Goal: Task Accomplishment & Management: Manage account settings

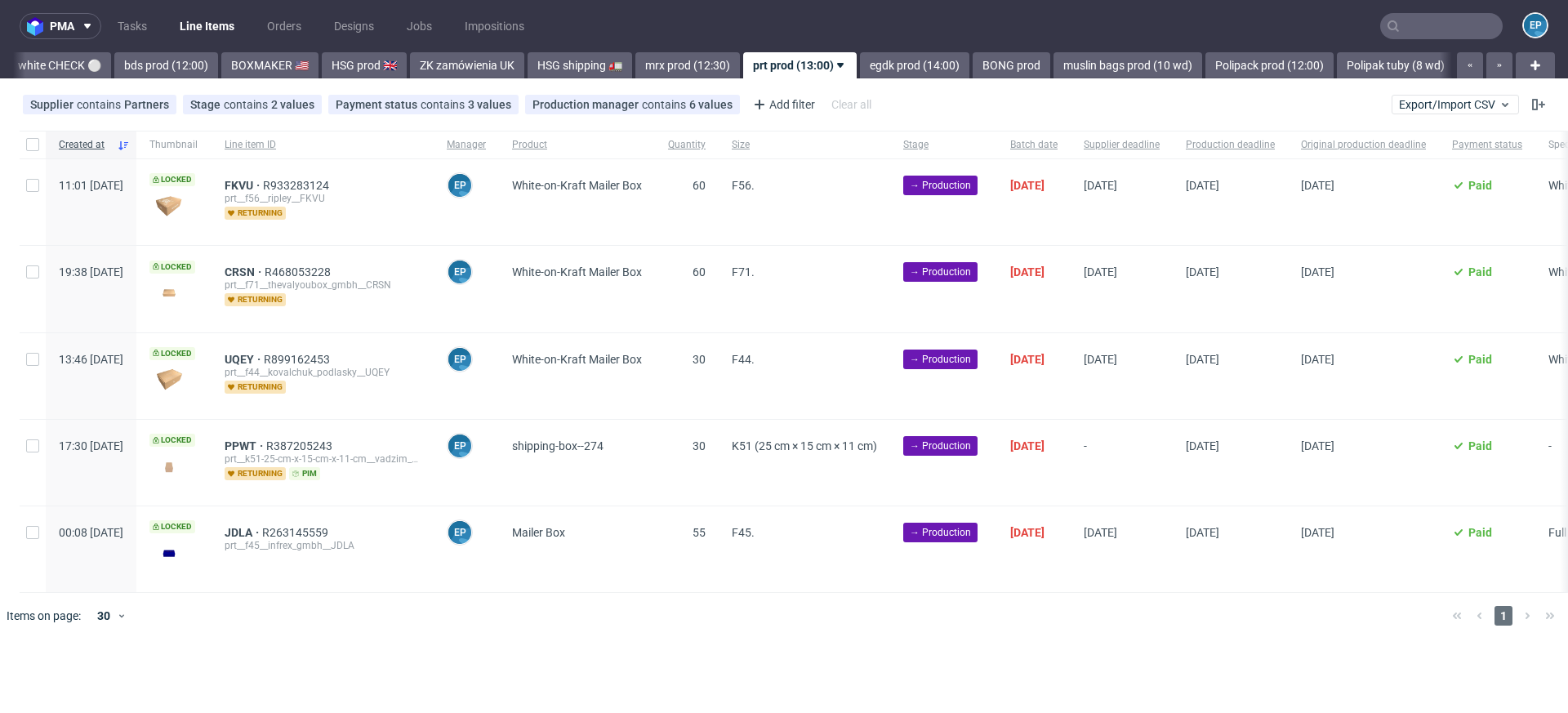
scroll to position [0, 1515]
click at [1421, 27] on input "text" at bounding box center [1441, 25] width 122 height 26
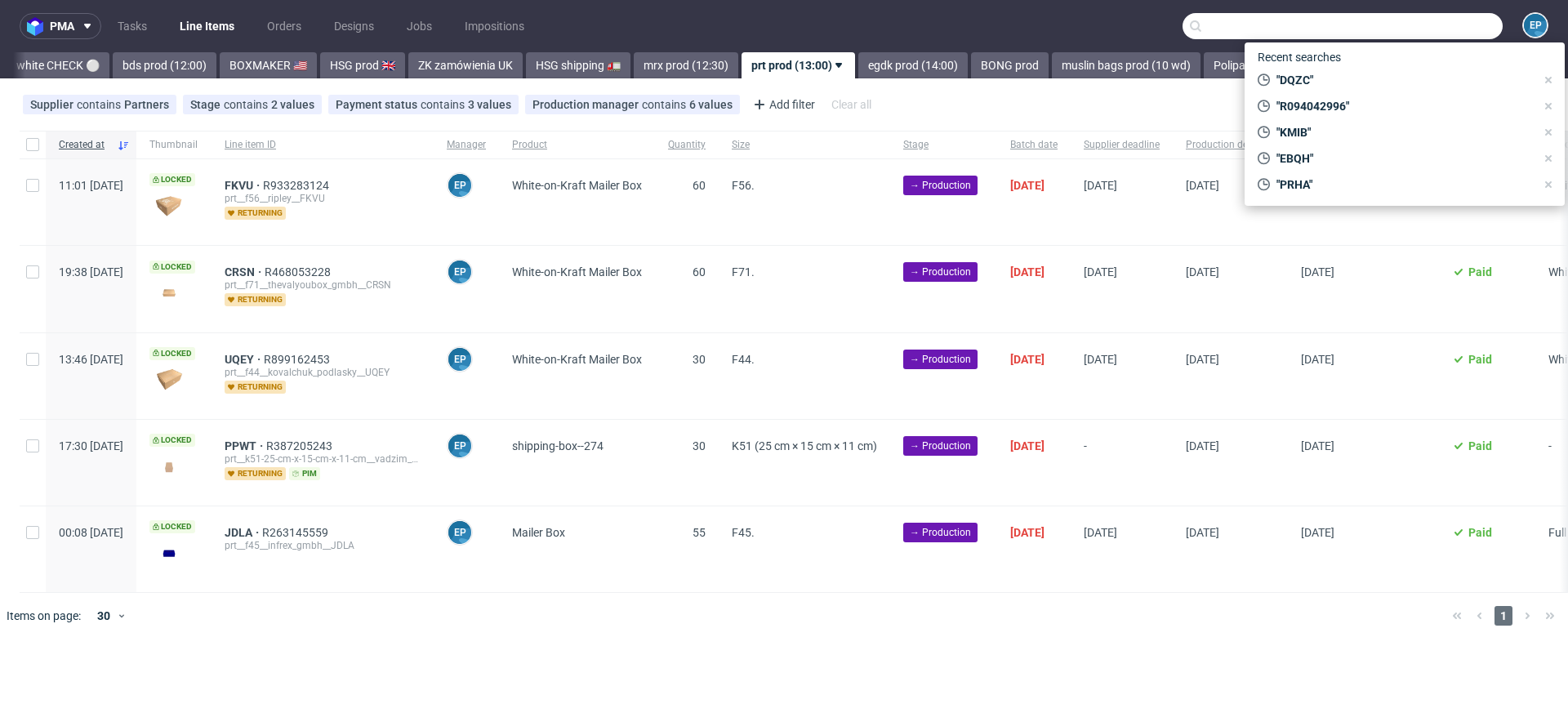
paste input "R234986757"
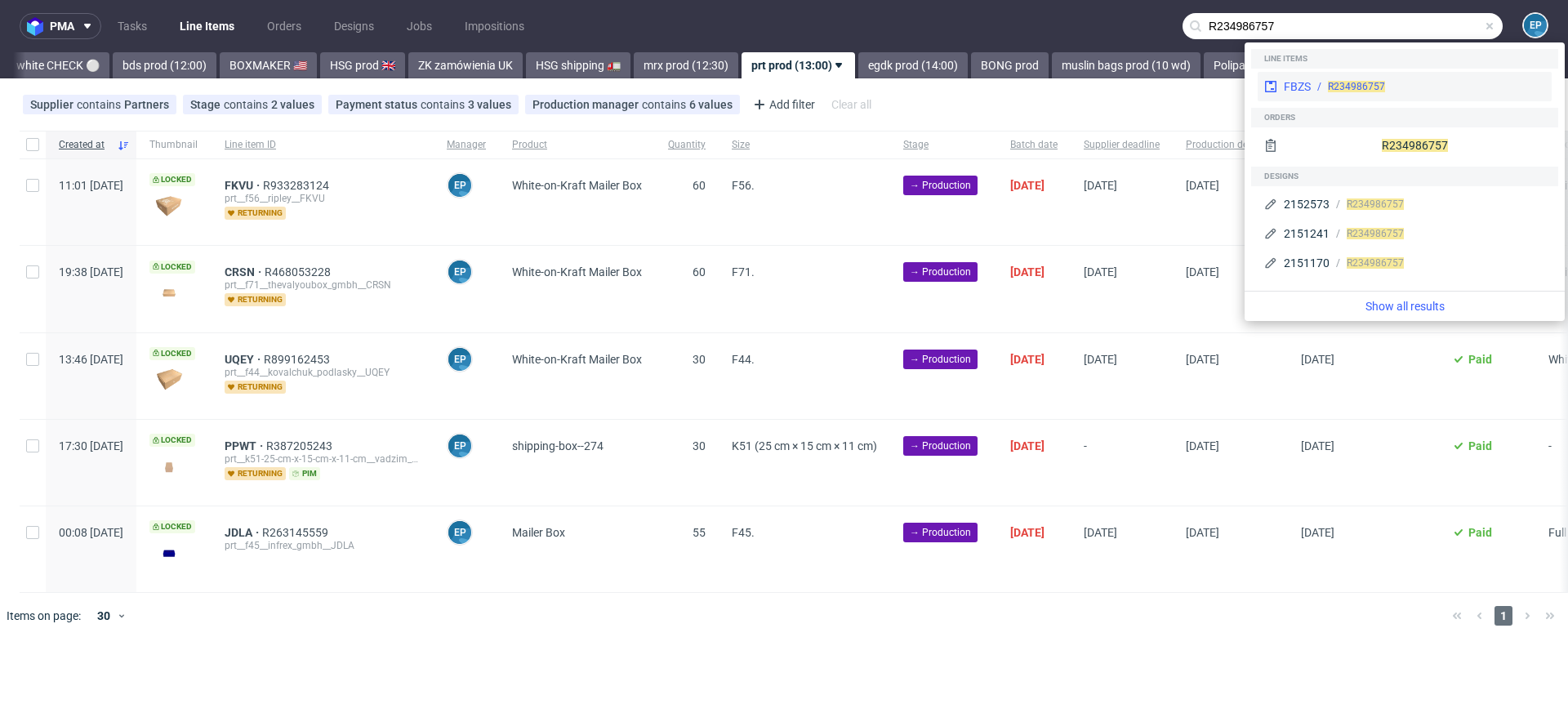
type input "R234986757"
click at [1307, 87] on div "FBZS" at bounding box center [1297, 86] width 27 height 17
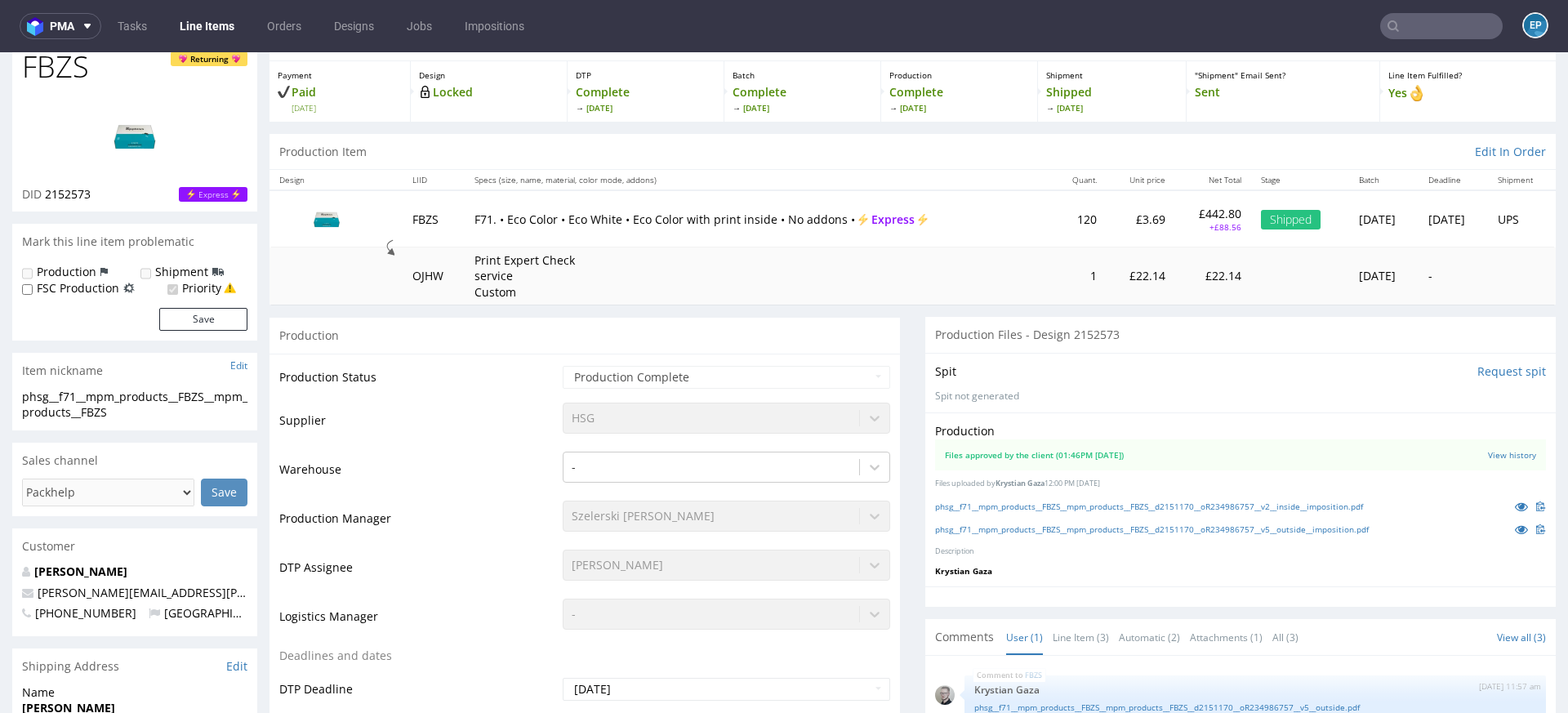
scroll to position [137, 0]
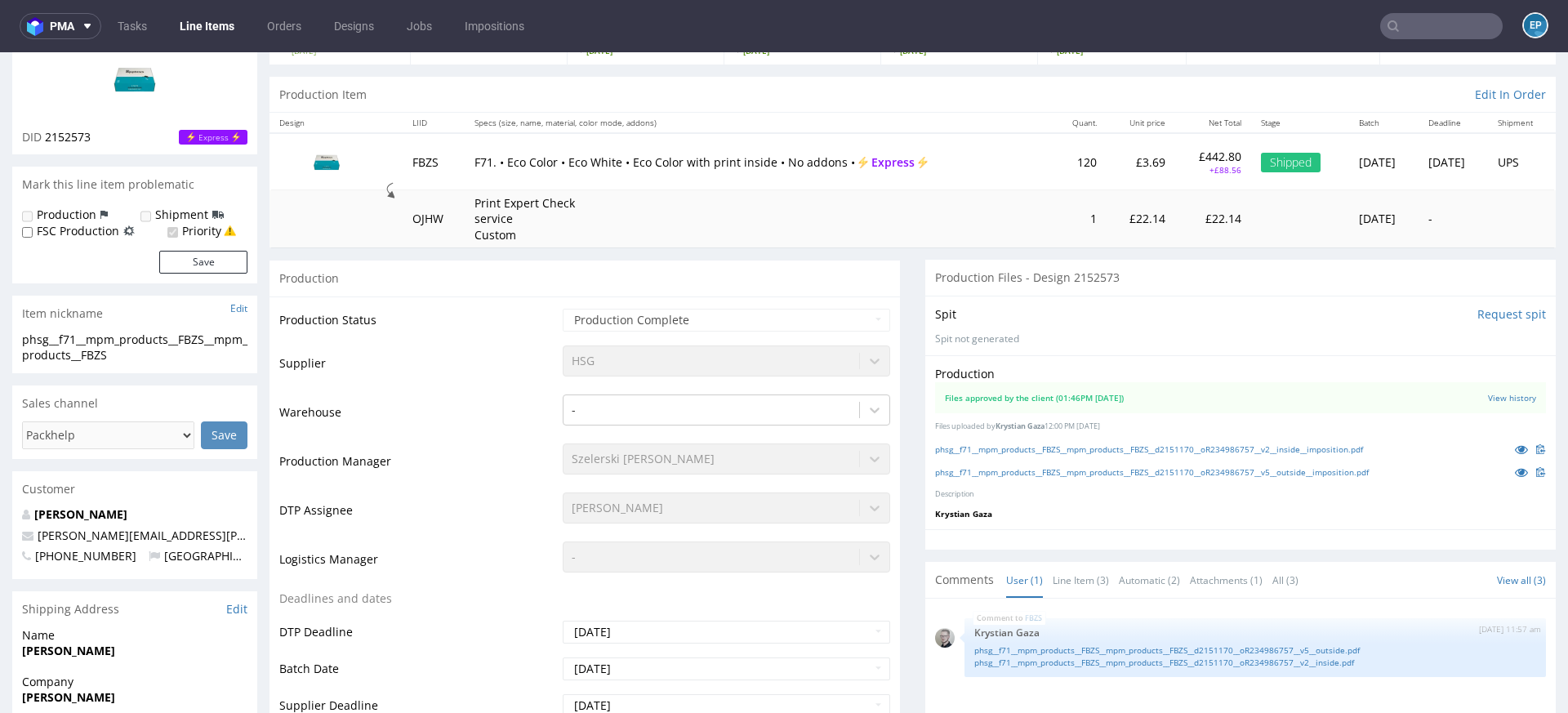
click at [846, 221] on td "Print Expert Check service Custom" at bounding box center [758, 219] width 588 height 58
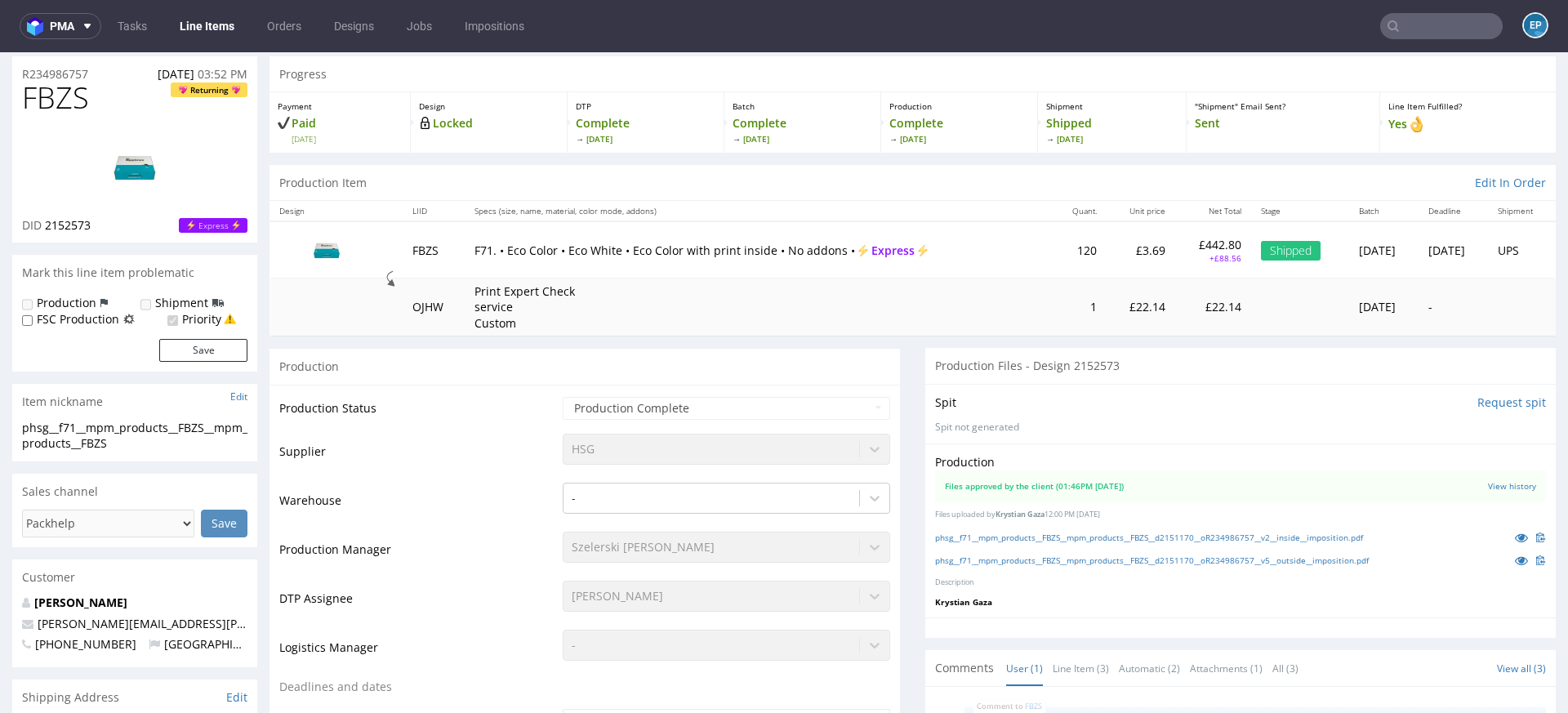
scroll to position [40, 0]
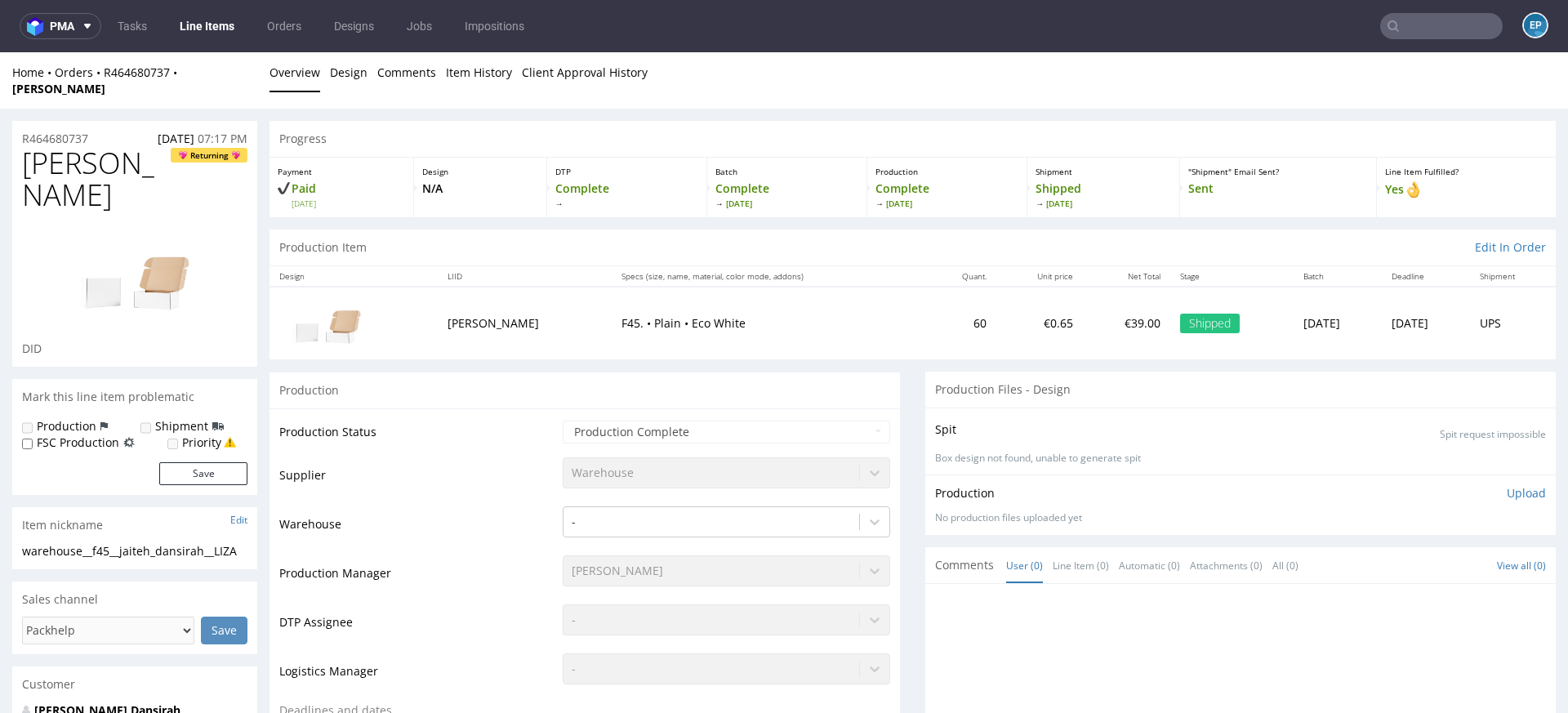
click at [1416, 26] on input "text" at bounding box center [1441, 25] width 122 height 26
paste input "SJNW"
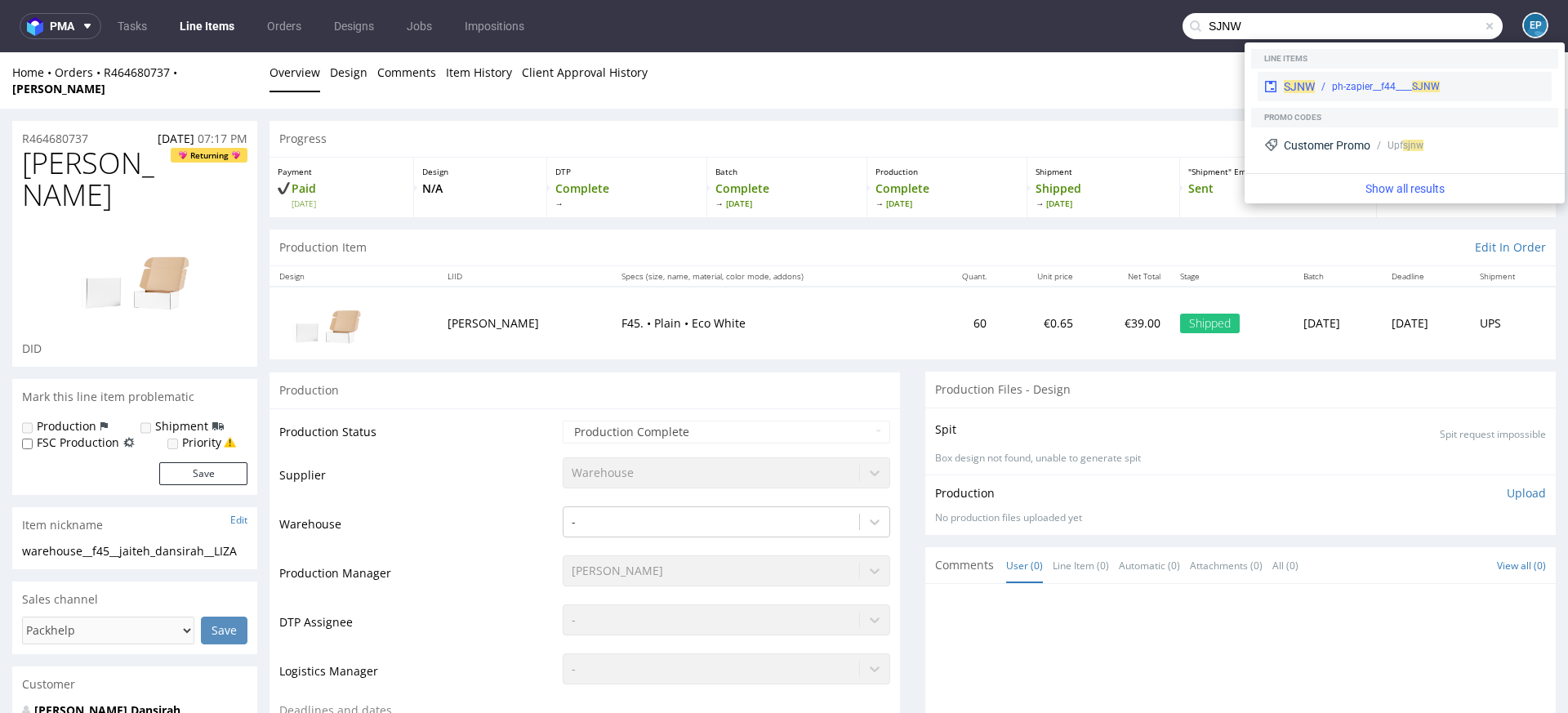
type input "SJNW"
click at [1306, 77] on div "SJNW ph-zapier__f44____ SJNW" at bounding box center [1404, 87] width 294 height 29
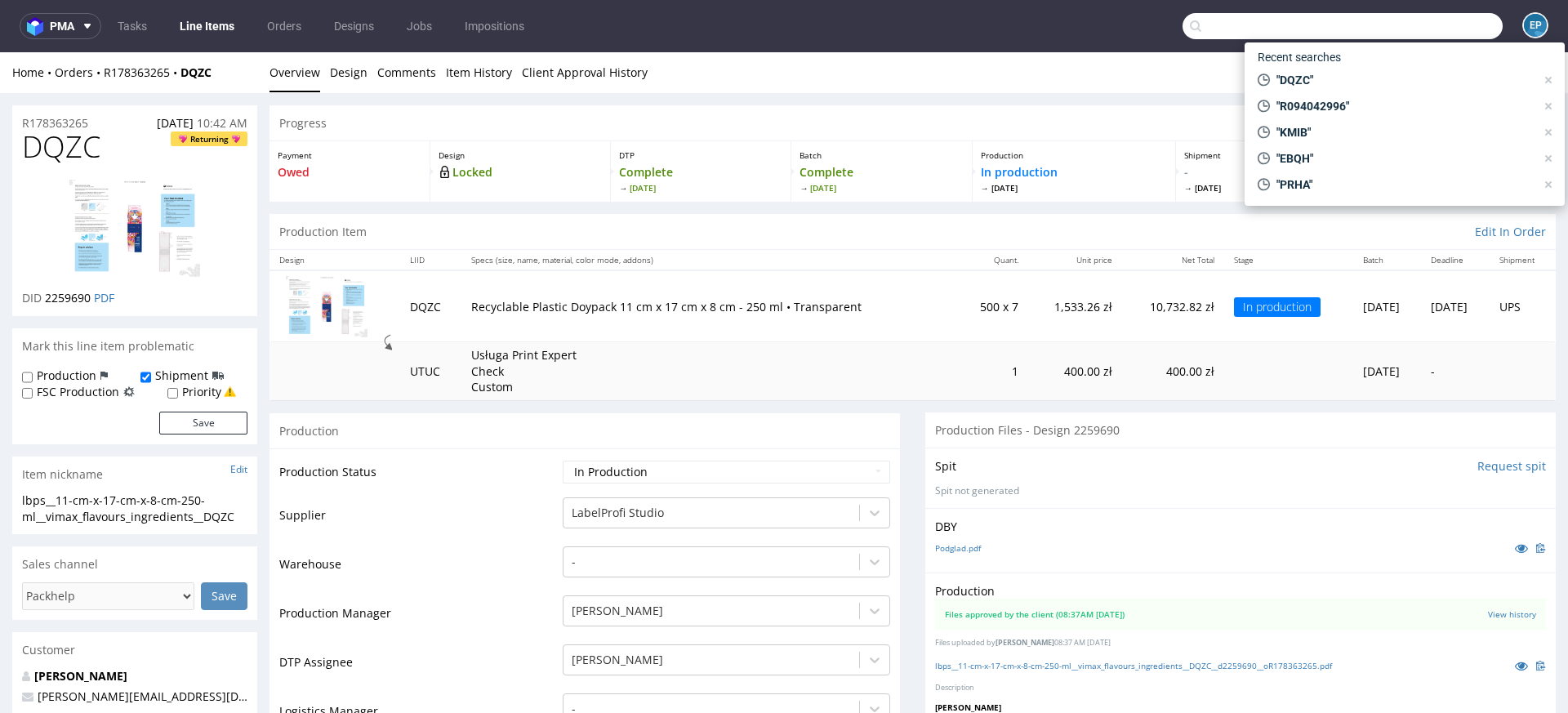
scroll to position [497, 0]
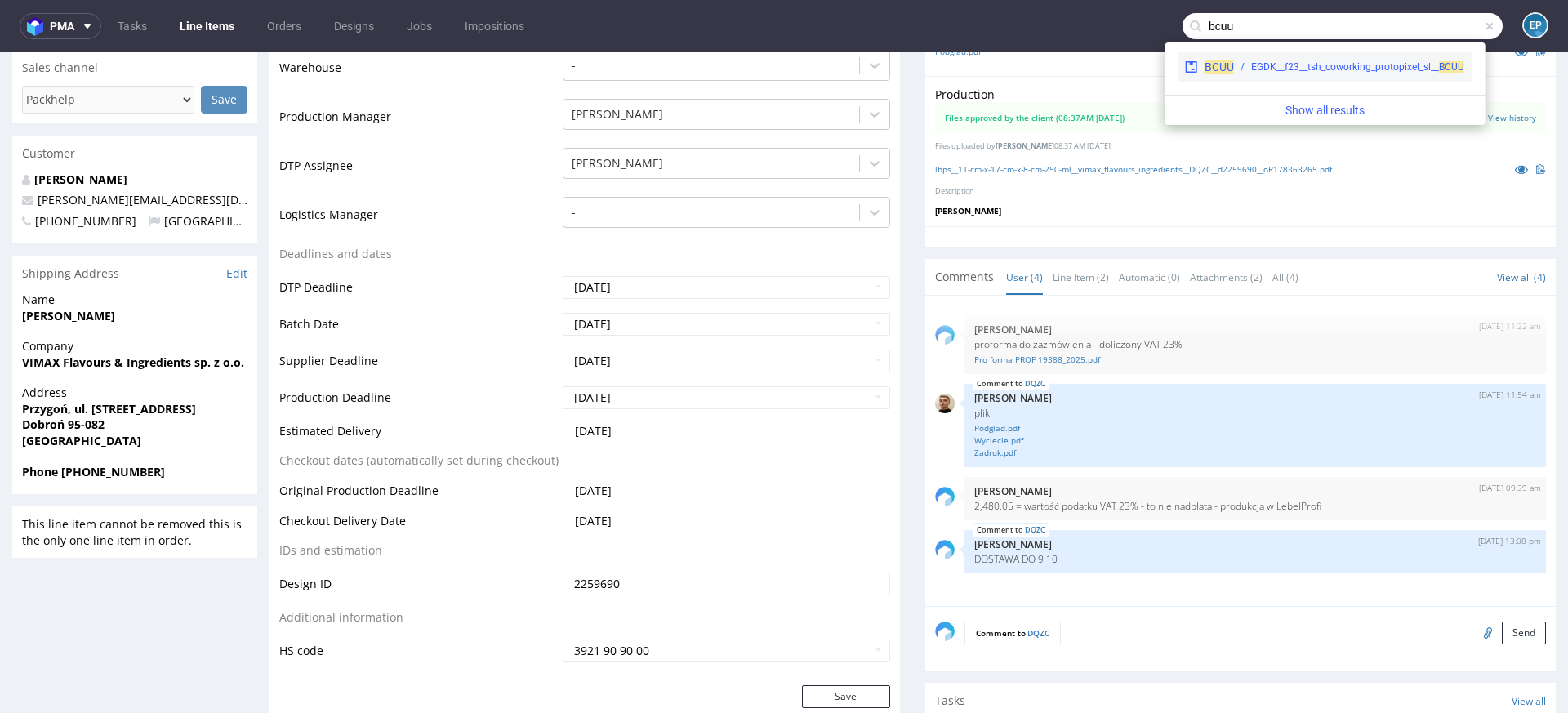
type input "bcuu"
click at [1259, 67] on div "EGDK__f23__tsh_coworking_protopixel_sl__ BCUU" at bounding box center [1358, 67] width 213 height 15
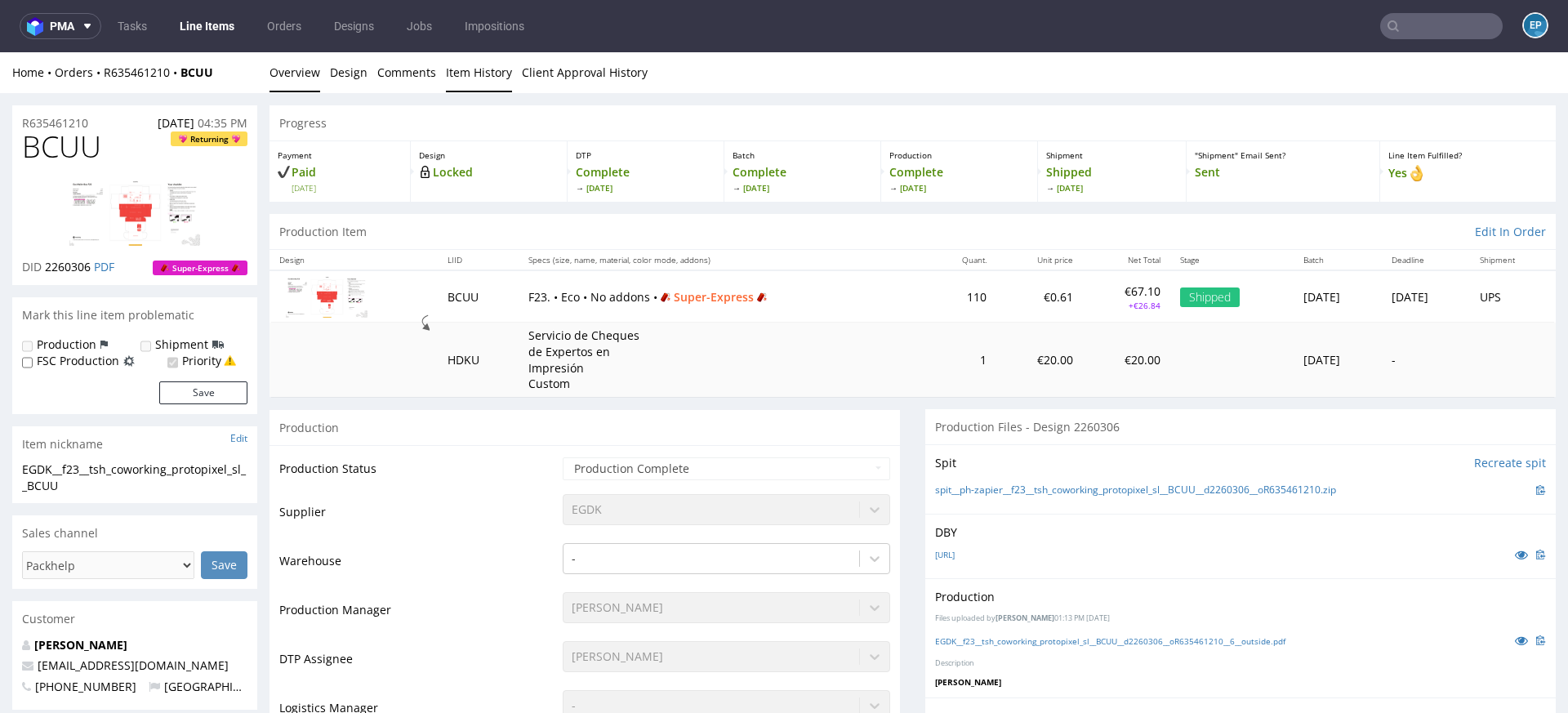
click at [463, 78] on link "Item History" at bounding box center [479, 71] width 66 height 40
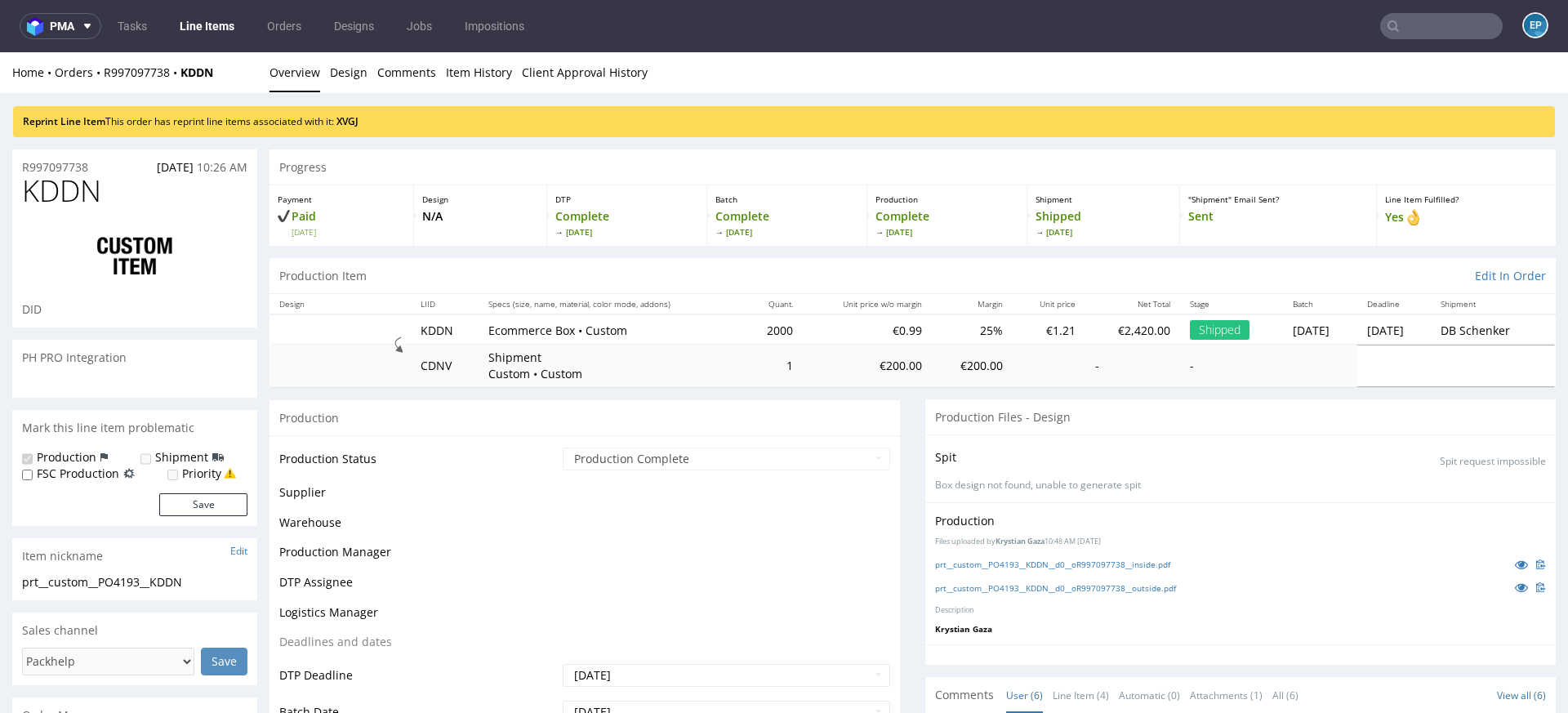
scroll to position [43, 0]
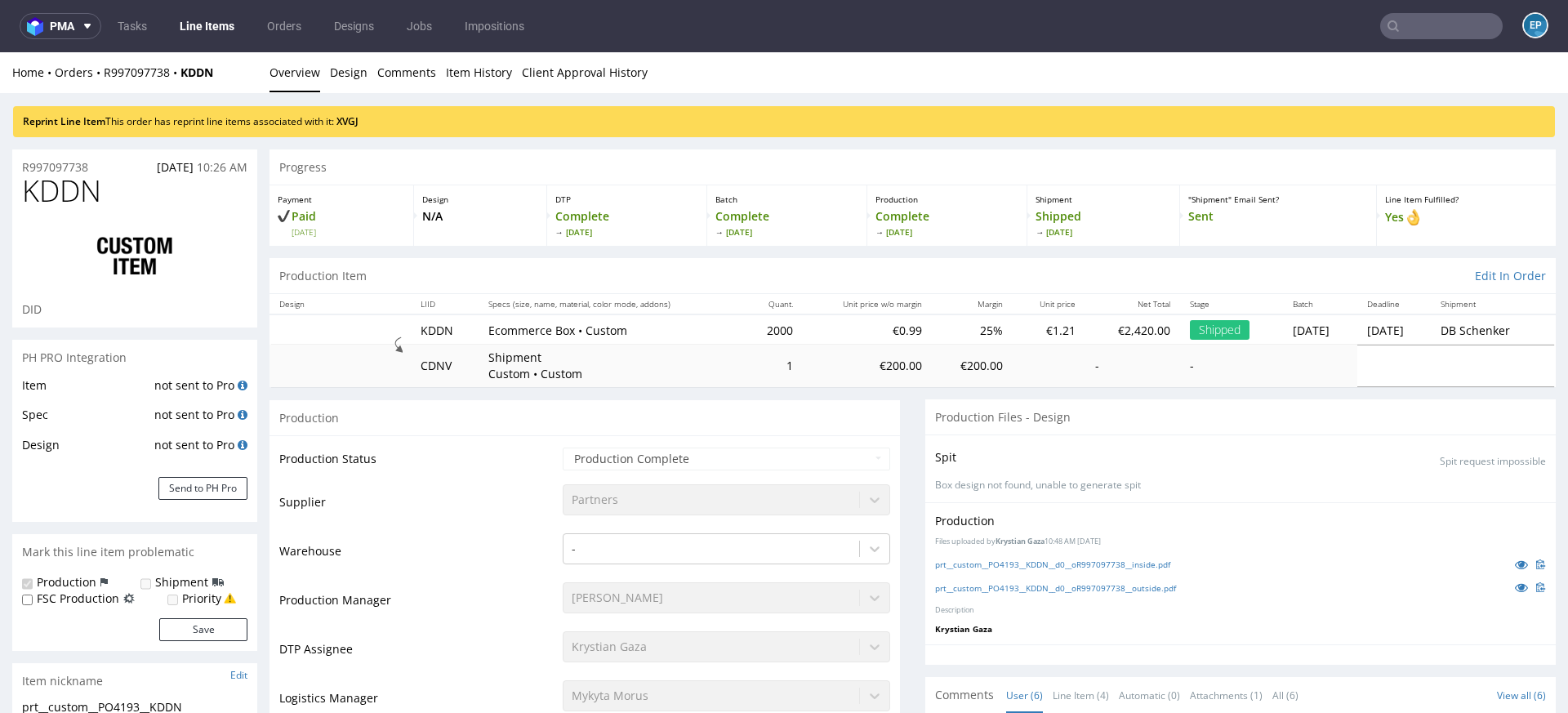
click at [350, 126] on div "Reprint Line Item This order has reprint line items associated with it: XVGJ" at bounding box center [783, 122] width 1542 height 31
click at [350, 121] on link "XVGJ" at bounding box center [347, 121] width 22 height 14
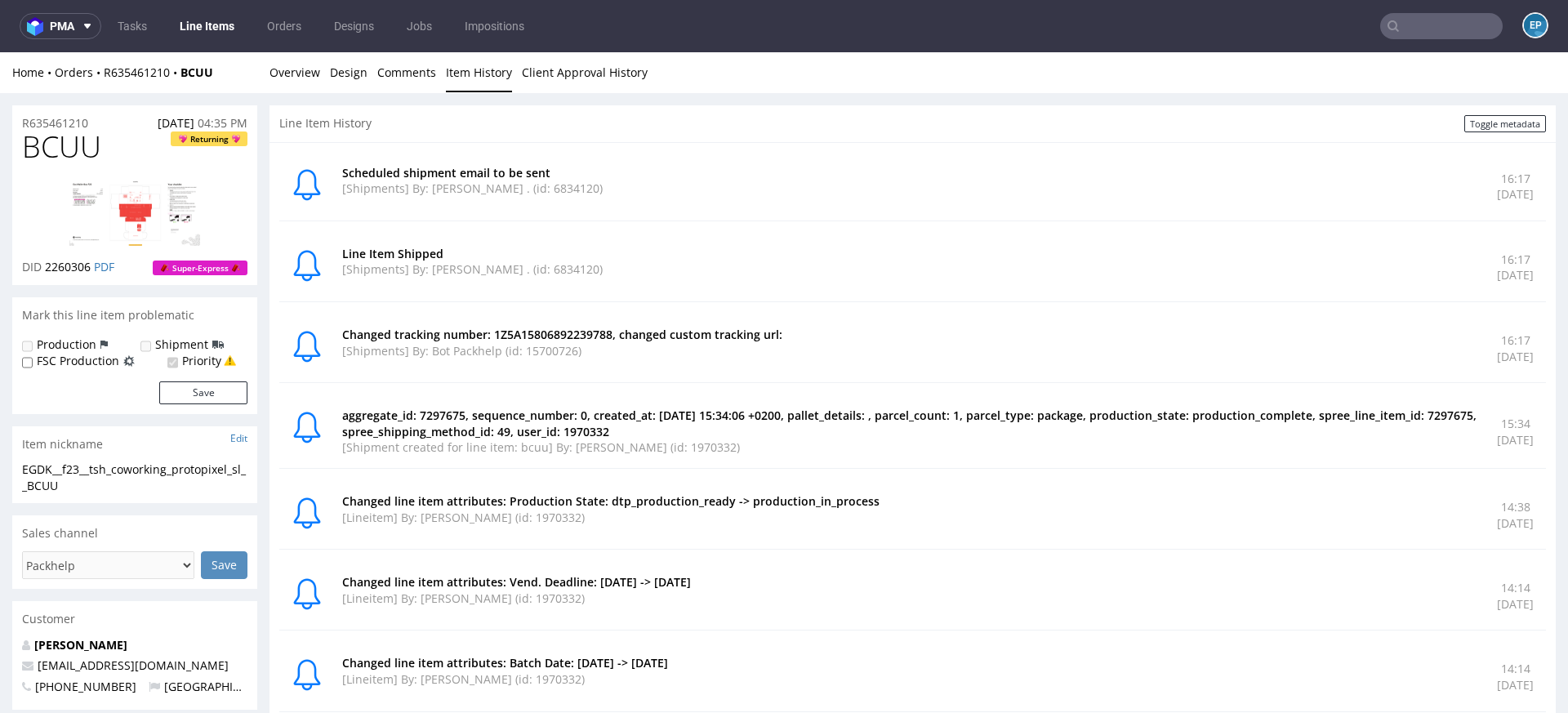
click at [1400, 24] on input "text" at bounding box center [1441, 25] width 122 height 26
paste input "R164327377__NRDT"
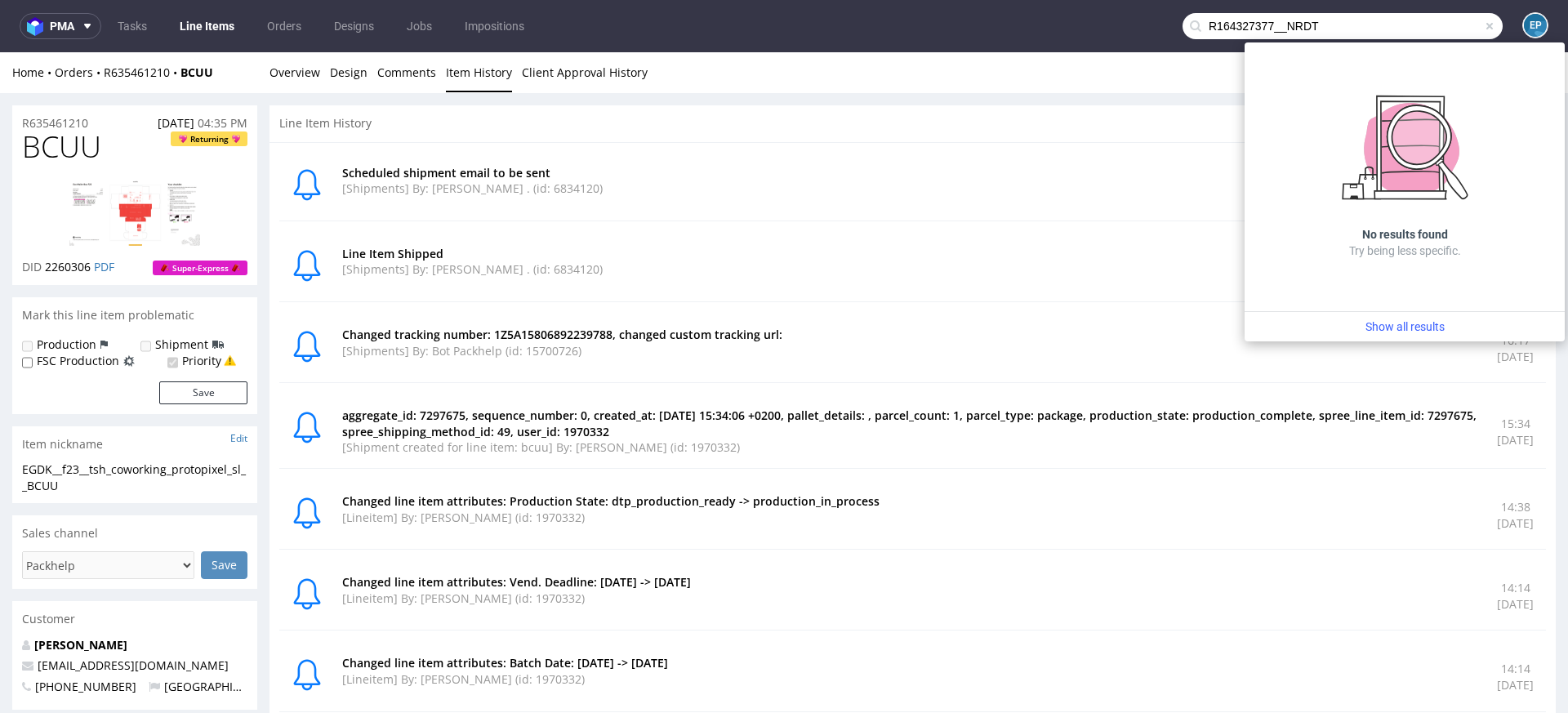
drag, startPoint x: 1268, startPoint y: 26, endPoint x: 1174, endPoint y: 22, distance: 94.1
click at [1183, 22] on div "R164327377__NRDT" at bounding box center [1342, 25] width 320 height 26
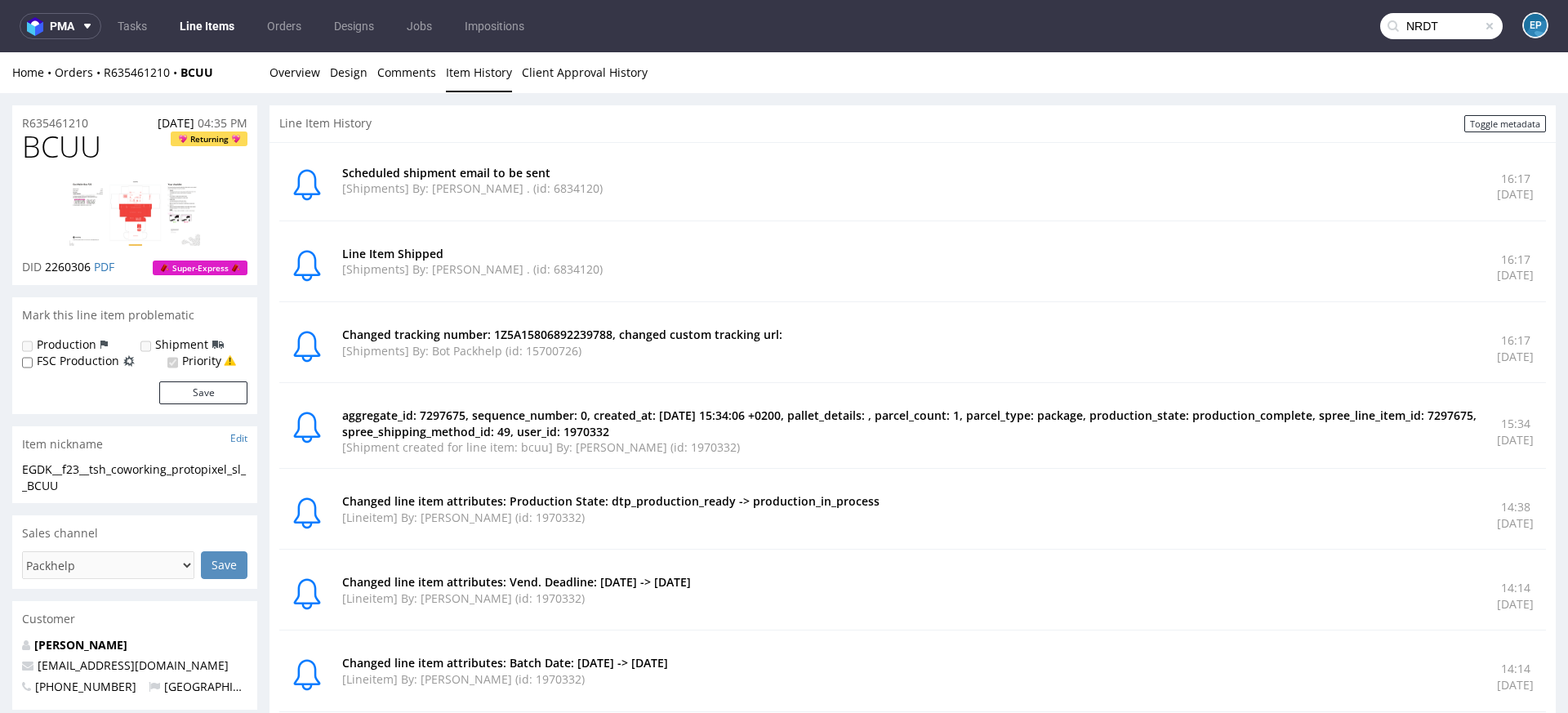
type input "NRDT"
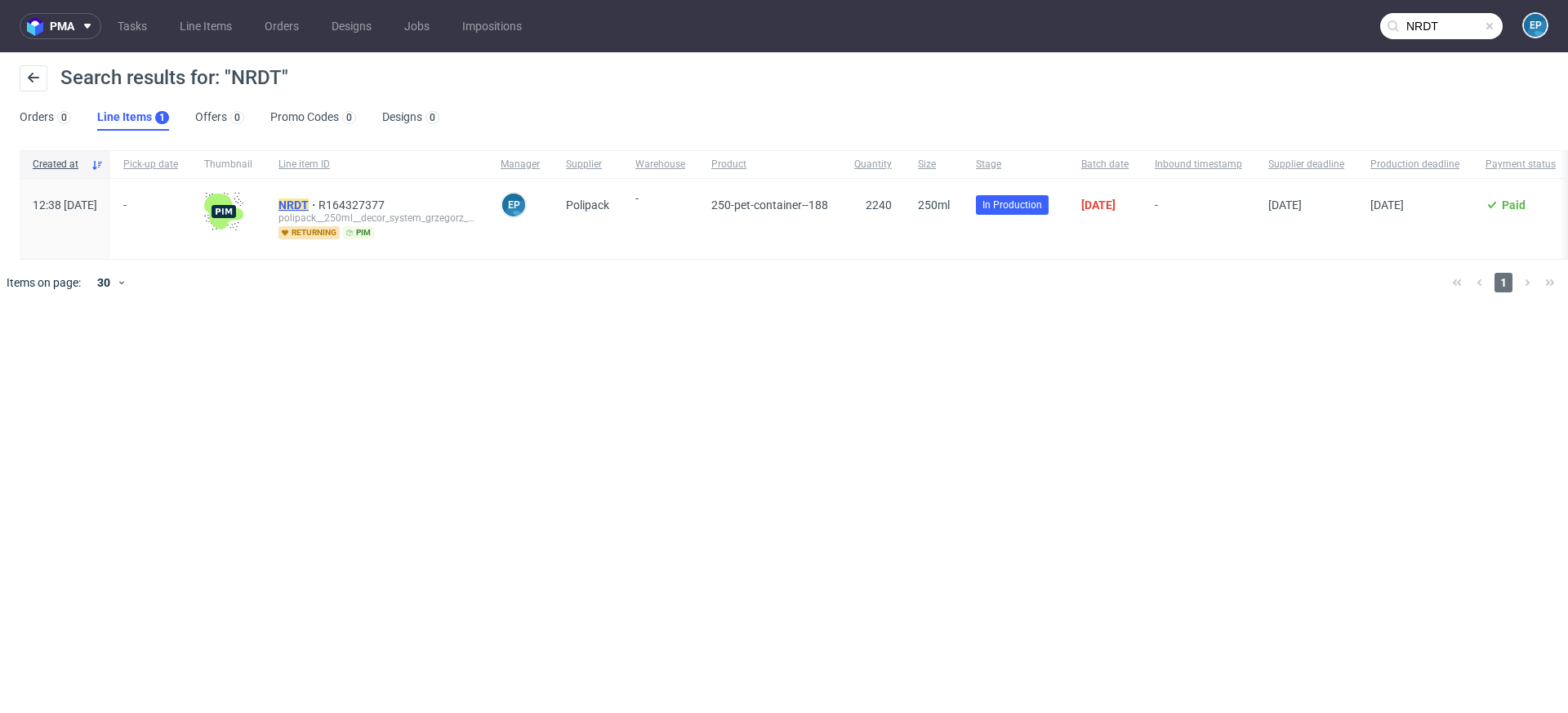
click at [309, 200] on mark "NRDT" at bounding box center [293, 204] width 30 height 13
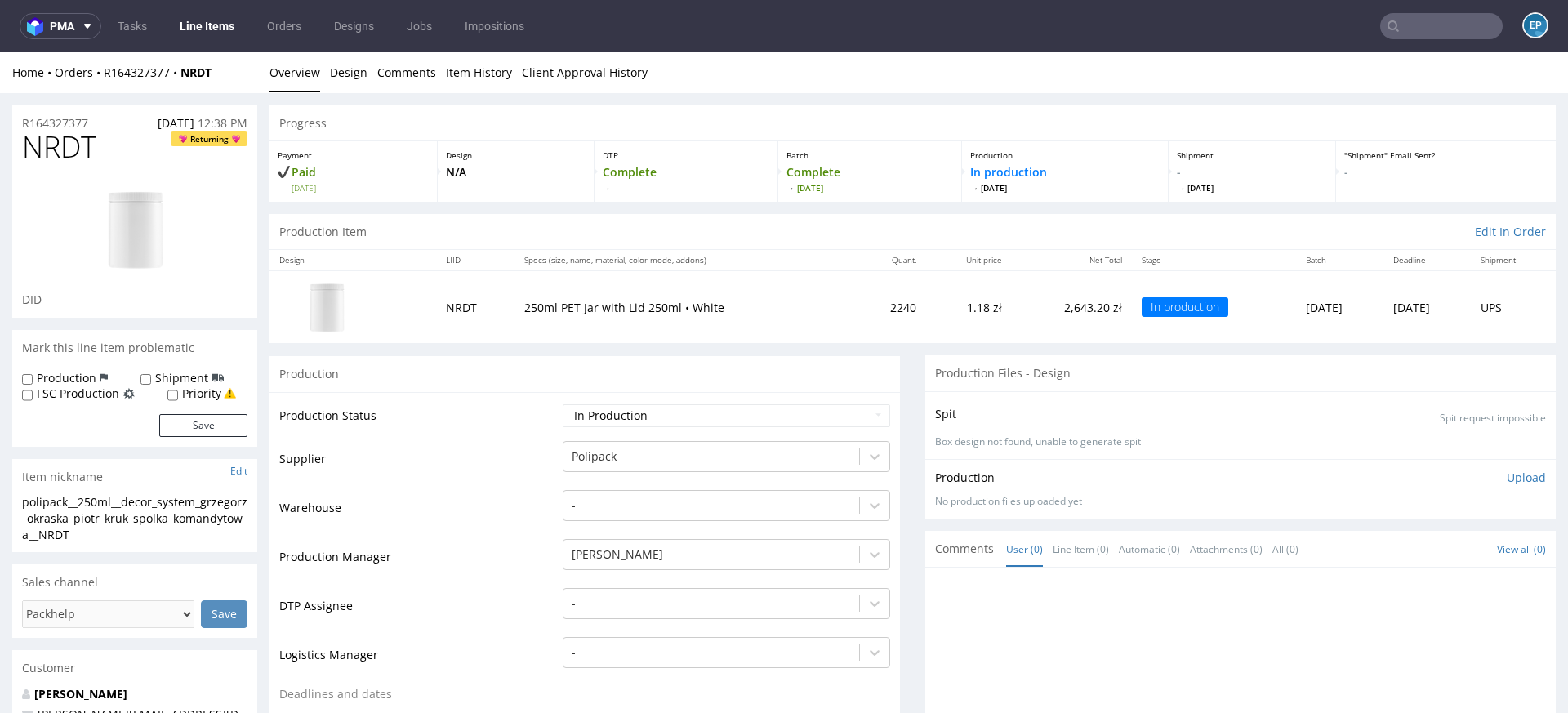
click at [66, 151] on span "NRDT" at bounding box center [60, 147] width 74 height 32
copy span "NRDT"
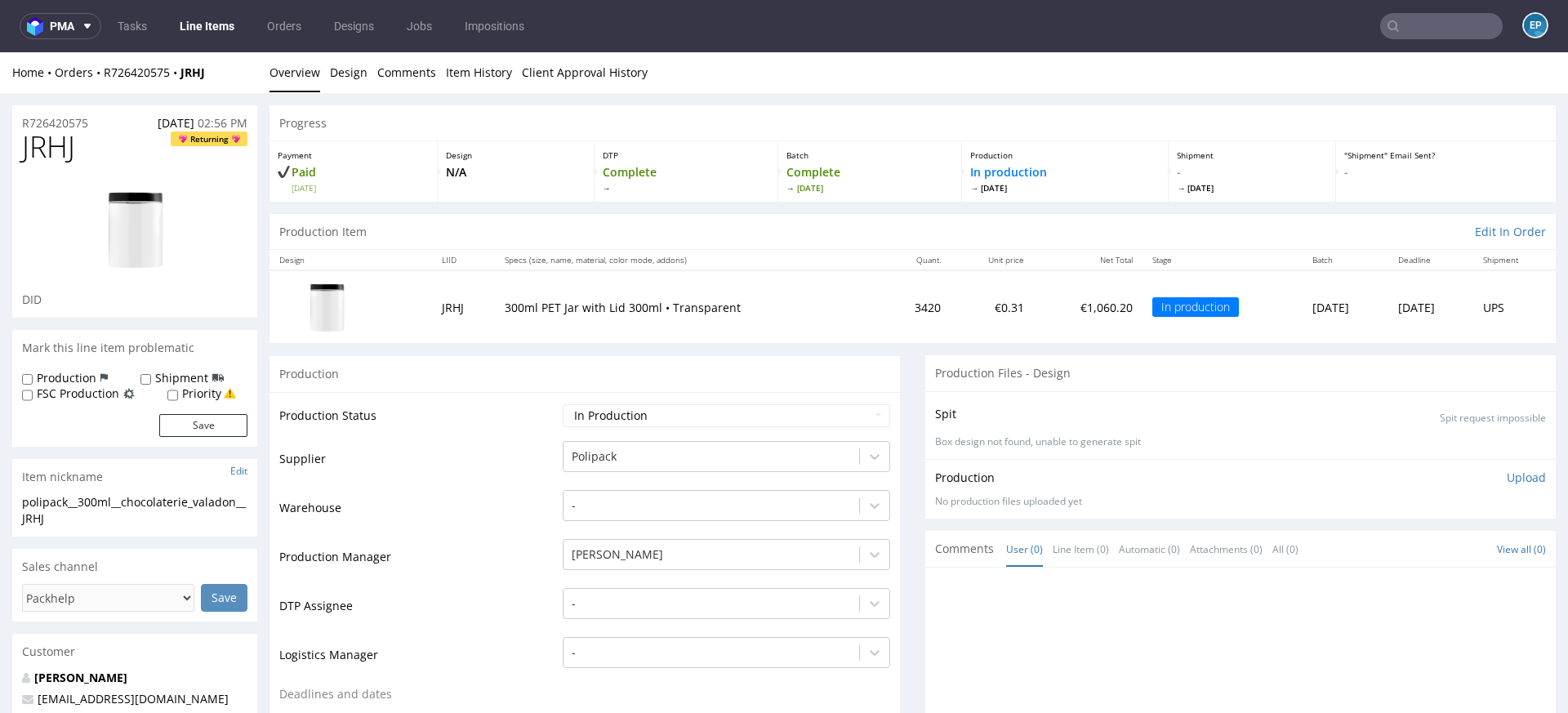
click at [46, 148] on span "JRHJ" at bounding box center [49, 147] width 53 height 32
copy span "JRHJ"
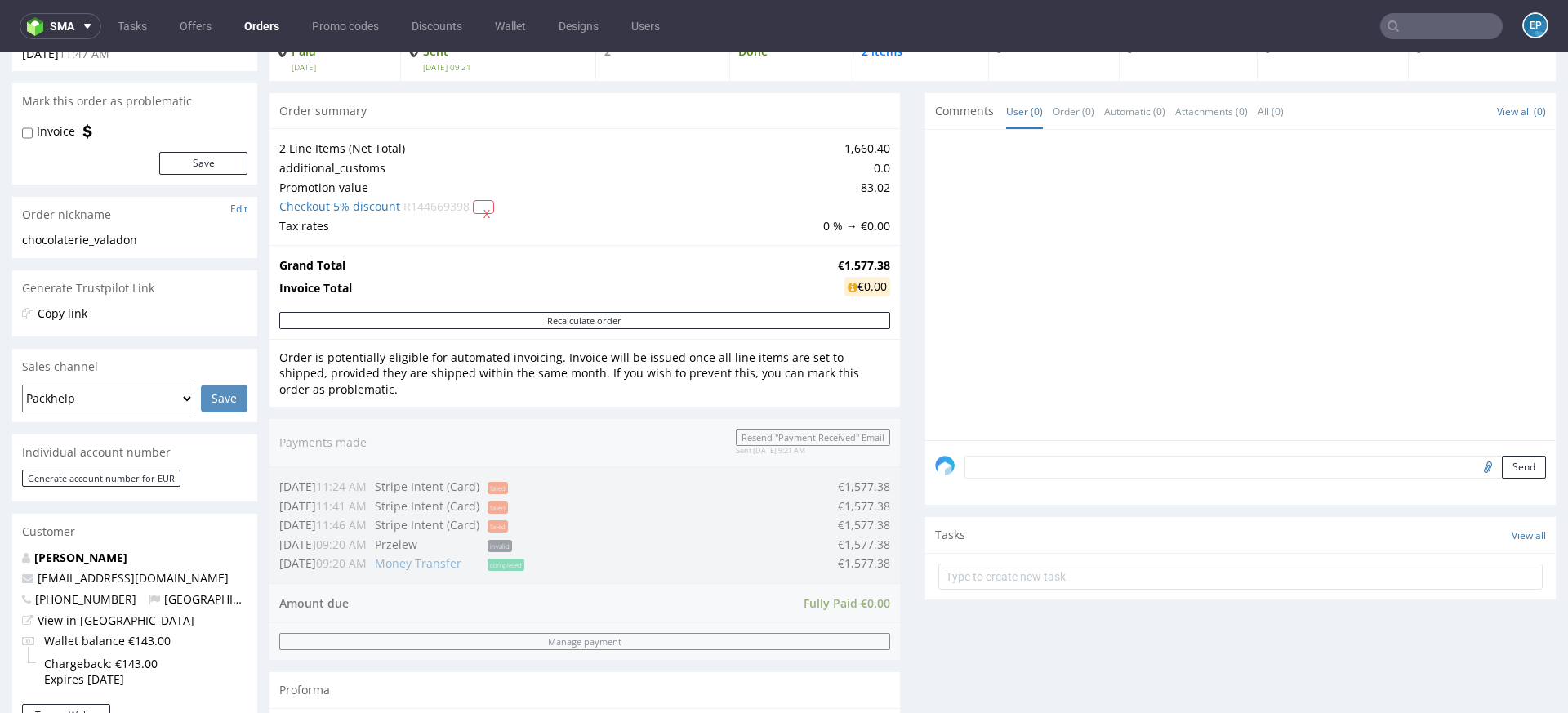
scroll to position [729, 0]
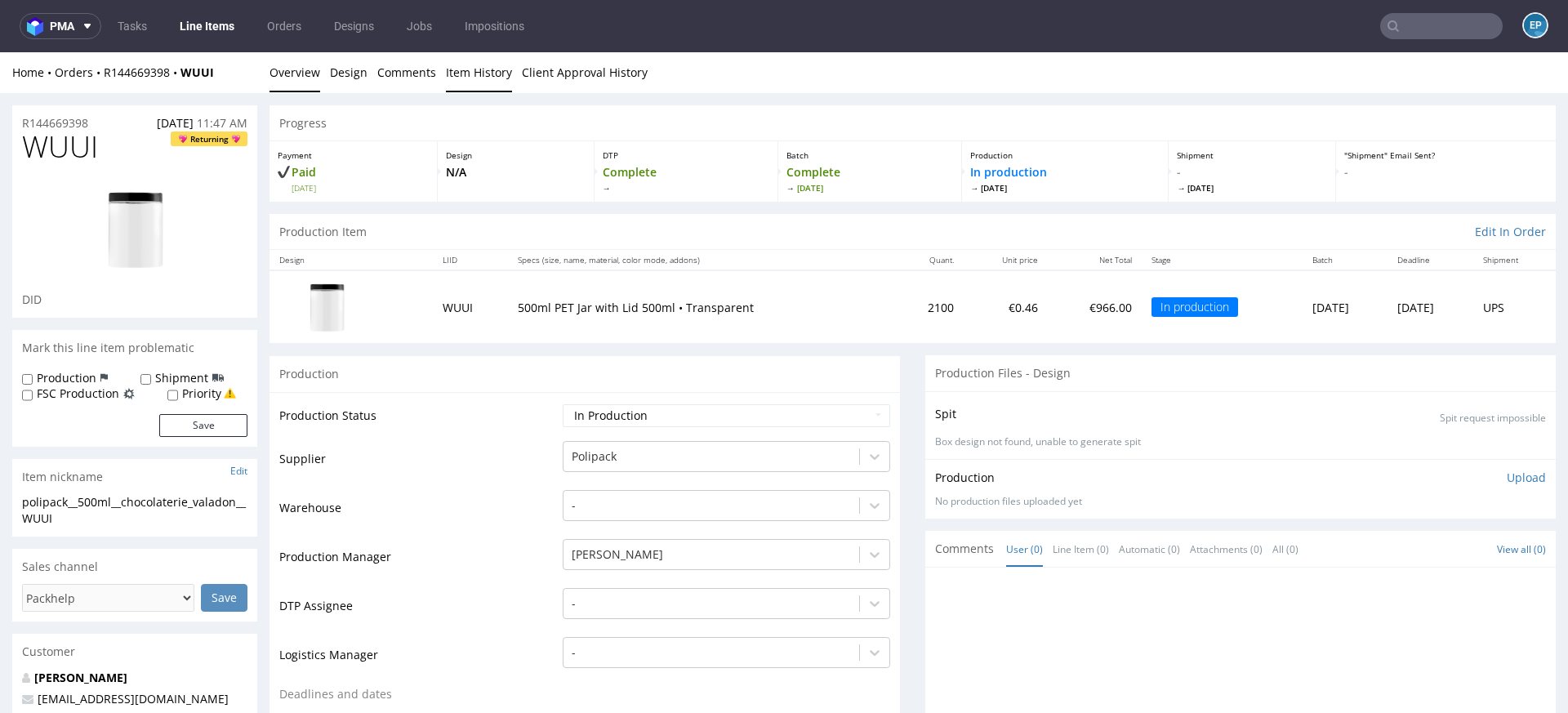
click at [468, 67] on link "Item History" at bounding box center [479, 71] width 66 height 40
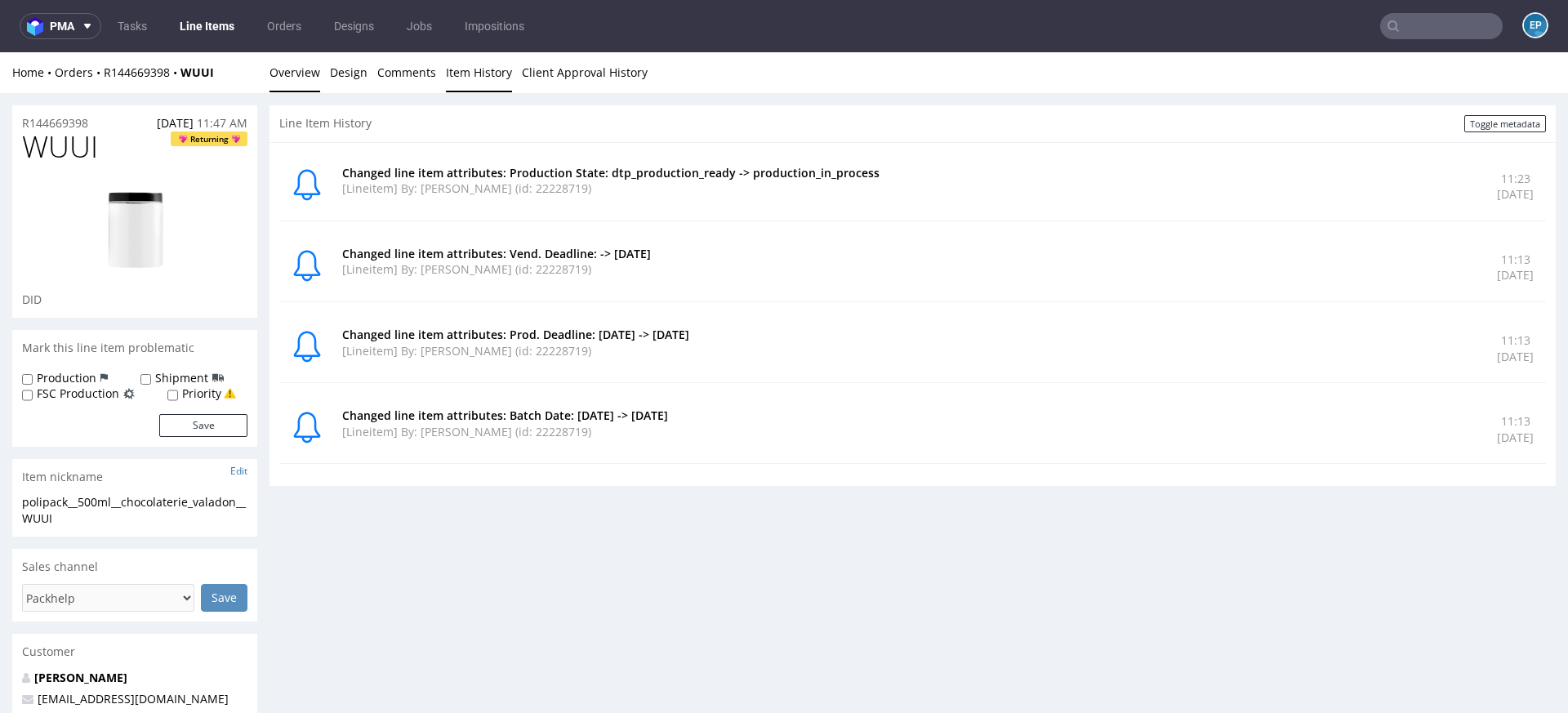
click at [288, 70] on link "Overview" at bounding box center [295, 71] width 51 height 40
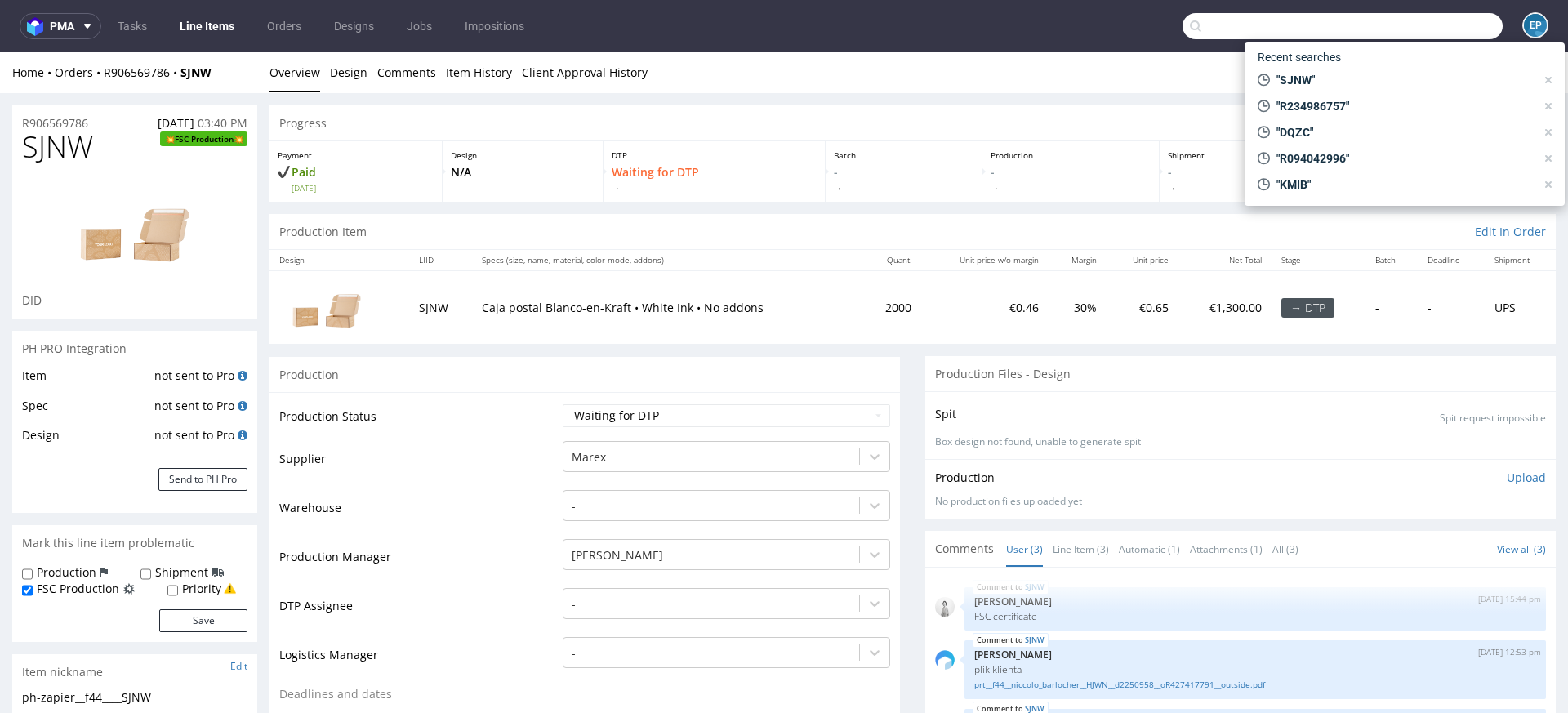
click at [1452, 18] on input "text" at bounding box center [1342, 25] width 320 height 26
paste input "WEDU"
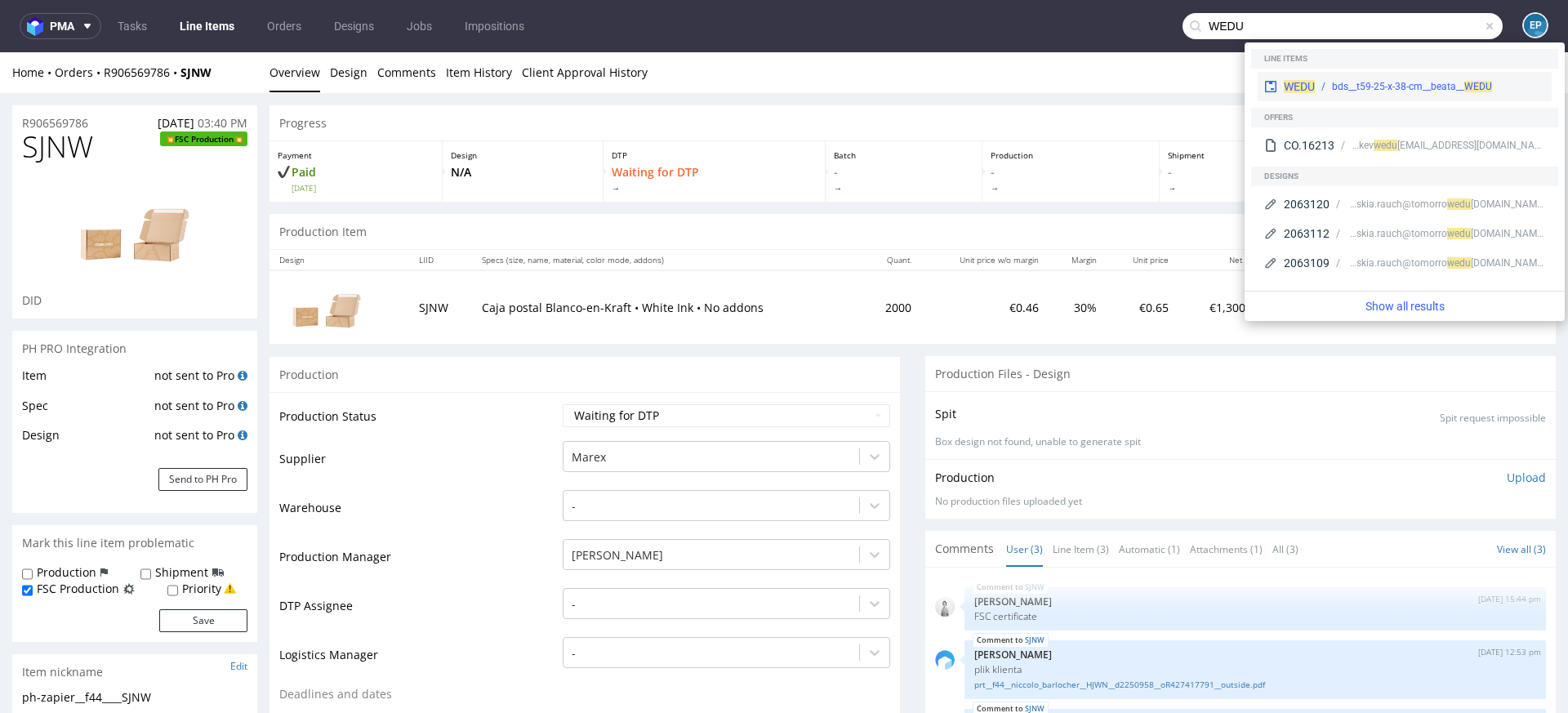
type input "WEDU"
click at [1306, 85] on span "WEDU" at bounding box center [1299, 86] width 31 height 13
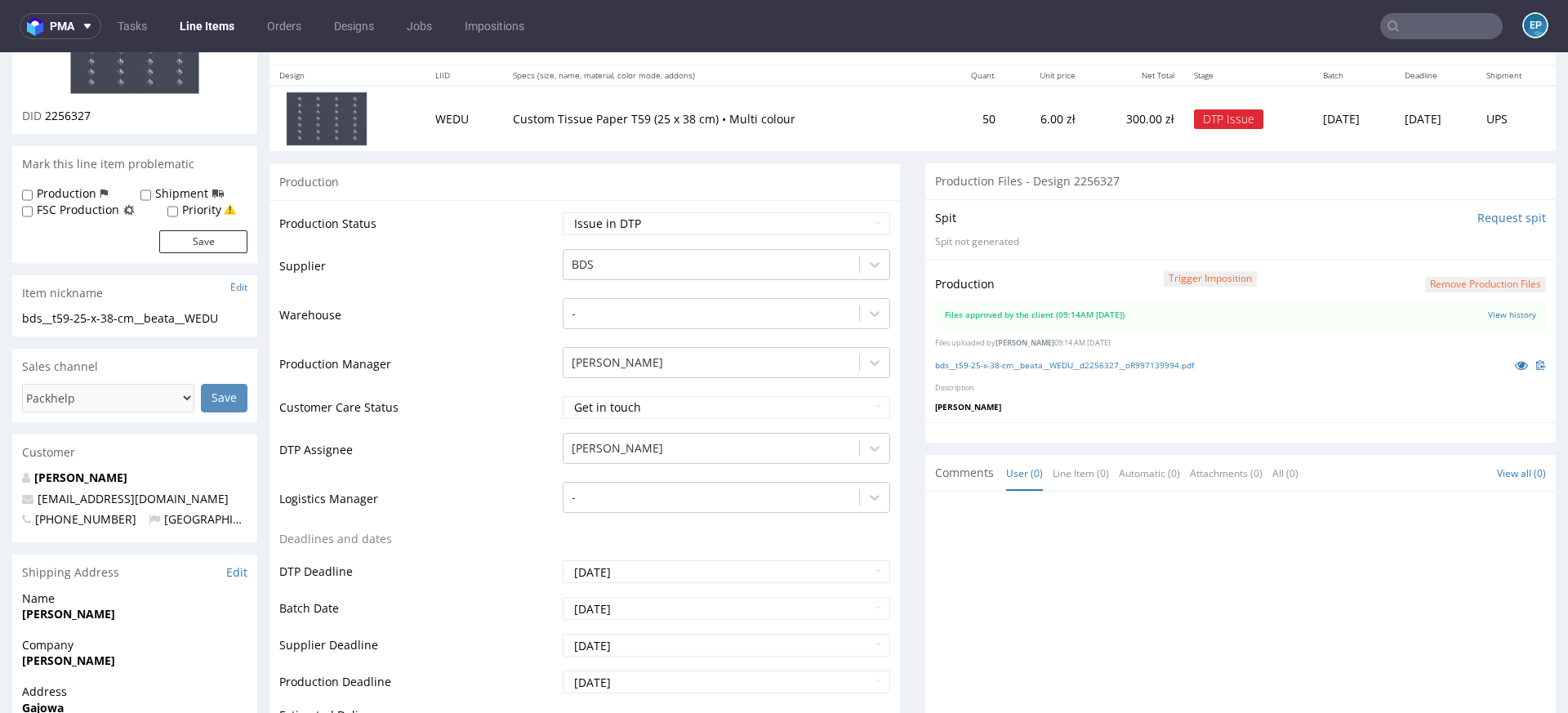
scroll to position [174, 0]
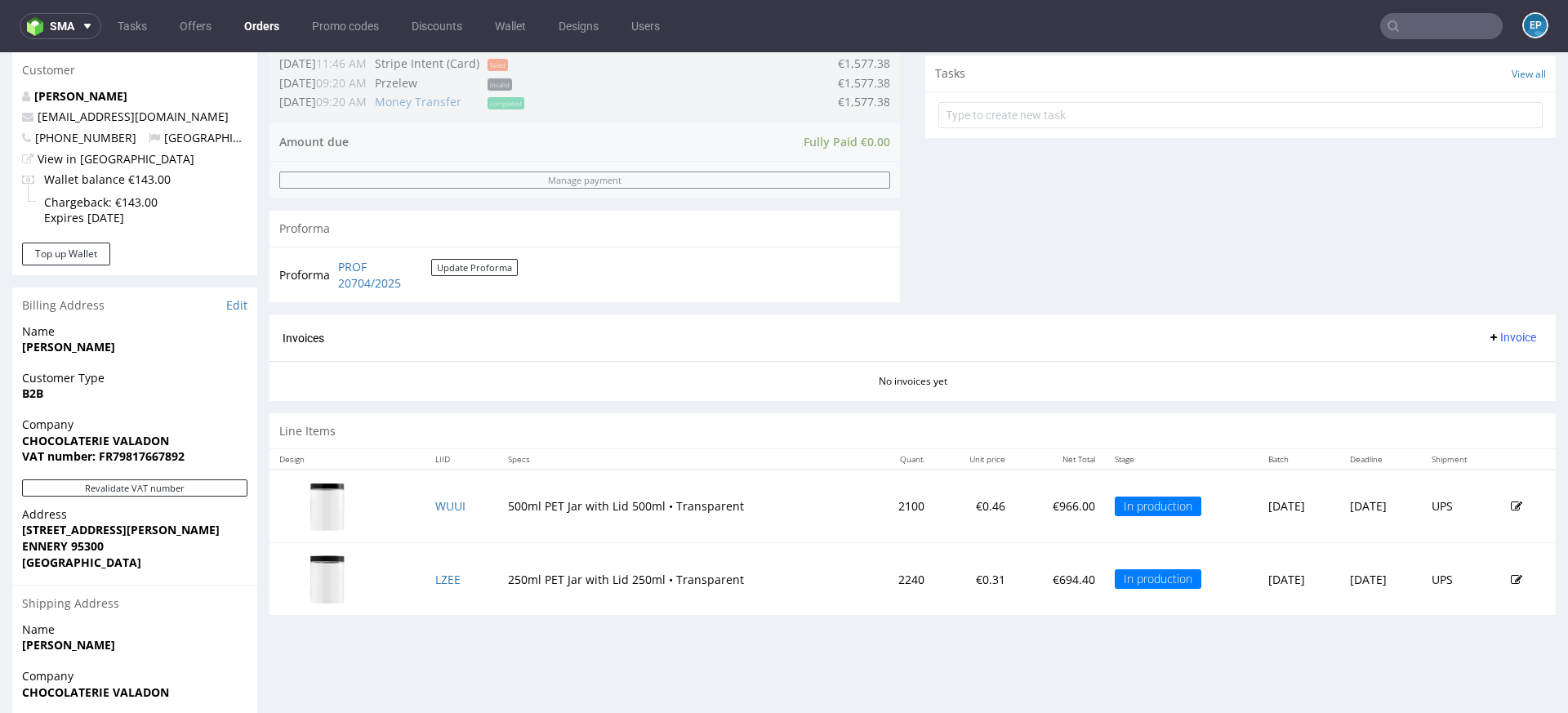
scroll to position [729, 0]
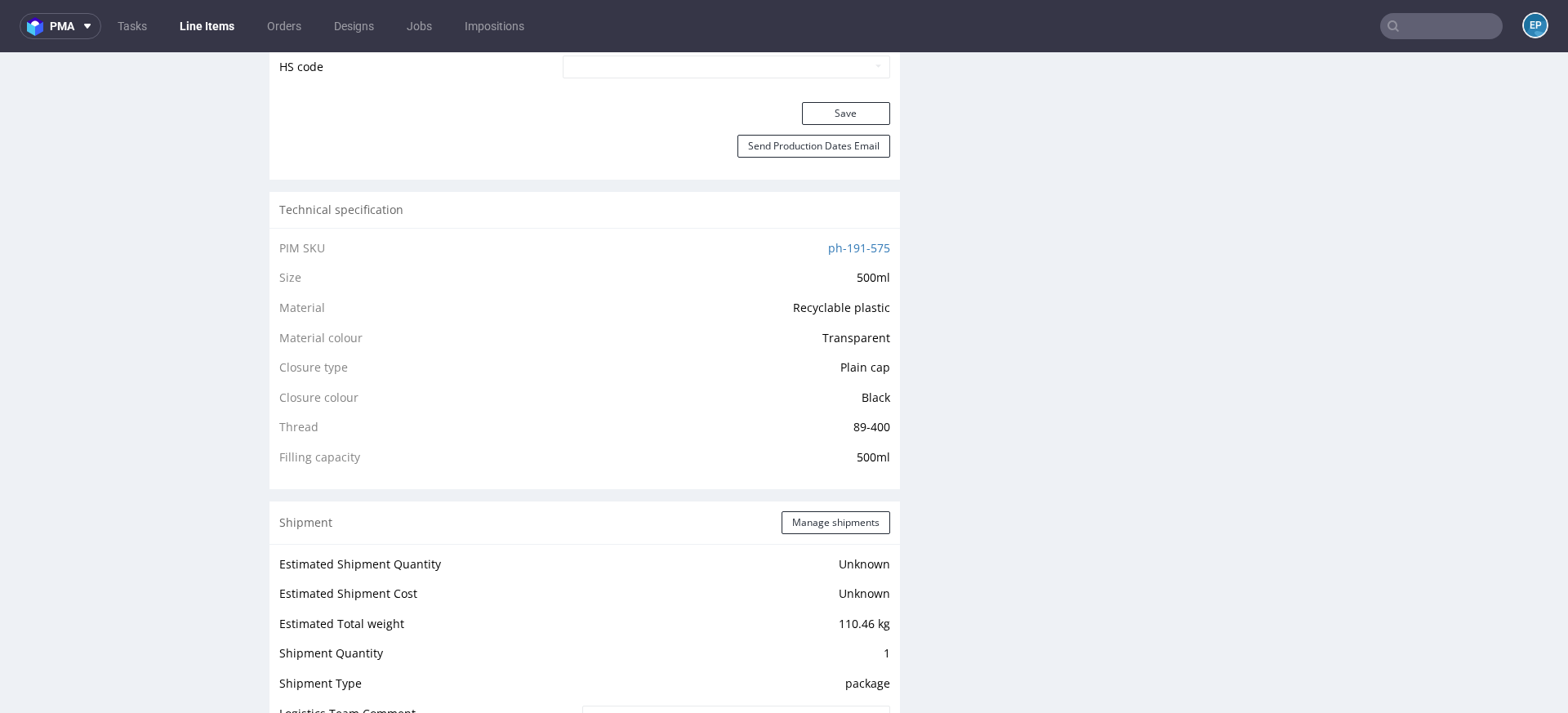
scroll to position [1026, 0]
click at [844, 250] on link "ph-191-575" at bounding box center [858, 245] width 62 height 16
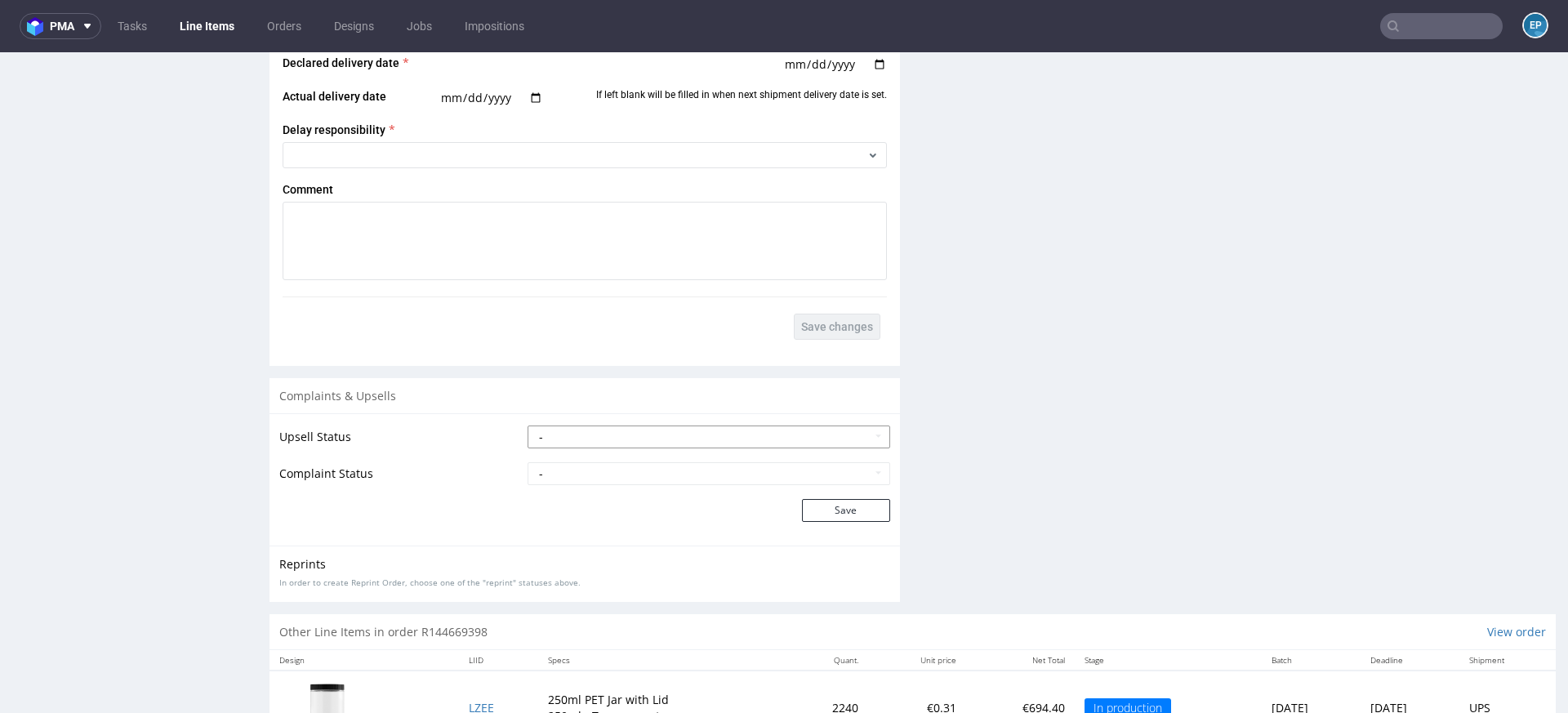
scroll to position [2129, 0]
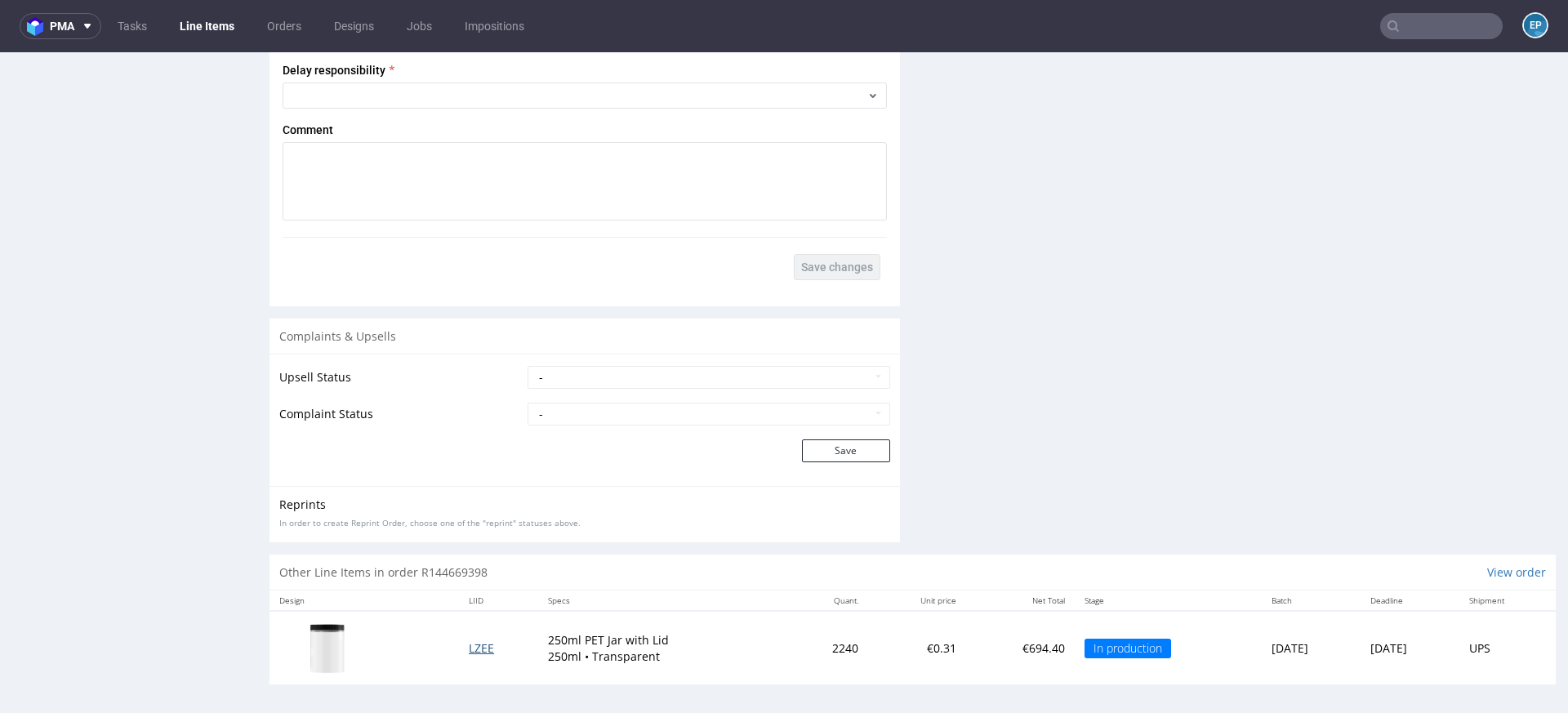
click at [475, 645] on span "LZEE" at bounding box center [481, 648] width 25 height 16
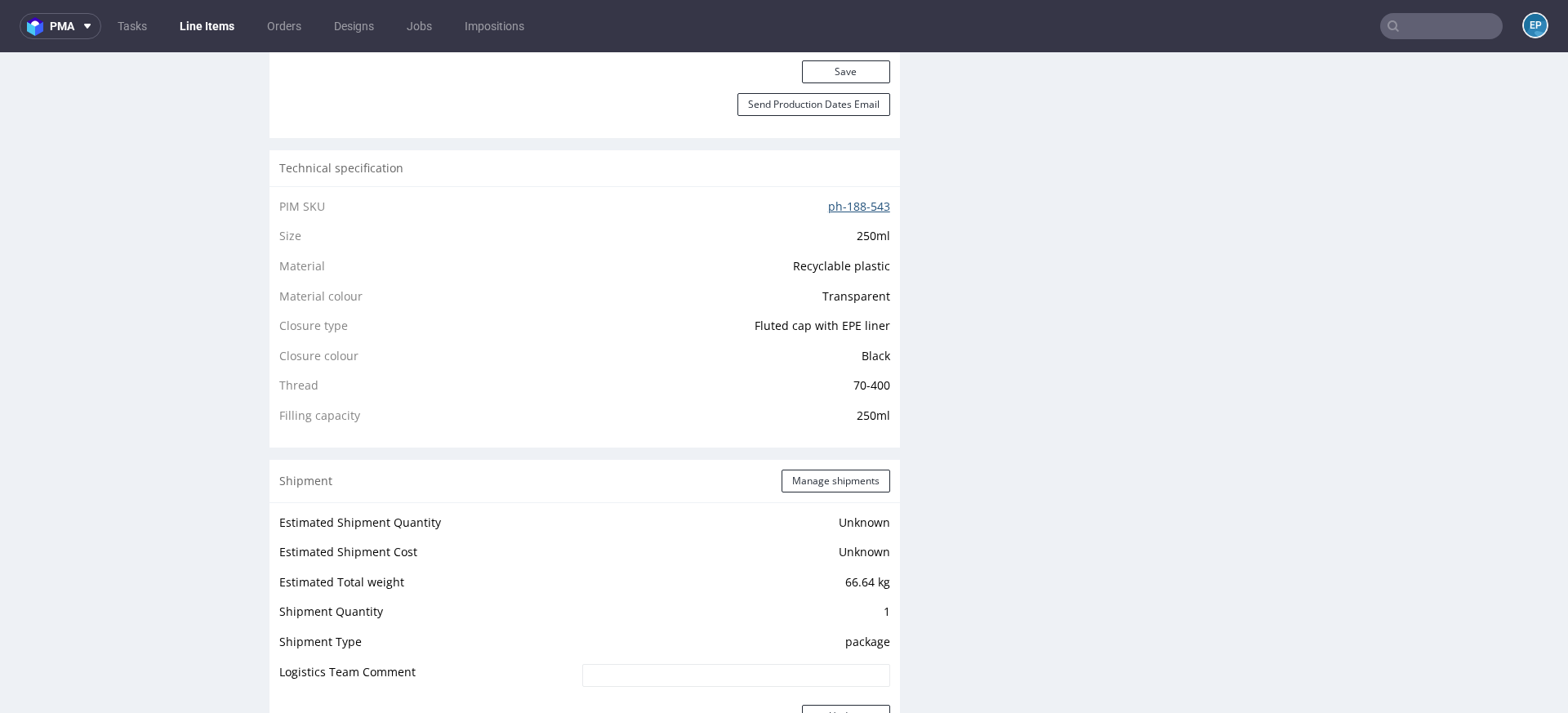
scroll to position [1028, 0]
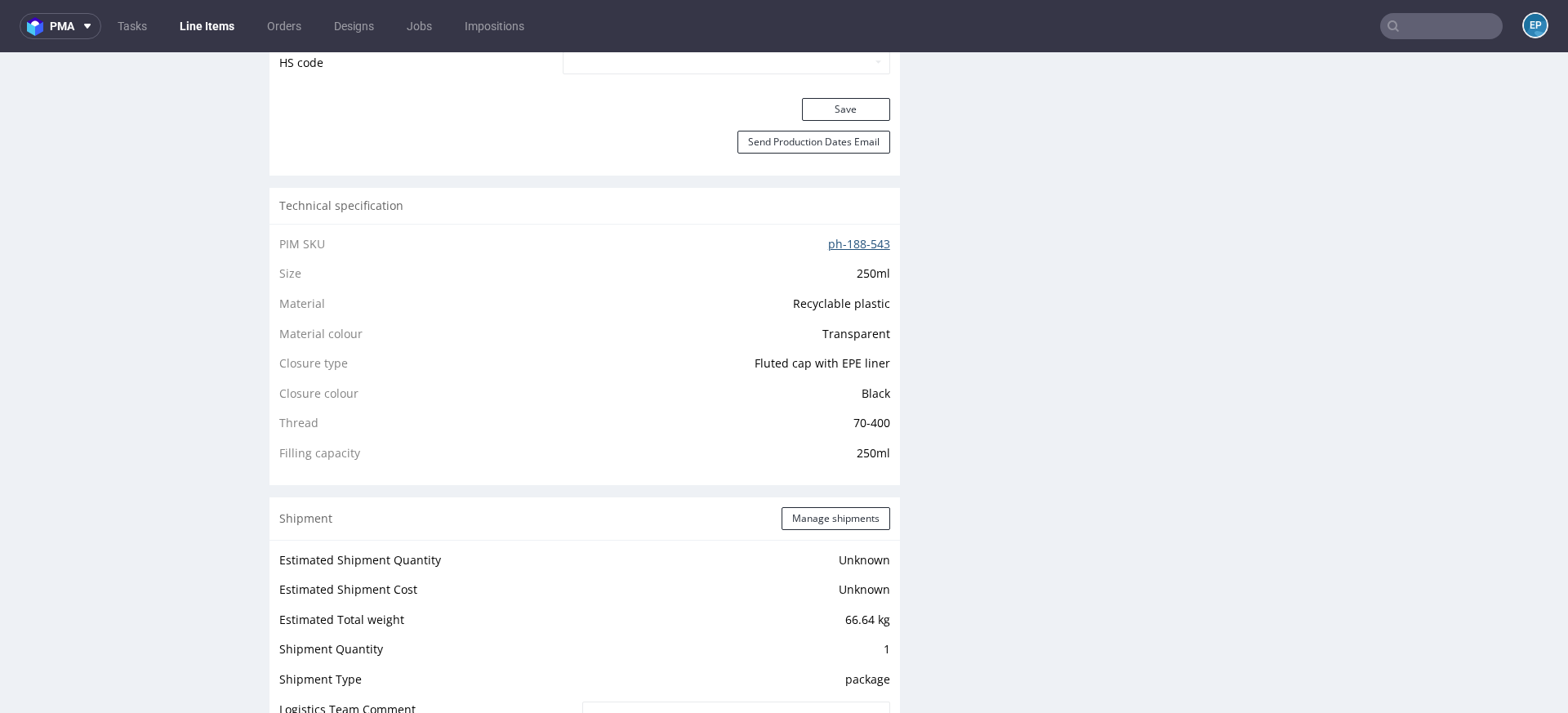
click at [875, 241] on link "ph-188-543" at bounding box center [858, 244] width 62 height 16
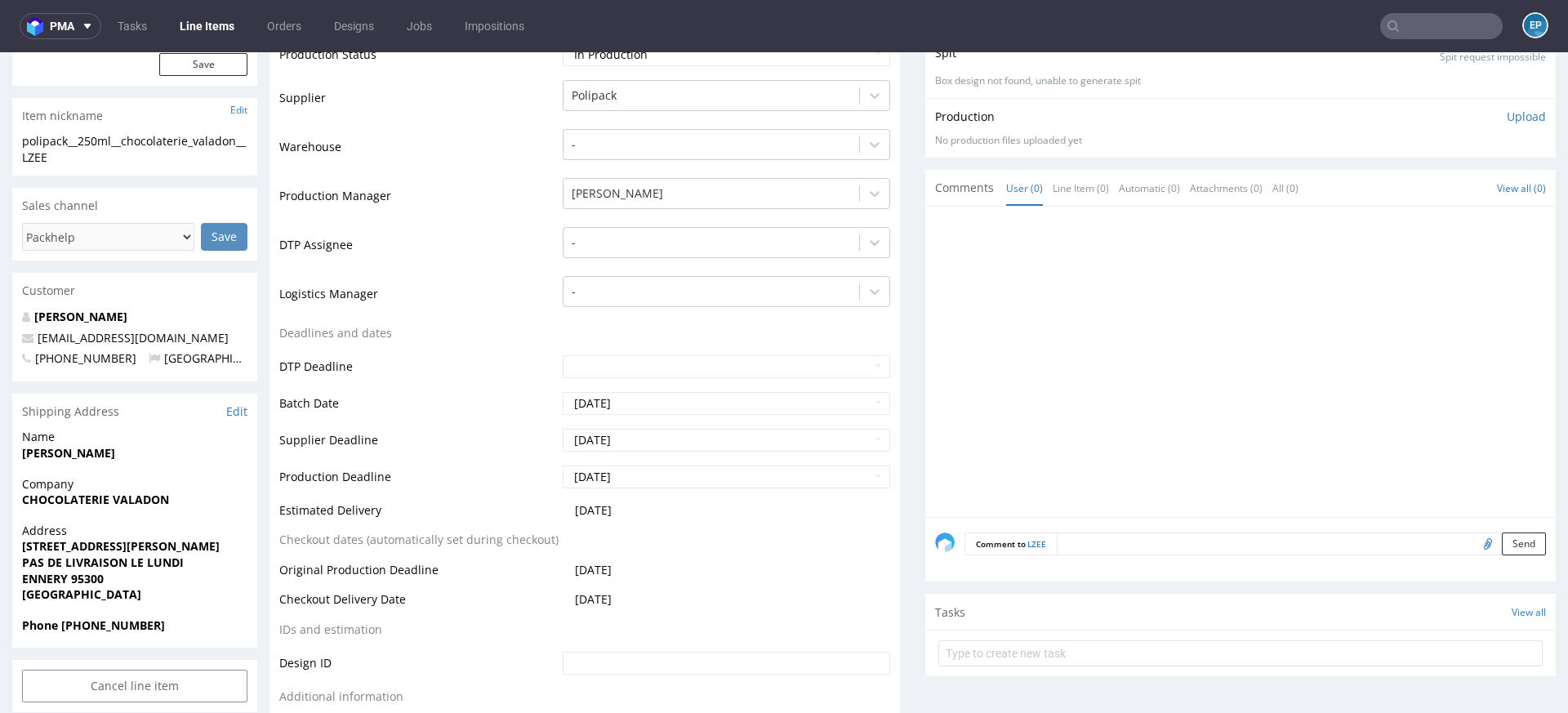
scroll to position [0, 0]
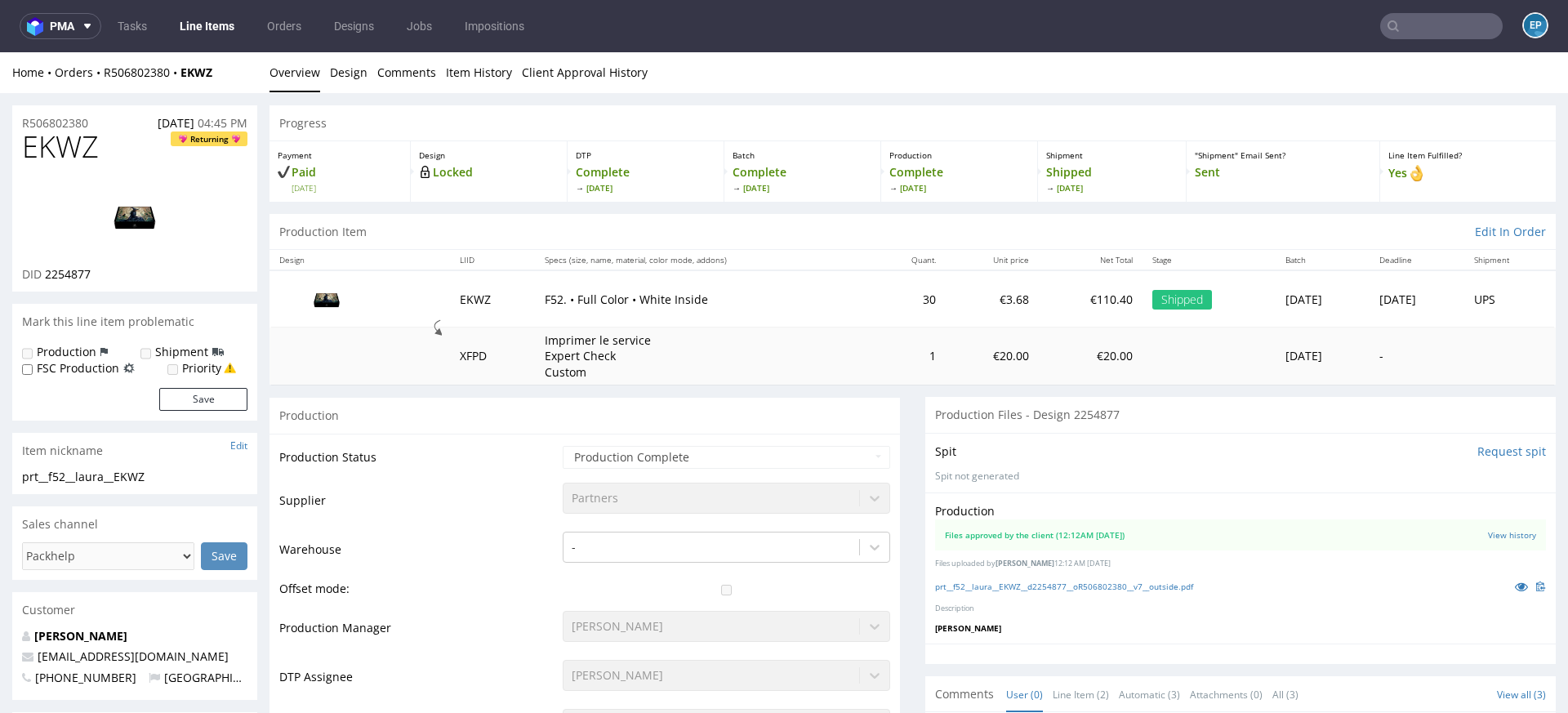
click at [1421, 22] on input "text" at bounding box center [1441, 25] width 122 height 26
type input "v"
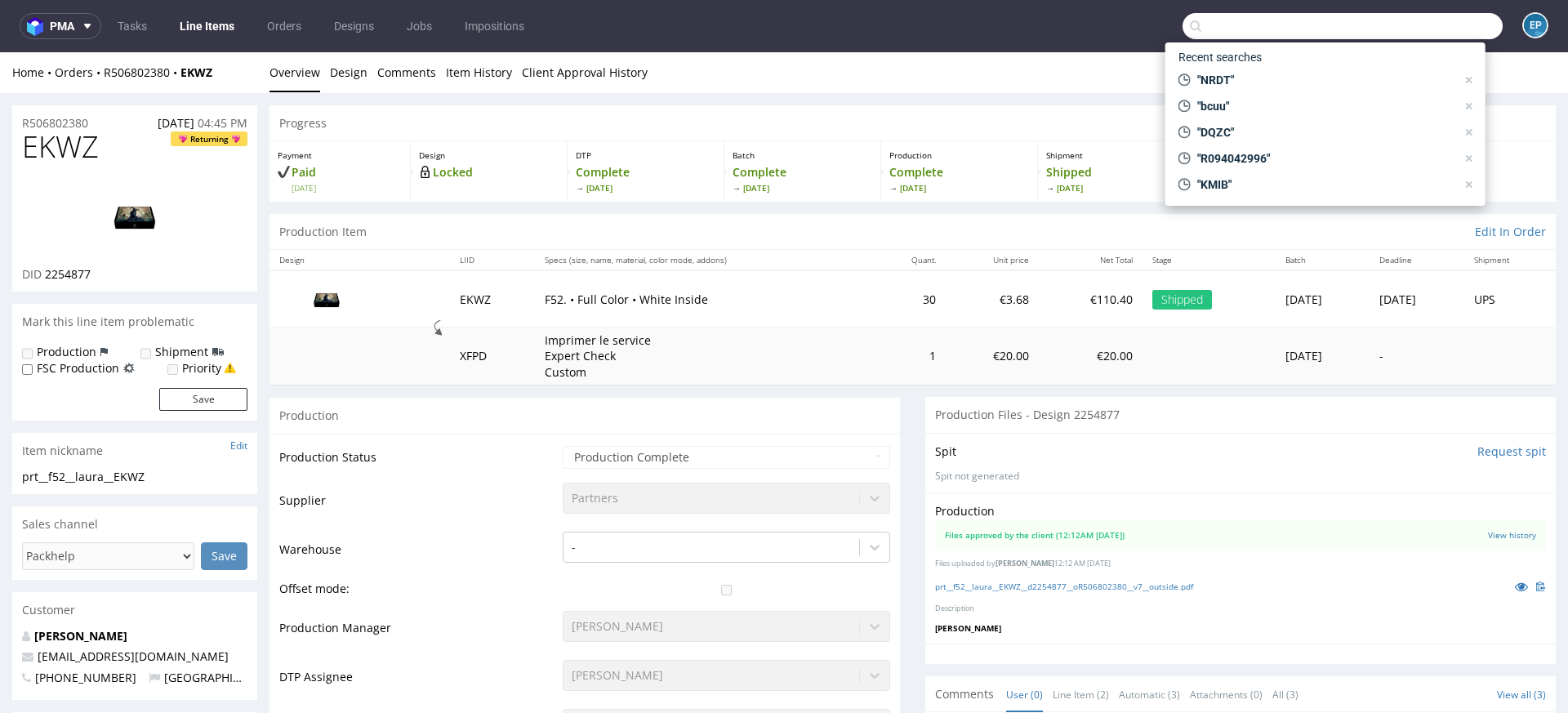
paste input "WEDU"
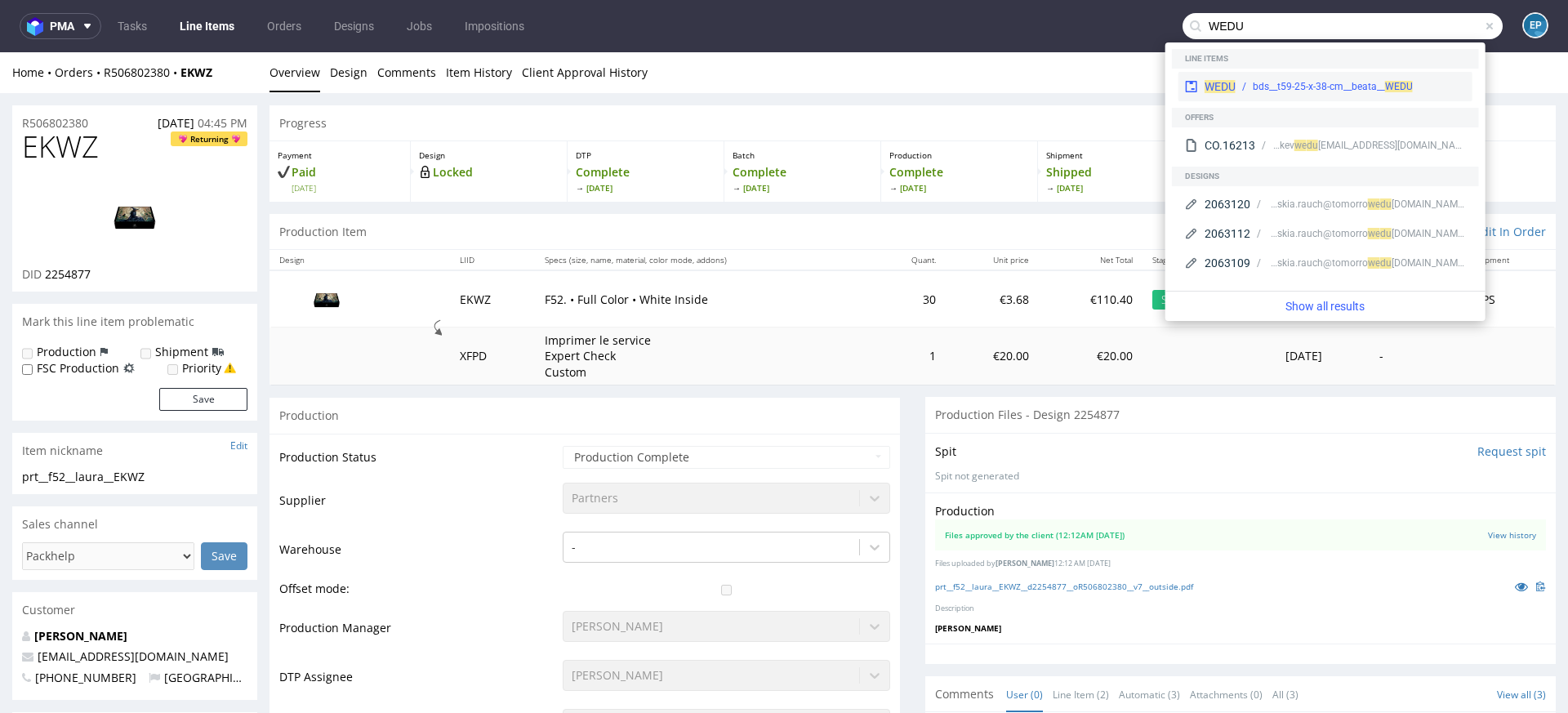
type input "WEDU"
click at [1242, 82] on div "bds__t59-25-x-38-cm__beata__ WEDU" at bounding box center [1351, 86] width 231 height 15
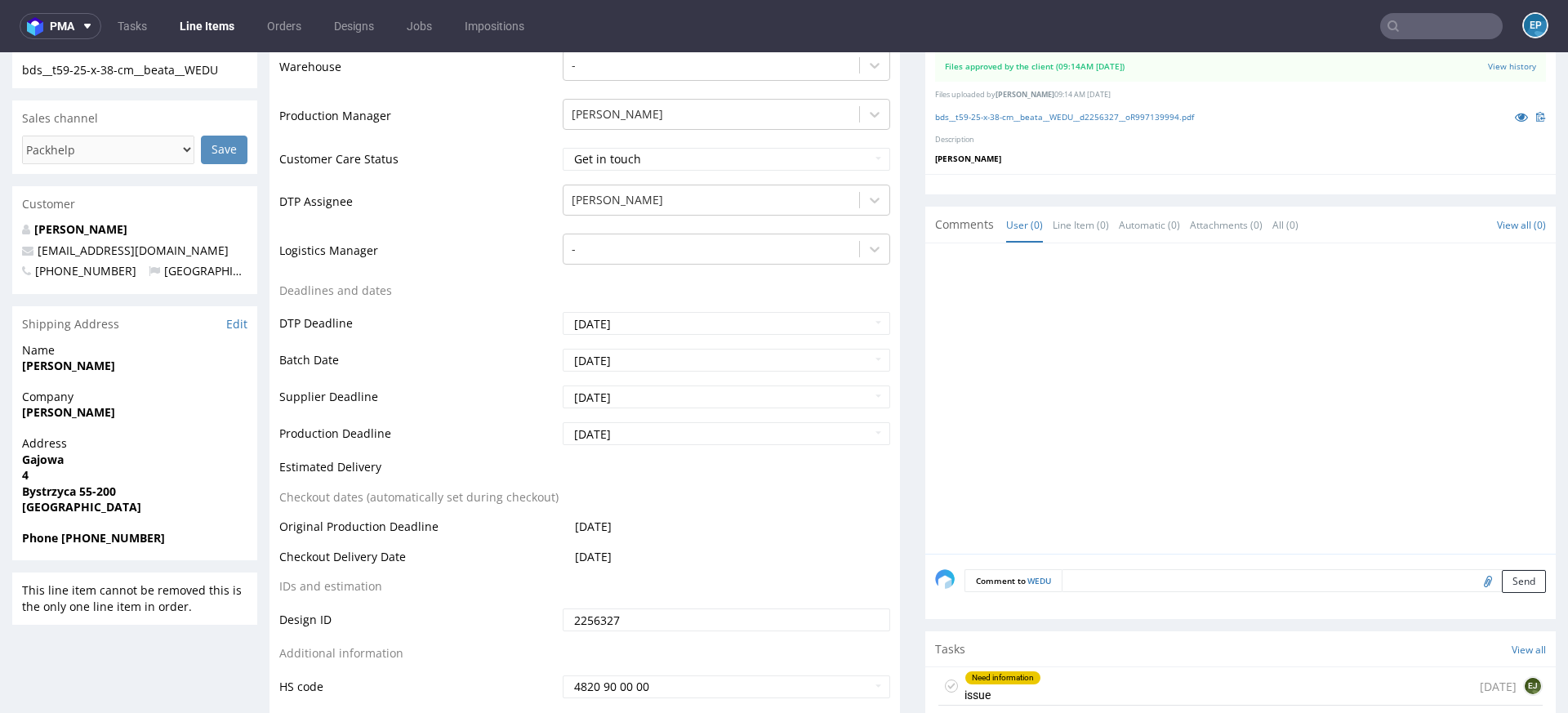
scroll to position [443, 0]
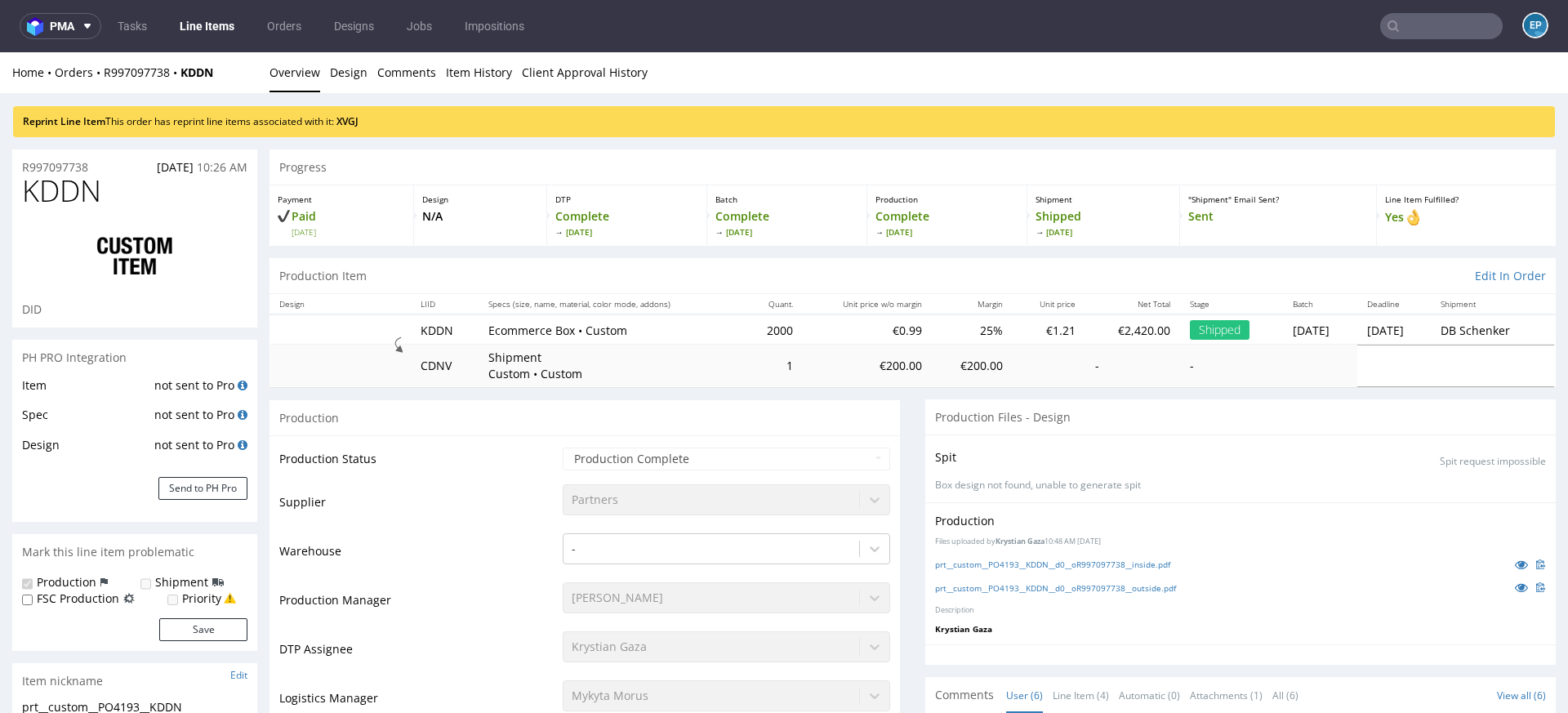
scroll to position [43, 0]
click at [341, 112] on div "Reprint Line Item This order has reprint line items associated with it: XVGJ" at bounding box center [783, 122] width 1542 height 31
click at [353, 119] on link "XVGJ" at bounding box center [347, 121] width 22 height 14
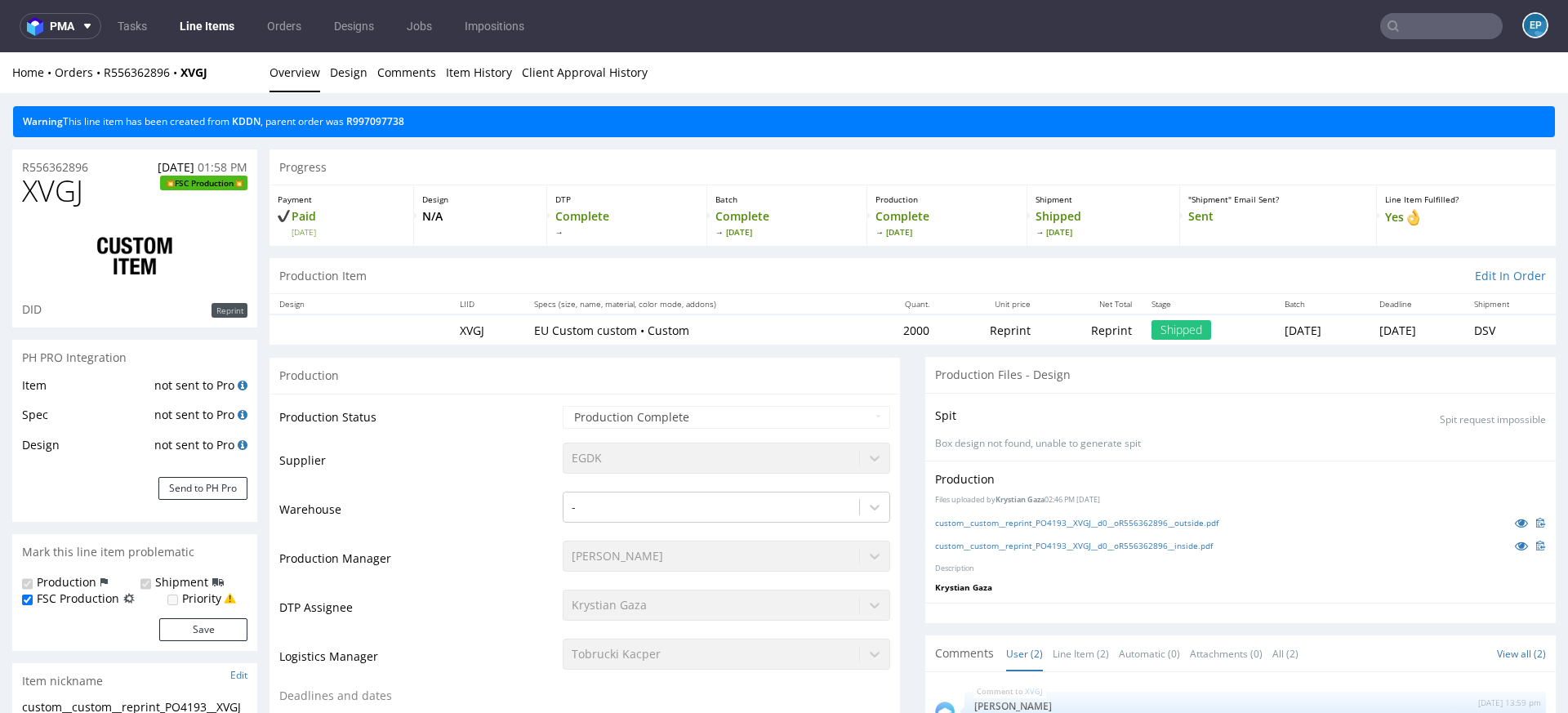
click at [53, 196] on span "XVGJ" at bounding box center [53, 191] width 62 height 32
copy span "XVGJ"
click at [1404, 27] on input "text" at bounding box center [1441, 25] width 122 height 26
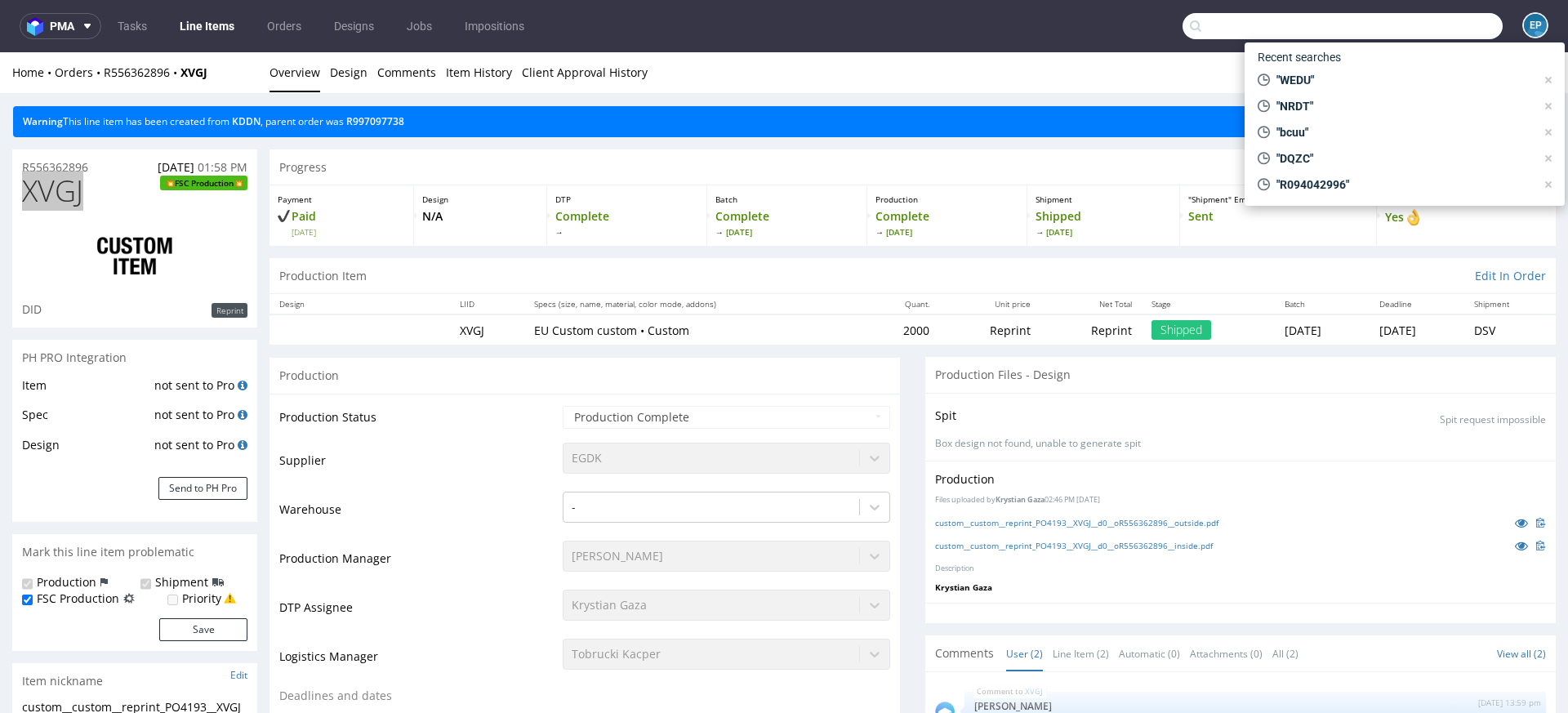
paste input "WEDU"
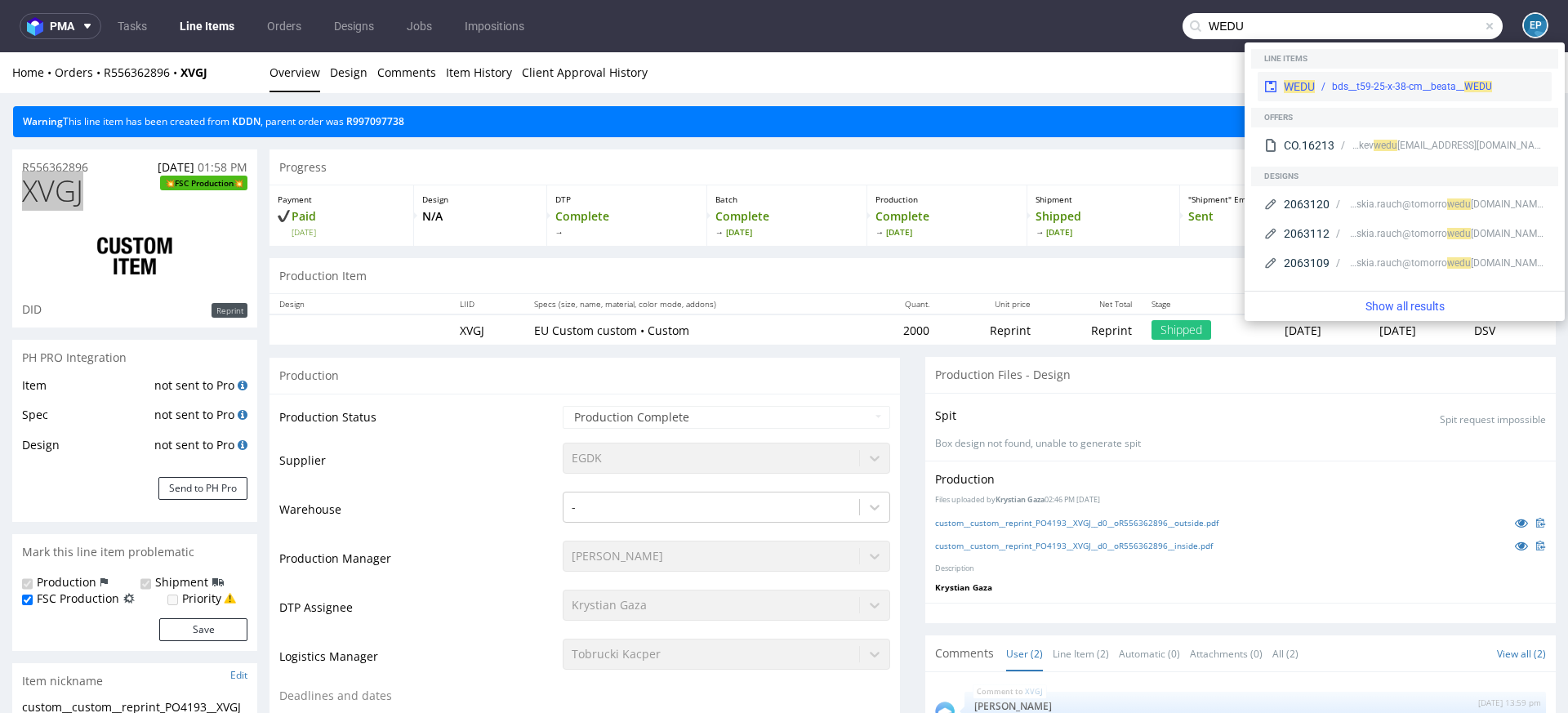
type input "WEDU"
click at [1310, 82] on span "WEDU" at bounding box center [1299, 86] width 31 height 13
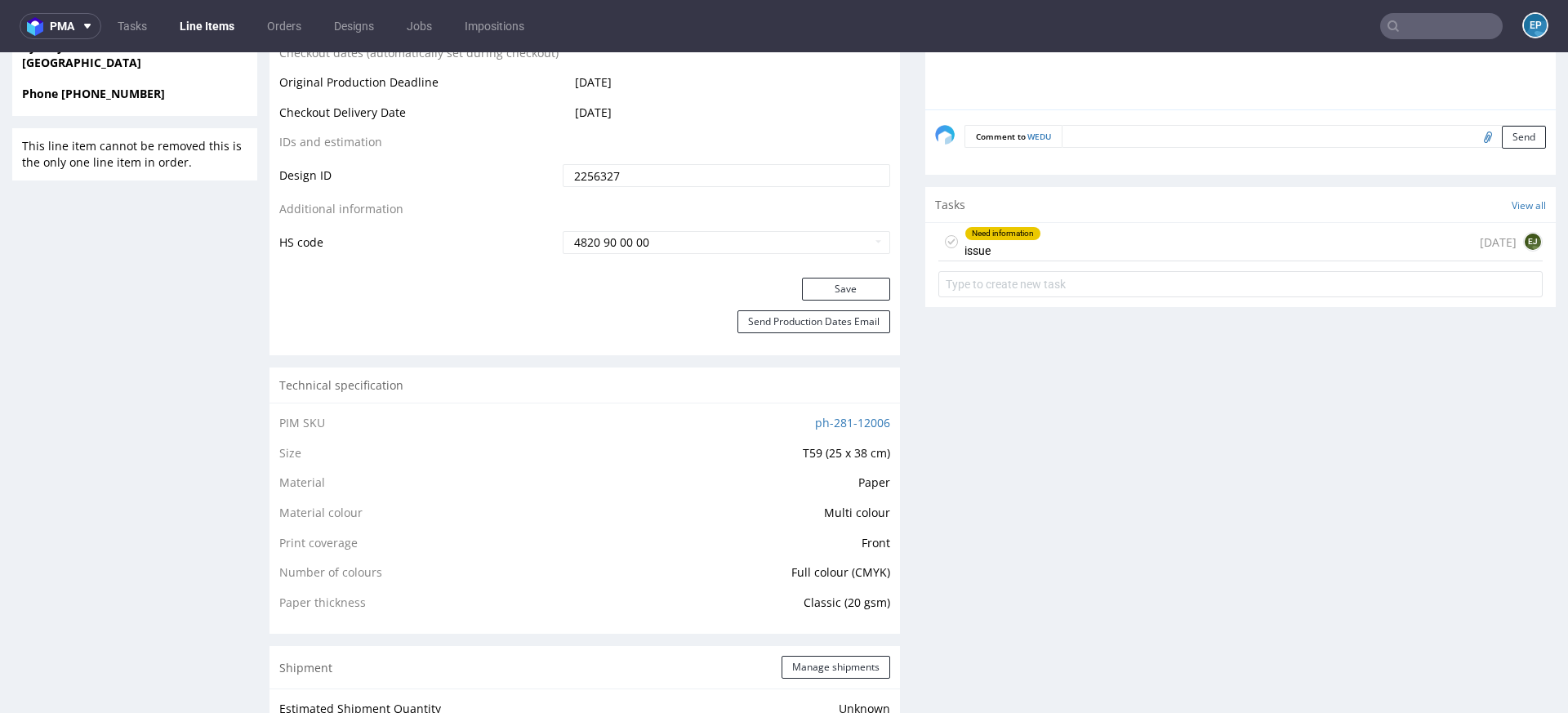
scroll to position [867, 0]
click at [1044, 226] on div "Need information issue 9 days ago EJ" at bounding box center [1241, 240] width 604 height 38
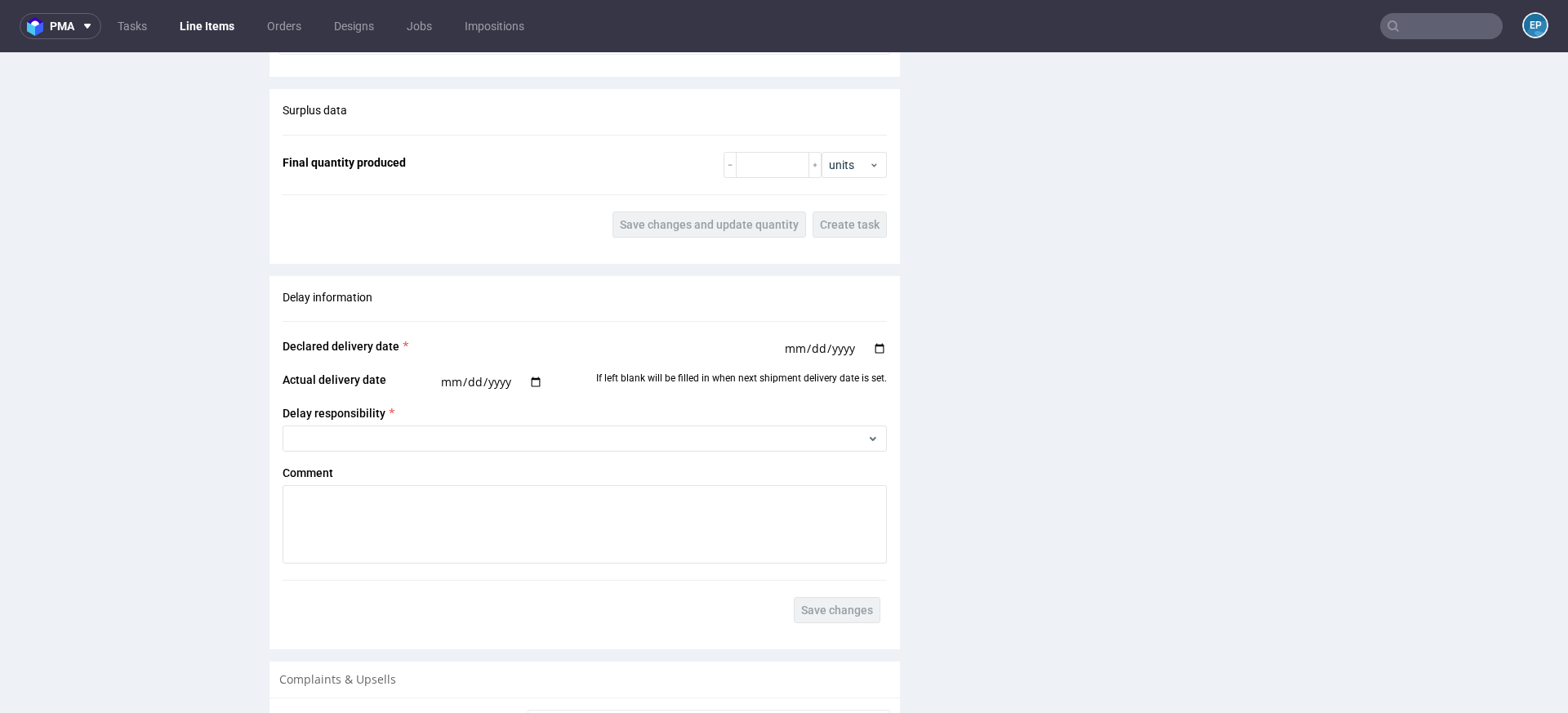
scroll to position [2007, 0]
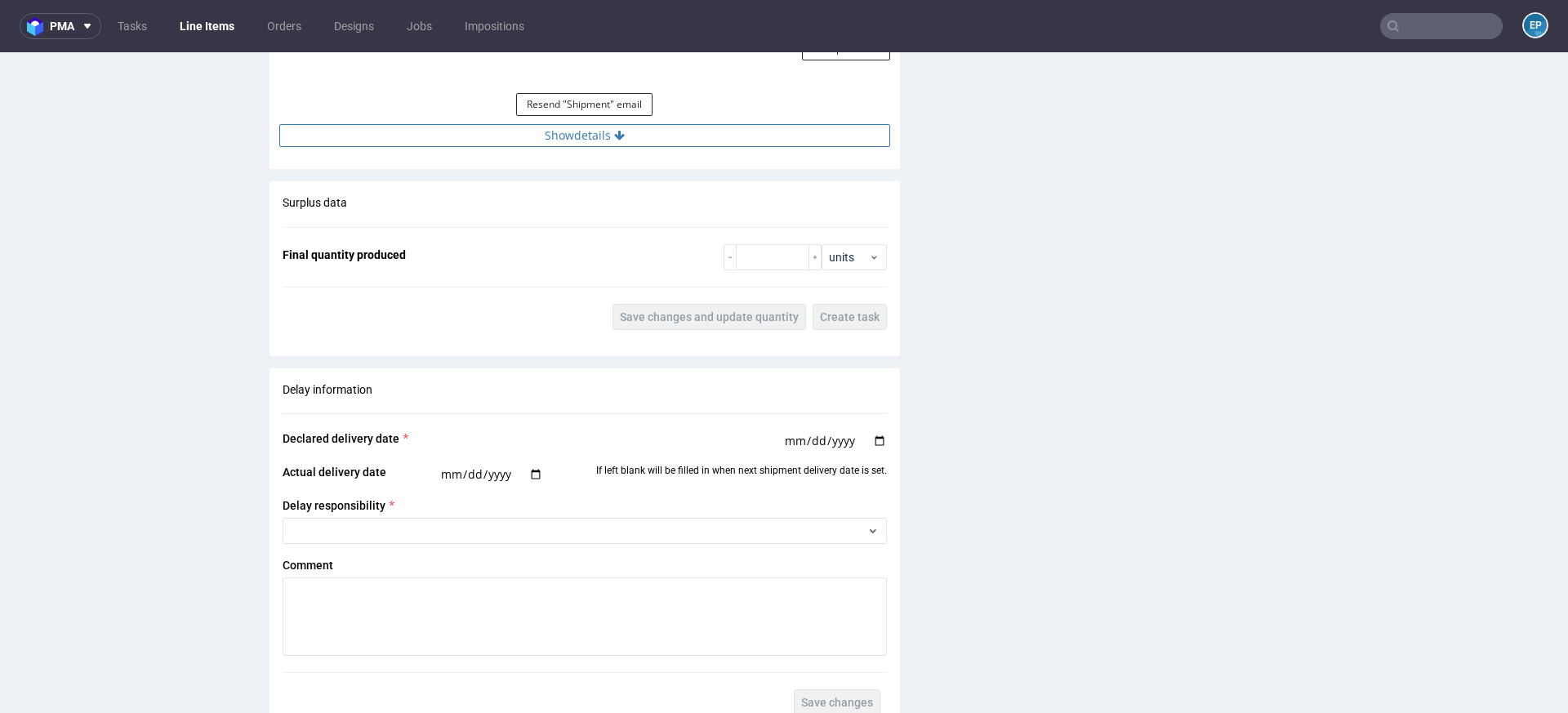
click at [629, 138] on button "Show details" at bounding box center [585, 135] width 611 height 22
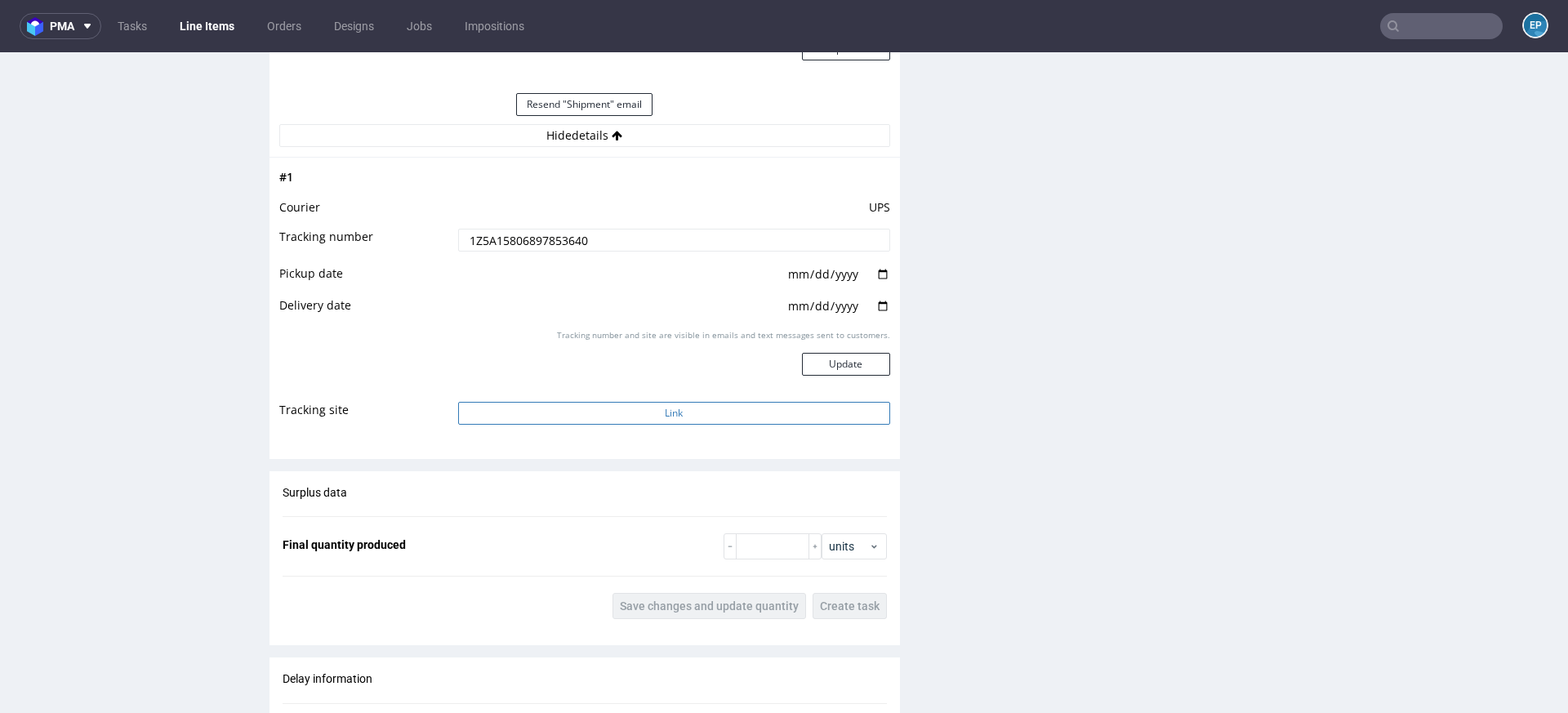
click at [648, 411] on button "Link" at bounding box center [675, 413] width 432 height 22
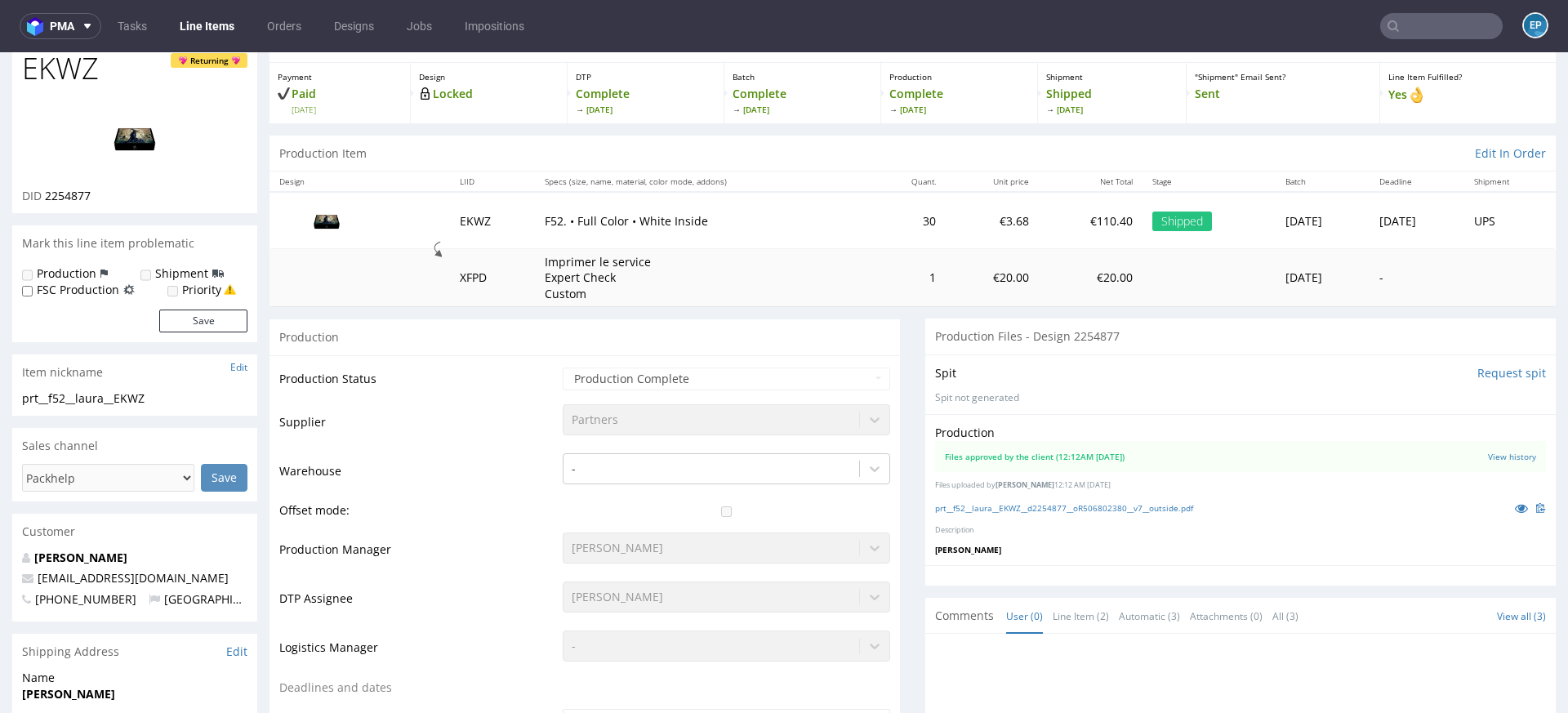
scroll to position [0, 0]
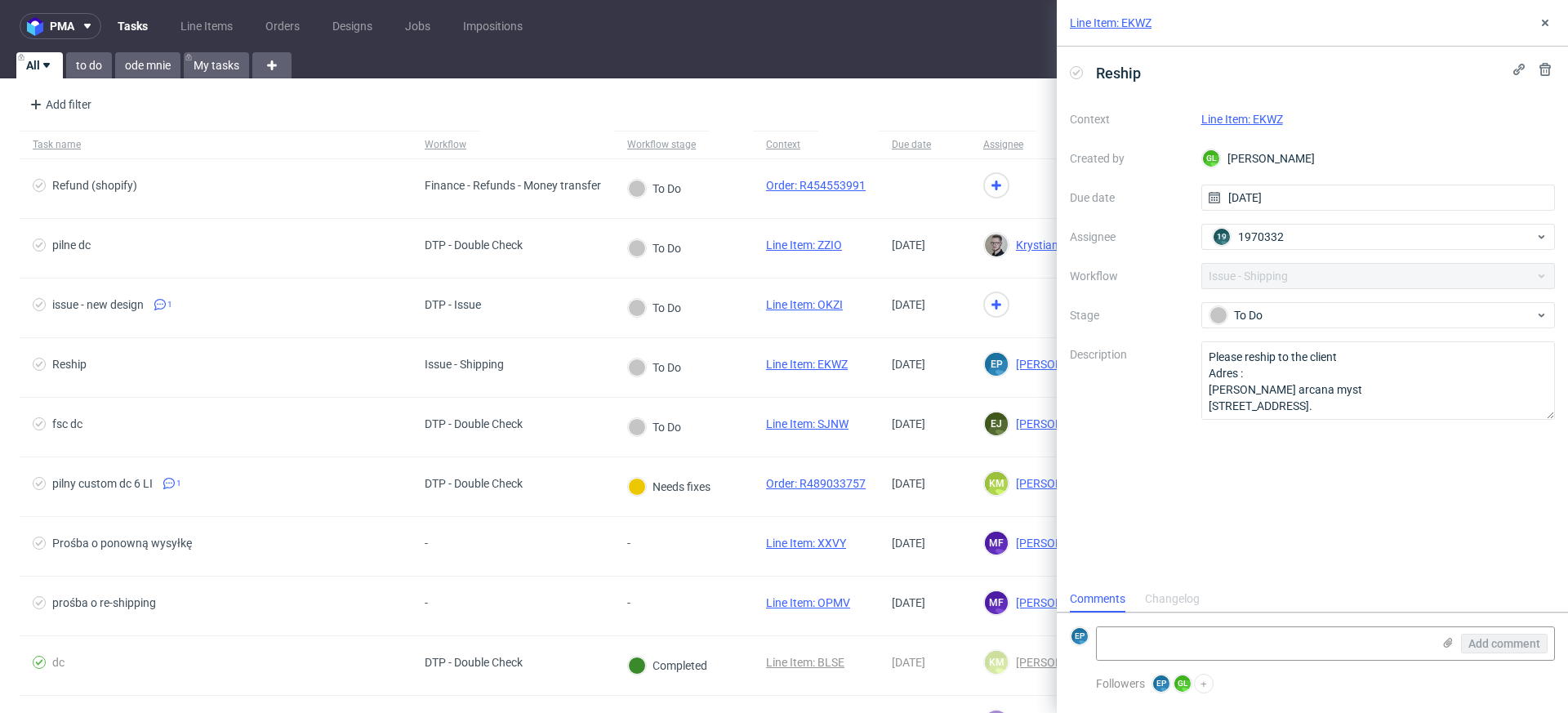
scroll to position [13, 0]
click at [1156, 647] on textarea at bounding box center [1264, 644] width 334 height 32
type textarea "paczka w drodze do nas"
click at [1481, 647] on span "Add comment" at bounding box center [1504, 644] width 72 height 12
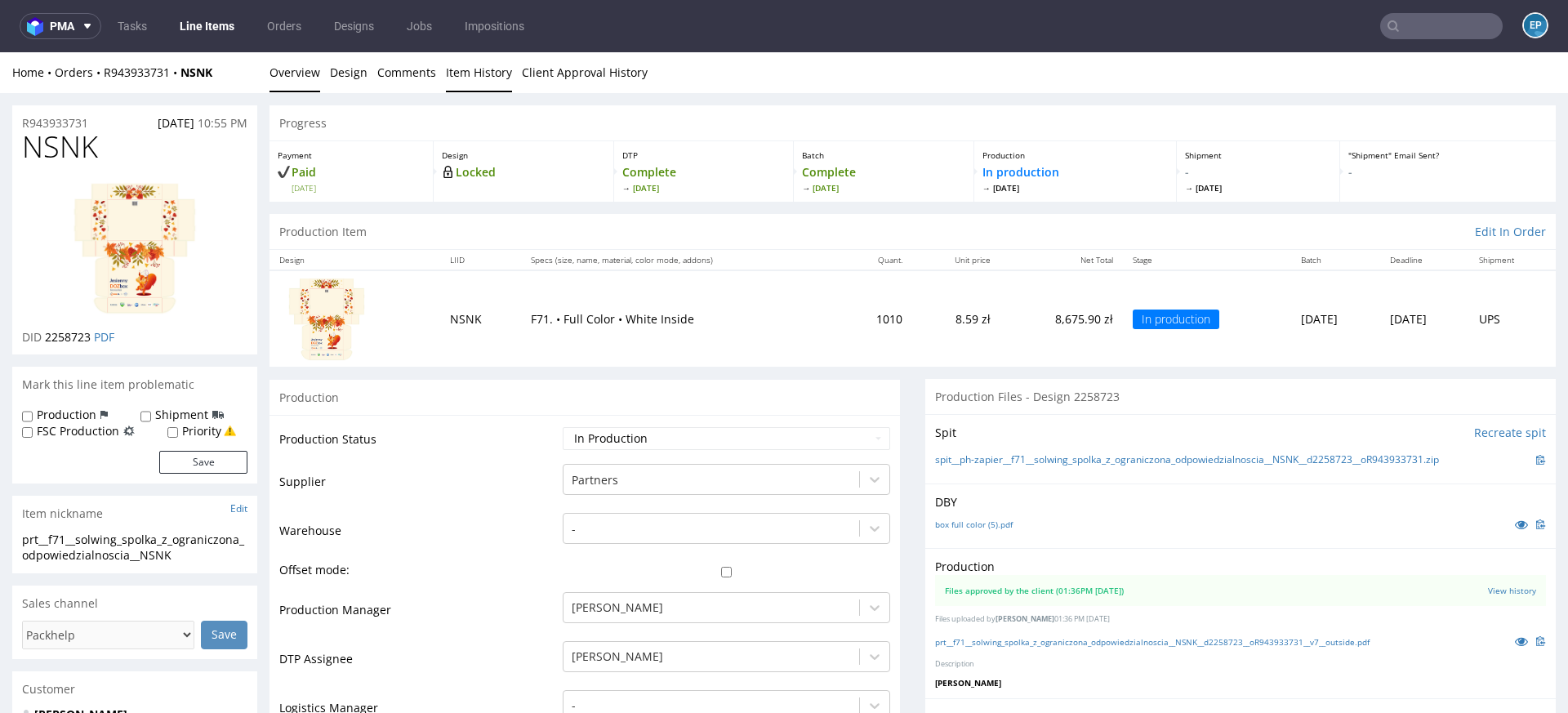
click at [468, 75] on link "Item History" at bounding box center [479, 71] width 66 height 40
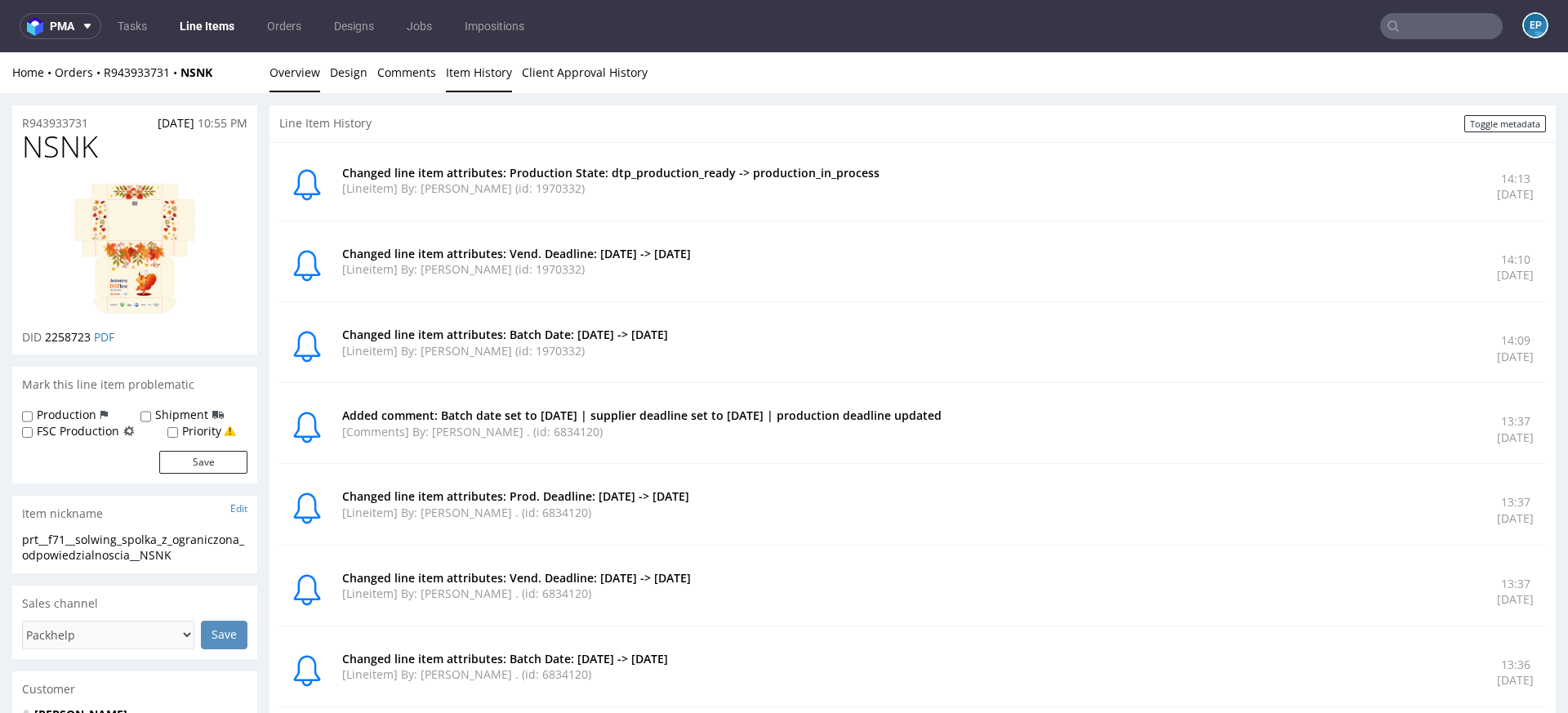
click at [293, 83] on link "Overview" at bounding box center [295, 71] width 51 height 40
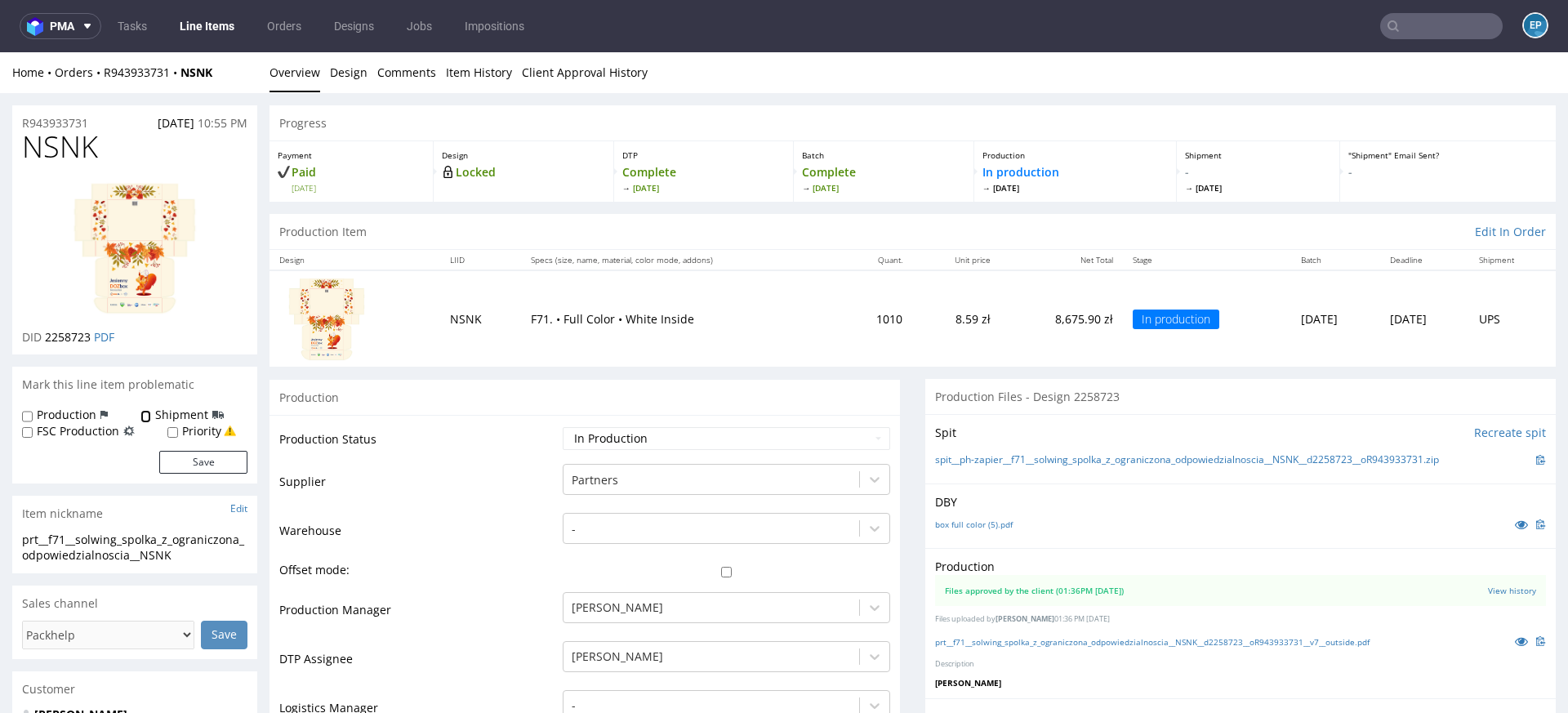
click at [145, 421] on input "Shipment" at bounding box center [146, 416] width 11 height 13
checkbox input "true"
click at [178, 454] on button "Save" at bounding box center [203, 462] width 88 height 22
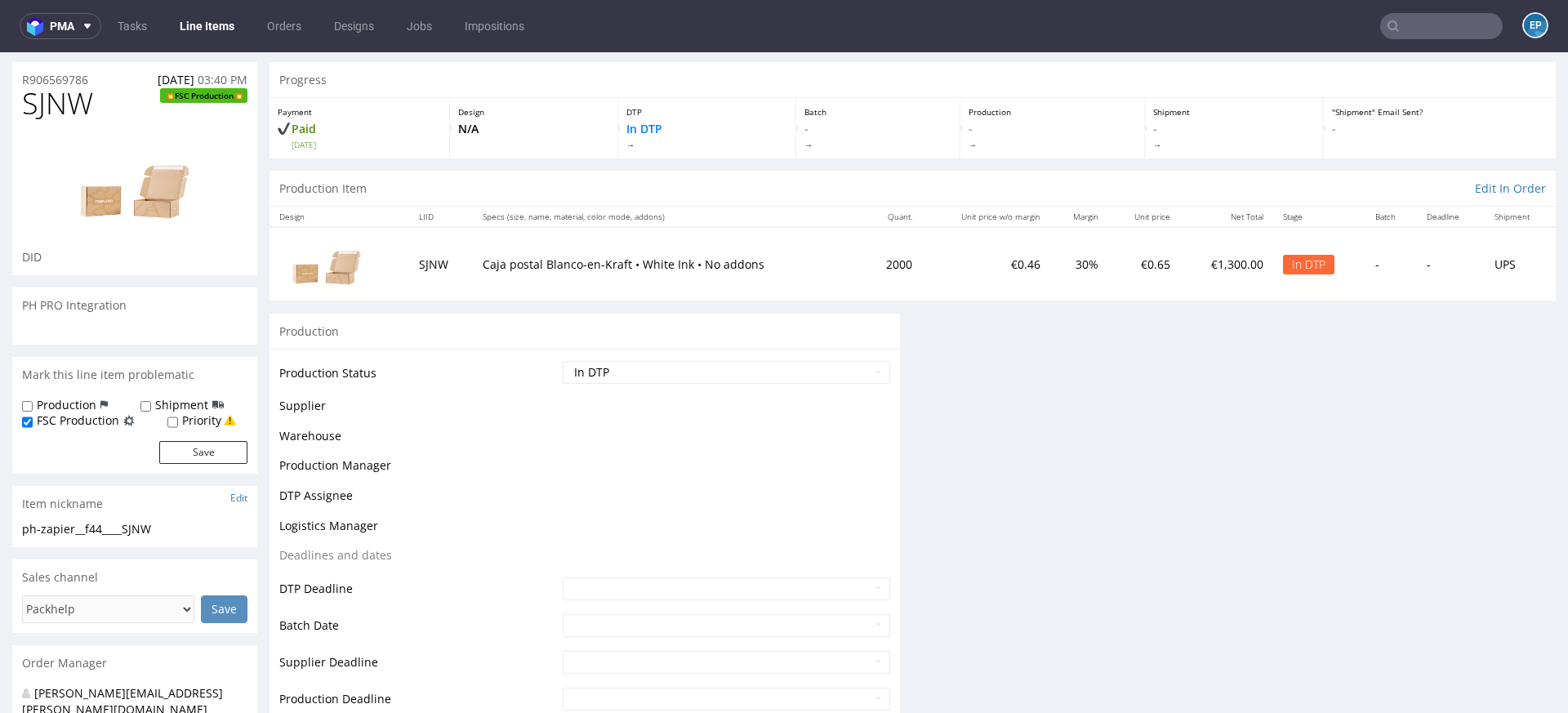
scroll to position [47, 0]
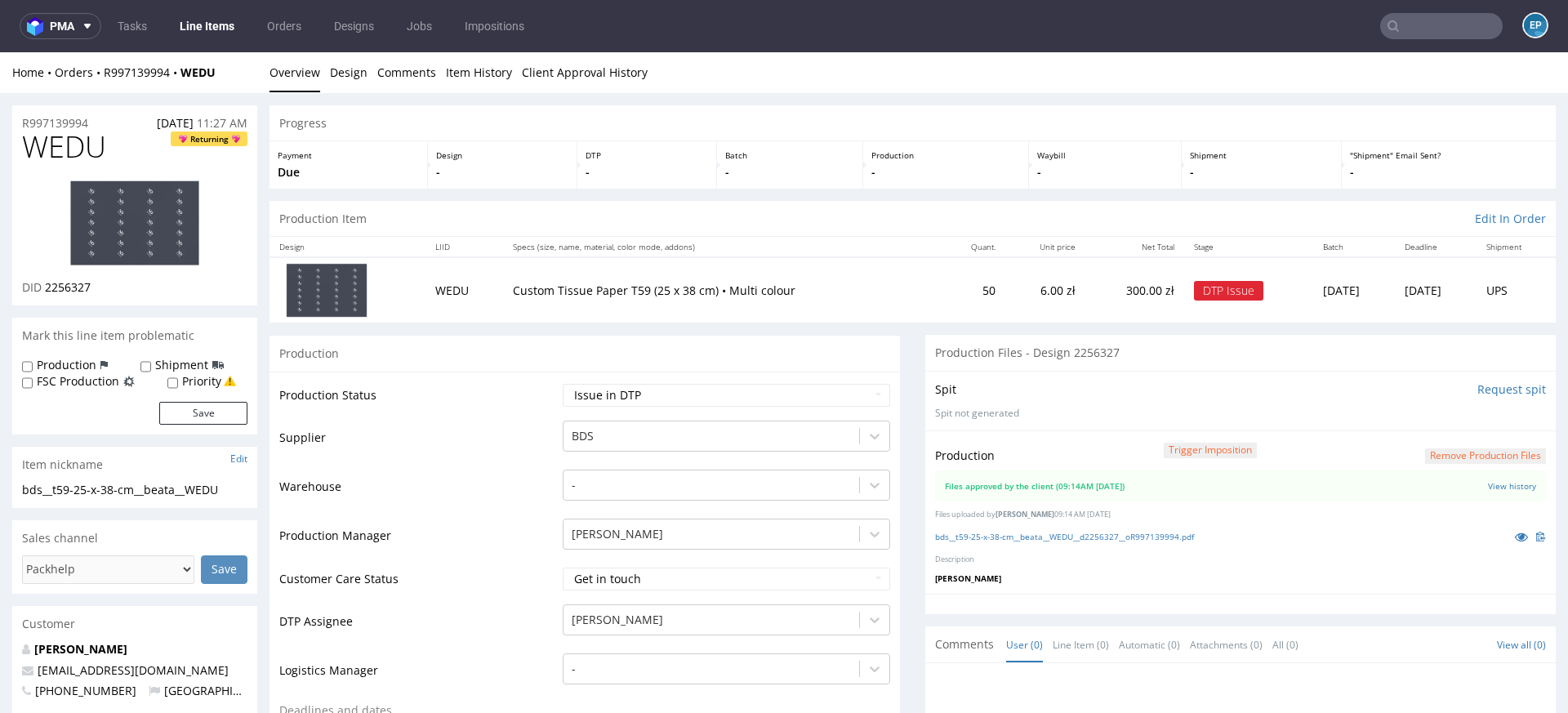
scroll to position [174, 0]
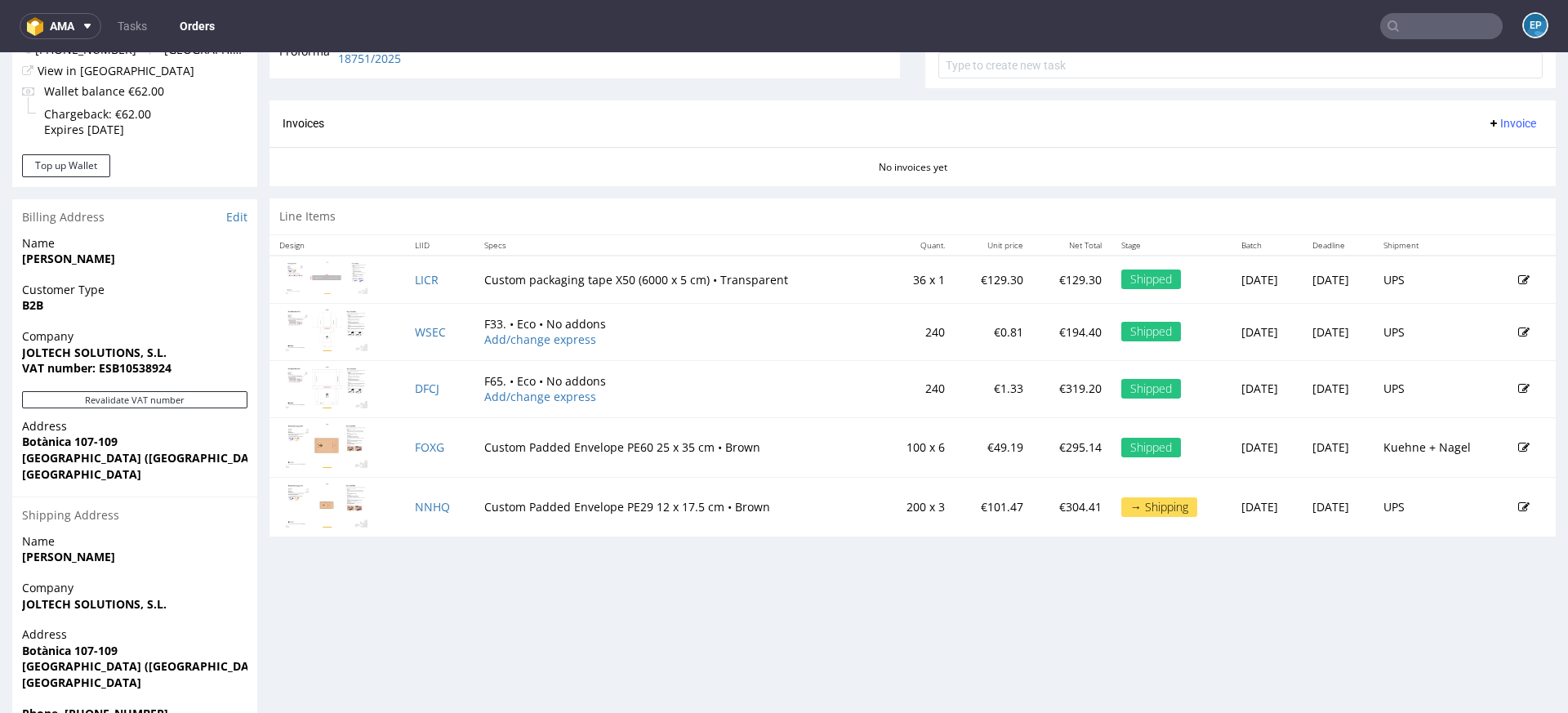
scroll to position [713, 0]
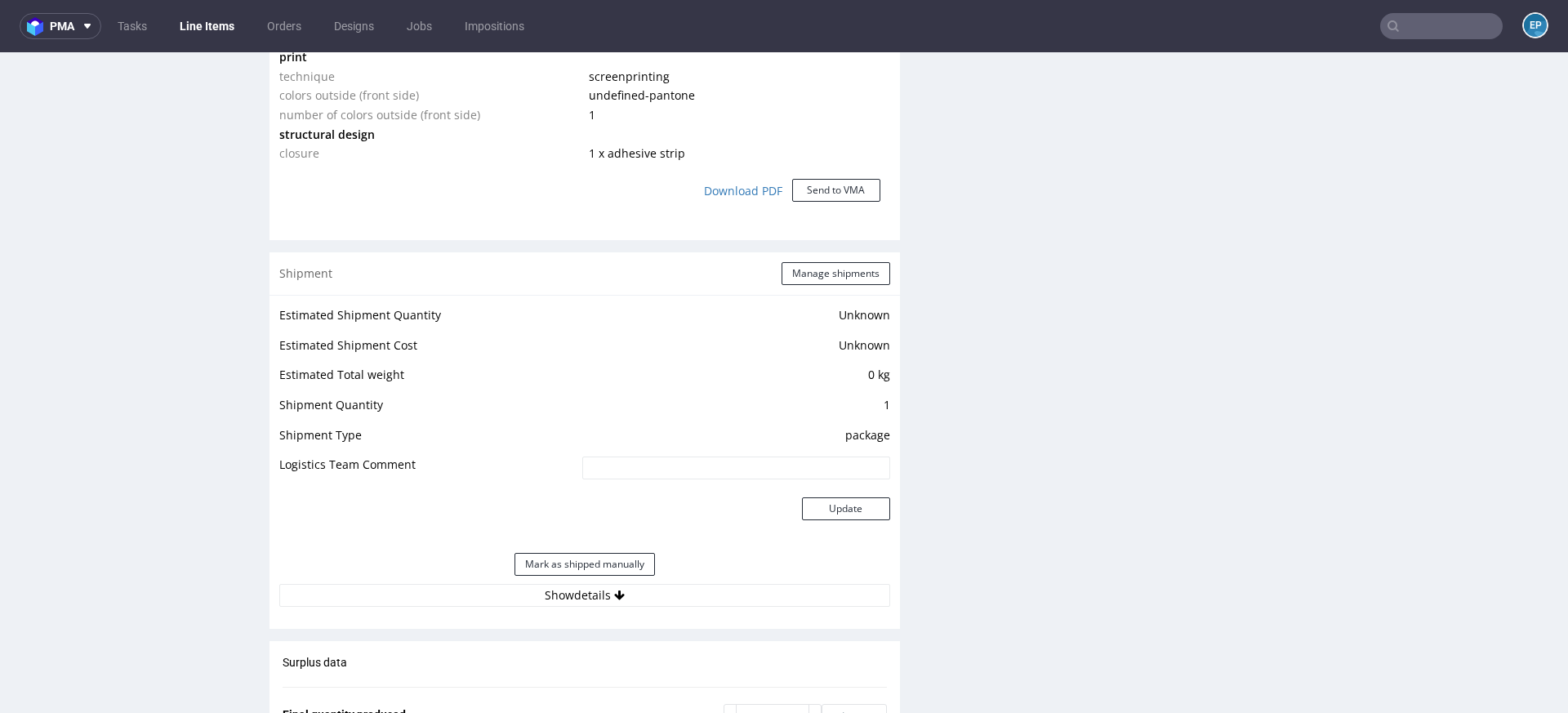
scroll to position [1404, 0]
click at [597, 561] on button "Mark as shipped manually" at bounding box center [585, 559] width 141 height 22
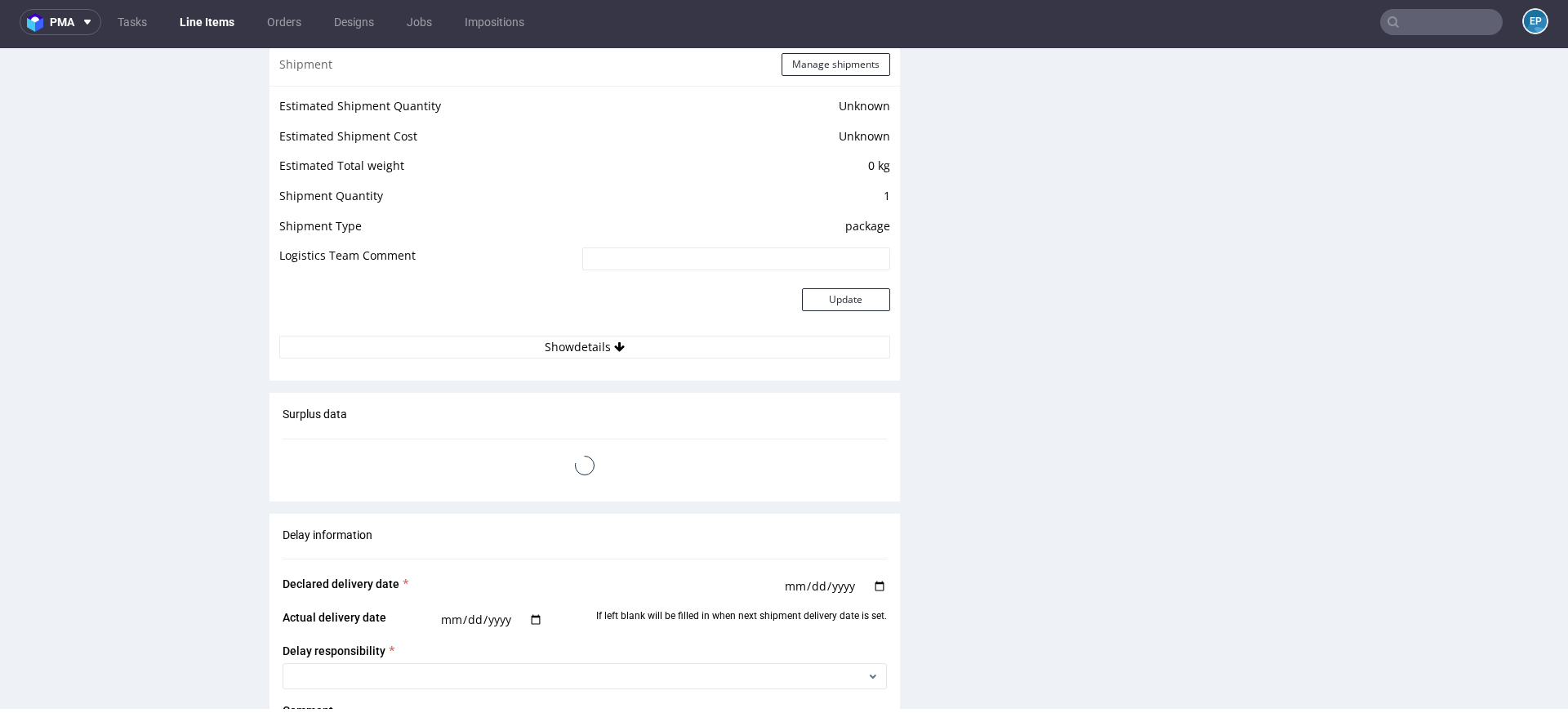
scroll to position [2407, 0]
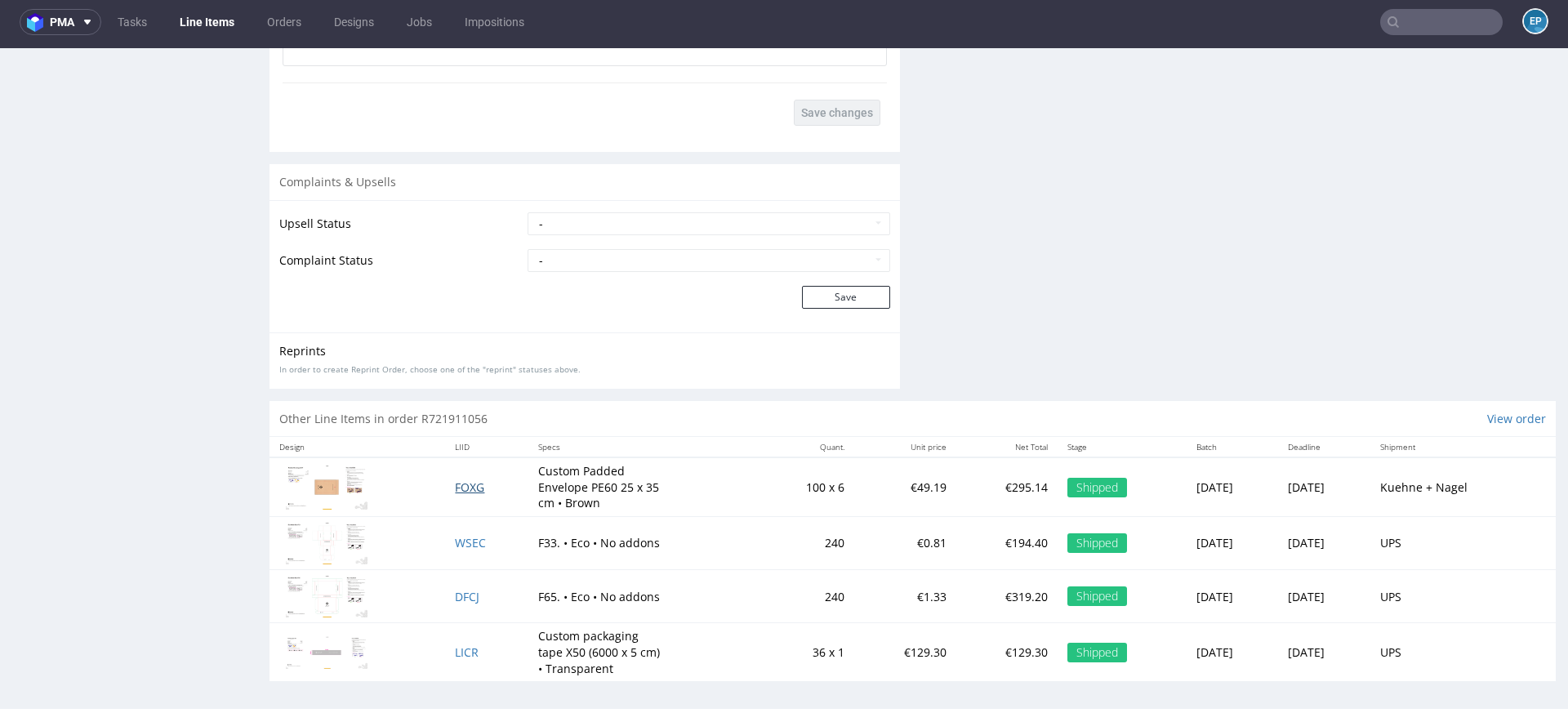
click at [456, 480] on span "FOXG" at bounding box center [469, 487] width 29 height 16
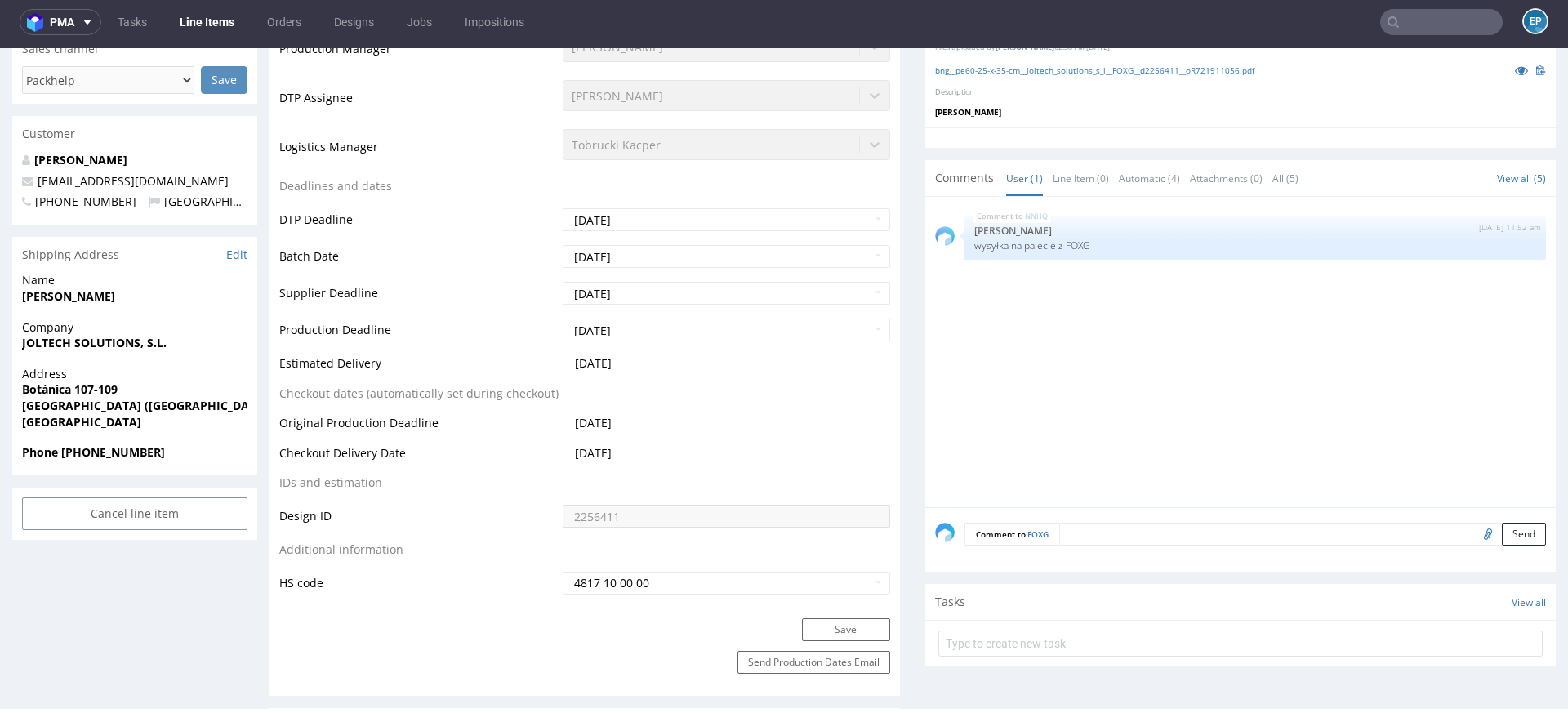
scroll to position [484, 0]
click at [147, 22] on link "Tasks" at bounding box center [132, 22] width 49 height 26
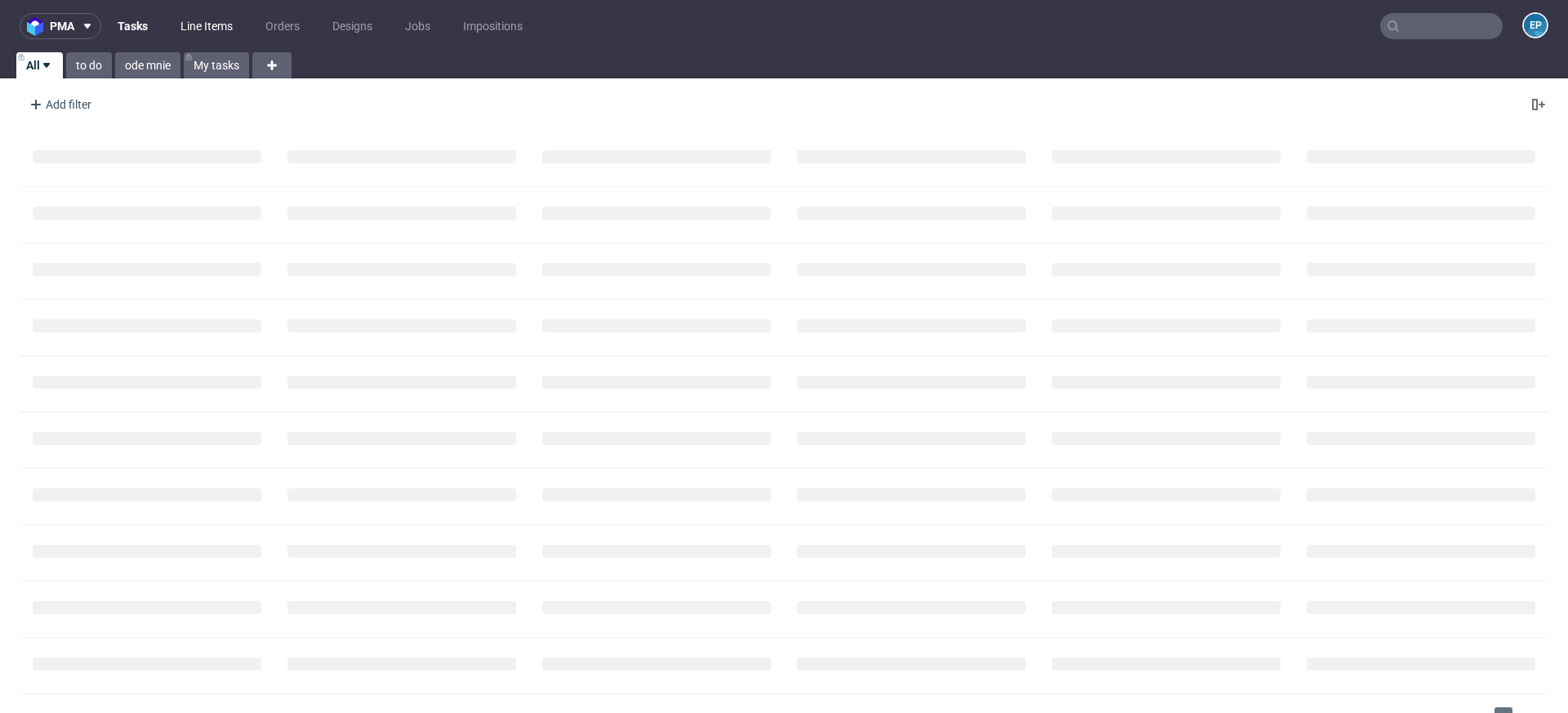
click at [213, 23] on link "Line Items" at bounding box center [207, 25] width 72 height 26
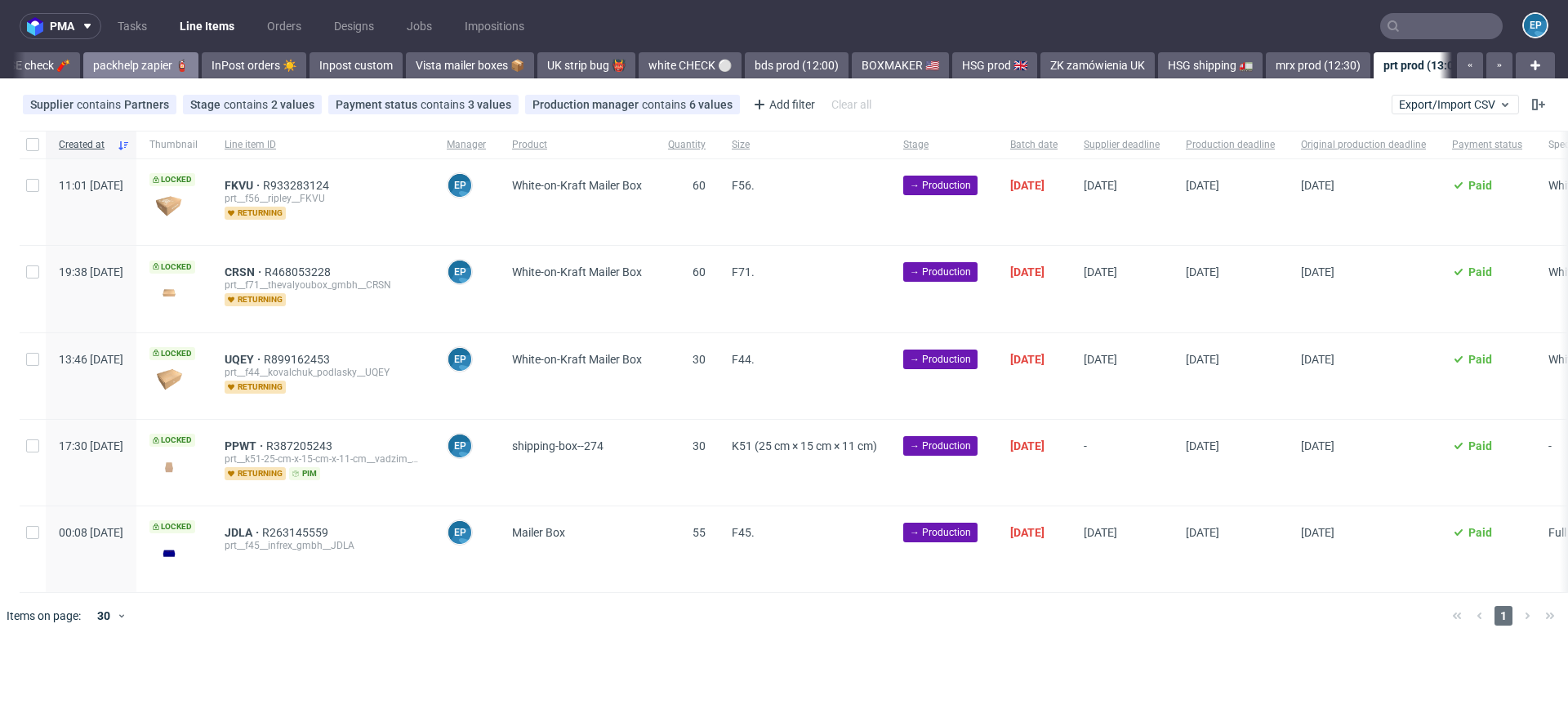
click at [108, 67] on div "Vista Print All delays ⏰ deadline today 🗓️ flagged Ewa 🚩 MAGAZYN PECICE 🏭 CH, N…" at bounding box center [732, 65] width 1439 height 26
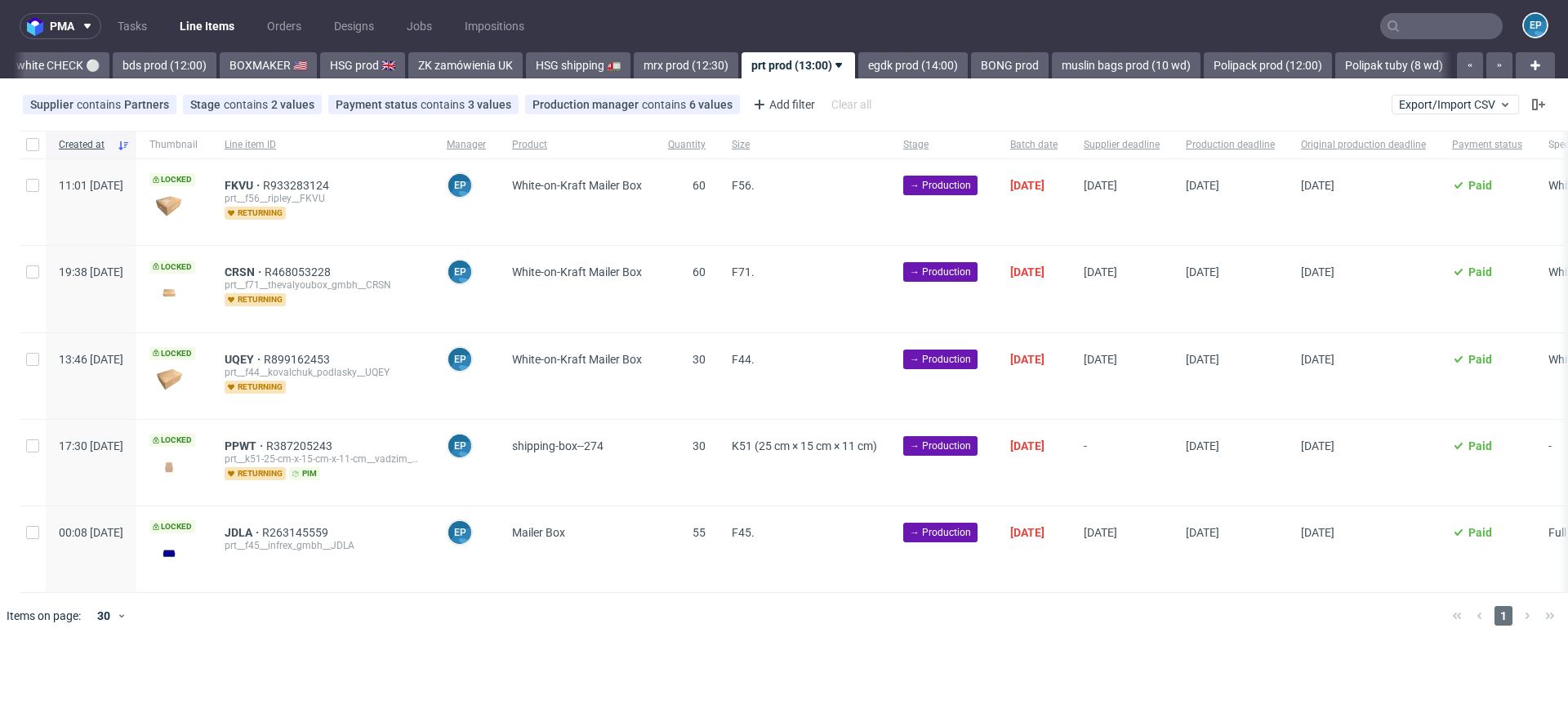
click at [112, 67] on link "bds prod (12:00)" at bounding box center [164, 65] width 104 height 26
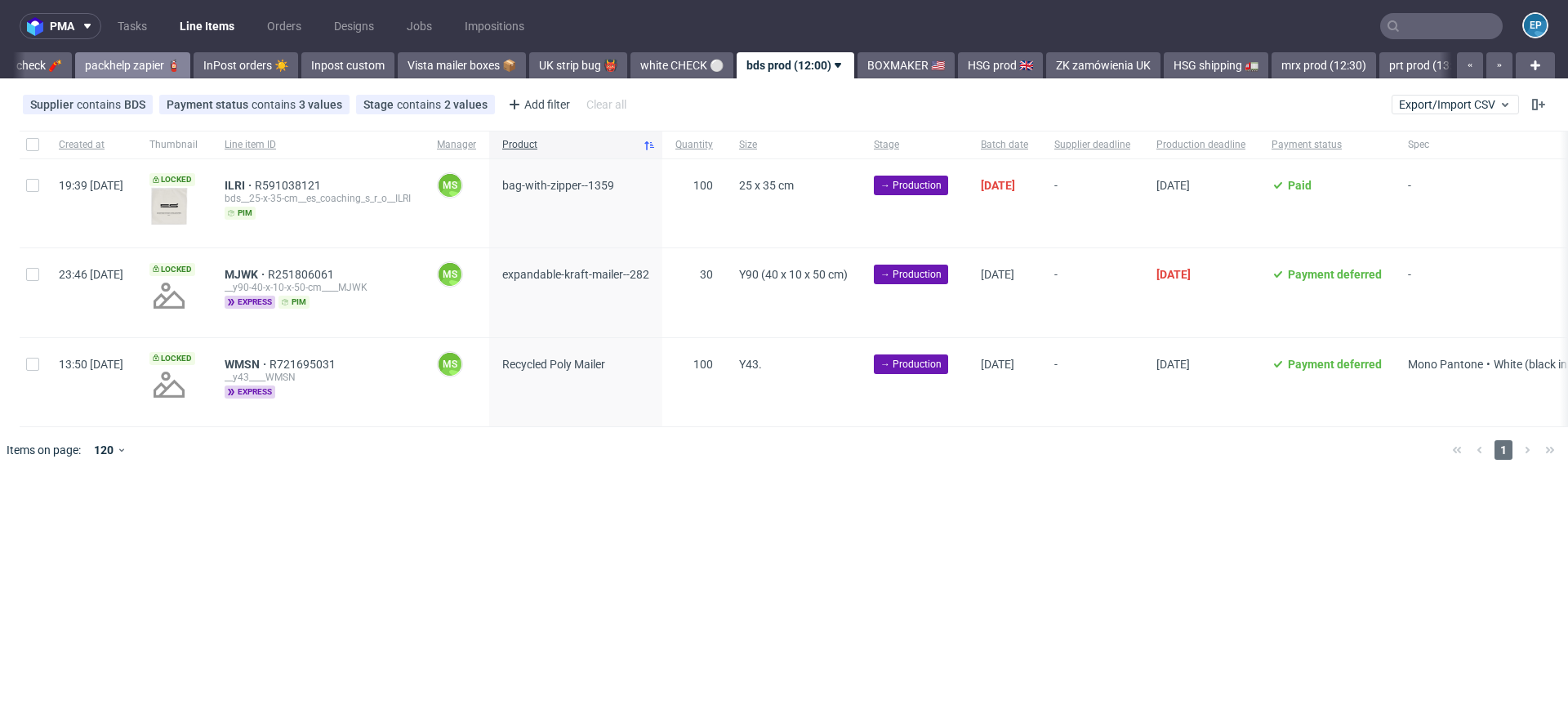
click at [87, 67] on link "packhelp zapier 🧯" at bounding box center [133, 65] width 115 height 26
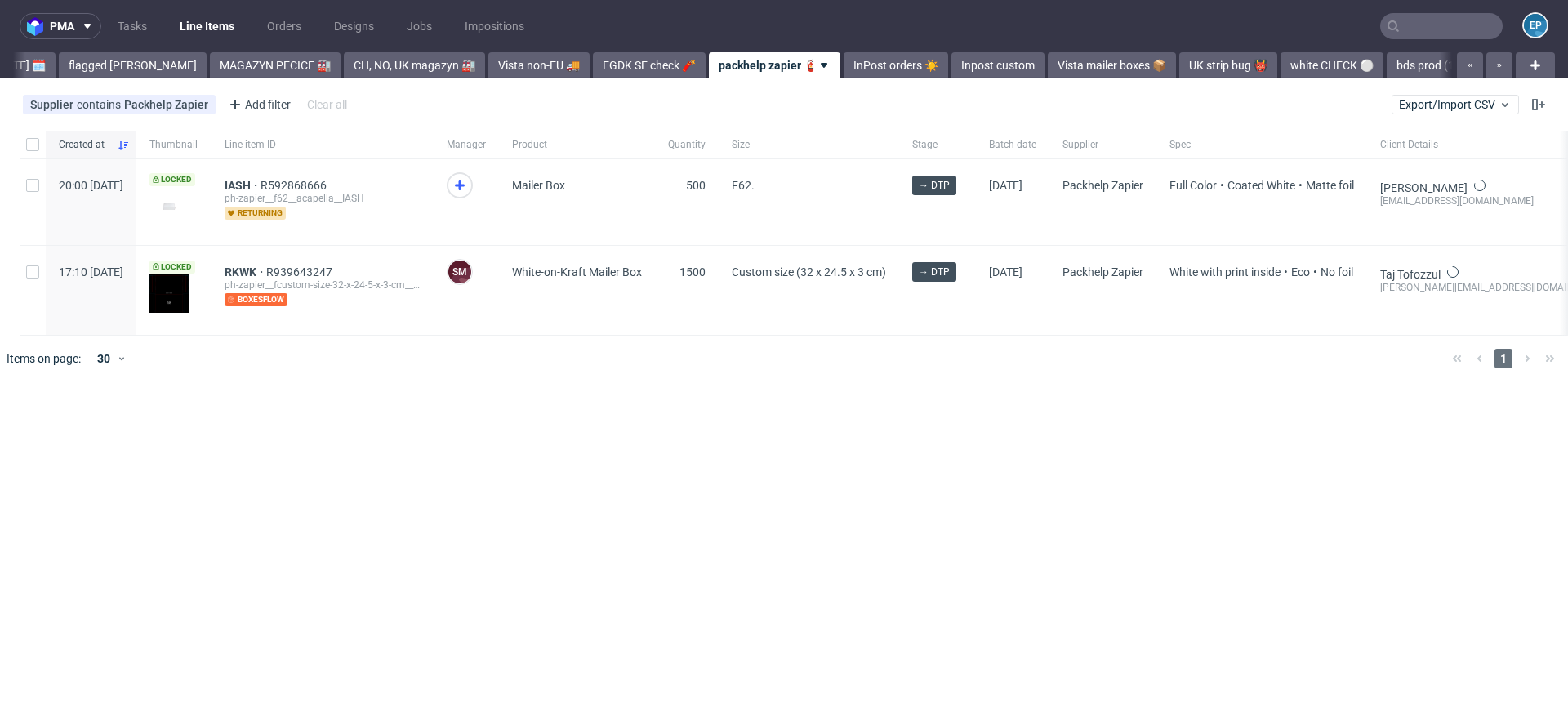
scroll to position [0, 240]
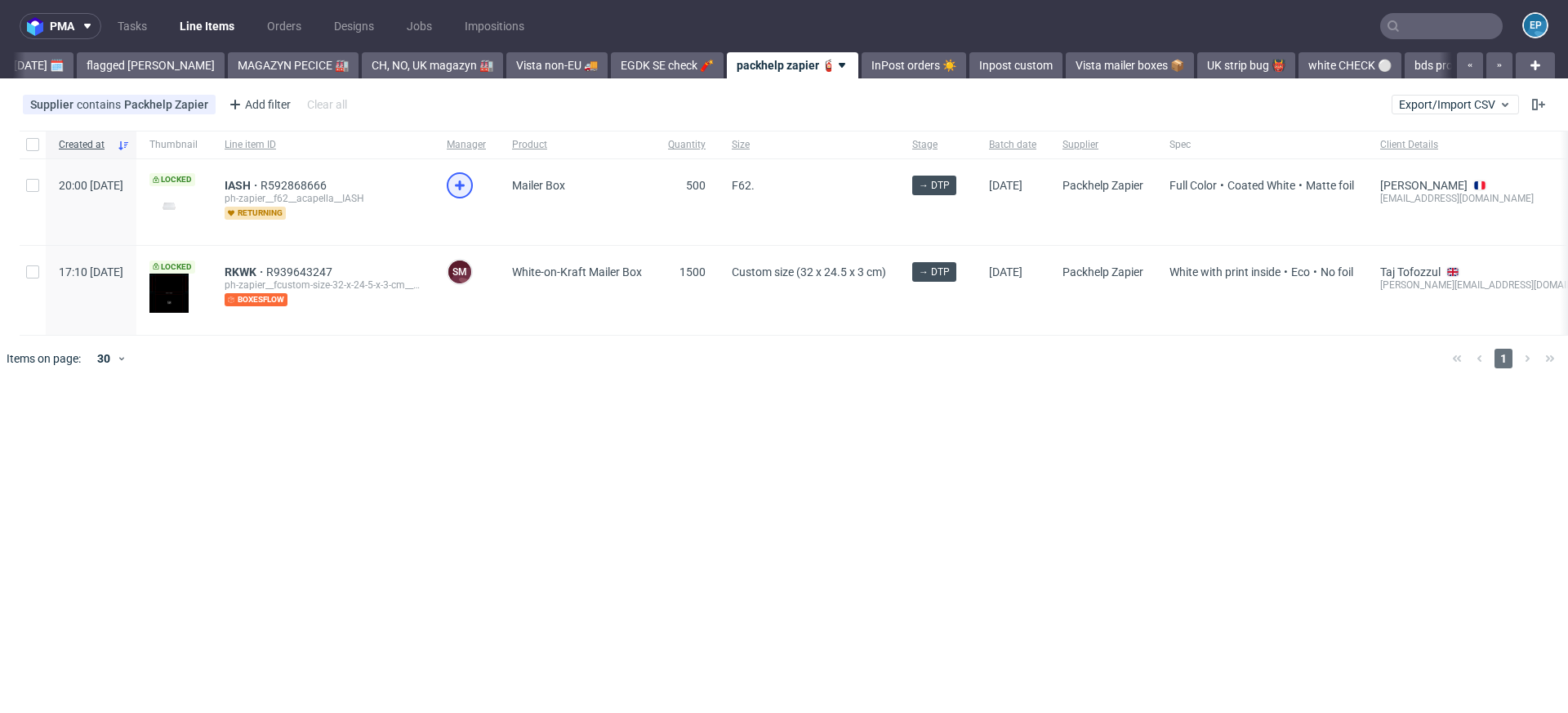
click at [469, 188] on icon at bounding box center [459, 186] width 20 height 20
click at [260, 190] on span "IASH" at bounding box center [242, 185] width 36 height 13
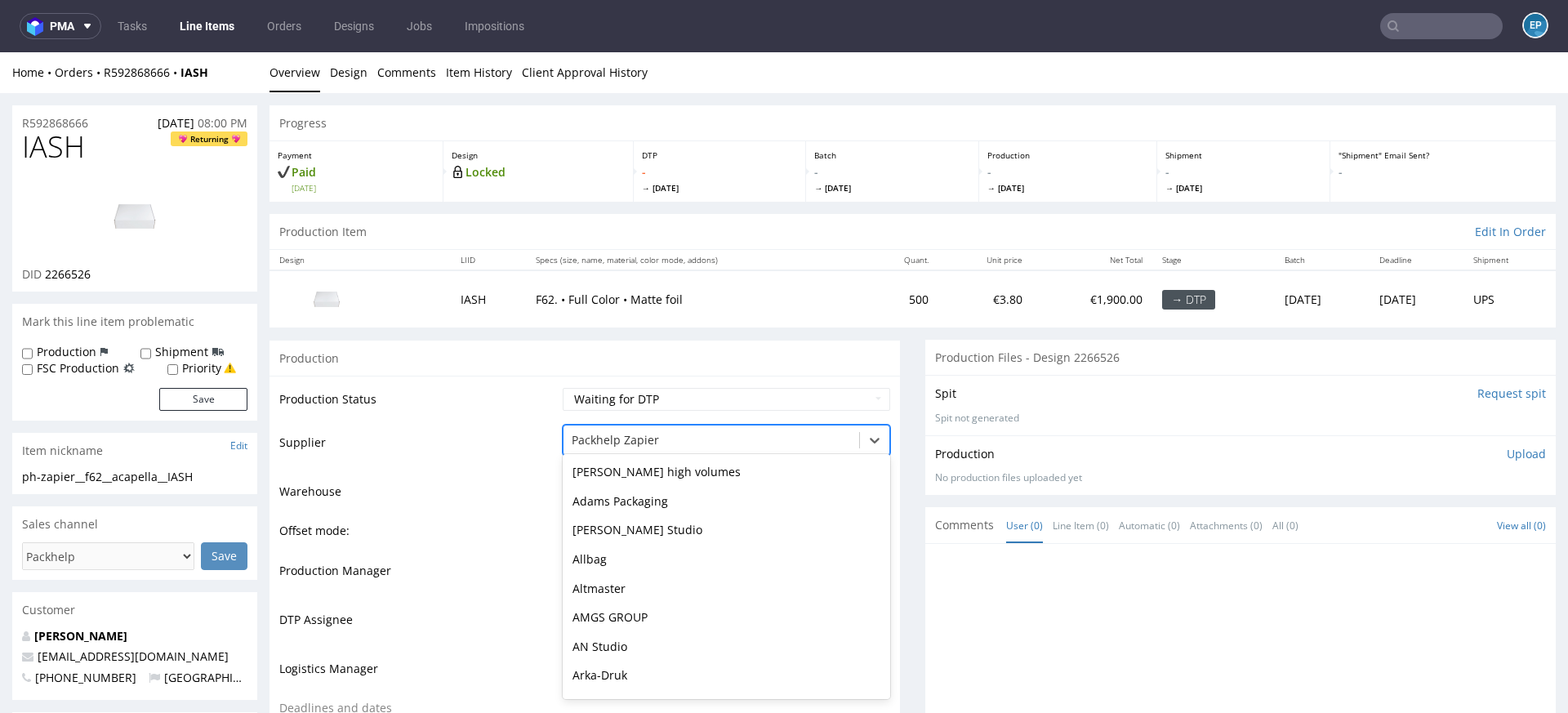
click at [616, 444] on div at bounding box center [712, 440] width 280 height 20
type input "alt"
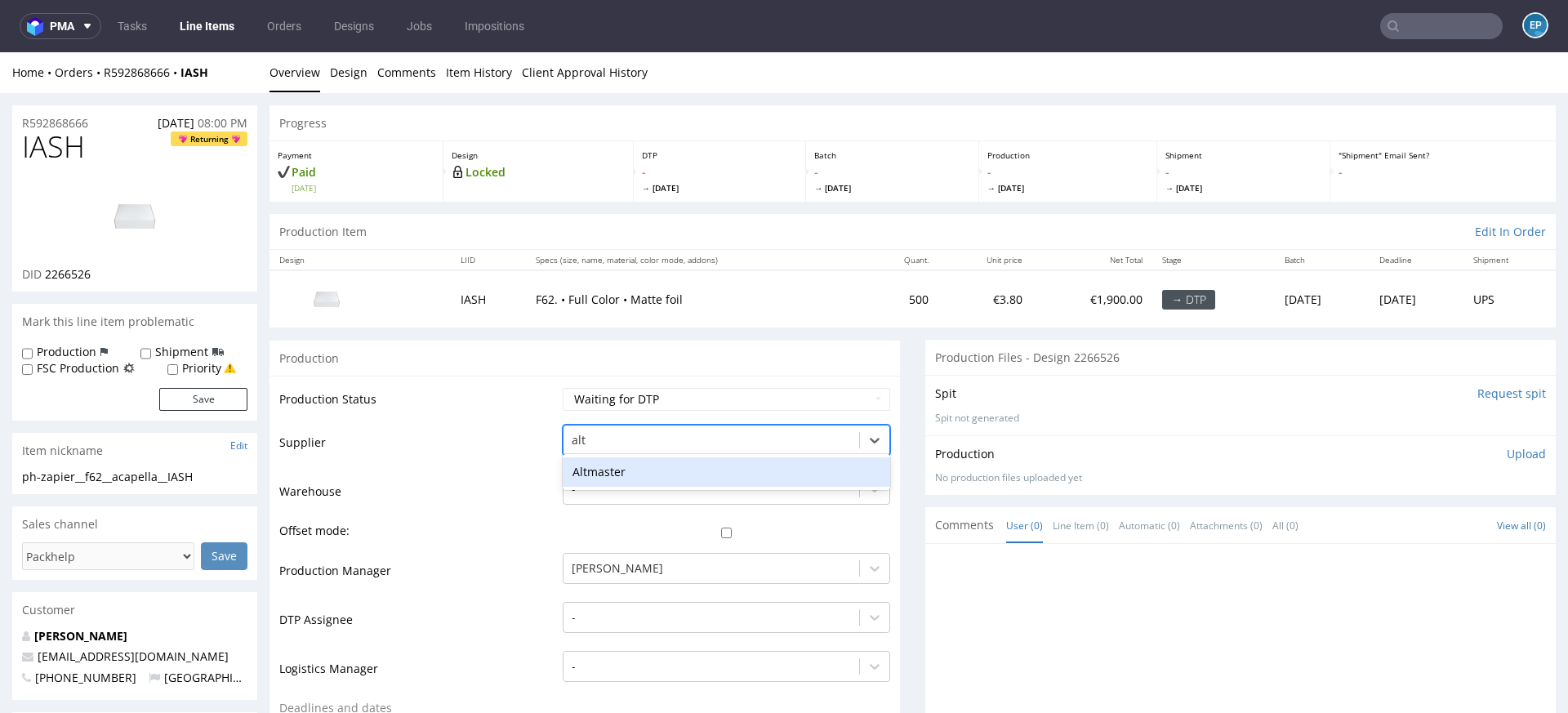
click at [625, 477] on div "Altmaster" at bounding box center [726, 472] width 327 height 29
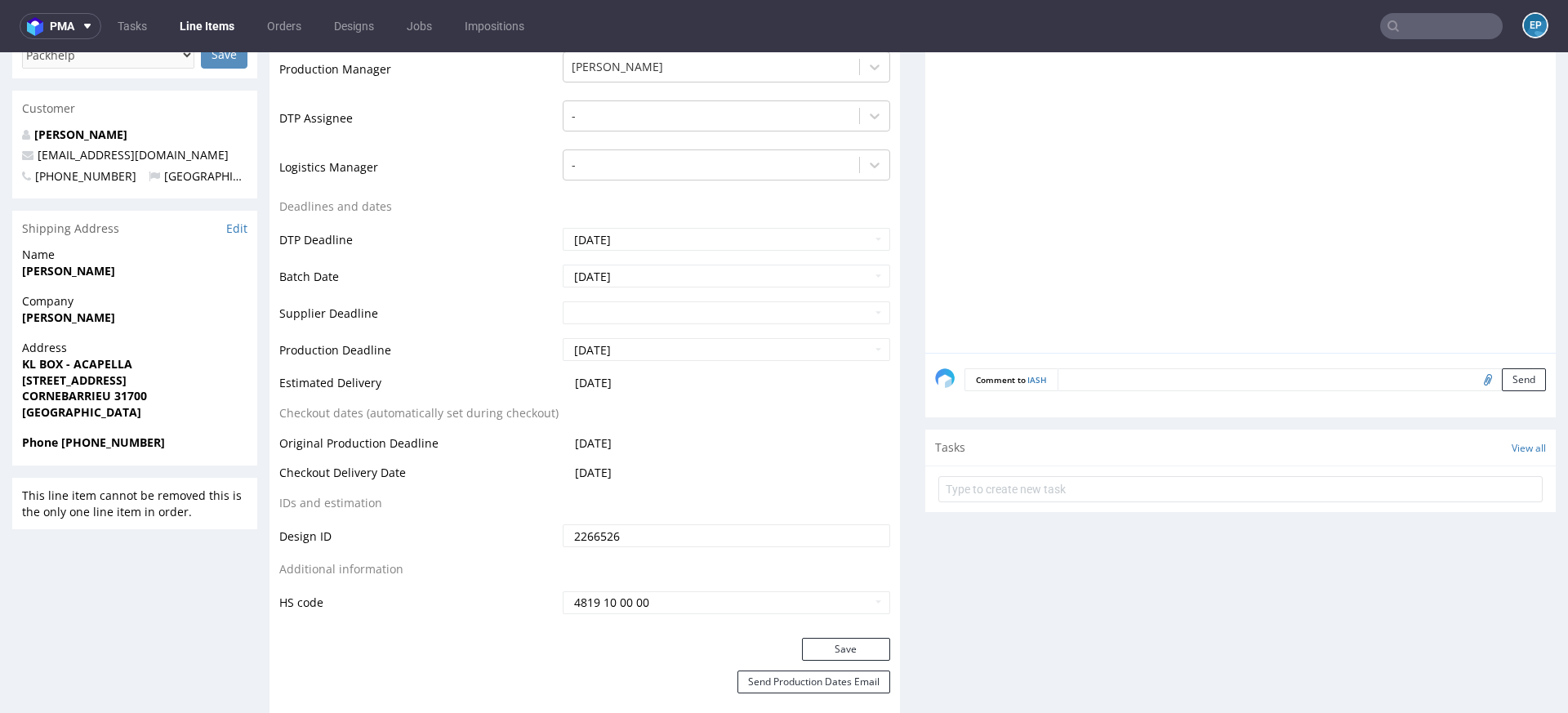
scroll to position [534, 0]
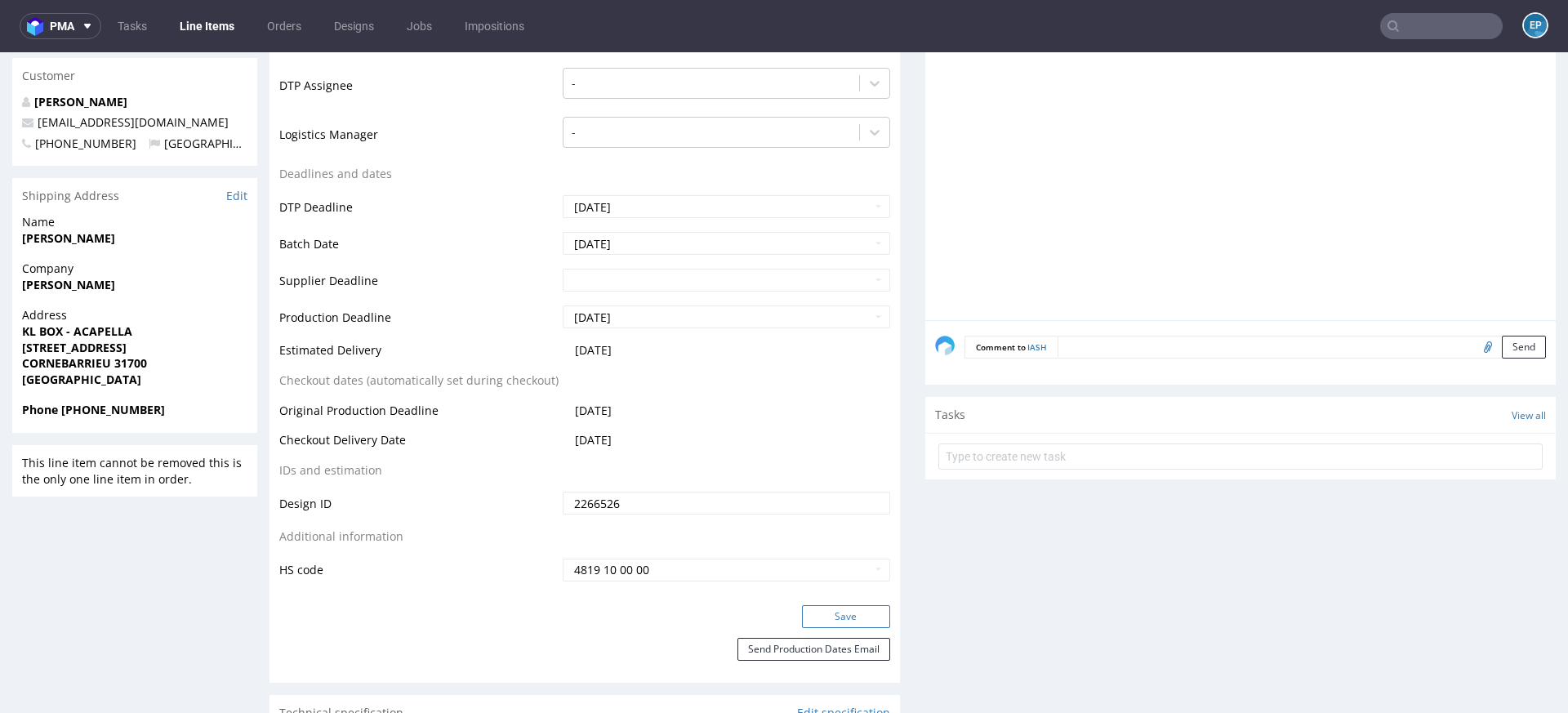
click at [815, 621] on button "Save" at bounding box center [846, 616] width 88 height 22
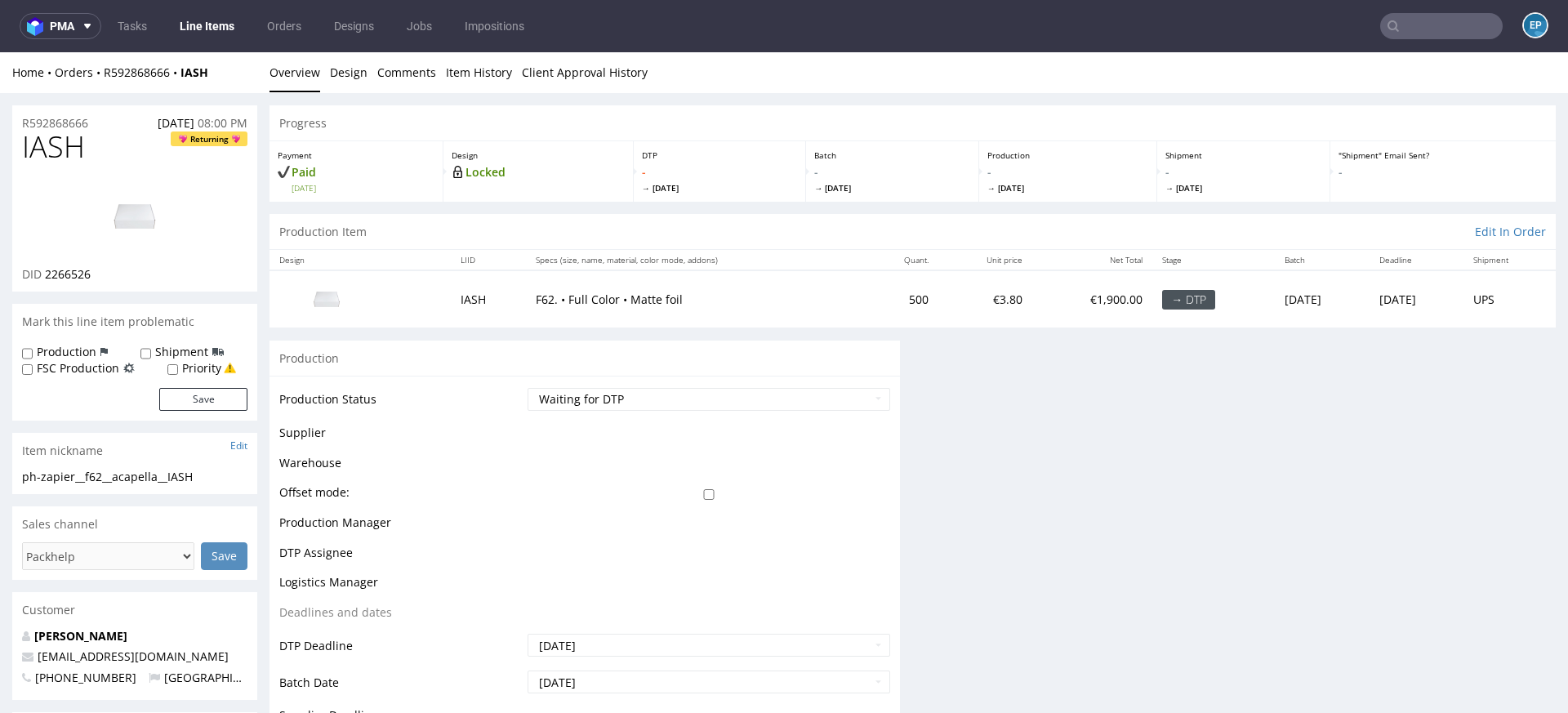
scroll to position [0, 0]
click at [222, 37] on link "Line Items" at bounding box center [207, 25] width 74 height 26
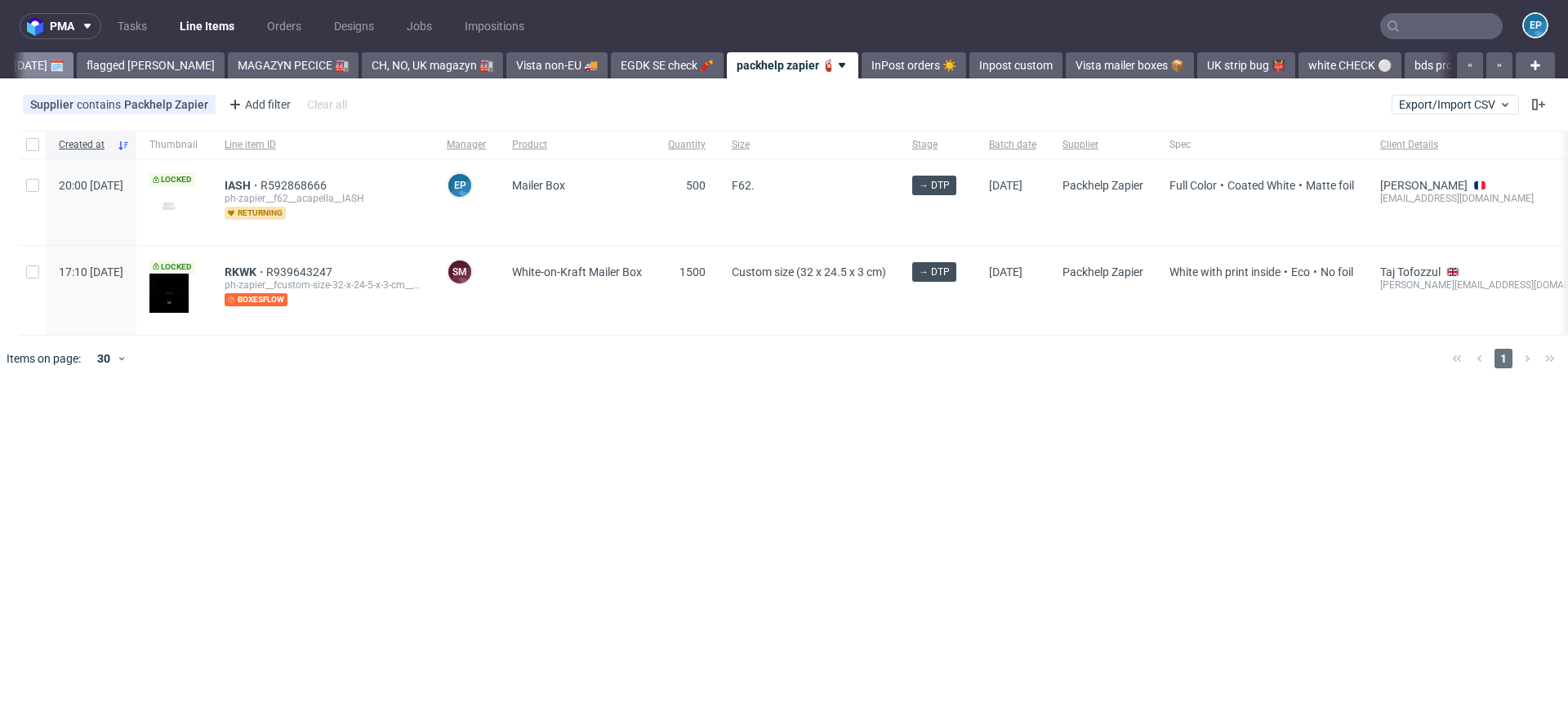
click at [117, 72] on link "flagged [PERSON_NAME]" at bounding box center [151, 65] width 148 height 26
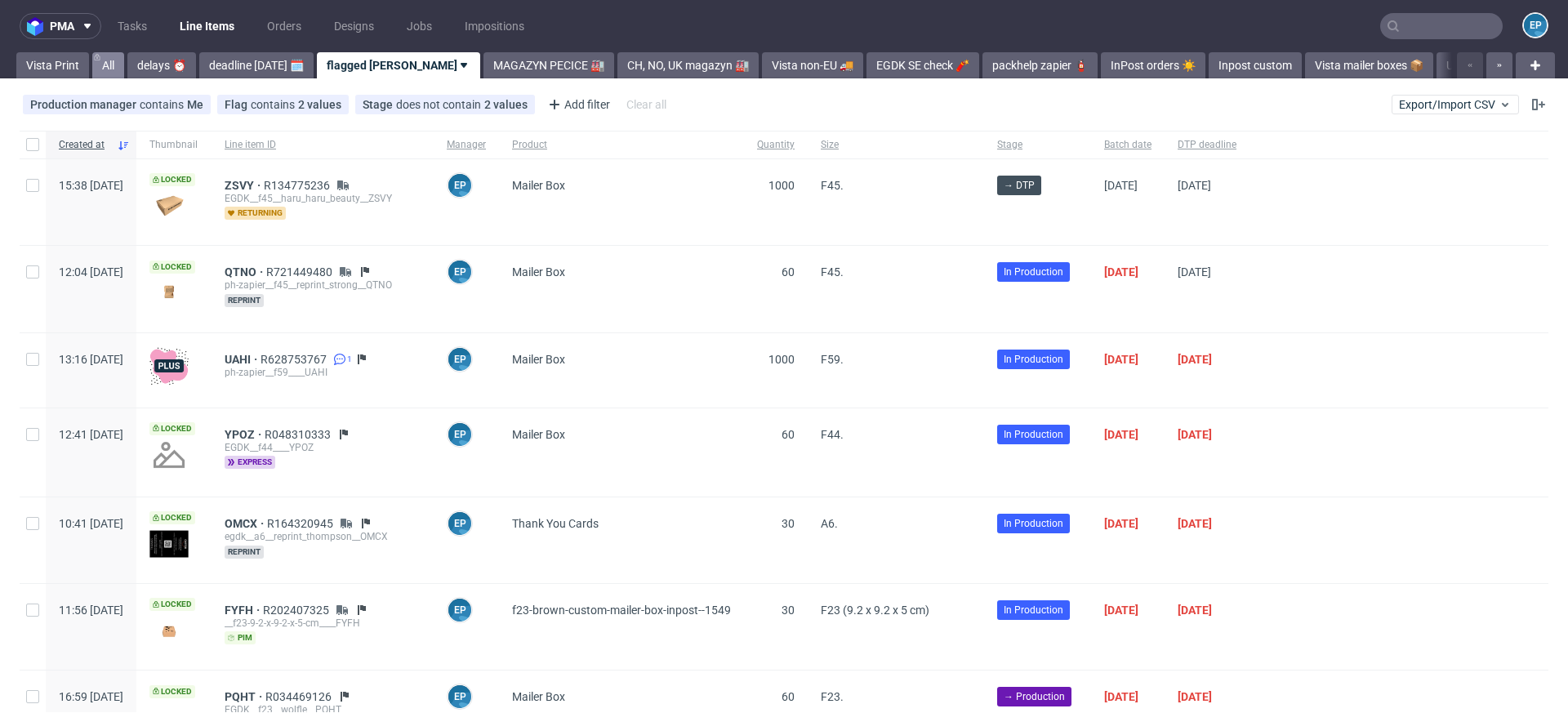
click at [121, 67] on link "All" at bounding box center [108, 65] width 32 height 26
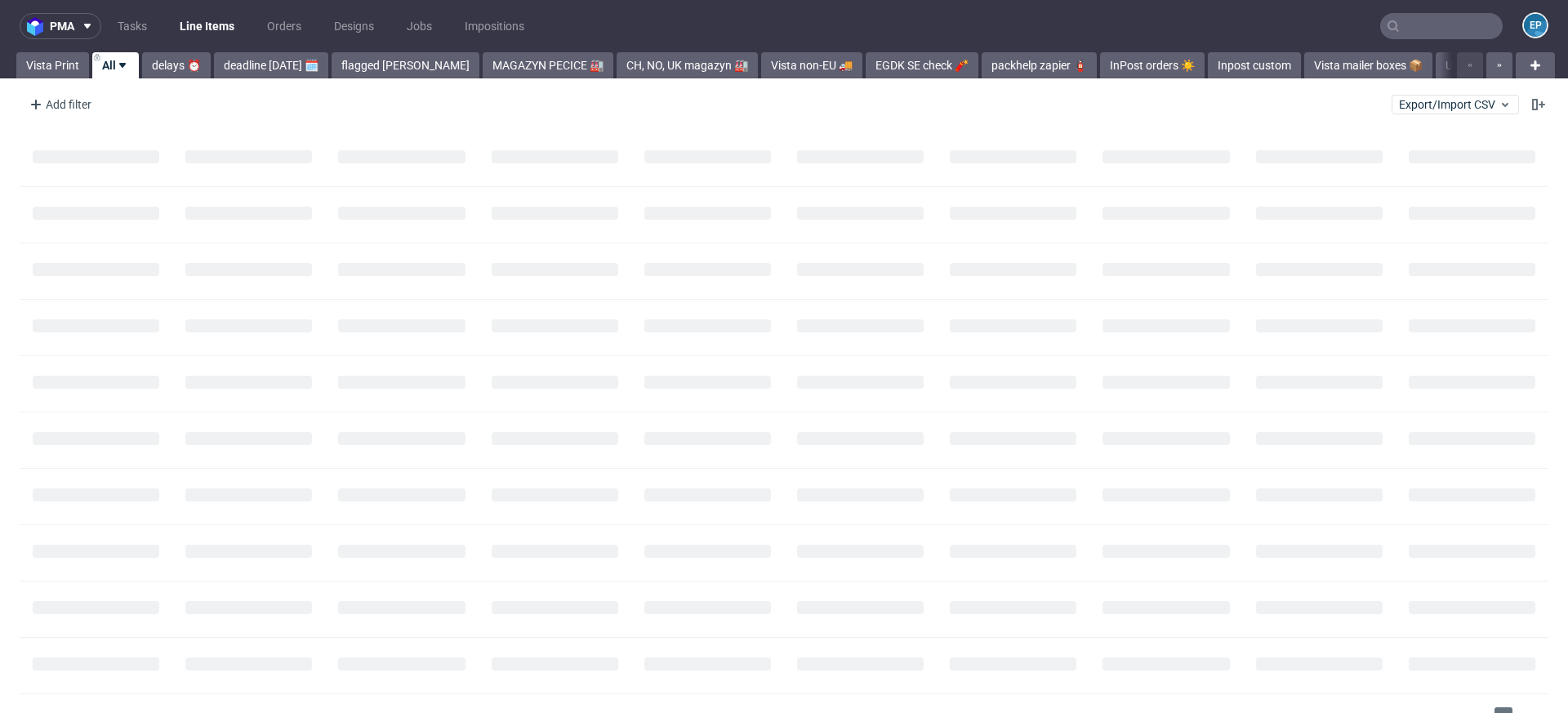
click at [116, 106] on div "Add filter Hide filters Clear all Export/Import CSV" at bounding box center [784, 105] width 1568 height 39
click at [60, 106] on div "Add filter" at bounding box center [59, 105] width 72 height 26
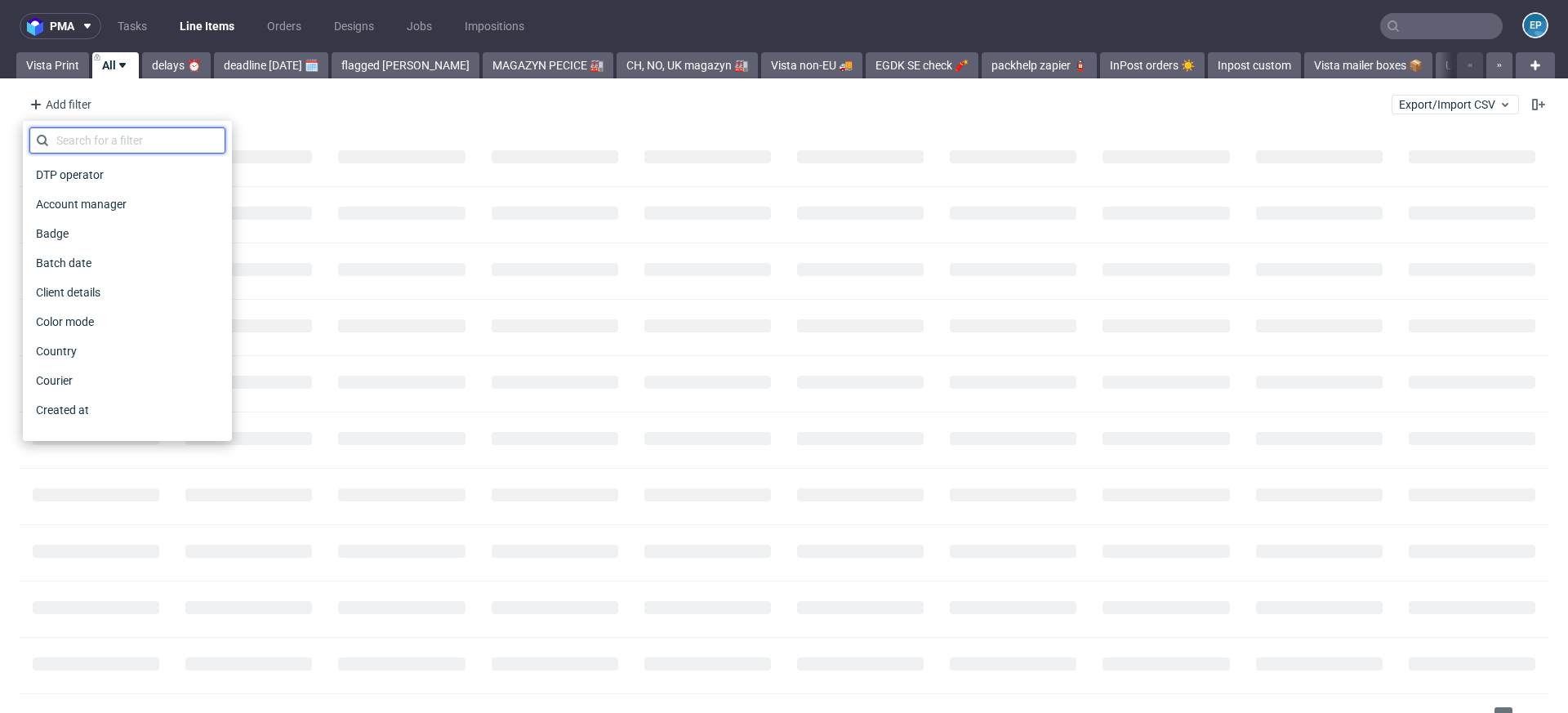
click at [98, 135] on input "text" at bounding box center [127, 140] width 196 height 26
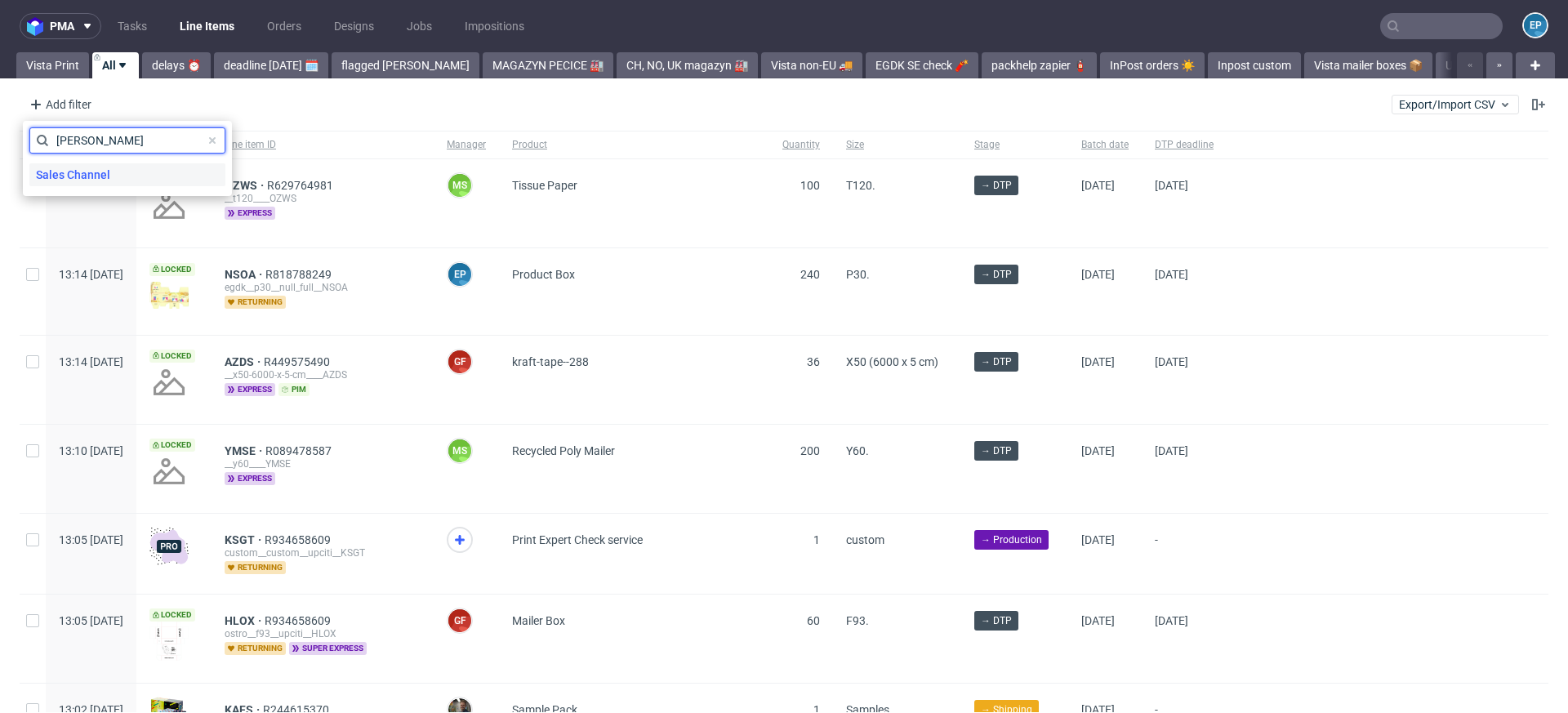
type input "sal"
click at [94, 170] on span "Sales Channel" at bounding box center [72, 174] width 87 height 22
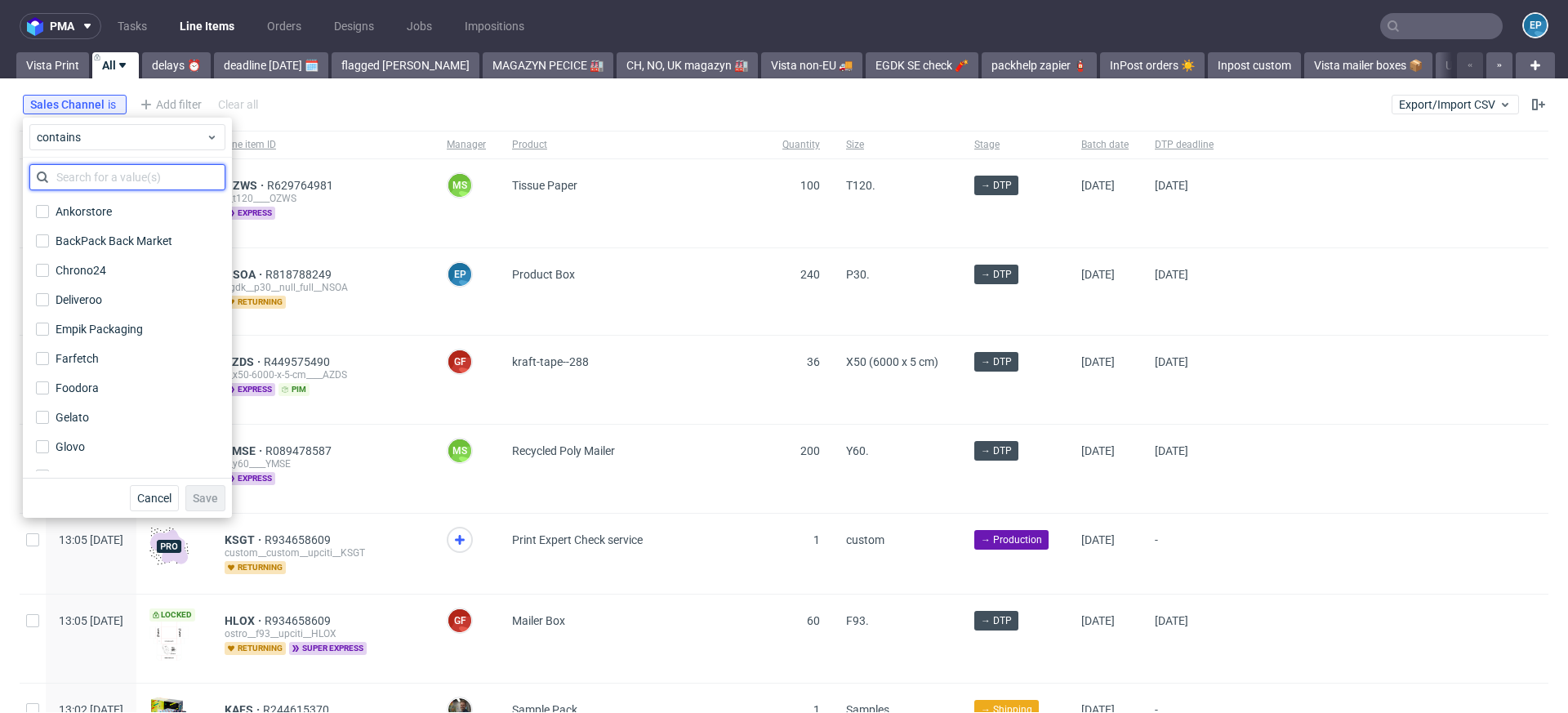
click at [96, 176] on input "text" at bounding box center [127, 177] width 196 height 26
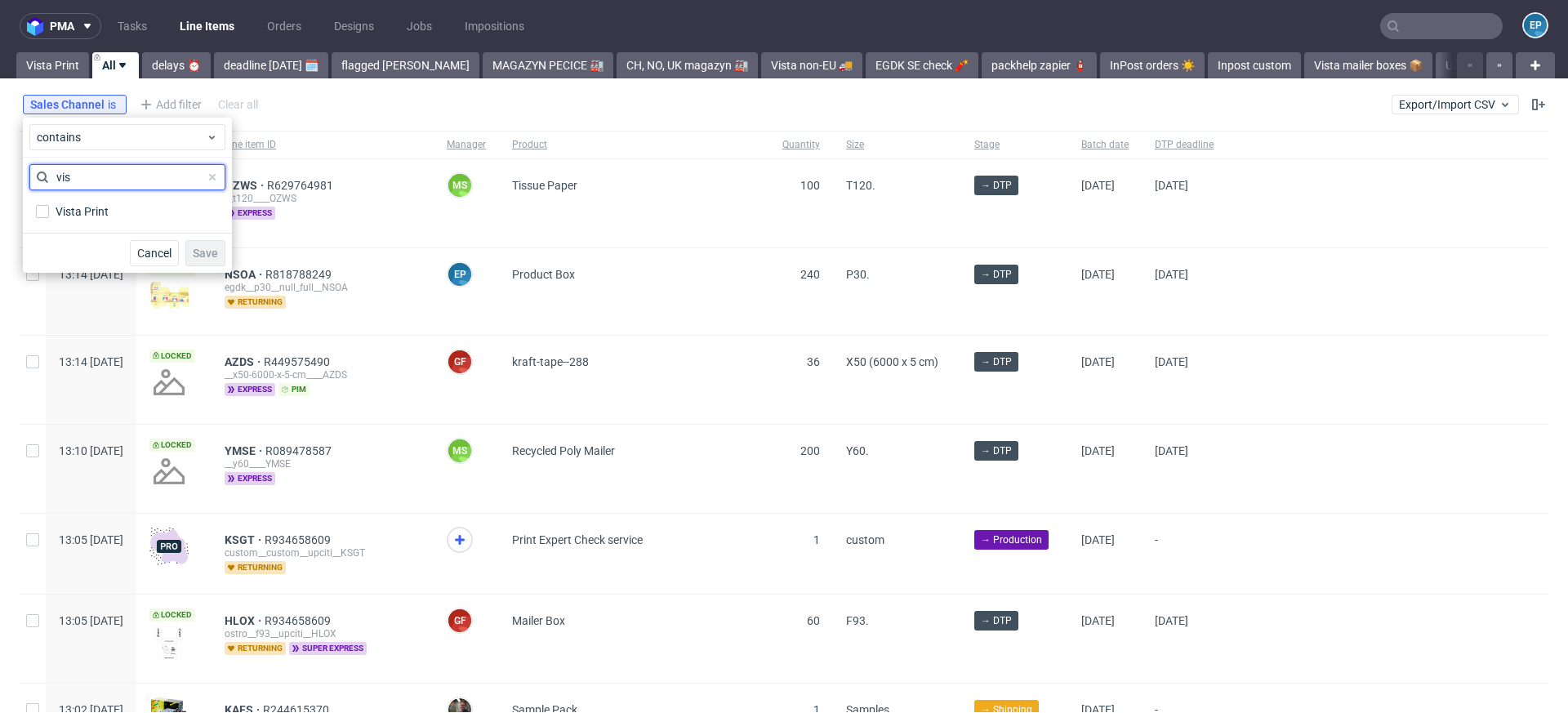
type input "vis"
click at [93, 199] on div "Vista Print" at bounding box center [127, 211] width 196 height 29
click at [96, 203] on div "Vista Print" at bounding box center [83, 211] width 55 height 17
click at [84, 221] on label "Vista Print" at bounding box center [127, 211] width 196 height 22
click at [49, 218] on input "Vista Print" at bounding box center [42, 211] width 13 height 13
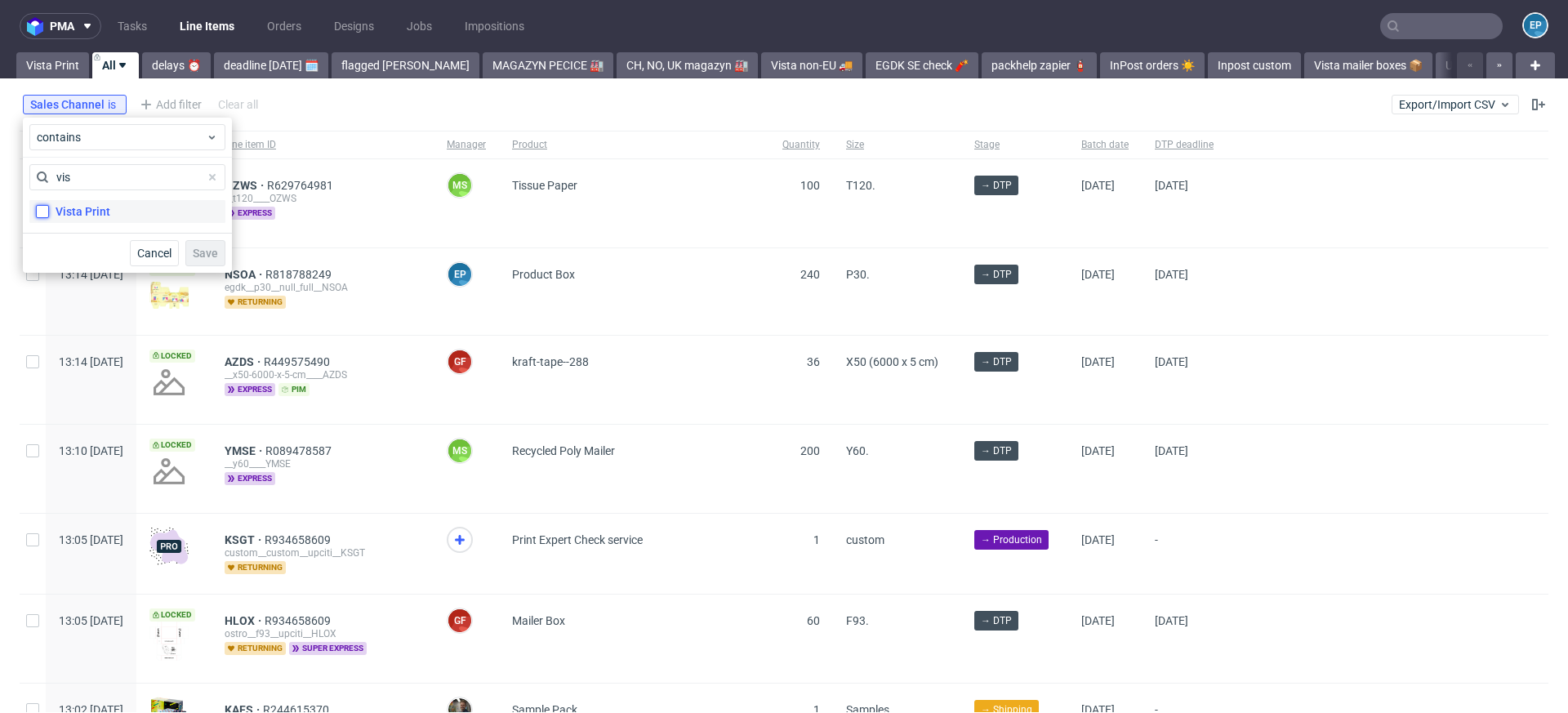
checkbox input "true"
click at [207, 247] on span "Save" at bounding box center [205, 253] width 25 height 12
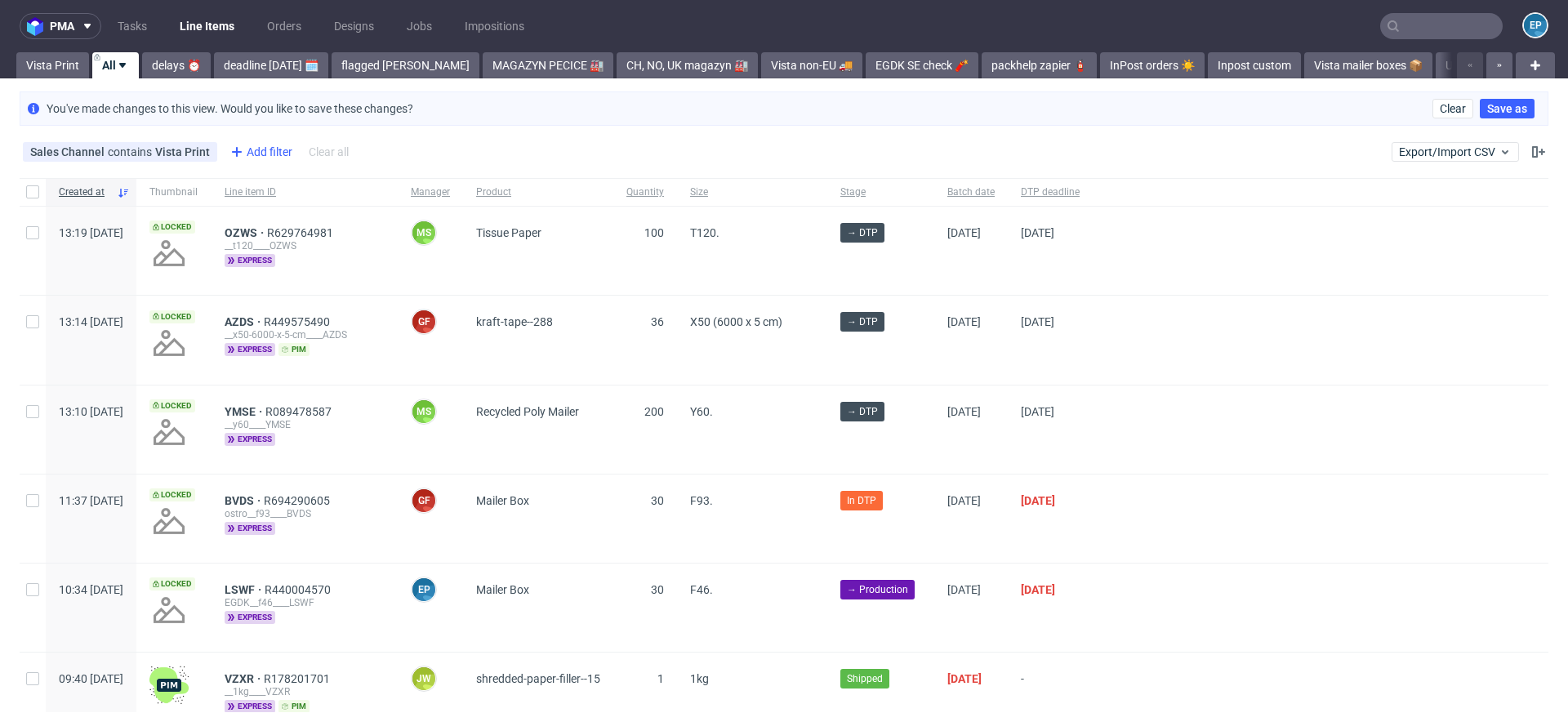
click at [260, 147] on div "Add filter" at bounding box center [260, 152] width 72 height 26
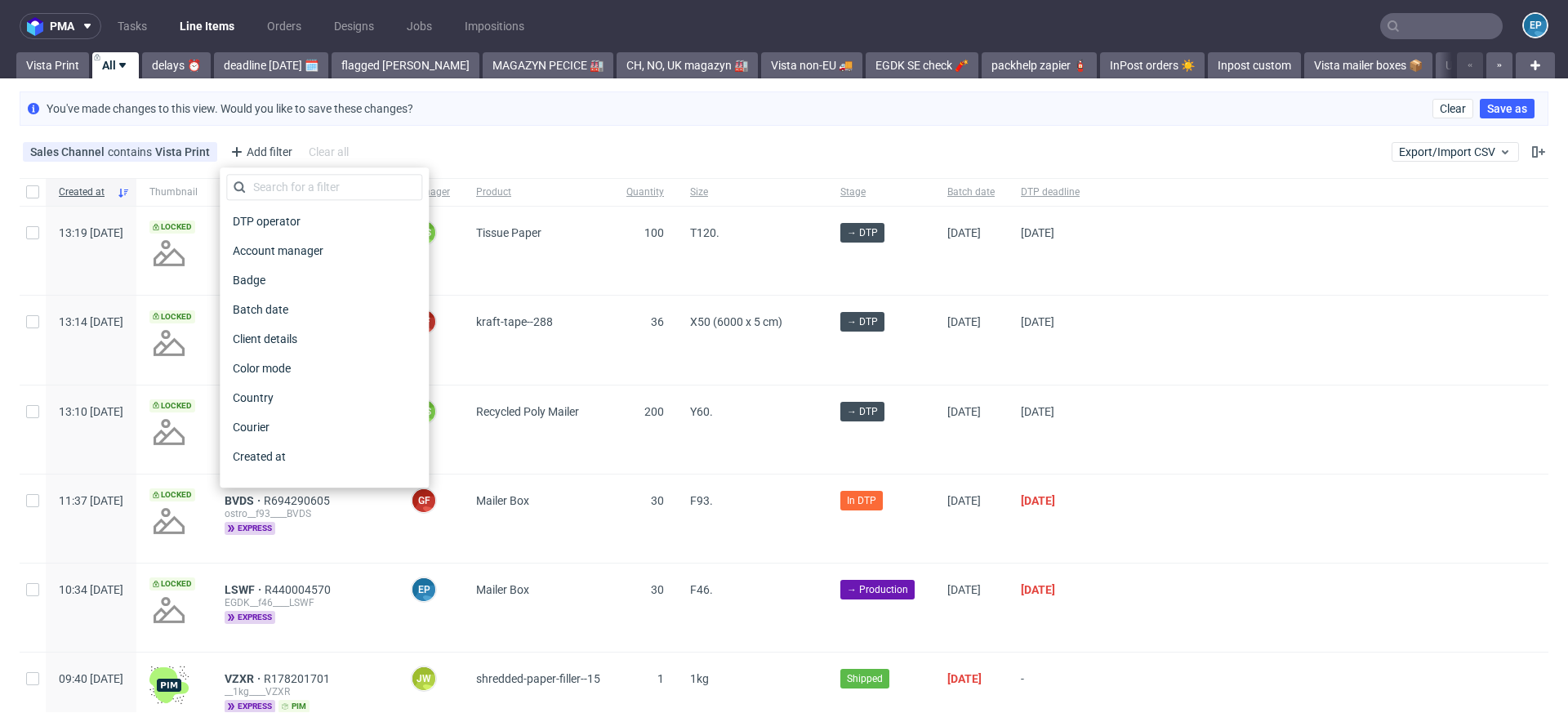
click at [281, 170] on div "DTP operator Account manager Badge Batch date Client details Color mode Country…" at bounding box center [325, 327] width 209 height 320
click at [281, 184] on input "text" at bounding box center [324, 187] width 196 height 26
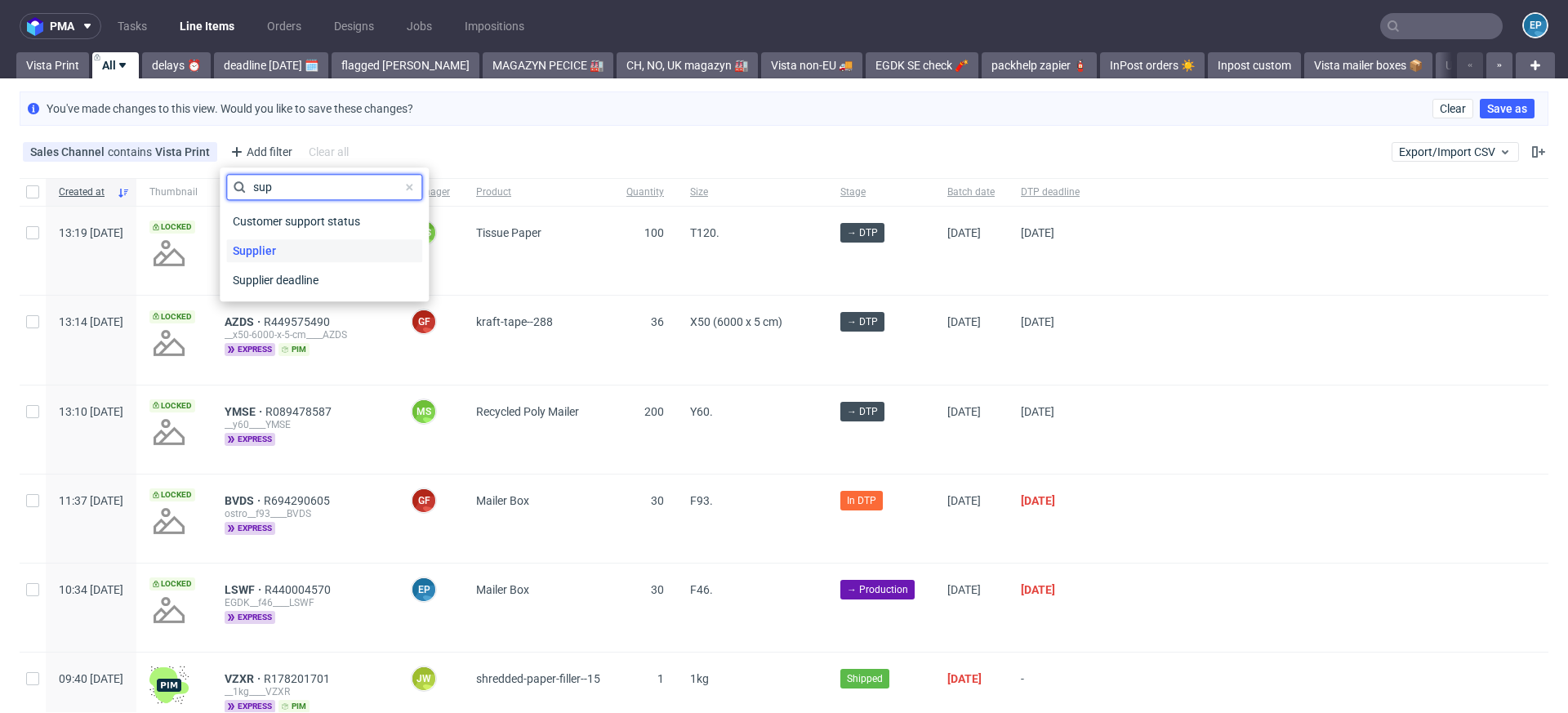
type input "sup"
click at [268, 255] on span "Supplier" at bounding box center [254, 250] width 57 height 22
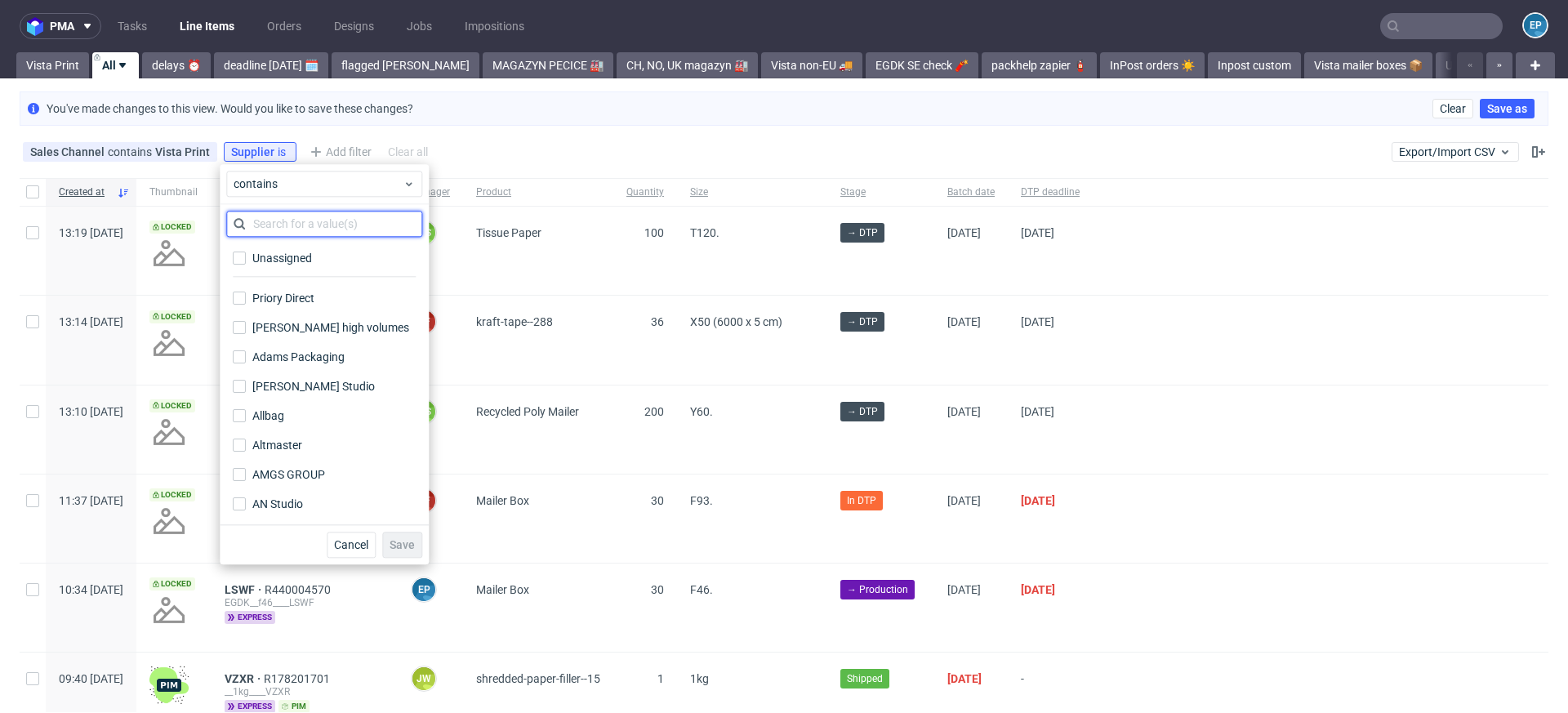
click at [281, 212] on input "text" at bounding box center [324, 224] width 196 height 26
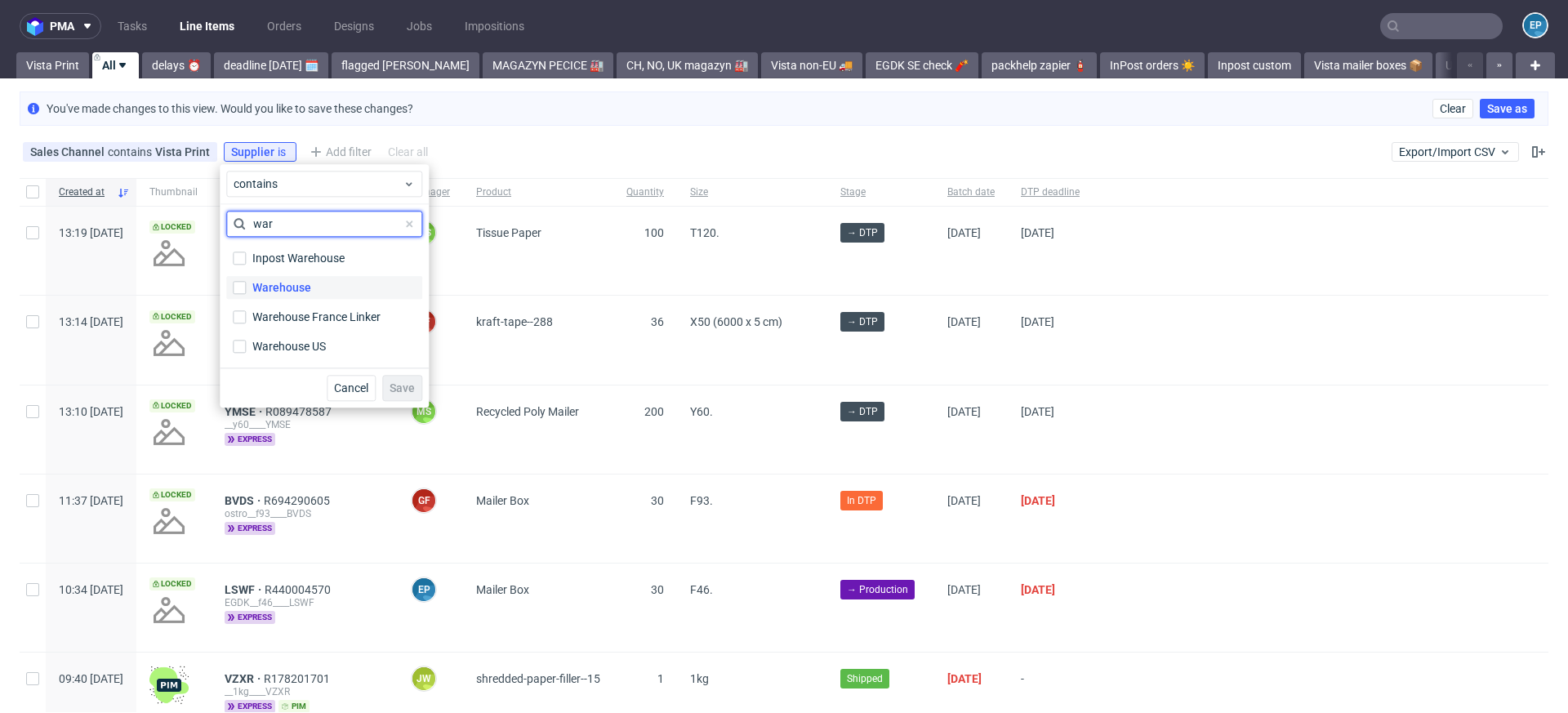
type input "war"
click at [295, 292] on div "Warehouse" at bounding box center [282, 288] width 59 height 17
click at [245, 292] on input "Warehouse" at bounding box center [239, 287] width 13 height 13
checkbox input "true"
click at [424, 402] on div "Cancel Save" at bounding box center [325, 387] width 209 height 40
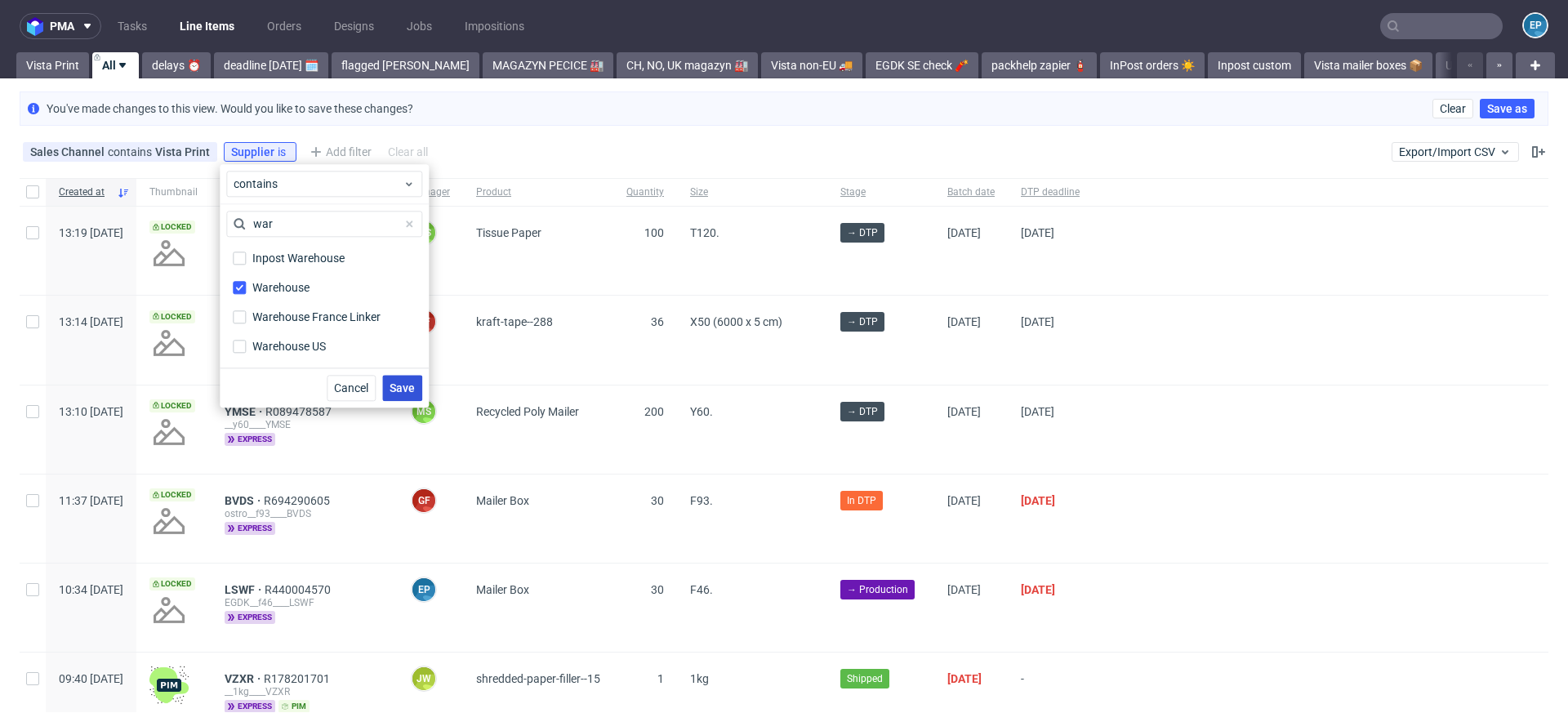
click at [412, 397] on button "Save" at bounding box center [402, 387] width 40 height 26
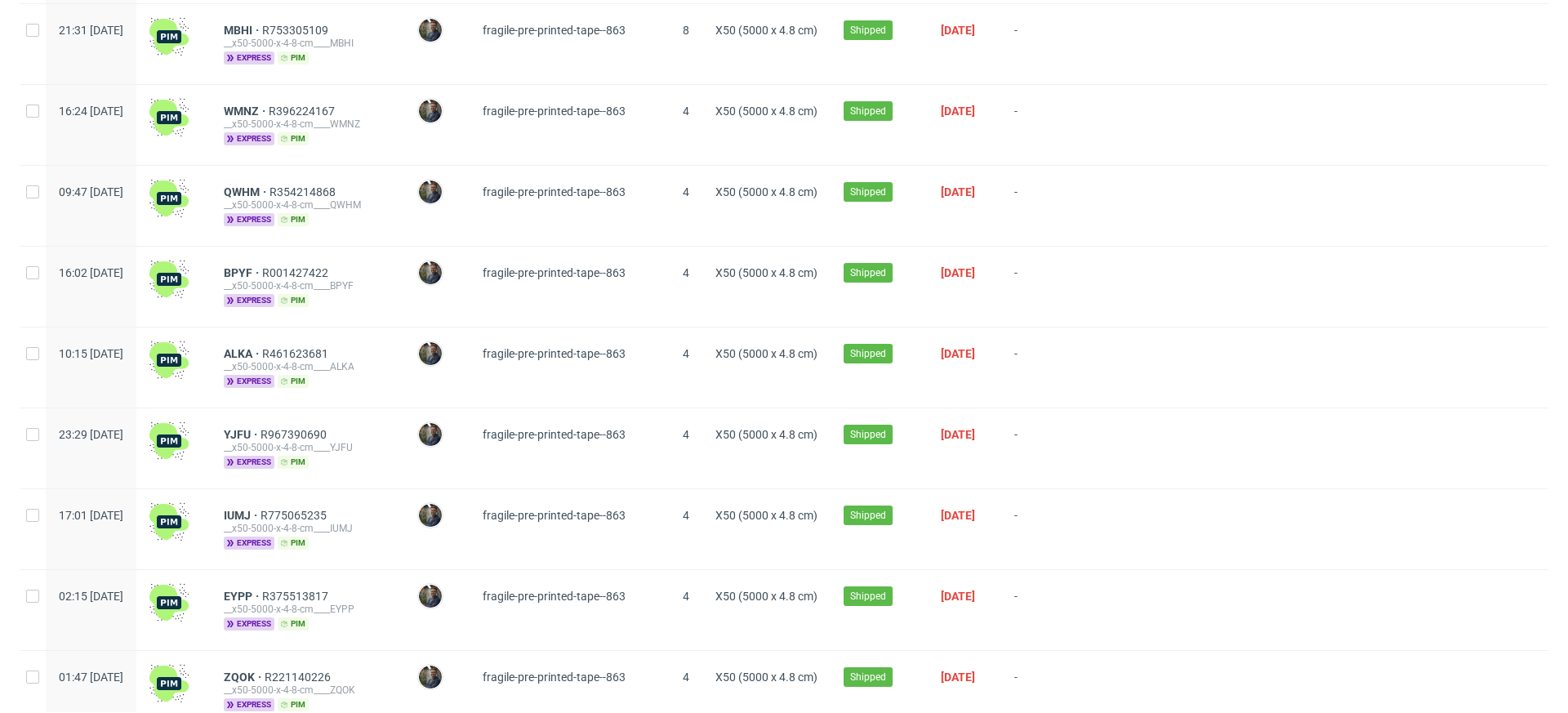
scroll to position [1955, 0]
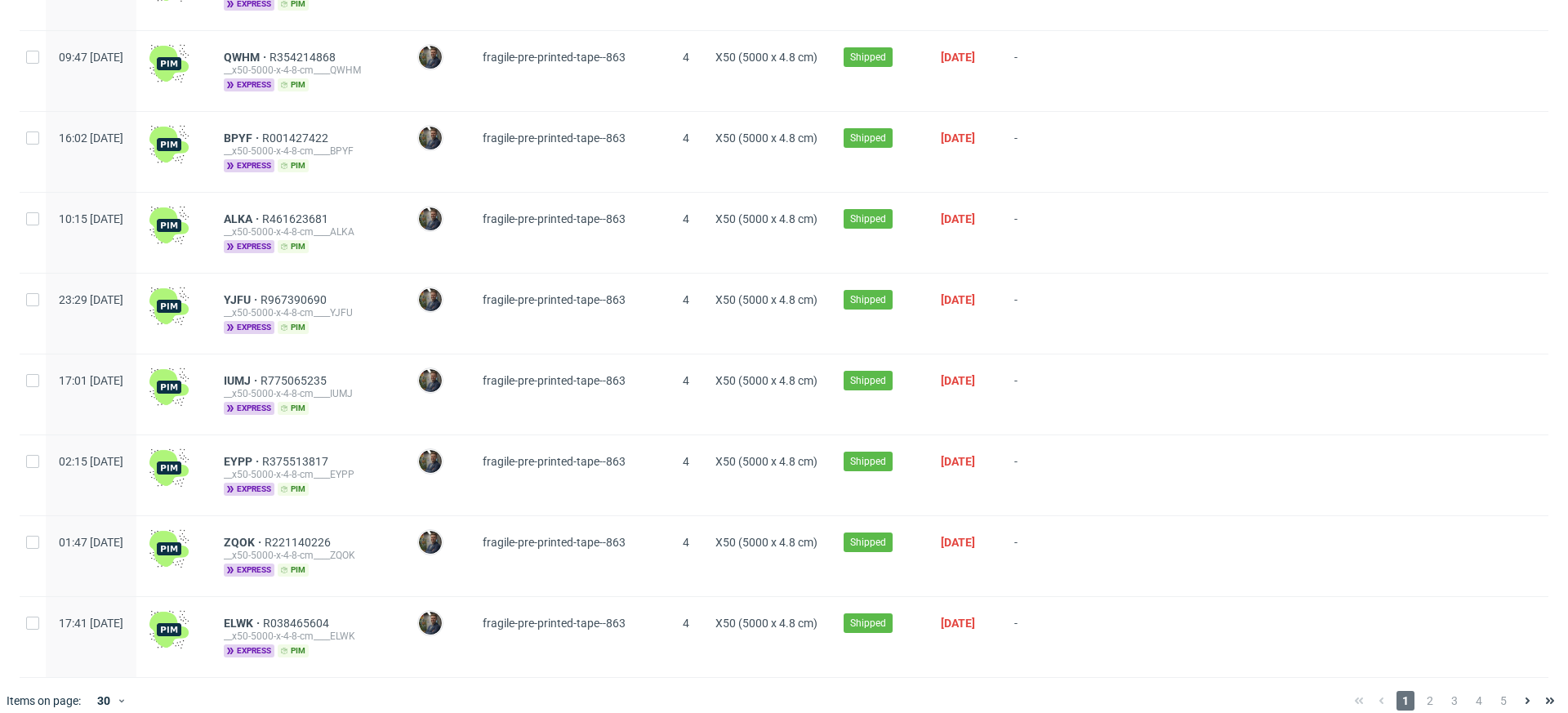
click at [281, 468] on div "__x50-5000-x-4-8-cm____EYPP" at bounding box center [307, 474] width 167 height 13
click at [262, 455] on span "EYPP" at bounding box center [242, 461] width 38 height 13
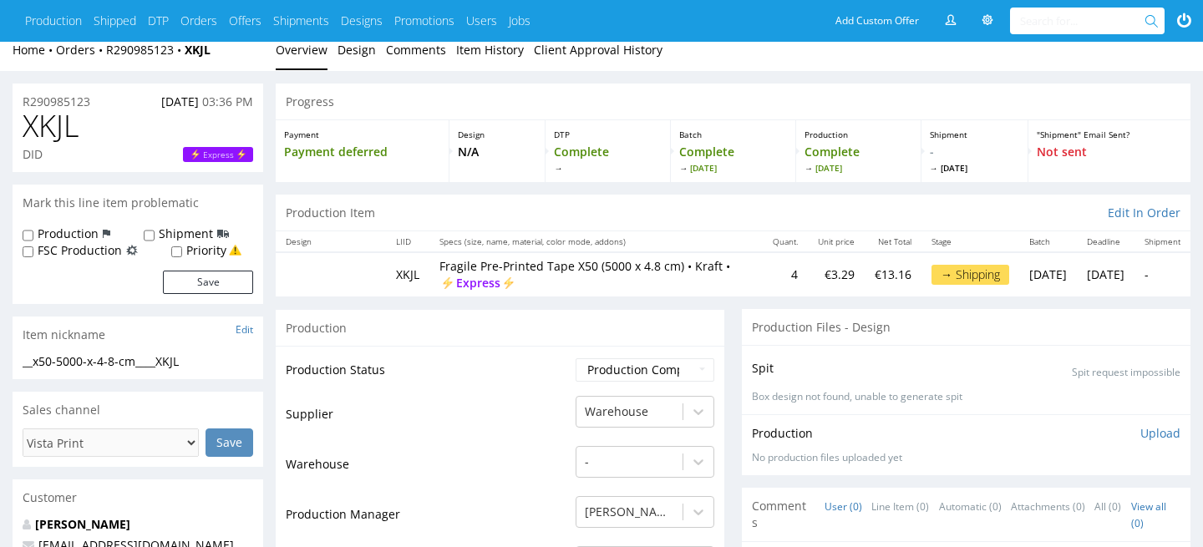
scroll to position [14, 0]
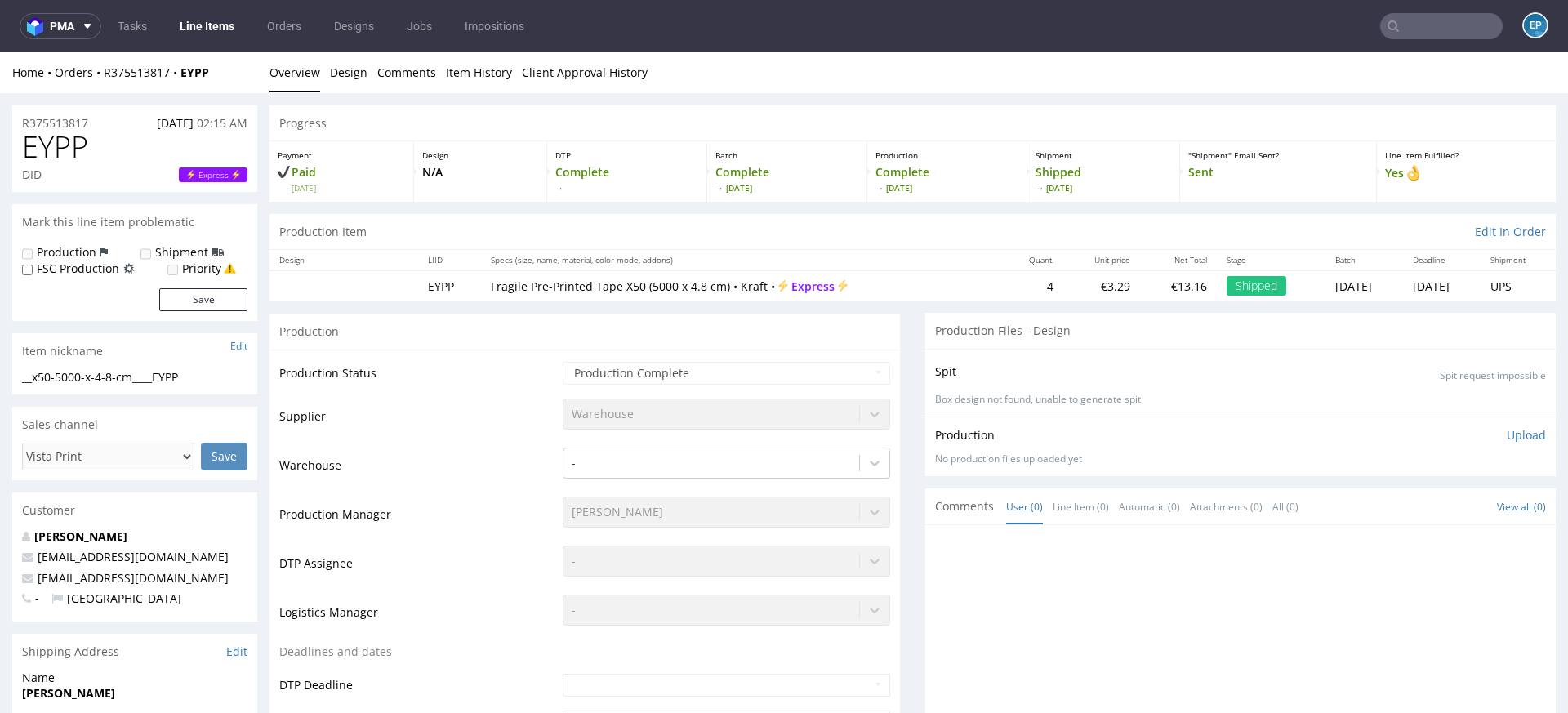
click at [1444, 32] on input "text" at bounding box center [1441, 25] width 122 height 26
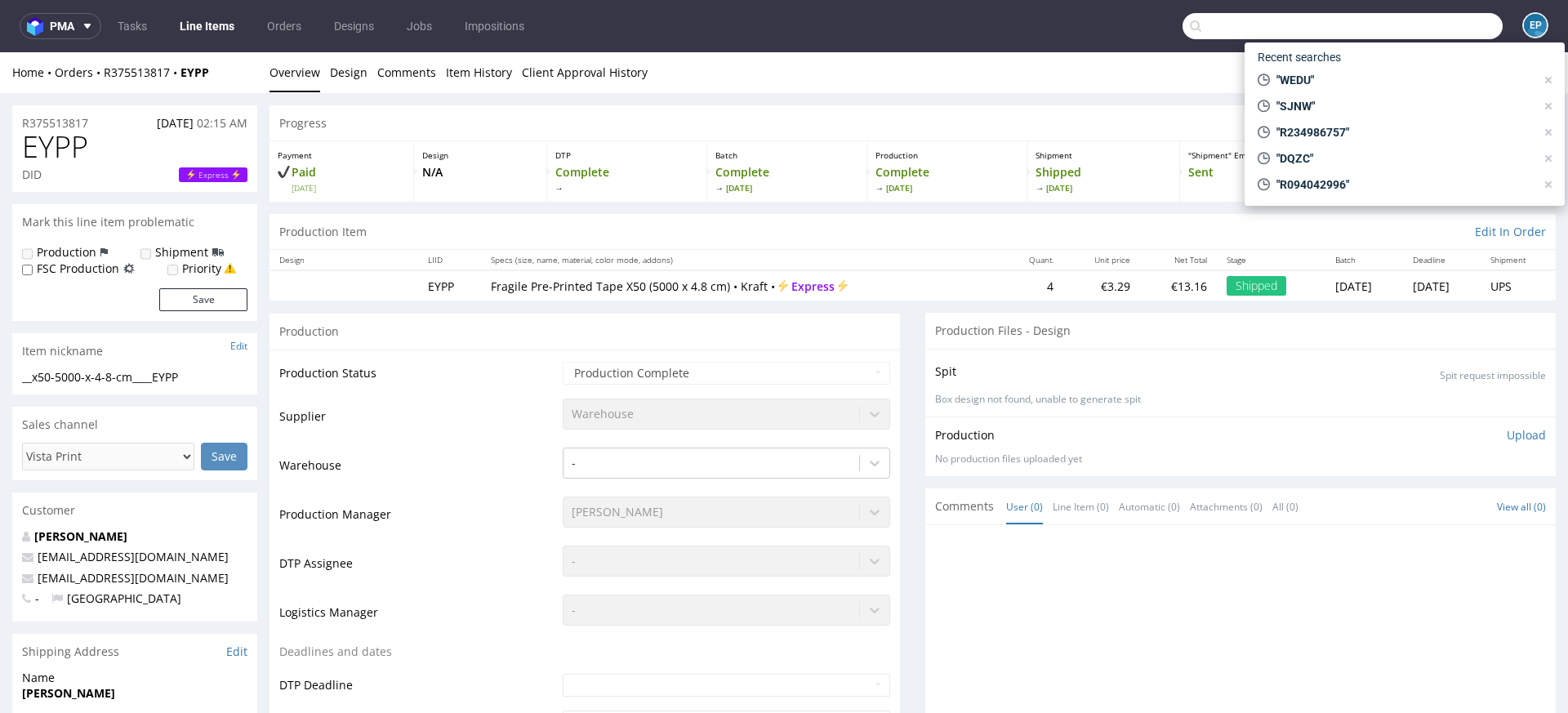
paste input "QLLP"
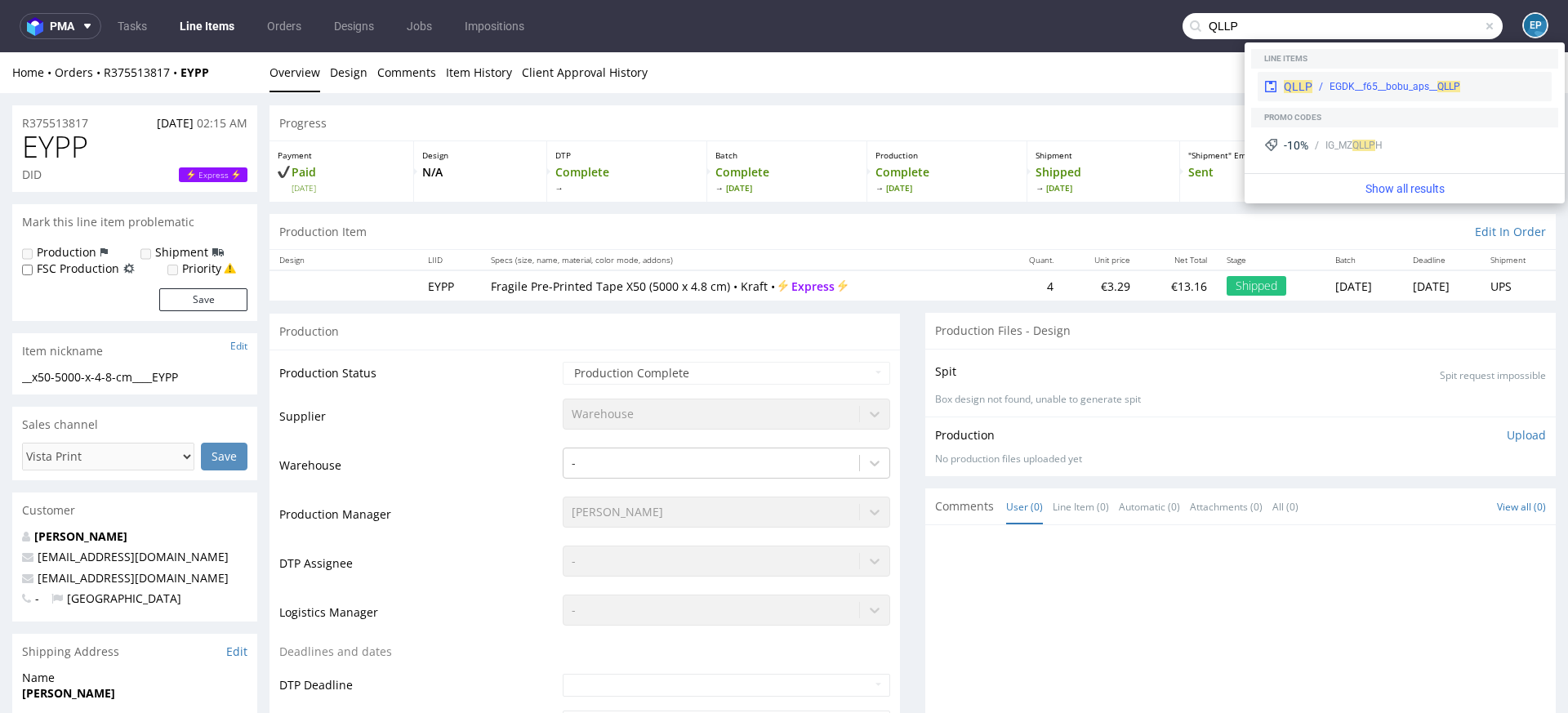
type input "QLLP"
click at [1325, 74] on div "QLLP EGDK__f65__bobu_aps__ QLLP" at bounding box center [1404, 87] width 294 height 29
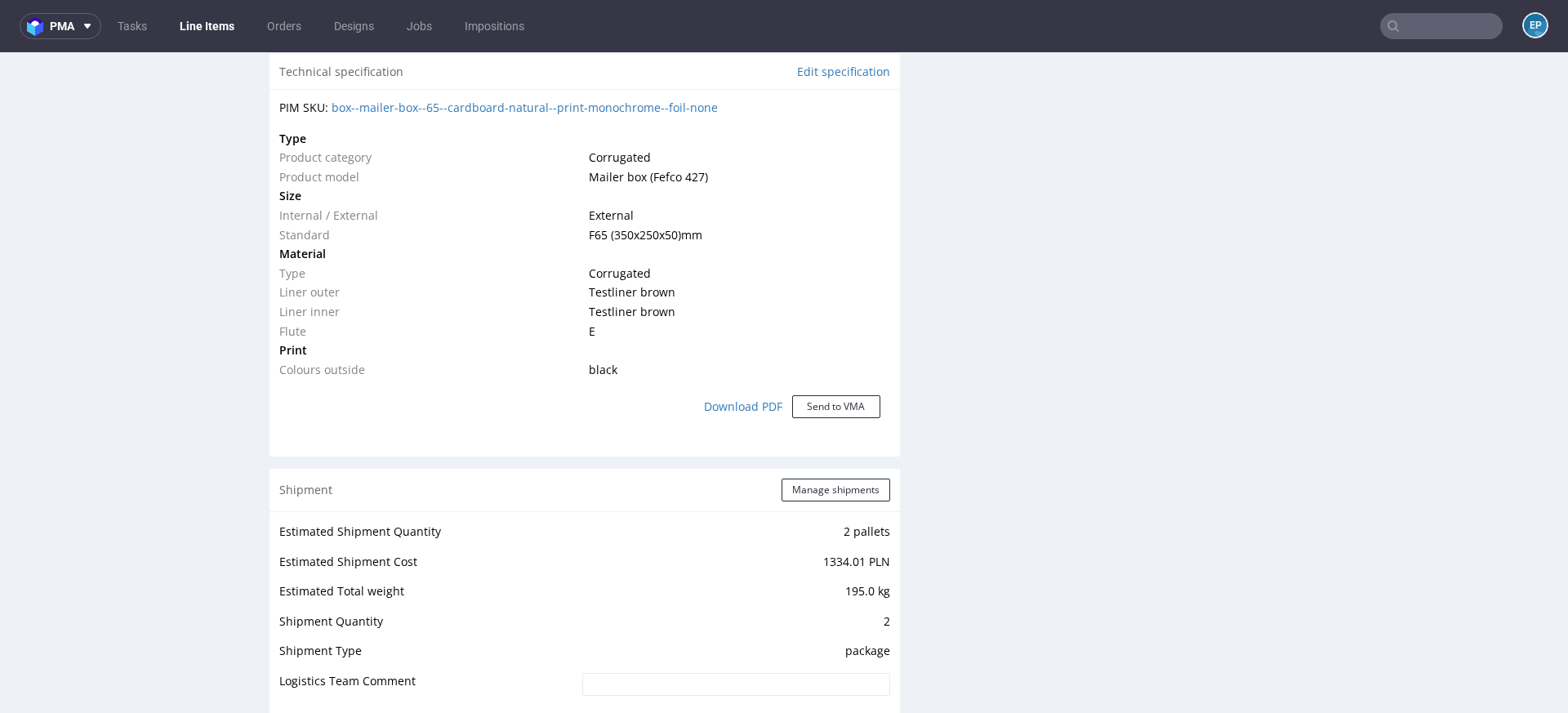
scroll to position [1236, 0]
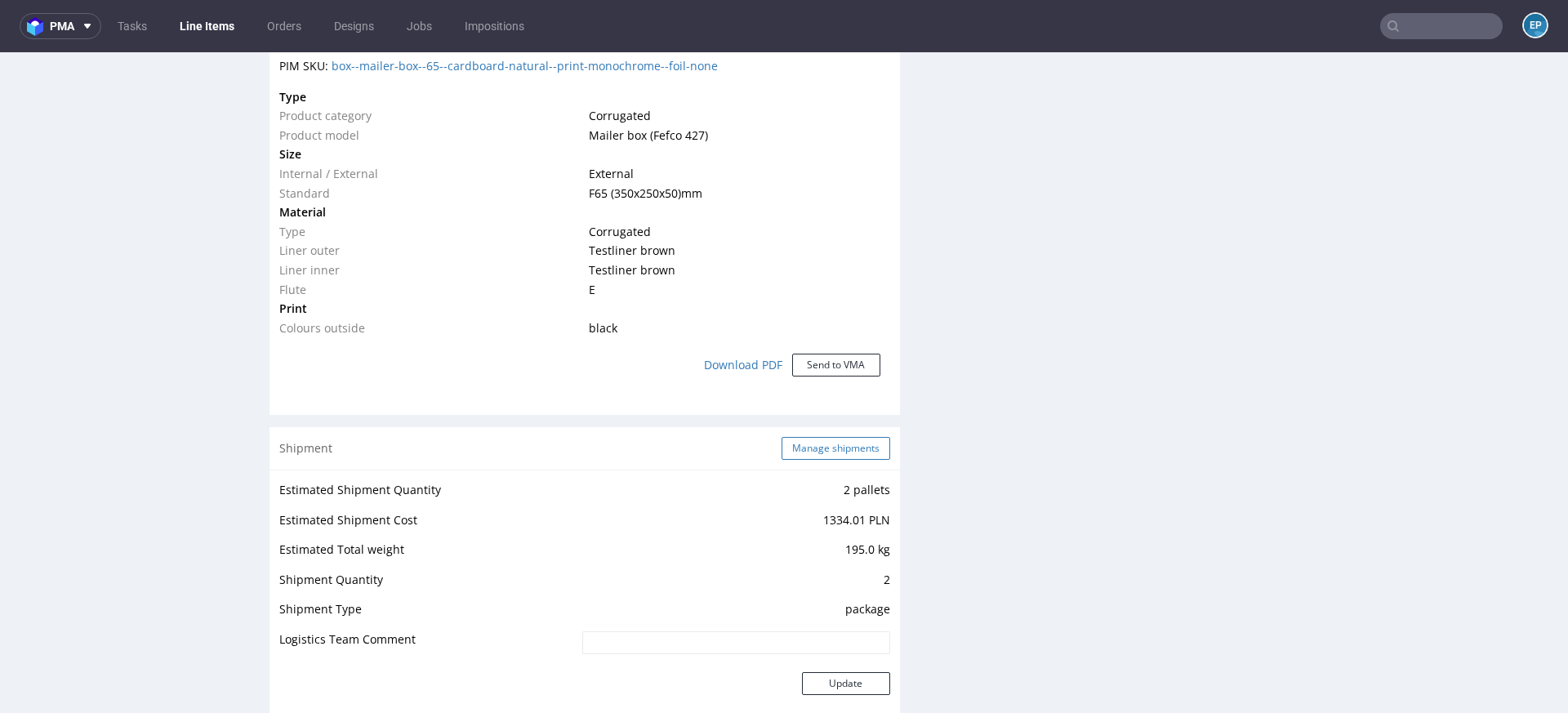
click at [806, 451] on button "Manage shipments" at bounding box center [835, 448] width 109 height 22
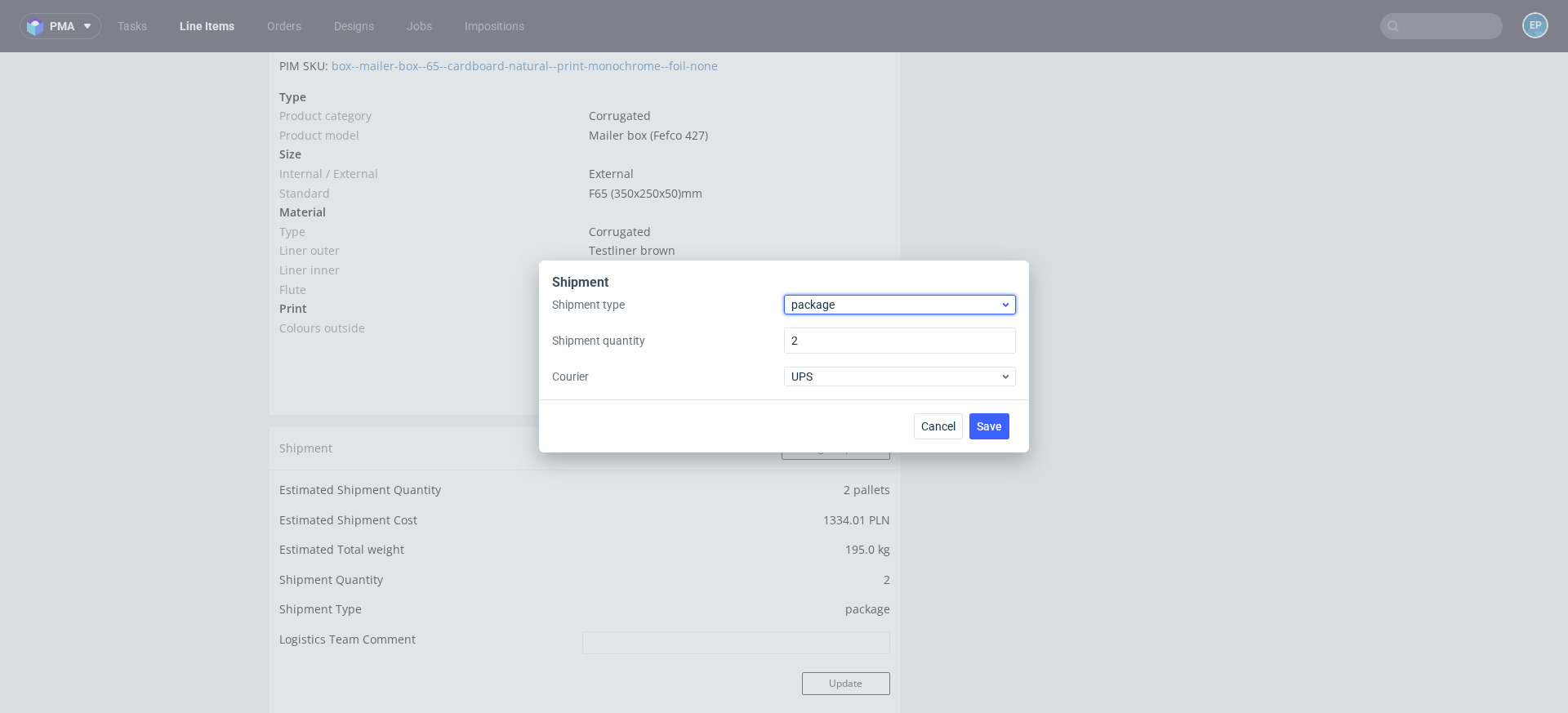
click at [818, 298] on span "package" at bounding box center [894, 304] width 208 height 17
click at [821, 325] on div "pallet" at bounding box center [900, 339] width 219 height 29
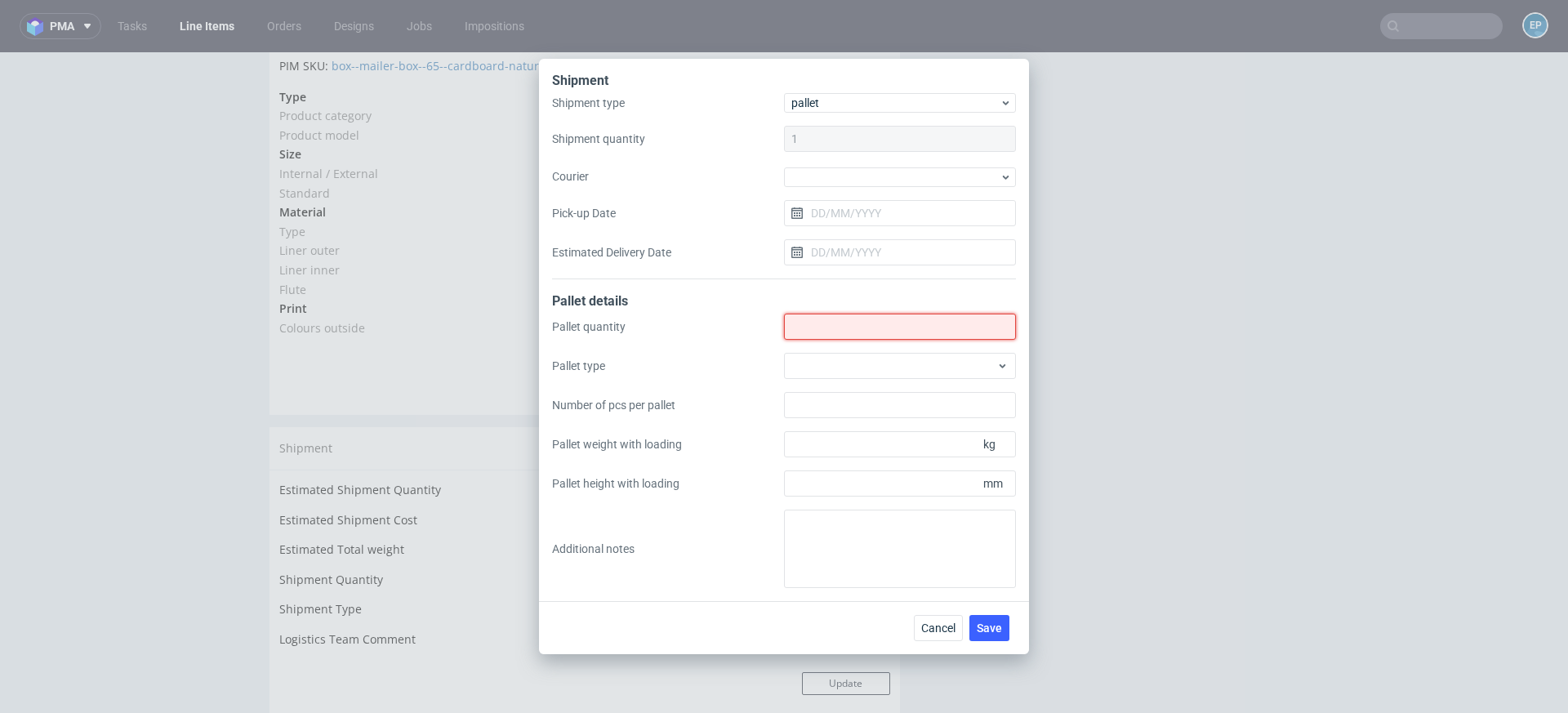
click at [821, 330] on input "Shipment type" at bounding box center [899, 327] width 232 height 26
type input "1"
type input "2"
click at [824, 364] on div at bounding box center [899, 366] width 232 height 26
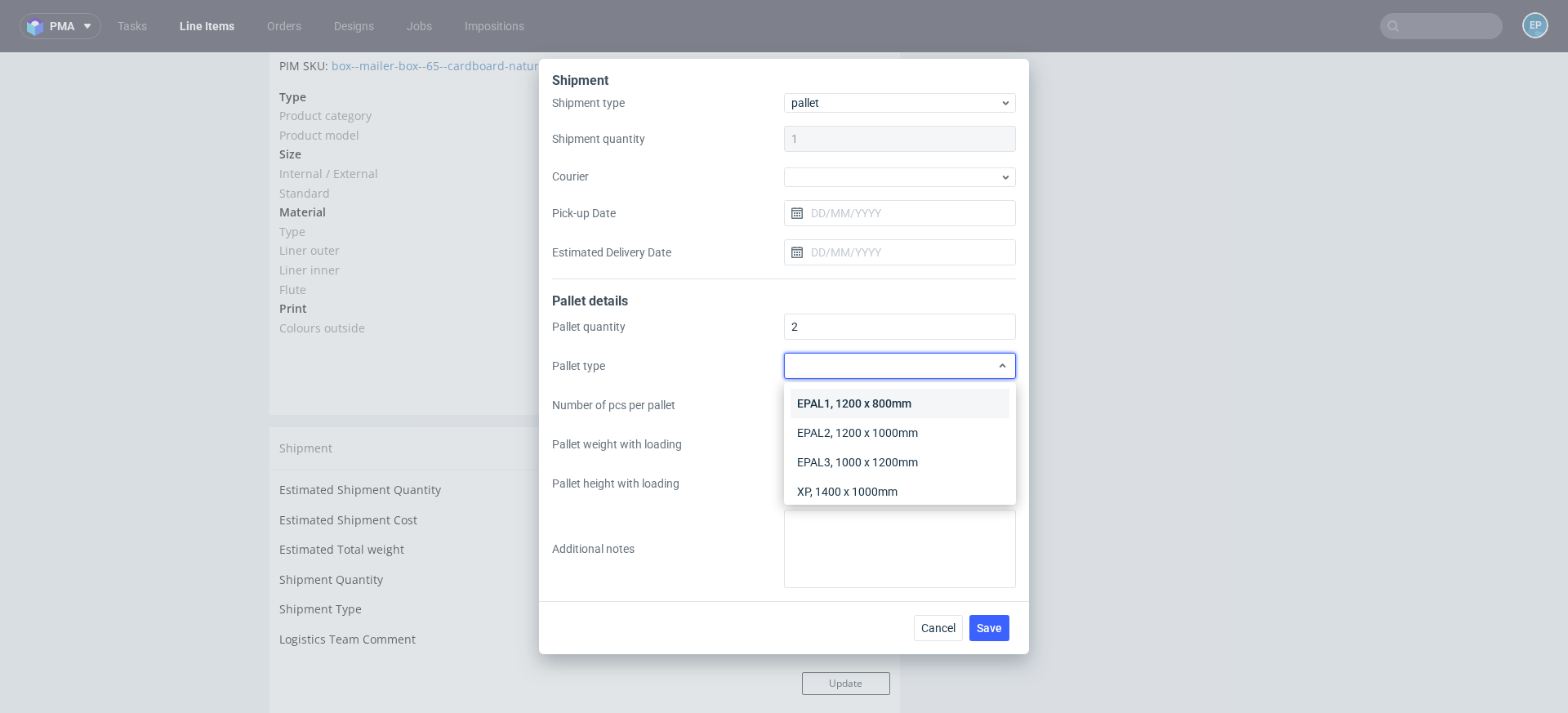
click at [827, 402] on div "EPAL1, 1200 x 800mm" at bounding box center [900, 404] width 219 height 29
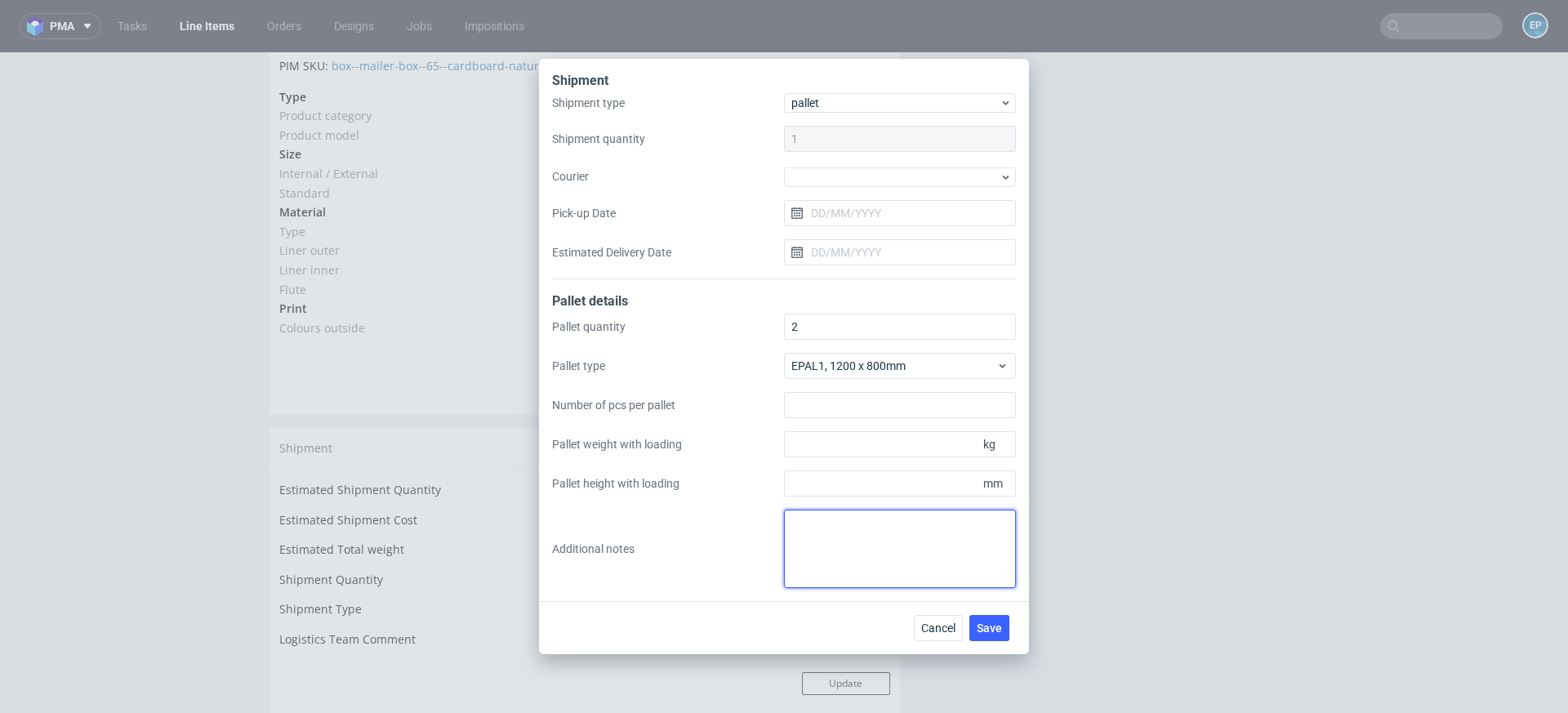
click at [834, 527] on textarea at bounding box center [899, 549] width 232 height 78
paste textarea "1 Paleta(120x80x166) - 151kg , 1 Paleta(120x80x128) - 123kg"
type textarea "1 Paleta(120x80x166) - 151kg , 1 Paleta(120x80x128) - 123kg"
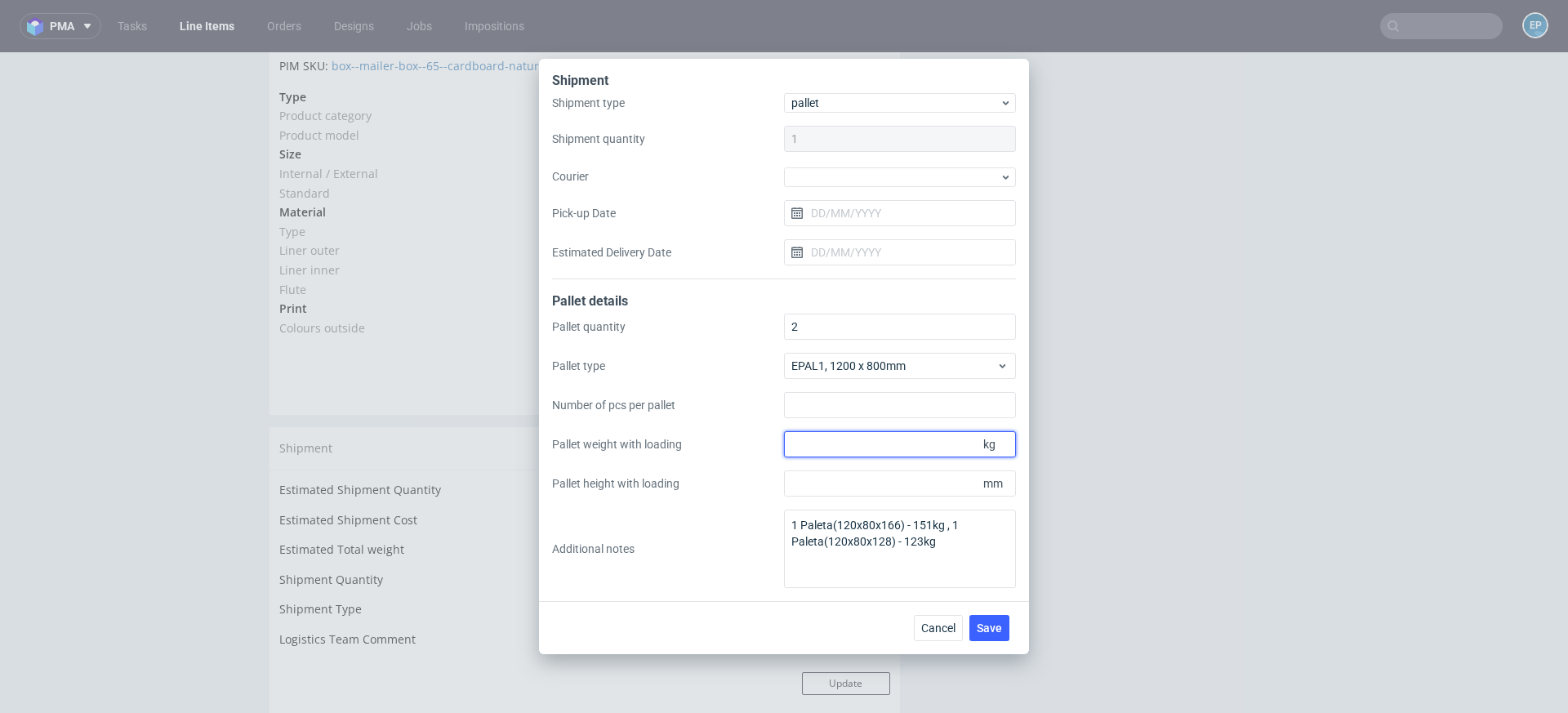
click at [865, 440] on input "Pallet weight with loading" at bounding box center [899, 444] width 232 height 26
type input "1"
type input "5"
type input "151"
click at [871, 483] on input "Pallet height with loading" at bounding box center [899, 483] width 232 height 26
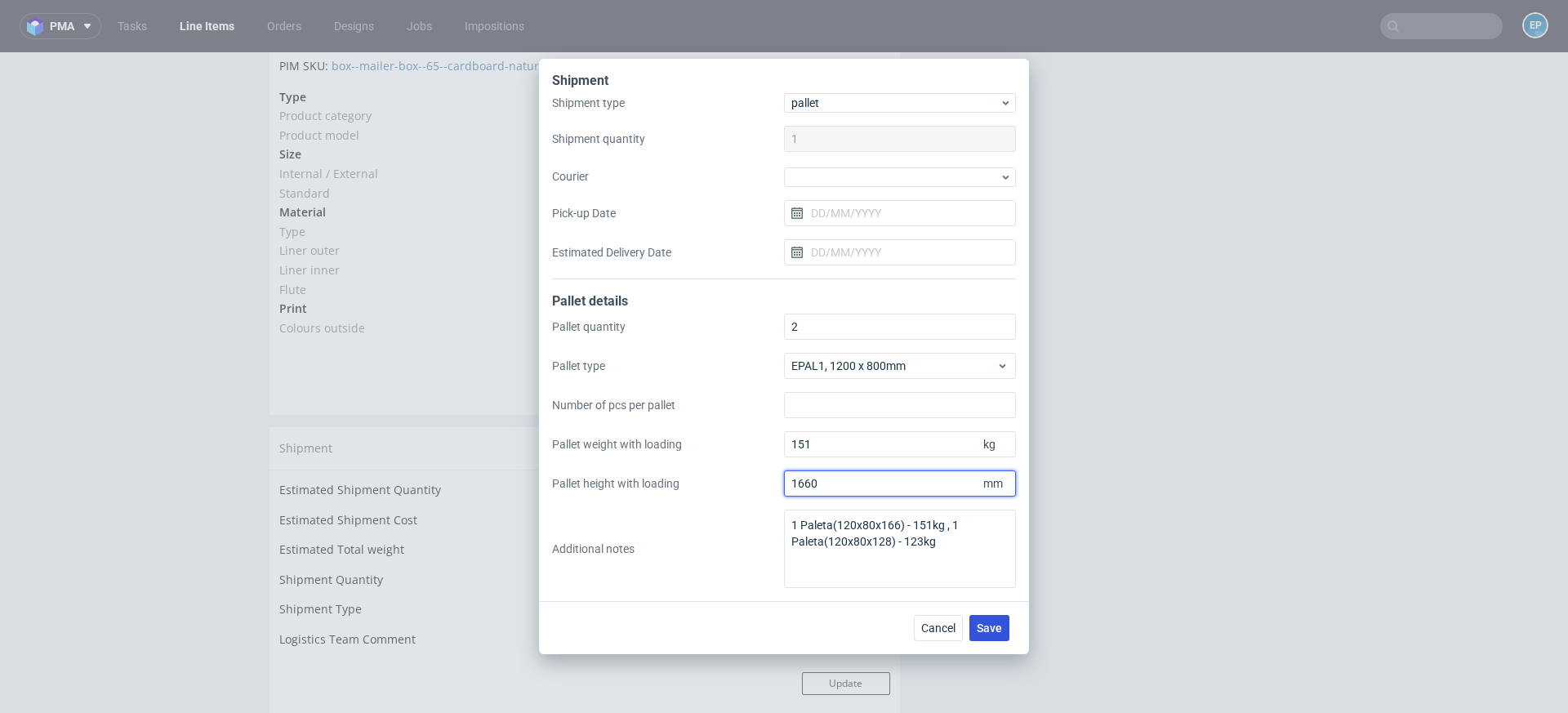
type input "1660"
click at [987, 629] on span "Save" at bounding box center [989, 629] width 25 height 12
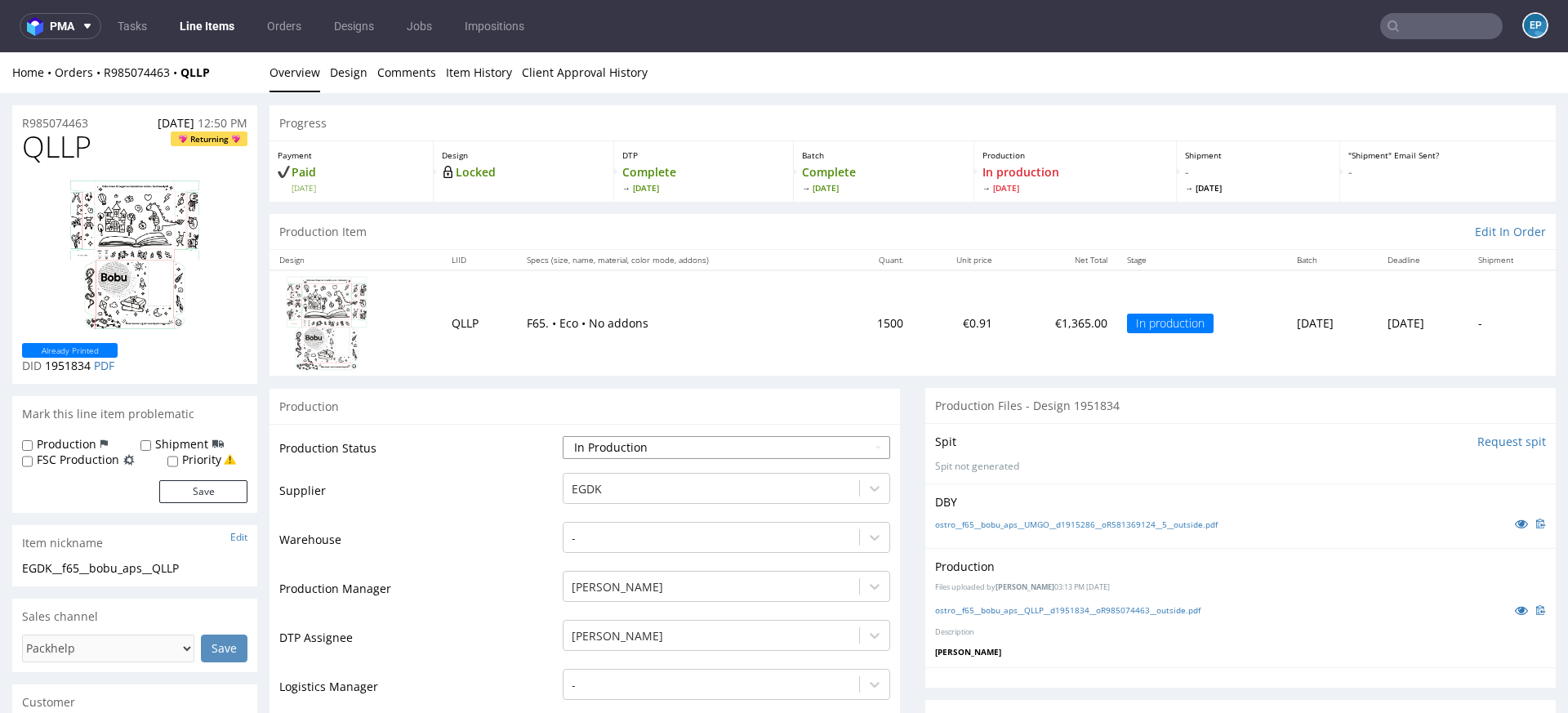
click at [648, 436] on select "Waiting for Artwork Waiting for Diecut Waiting for Mockup Waiting for DTP Waiti…" at bounding box center [726, 447] width 327 height 22
select select "production_complete"
click at [563, 436] on select "Waiting for Artwork Waiting for Diecut Waiting for Mockup Waiting for DTP Waiti…" at bounding box center [726, 447] width 327 height 22
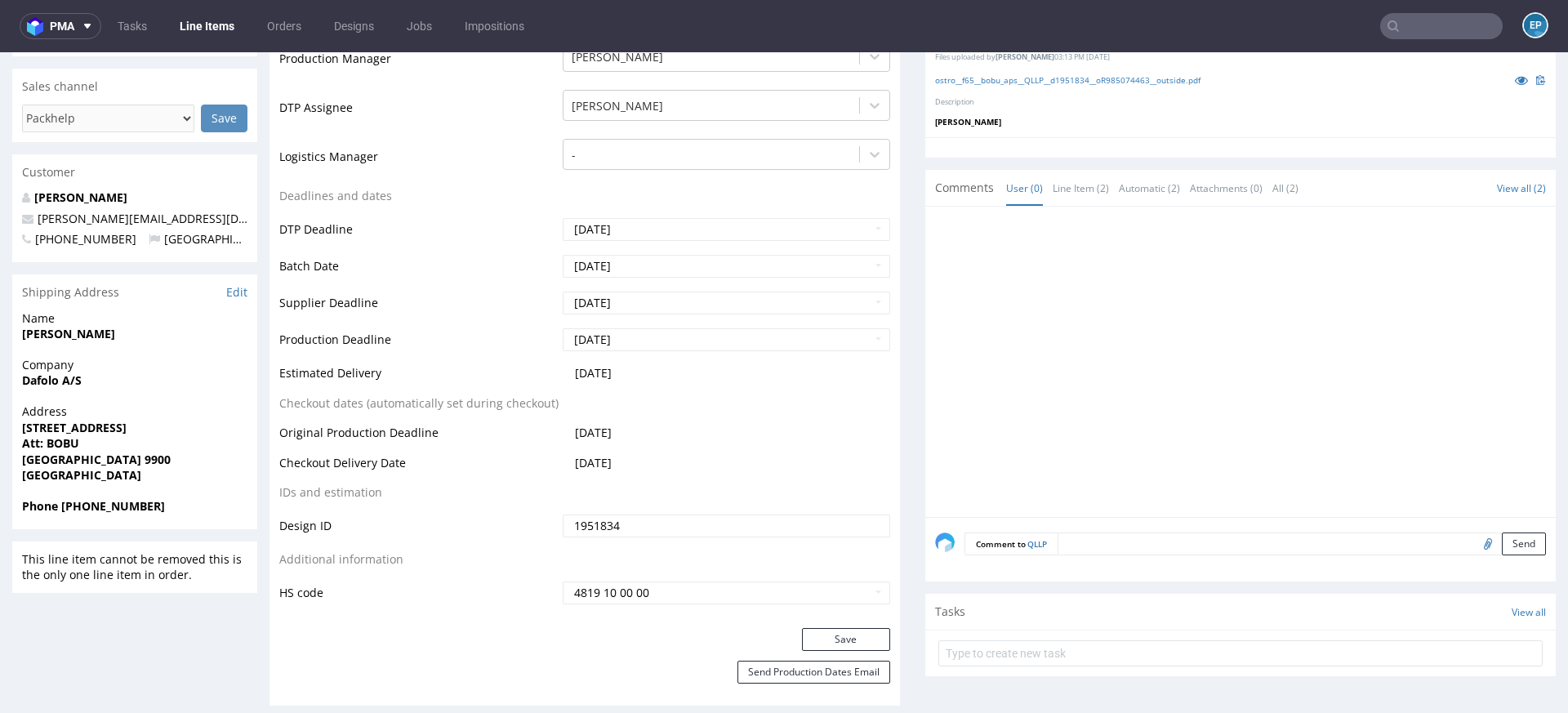
scroll to position [638, 0]
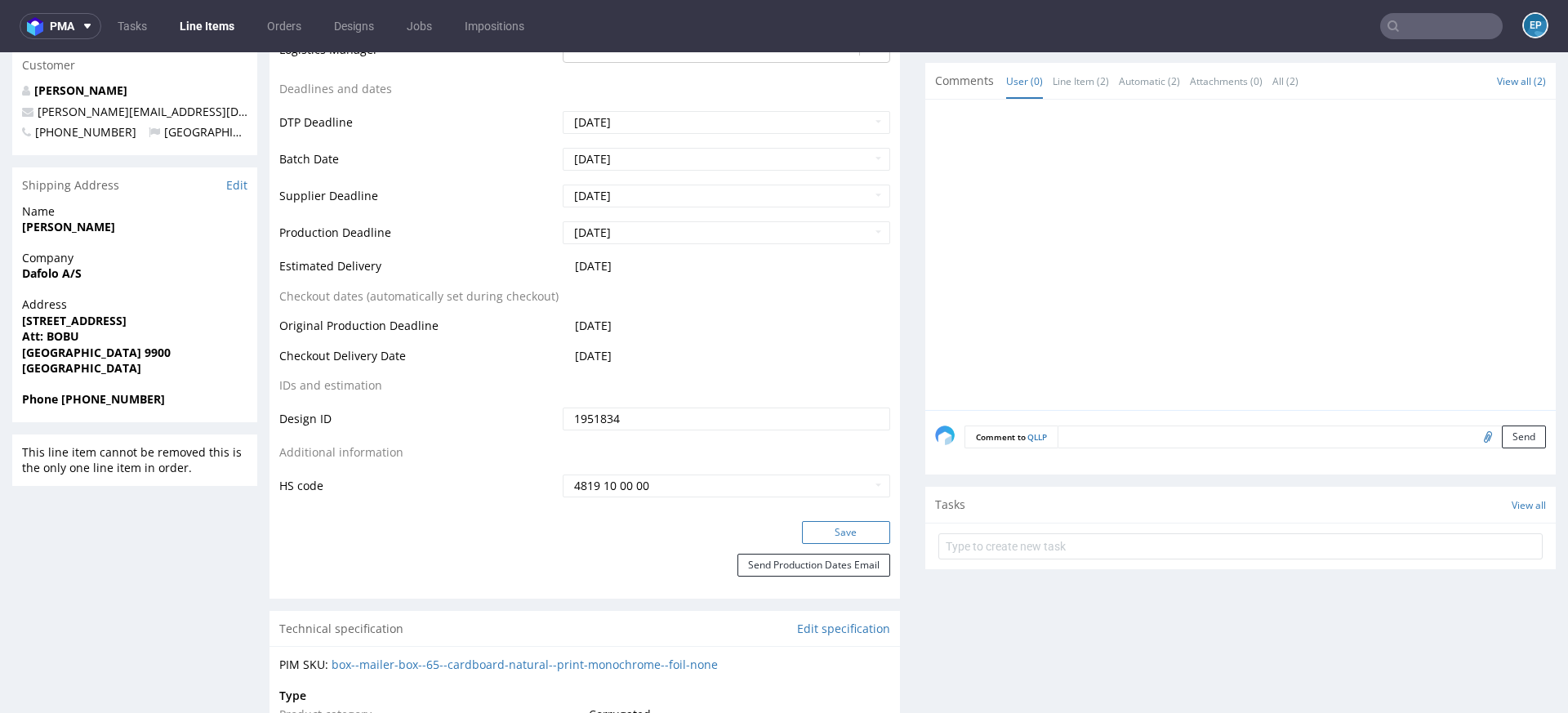
click at [817, 529] on button "Save" at bounding box center [846, 532] width 88 height 22
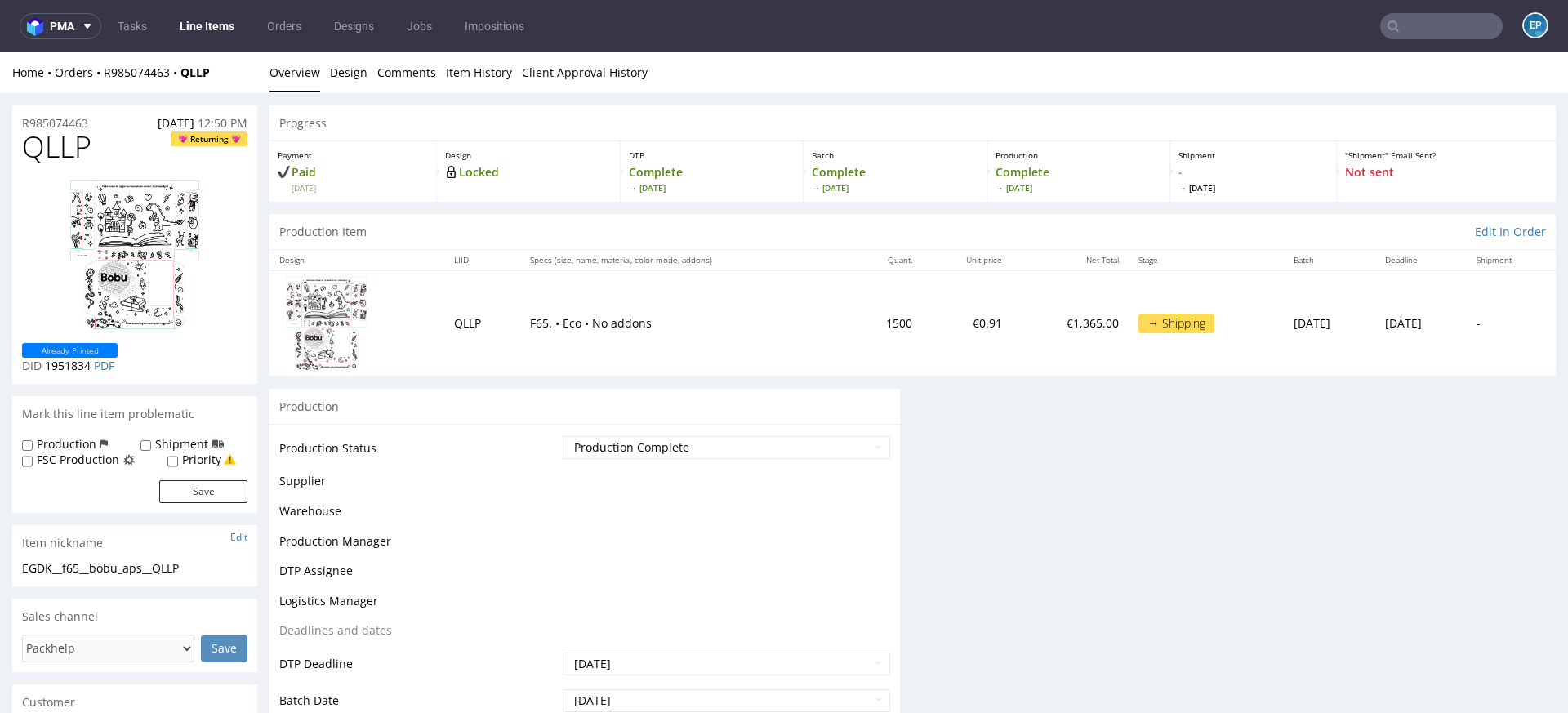
scroll to position [0, 0]
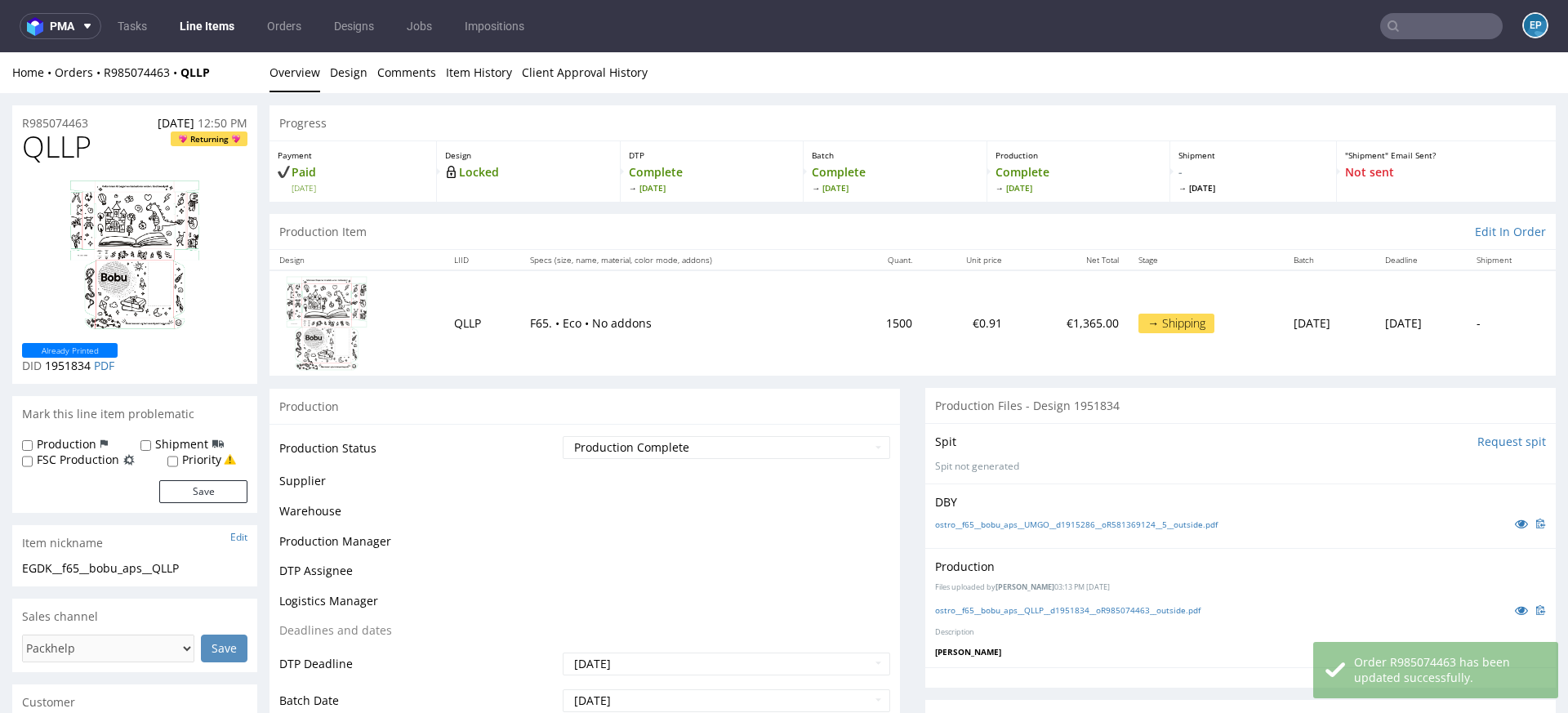
click at [239, 24] on link "Line Items" at bounding box center [207, 25] width 74 height 26
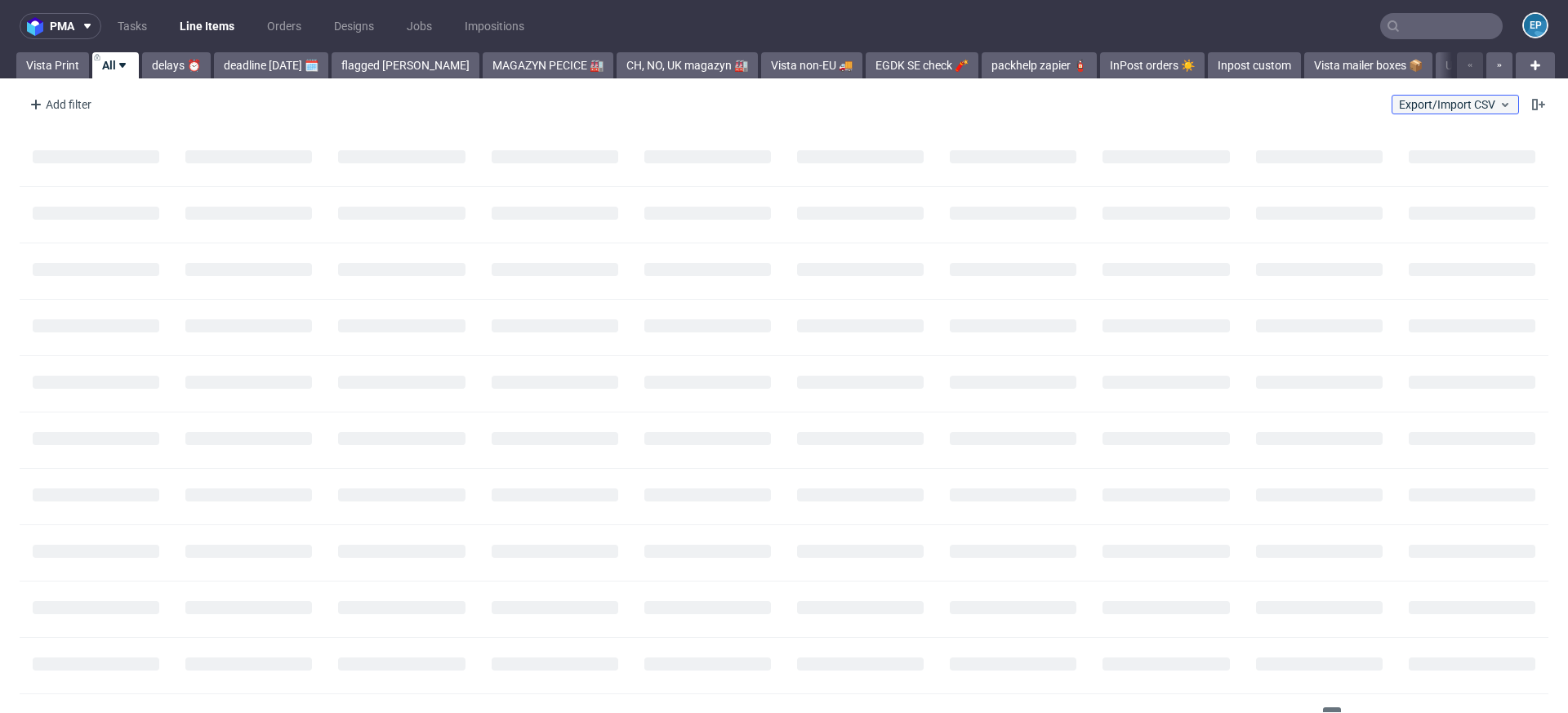
click at [1443, 107] on span "Export/Import CSV" at bounding box center [1455, 104] width 112 height 13
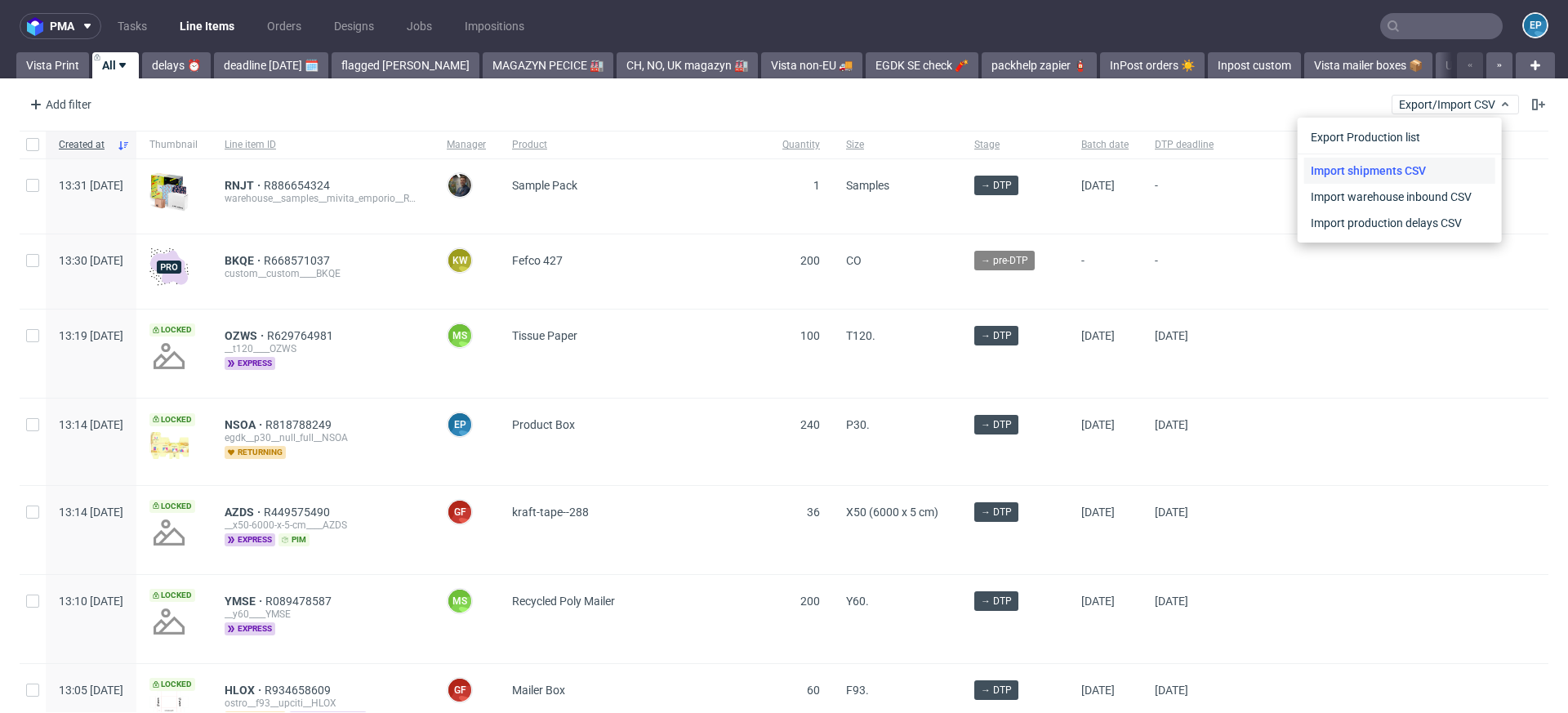
click at [1397, 164] on link "Import shipments CSV" at bounding box center [1399, 170] width 191 height 26
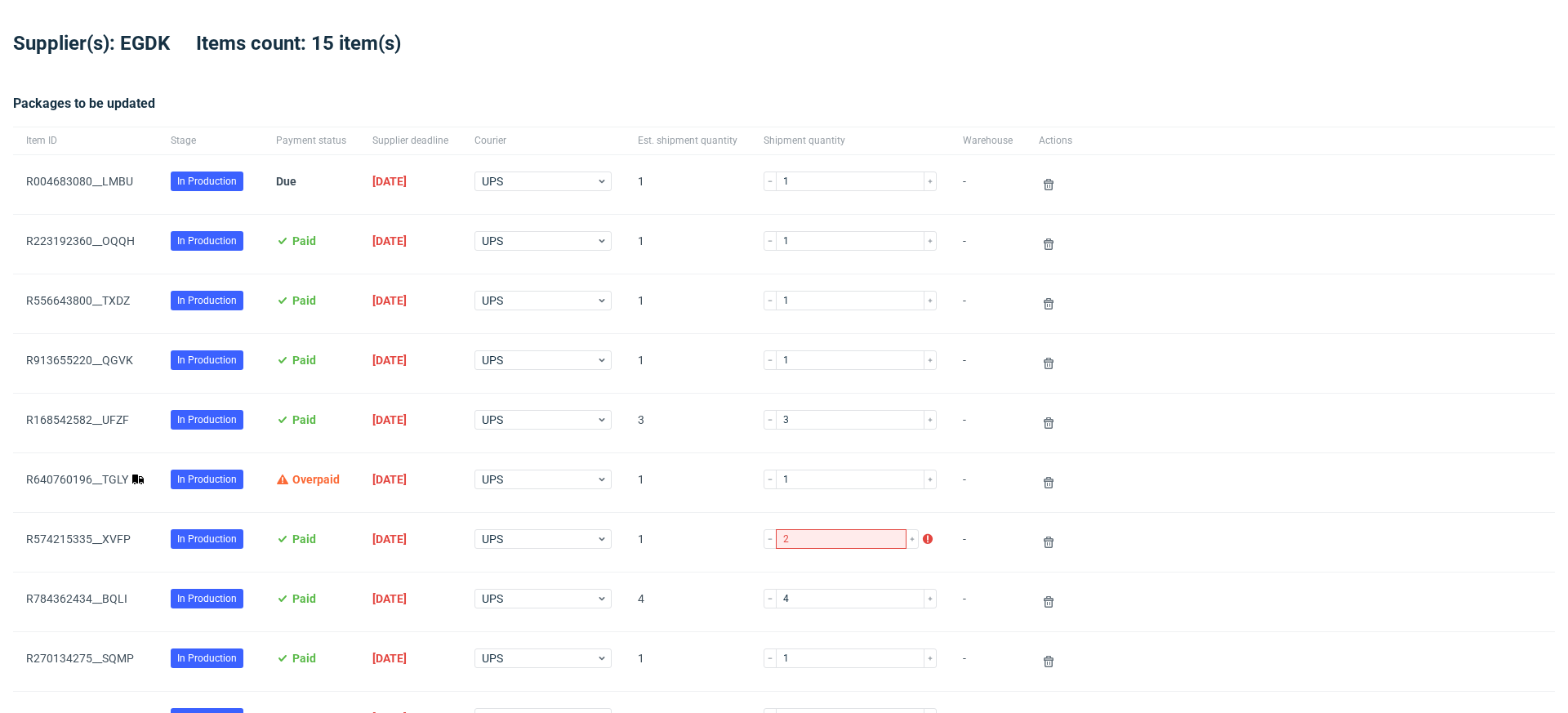
scroll to position [61, 0]
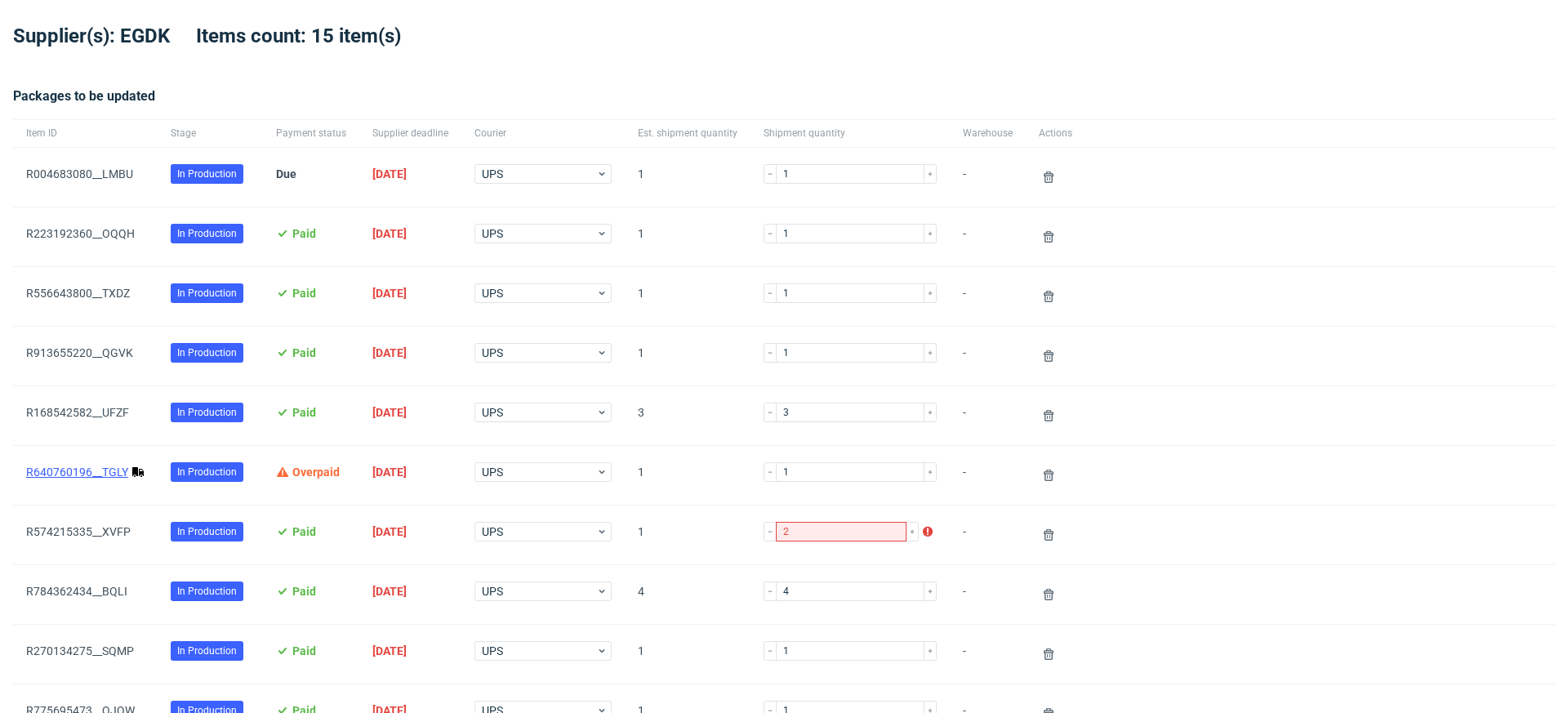
click at [87, 468] on link "R640760196__TGLY" at bounding box center [77, 471] width 102 height 13
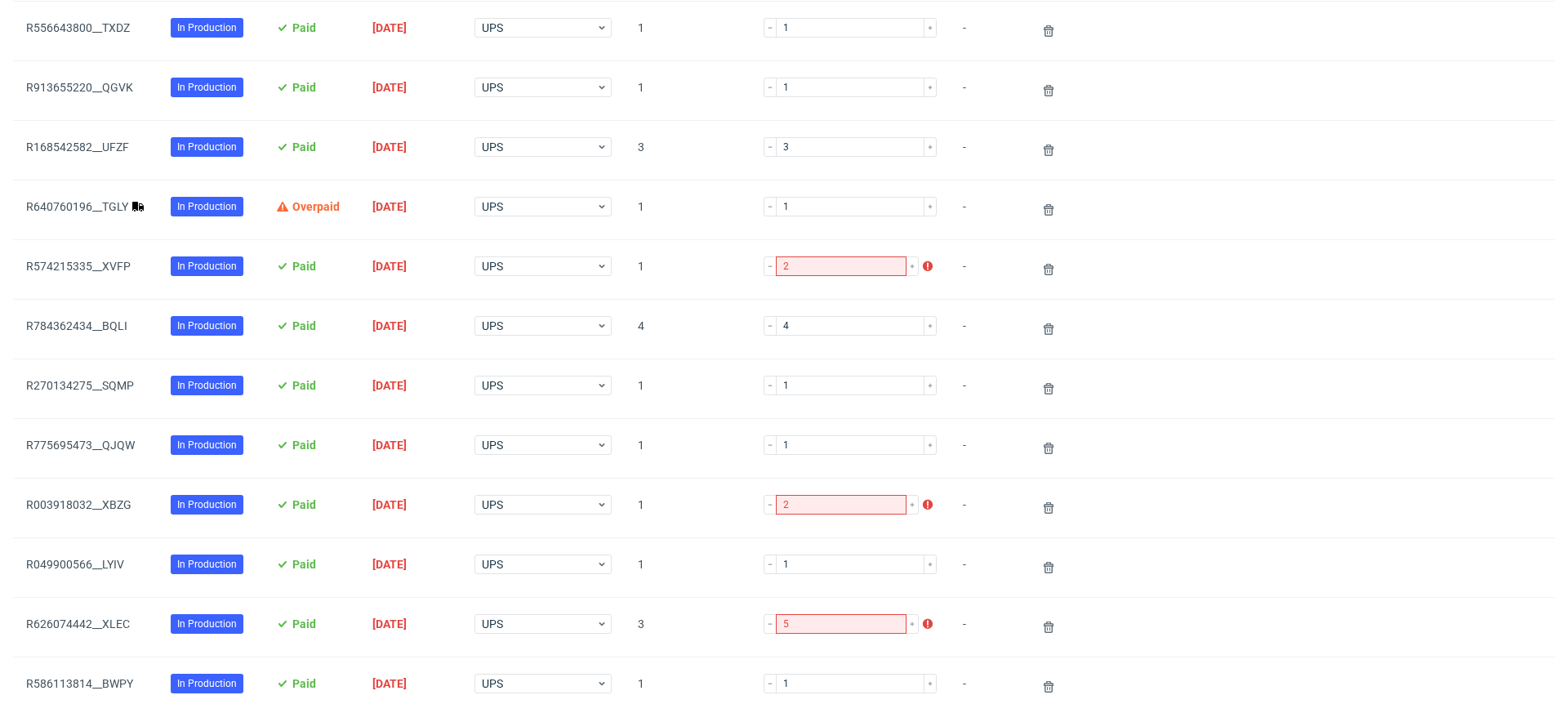
scroll to position [323, 0]
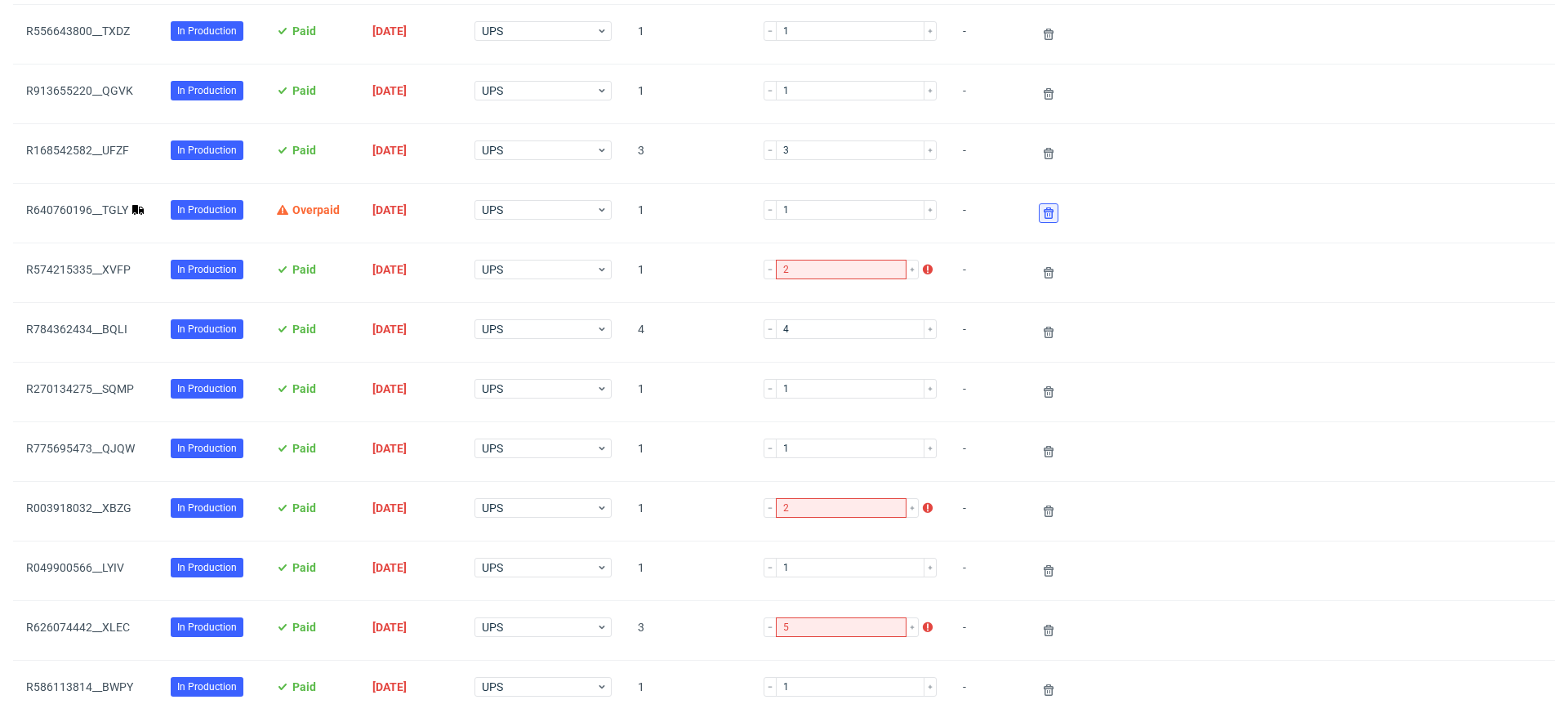
click at [1044, 210] on use at bounding box center [1049, 213] width 10 height 12
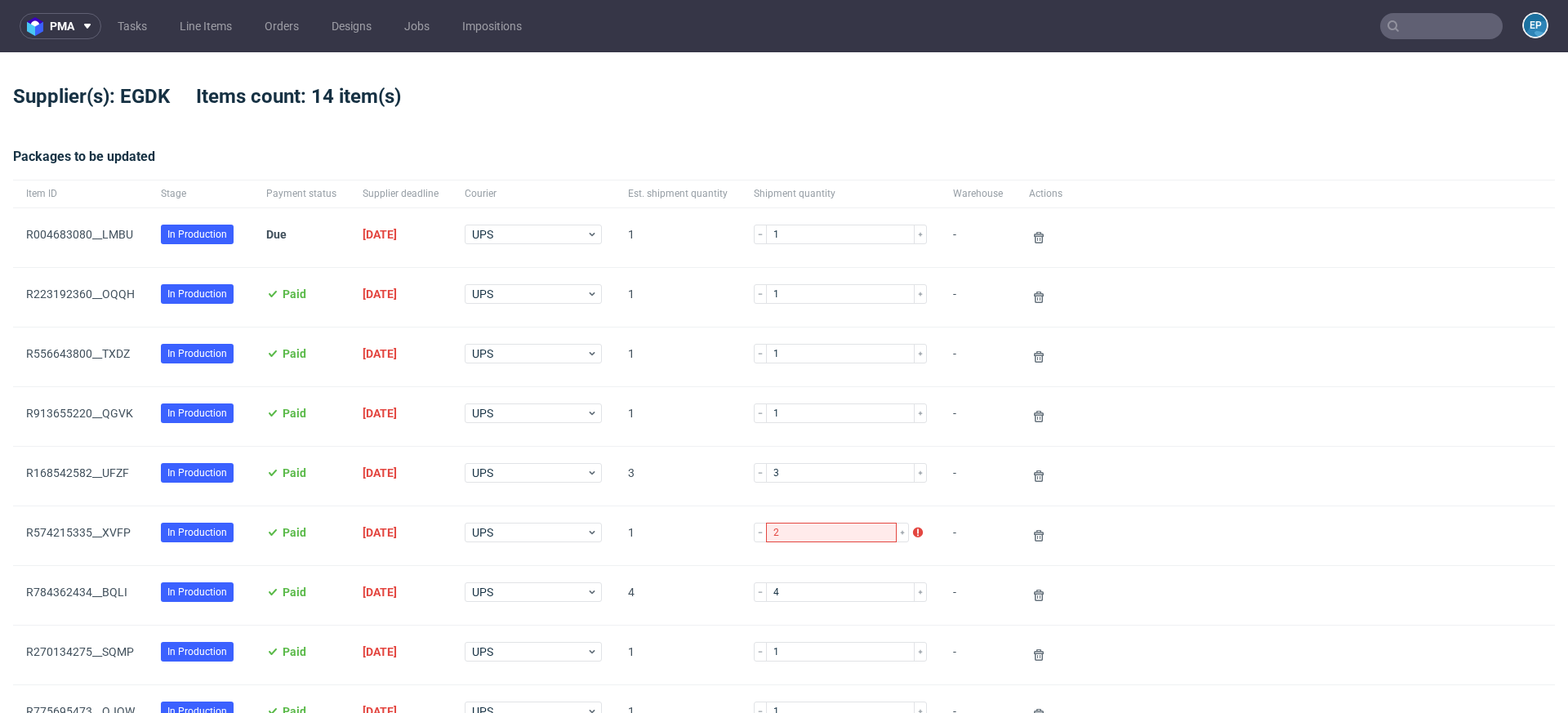
scroll to position [685, 0]
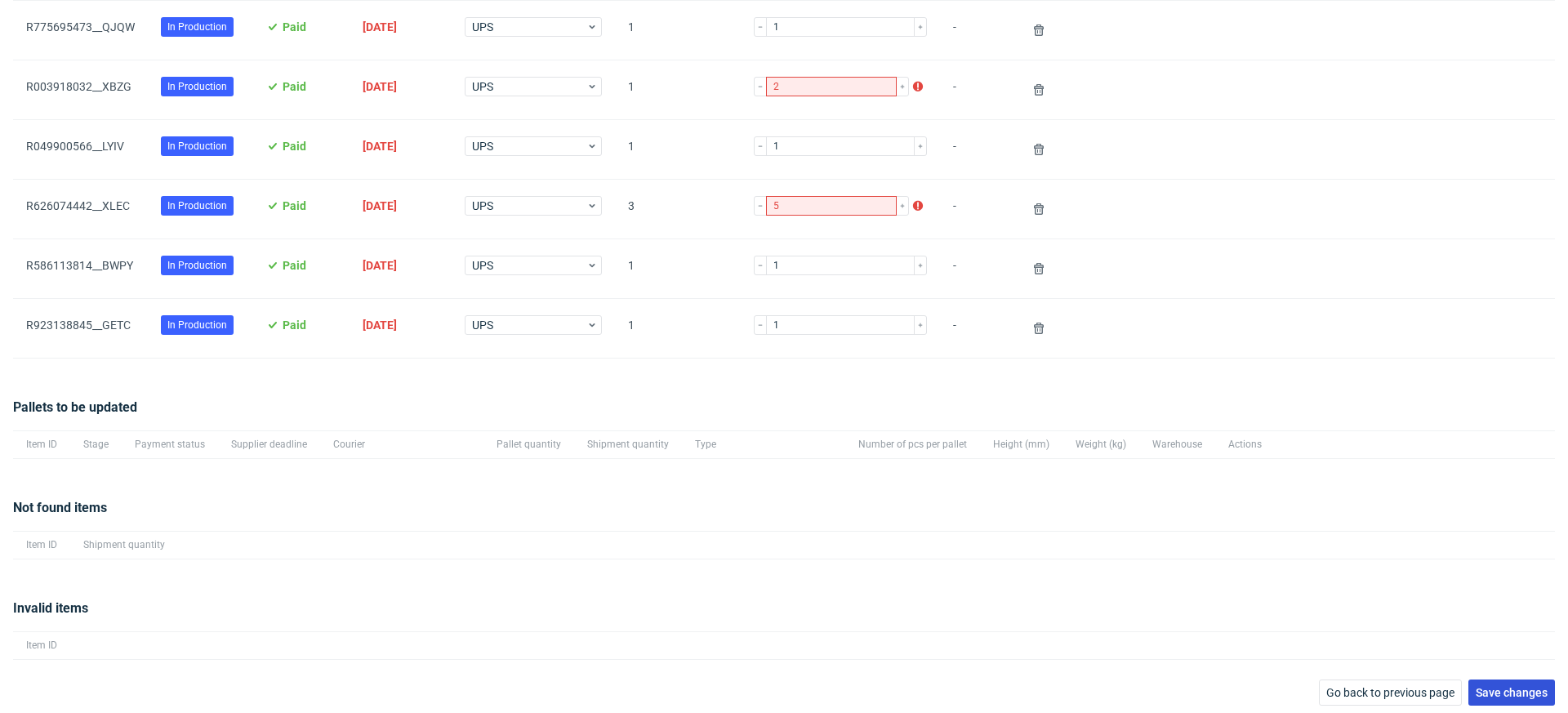
click at [1482, 698] on button "Save changes" at bounding box center [1511, 692] width 87 height 26
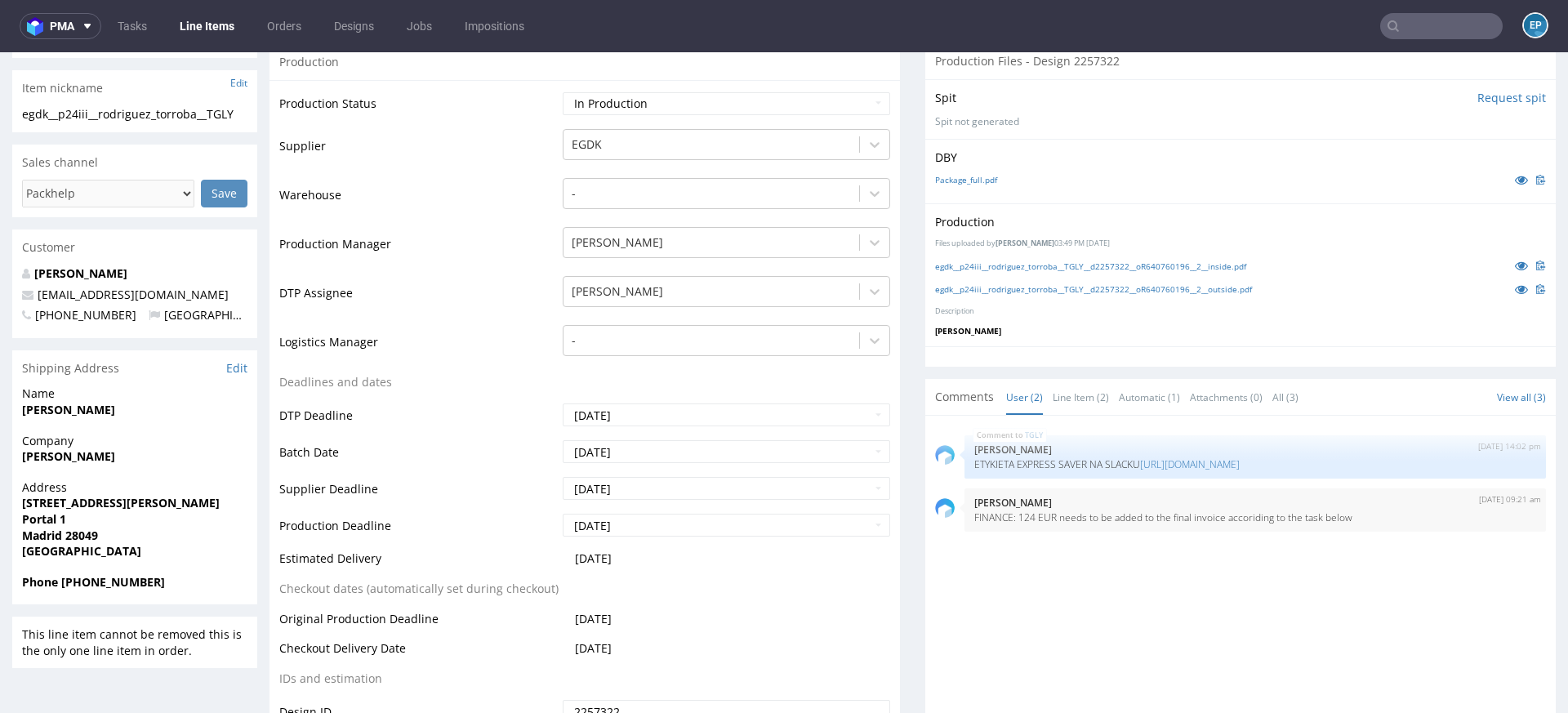
scroll to position [384, 0]
click at [1203, 457] on link "https://packhelp.slack.com/archives/C03AR6KRWNS/p1758613142024889" at bounding box center [1190, 463] width 100 height 14
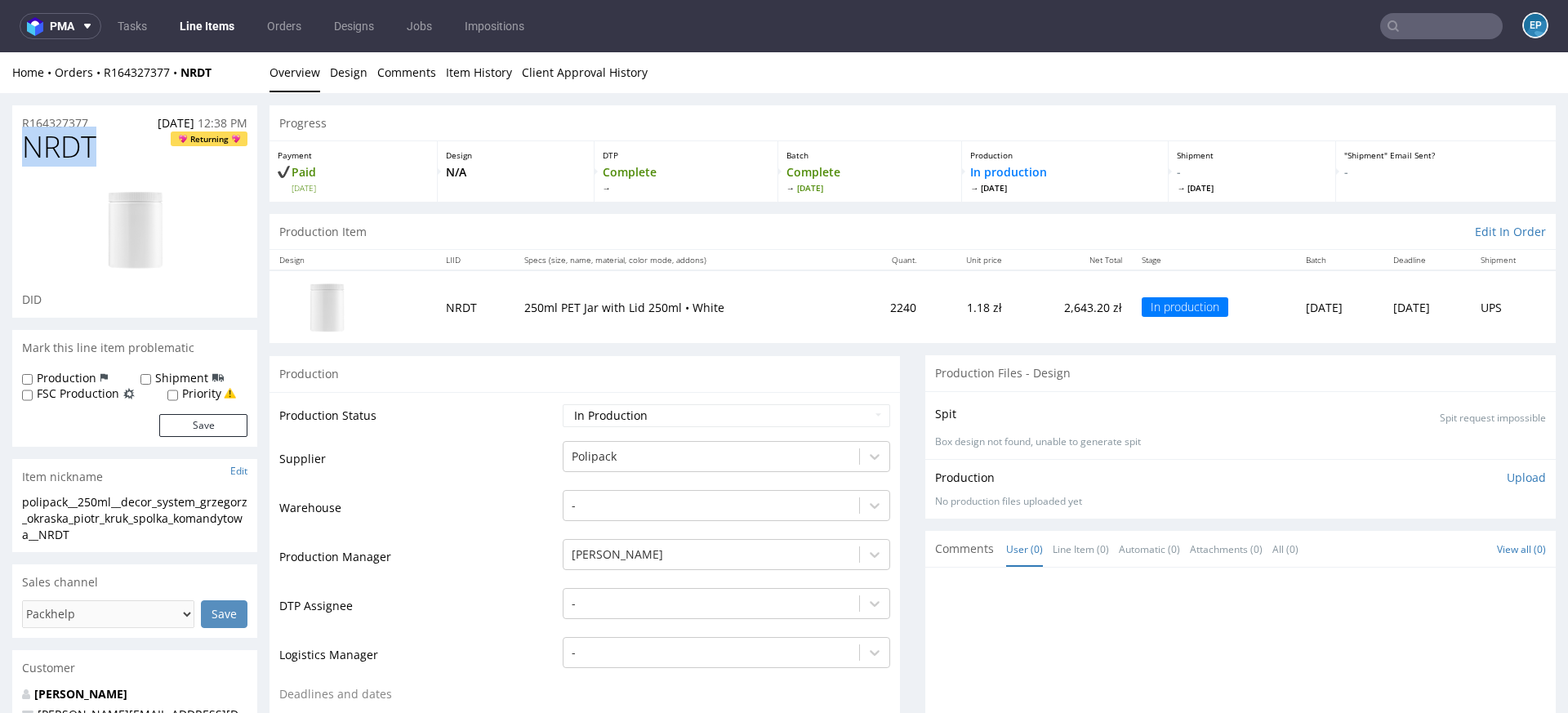
click at [203, 28] on link "Line Items" at bounding box center [207, 25] width 74 height 26
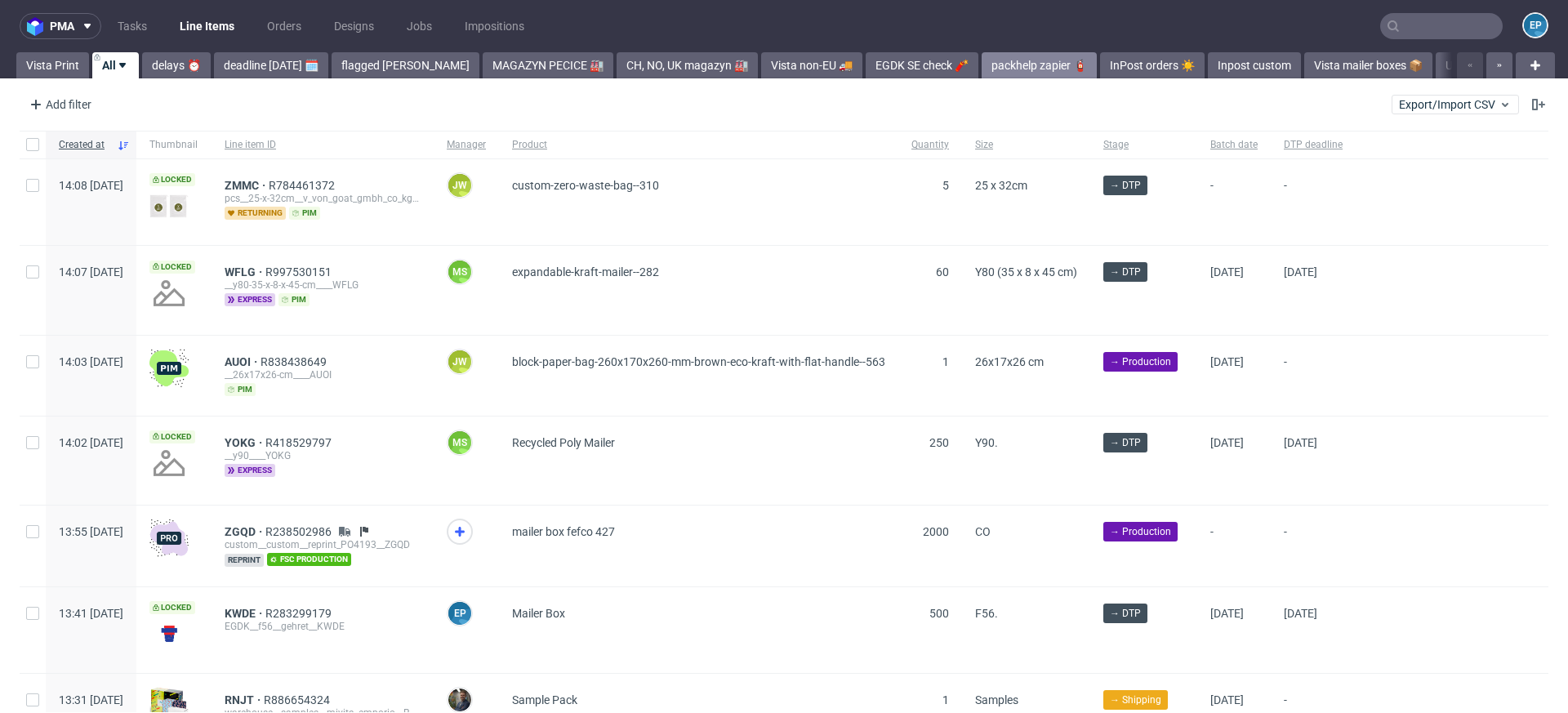
click at [992, 70] on link "packhelp zapier 🧯" at bounding box center [1039, 65] width 115 height 26
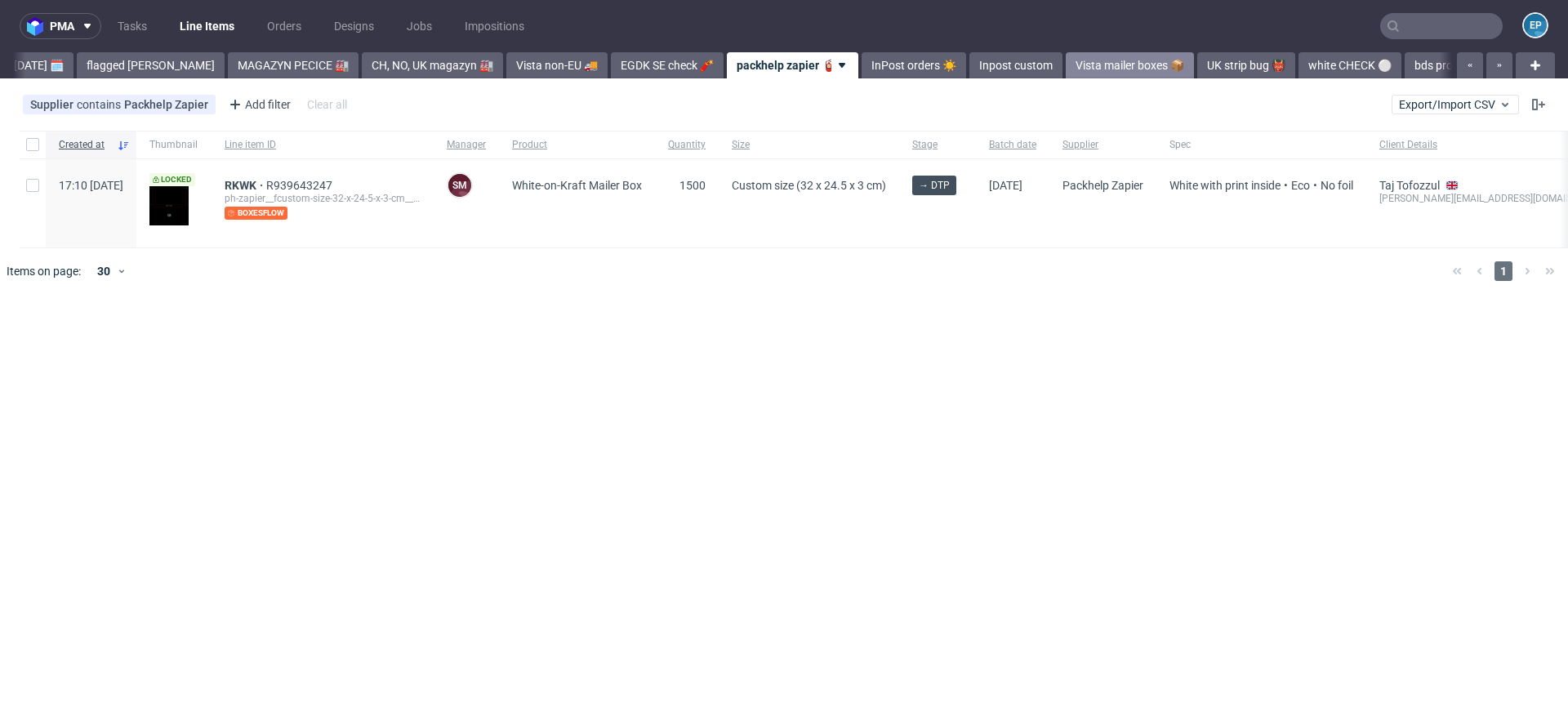
click at [1066, 70] on link "Vista mailer boxes 📦" at bounding box center [1129, 65] width 128 height 26
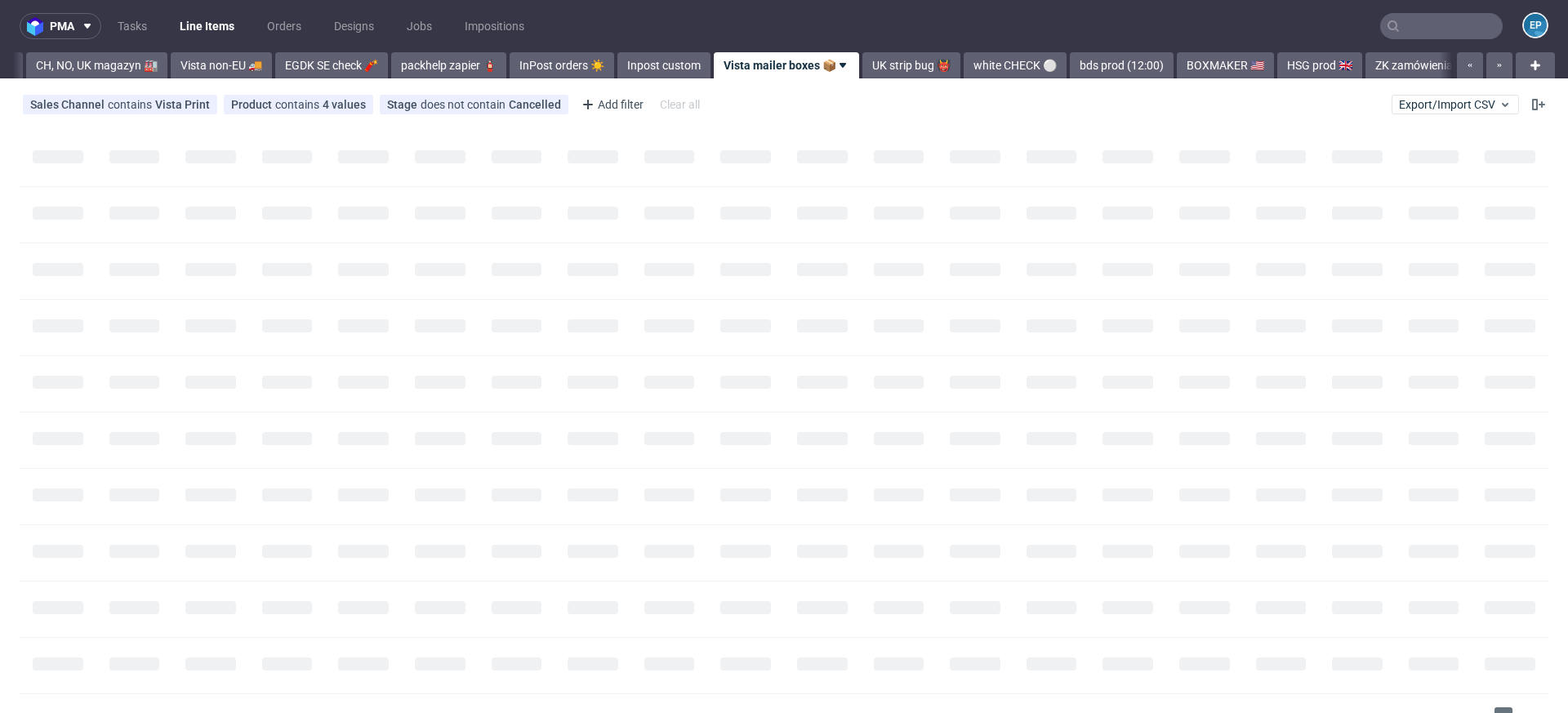
click at [1069, 70] on link "bds prod (12:00)" at bounding box center [1121, 65] width 104 height 26
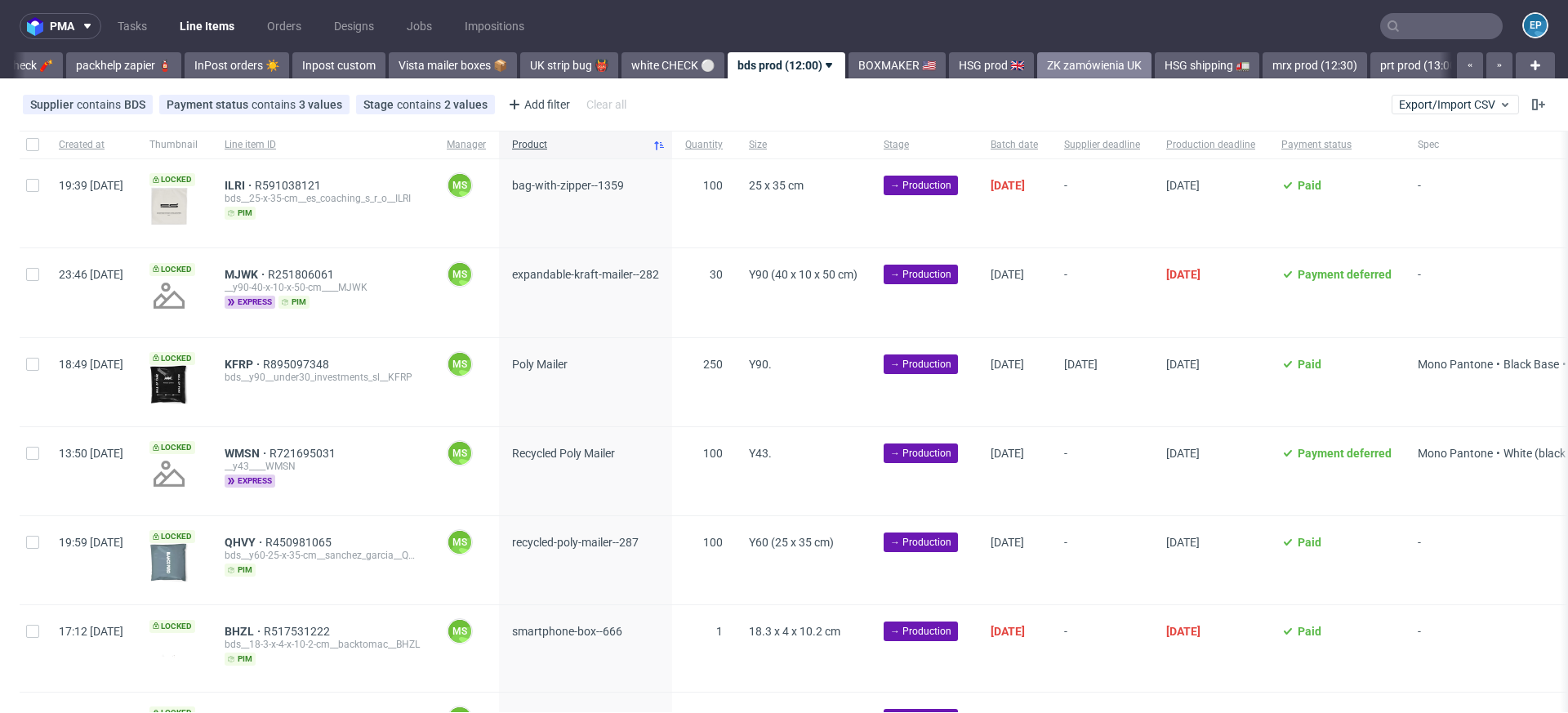
click at [1037, 67] on link "ZK zamówienia UK" at bounding box center [1094, 65] width 114 height 26
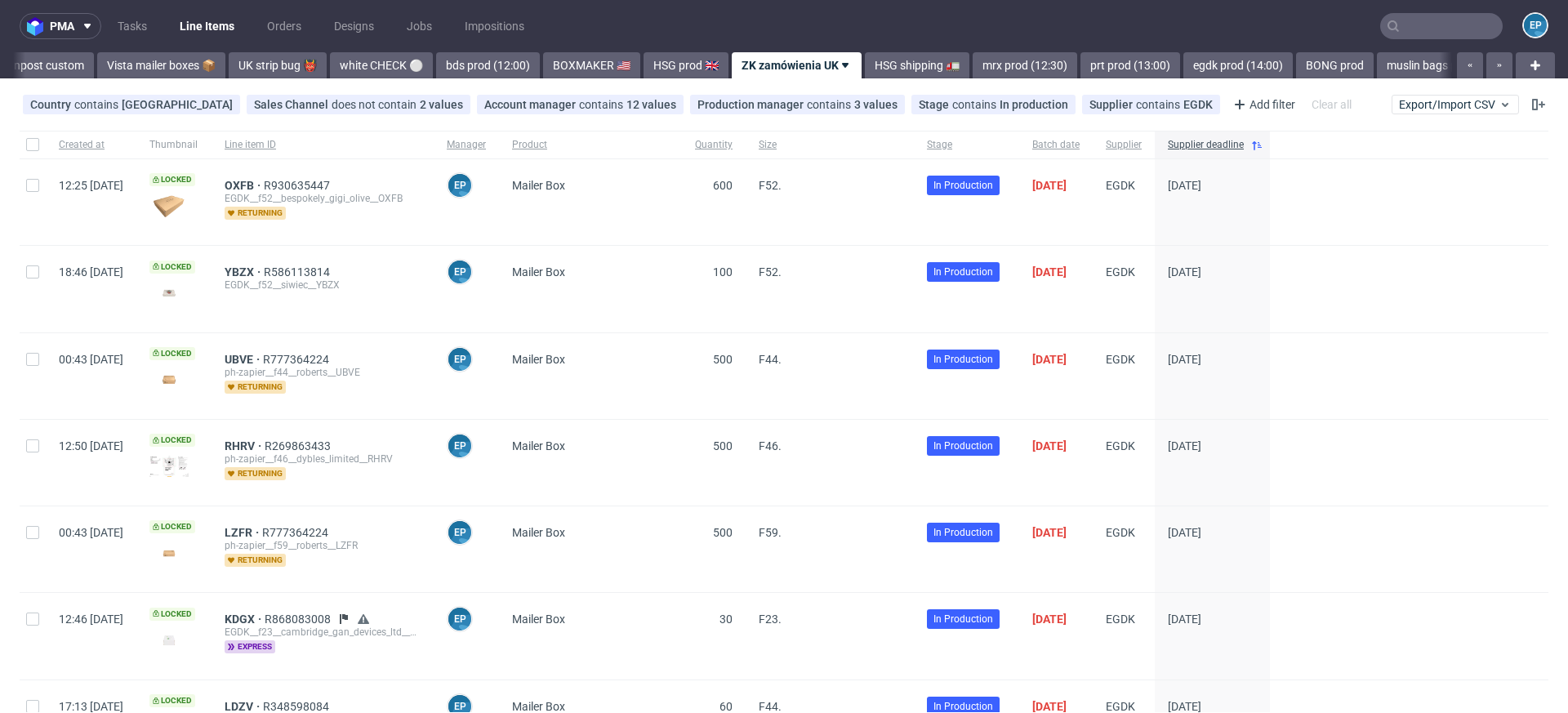
scroll to position [0, 1198]
click at [946, 50] on nav "pma Tasks Line Items Orders Designs Jobs Impositions EP" at bounding box center [784, 25] width 1568 height 52
click at [1073, 67] on link "prt prod (13:00)" at bounding box center [1123, 65] width 100 height 26
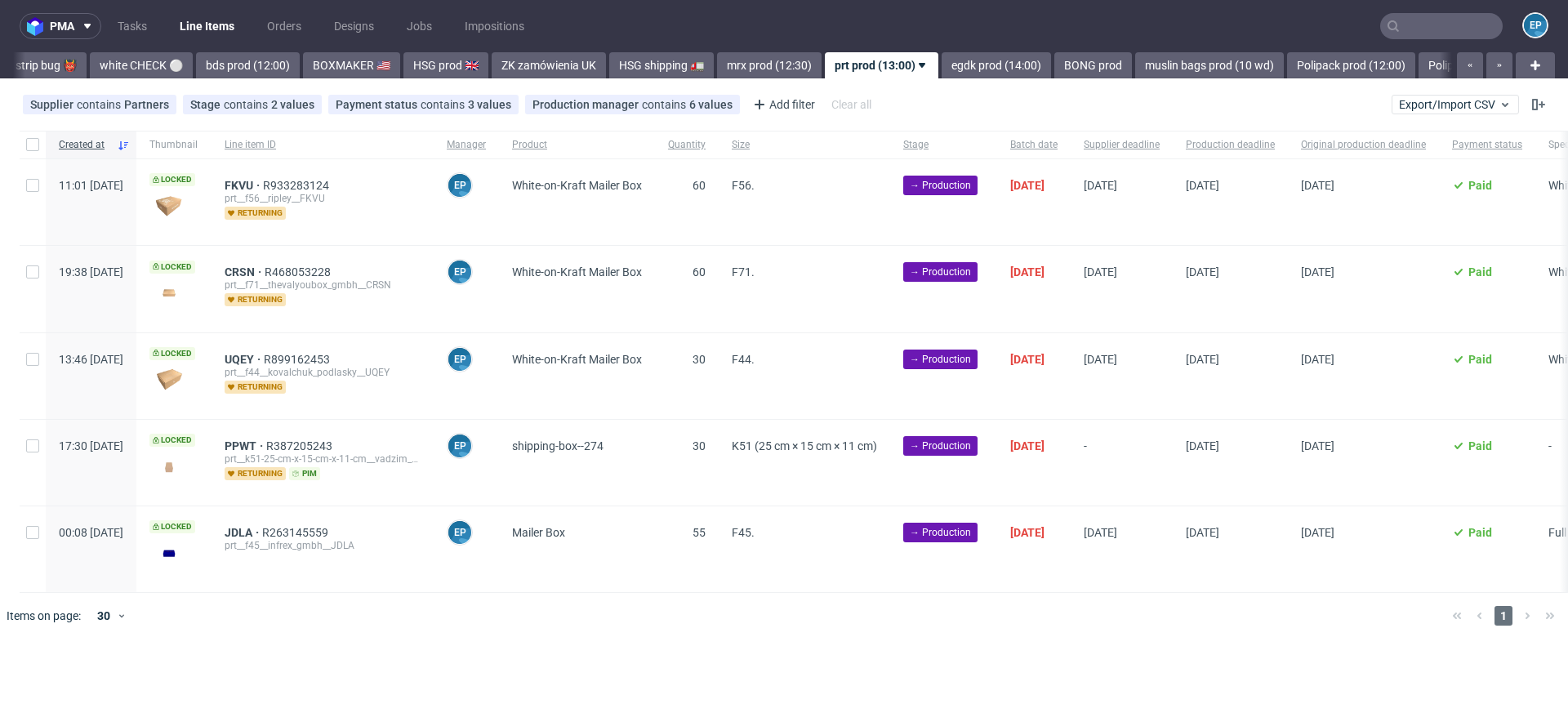
scroll to position [0, 1515]
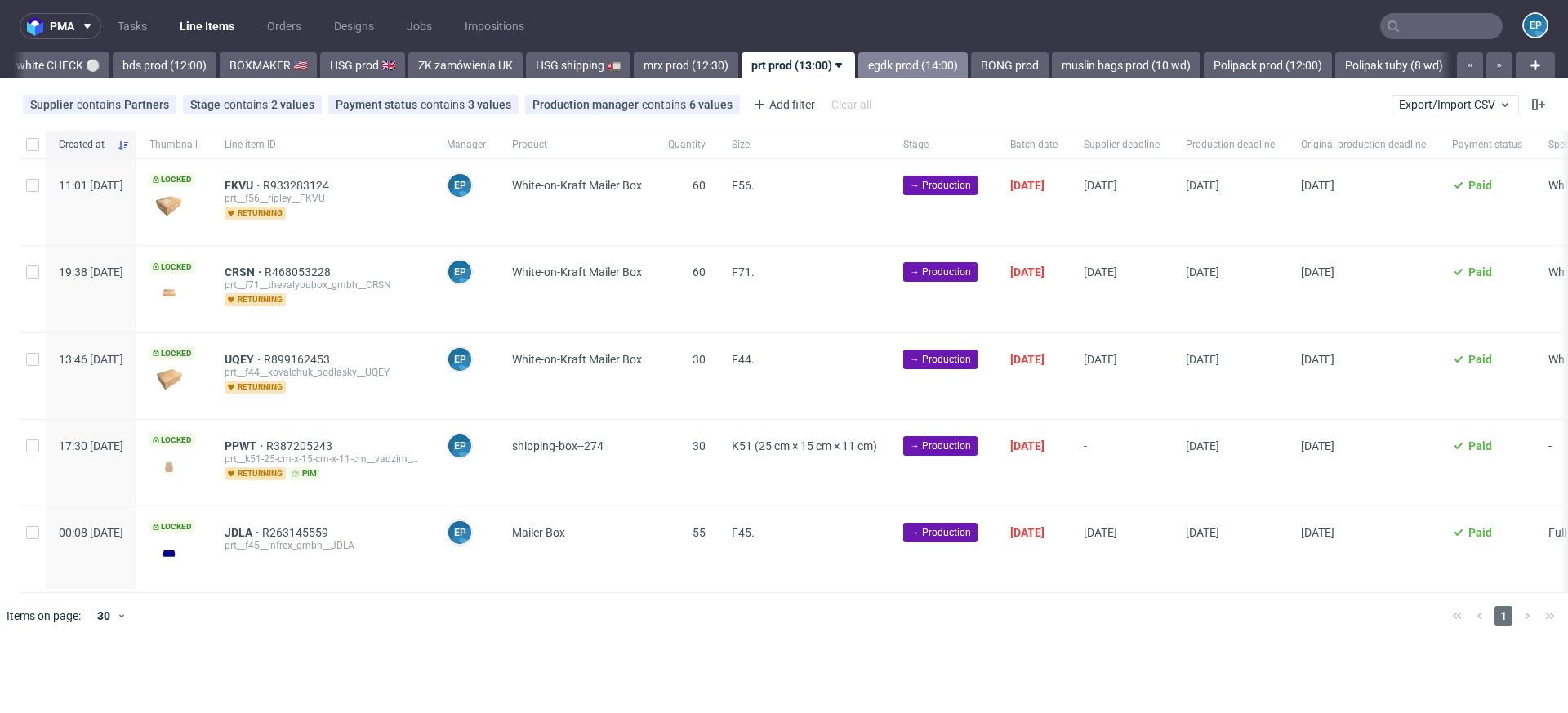
click at [863, 62] on link "egdk prod (14:00)" at bounding box center [913, 65] width 109 height 26
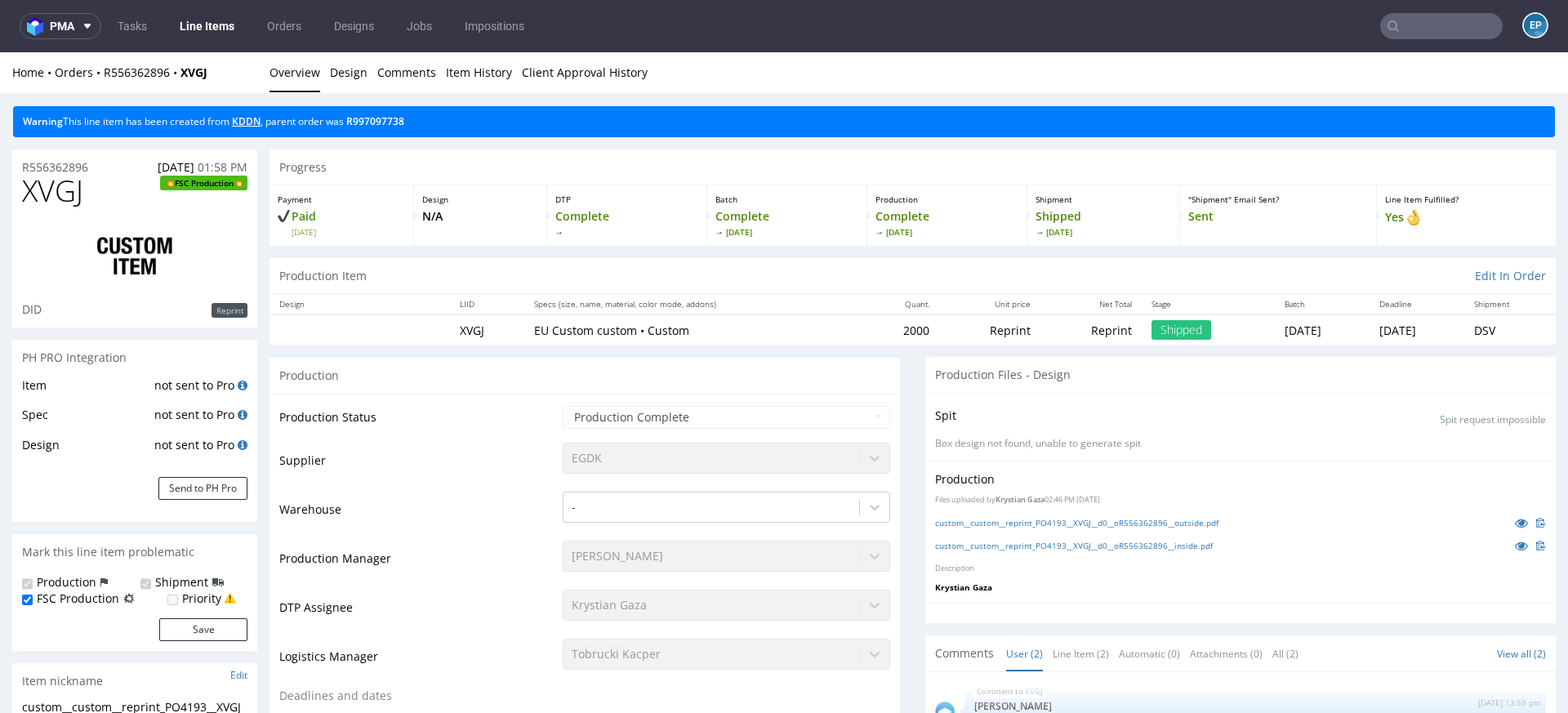
click at [250, 116] on link "KDDN" at bounding box center [245, 121] width 28 height 14
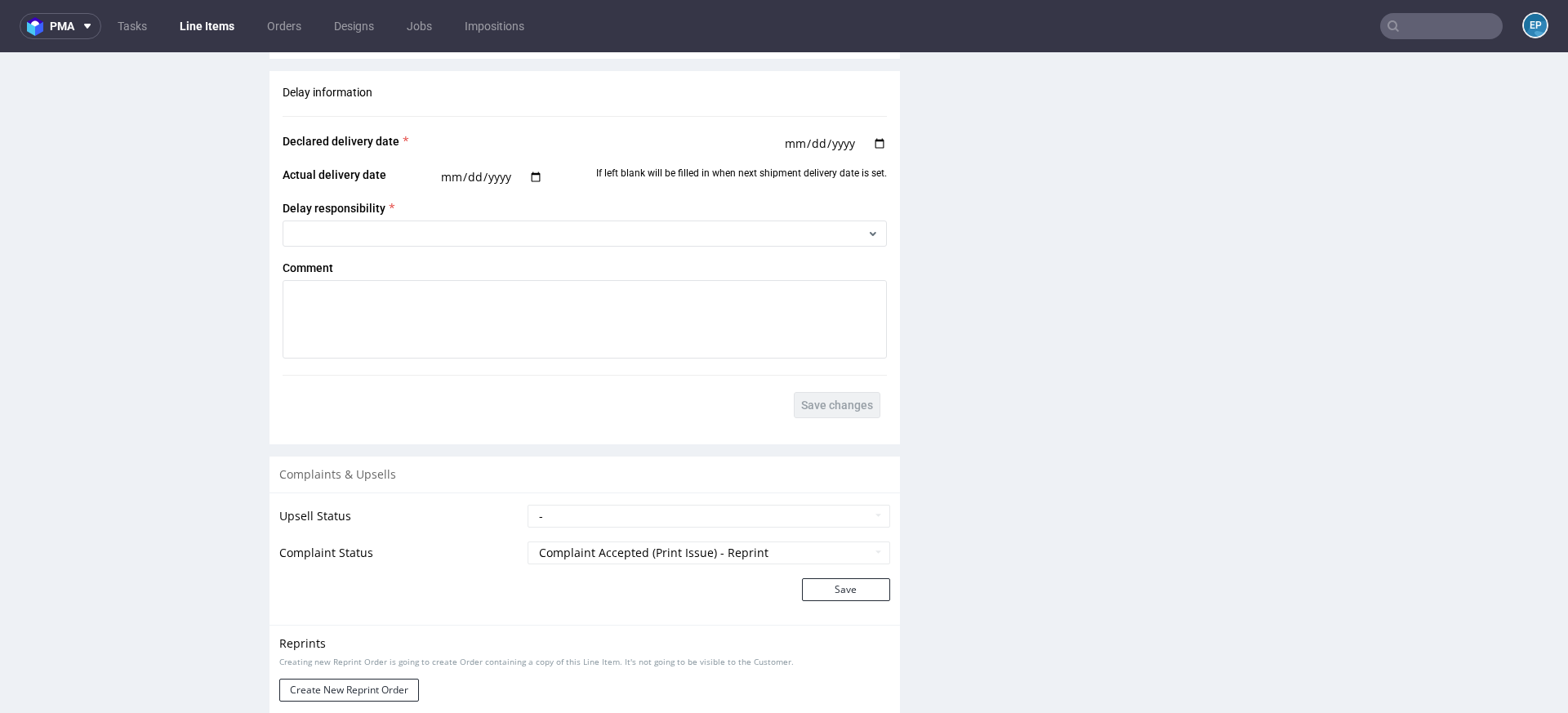
scroll to position [2959, 0]
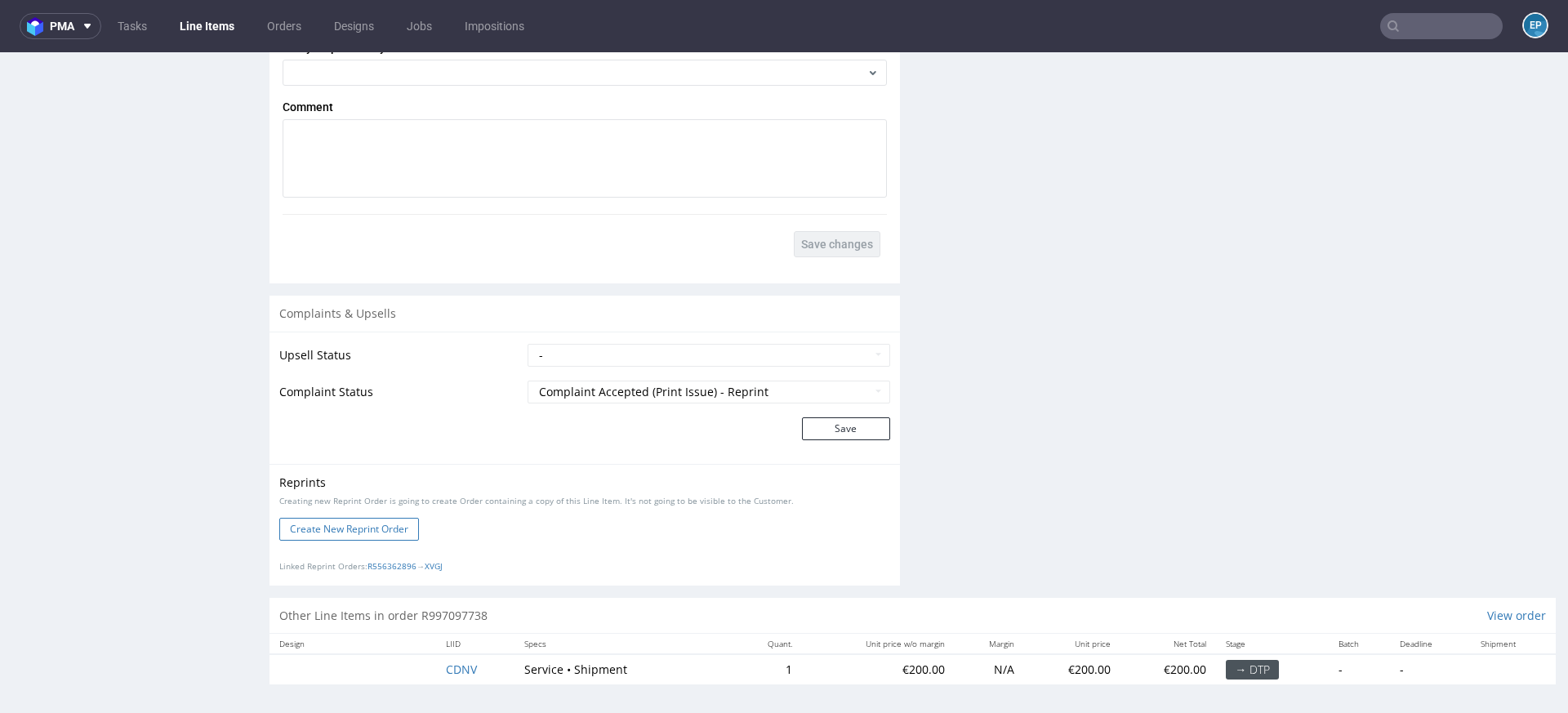
click at [361, 520] on button "Create New Reprint Order" at bounding box center [349, 529] width 140 height 22
click at [443, 560] on link "XVGJ" at bounding box center [433, 566] width 18 height 12
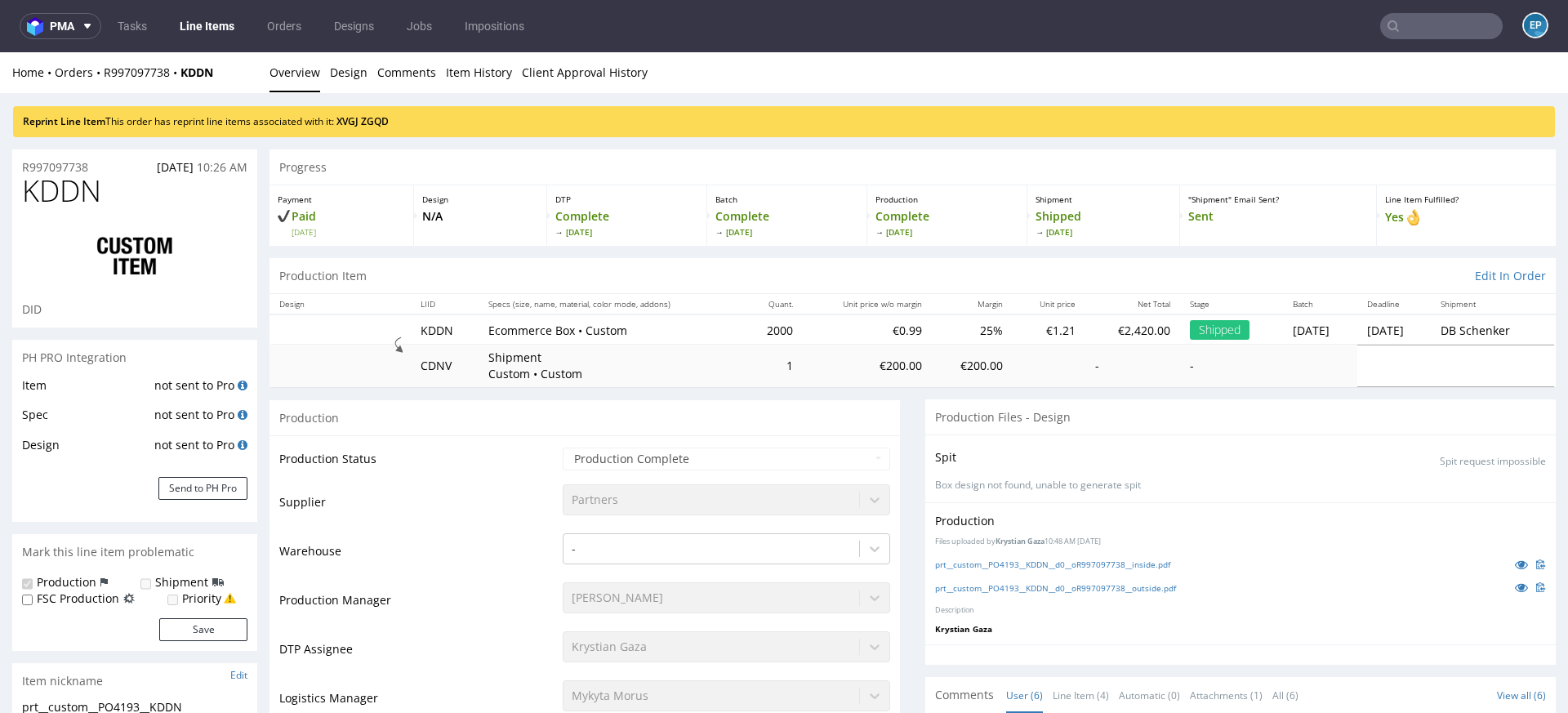
scroll to position [43, 0]
click at [382, 116] on link "ZGQD" at bounding box center [374, 121] width 27 height 14
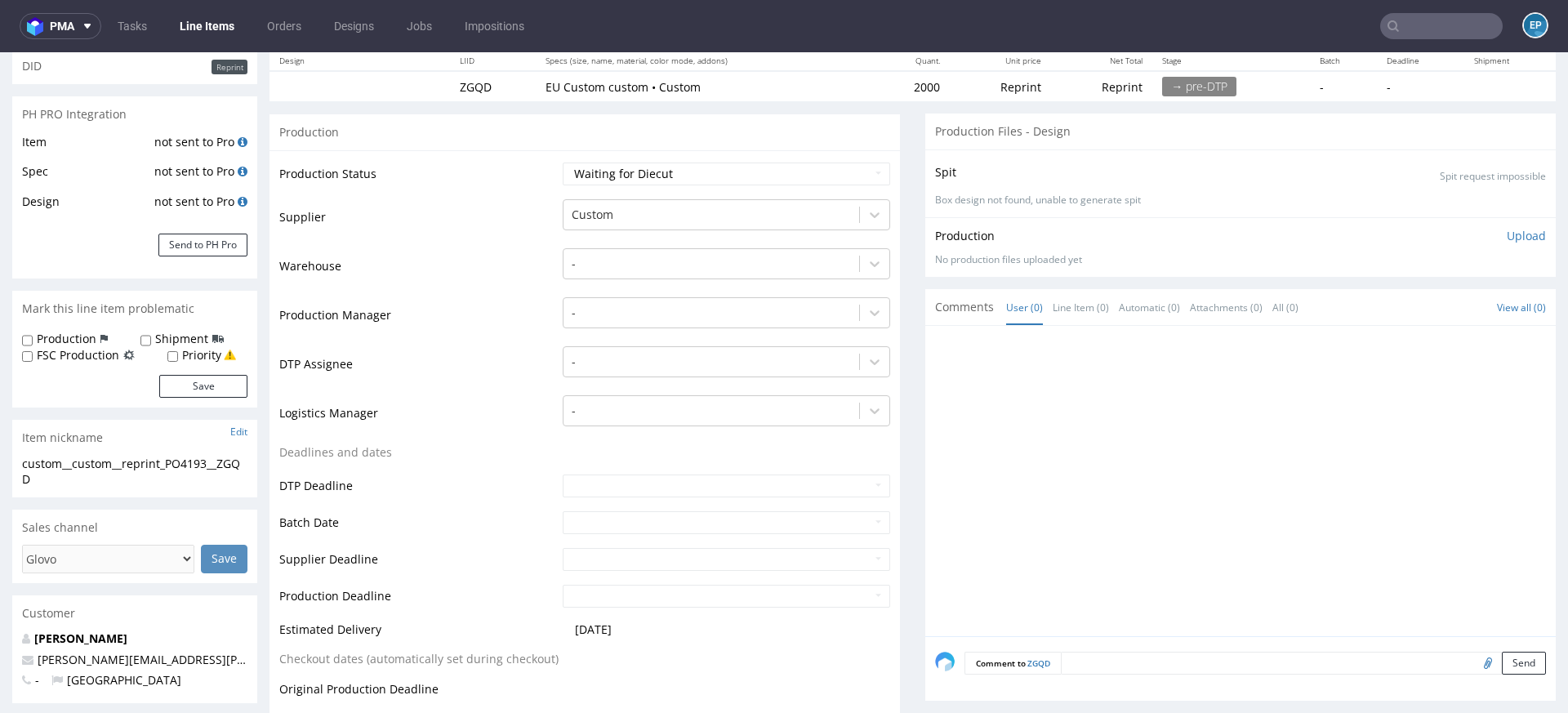
scroll to position [305, 0]
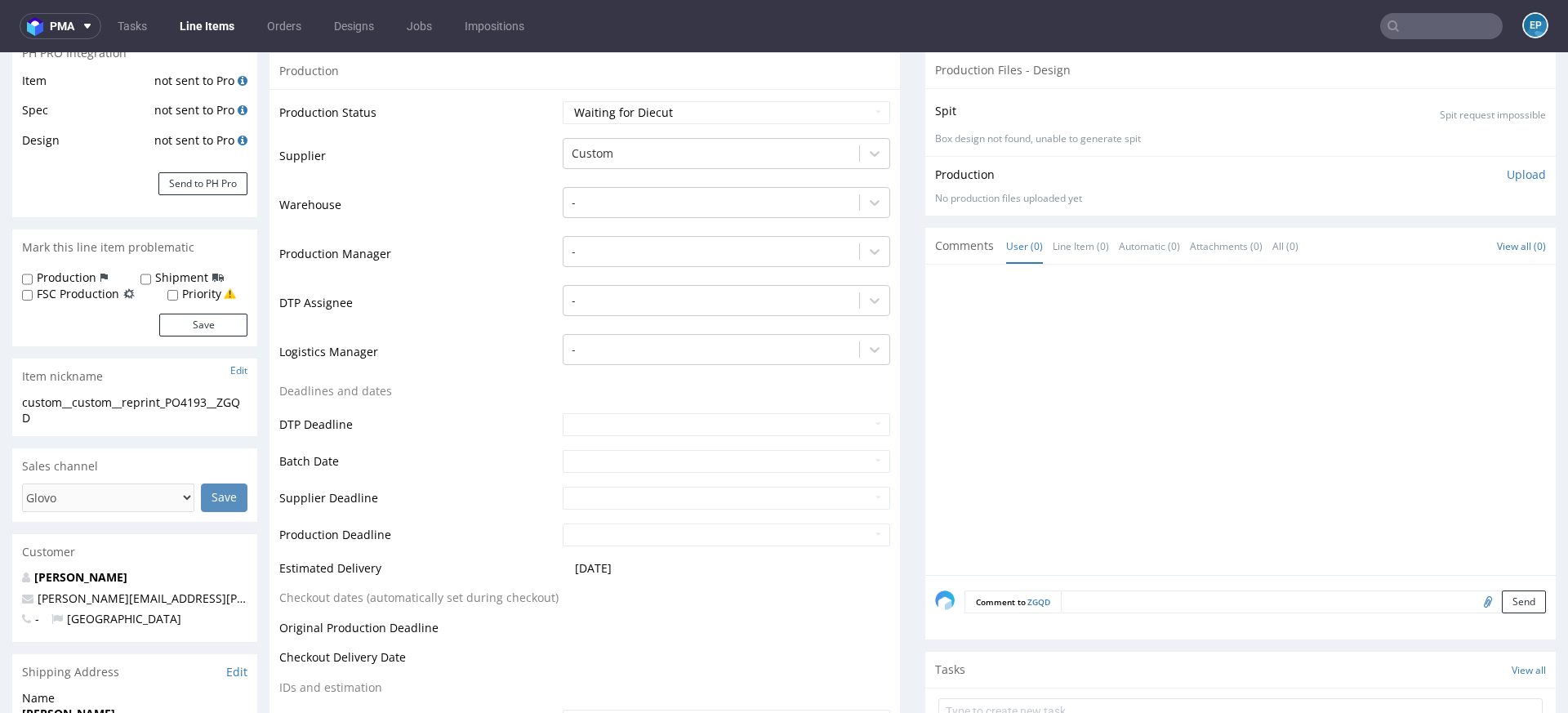
click at [34, 270] on div "Production" at bounding box center [65, 278] width 86 height 17
click at [30, 280] on input "Production" at bounding box center [27, 279] width 11 height 13
checkbox input "true"
click at [155, 281] on label "Shipment" at bounding box center [182, 278] width 53 height 17
click at [152, 281] on input "Shipment" at bounding box center [146, 279] width 11 height 13
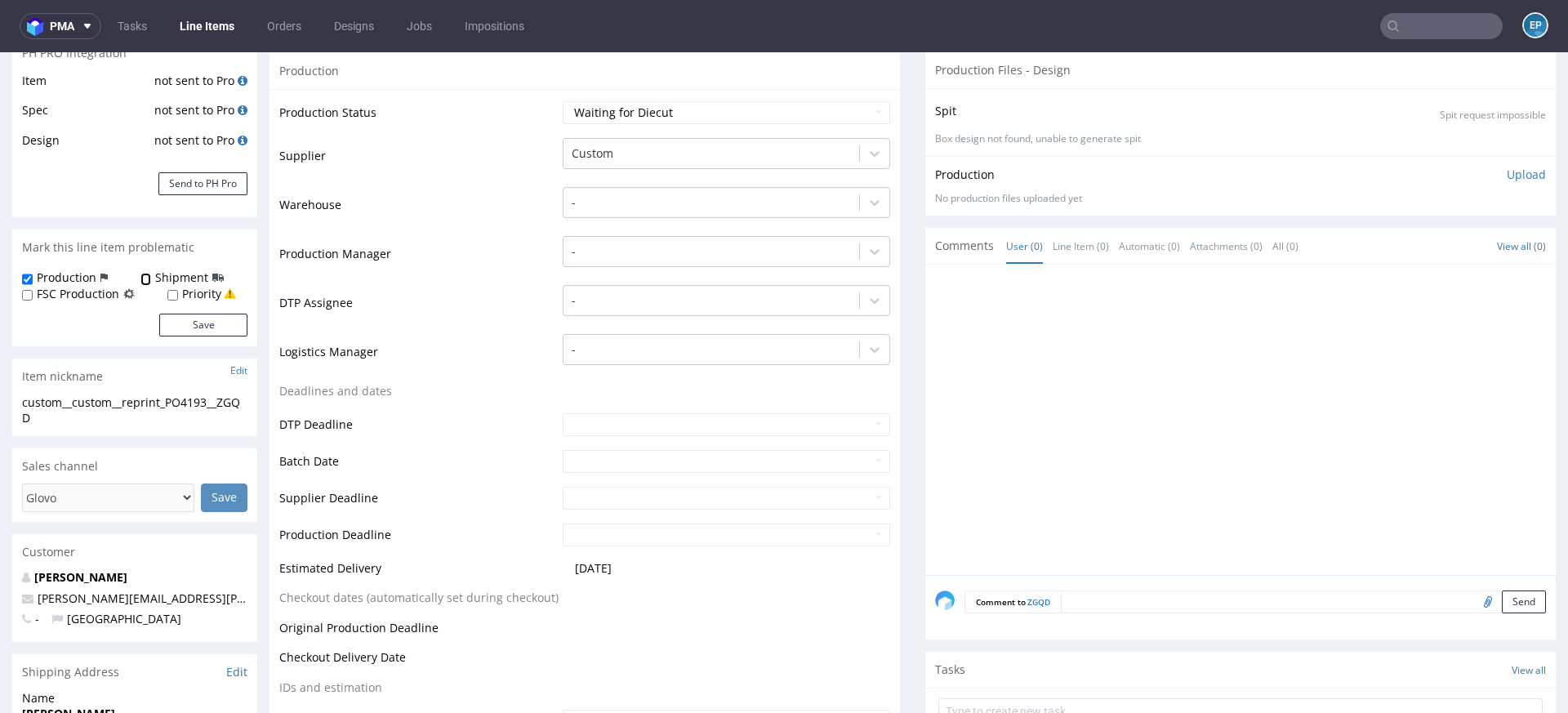
checkbox input "true"
click at [198, 327] on button "Save" at bounding box center [203, 325] width 88 height 22
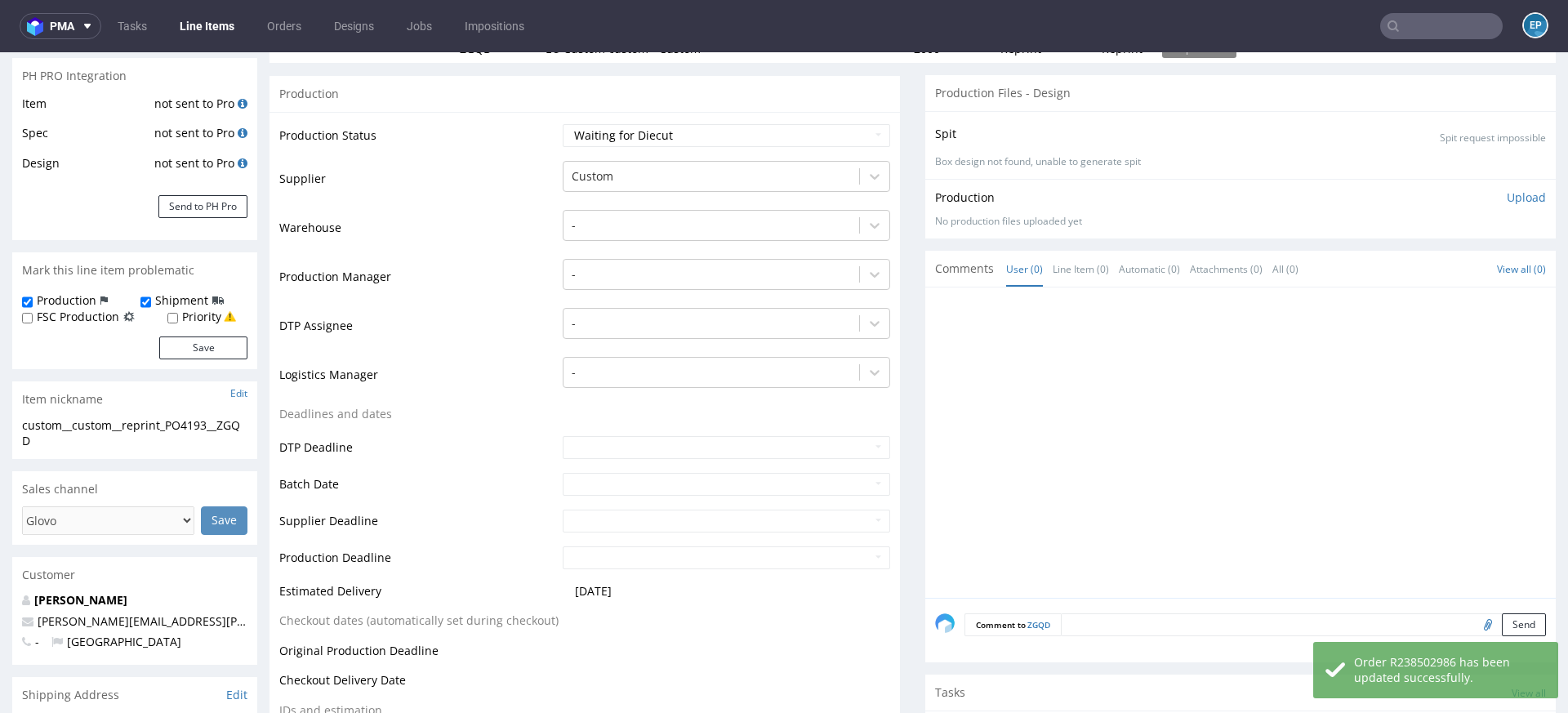
scroll to position [544, 0]
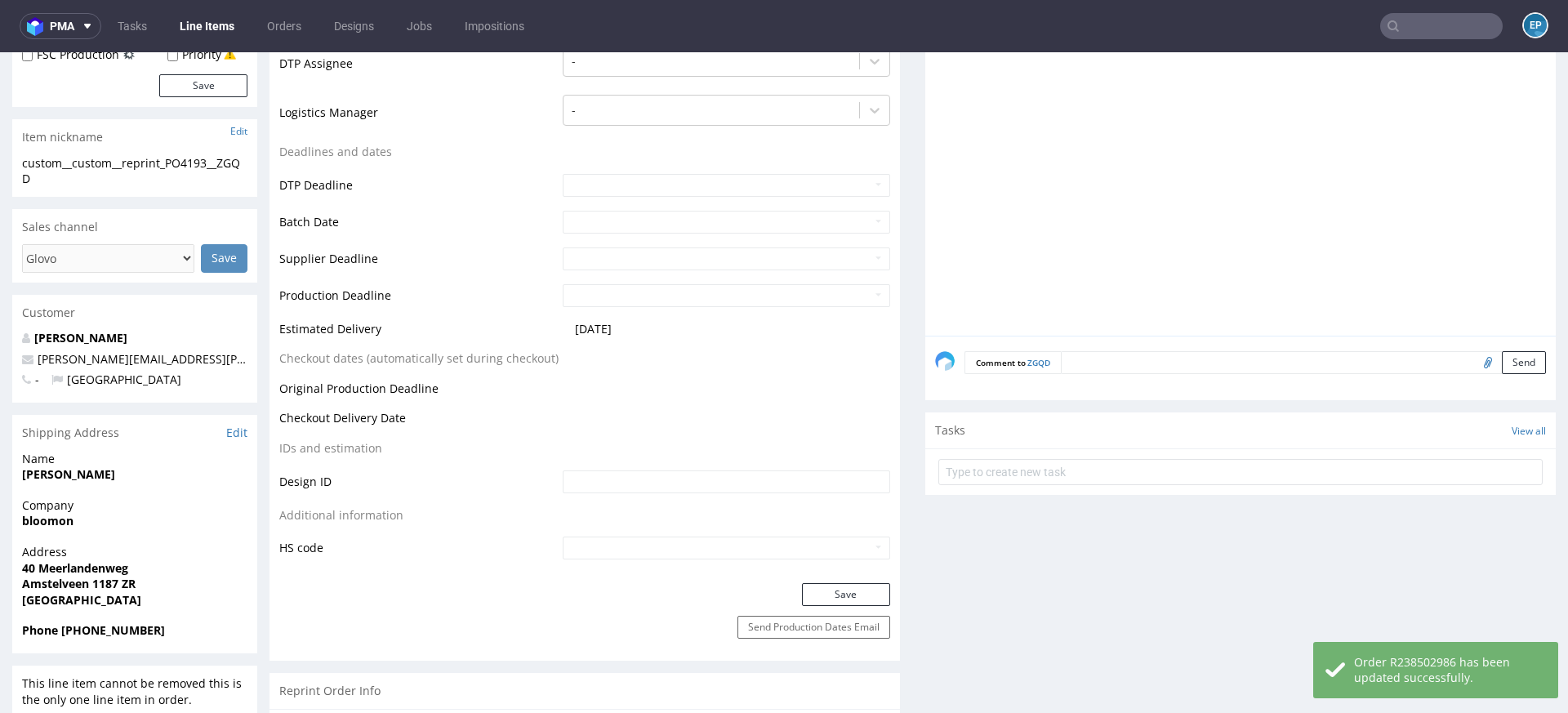
click at [1128, 386] on div "Comment to ZGQD Send" at bounding box center [1240, 368] width 631 height 66
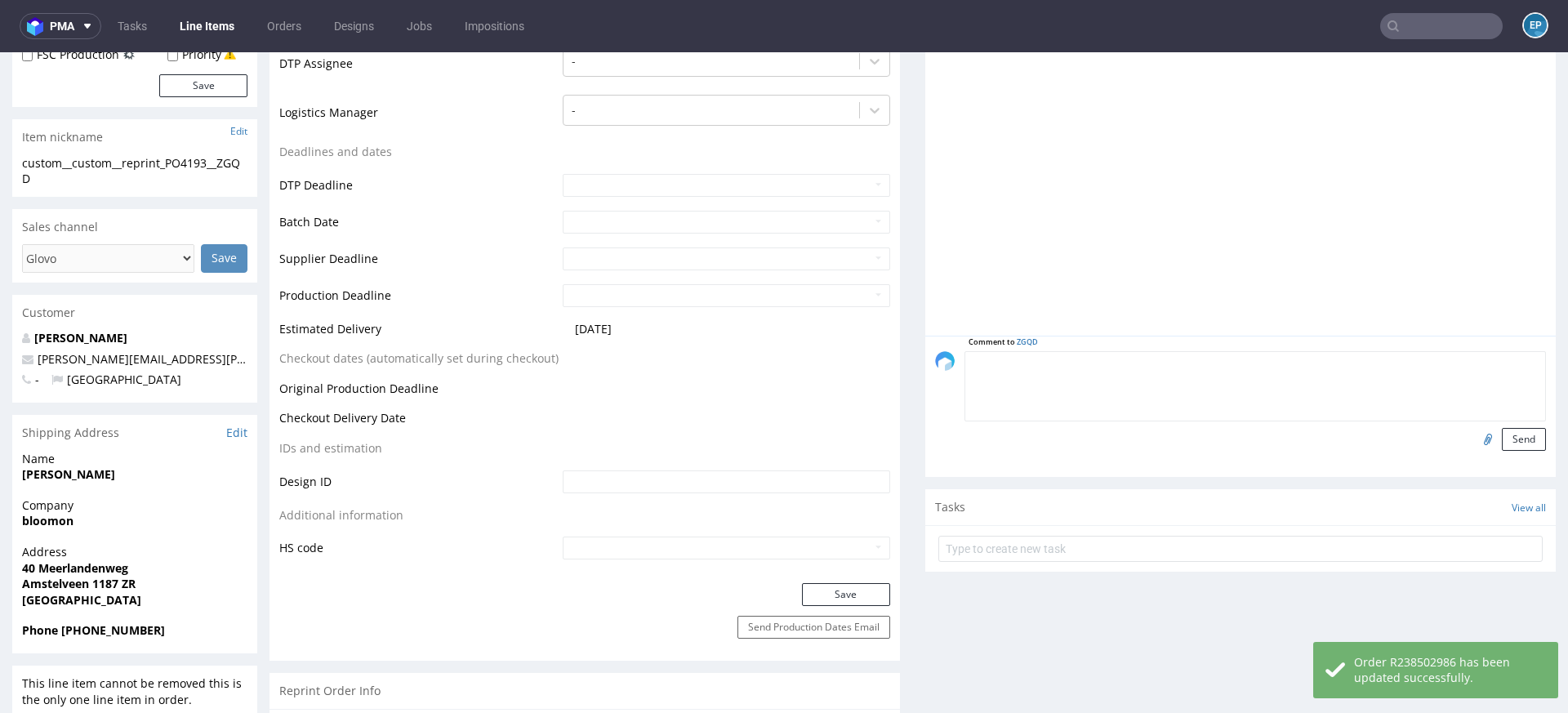
click at [1128, 360] on textarea at bounding box center [1255, 386] width 582 height 70
paste textarea "FSC, mailer-box--56--cardboard-white-one-side--print-eco-color-with-print-insid…"
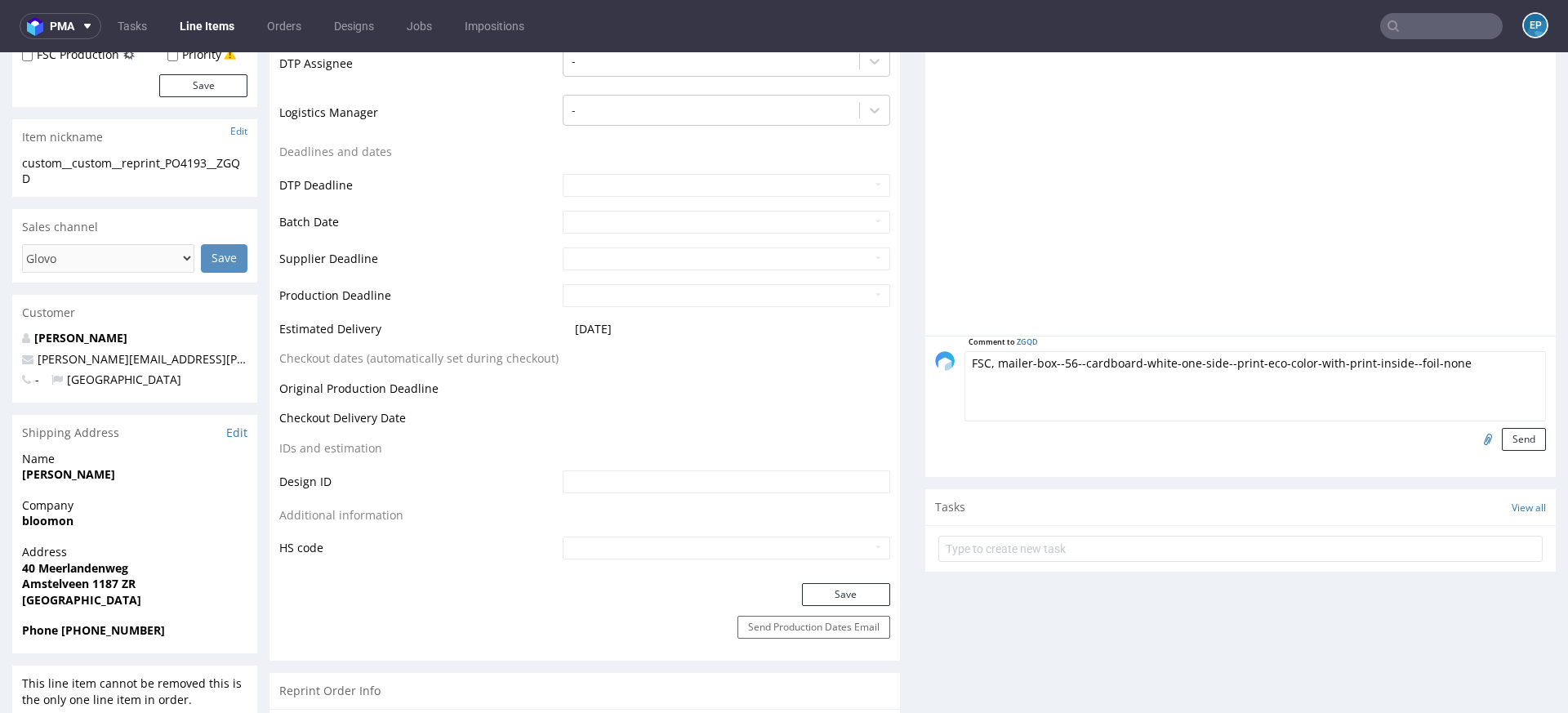
paste textarea "BROWN OUTSIDE, WHITE INSIDE"
type textarea "FSC, mailer-box--56--cardboard-white-one-side--print-eco-color-with-print-insid…"
click at [1520, 435] on button "Send" at bounding box center [1523, 439] width 44 height 22
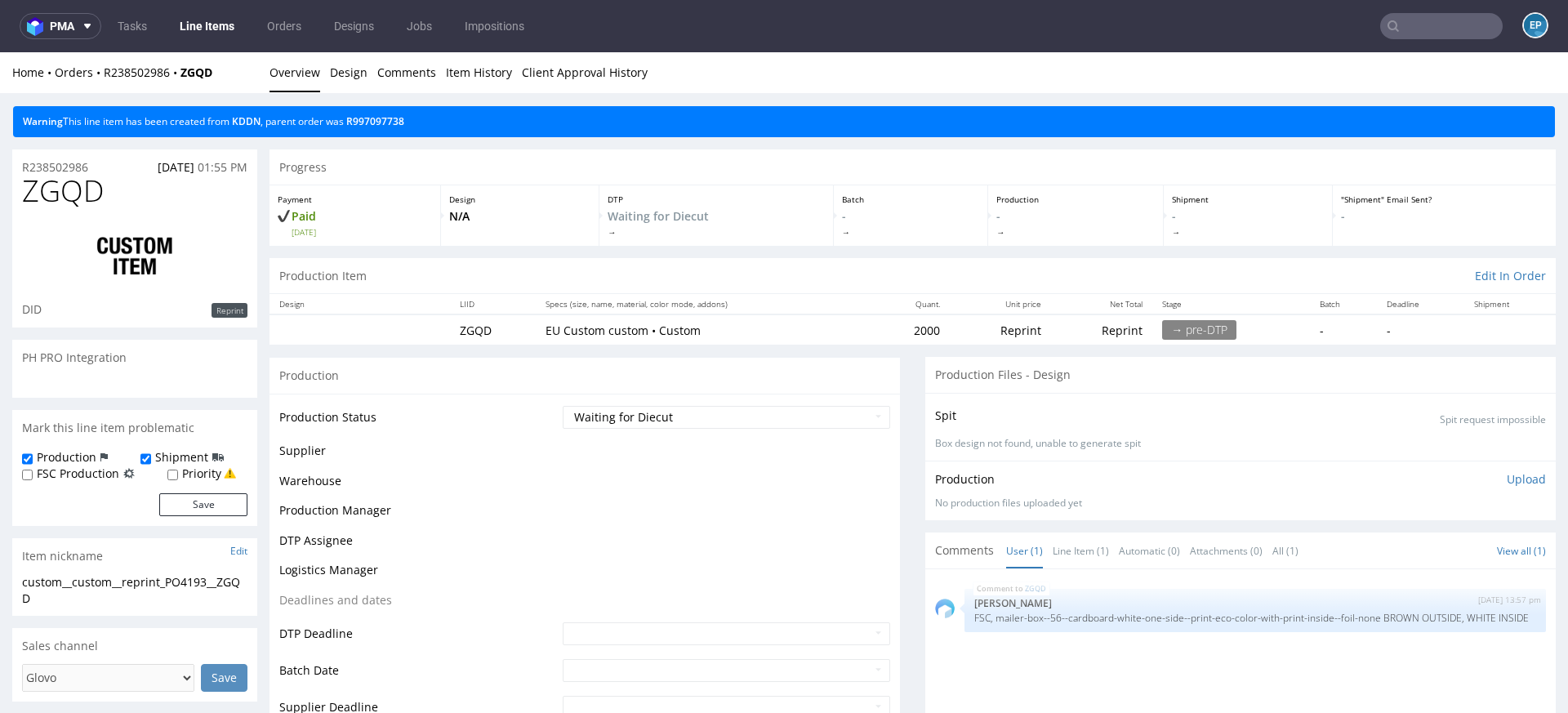
scroll to position [0, 0]
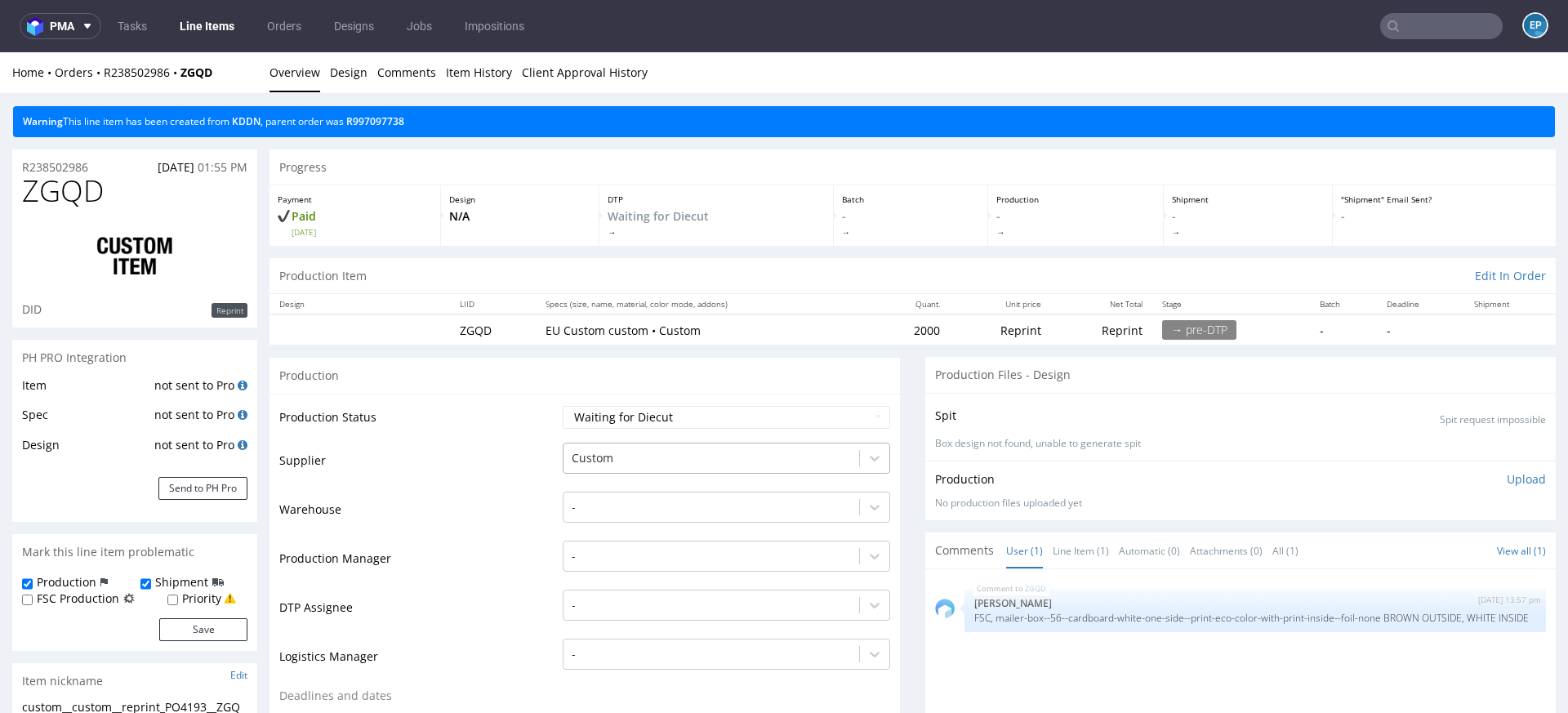
click at [623, 463] on div "Custom" at bounding box center [726, 459] width 327 height 31
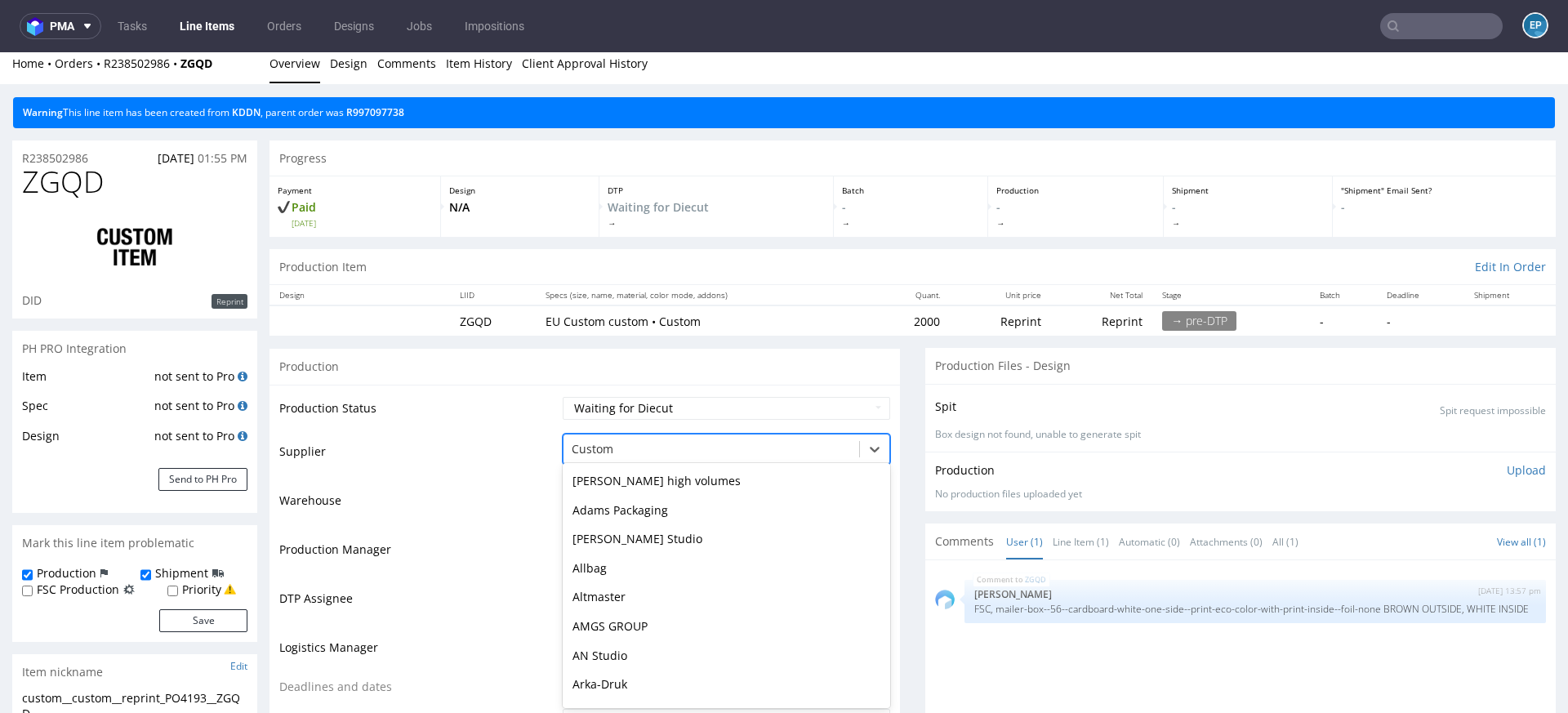
scroll to position [437, 0]
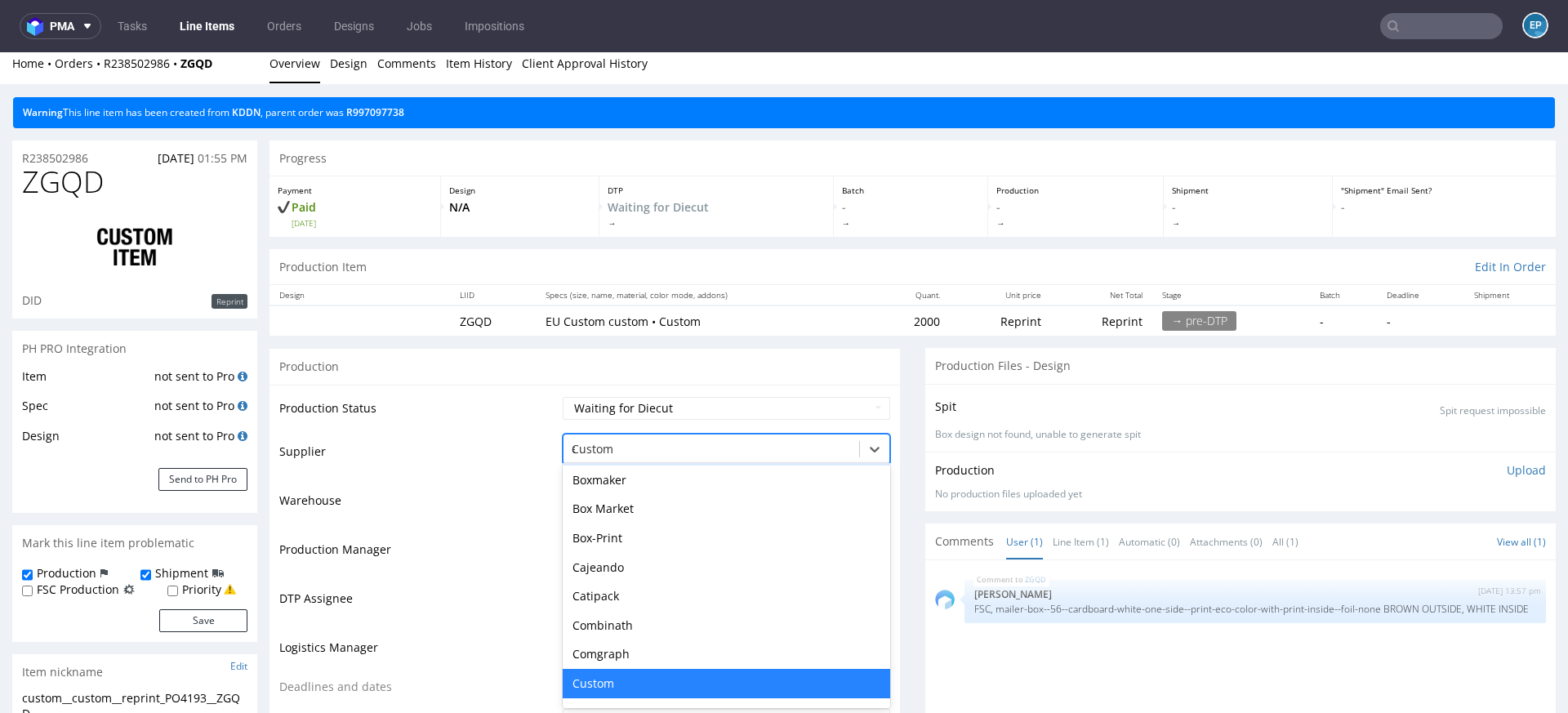
type input "eg"
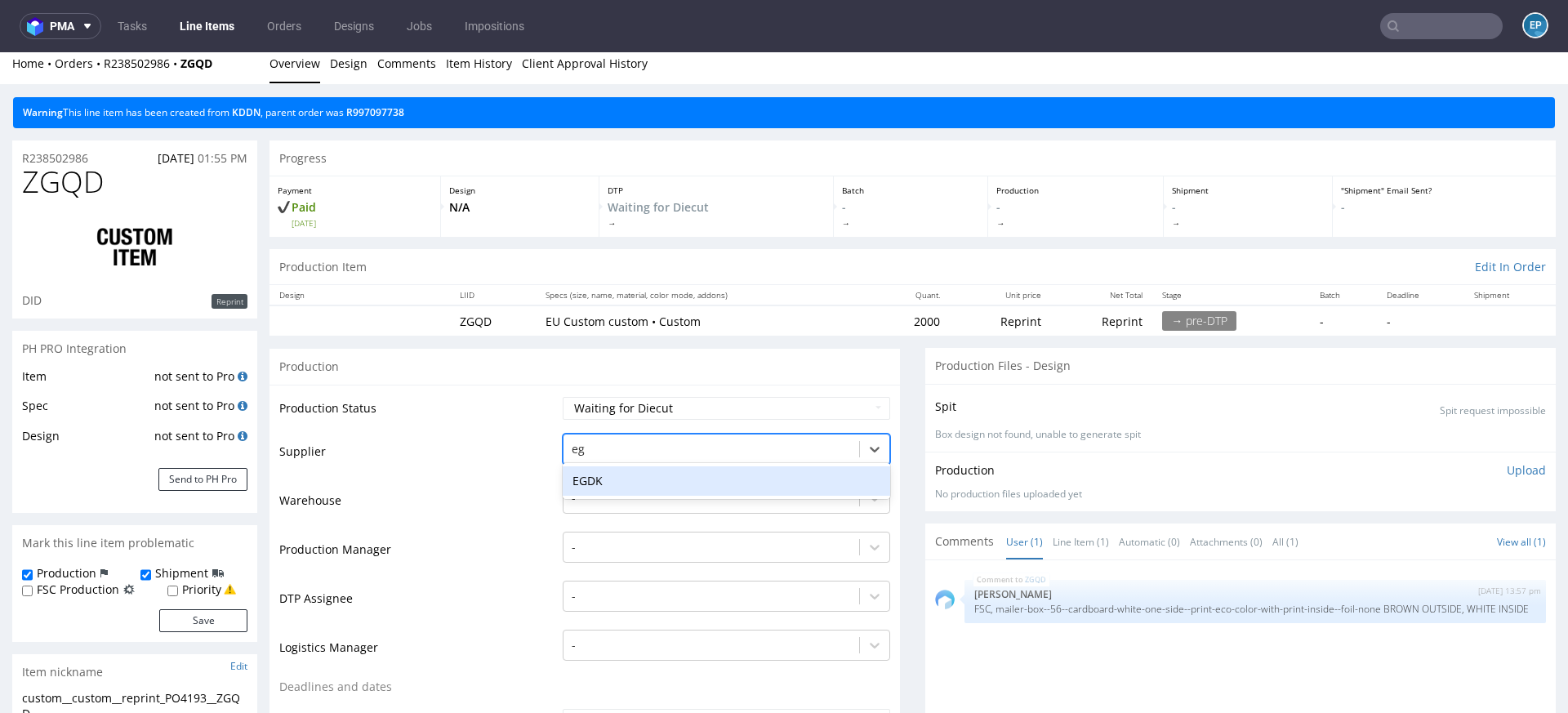
click at [612, 469] on div "EGDK" at bounding box center [726, 481] width 327 height 29
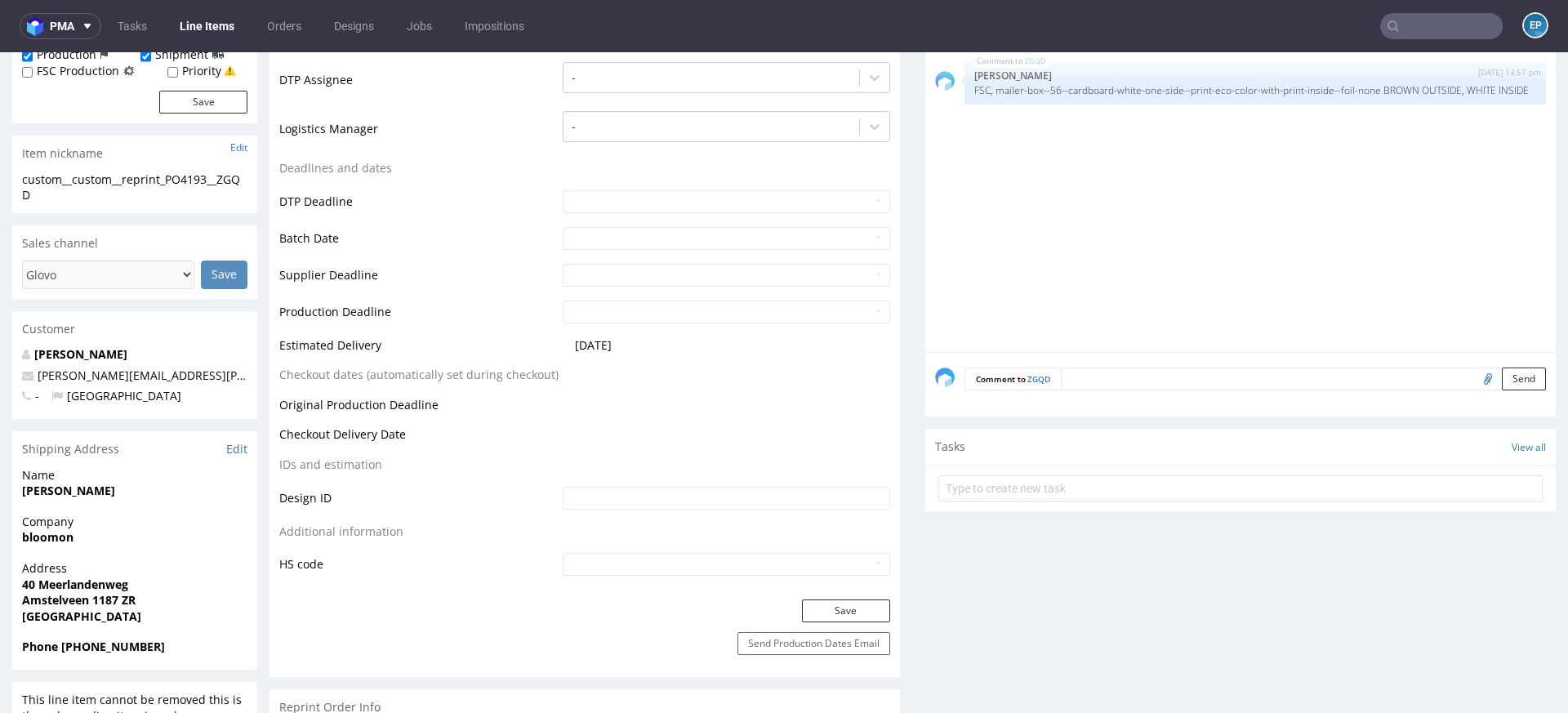
scroll to position [538, 0]
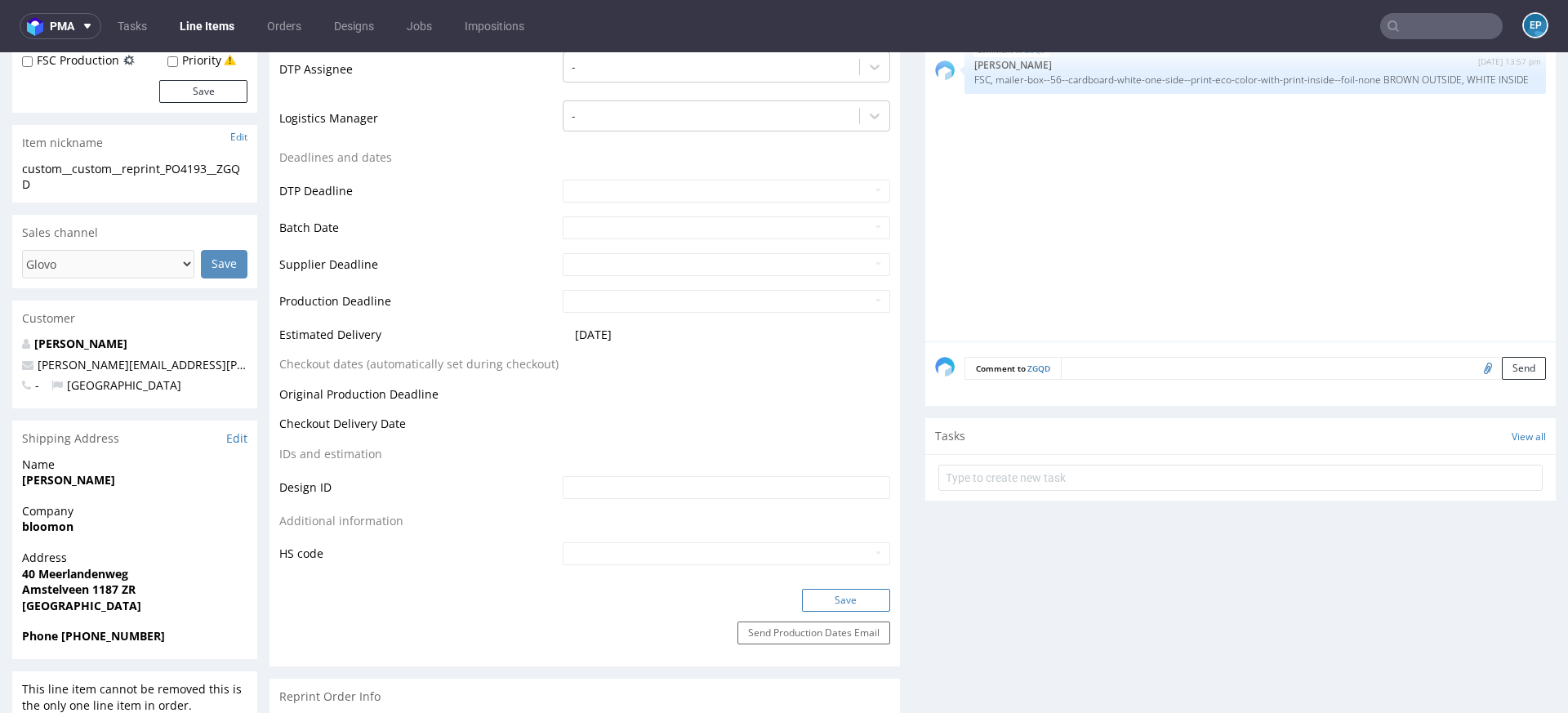
click at [818, 598] on button "Save" at bounding box center [846, 600] width 88 height 22
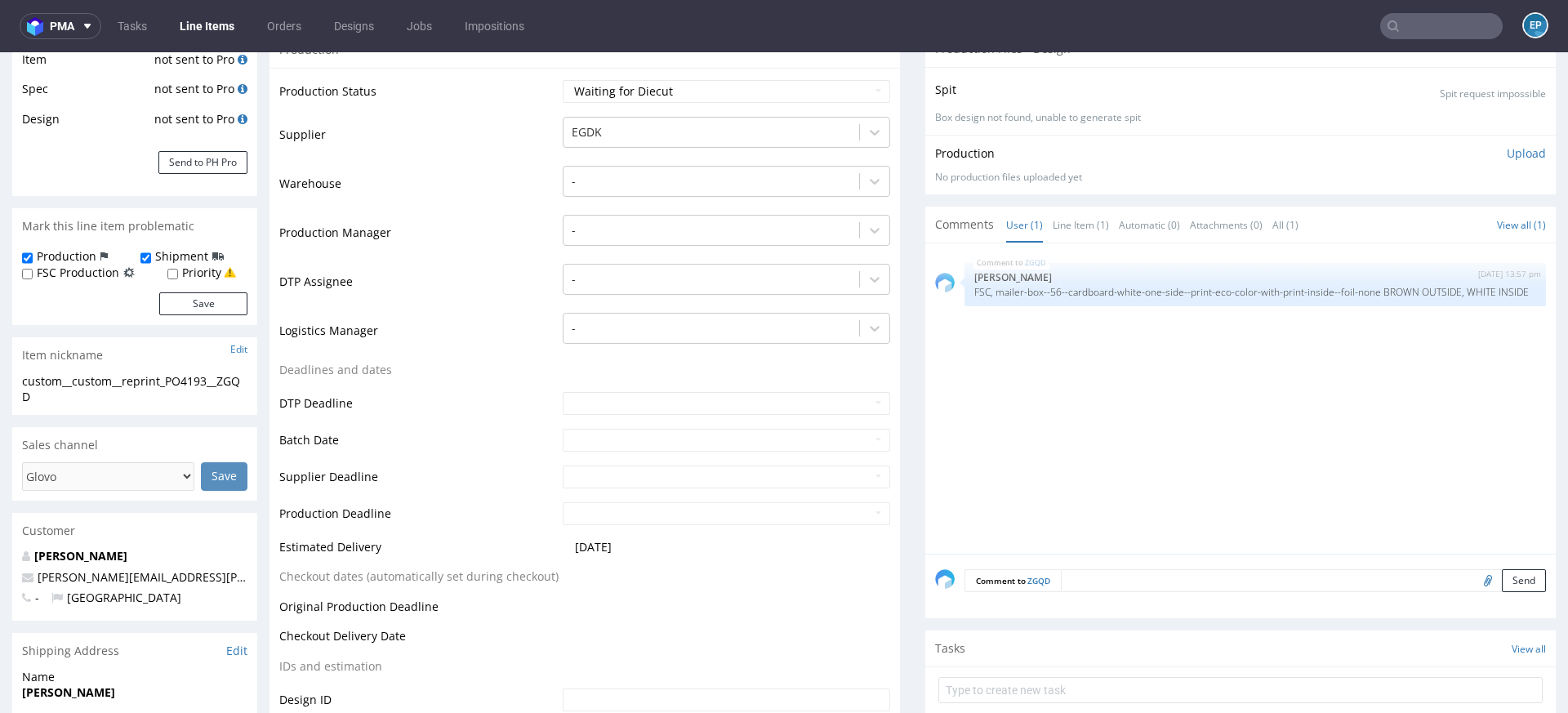
scroll to position [369, 0]
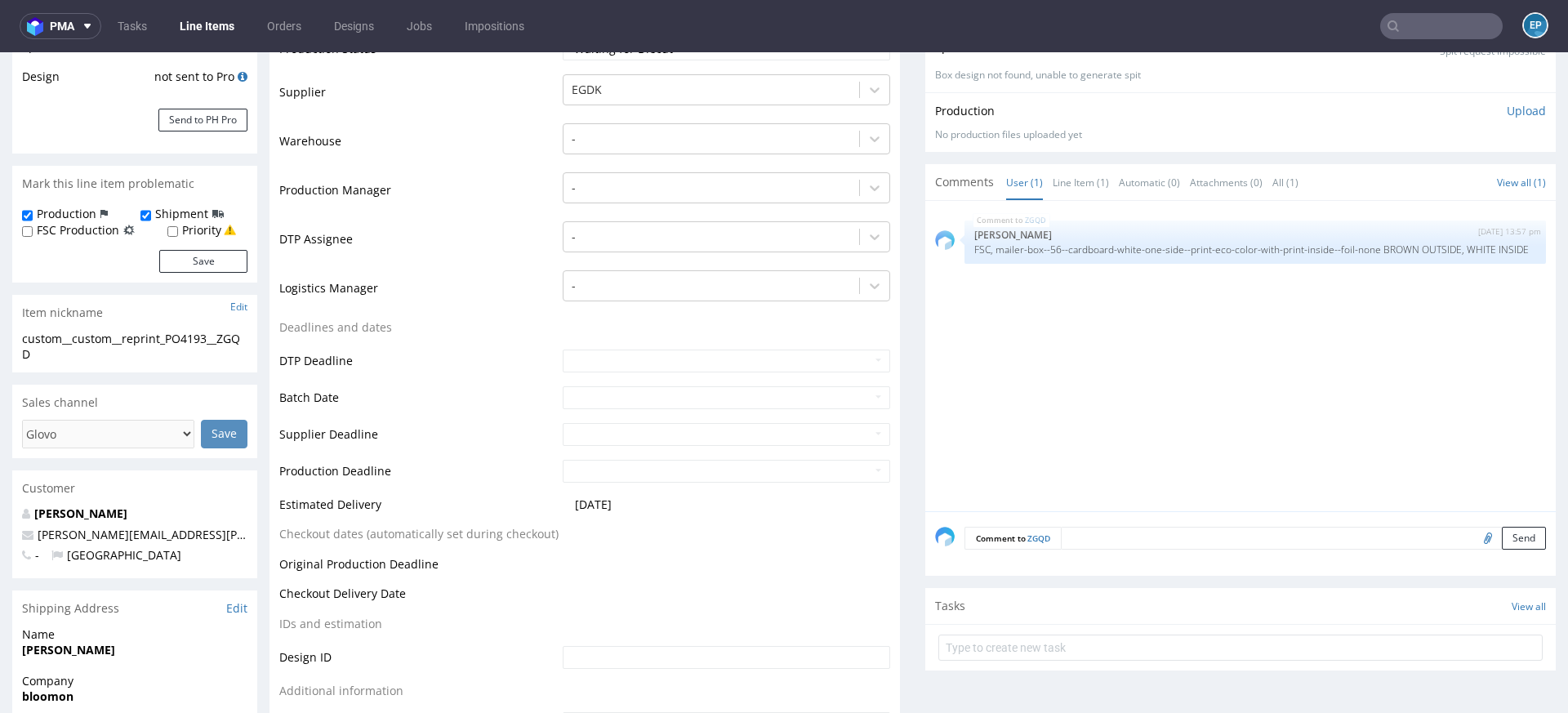
click at [1073, 543] on textarea at bounding box center [1303, 538] width 485 height 22
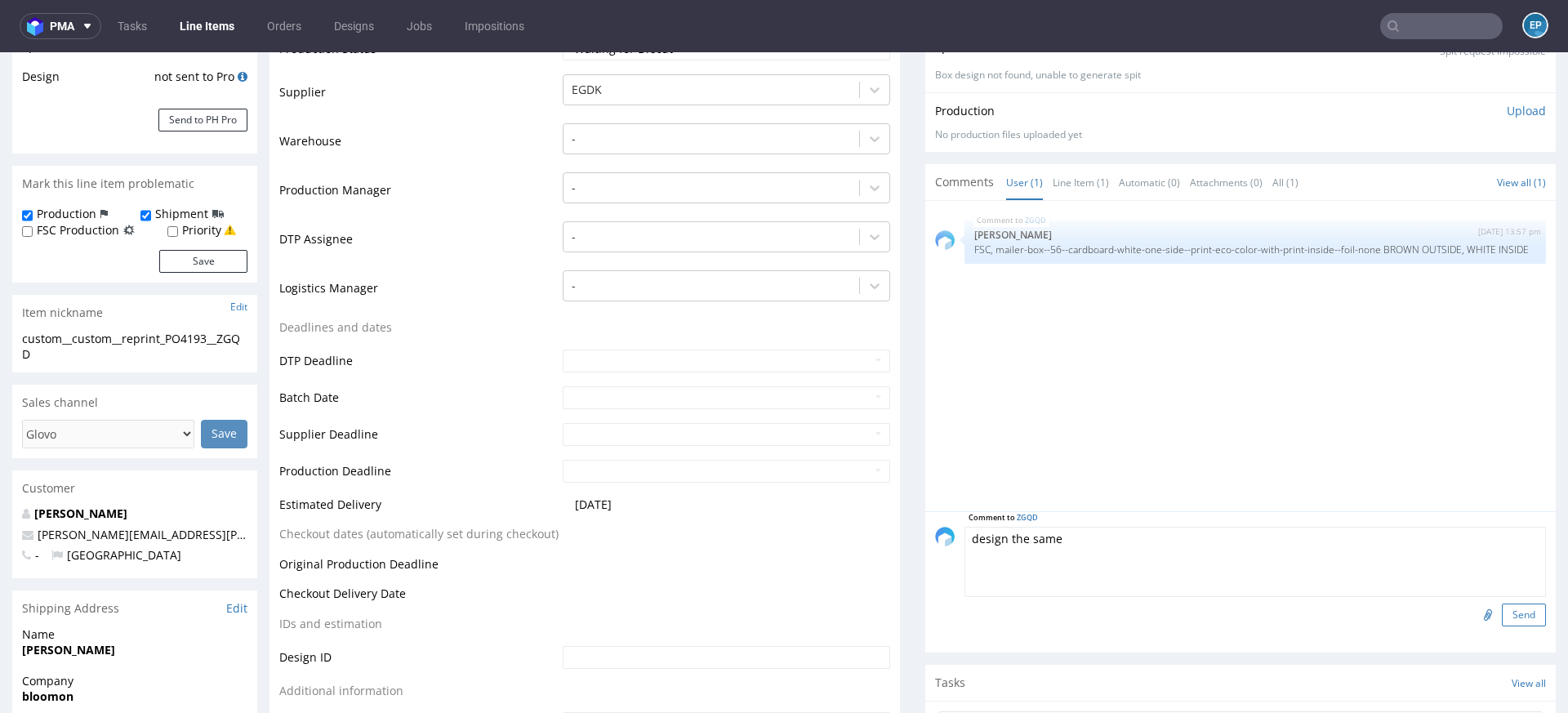
type textarea "design the same"
click at [1502, 617] on button "Send" at bounding box center [1523, 614] width 44 height 22
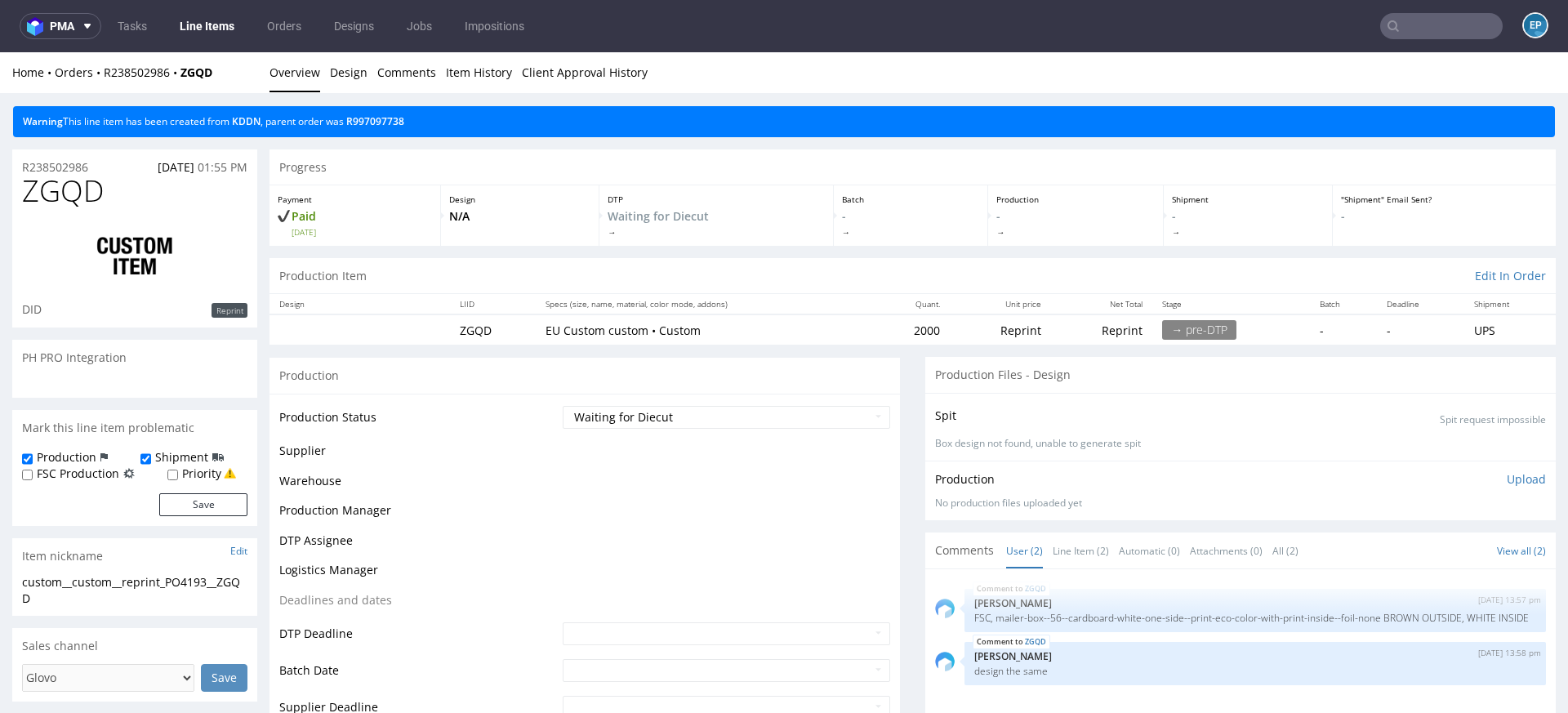
scroll to position [0, 0]
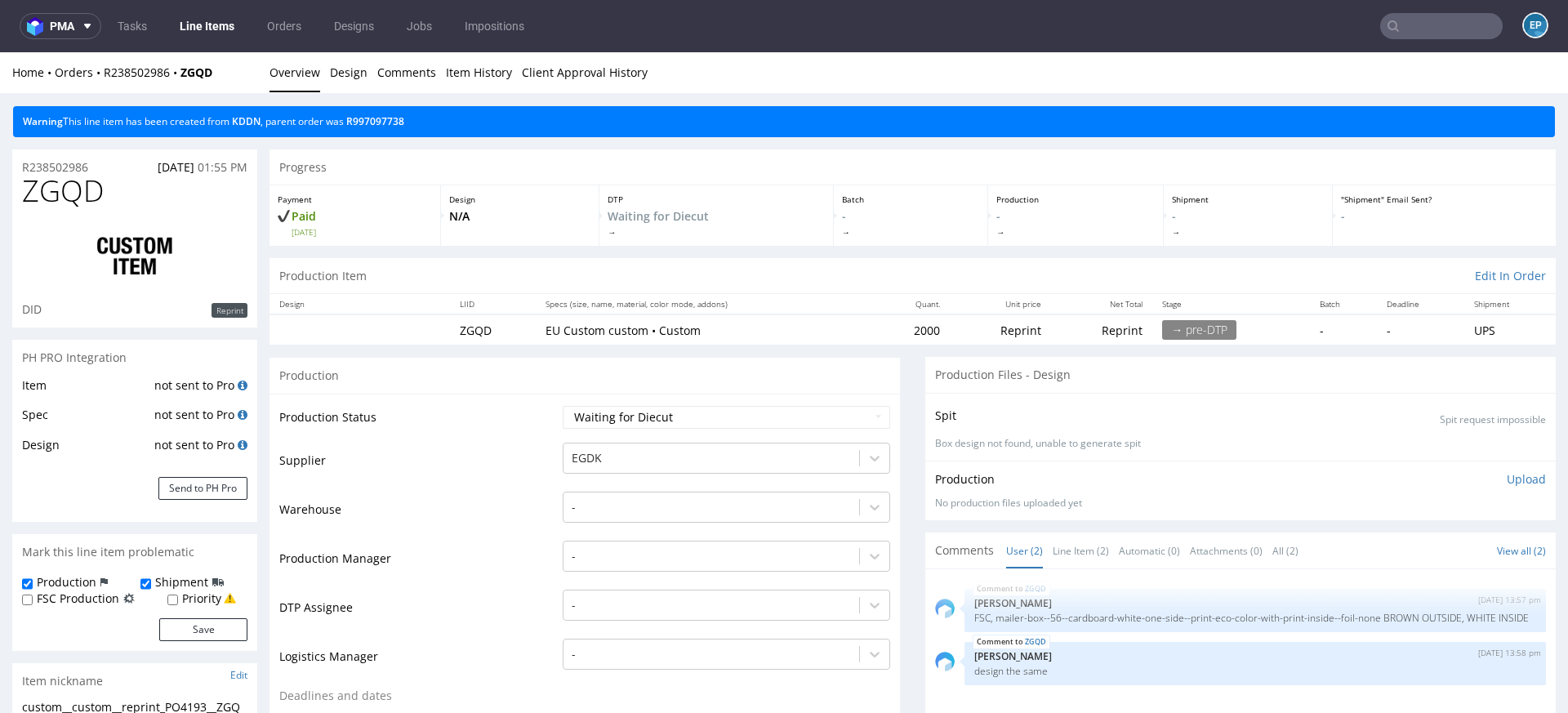
click at [68, 600] on label "FSC Production" at bounding box center [78, 599] width 82 height 17
click at [32, 600] on input "FSC Production" at bounding box center [27, 600] width 11 height 13
checkbox input "true"
click at [179, 633] on button "Save" at bounding box center [203, 629] width 88 height 22
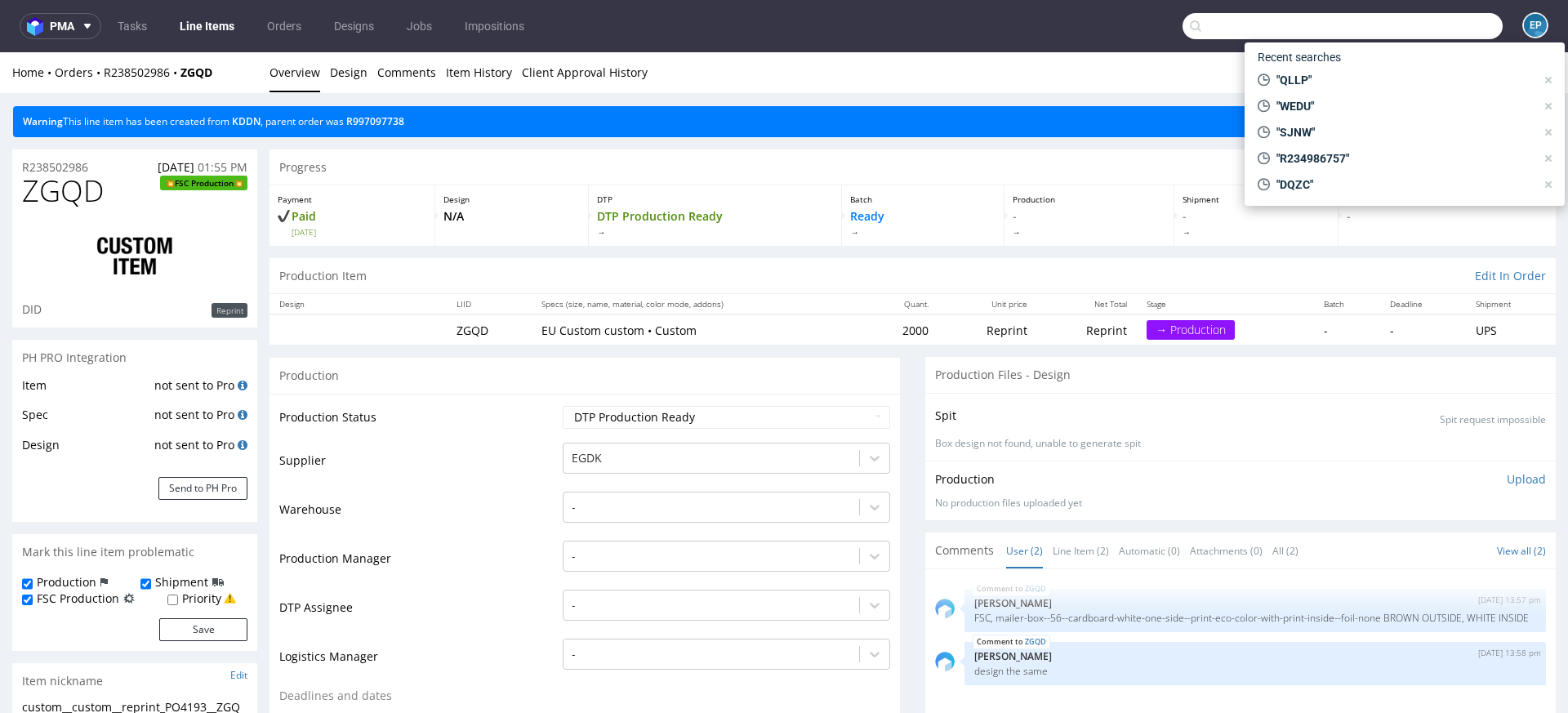
click at [1408, 23] on input "text" at bounding box center [1342, 25] width 320 height 26
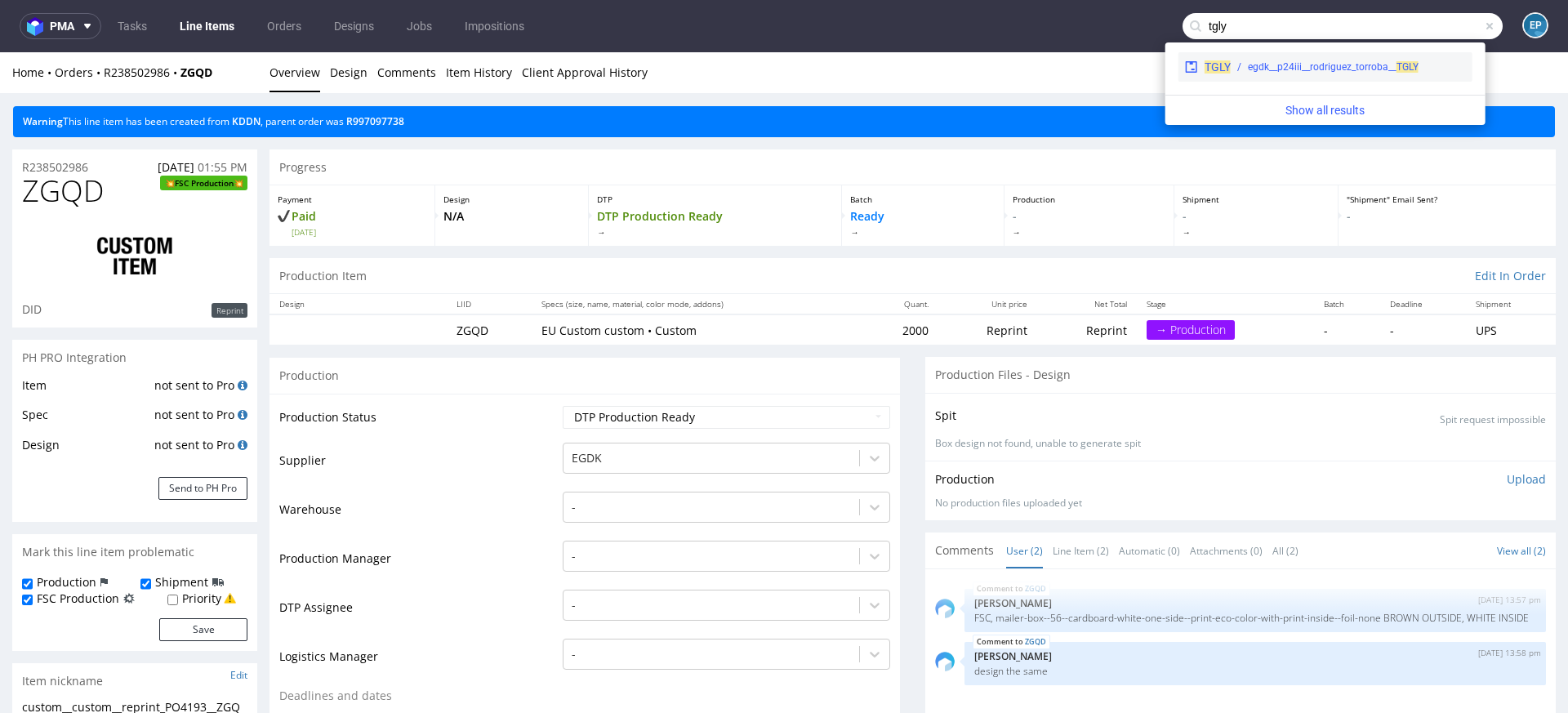
type input "tgly"
click at [1287, 72] on div "egdk__p24iii__rodriguez_torroba__ TGLY" at bounding box center [1332, 67] width 171 height 15
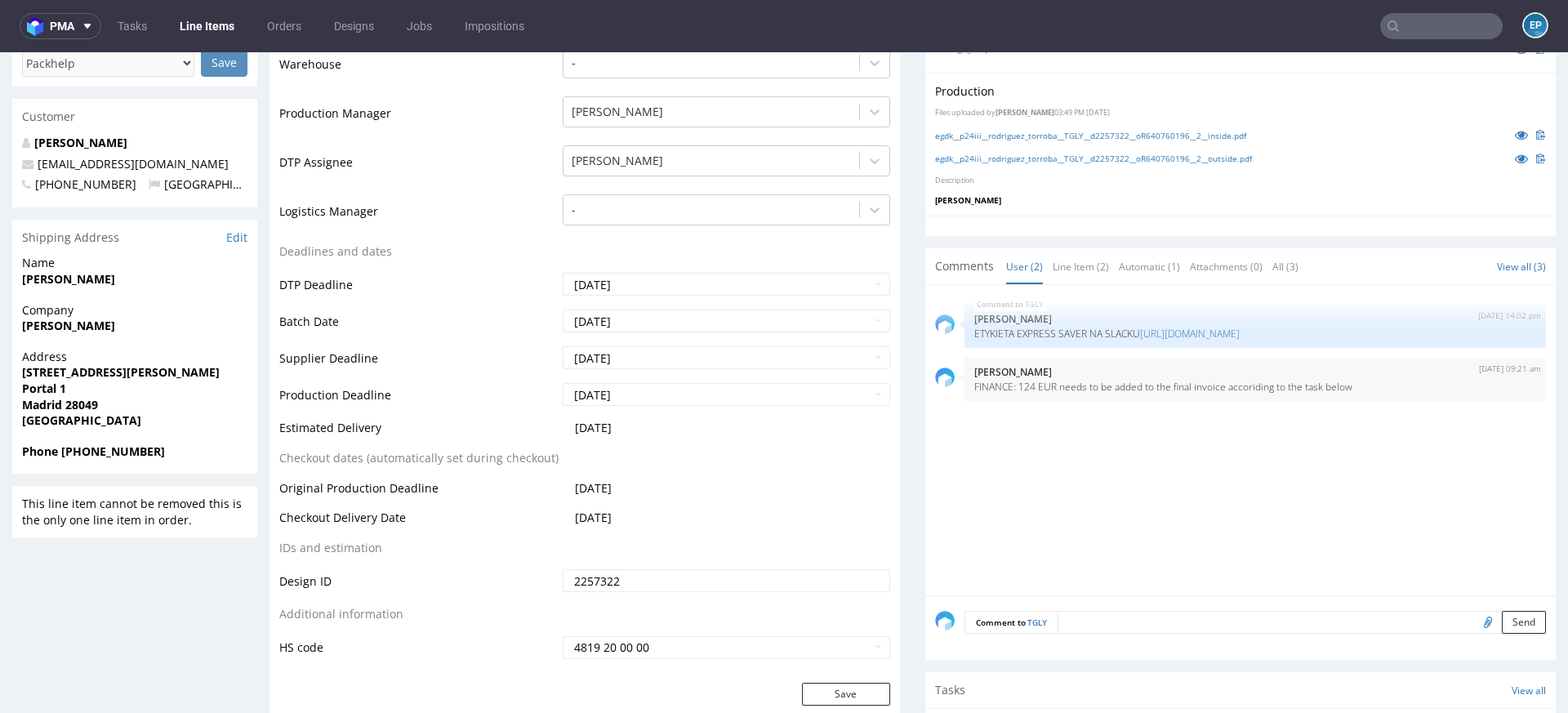
scroll to position [534, 0]
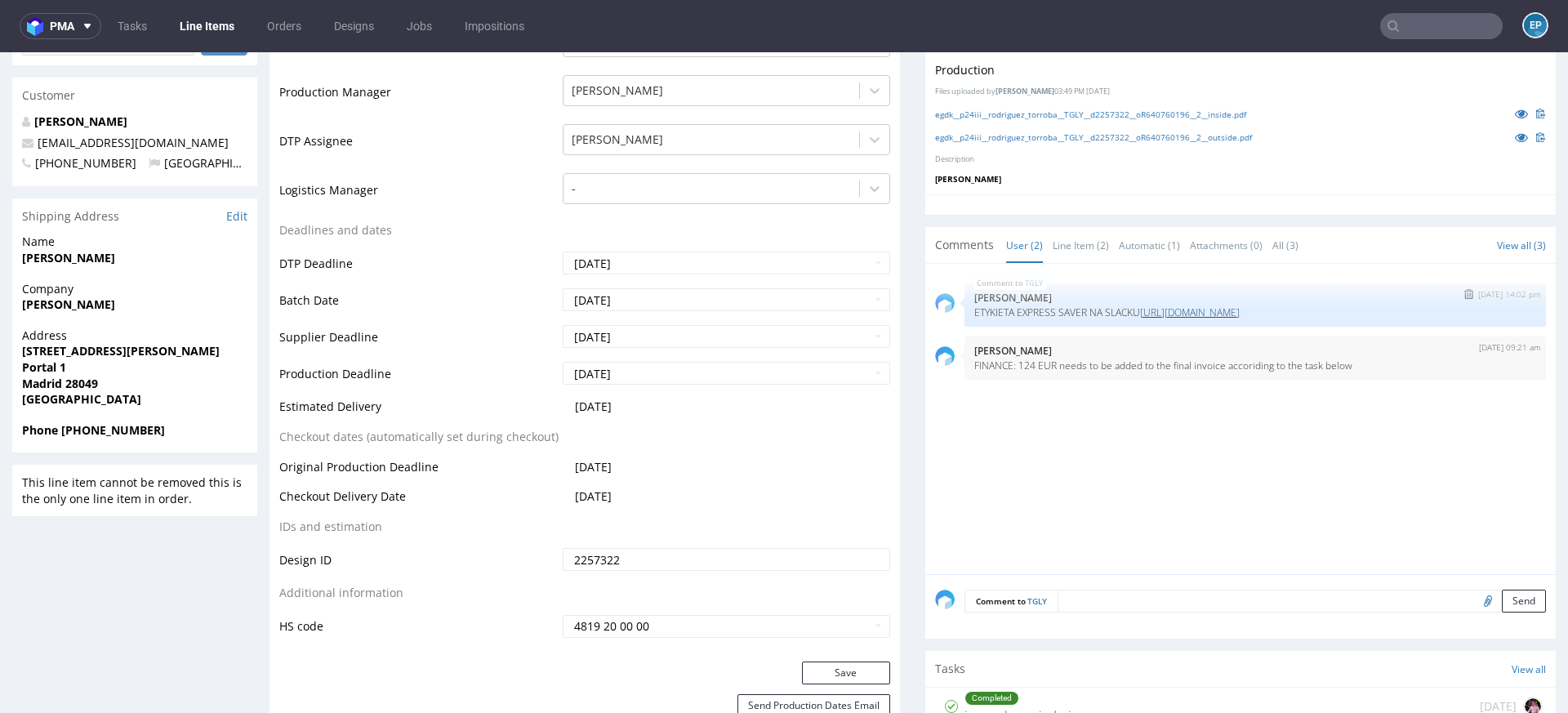
click at [1221, 310] on link "https://packhelp.slack.com/archives/C03AR6KRWNS/p1758613142024889" at bounding box center [1190, 312] width 100 height 14
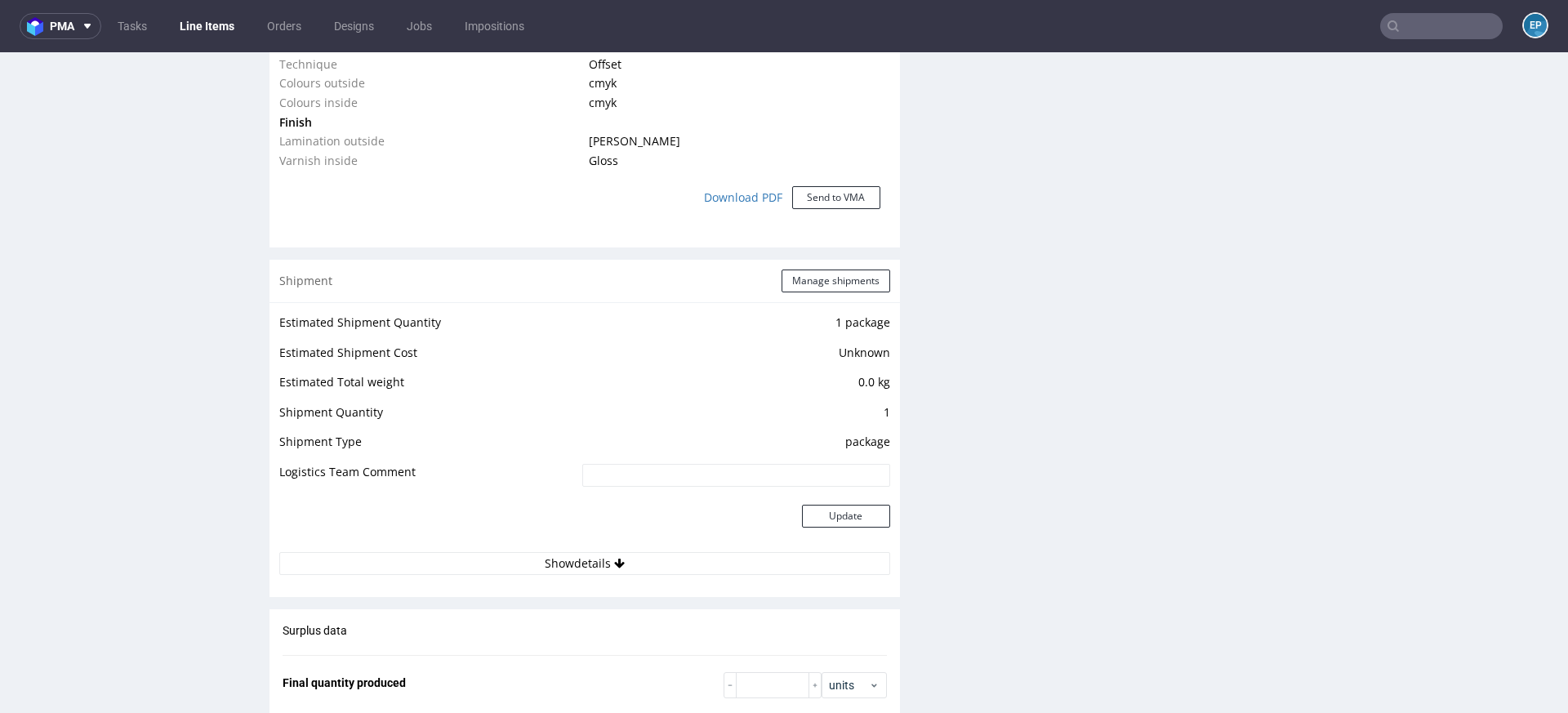
scroll to position [1714, 0]
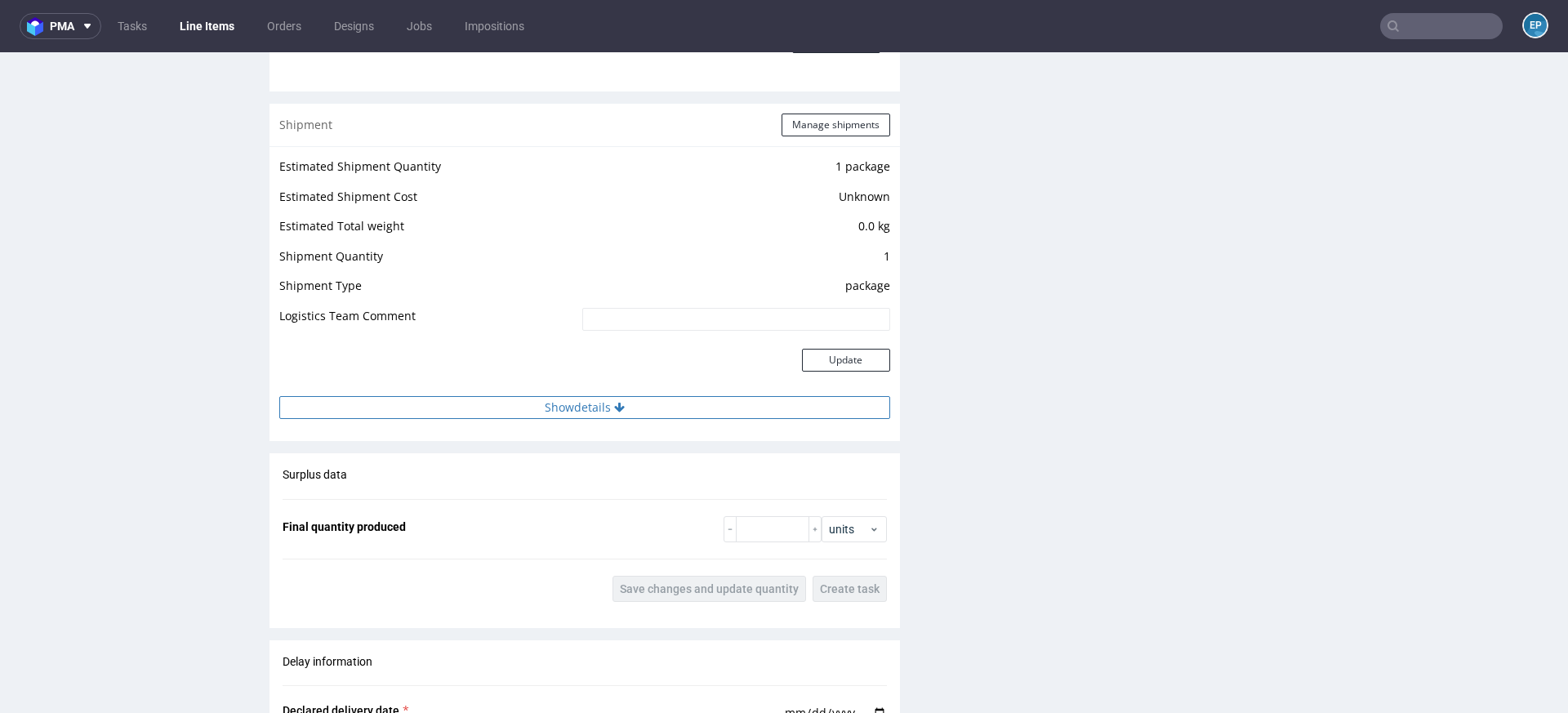
click at [670, 413] on button "Show details" at bounding box center [585, 407] width 611 height 22
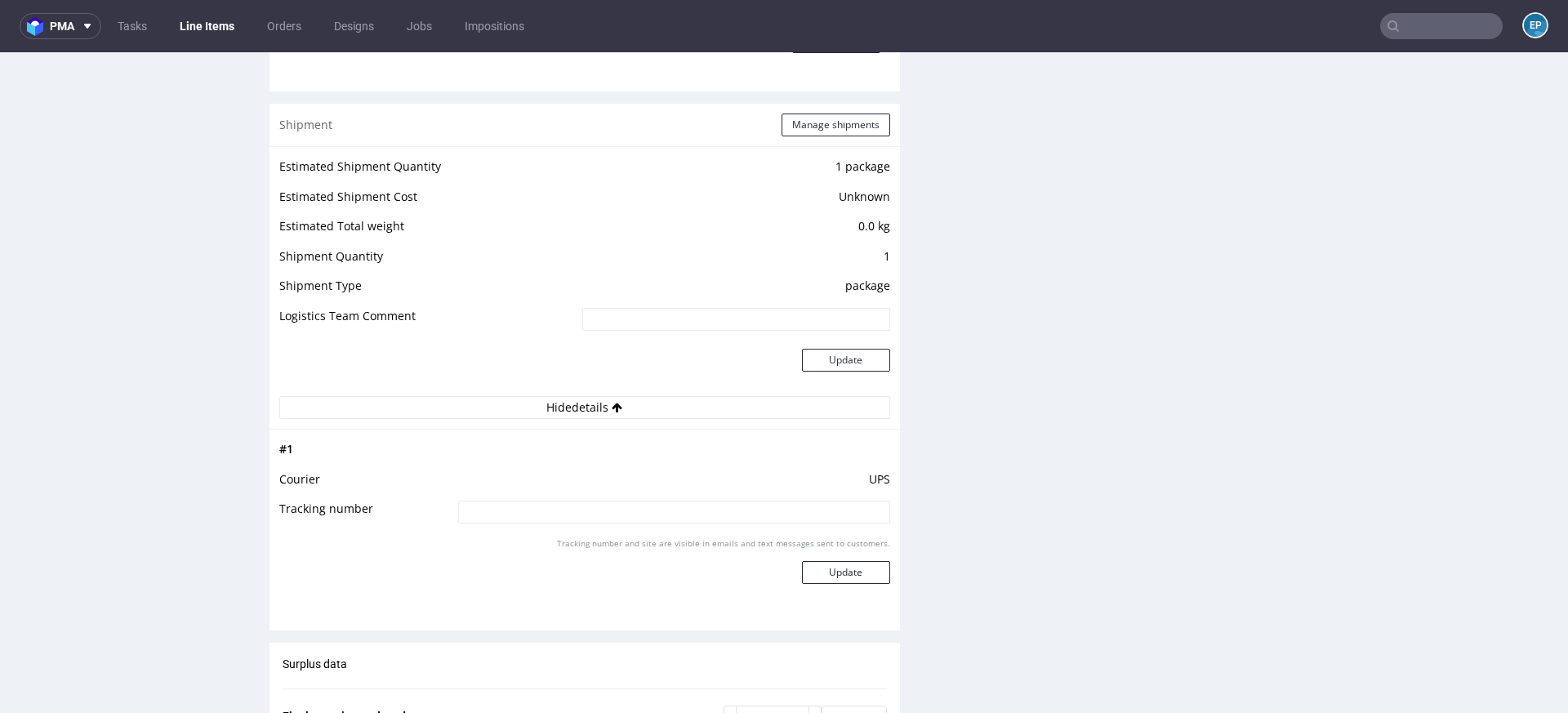
click at [654, 502] on input at bounding box center [675, 512] width 432 height 22
paste input "1Z5A15800496727005"
type input "1Z5A15800496727005"
click at [875, 561] on button "Update" at bounding box center [846, 572] width 88 height 22
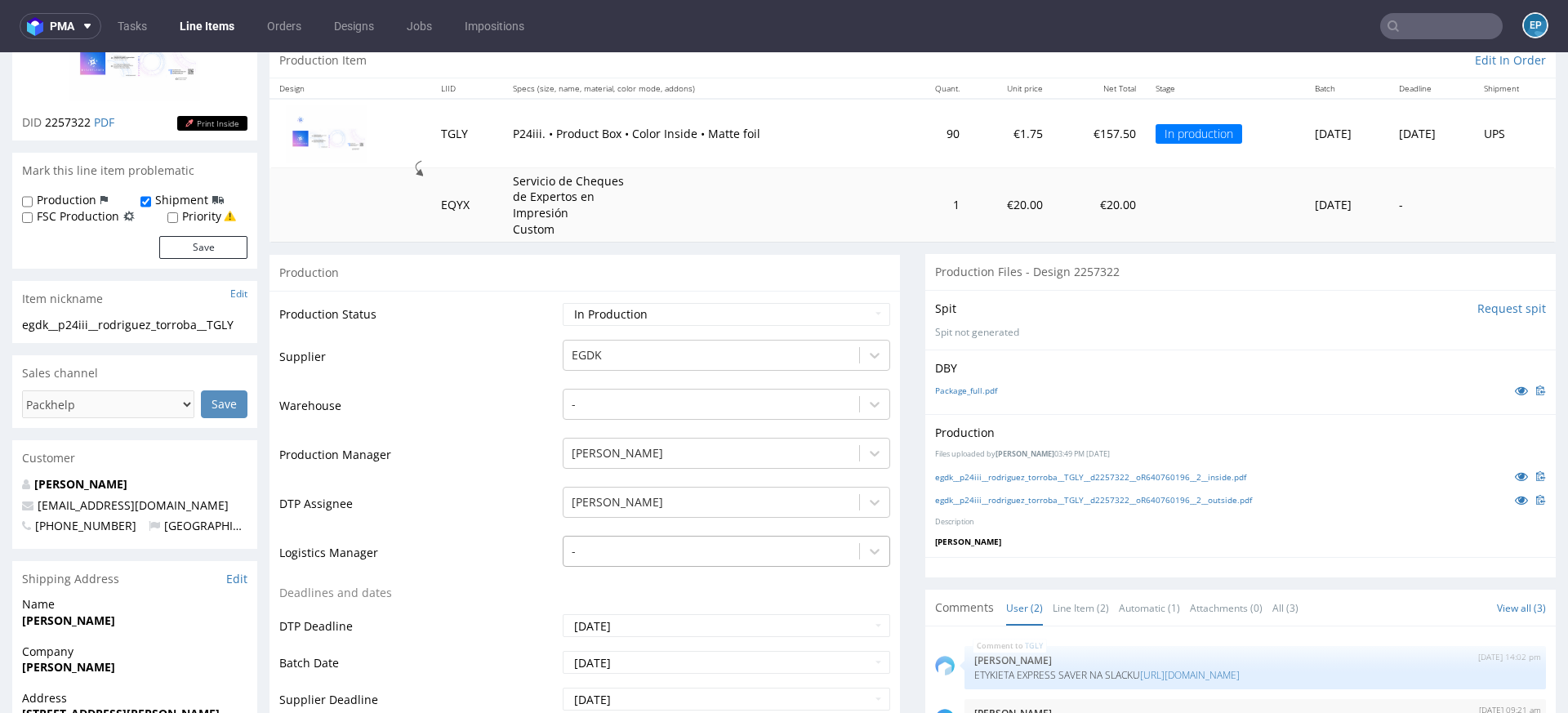
scroll to position [119, 0]
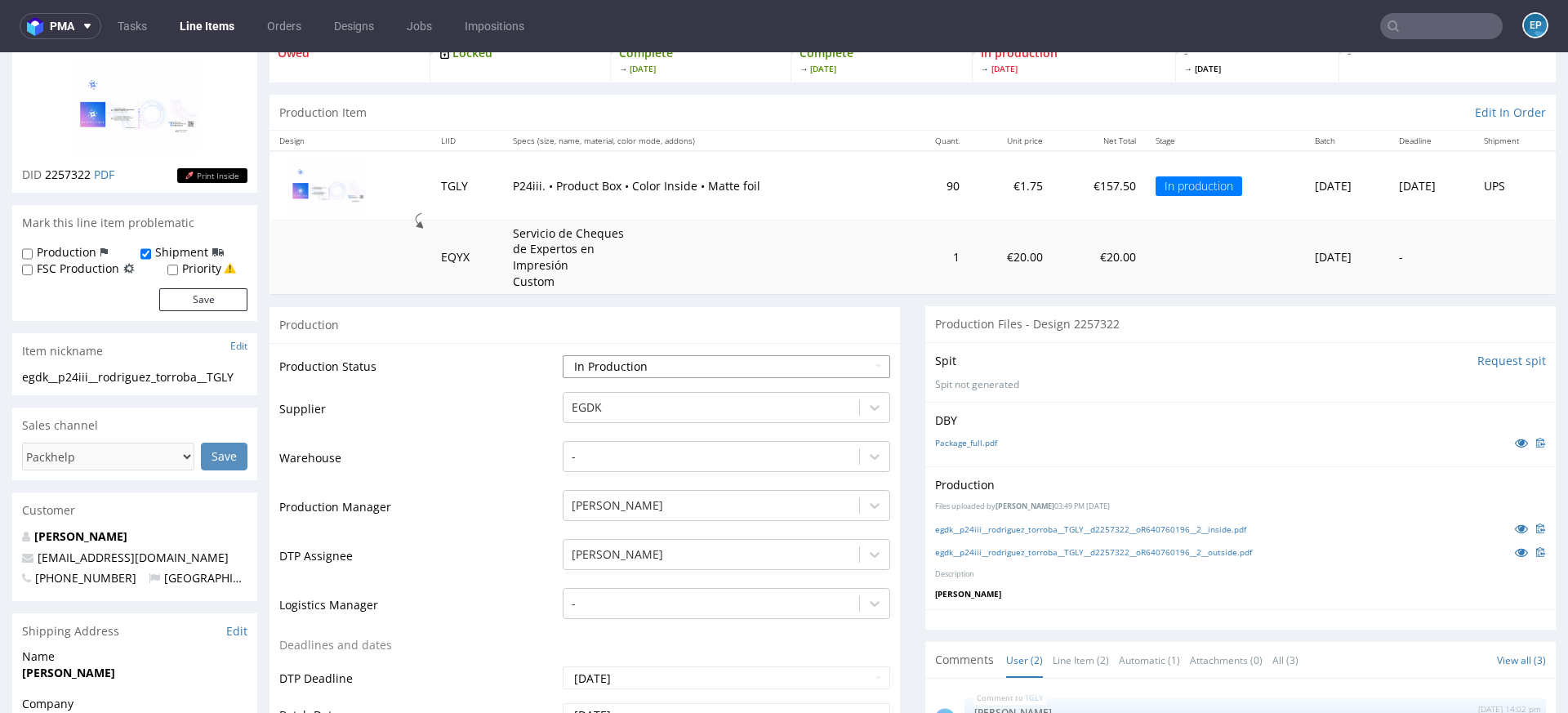
click at [589, 358] on select "Waiting for Artwork Waiting for Diecut Waiting for Mockup Waiting for DTP Waiti…" at bounding box center [726, 366] width 327 height 22
select select "production_complete"
click at [563, 355] on select "Waiting for Artwork Waiting for Diecut Waiting for Mockup Waiting for DTP Waiti…" at bounding box center [726, 366] width 327 height 22
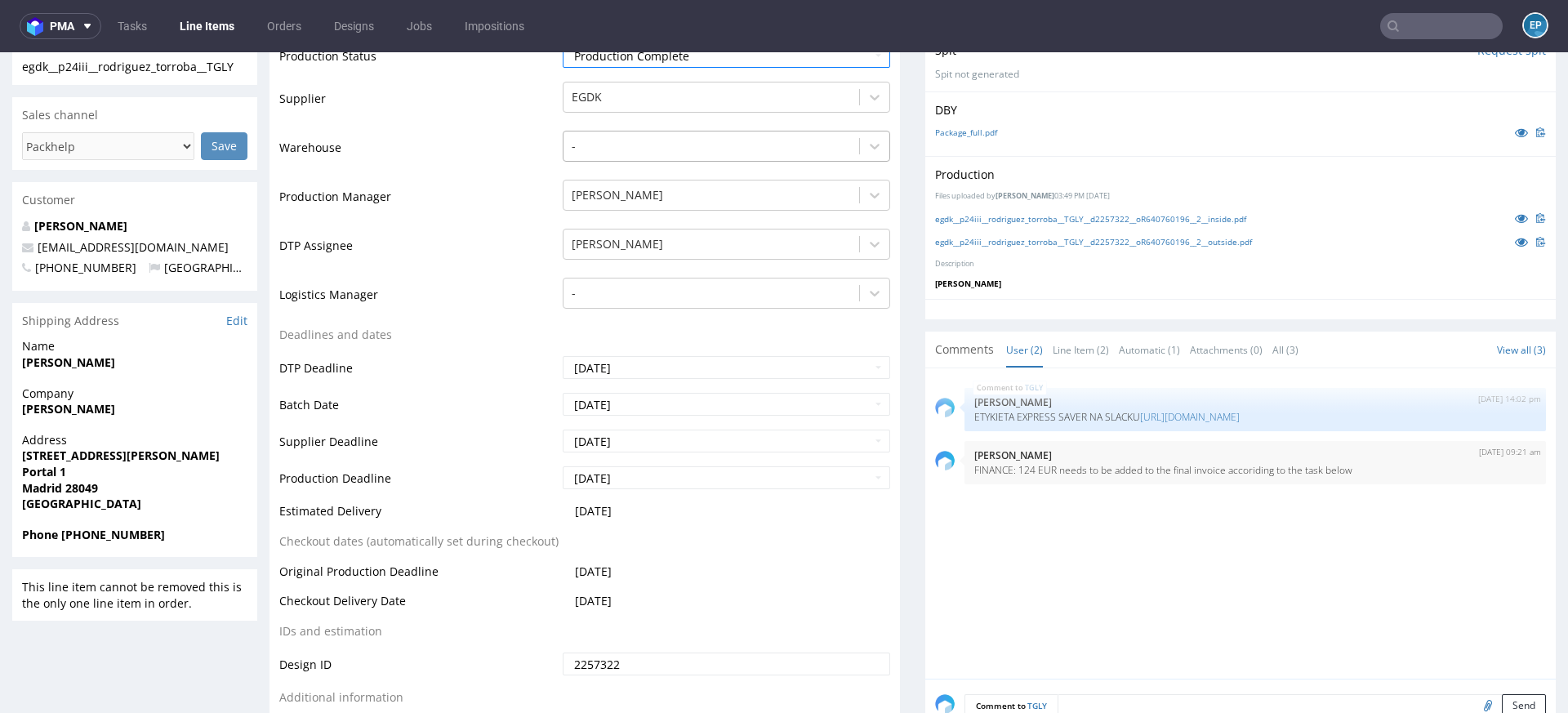
scroll to position [584, 0]
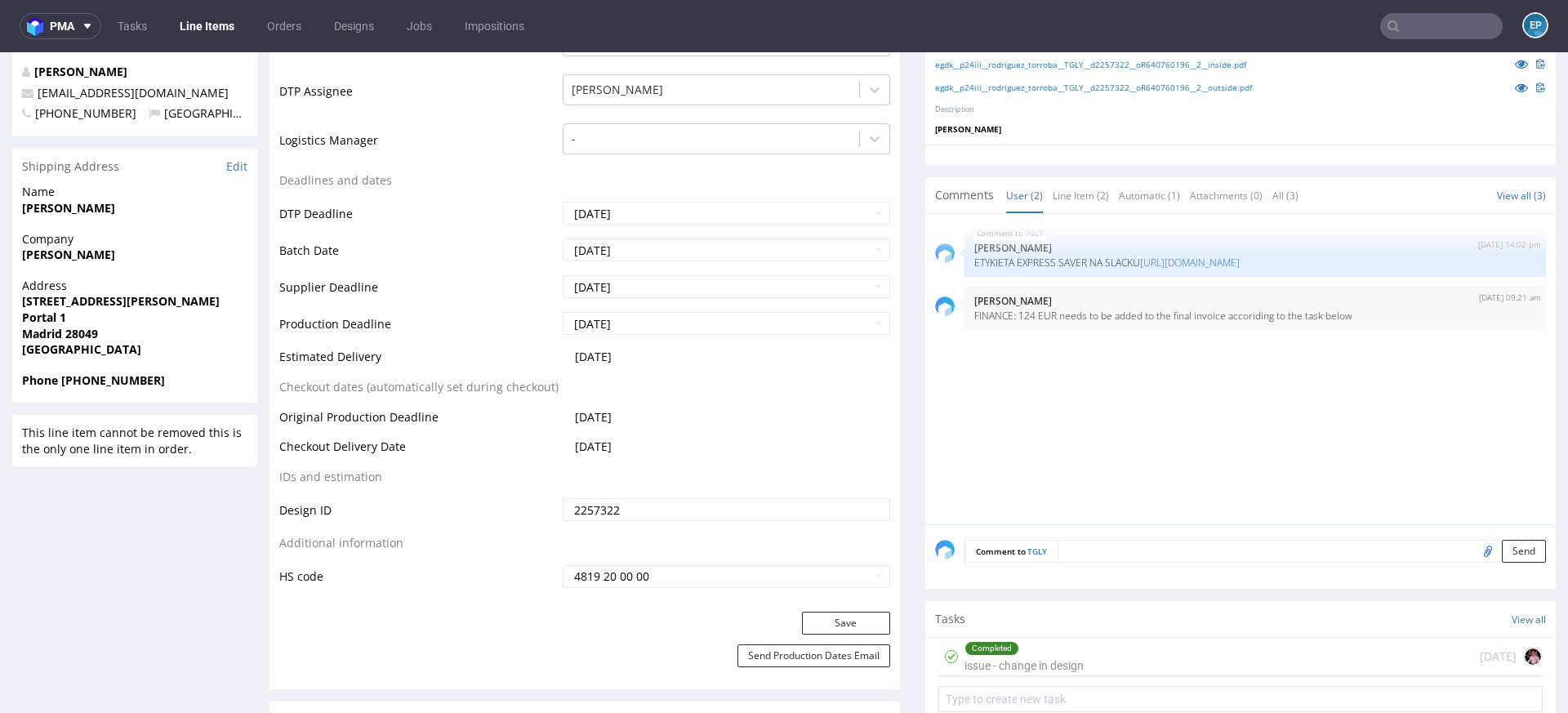
click at [815, 609] on div "Production Status Waiting for Artwork Waiting for Diecut Waiting for Mockup Wai…" at bounding box center [585, 245] width 631 height 734
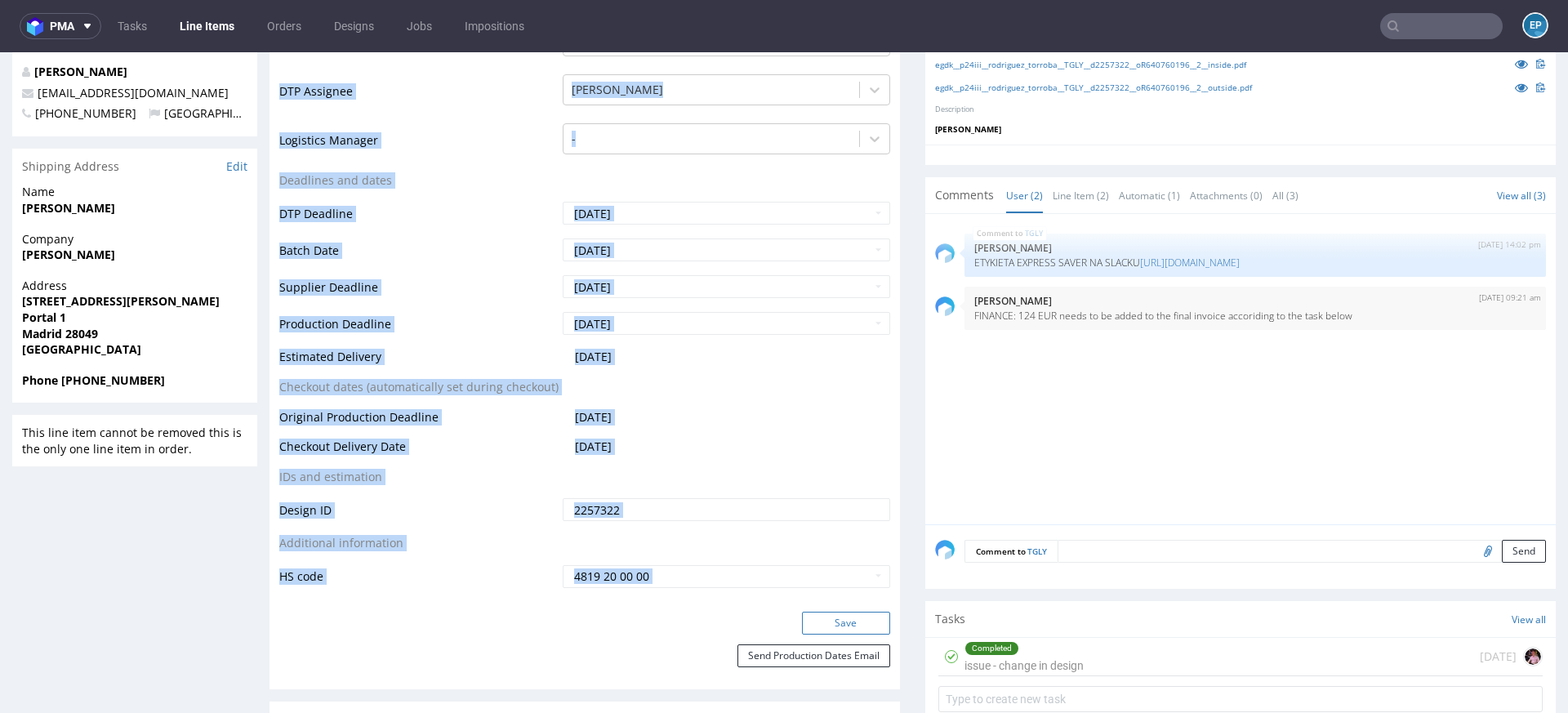
click at [815, 609] on form "Production Production Status Waiting for Artwork Waiting for Diecut Waiting for…" at bounding box center [585, 265] width 631 height 848
click at [830, 616] on button "Save" at bounding box center [846, 623] width 88 height 22
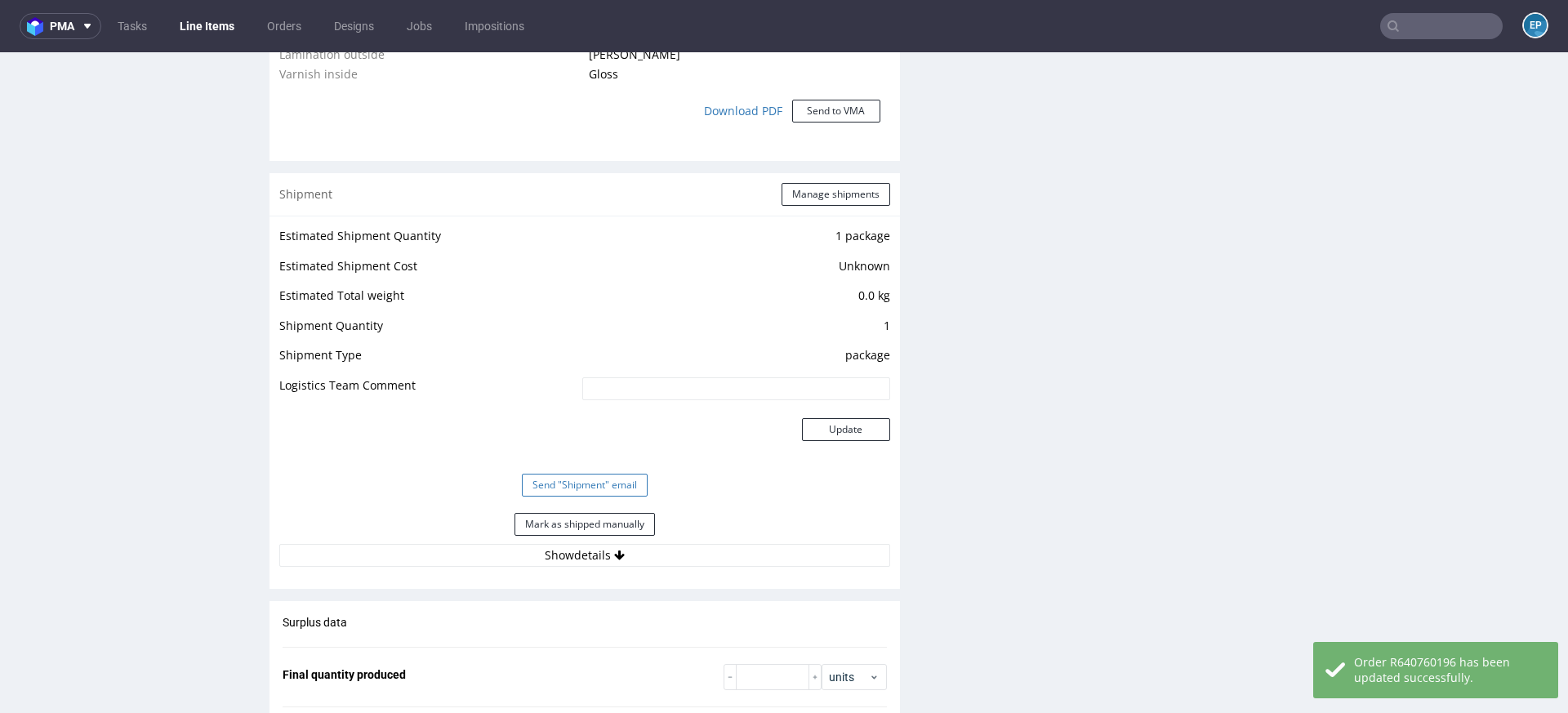
scroll to position [1653, 0]
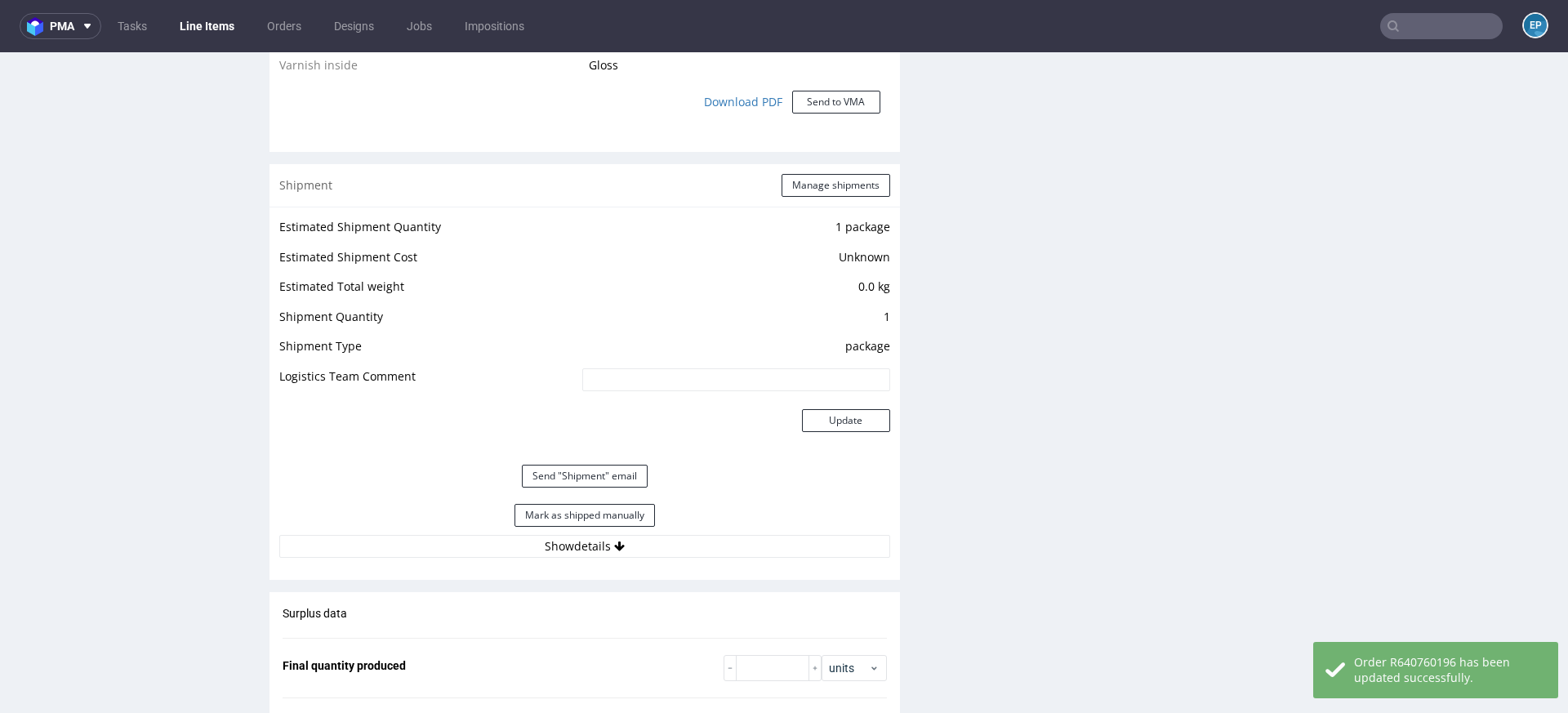
click at [603, 557] on div "Estimated Shipment Quantity 1 package Estimated Shipment Cost Unknown Estimated…" at bounding box center [585, 386] width 631 height 361
click at [602, 542] on button "Show details" at bounding box center [585, 546] width 611 height 22
click at [589, 468] on button "Send "Shipment" email" at bounding box center [585, 475] width 126 height 22
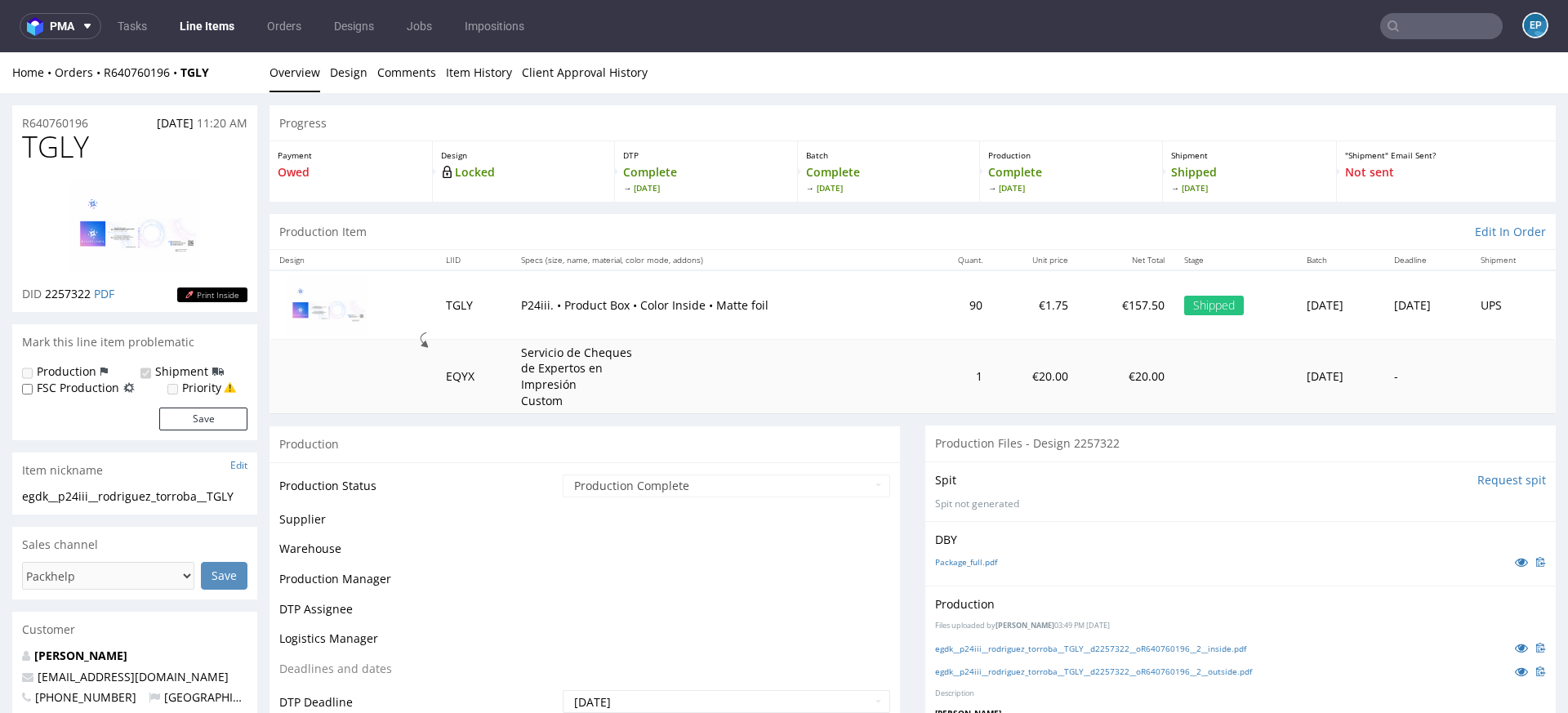
scroll to position [1092, 0]
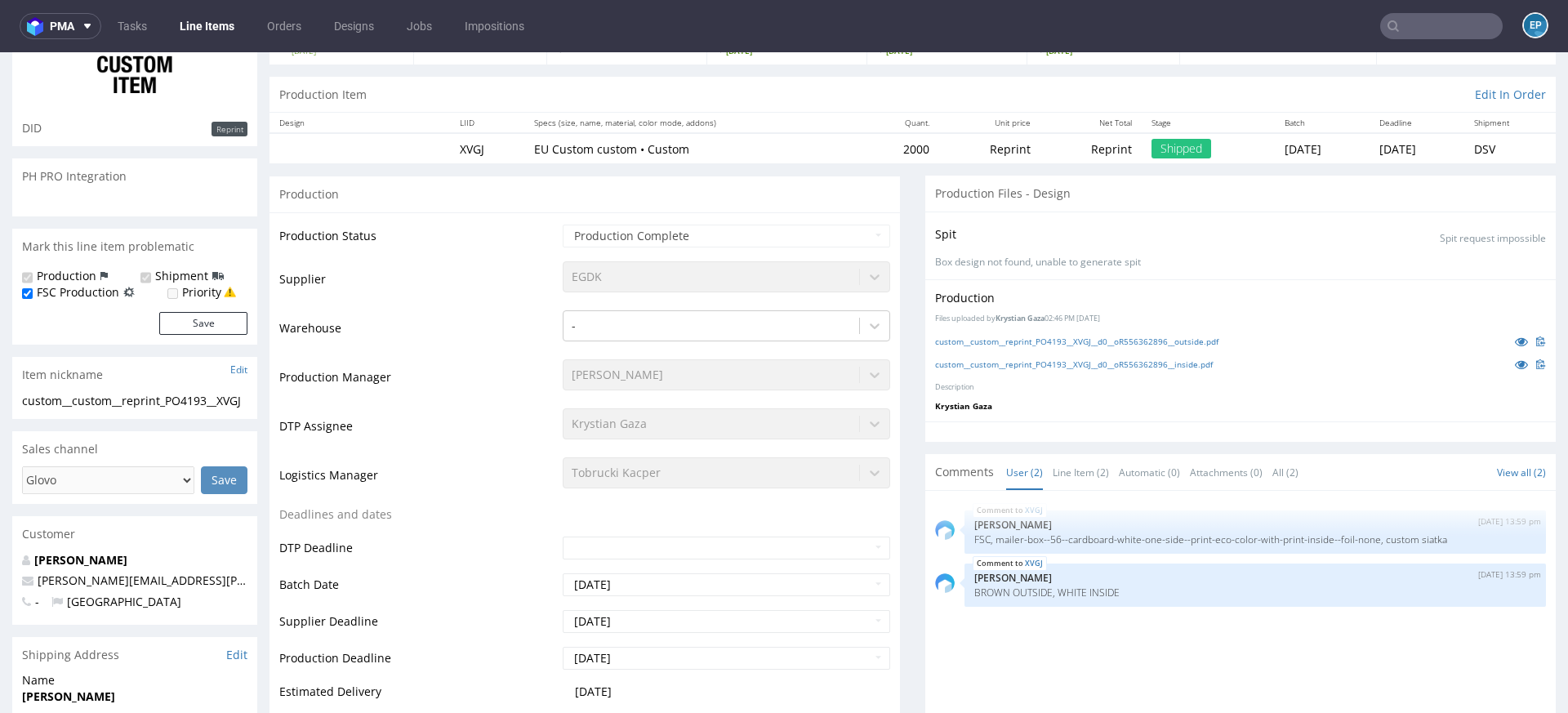
scroll to position [387, 0]
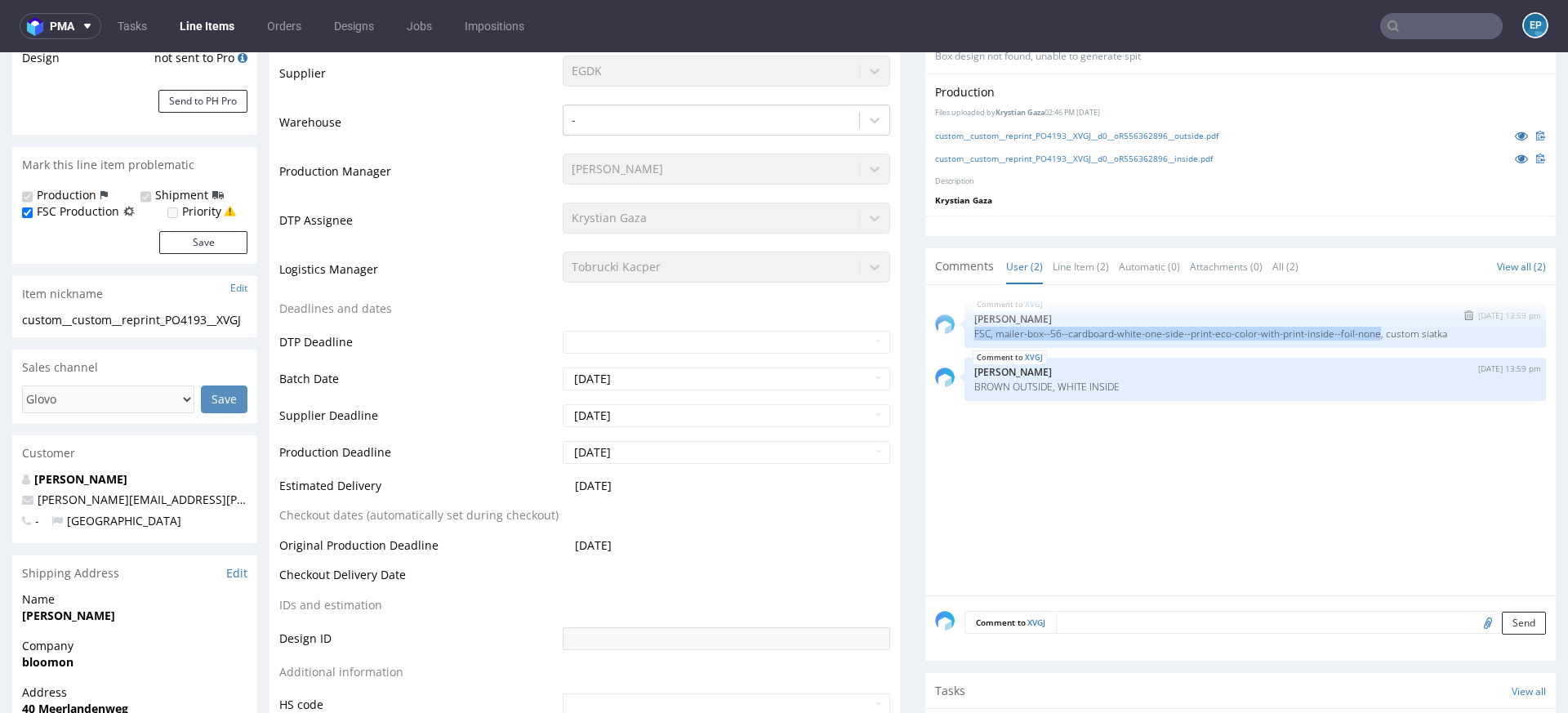
drag, startPoint x: 967, startPoint y: 332, endPoint x: 1399, endPoint y: 334, distance: 432.0
click at [1399, 334] on p "FSC, mailer-box--56--cardboard-white-one-side--print-eco-color-with-print-insid…" at bounding box center [1255, 334] width 562 height 13
copy p "FSC, mailer-box--56--cardboard-white-one-side--print-eco-color-with-print-insid…"
drag, startPoint x: 1123, startPoint y: 390, endPoint x: 965, endPoint y: 389, distance: 158.0
click at [965, 389] on div "XVGJ [DATE] 13:59 pm [PERSON_NAME] OUTSIDE, WHITE INSIDE" at bounding box center [1255, 379] width 582 height 43
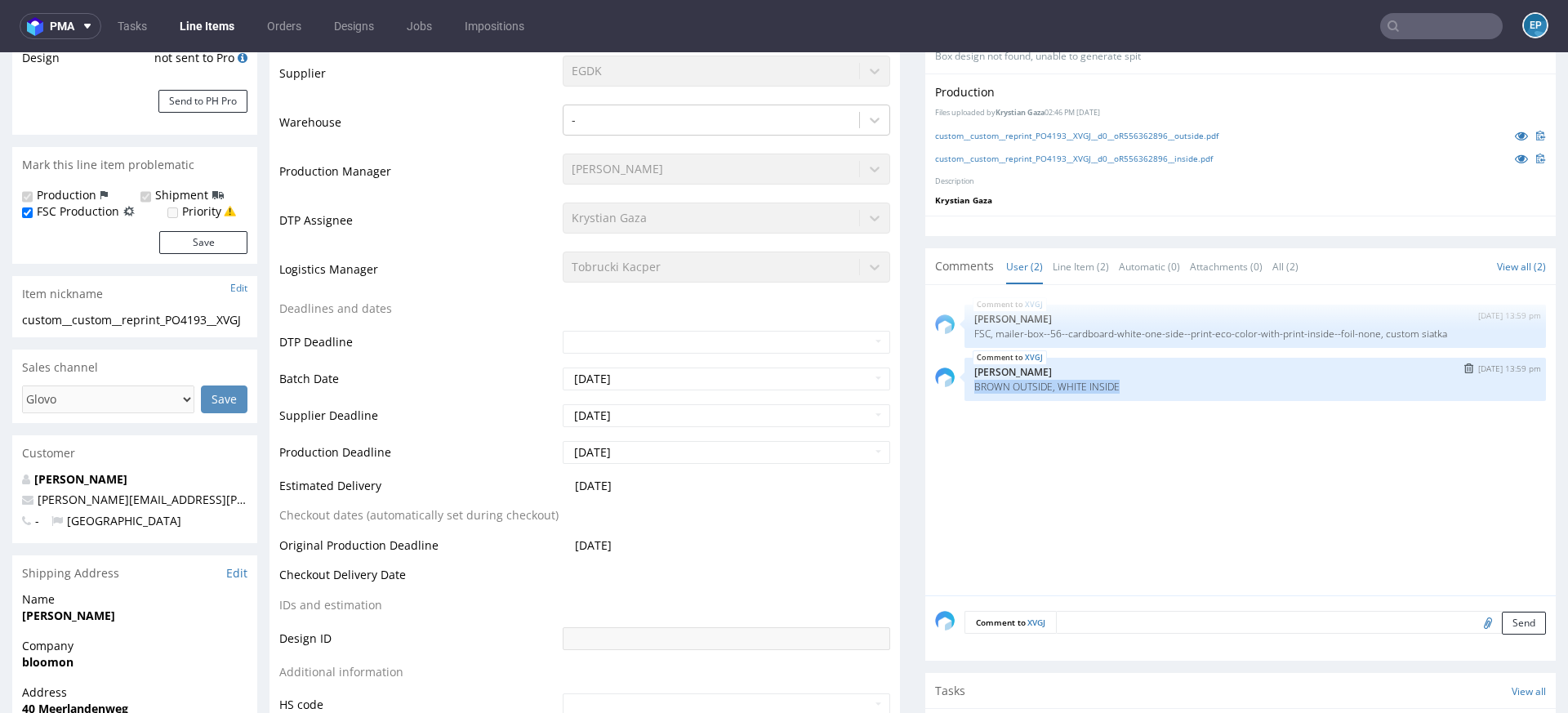
copy p "BROWN OUTSIDE, WHITE INSIDE"
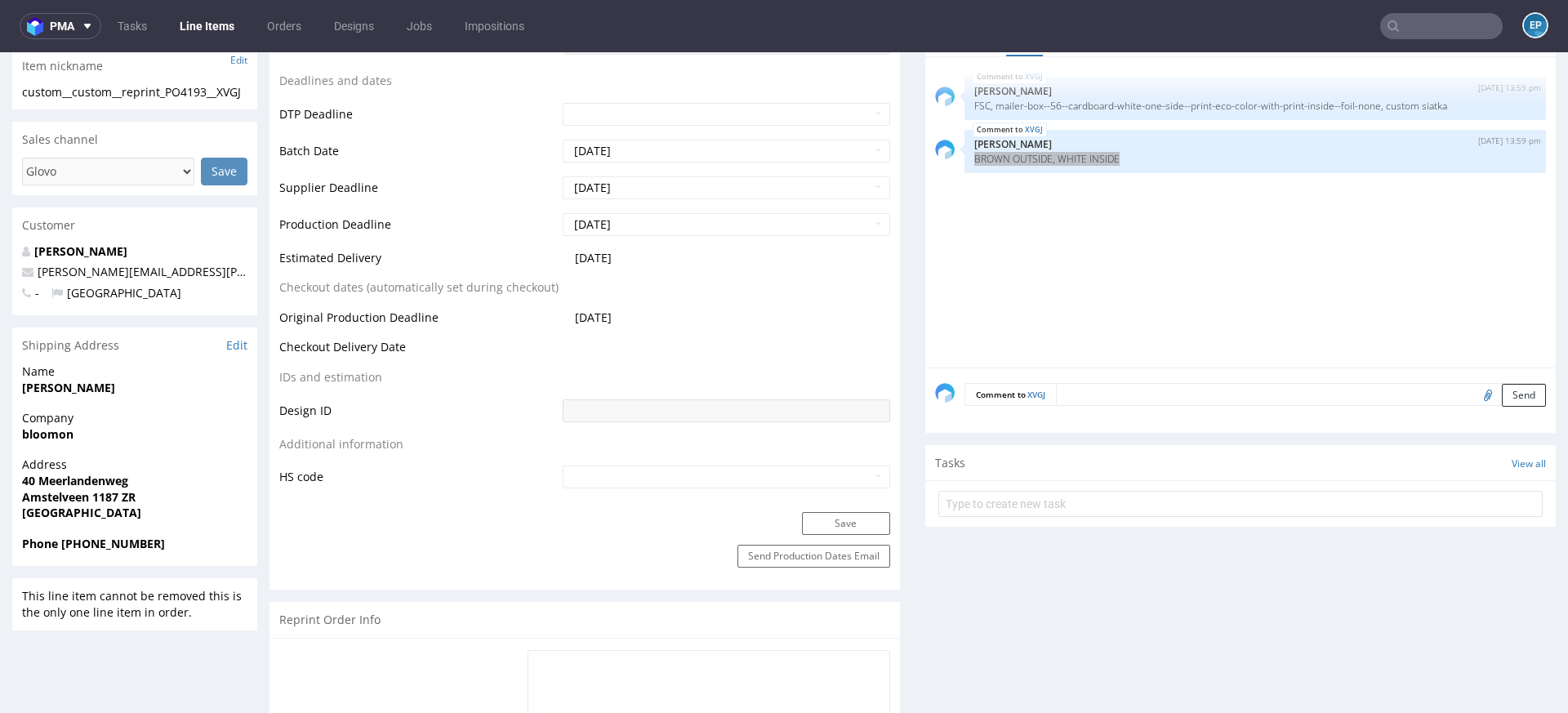
scroll to position [776, 0]
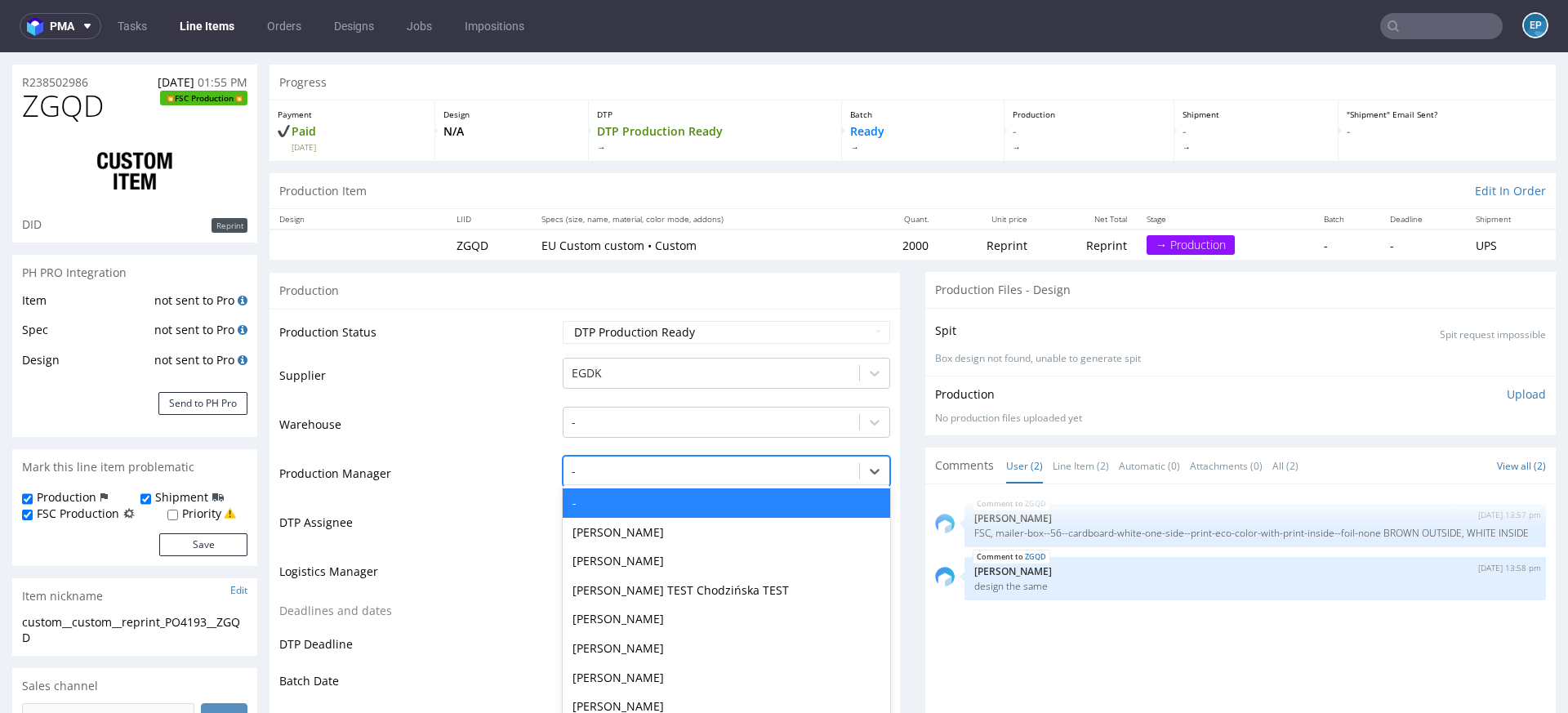
click at [647, 478] on div "- selected, 1 of 62. 62 results available. Use Up and Down to choose options, p…" at bounding box center [726, 467] width 327 height 22
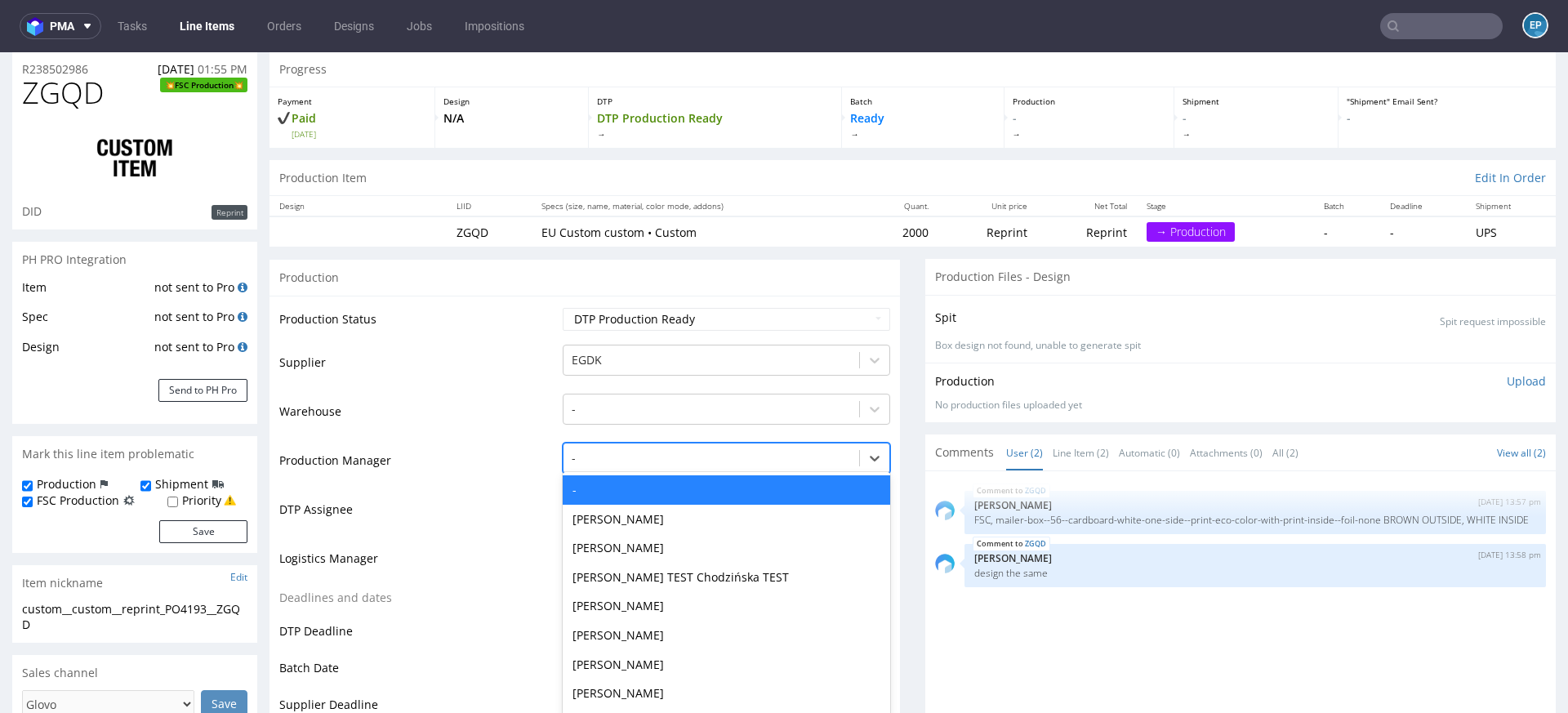
scroll to position [107, 0]
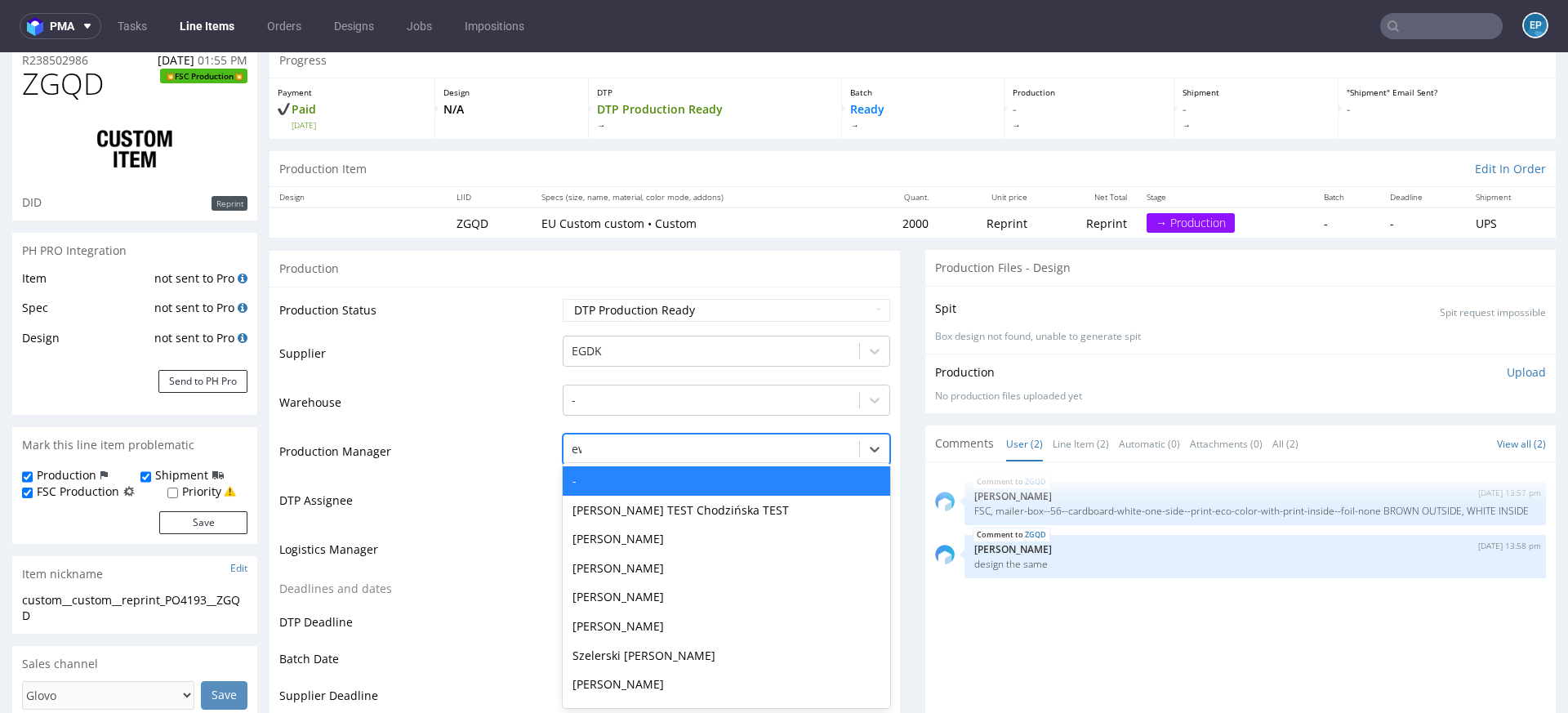
type input "ewa"
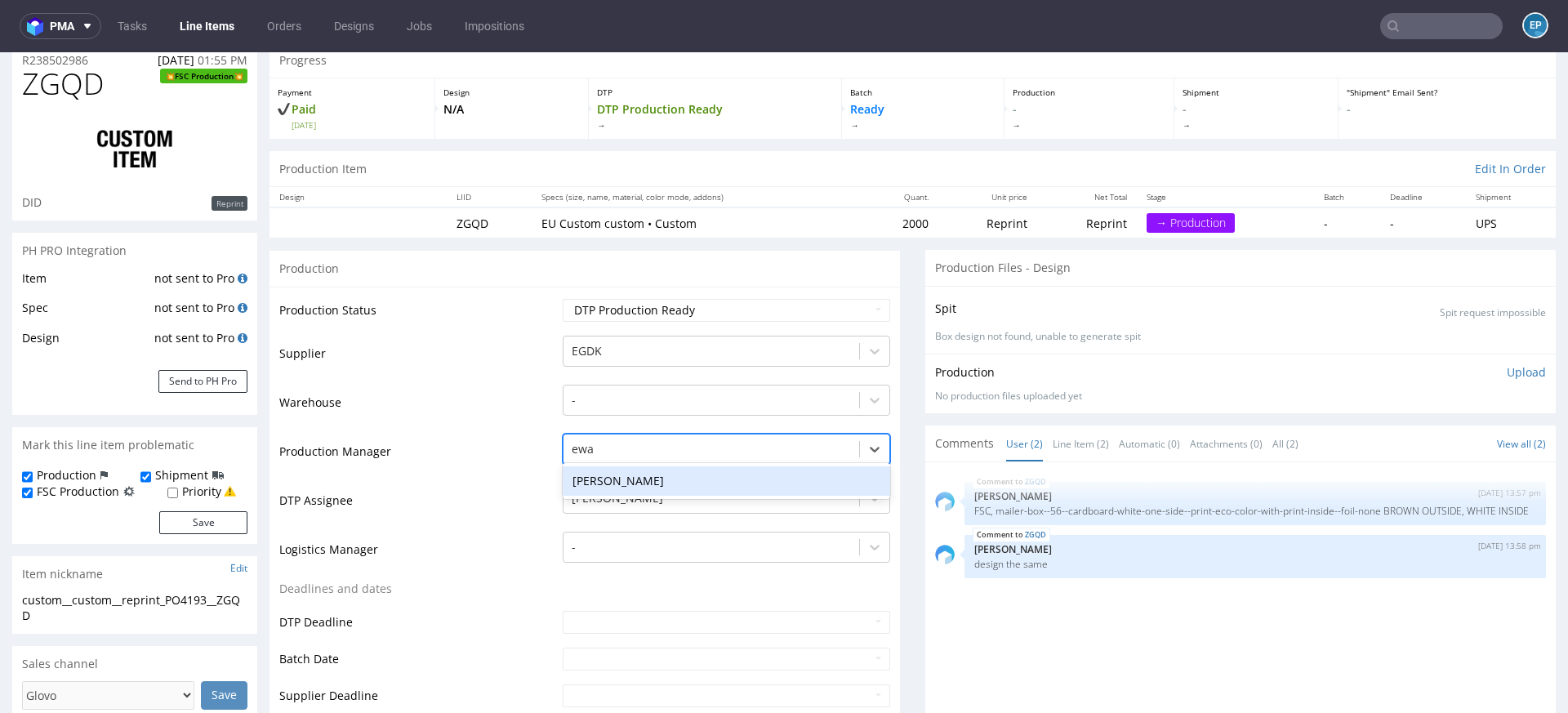
click at [601, 471] on div "[PERSON_NAME]" at bounding box center [726, 481] width 327 height 29
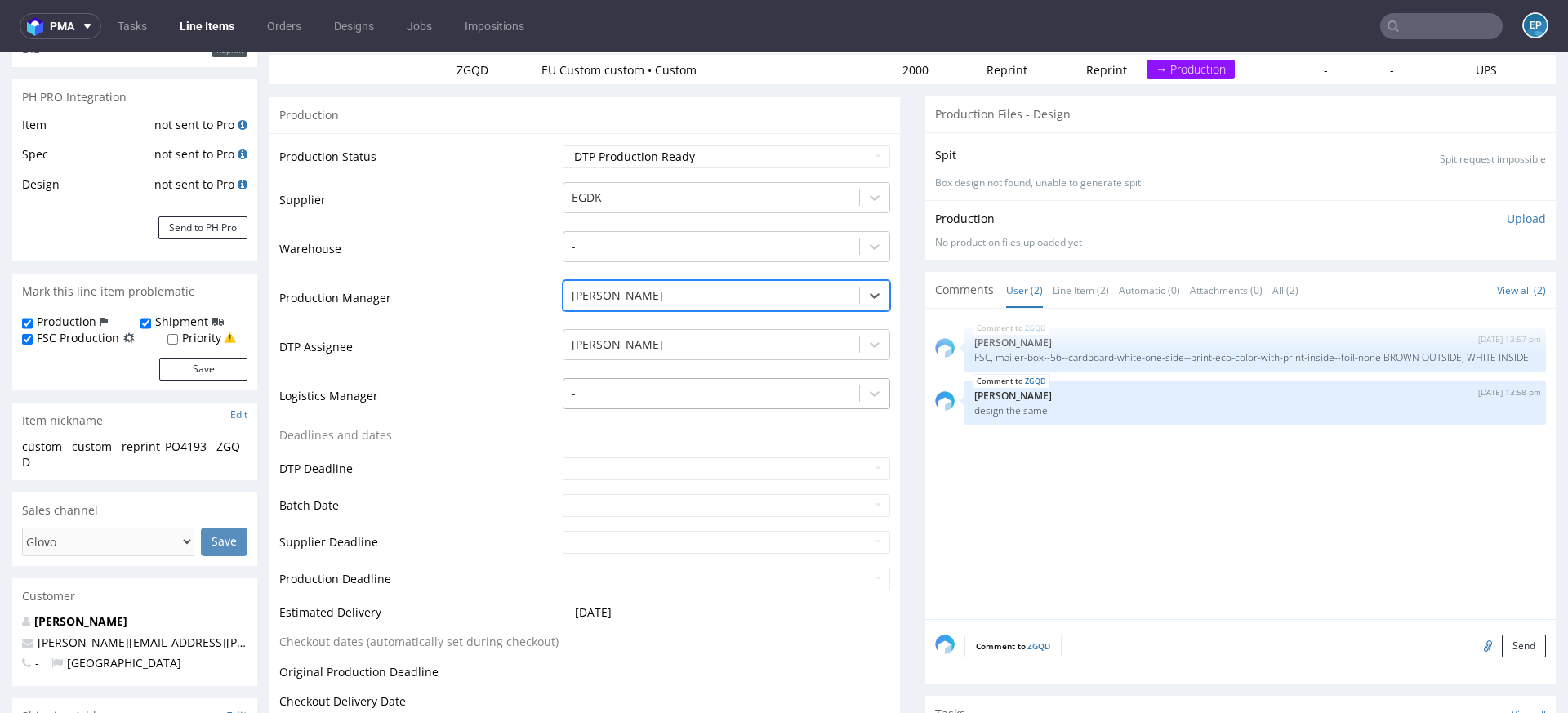
scroll to position [519, 0]
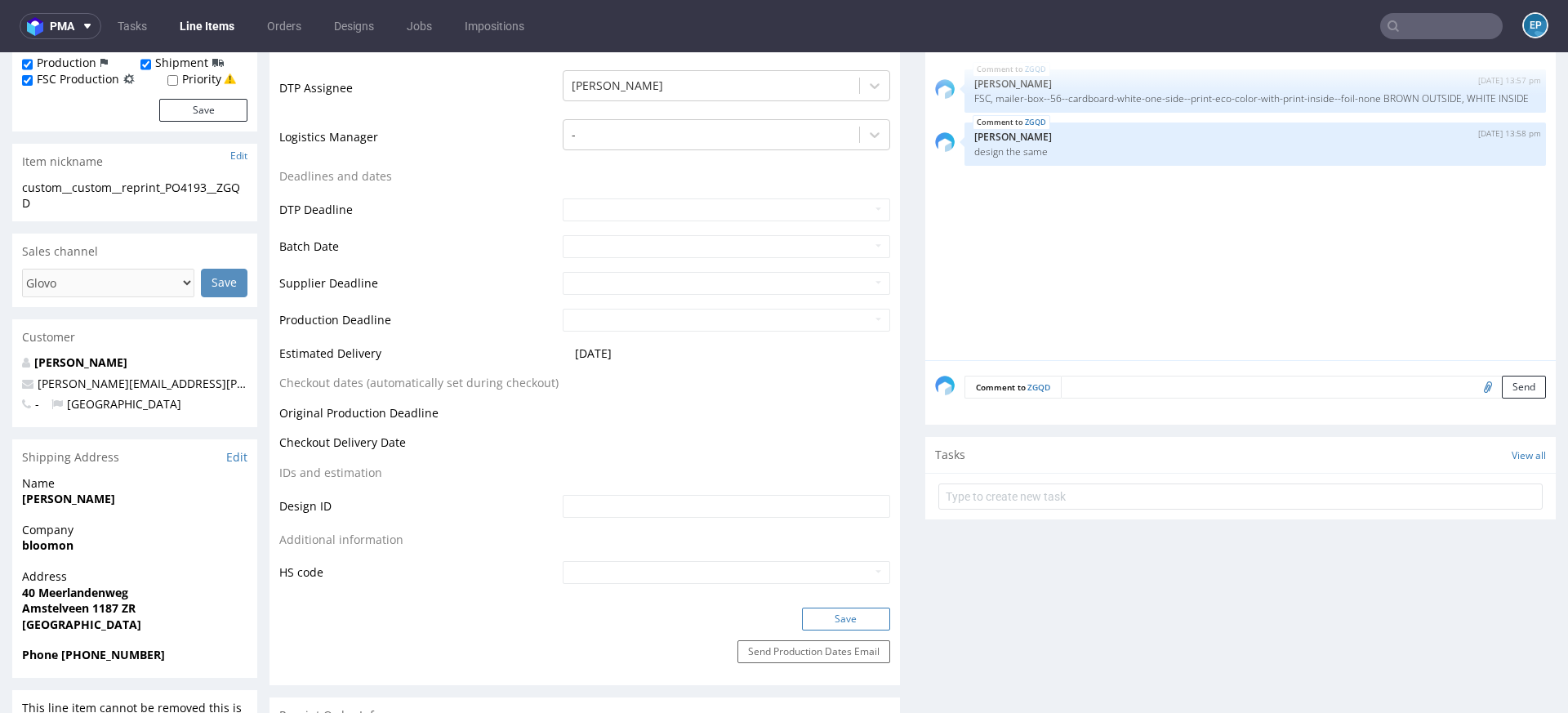
click at [834, 613] on button "Save" at bounding box center [846, 618] width 88 height 22
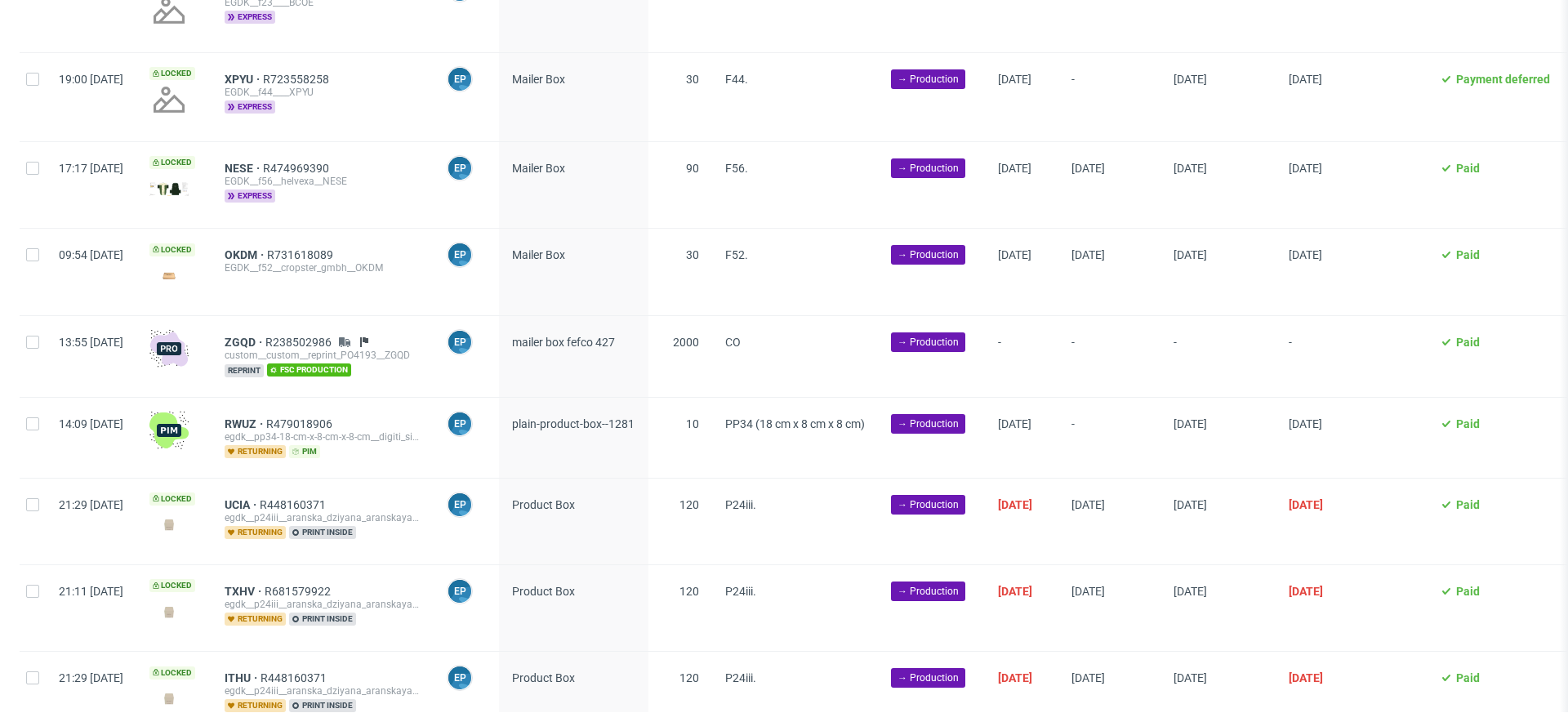
scroll to position [4029, 0]
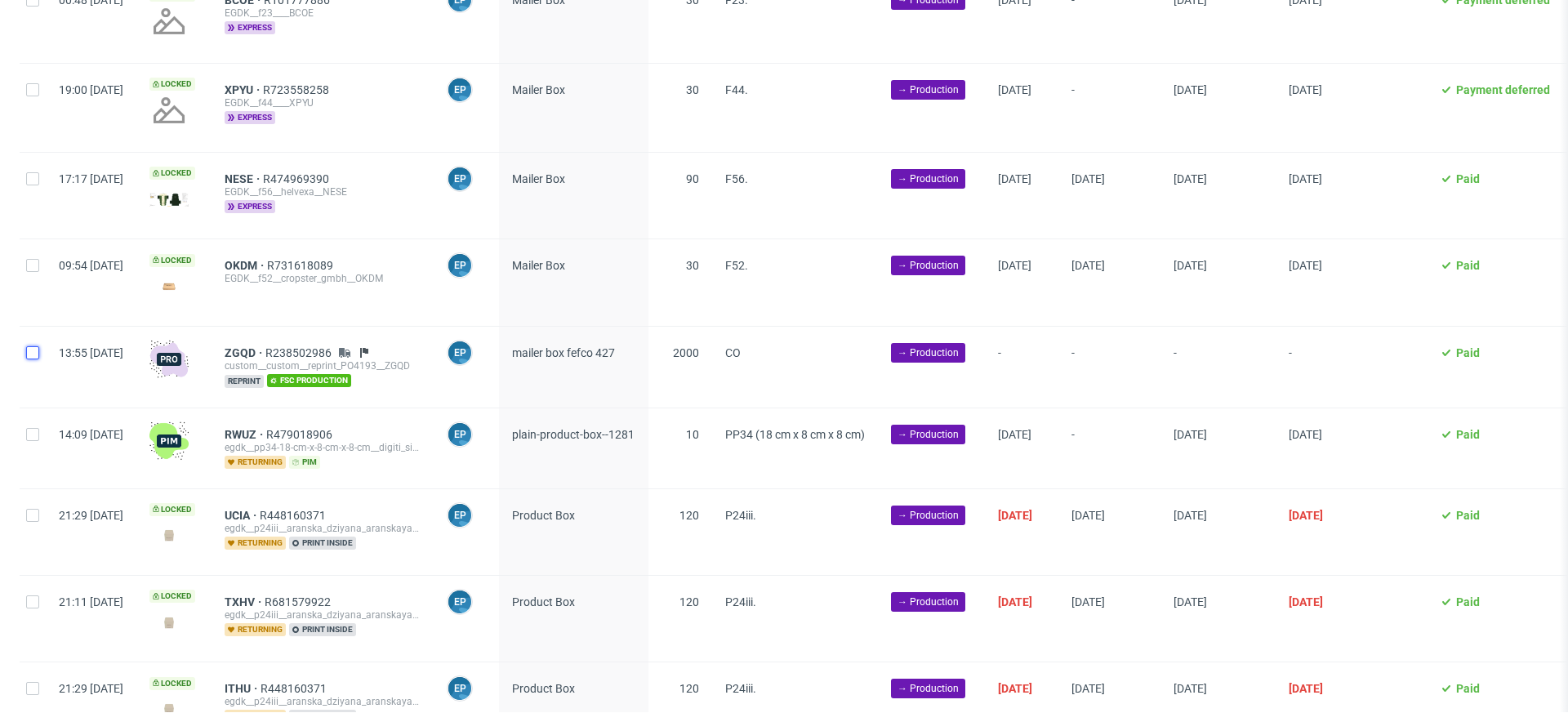
click at [33, 346] on input "checkbox" at bounding box center [32, 352] width 13 height 13
checkbox input "true"
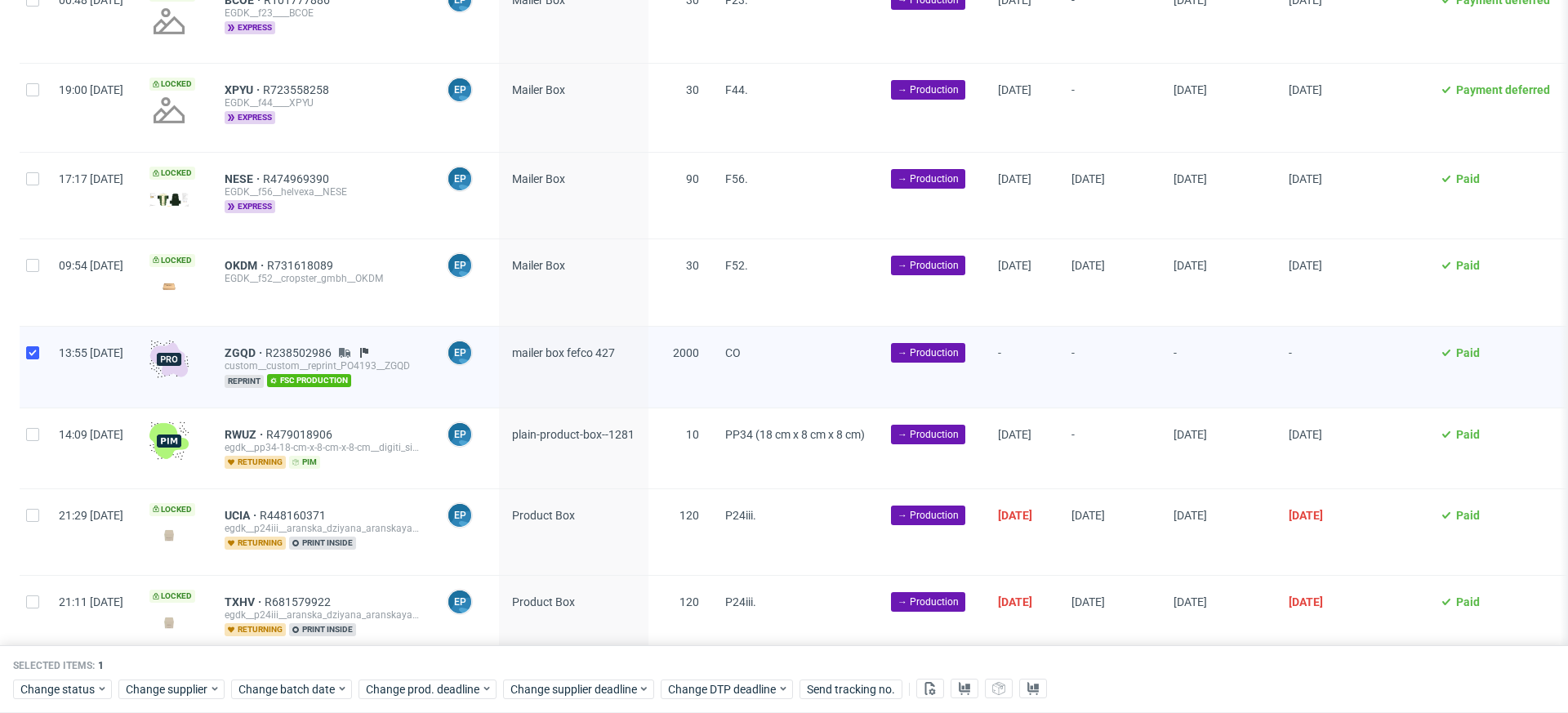
click at [301, 700] on div "Selected items: 1 Change status Change supplier Change batch date Change prod. …" at bounding box center [784, 680] width 1568 height 67
click at [300, 691] on span "Change batch date" at bounding box center [287, 690] width 98 height 17
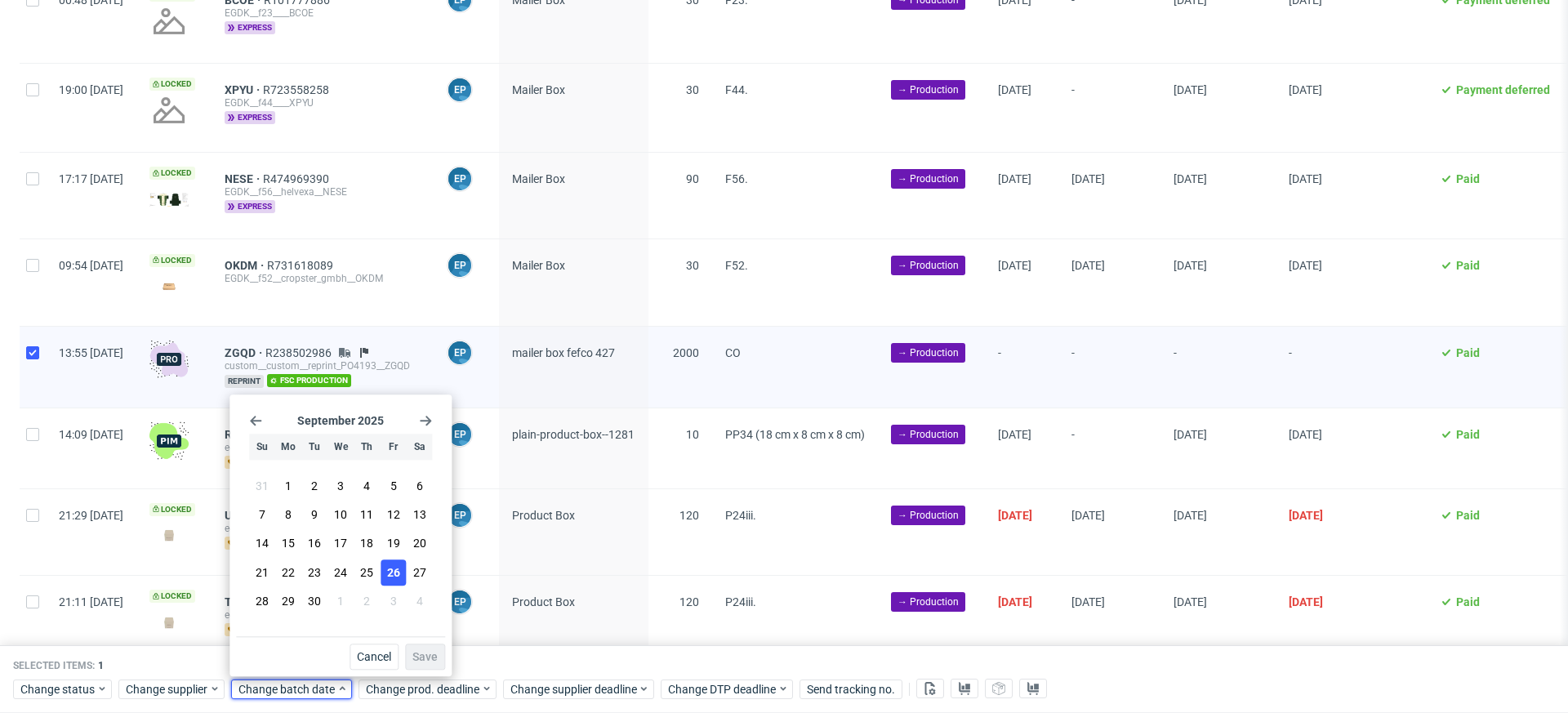
click at [390, 580] on span "26" at bounding box center [393, 572] width 13 height 17
click at [424, 658] on span "Save" at bounding box center [425, 657] width 25 height 12
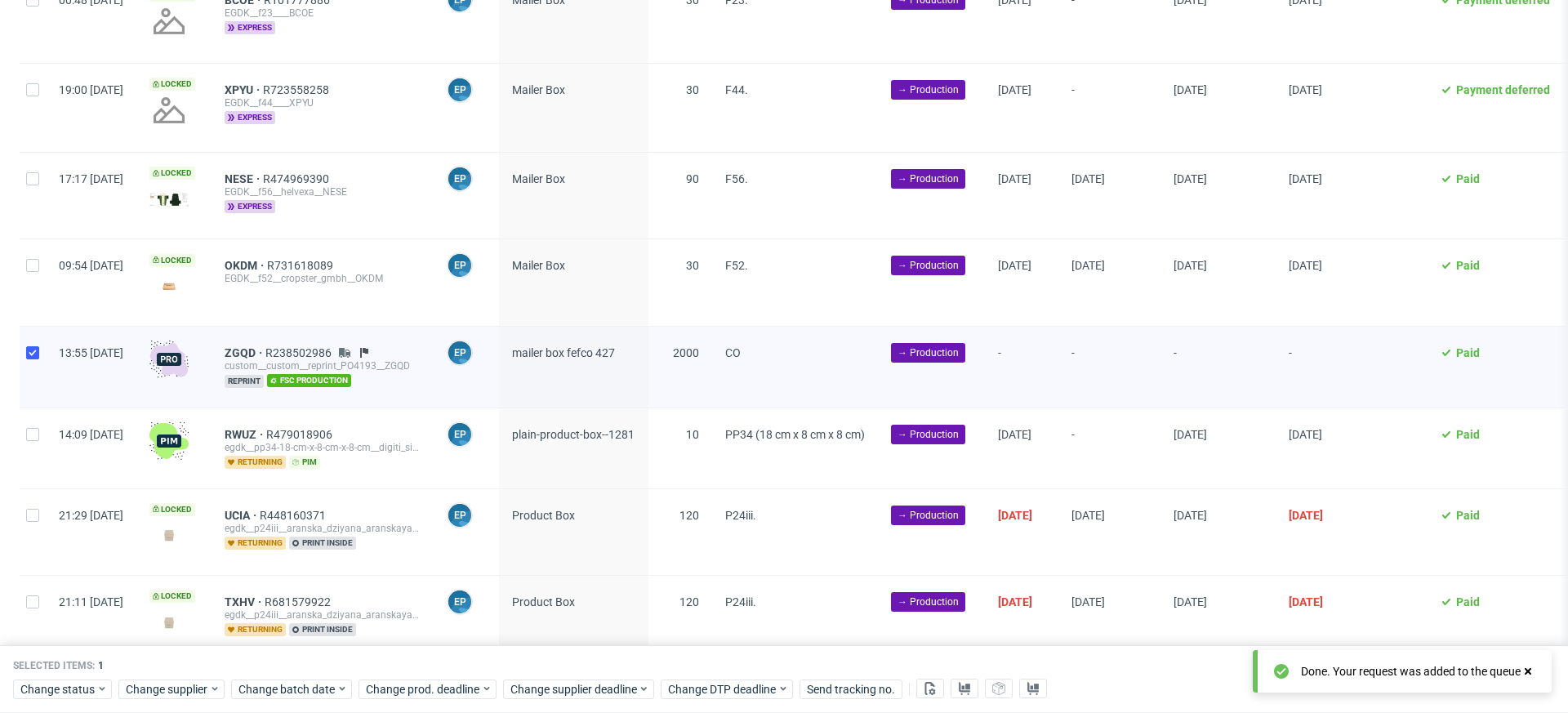
click at [573, 678] on div "Change status Change supplier Change batch date Change prod. deadline Change su…" at bounding box center [783, 689] width 1542 height 23
click at [577, 687] on span "Change supplier deadline" at bounding box center [574, 690] width 127 height 17
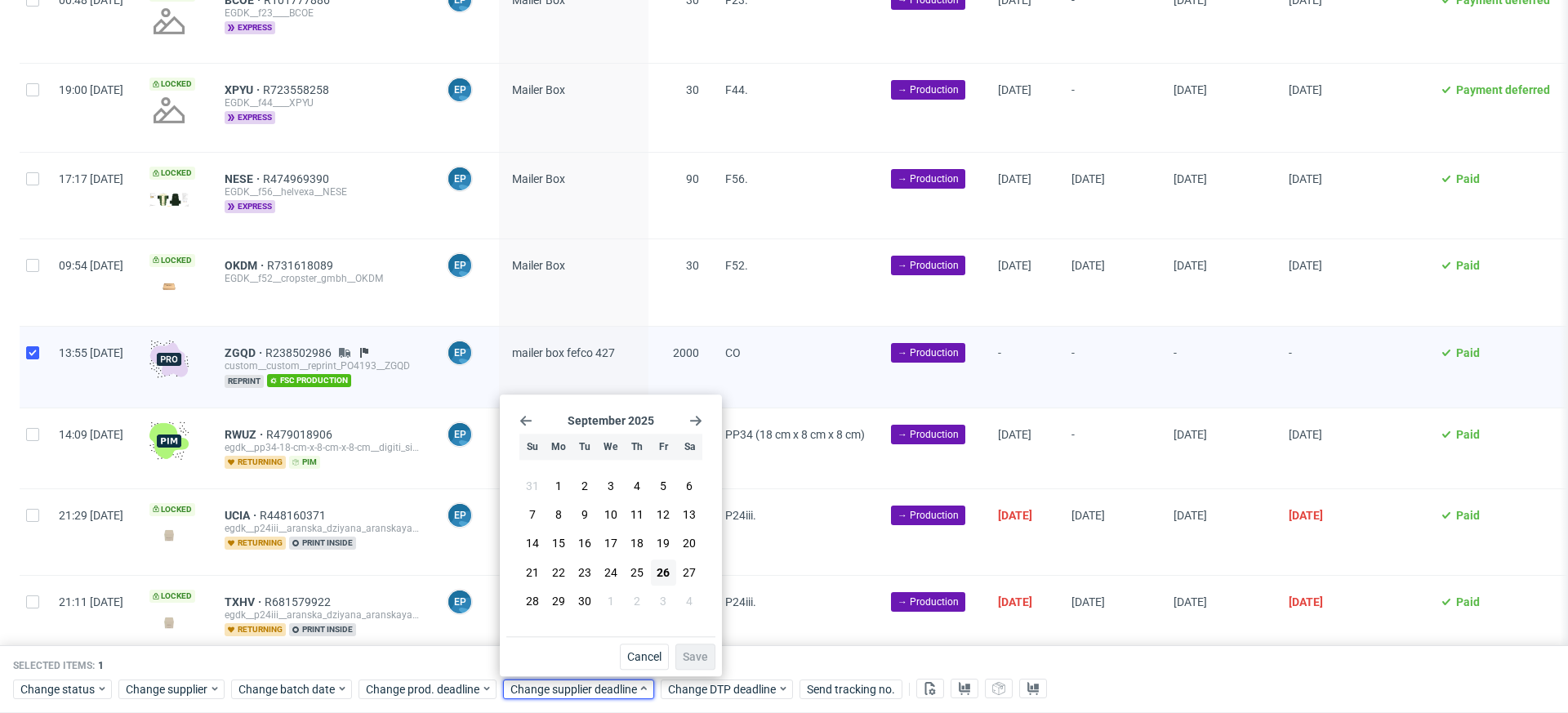
click at [692, 422] on use "Go forward 1 month" at bounding box center [696, 421] width 12 height 10
click at [605, 517] on button "8" at bounding box center [610, 515] width 25 height 26
click at [702, 661] on span "Save" at bounding box center [695, 657] width 25 height 12
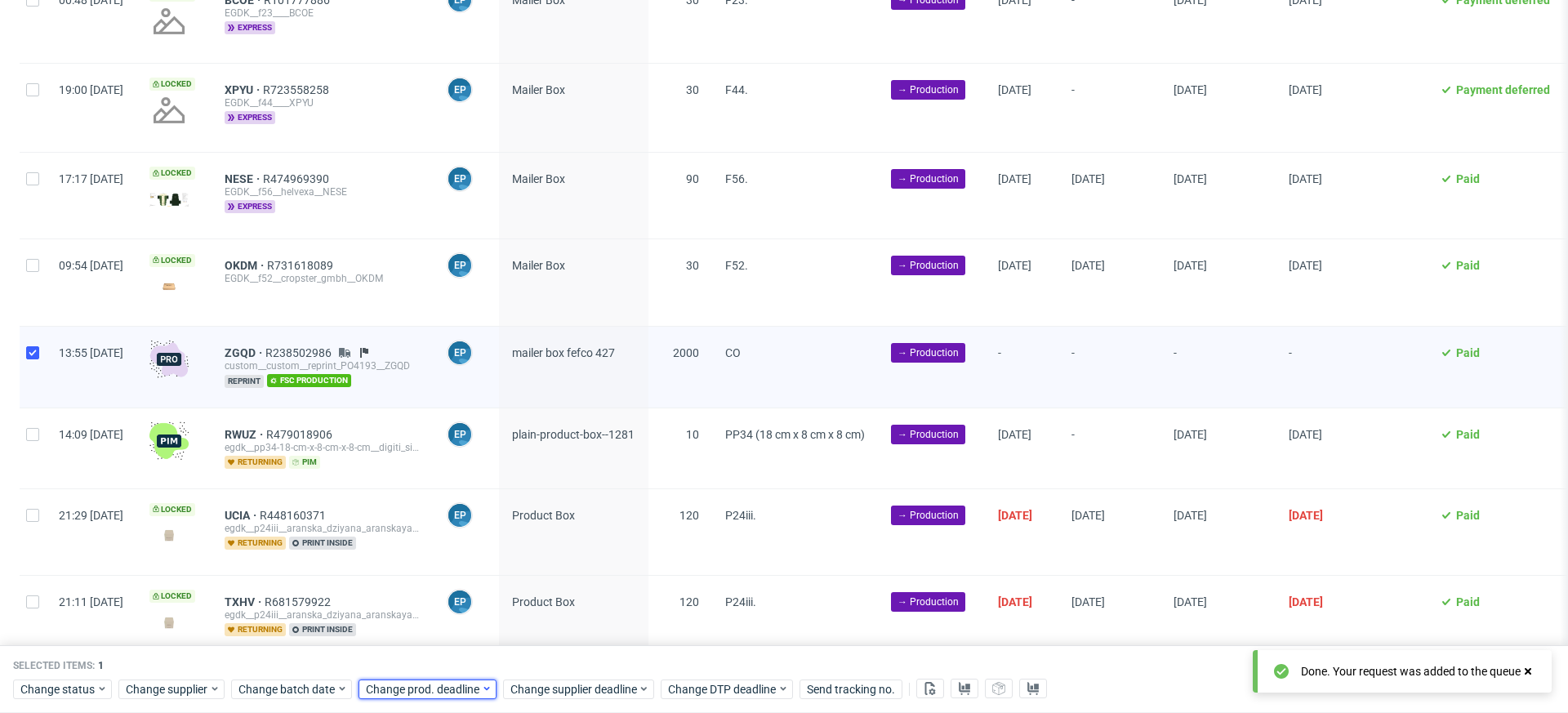
click at [449, 687] on span "Change prod. deadline" at bounding box center [423, 690] width 115 height 17
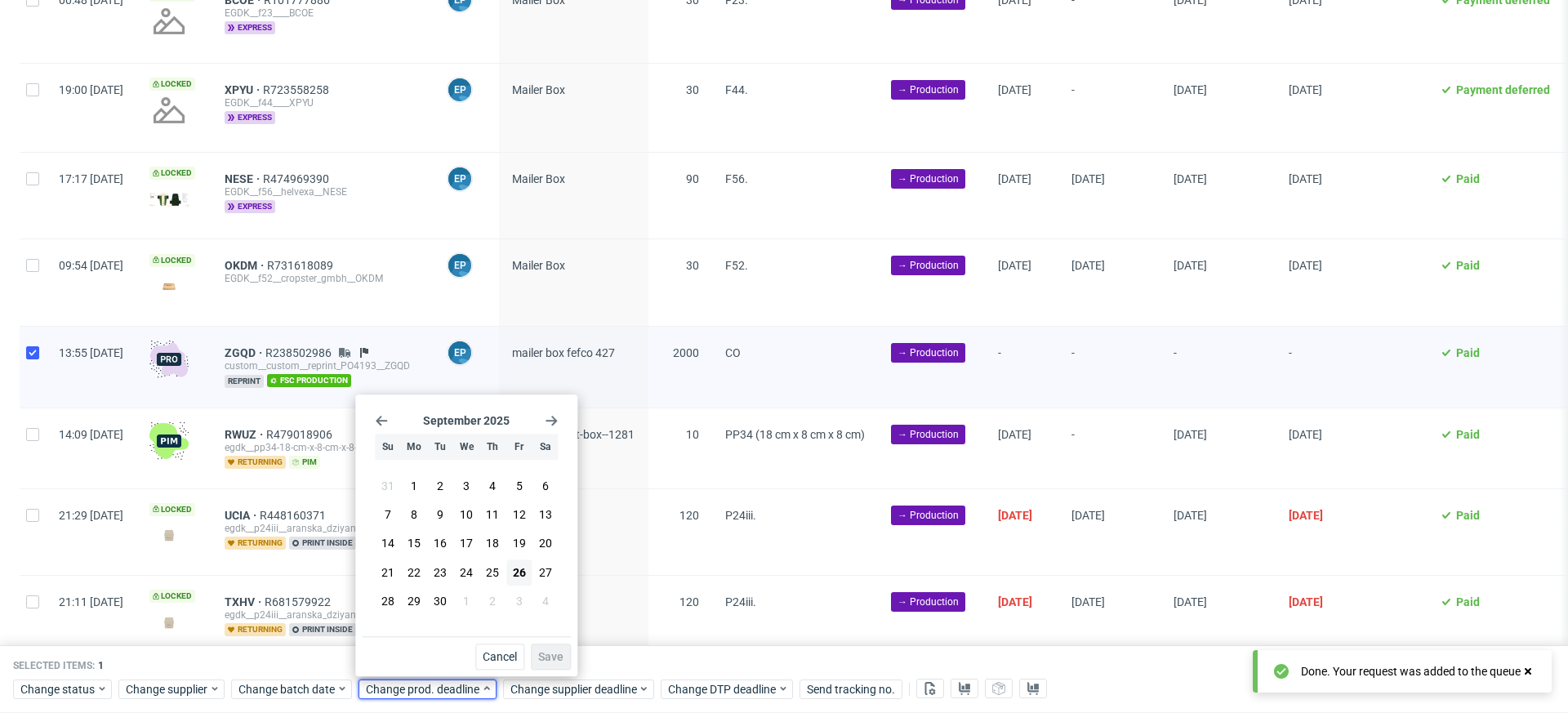
click at [553, 421] on use "Go forward 1 month" at bounding box center [551, 421] width 12 height 10
click at [468, 518] on span "8" at bounding box center [466, 515] width 7 height 17
click at [543, 653] on span "Save" at bounding box center [550, 657] width 25 height 12
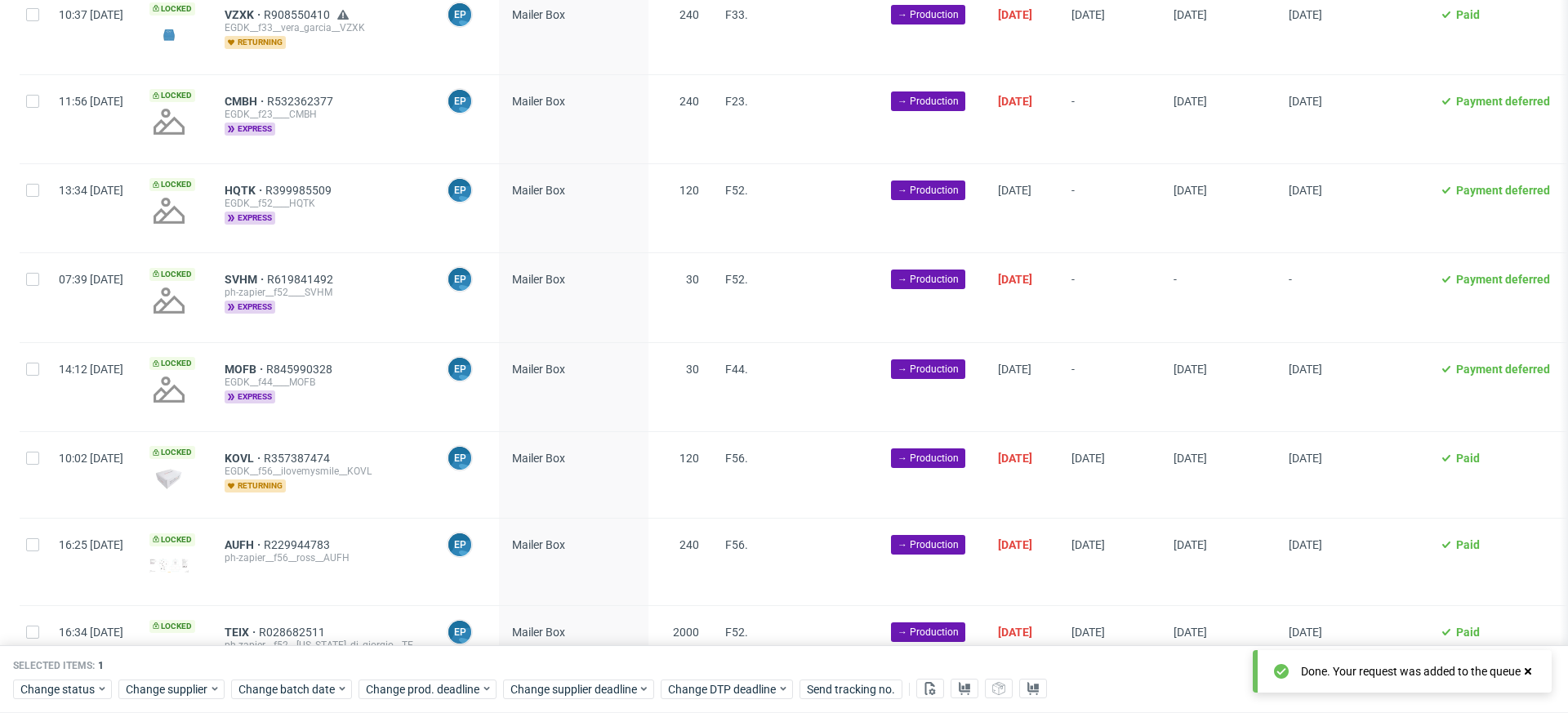
scroll to position [324, 0]
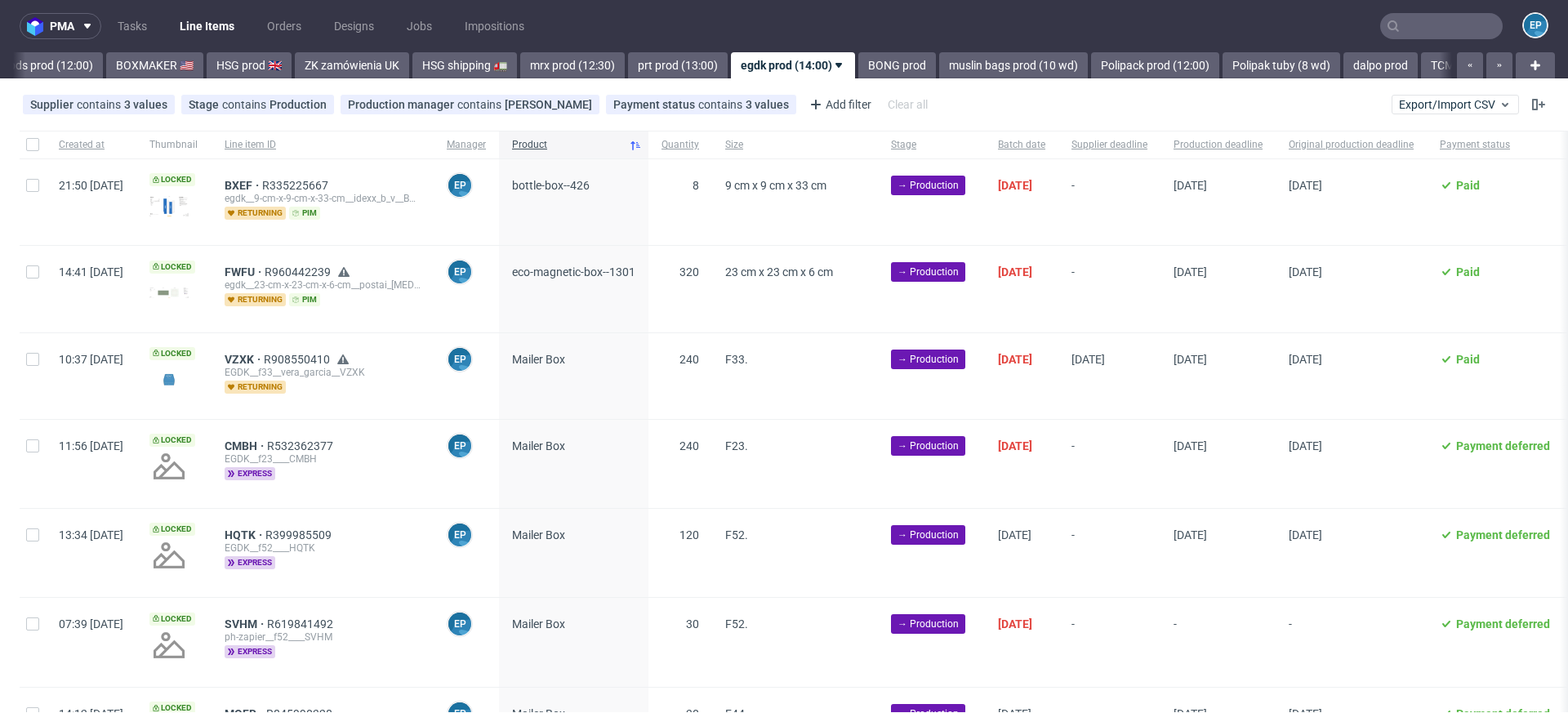
scroll to position [0, 1632]
click at [1045, 146] on span "Batch date" at bounding box center [1022, 145] width 47 height 14
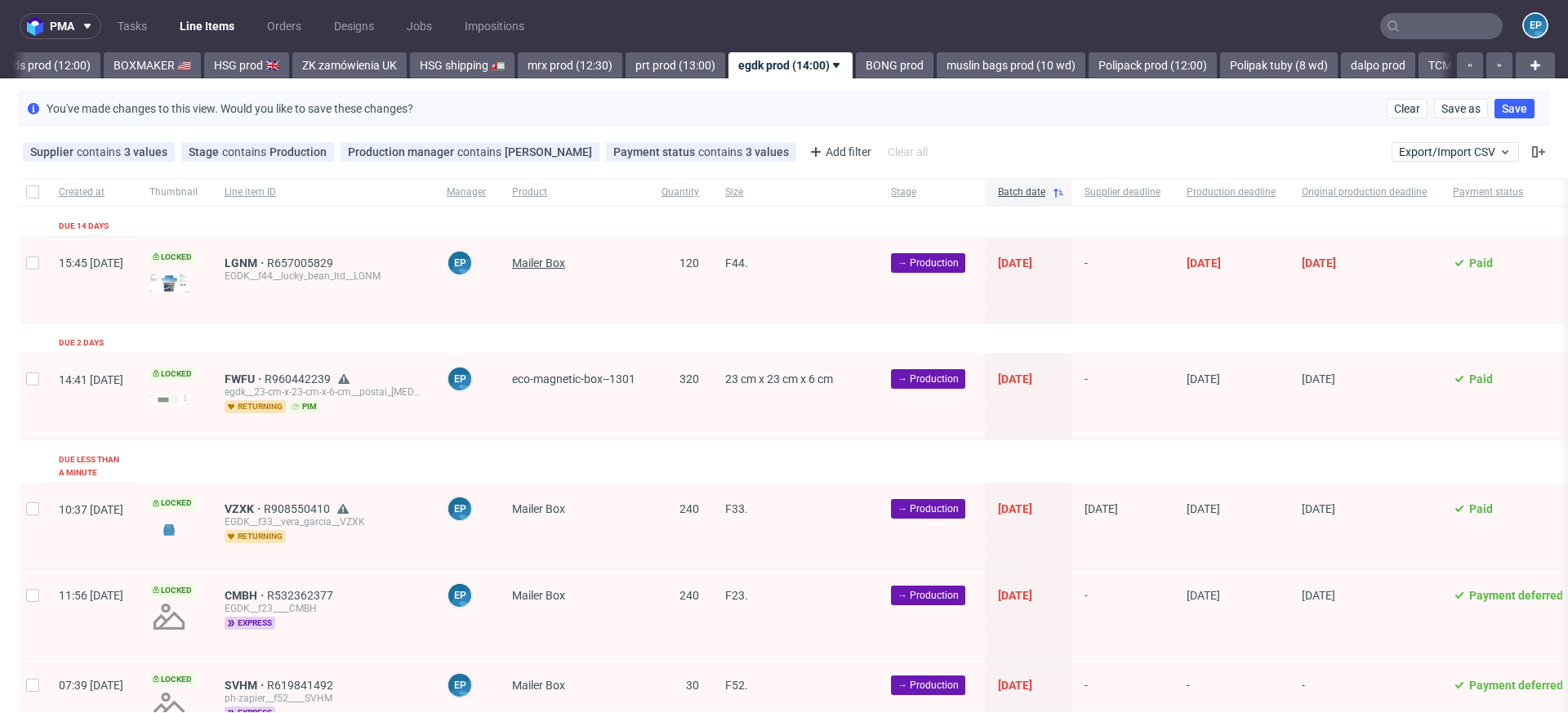
click at [565, 263] on span "Mailer Box" at bounding box center [539, 262] width 53 height 13
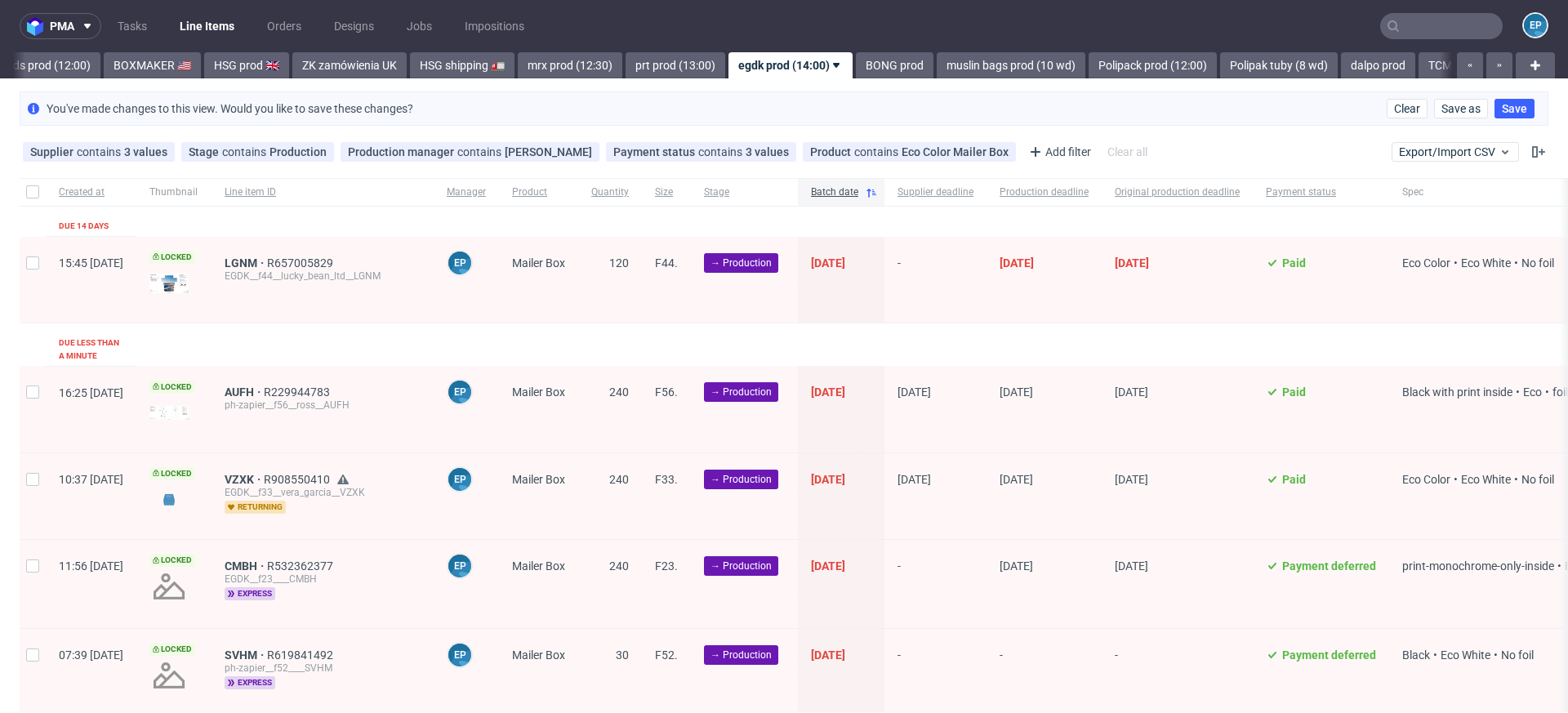
click at [27, 199] on div at bounding box center [32, 192] width 26 height 27
checkbox input "true"
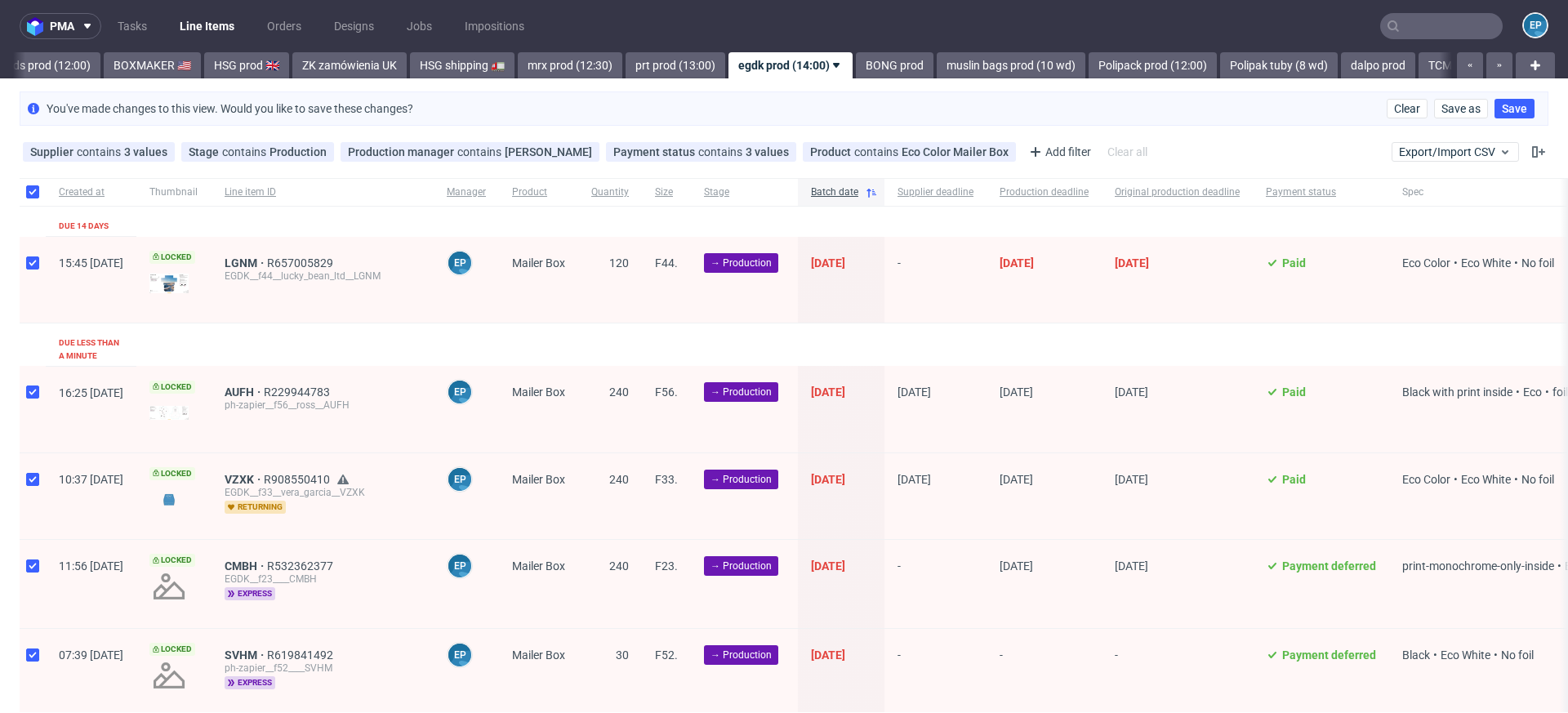
checkbox input "true"
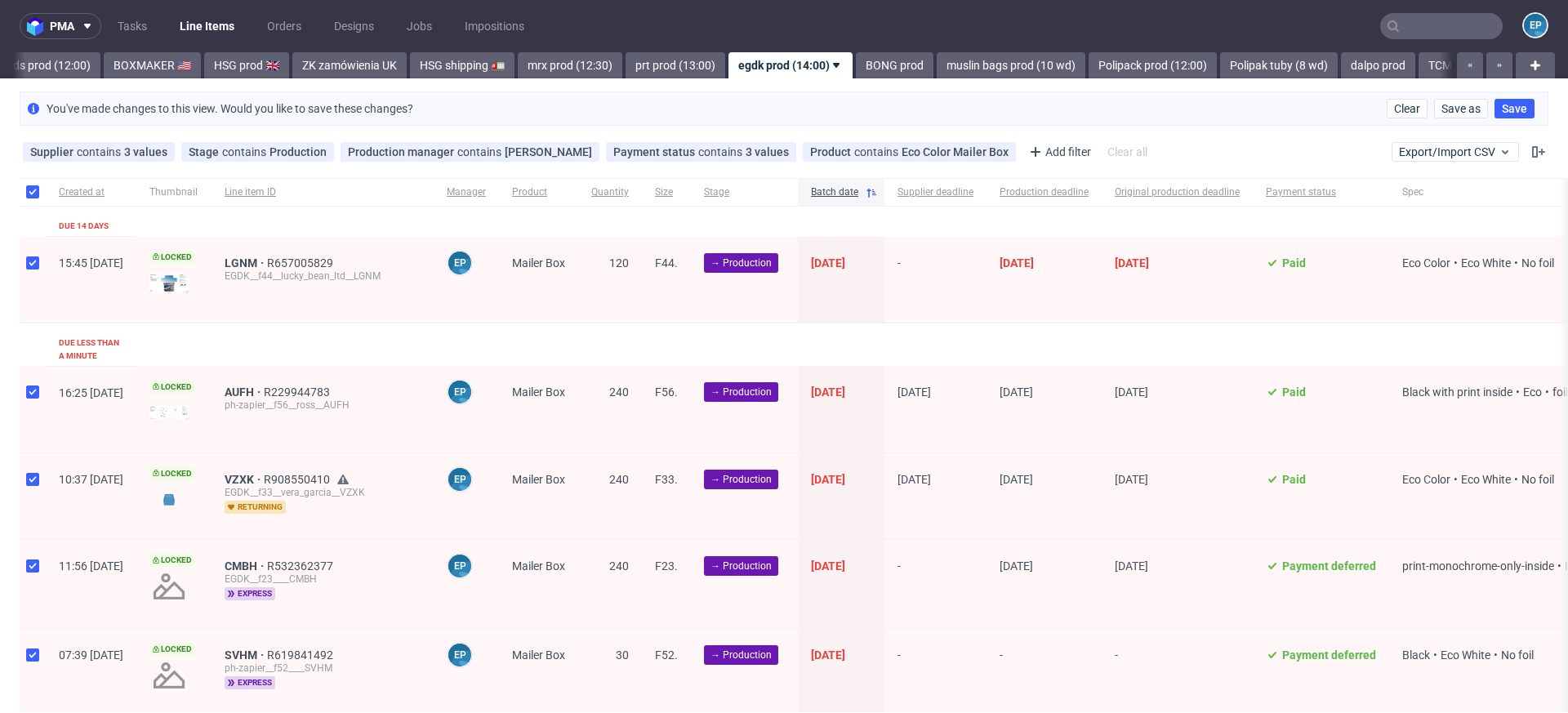
checkbox input "true"
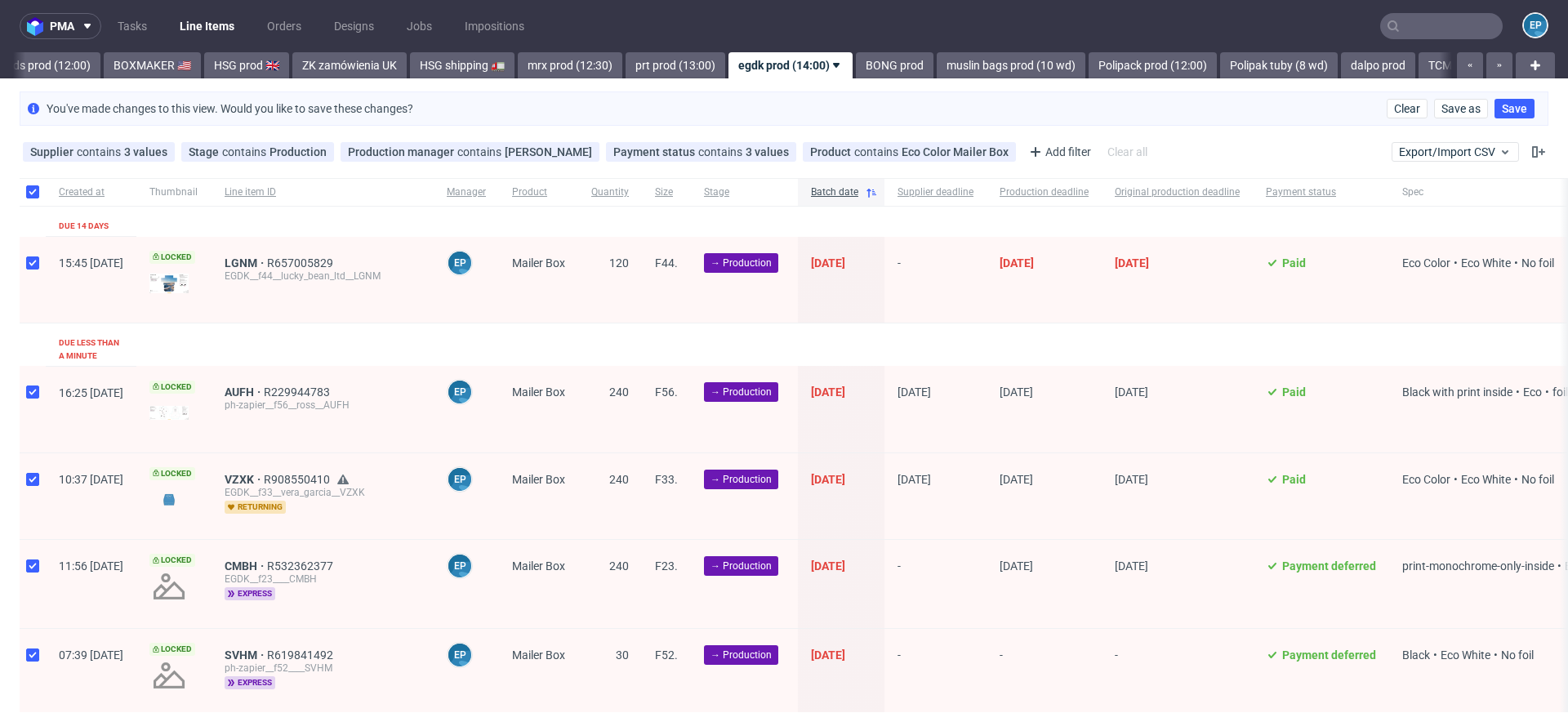
checkbox input "true"
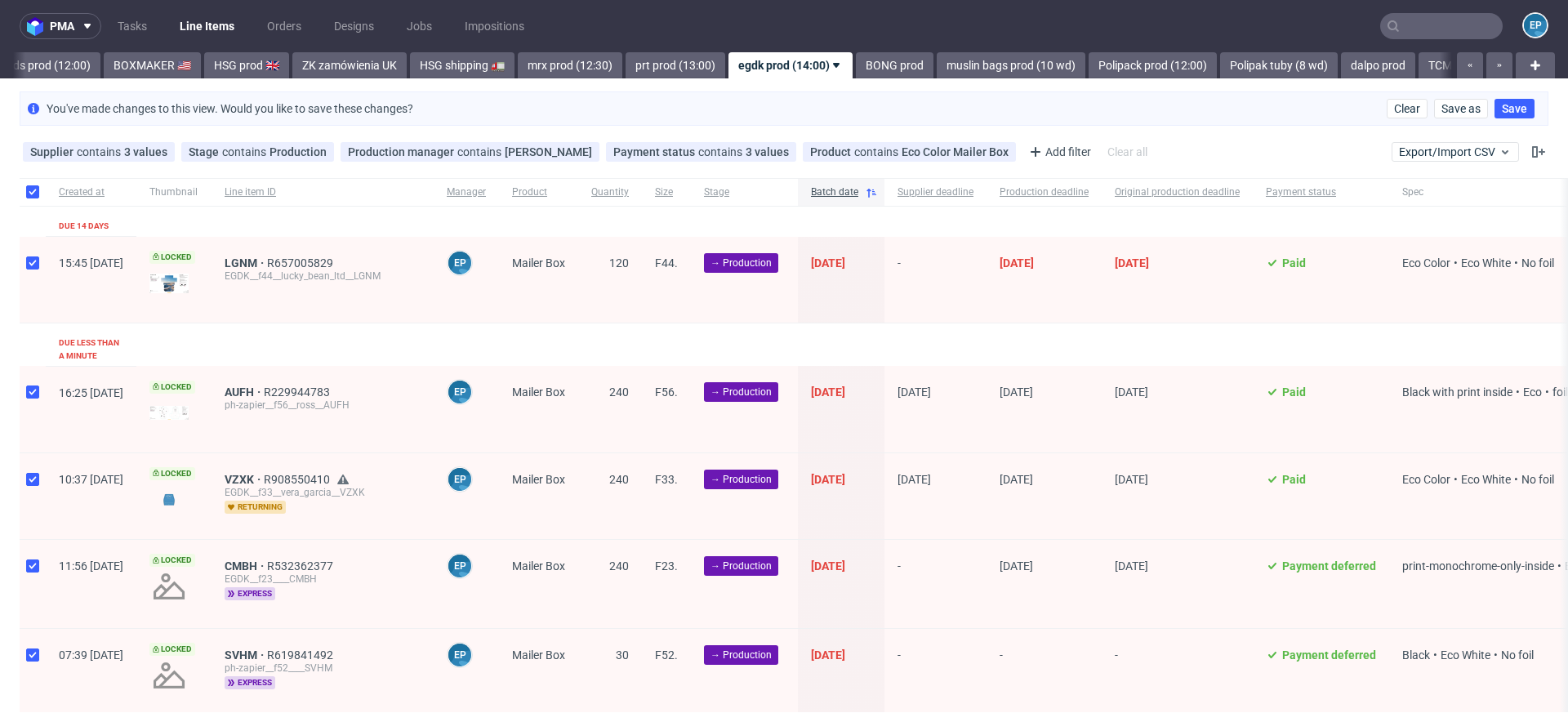
checkbox input "true"
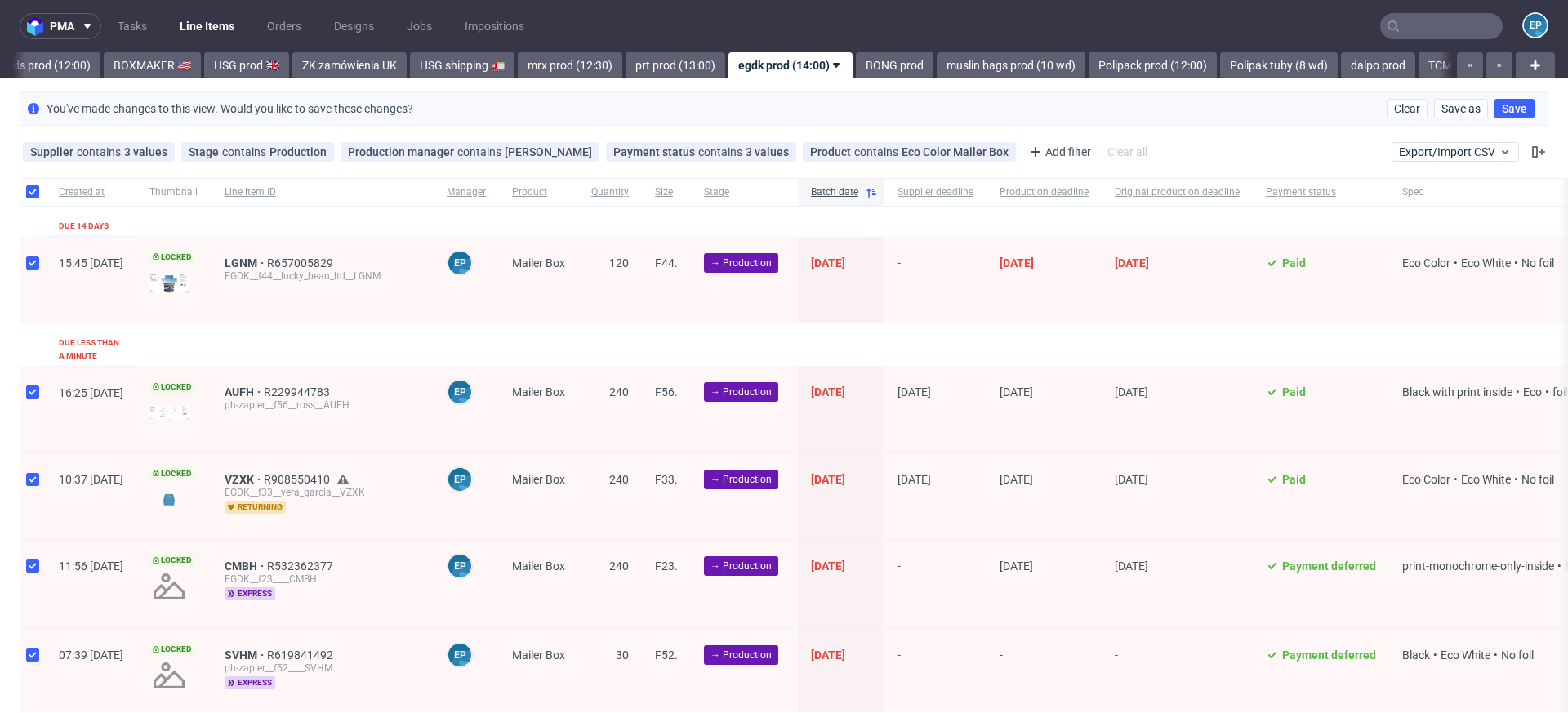
checkbox input "true"
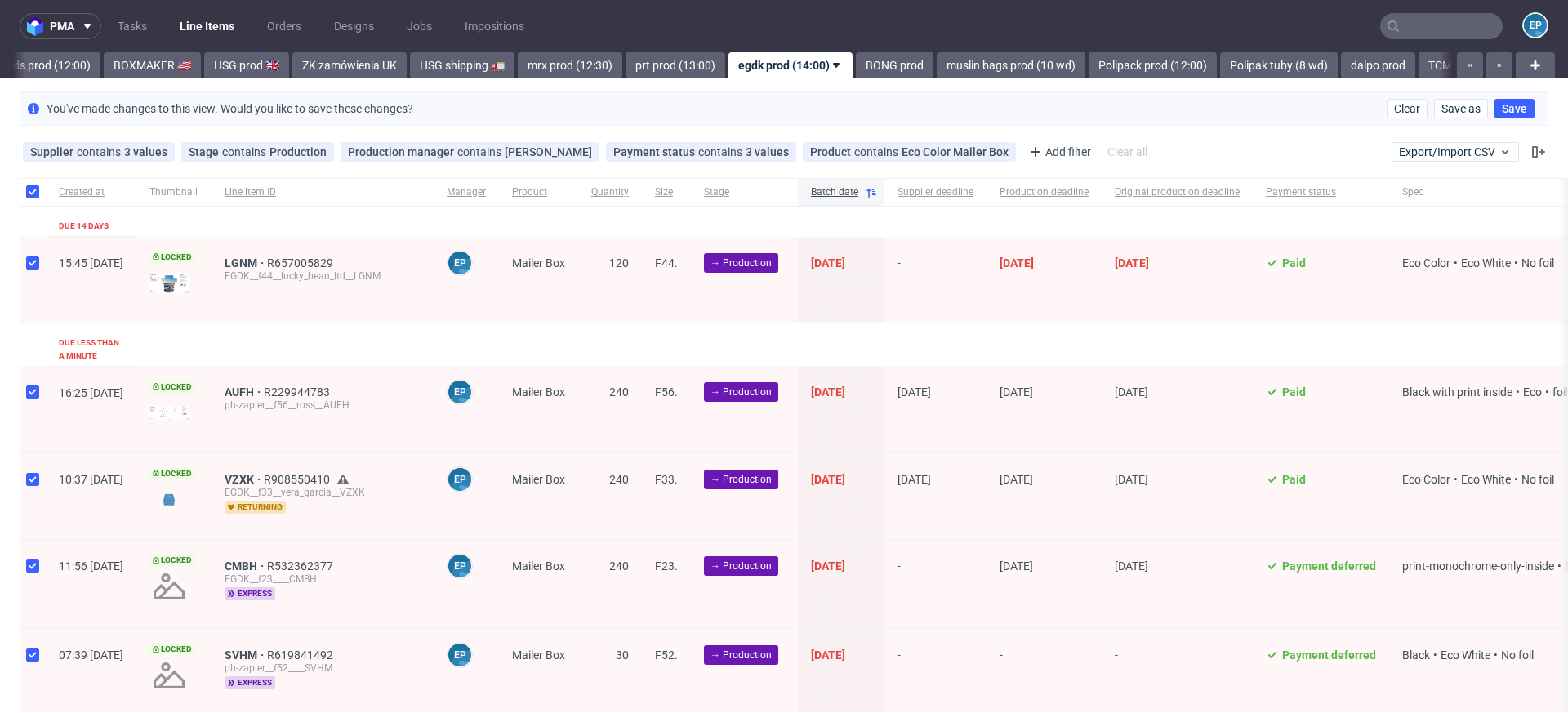
checkbox input "true"
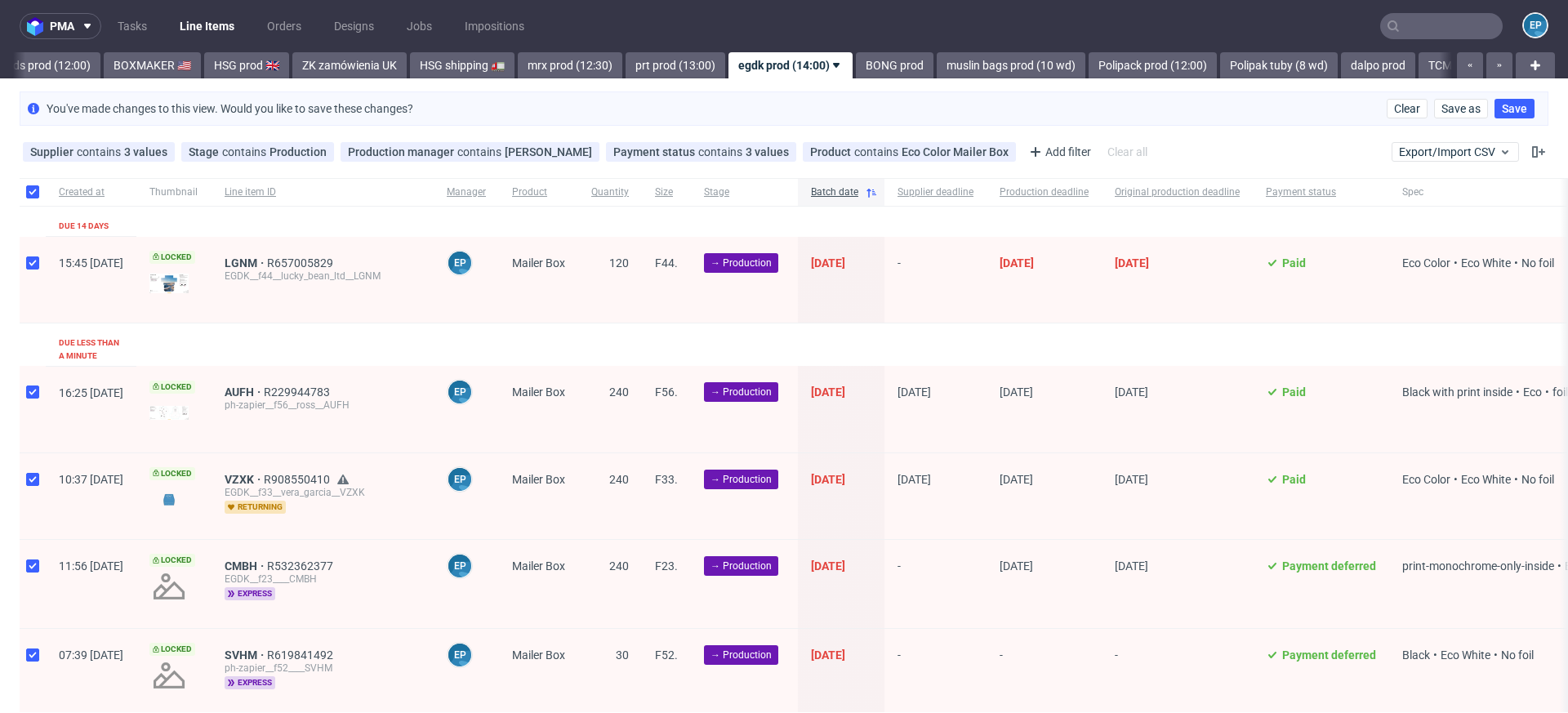
checkbox input "true"
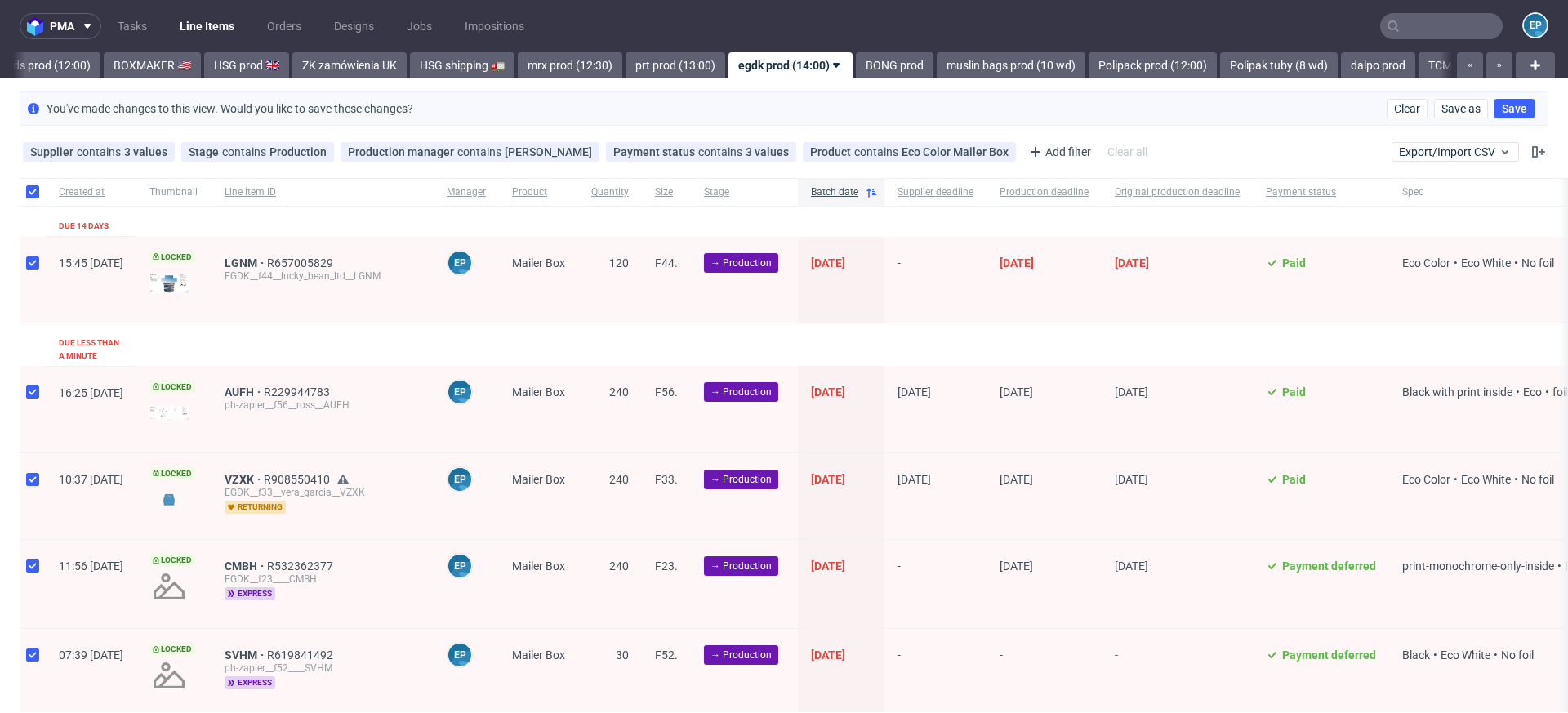
checkbox input "true"
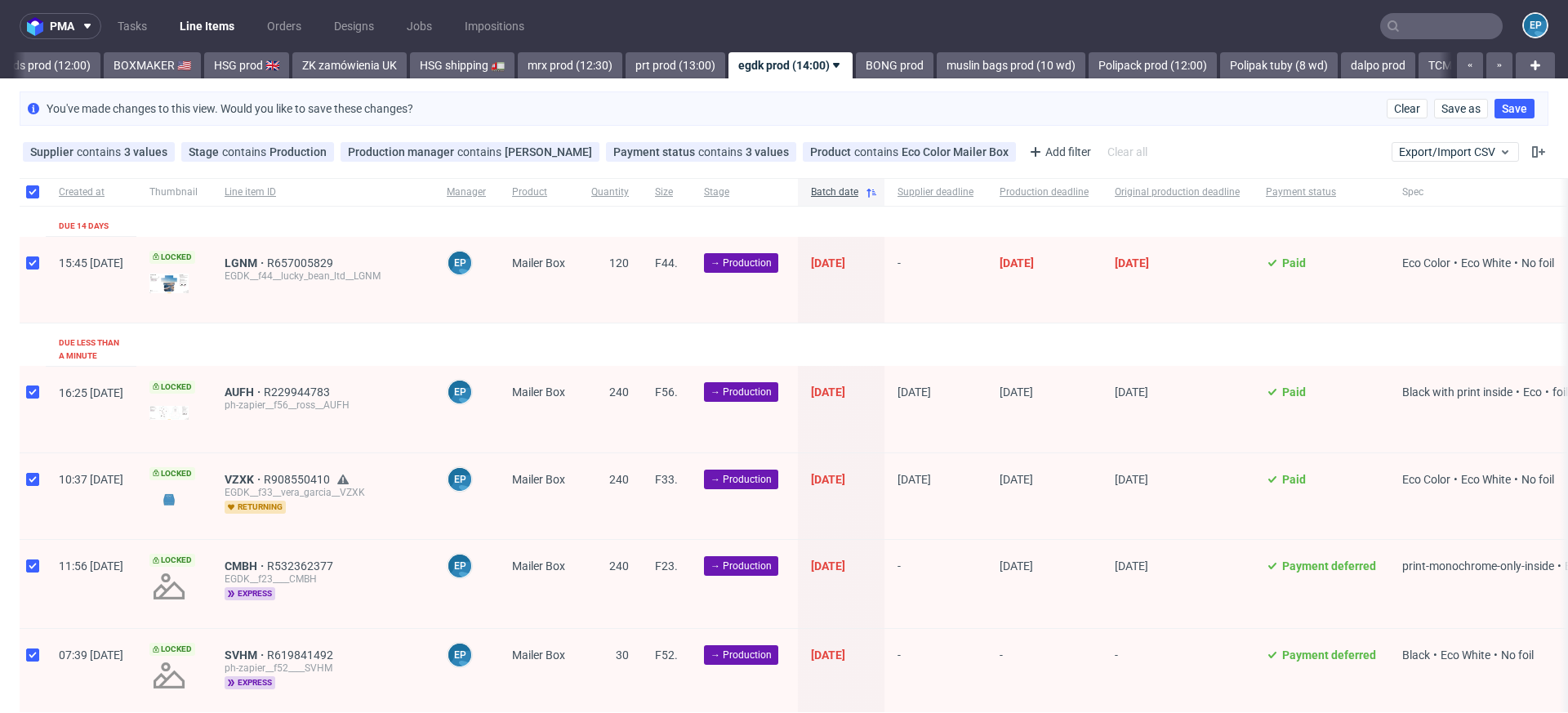
checkbox input "true"
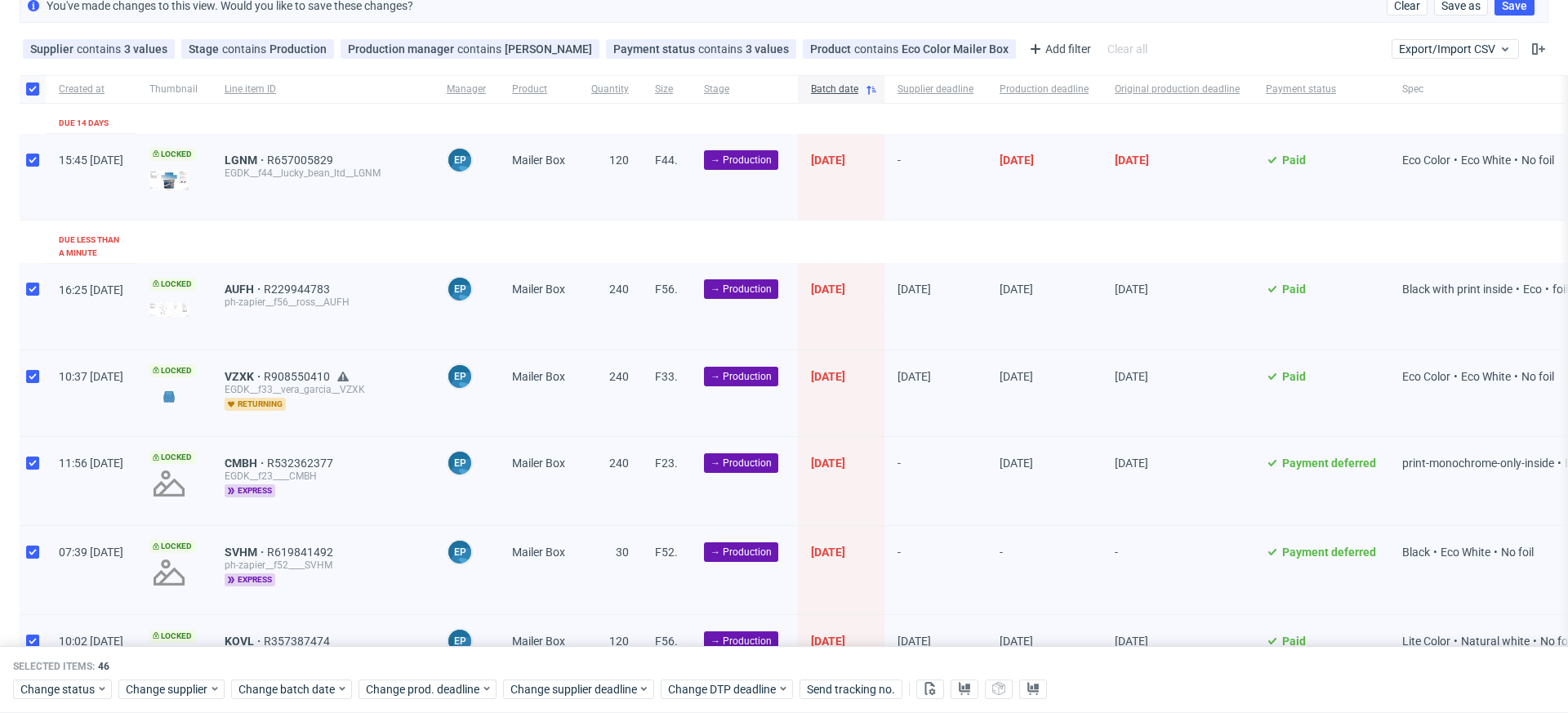
scroll to position [116, 0]
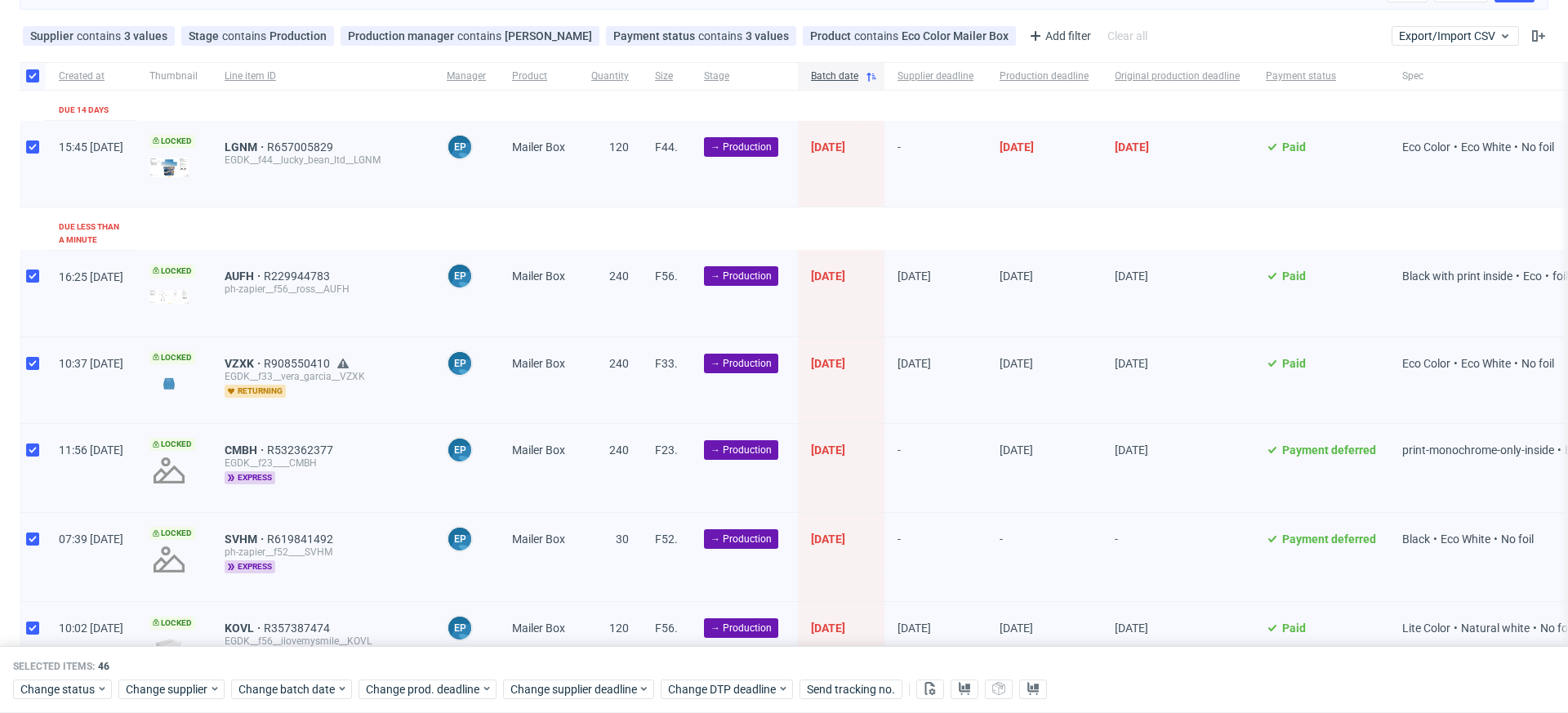
click at [33, 87] on div at bounding box center [32, 75] width 26 height 27
checkbox input "false"
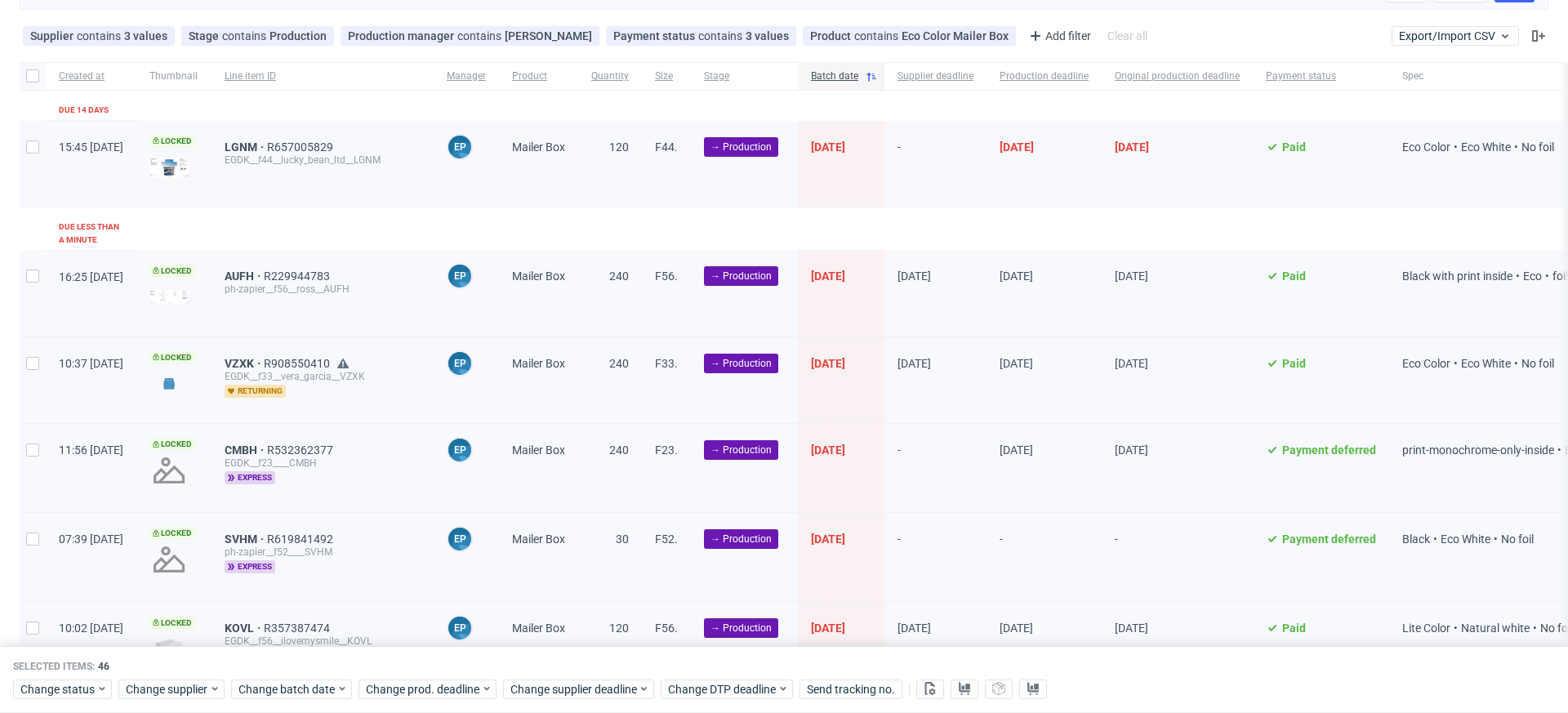
checkbox input "false"
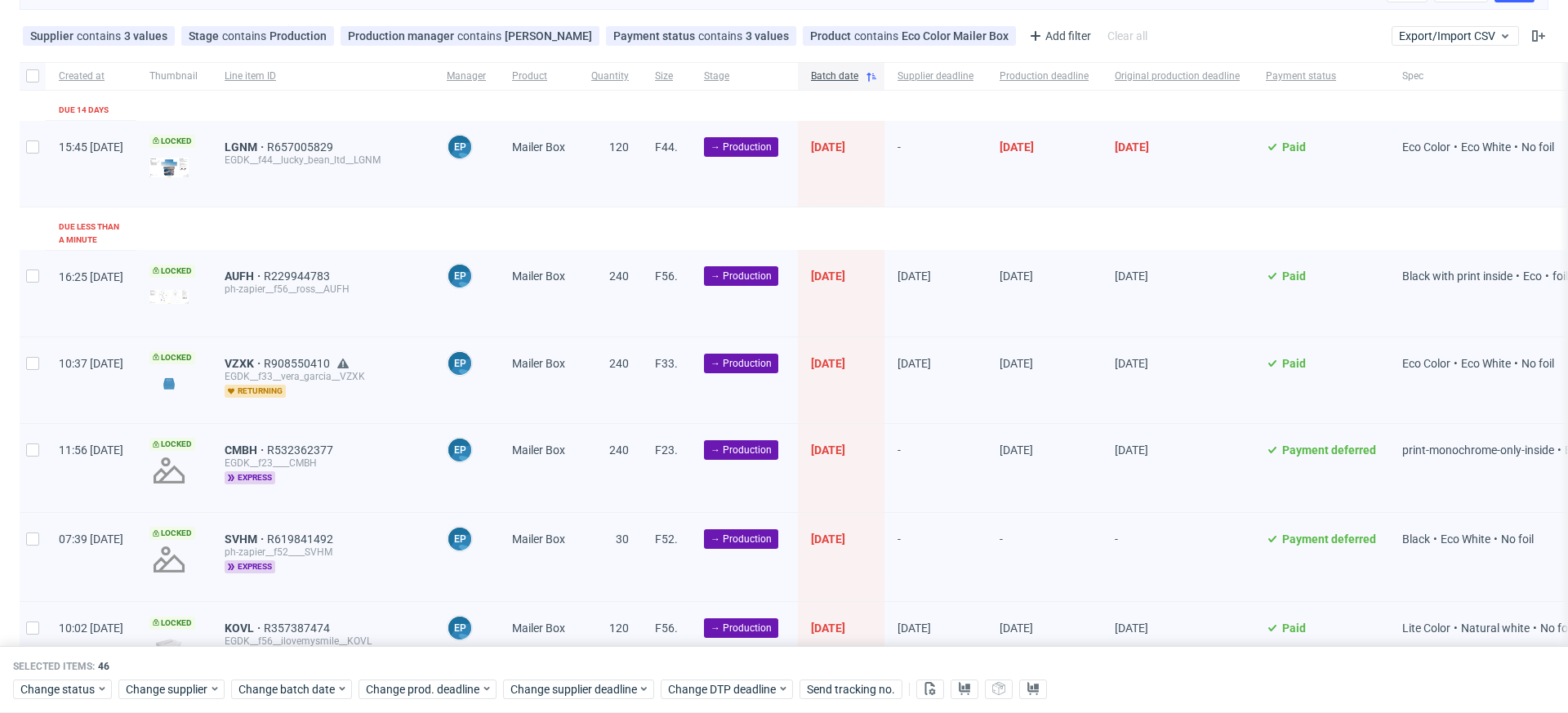
checkbox input "false"
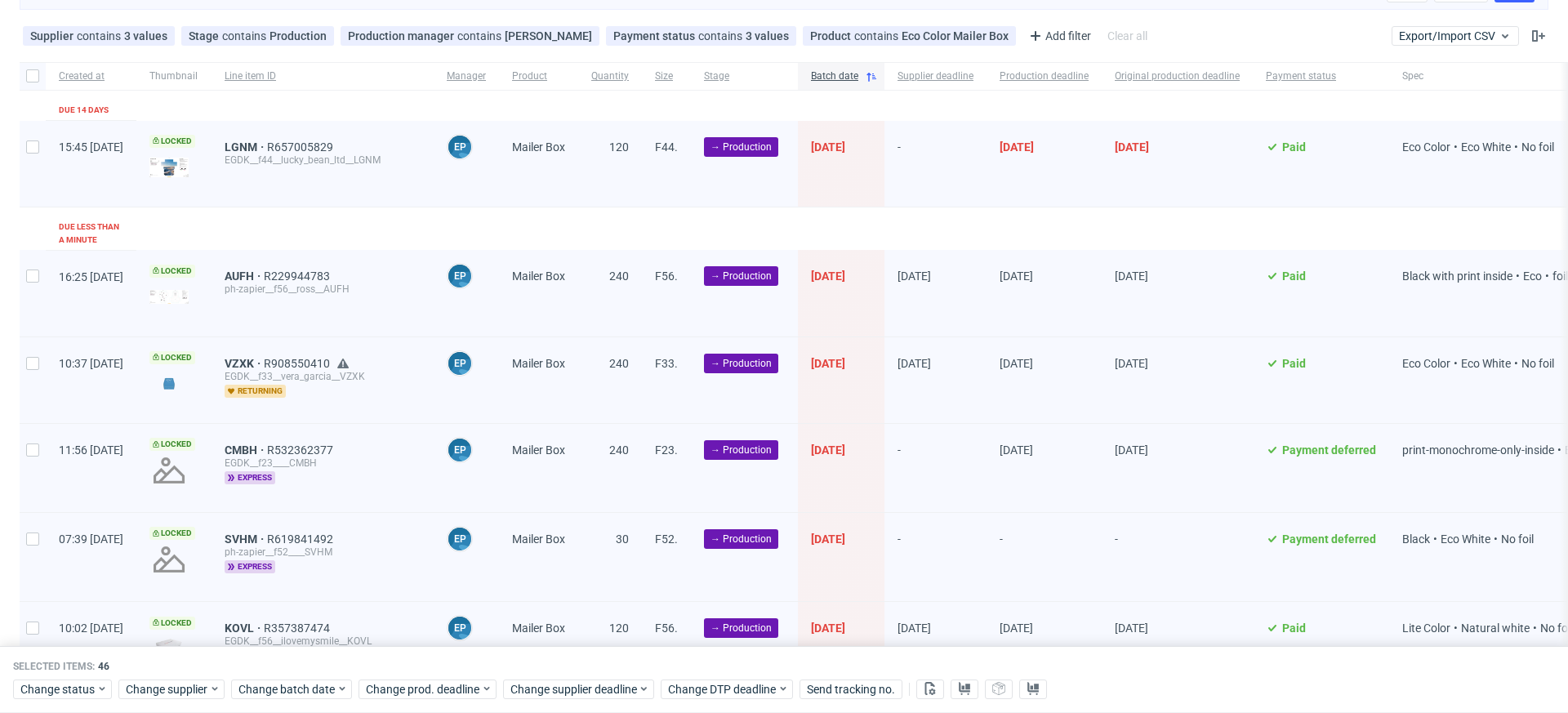
checkbox input "false"
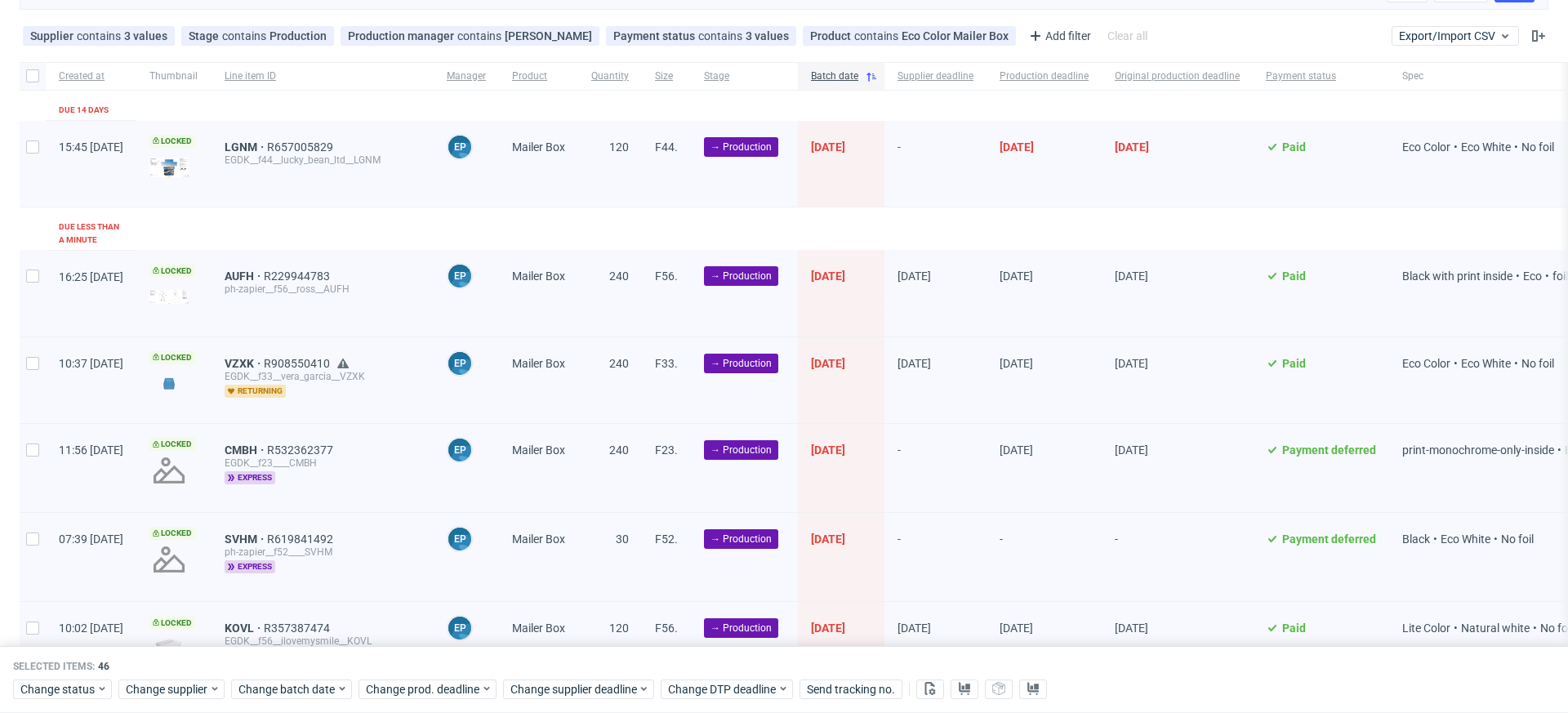
checkbox input "false"
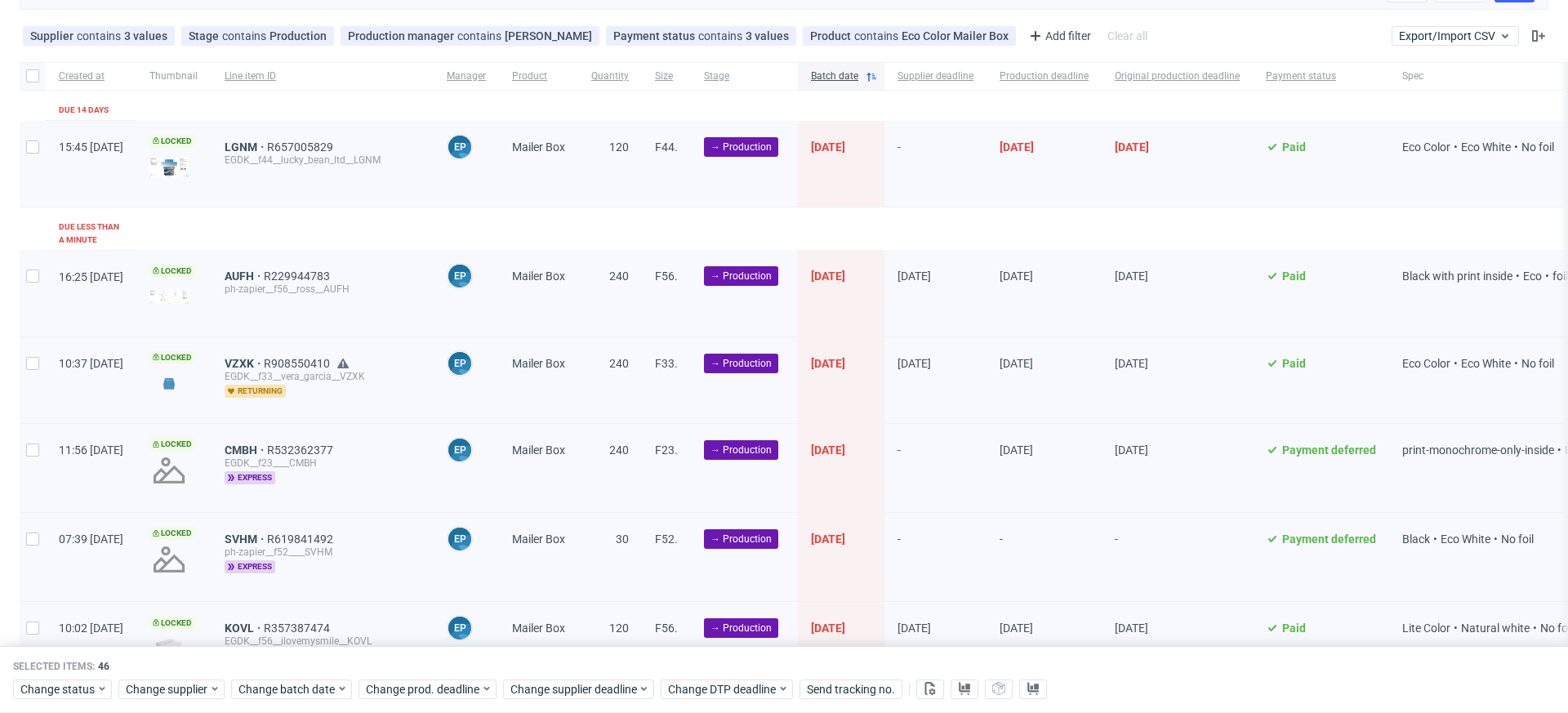
checkbox input "false"
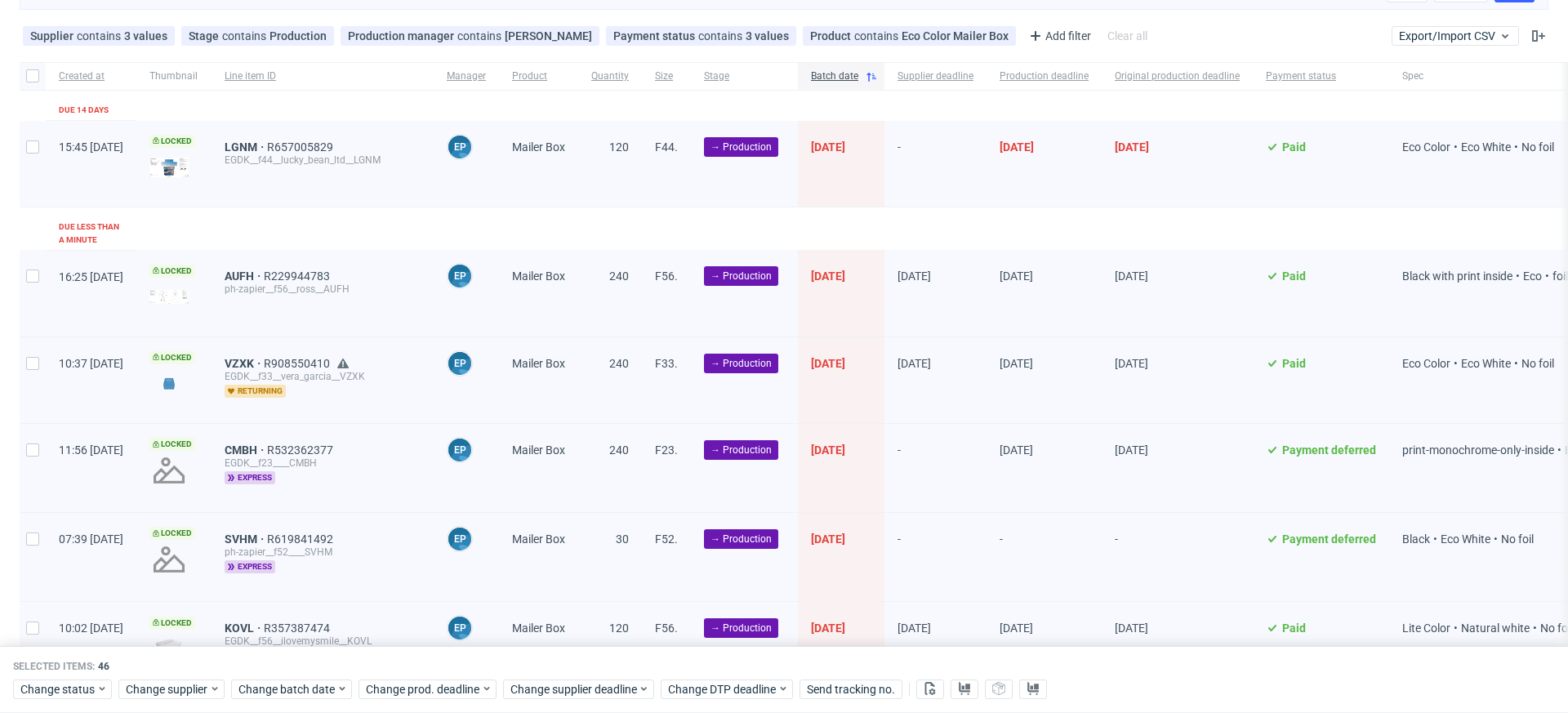
checkbox input "false"
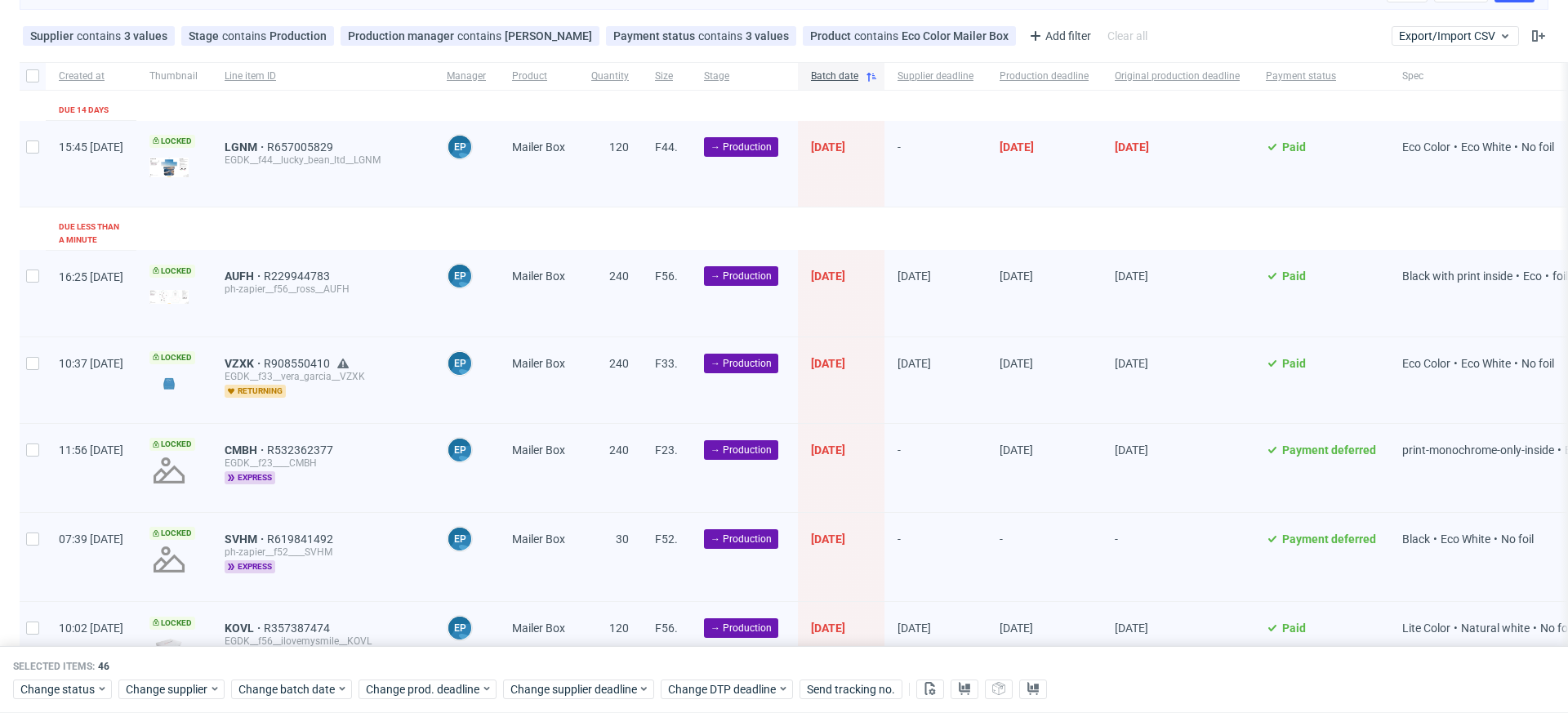
checkbox input "false"
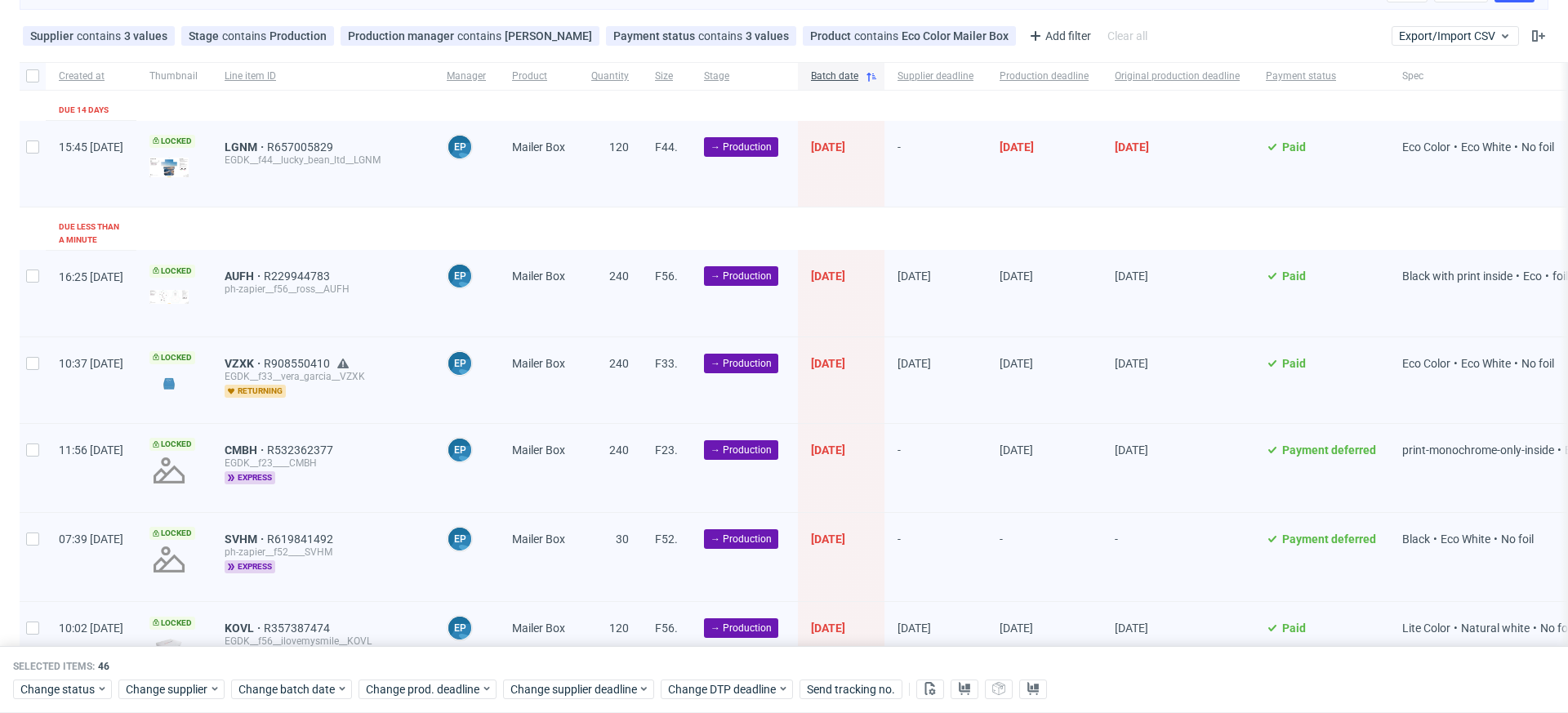
checkbox input "false"
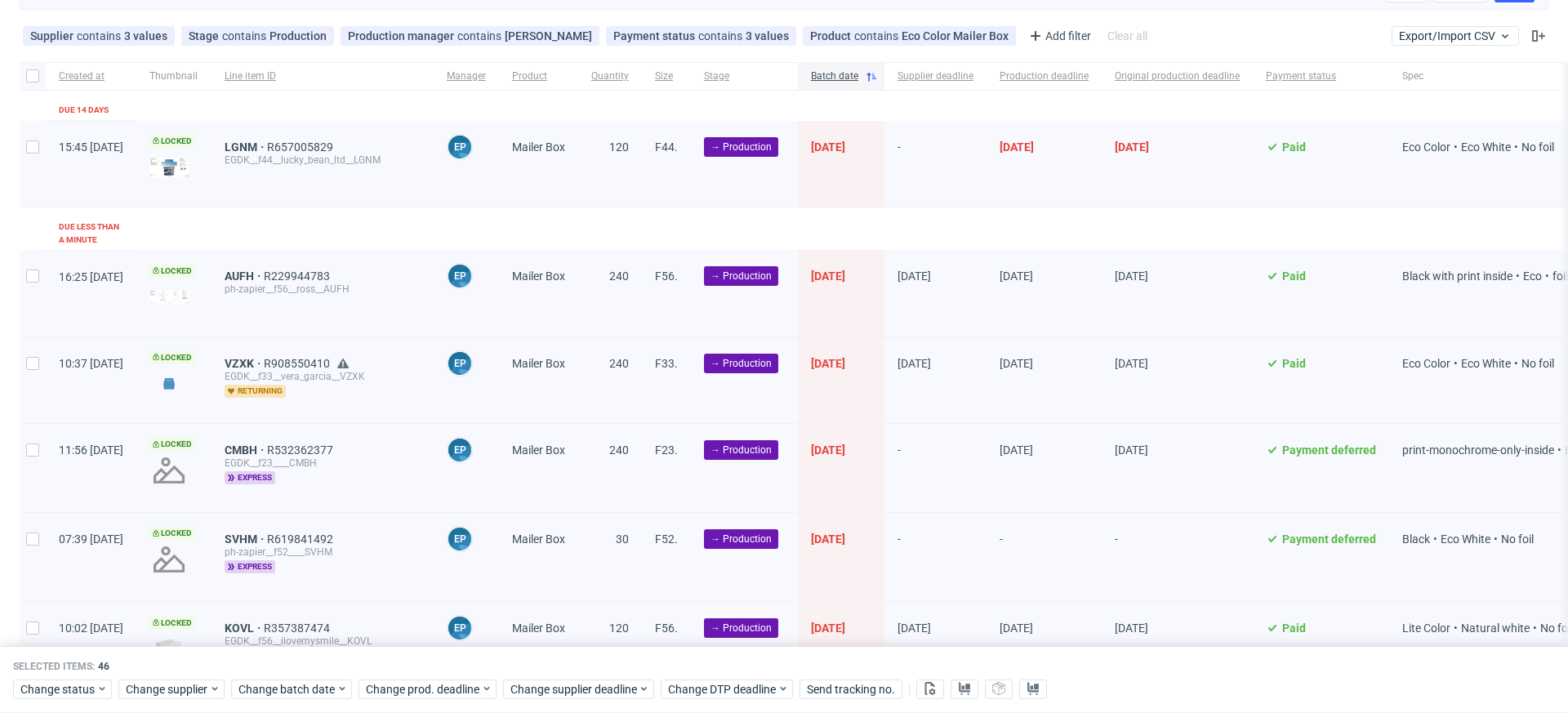
checkbox input "false"
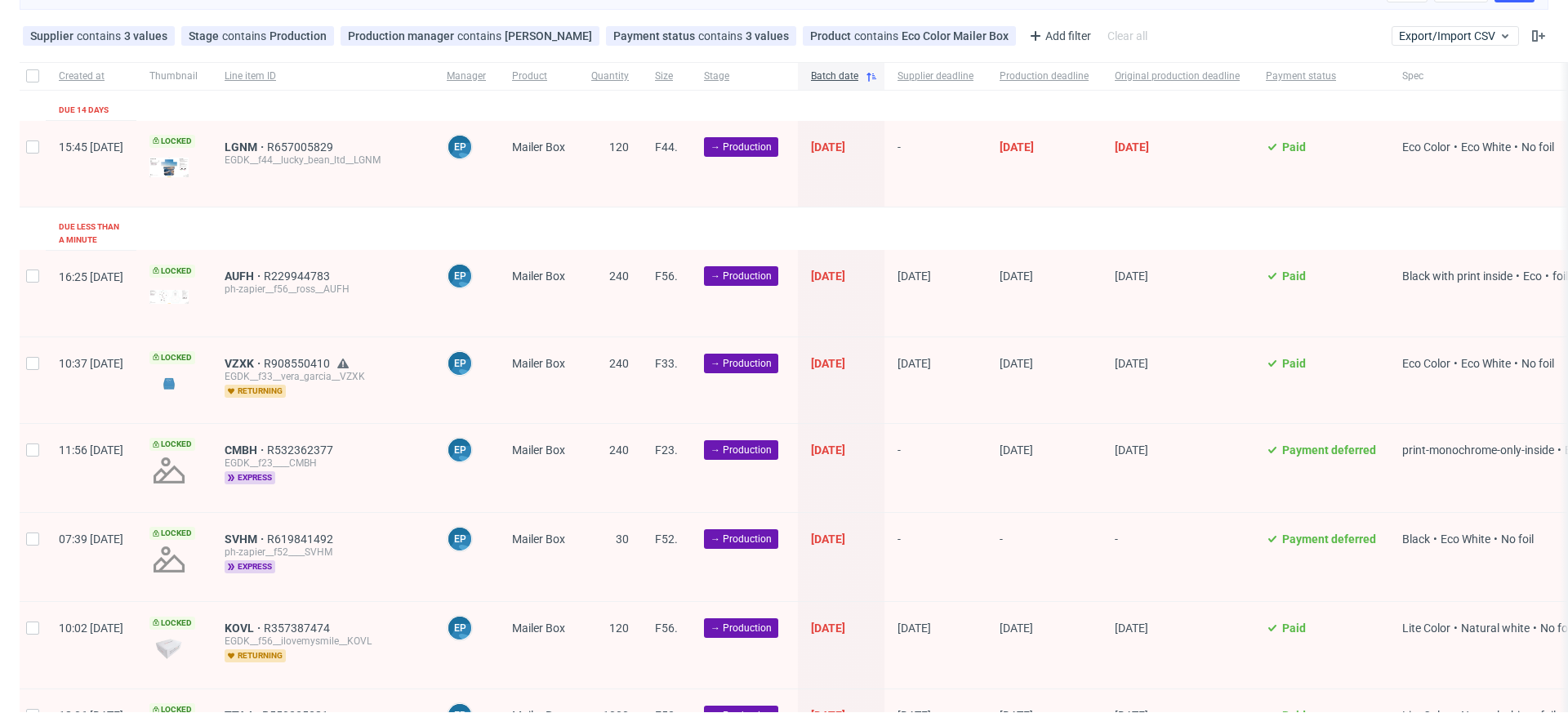
click at [28, 161] on div at bounding box center [32, 164] width 26 height 86
checkbox input "true"
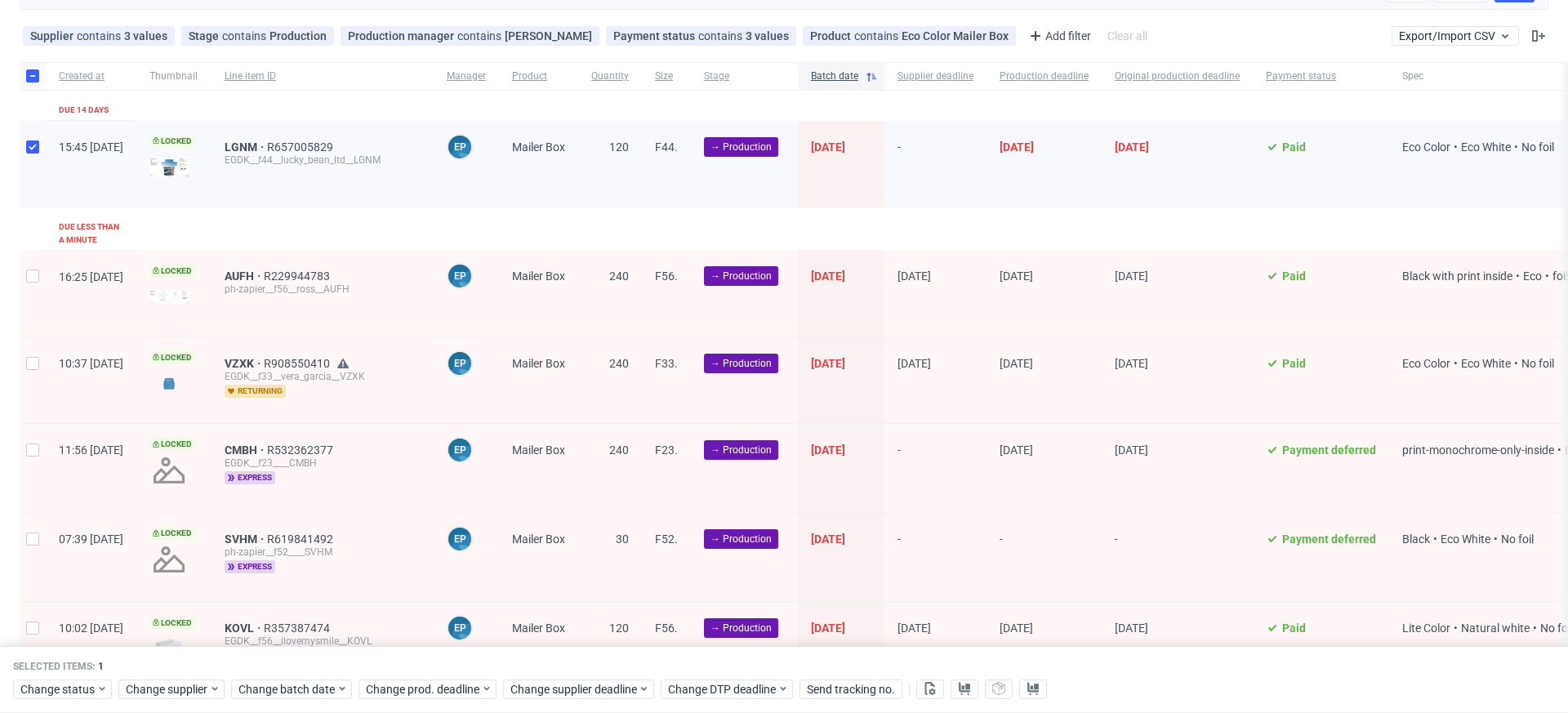
click at [27, 440] on div at bounding box center [32, 468] width 26 height 88
checkbox input "true"
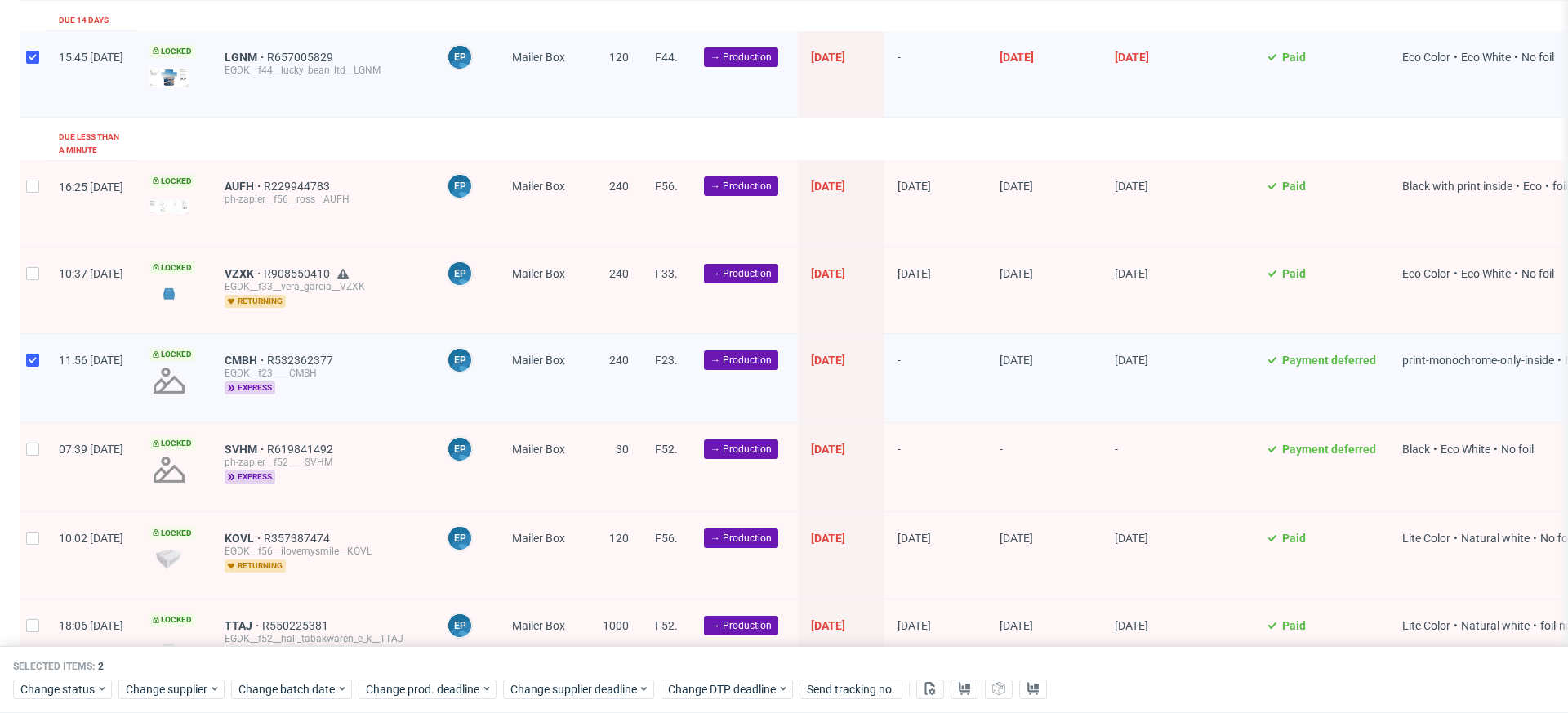
scroll to position [245, 0]
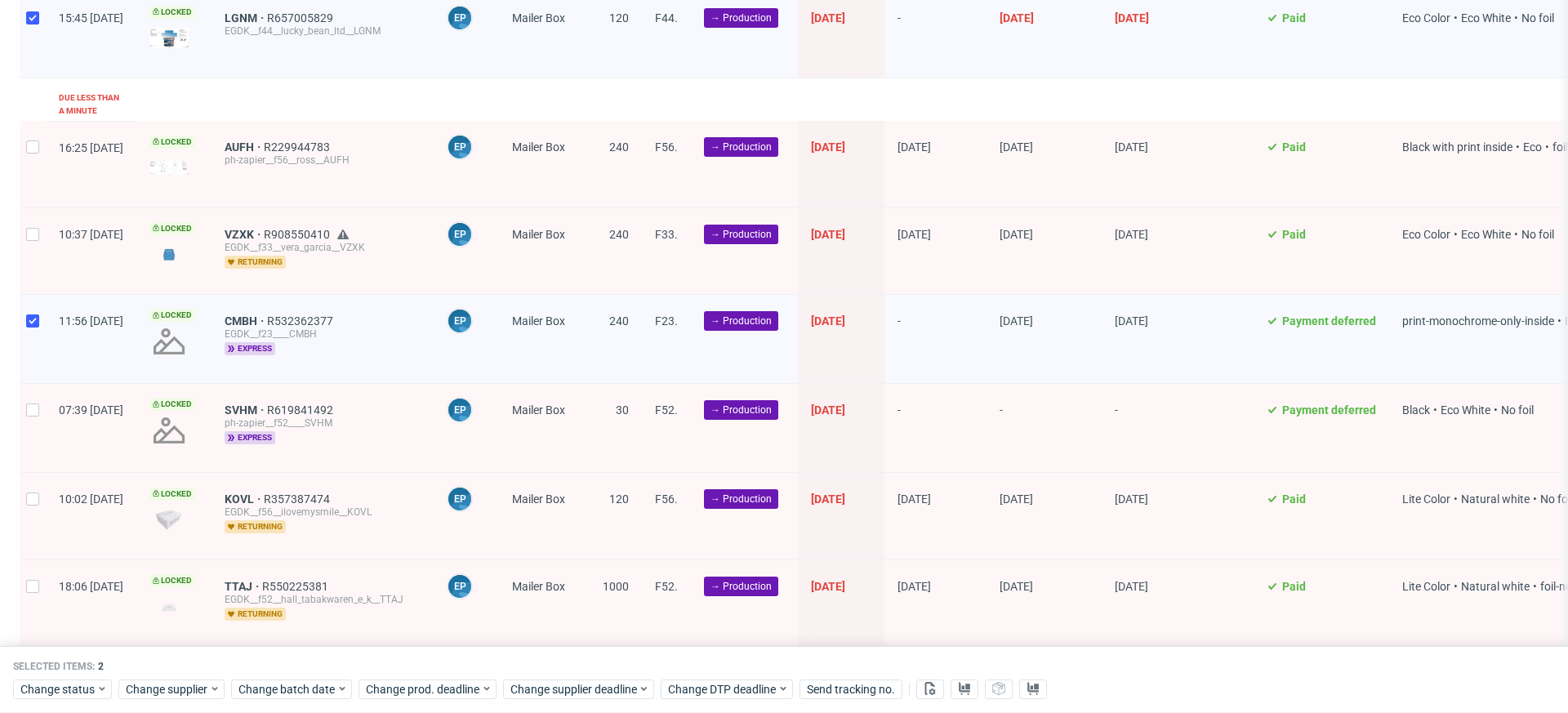
click at [26, 402] on div at bounding box center [32, 428] width 26 height 88
checkbox input "true"
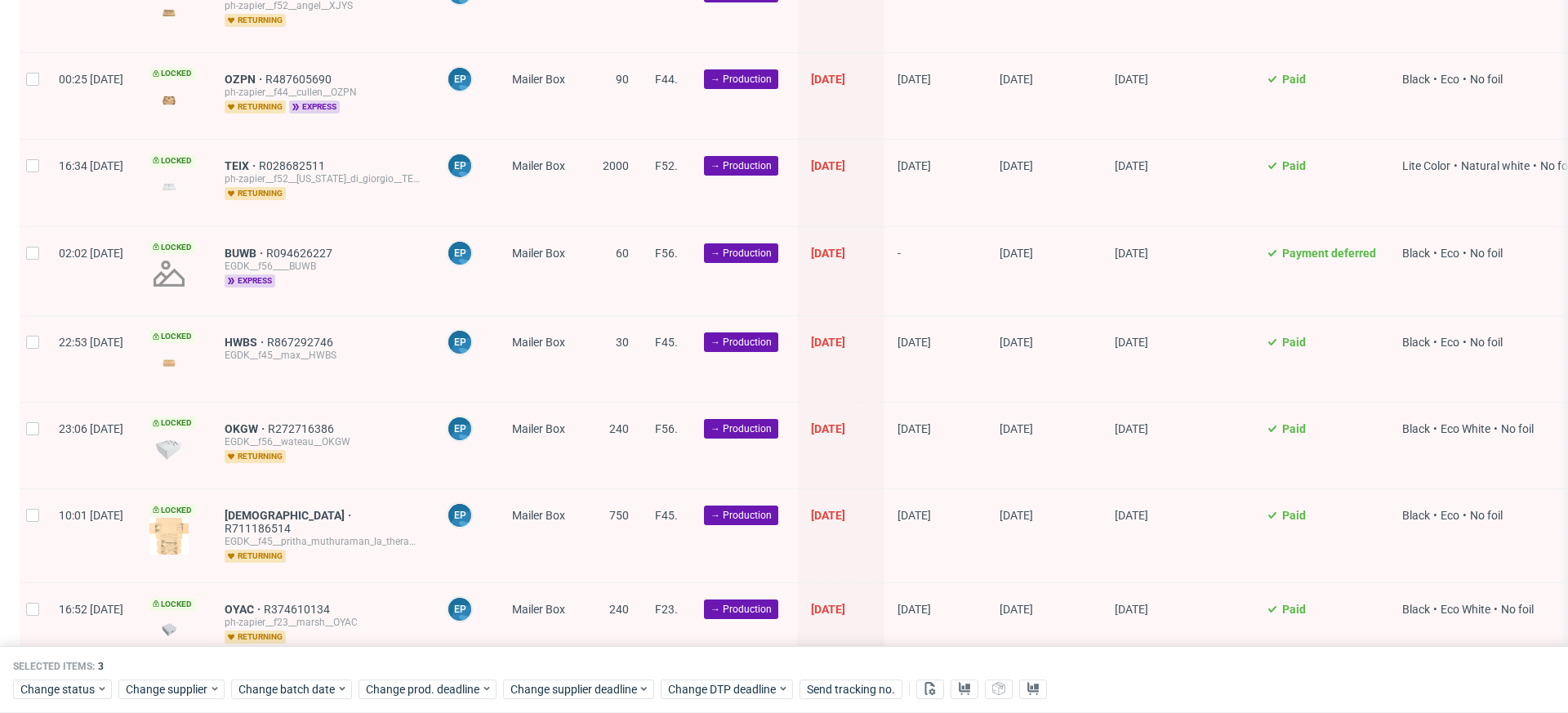
scroll to position [1150, 0]
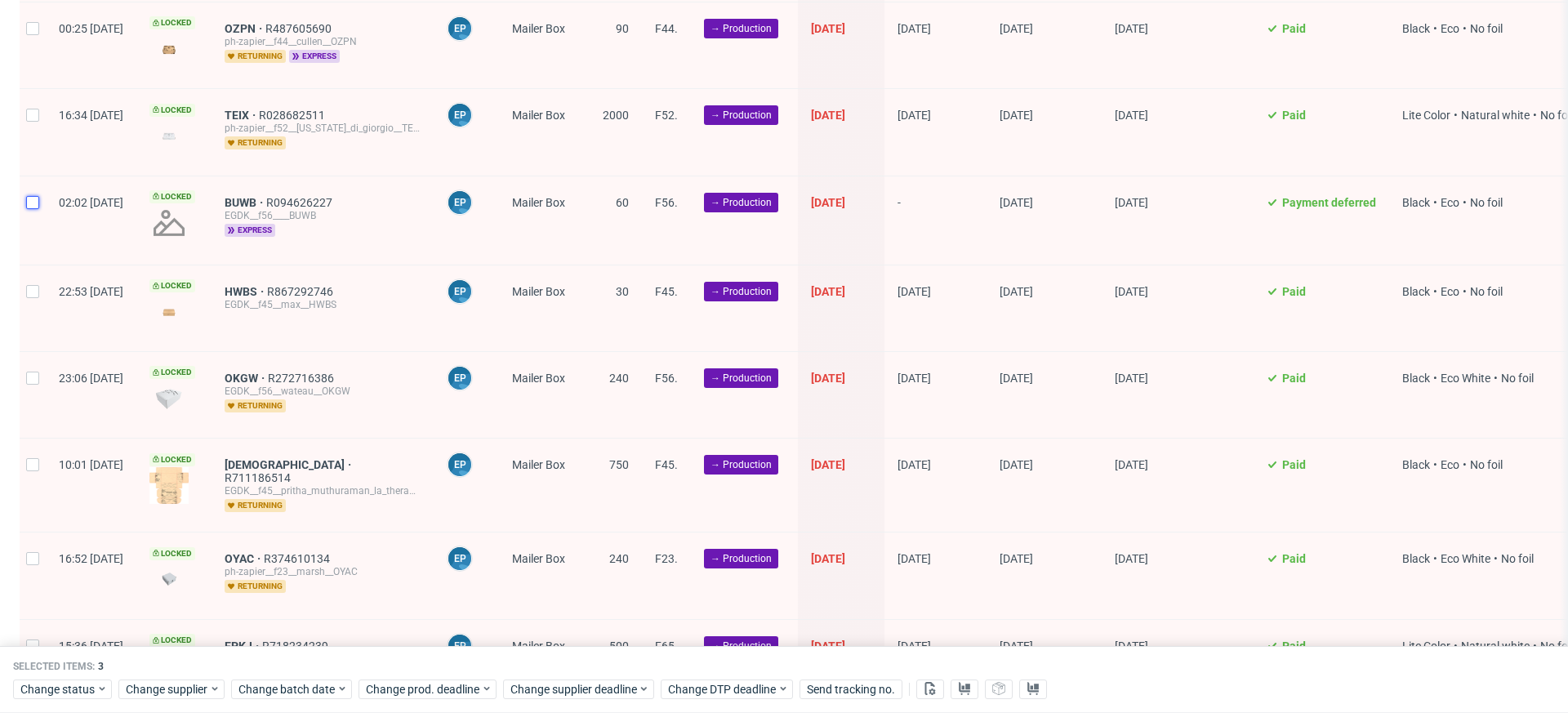
click at [27, 196] on input "checkbox" at bounding box center [32, 201] width 13 height 13
checkbox input "true"
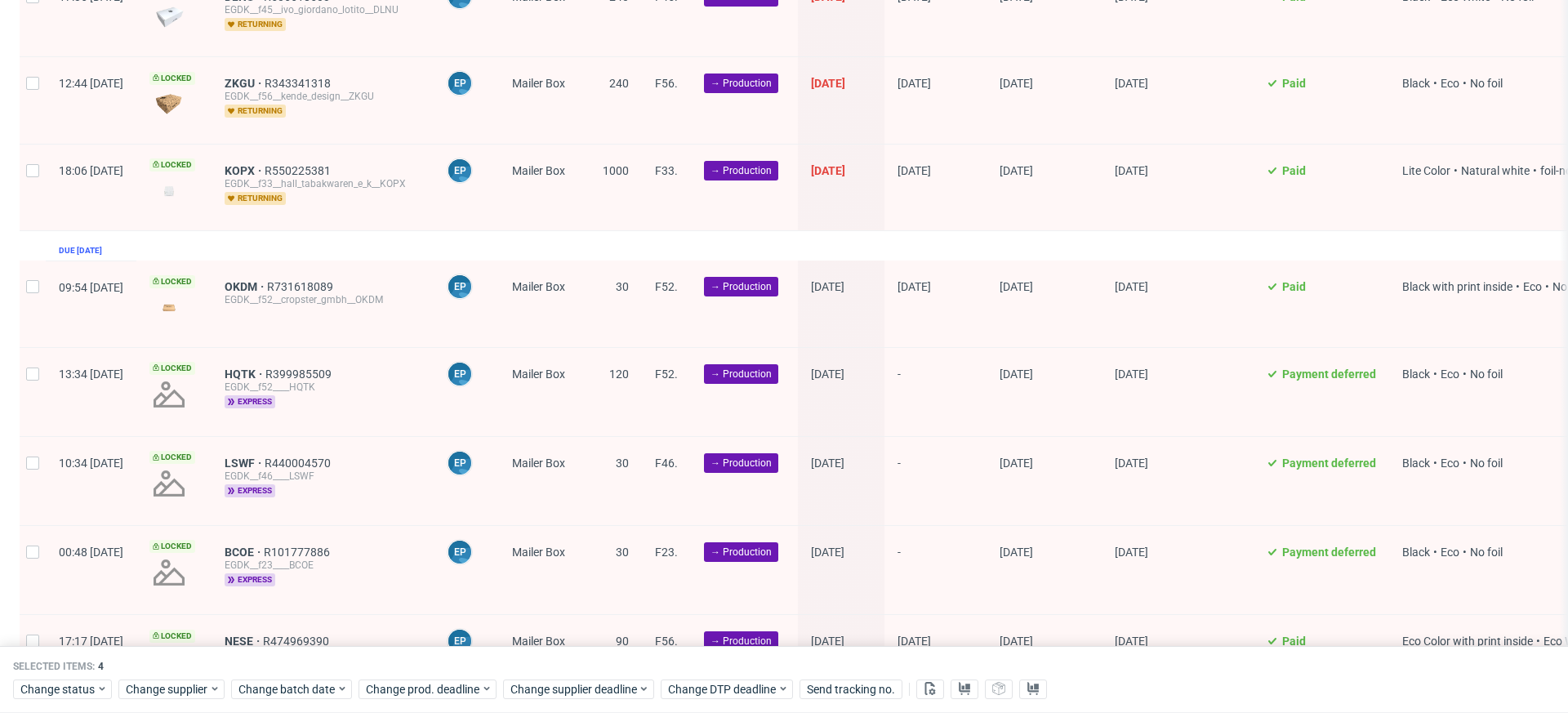
scroll to position [3037, 0]
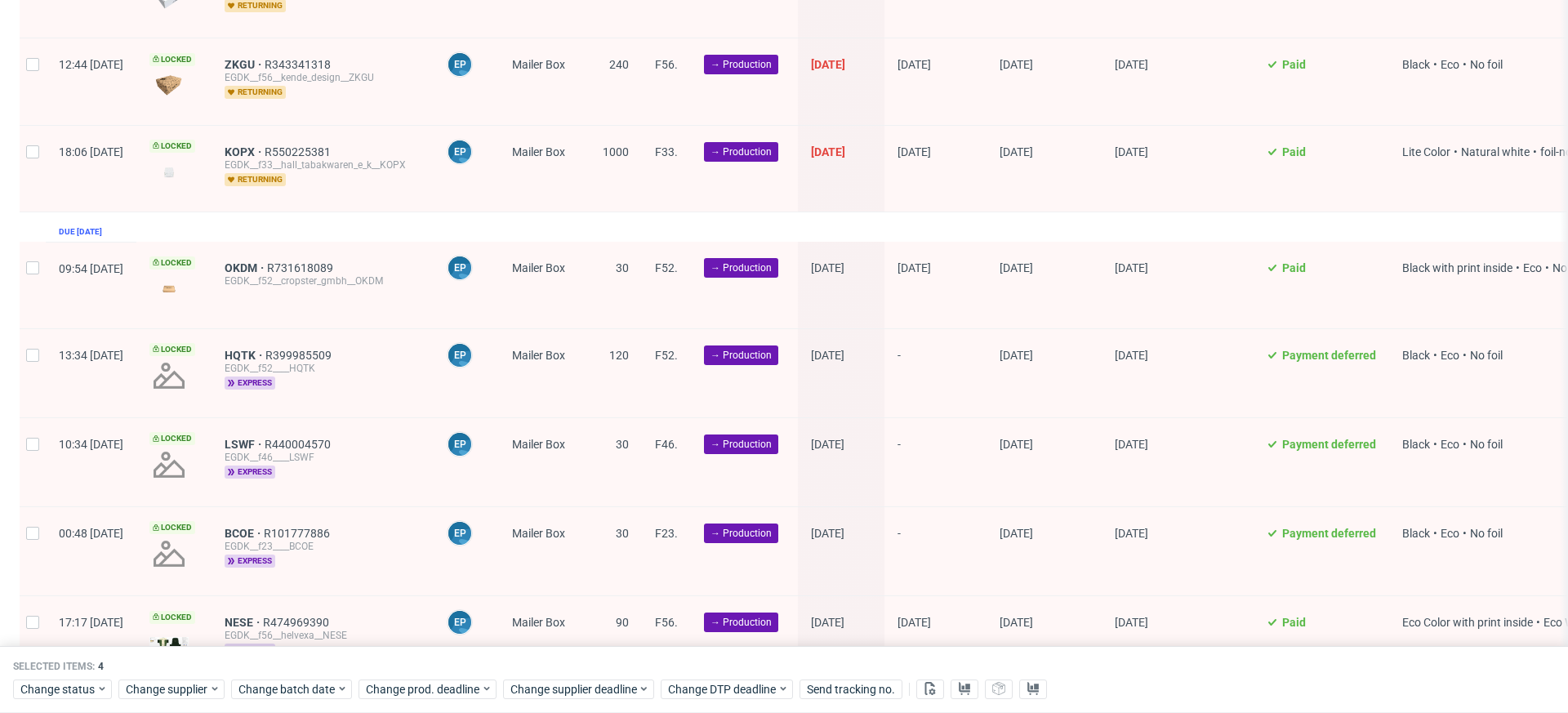
click at [32, 242] on div at bounding box center [32, 285] width 26 height 86
checkbox input "true"
click at [32, 345] on div at bounding box center [32, 374] width 26 height 88
checkbox input "true"
click at [32, 419] on div at bounding box center [32, 463] width 26 height 88
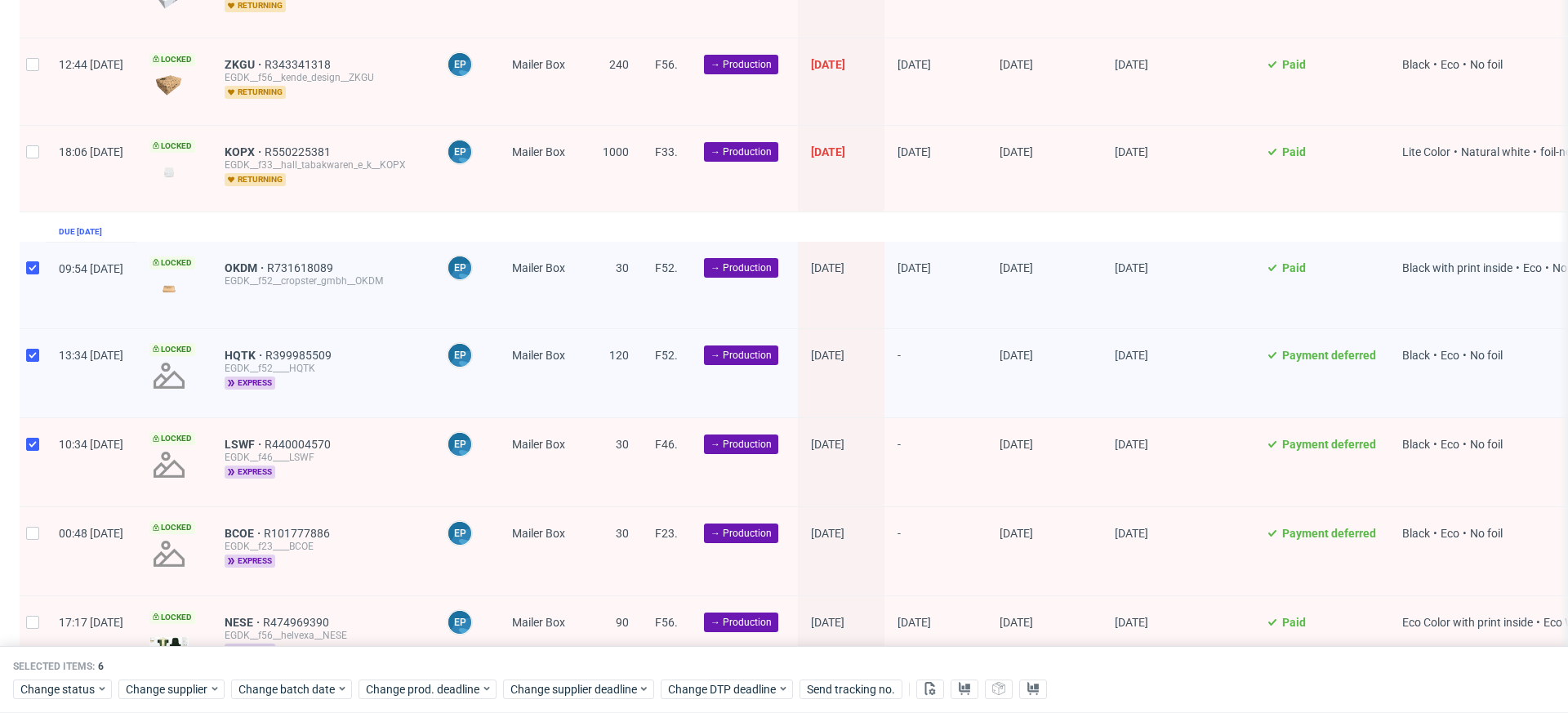
checkbox input "true"
click at [33, 527] on input "checkbox" at bounding box center [32, 533] width 13 height 13
checkbox input "true"
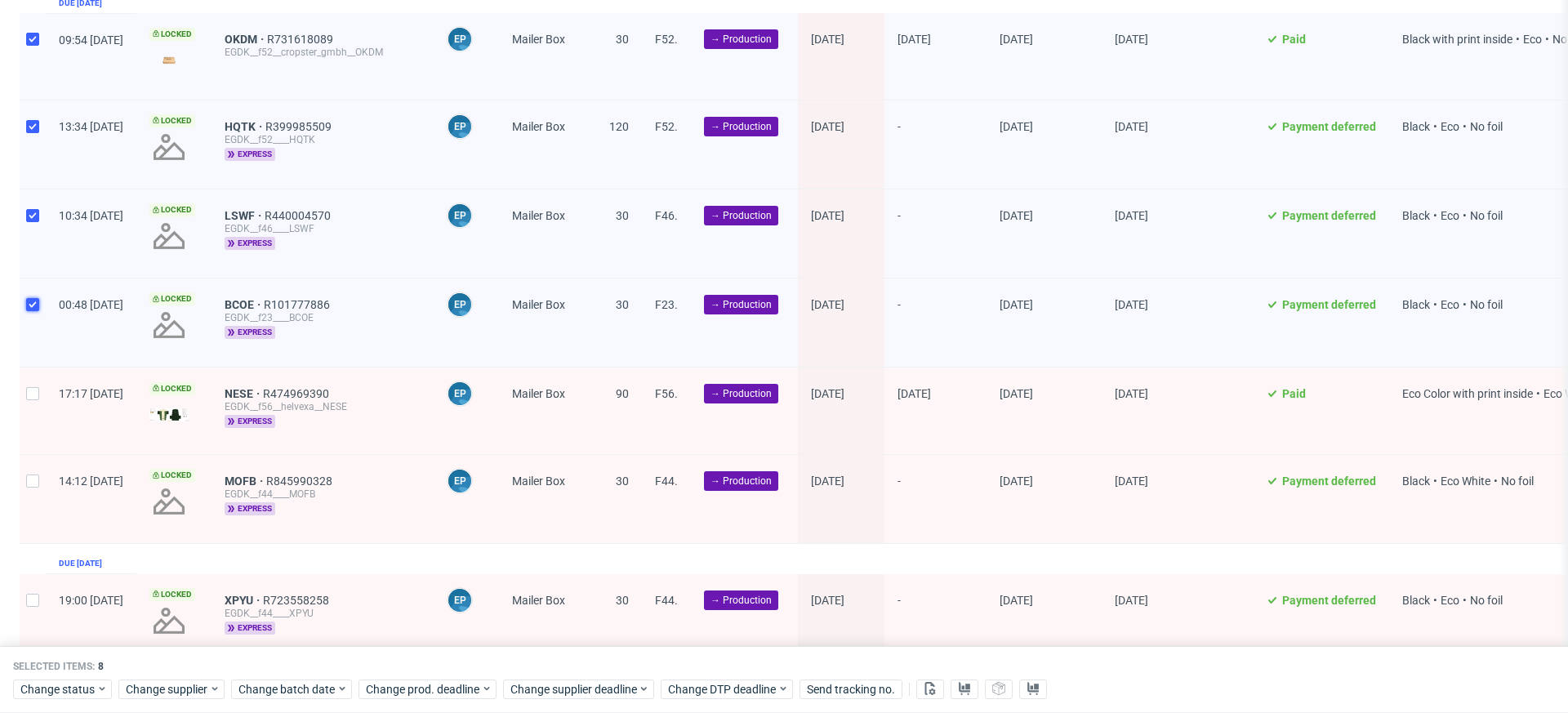
scroll to position [3278, 0]
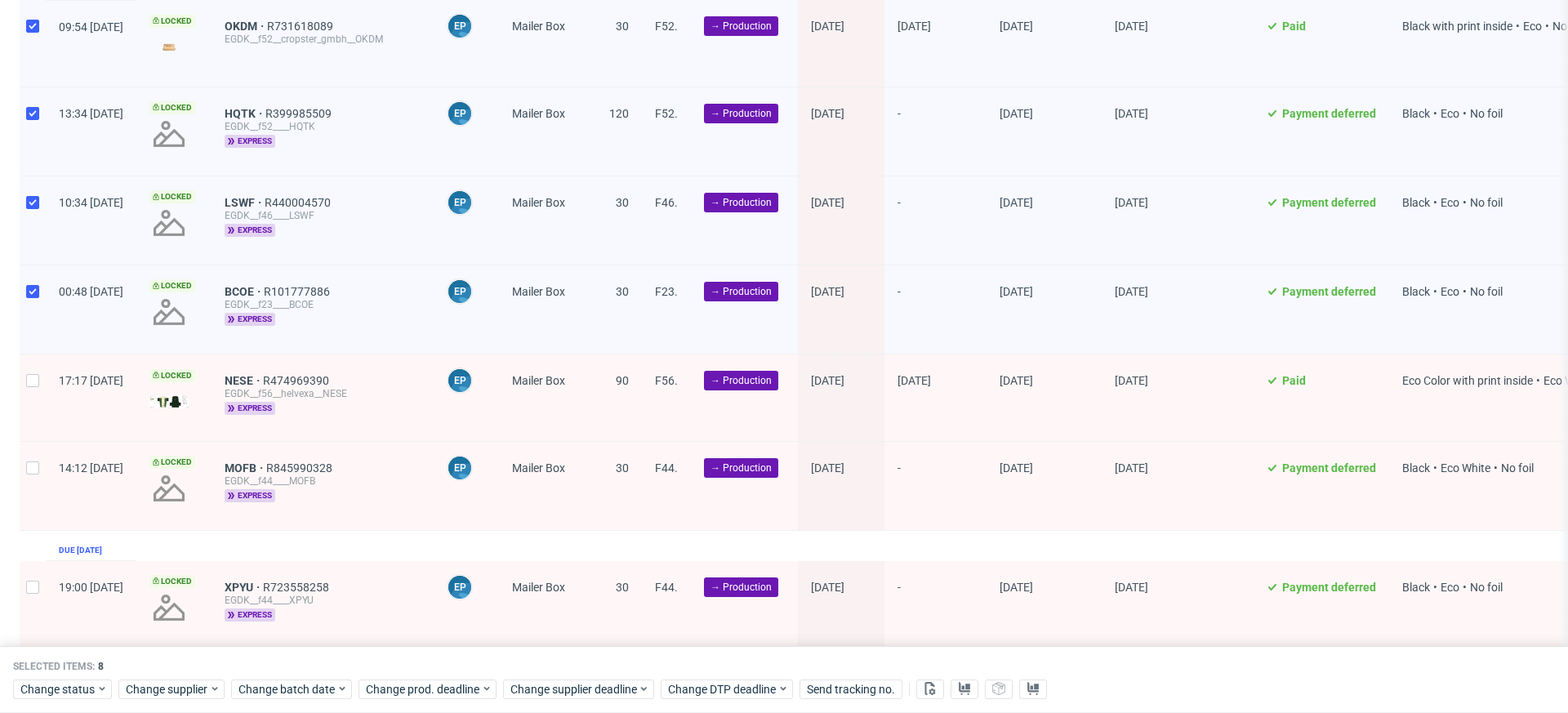
click at [28, 355] on div at bounding box center [32, 398] width 26 height 86
checkbox input "true"
click at [28, 442] on div at bounding box center [32, 486] width 26 height 88
checkbox input "true"
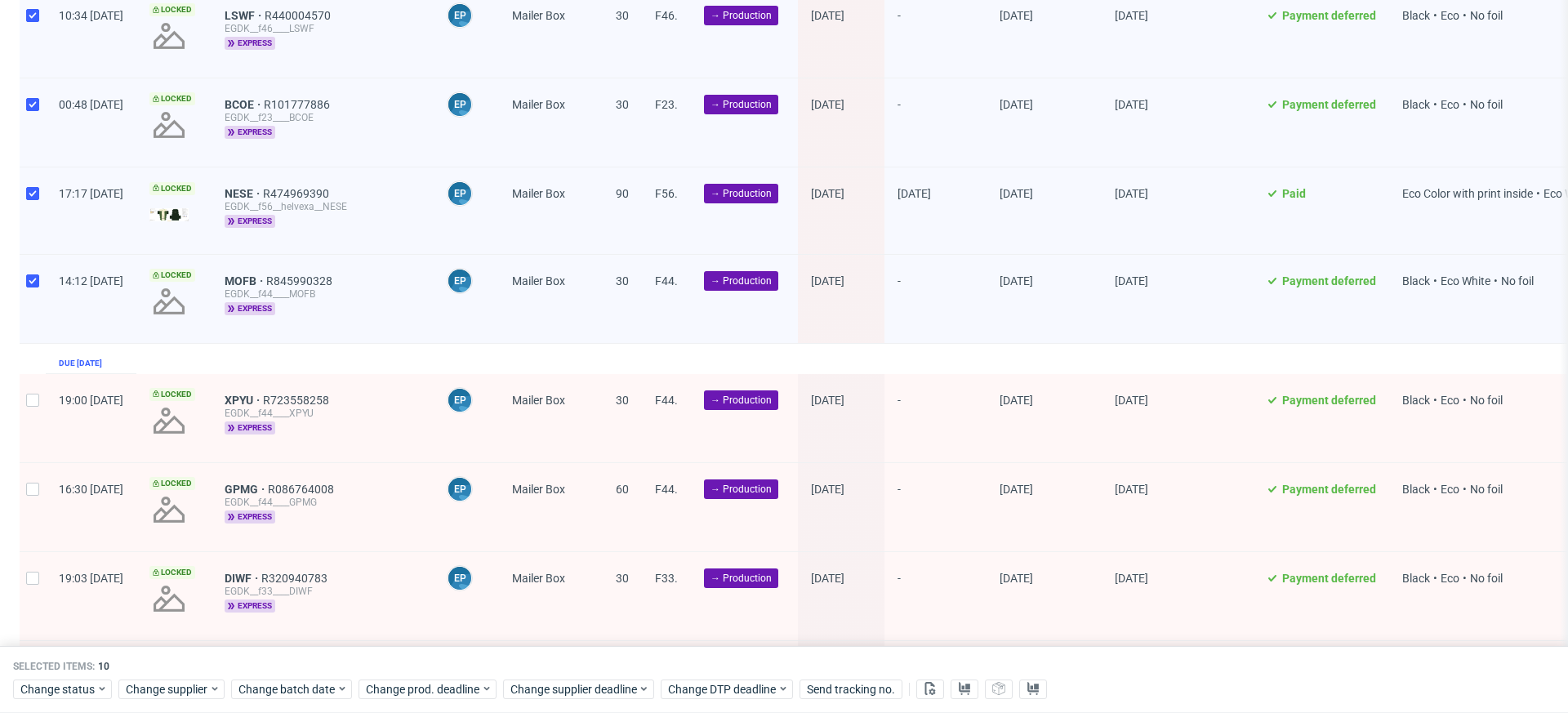
scroll to position [3503, 0]
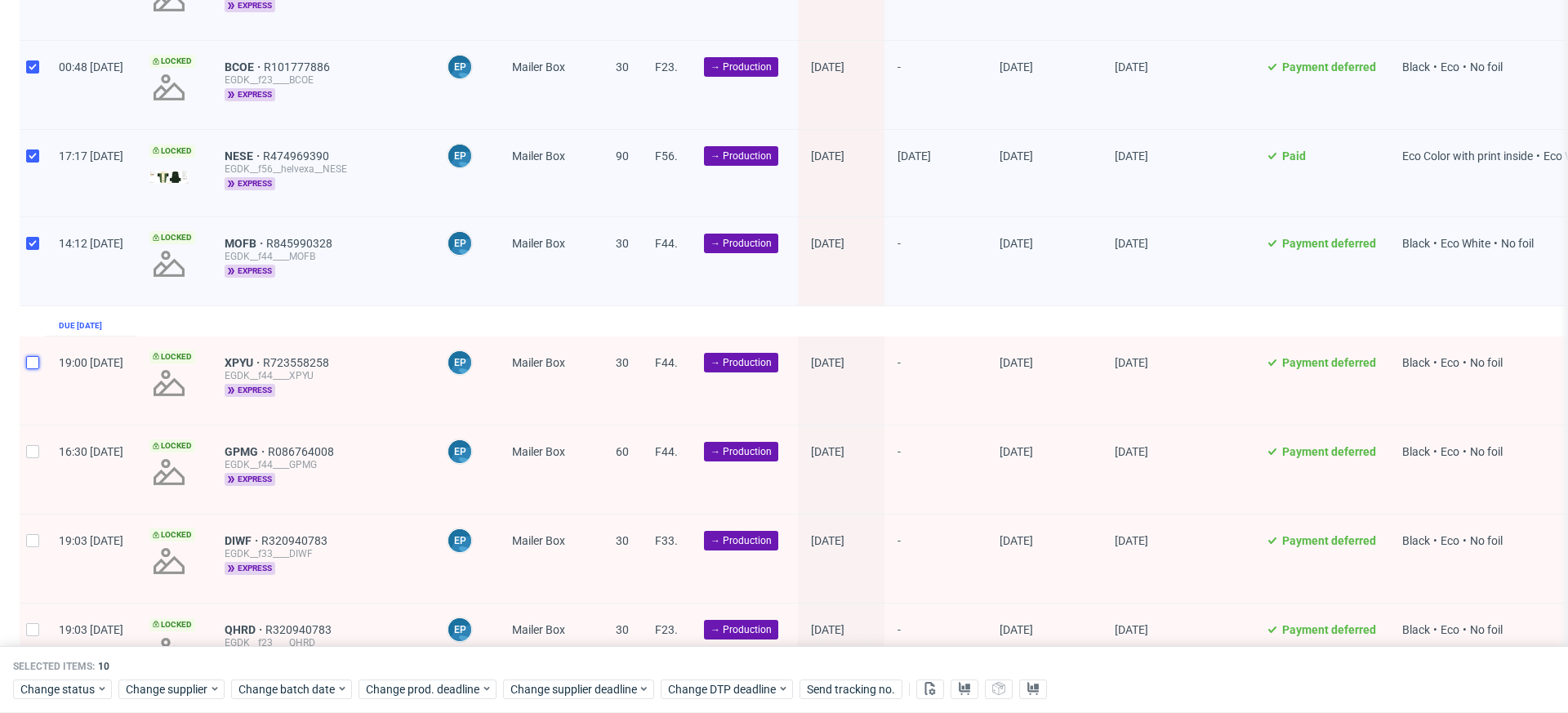
click at [35, 356] on input "checkbox" at bounding box center [32, 362] width 13 height 13
checkbox input "true"
click at [35, 429] on div at bounding box center [32, 469] width 26 height 88
checkbox input "true"
click at [35, 525] on div at bounding box center [32, 558] width 26 height 88
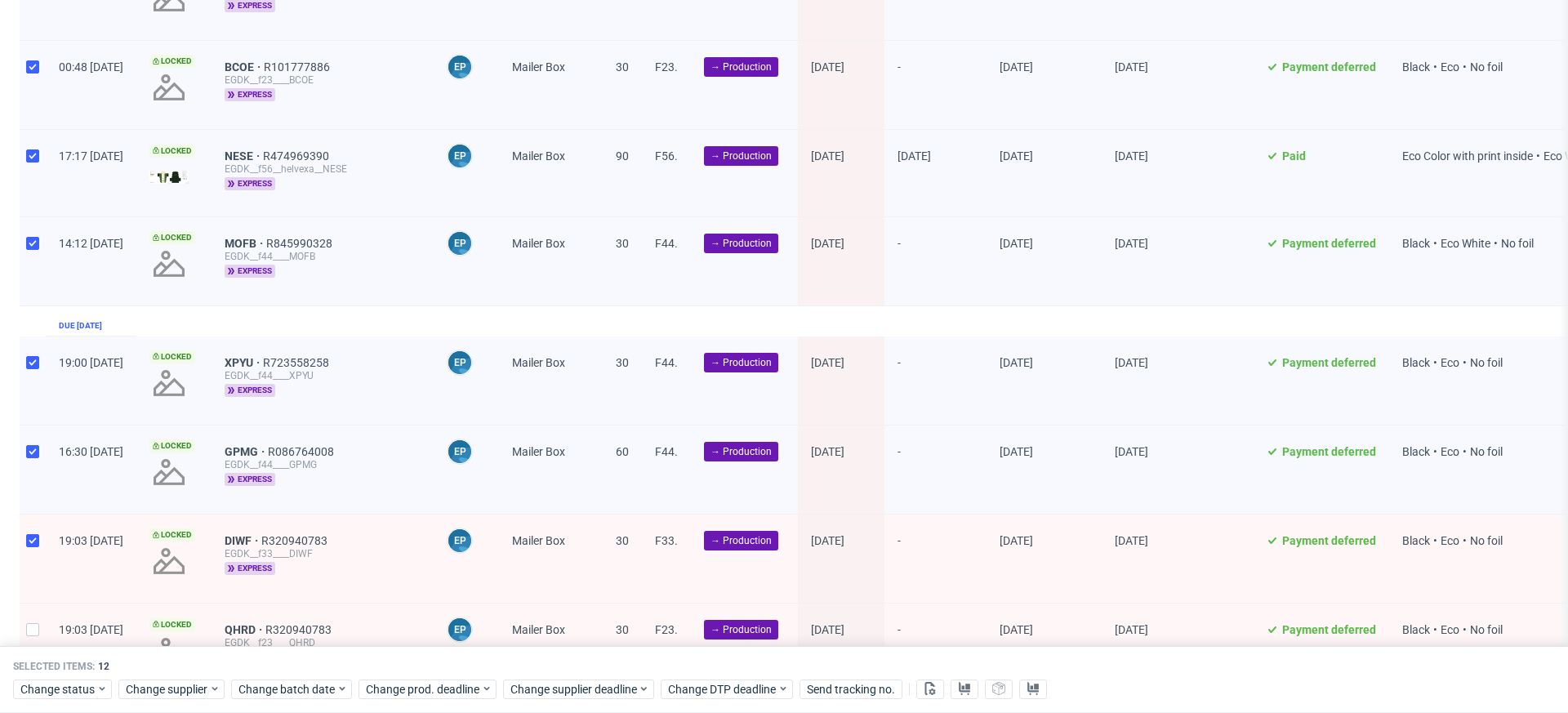
checkbox input "true"
click at [35, 623] on input "checkbox" at bounding box center [32, 629] width 13 height 13
checkbox input "true"
click at [294, 686] on span "Change batch date" at bounding box center [287, 690] width 98 height 17
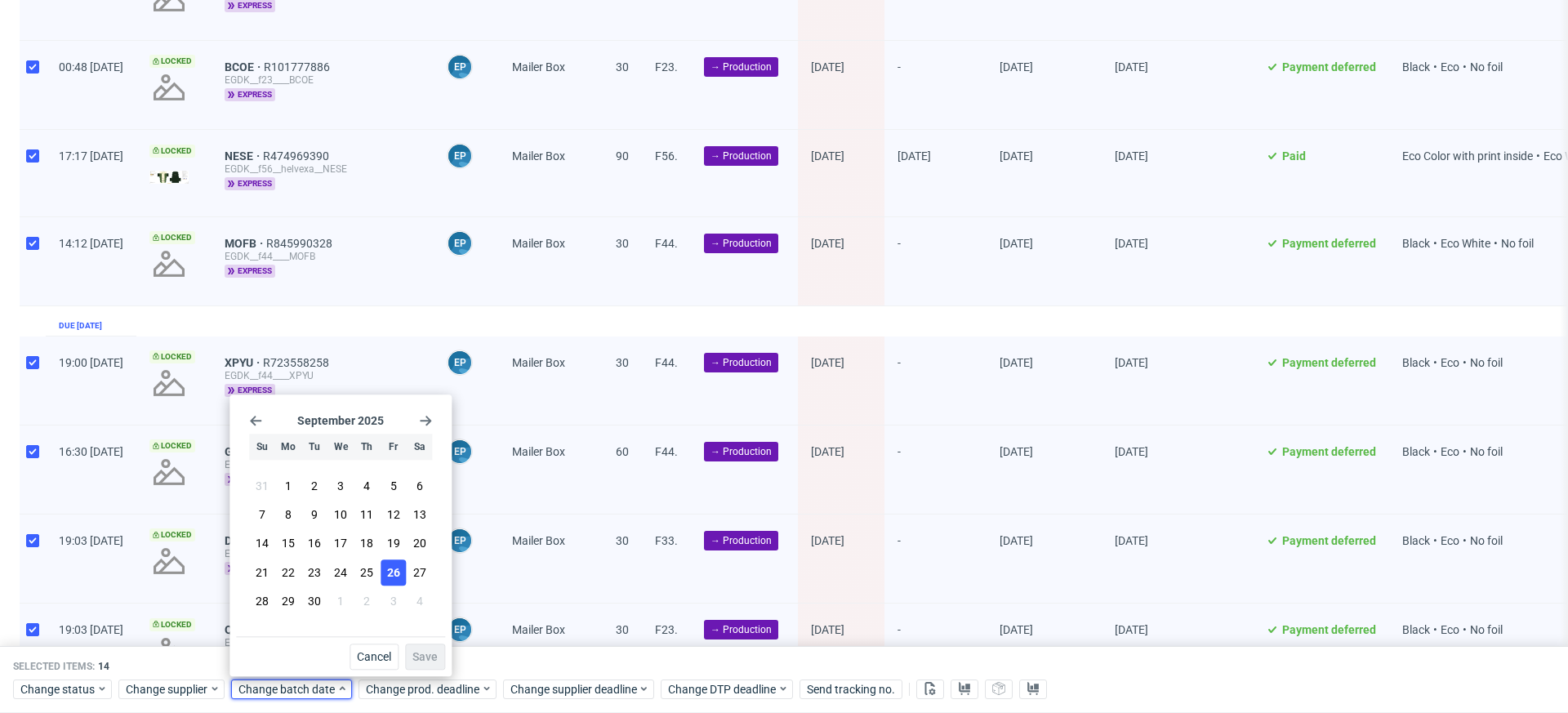
click at [396, 583] on button "26" at bounding box center [393, 572] width 25 height 26
click at [424, 654] on span "Save" at bounding box center [425, 657] width 25 height 12
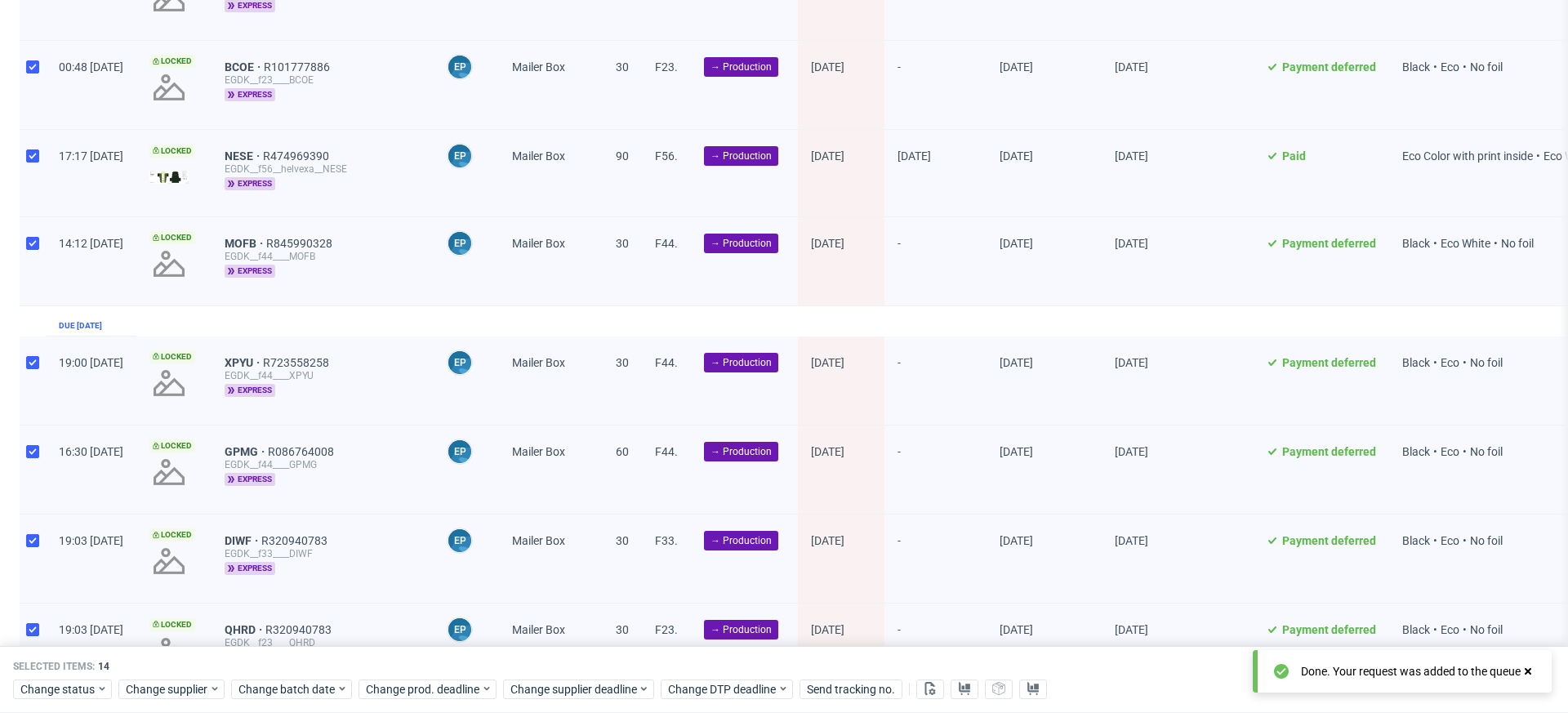
click at [552, 672] on div "Selected items: 14" at bounding box center [783, 666] width 1542 height 13
click at [552, 691] on span "Change supplier deadline" at bounding box center [574, 690] width 127 height 17
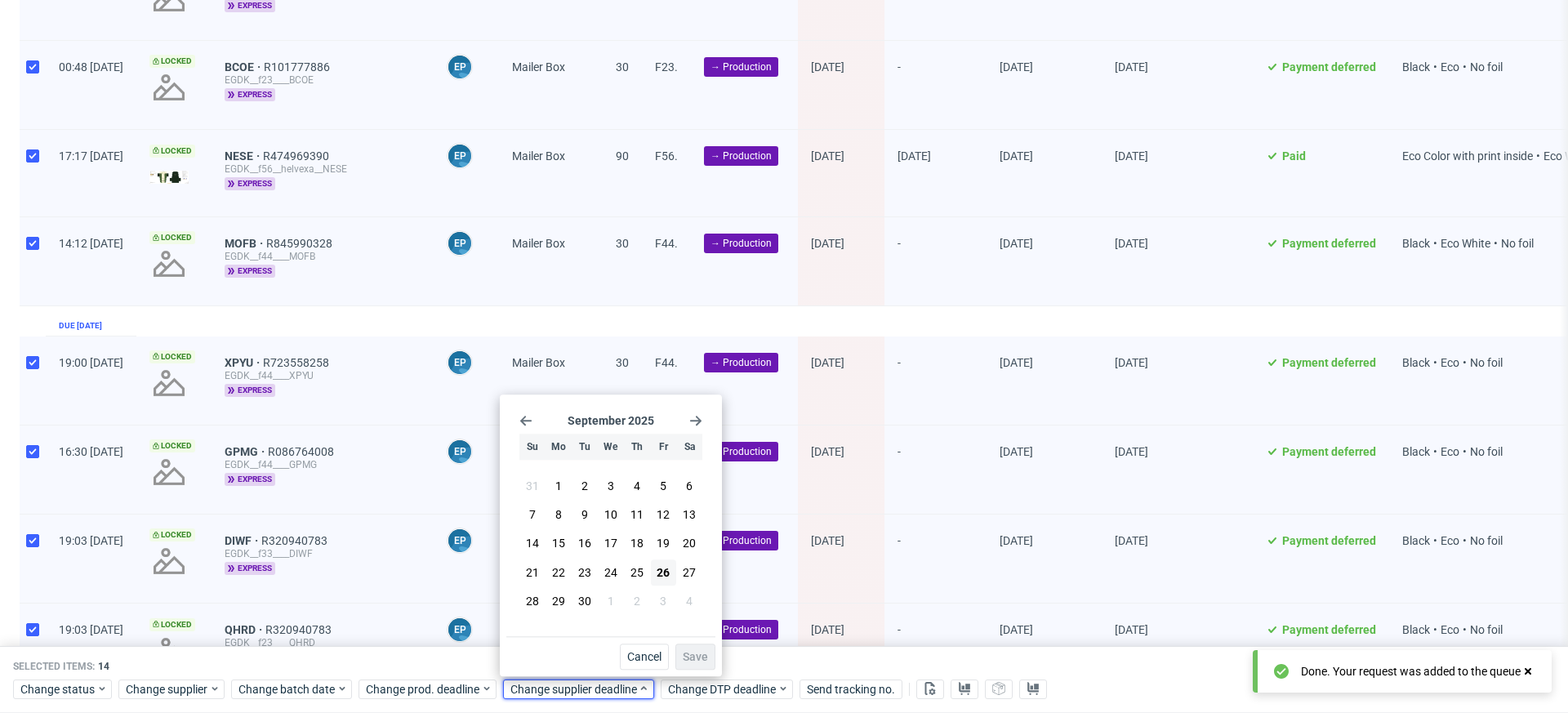
click at [697, 420] on icon "Go forward 1 month" at bounding box center [695, 421] width 13 height 13
click at [569, 517] on button "6" at bounding box center [558, 515] width 25 height 26
click at [579, 517] on button "7" at bounding box center [585, 515] width 25 height 26
click at [700, 652] on span "Save" at bounding box center [695, 657] width 25 height 12
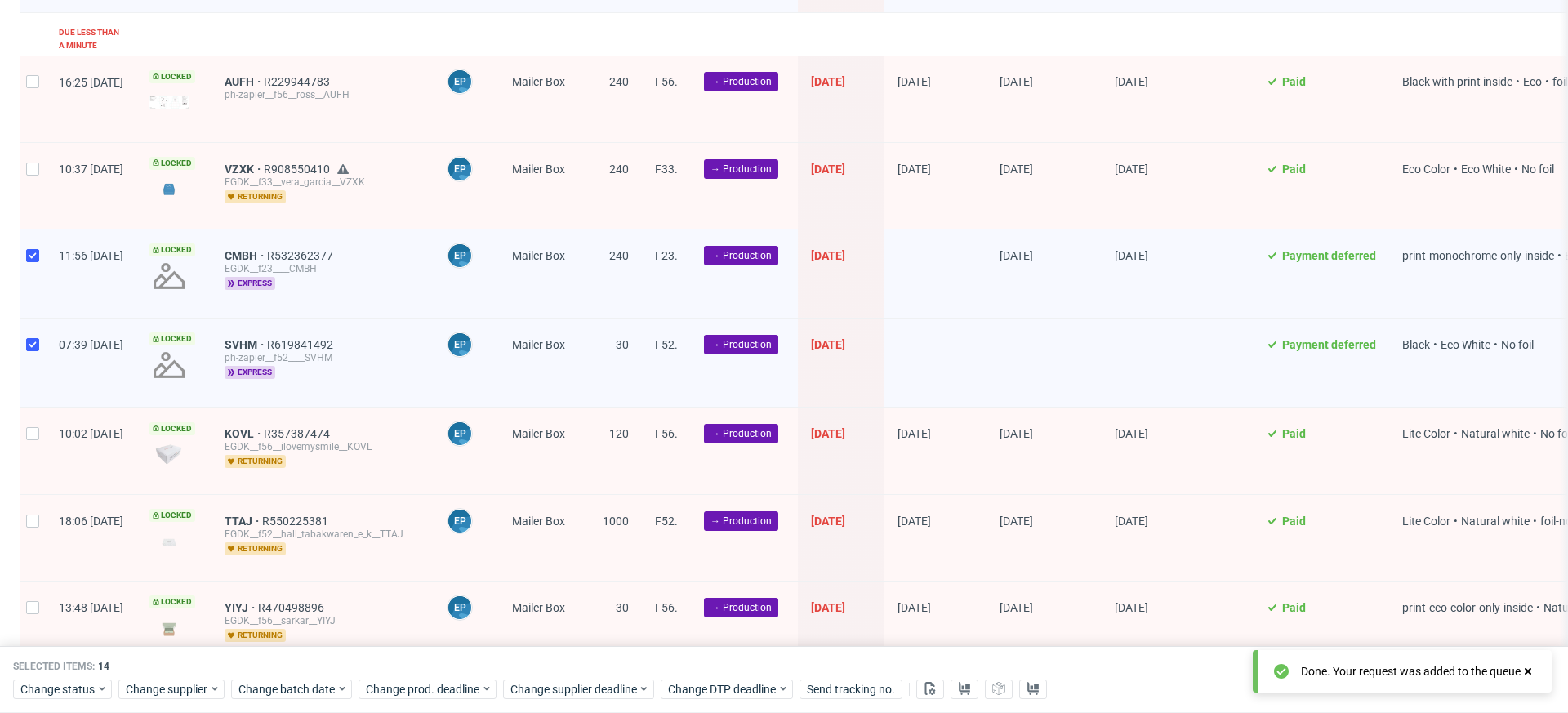
scroll to position [0, 0]
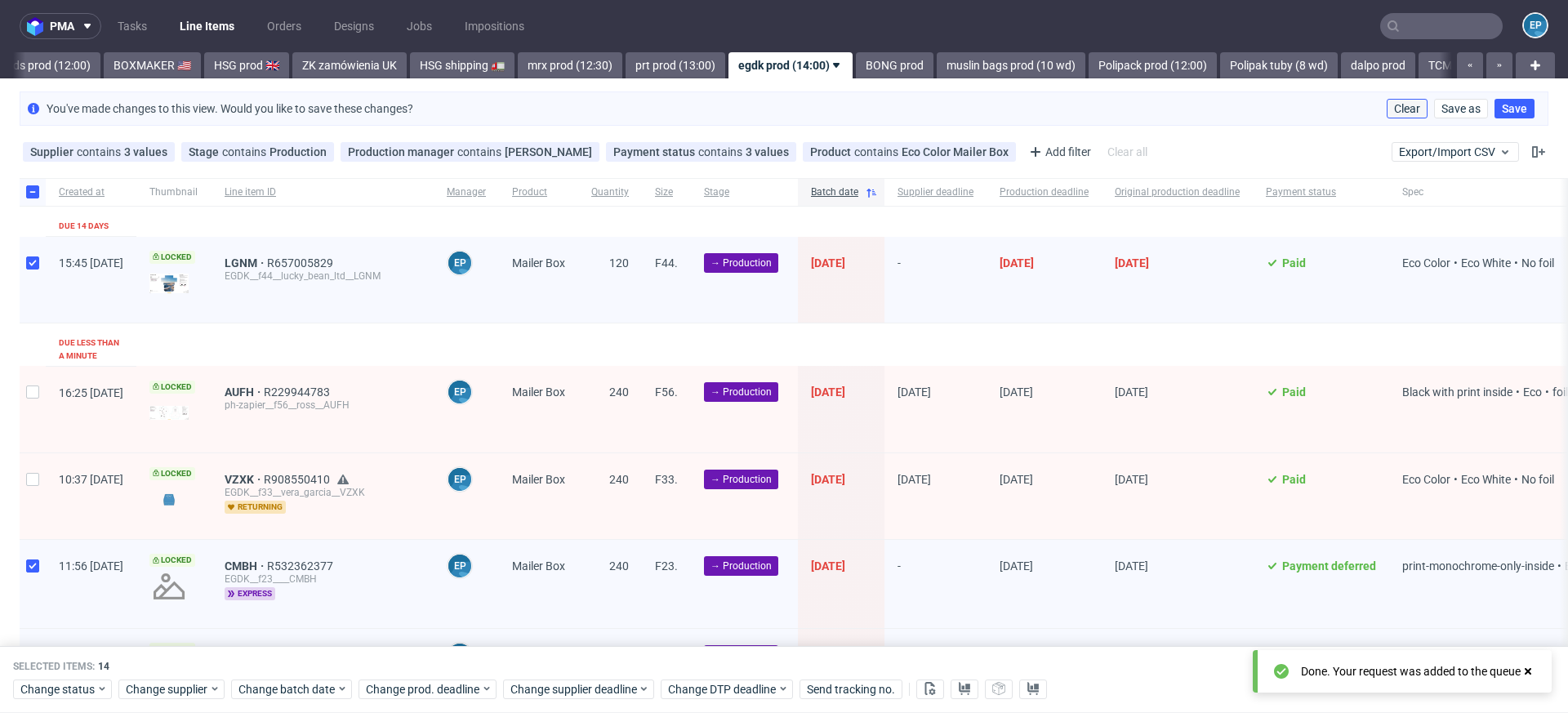
click at [1394, 106] on span "Clear" at bounding box center [1407, 109] width 26 height 12
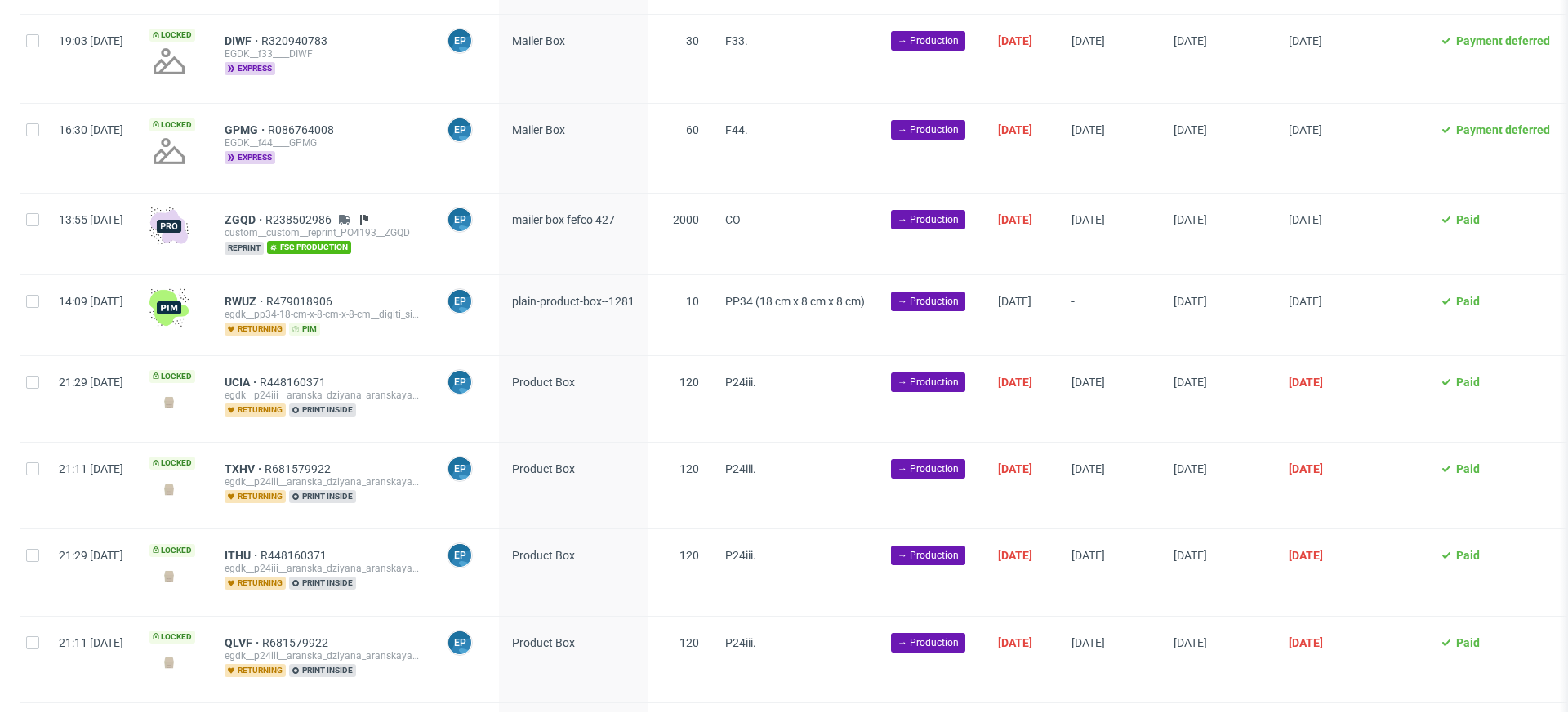
scroll to position [4127, 0]
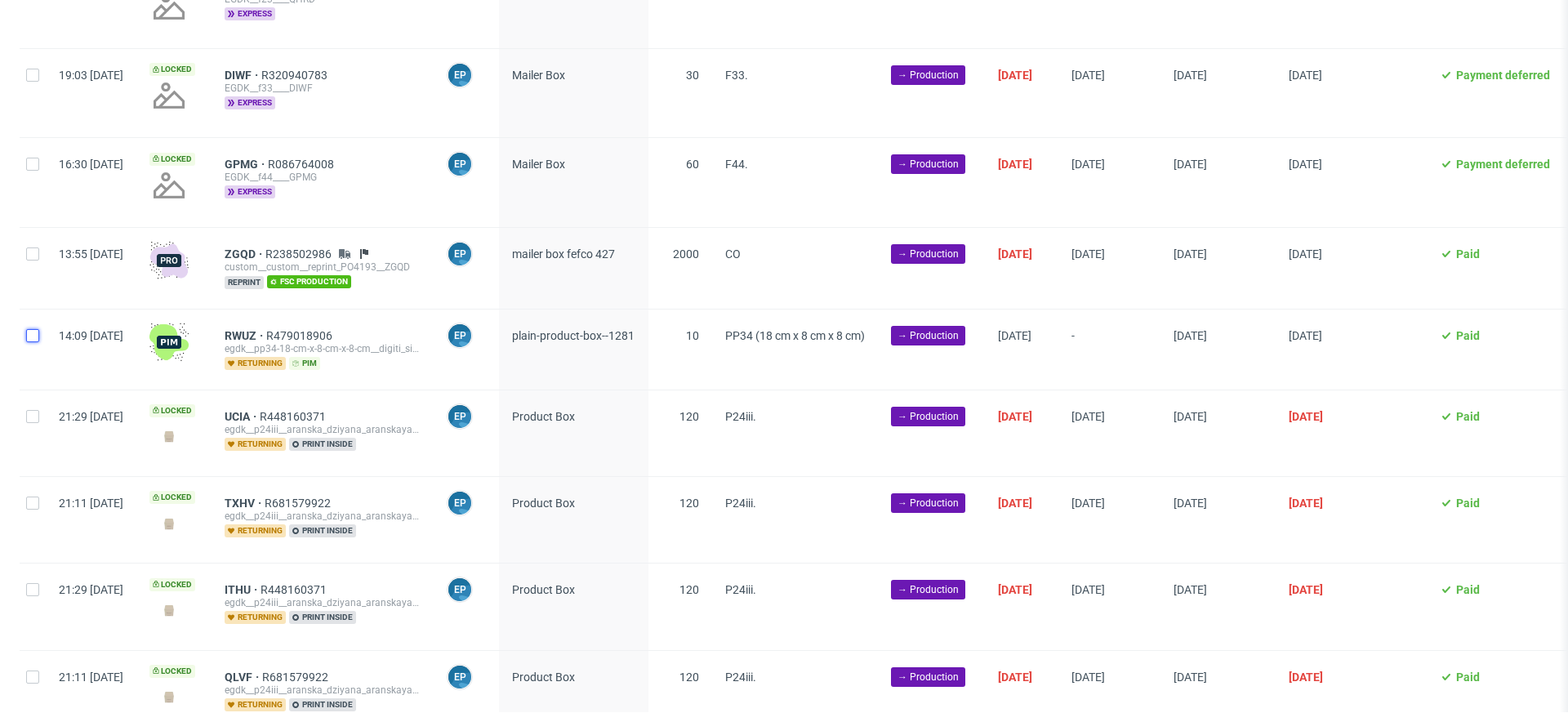
click at [37, 330] on input "checkbox" at bounding box center [32, 335] width 13 height 13
checkbox input "true"
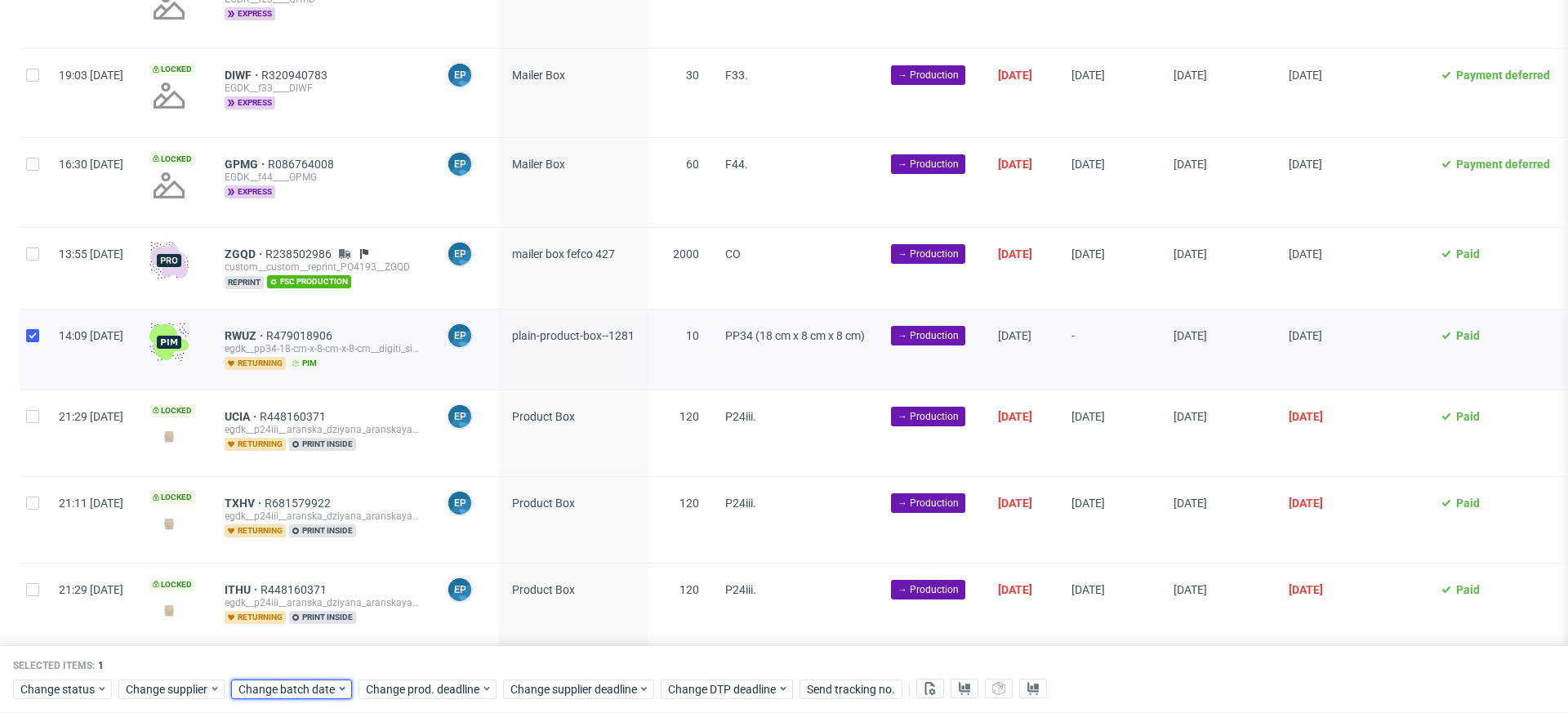
click at [300, 684] on span "Change batch date" at bounding box center [287, 690] width 98 height 17
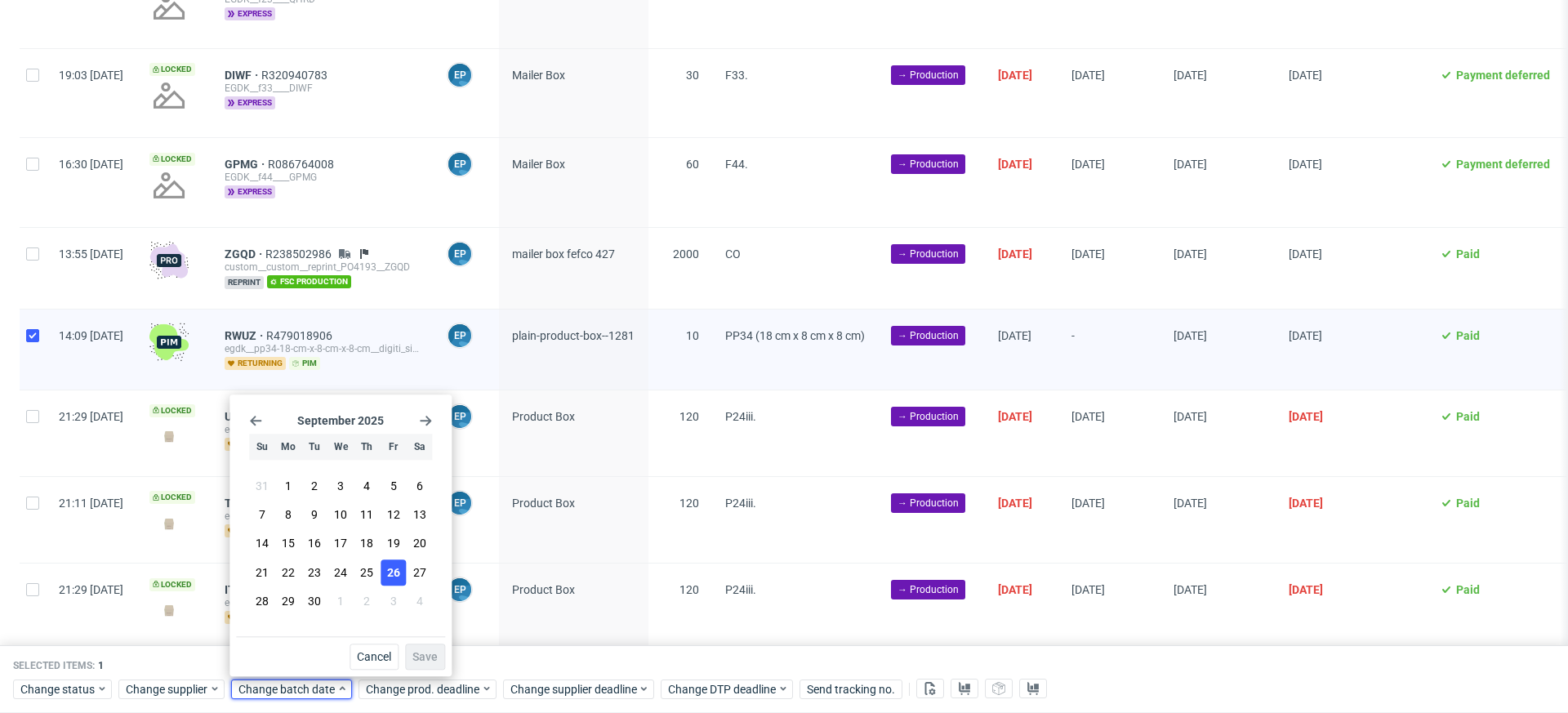
click at [387, 565] on span "26" at bounding box center [393, 572] width 13 height 17
click at [421, 643] on div "Cancel Save" at bounding box center [340, 653] width 209 height 33
click at [426, 652] on span "Save" at bounding box center [425, 657] width 25 height 12
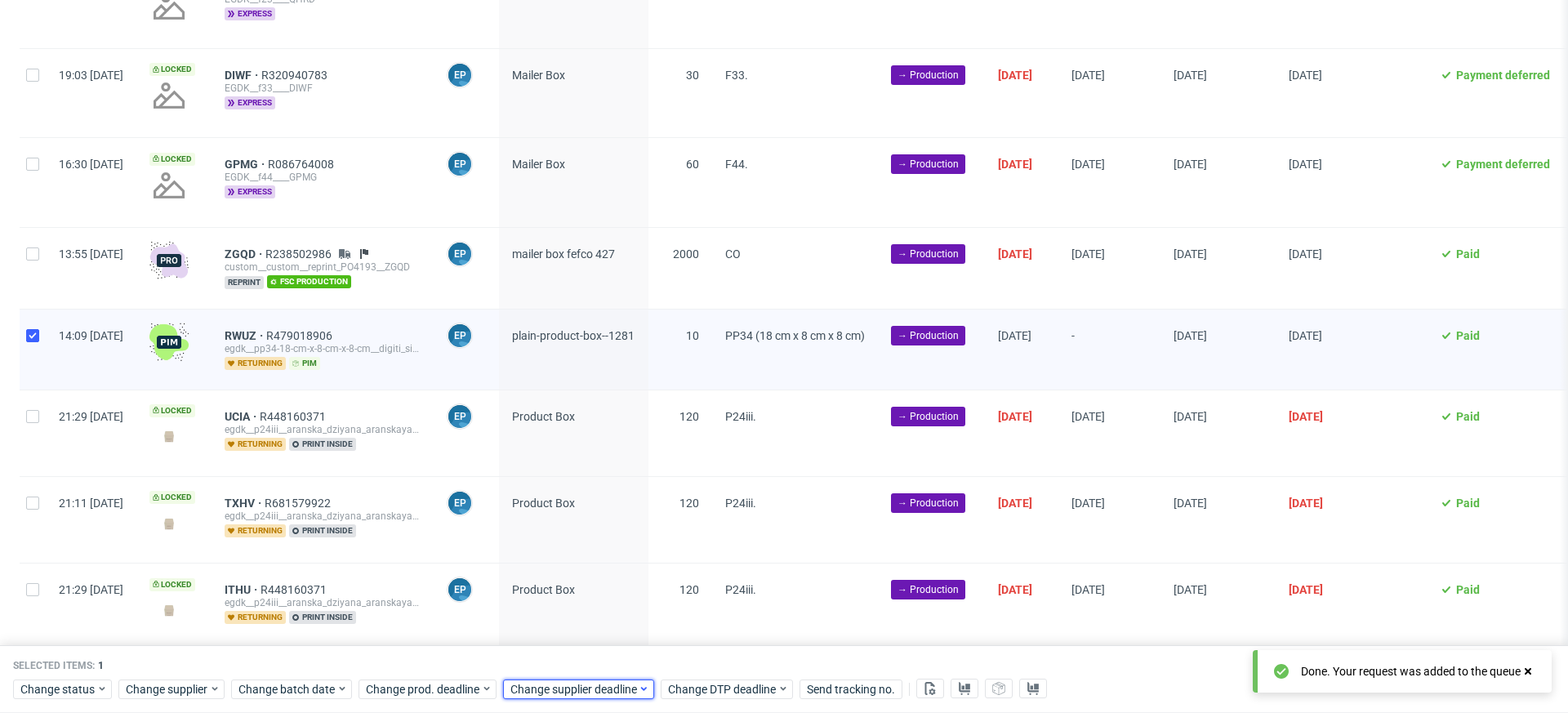
click at [578, 688] on span "Change supplier deadline" at bounding box center [574, 690] width 127 height 17
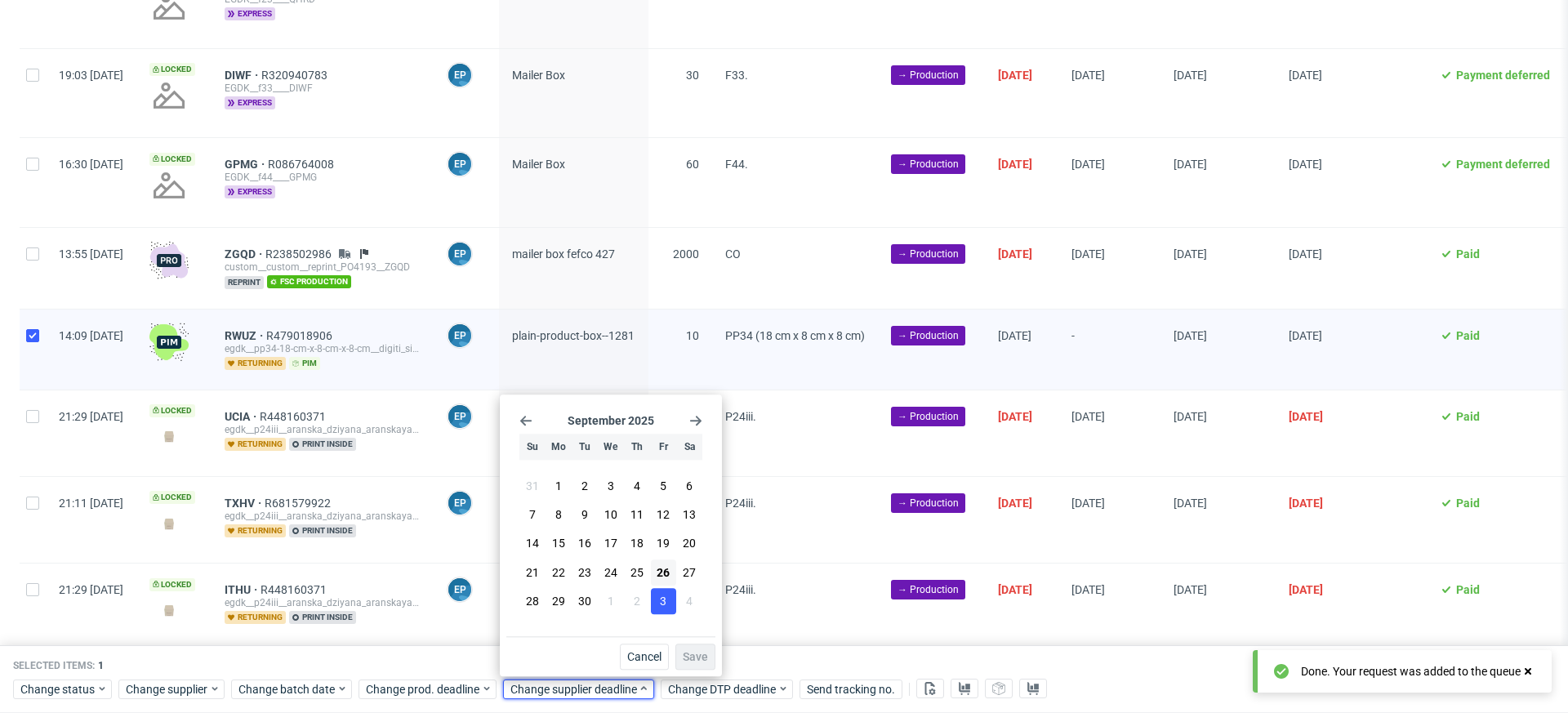
click at [656, 598] on button "3" at bounding box center [664, 601] width 25 height 26
click at [702, 662] on span "Save" at bounding box center [695, 657] width 25 height 12
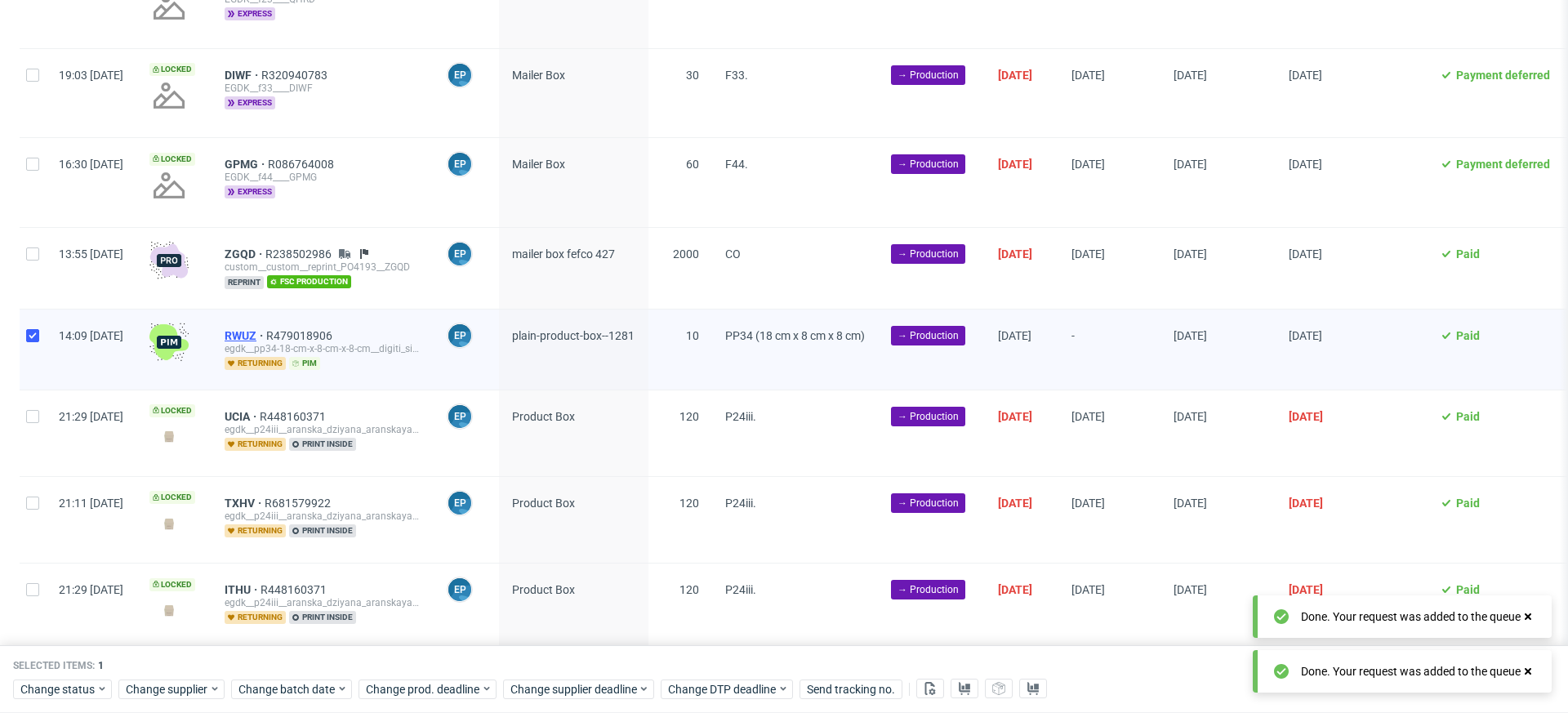
click at [266, 330] on span "RWUZ" at bounding box center [245, 335] width 42 height 13
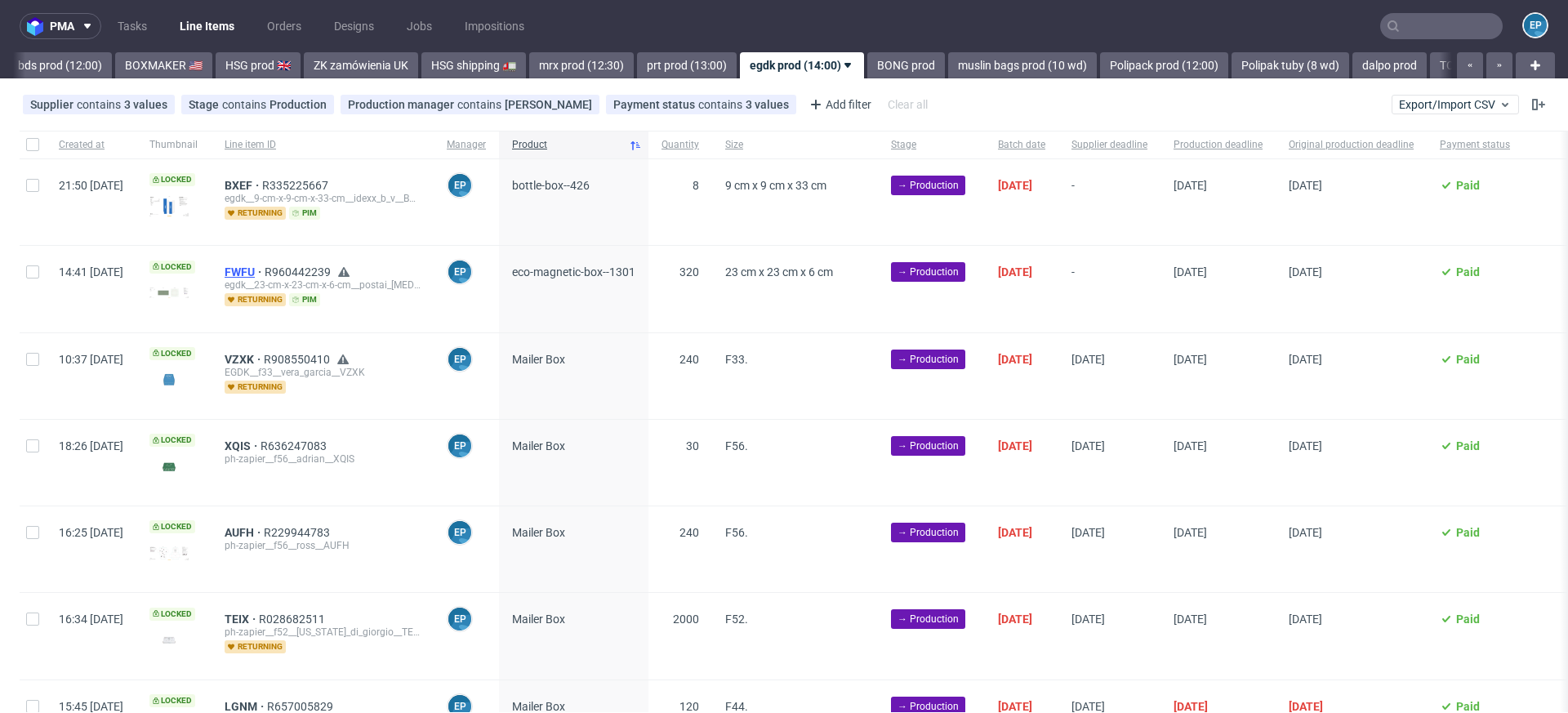
scroll to position [0, 1632]
click at [24, 192] on div at bounding box center [32, 202] width 26 height 86
checkbox input "true"
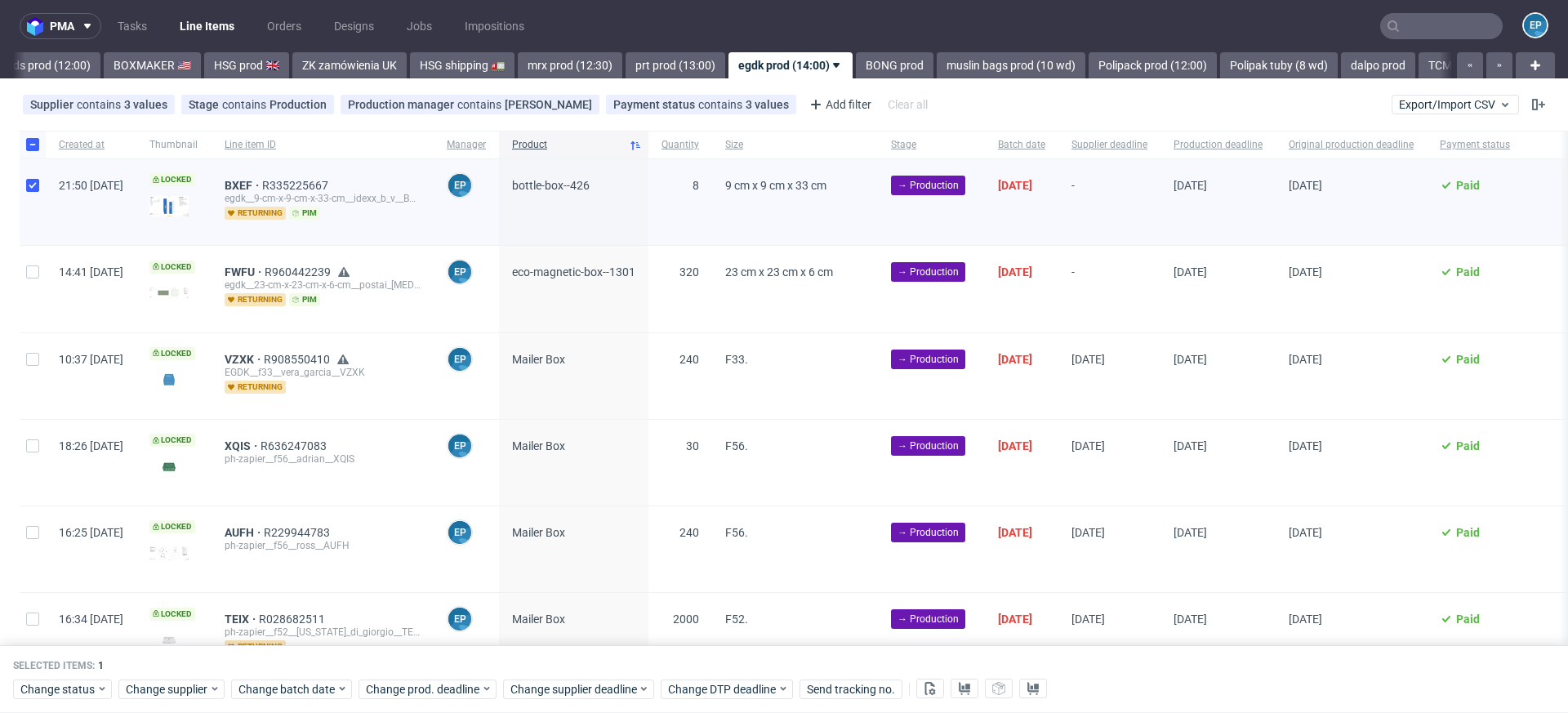
click at [24, 300] on div at bounding box center [32, 289] width 26 height 86
checkbox input "true"
click at [315, 689] on span "Change batch date" at bounding box center [287, 690] width 98 height 17
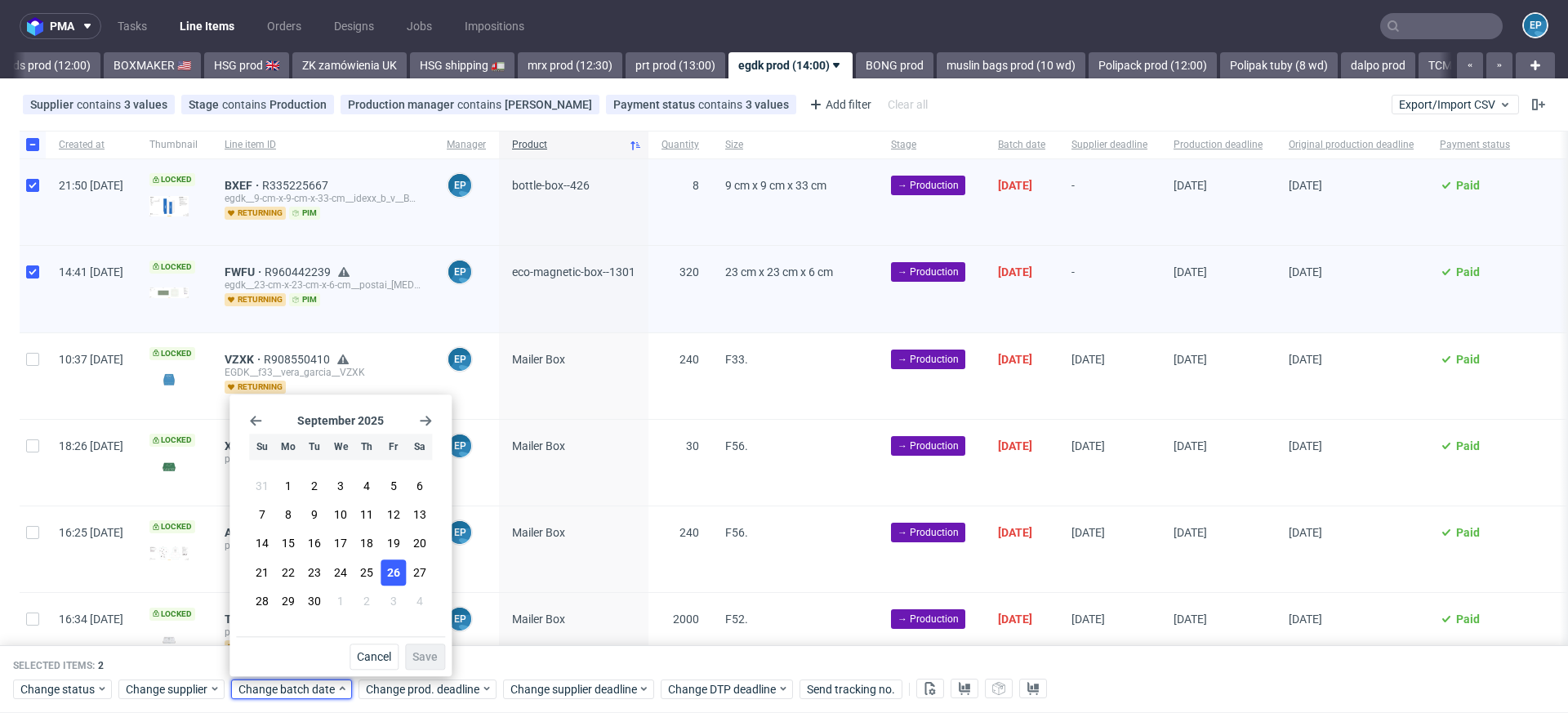
click at [397, 569] on span "26" at bounding box center [393, 572] width 13 height 17
click at [423, 664] on button "Save" at bounding box center [424, 656] width 40 height 26
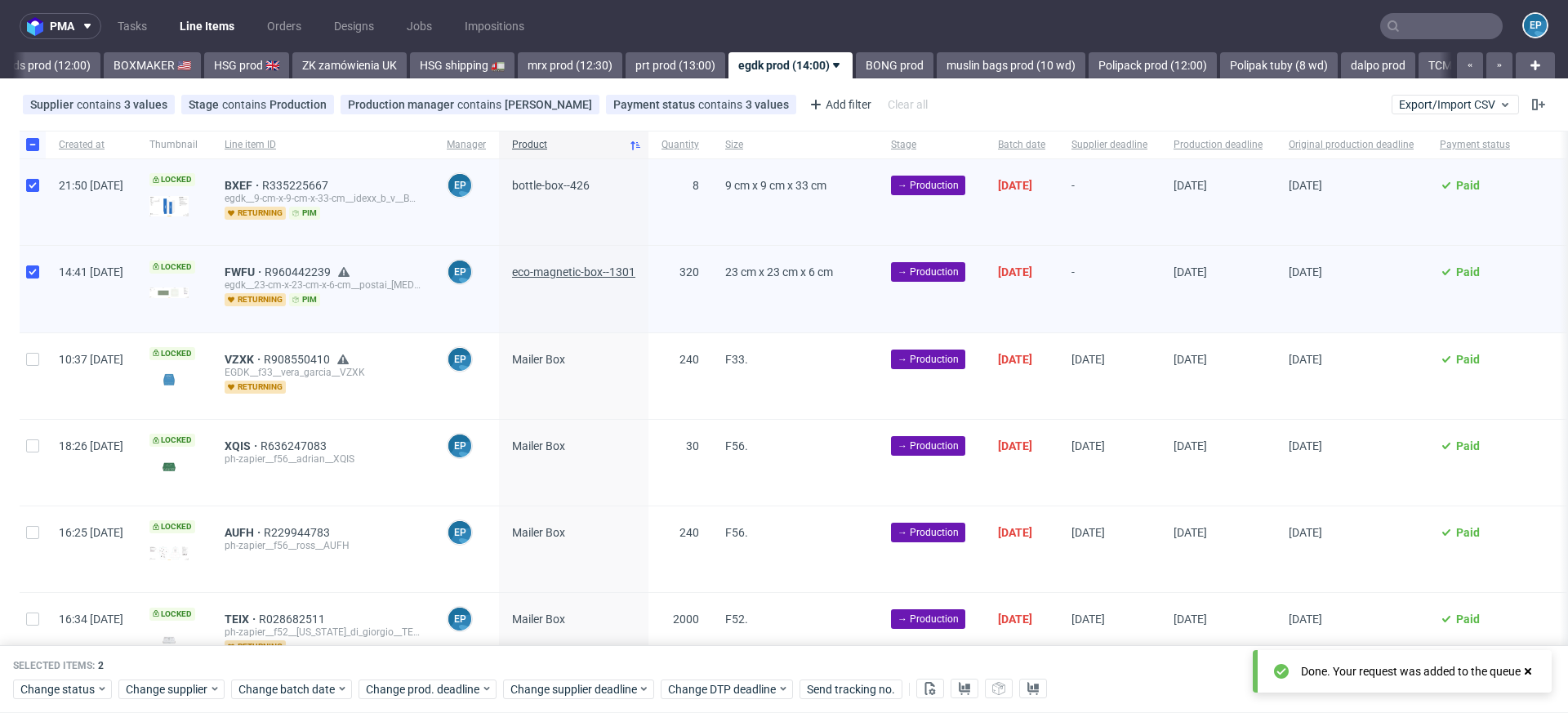
click at [580, 275] on span "eco-magnetic-box--1301" at bounding box center [574, 271] width 123 height 13
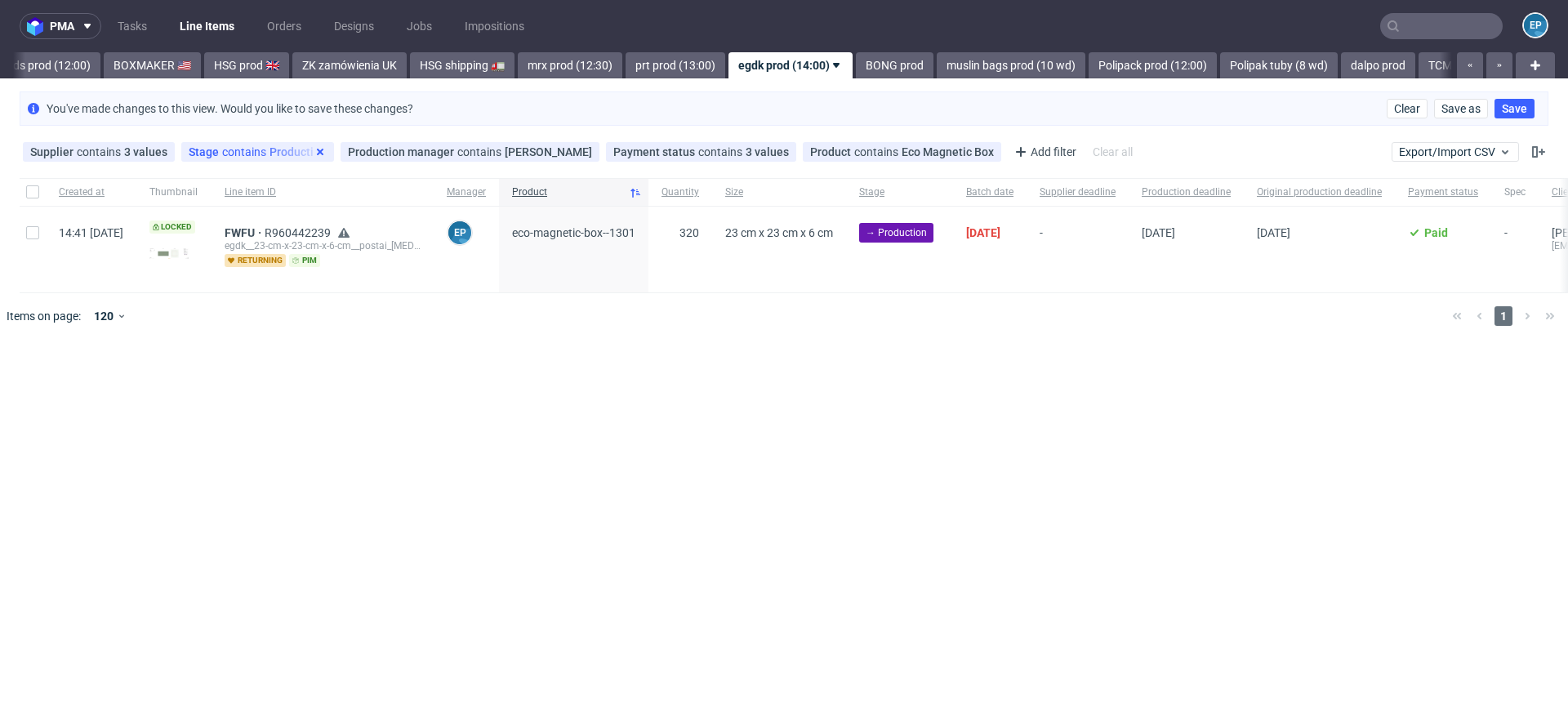
click at [317, 151] on use at bounding box center [320, 152] width 7 height 7
click at [419, 149] on icon at bounding box center [425, 152] width 13 height 13
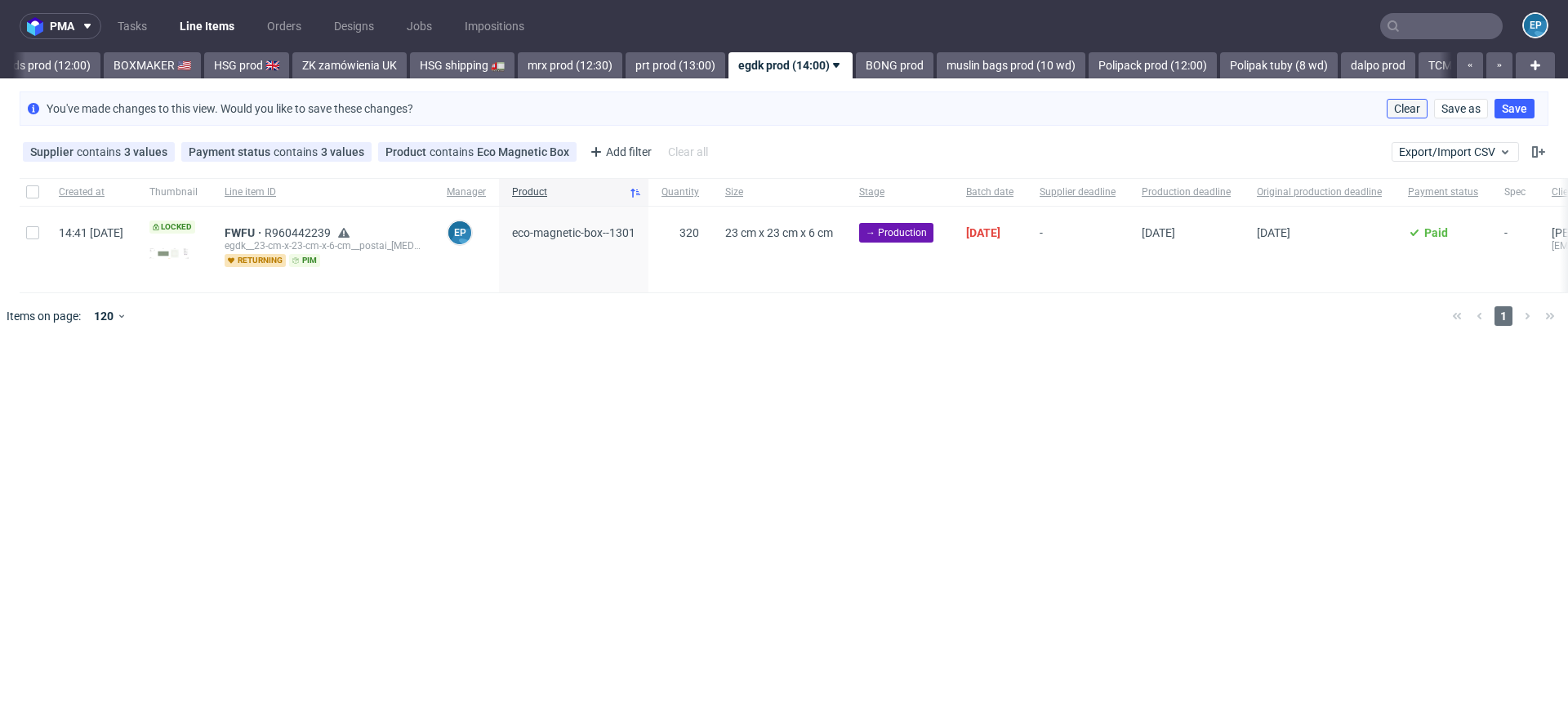
click at [1396, 105] on span "Clear" at bounding box center [1407, 109] width 26 height 12
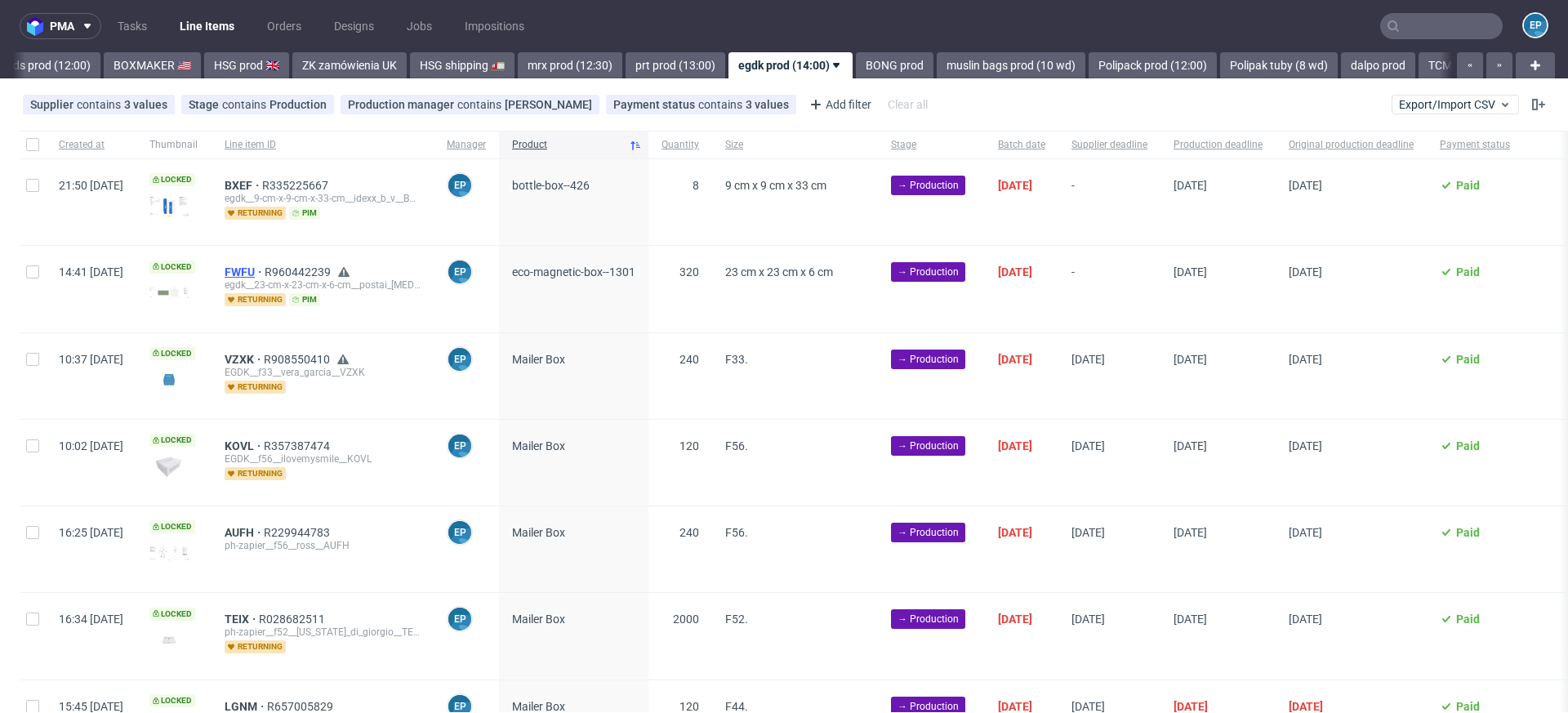
click at [265, 273] on span "FWFU" at bounding box center [244, 271] width 40 height 13
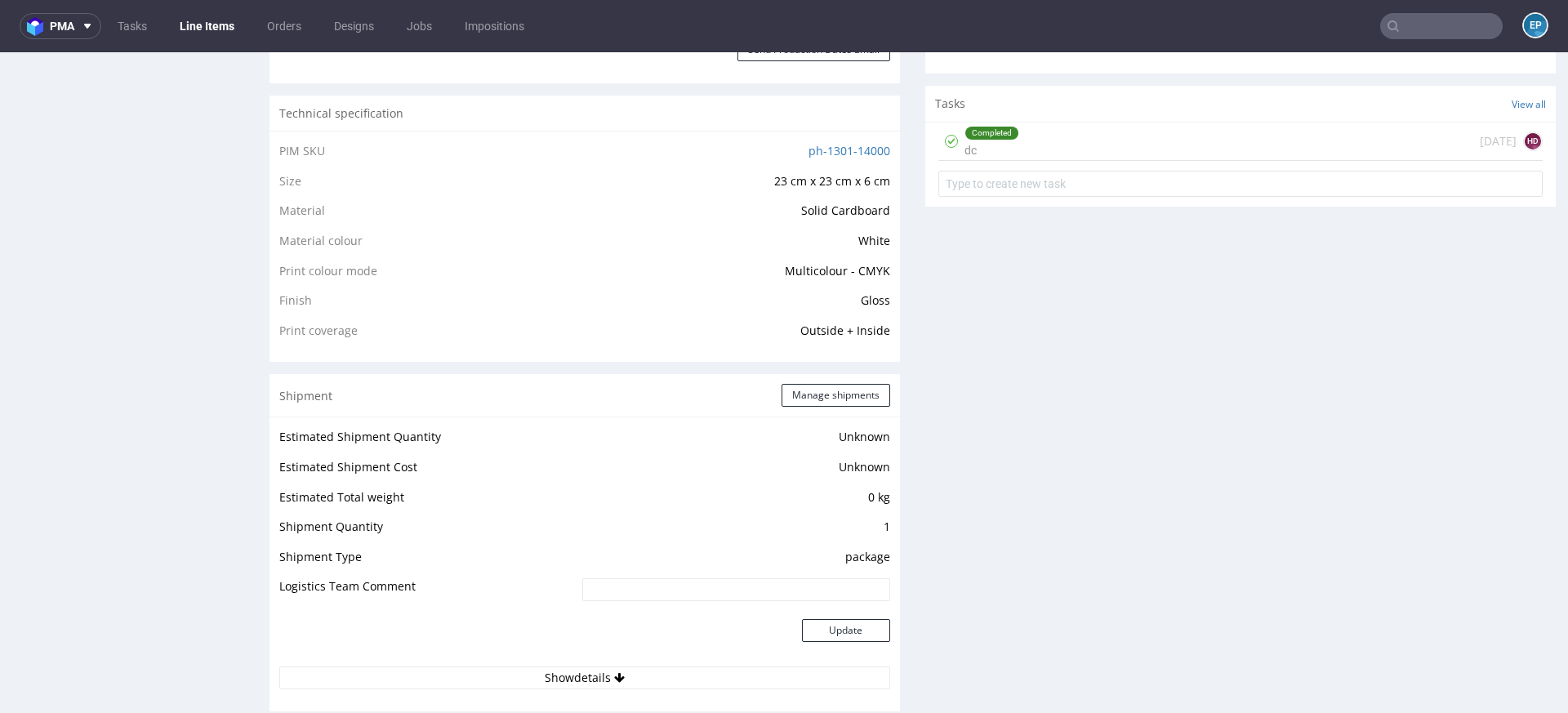
scroll to position [1089, 0]
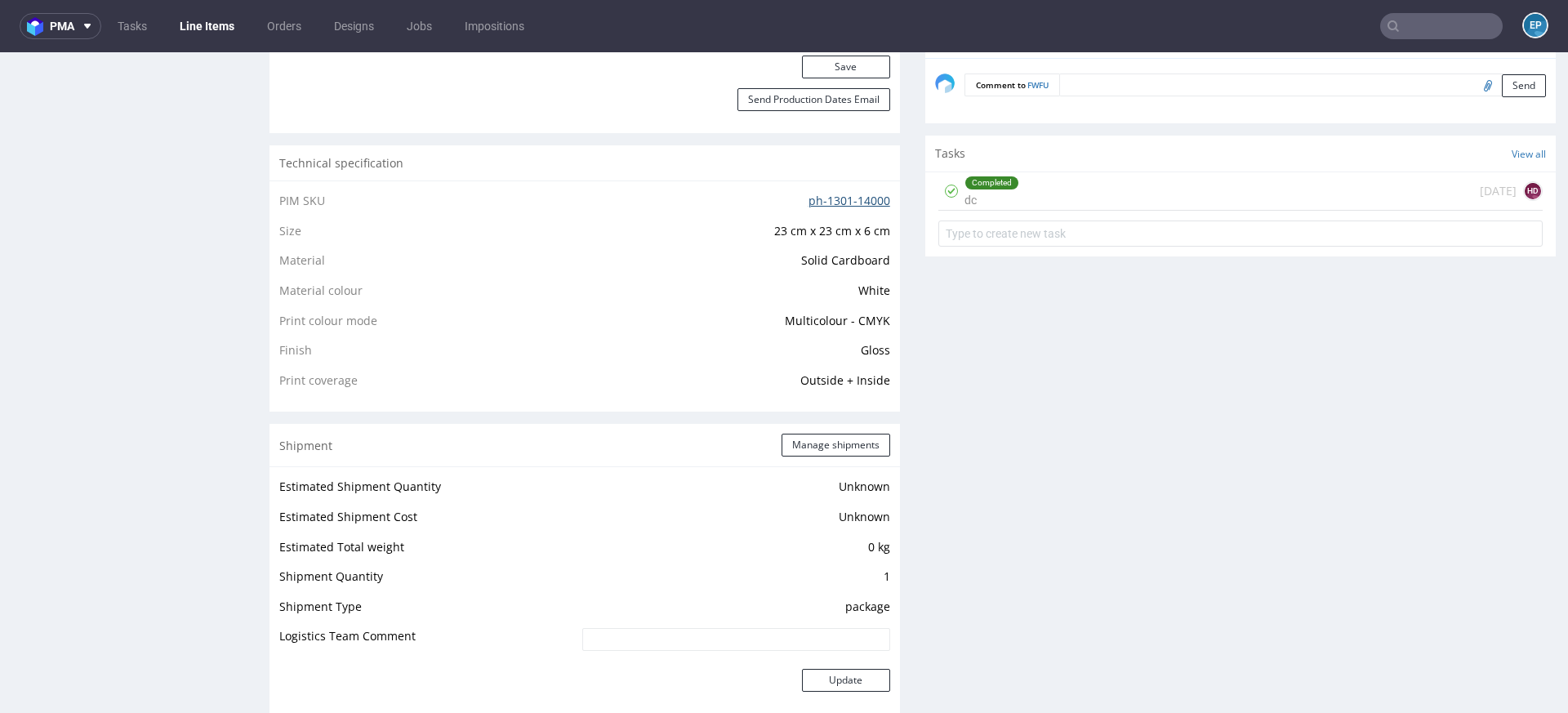
click at [811, 199] on link "ph-1301-14000" at bounding box center [849, 201] width 82 height 16
click at [211, 35] on link "Line Items" at bounding box center [207, 25] width 74 height 26
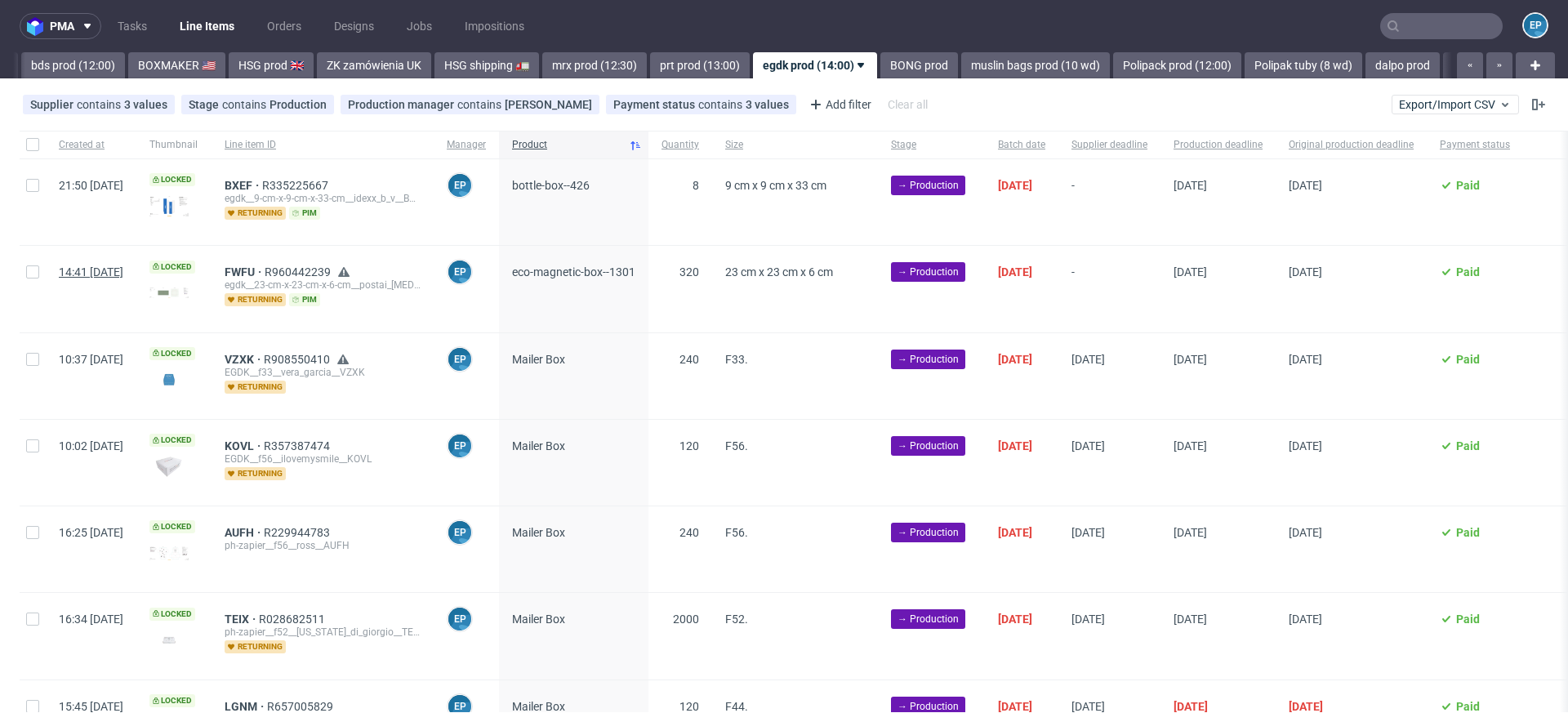
scroll to position [0, 1632]
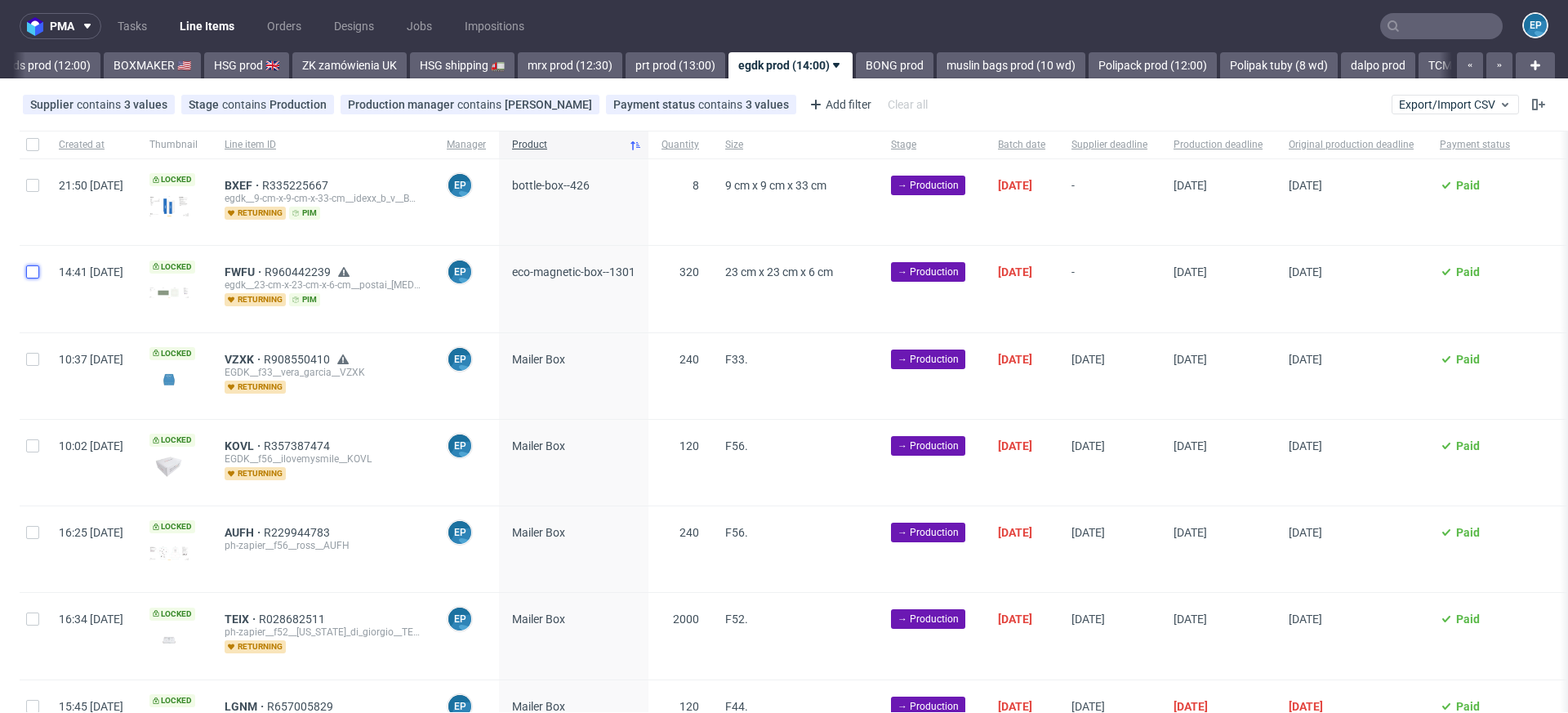
click at [36, 271] on input "checkbox" at bounding box center [32, 271] width 13 height 13
checkbox input "true"
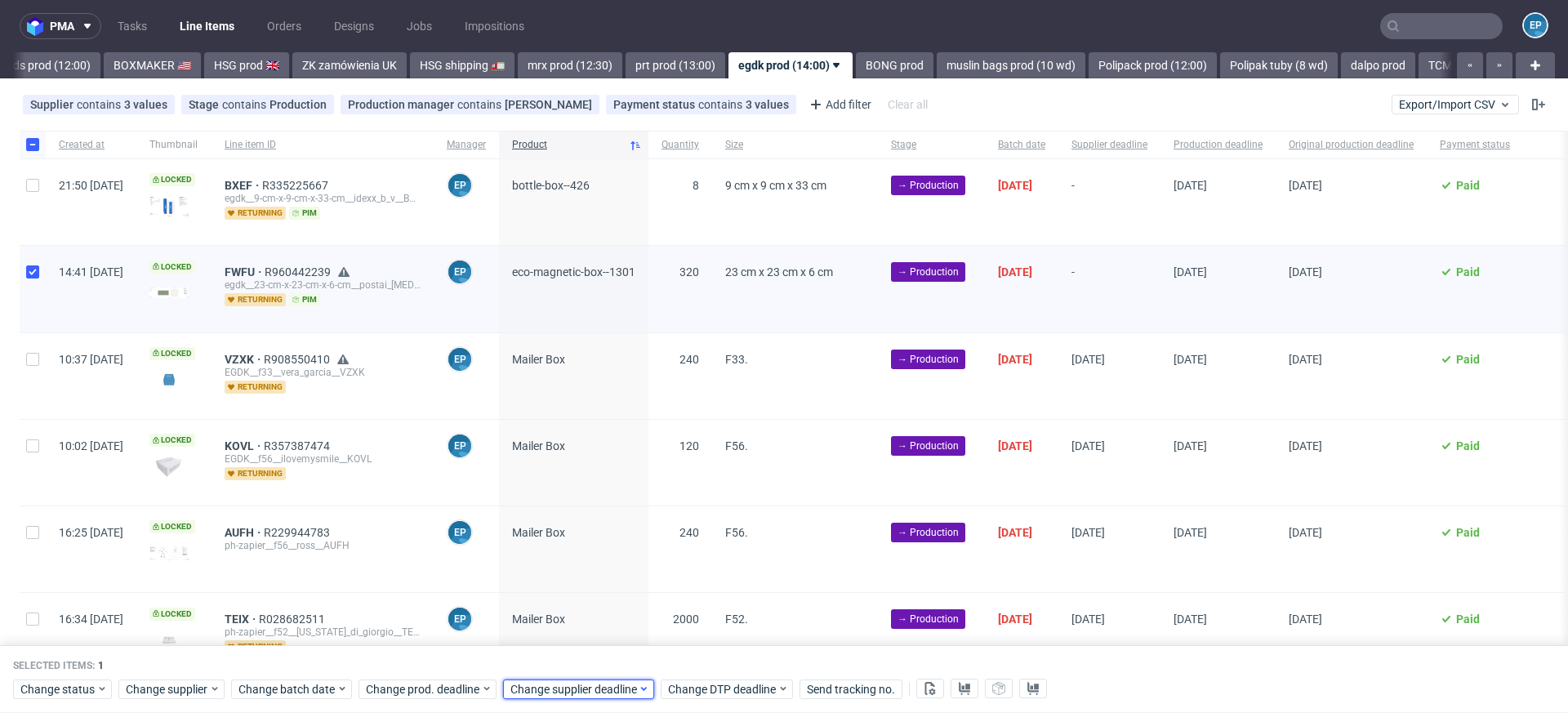
click at [558, 693] on span "Change supplier deadline" at bounding box center [574, 690] width 127 height 17
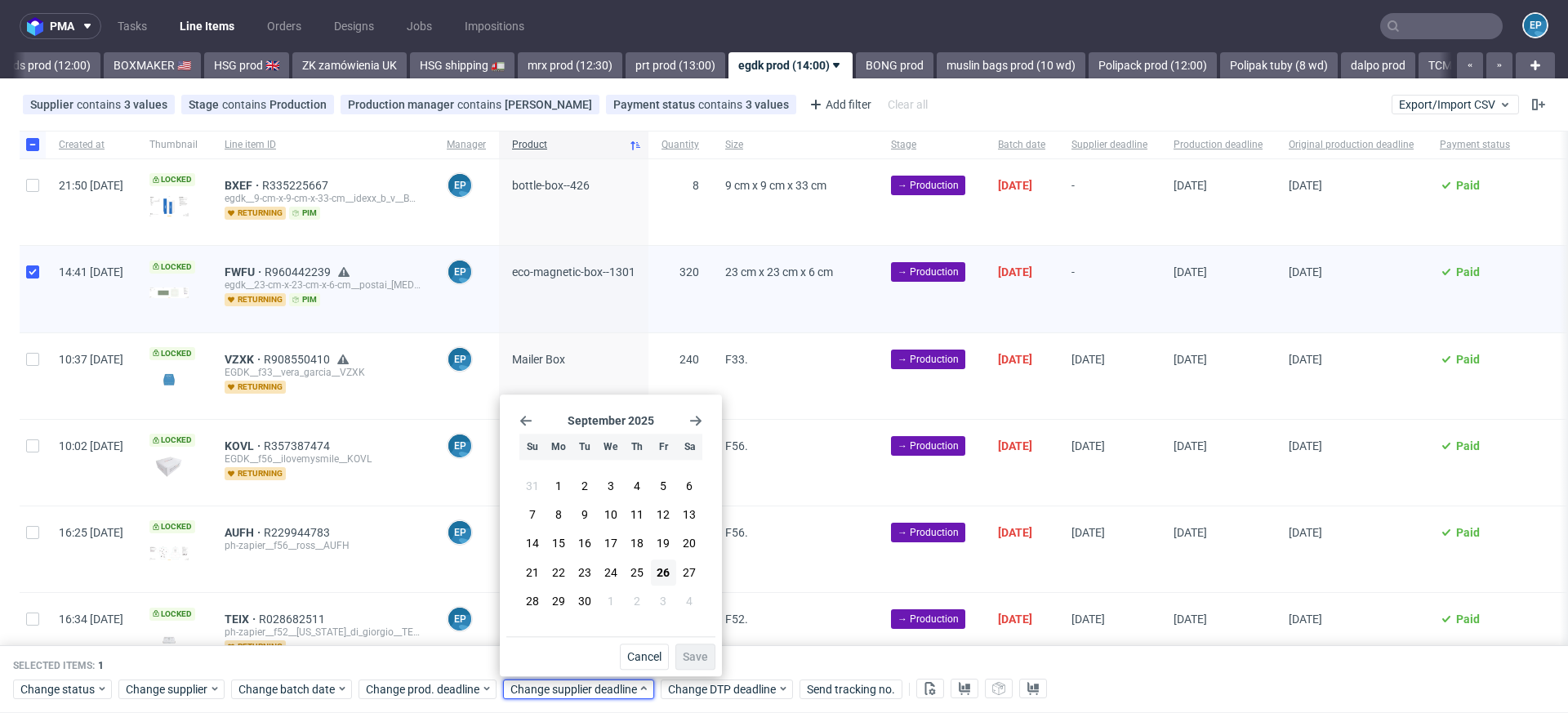
click at [695, 418] on icon "Go forward 1 month" at bounding box center [695, 421] width 13 height 13
click at [660, 579] on span "24" at bounding box center [663, 572] width 13 height 17
click at [686, 658] on span "Save" at bounding box center [695, 657] width 25 height 12
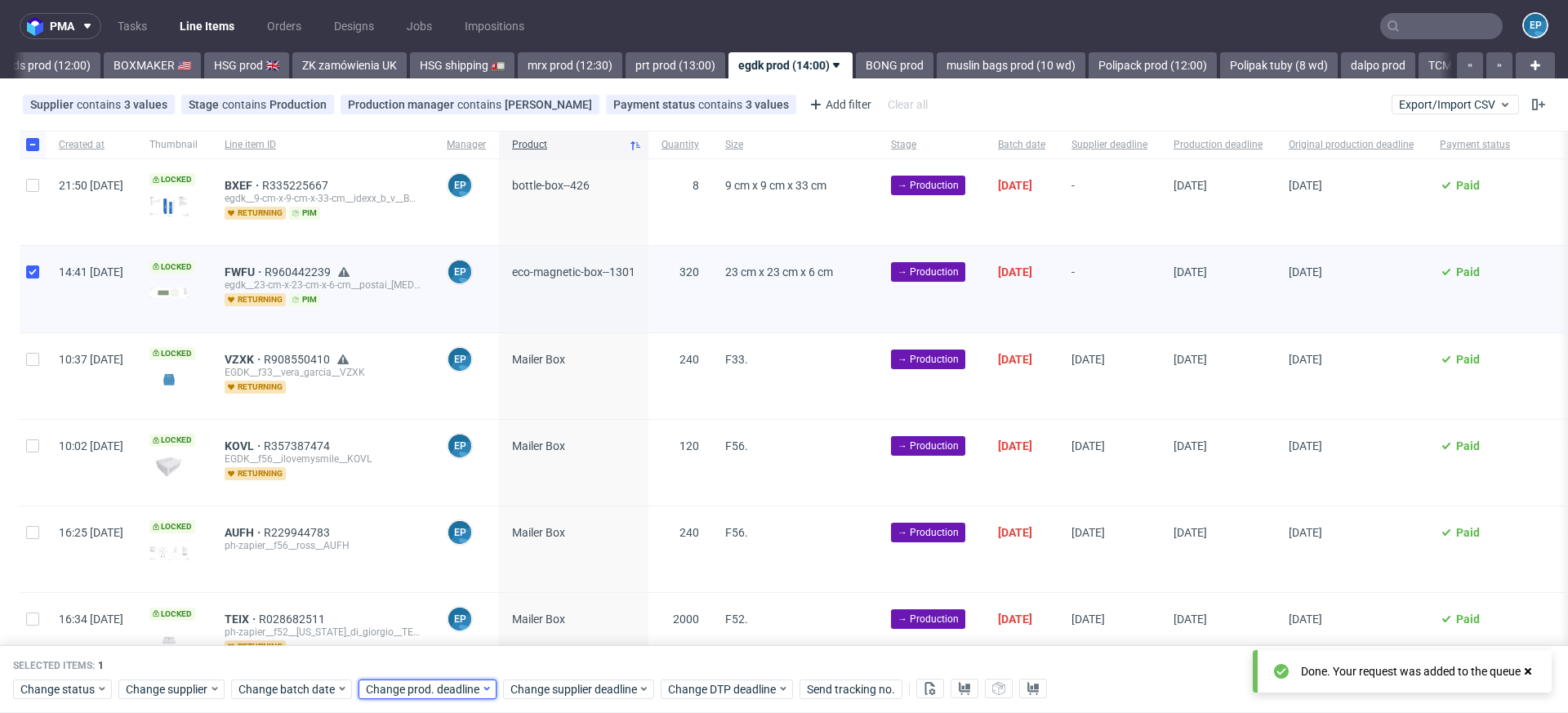
click at [424, 692] on span "Change prod. deadline" at bounding box center [423, 690] width 115 height 17
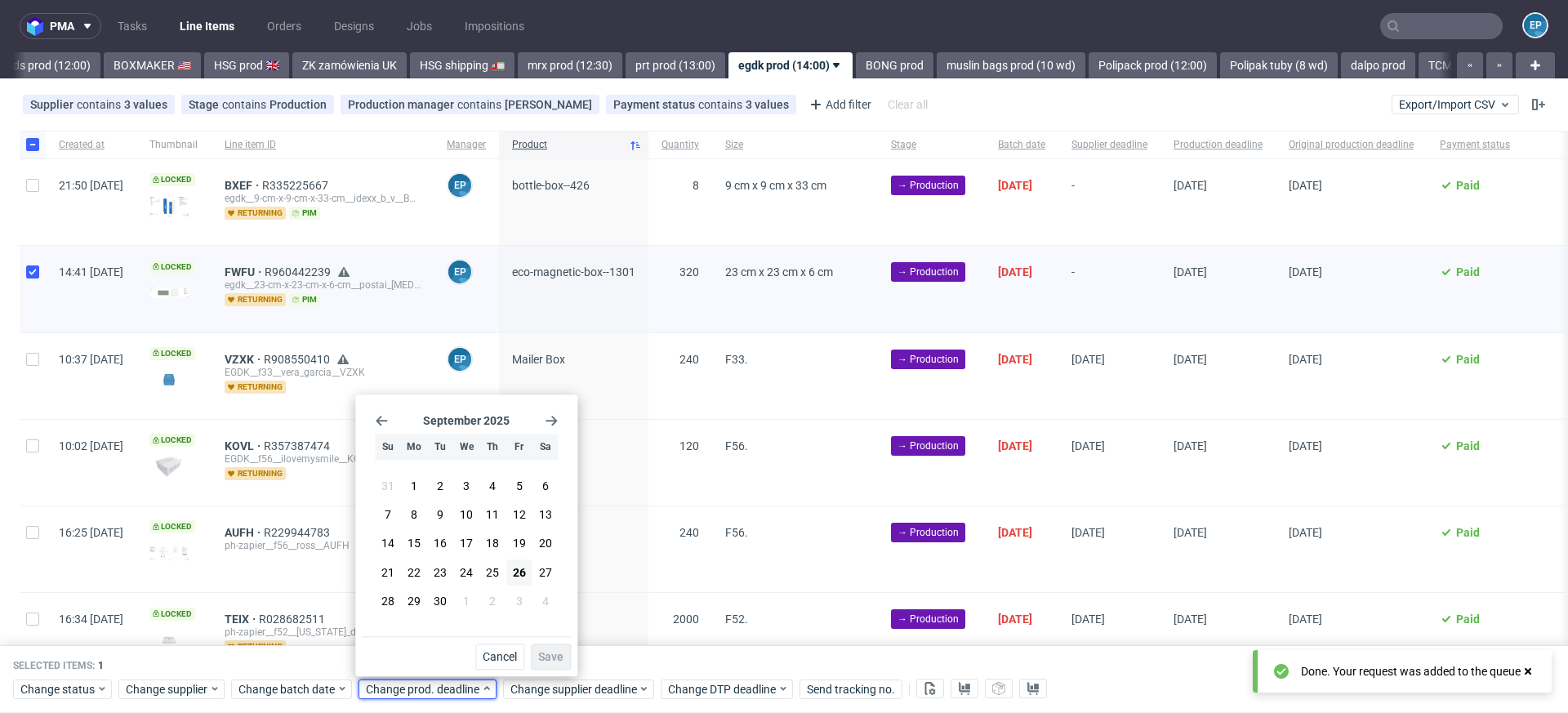
click at [553, 420] on use "Go forward 1 month" at bounding box center [551, 421] width 12 height 10
click at [522, 564] on span "24" at bounding box center [519, 572] width 13 height 17
click at [539, 649] on button "Save" at bounding box center [550, 656] width 40 height 26
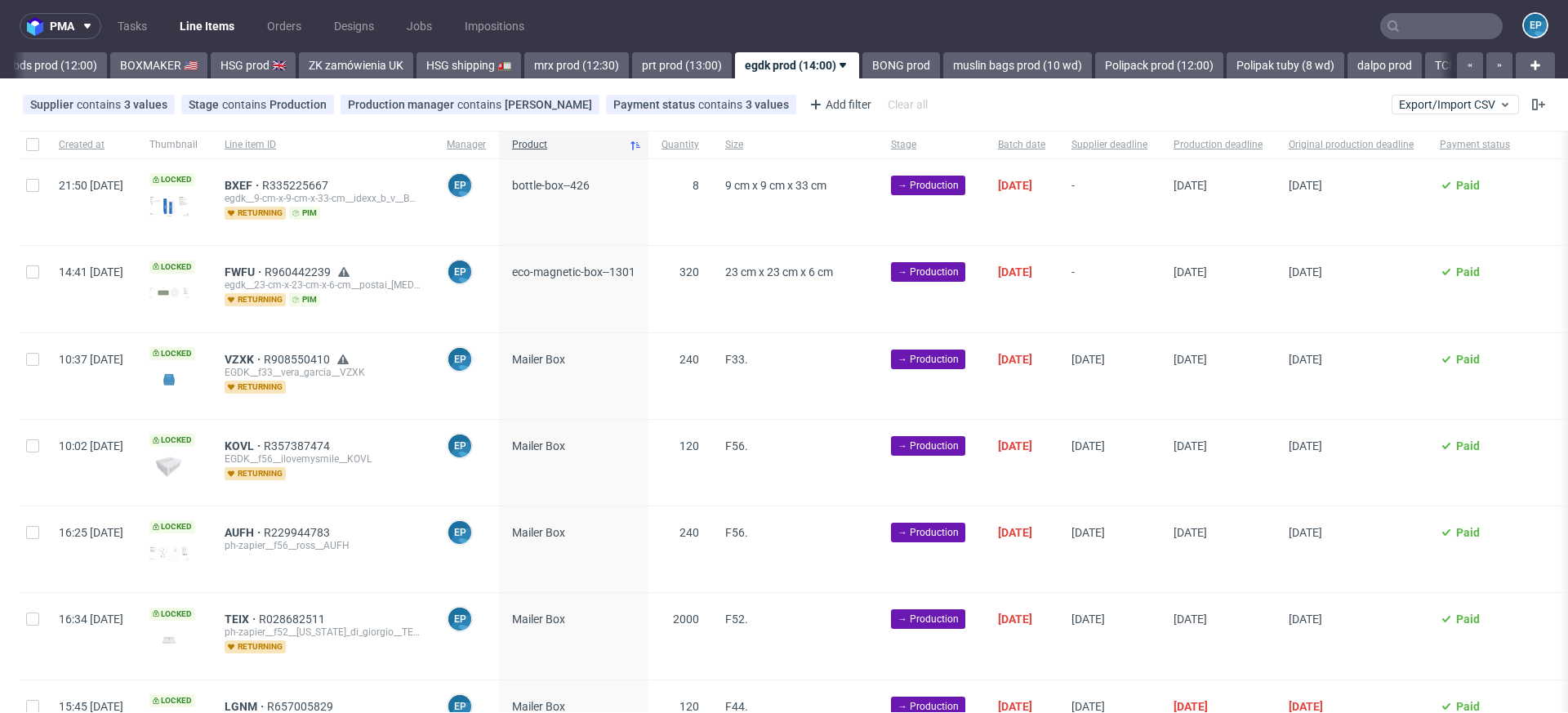
scroll to position [0, 1632]
click at [262, 185] on span "BXEF" at bounding box center [243, 185] width 37 height 13
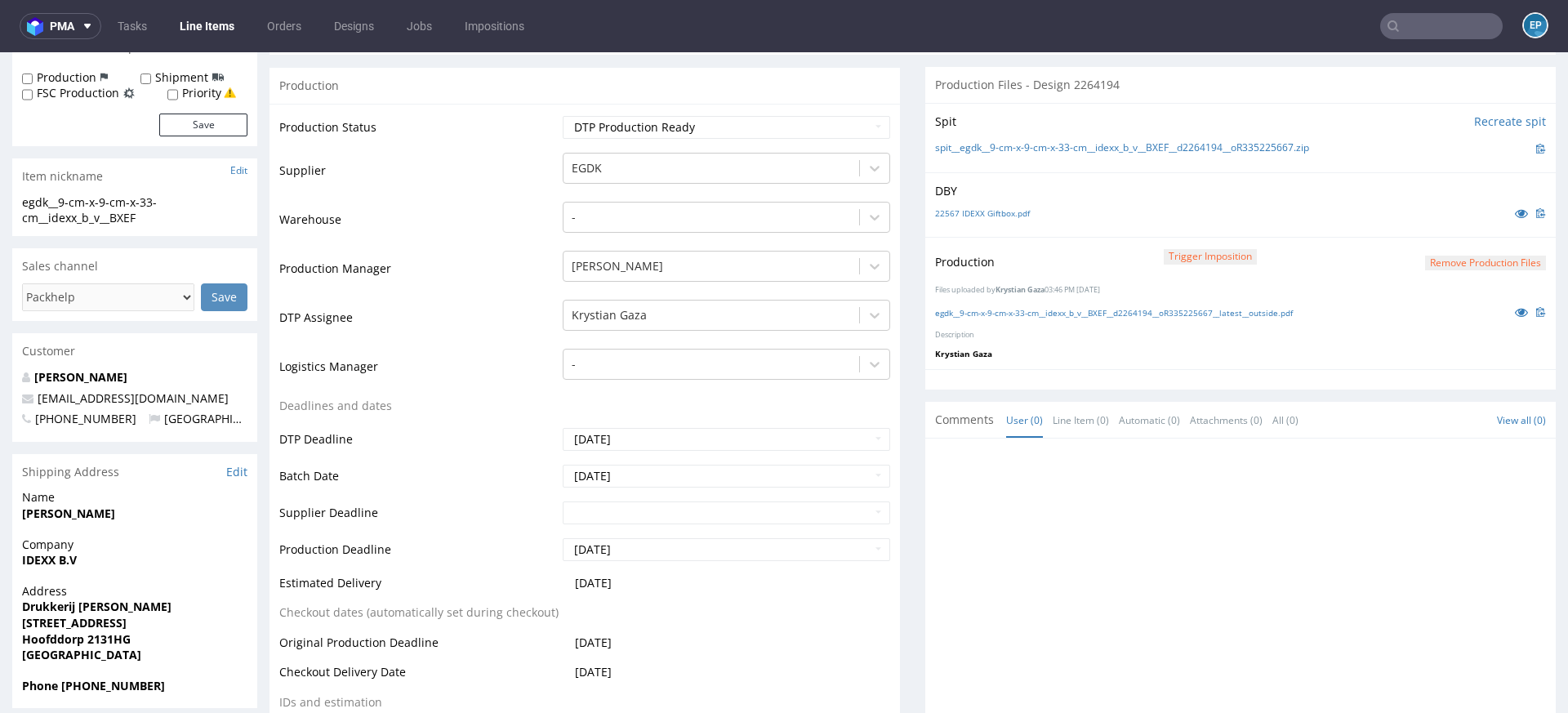
scroll to position [276, 0]
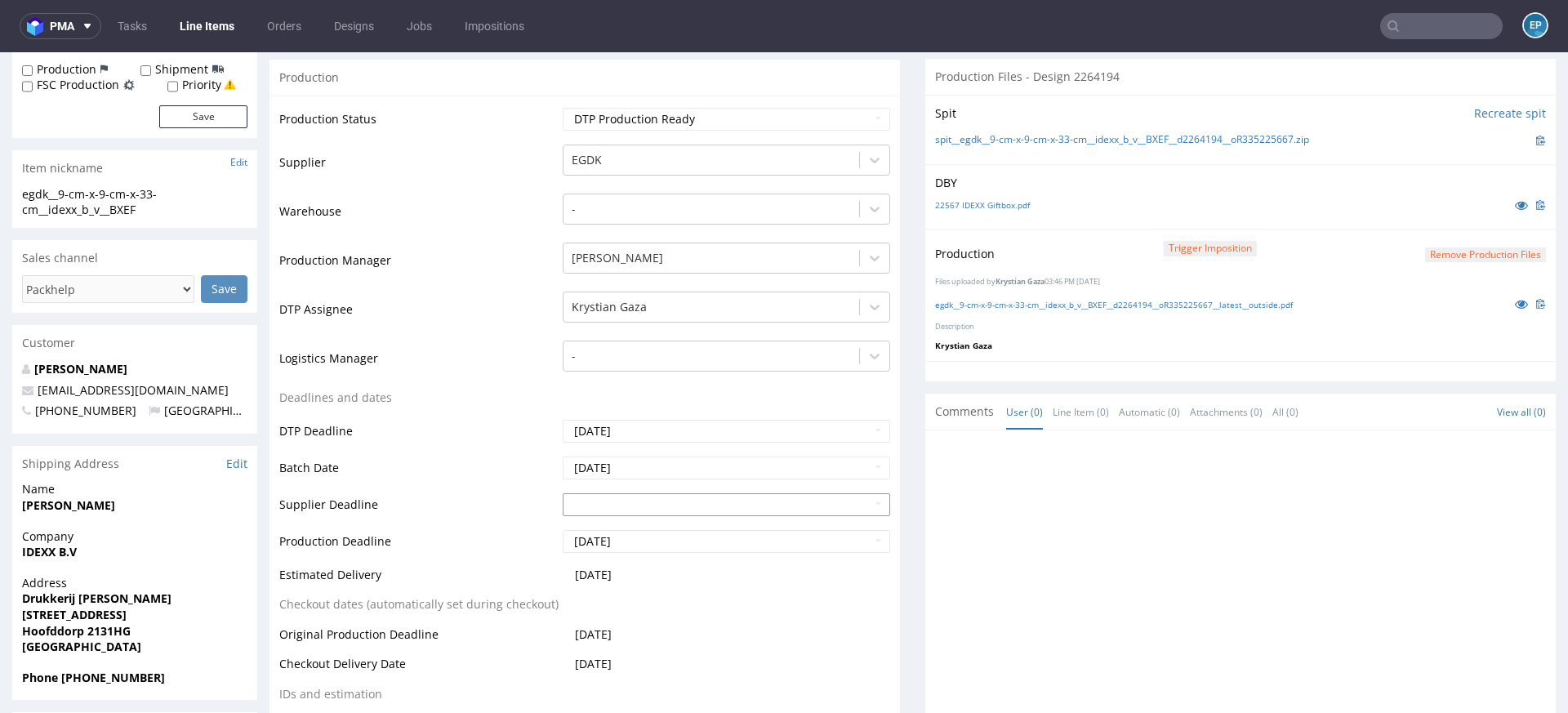
click at [652, 497] on input "text" at bounding box center [726, 505] width 327 height 22
click at [693, 454] on td "3" at bounding box center [697, 455] width 24 height 24
type input "2025-10-03"
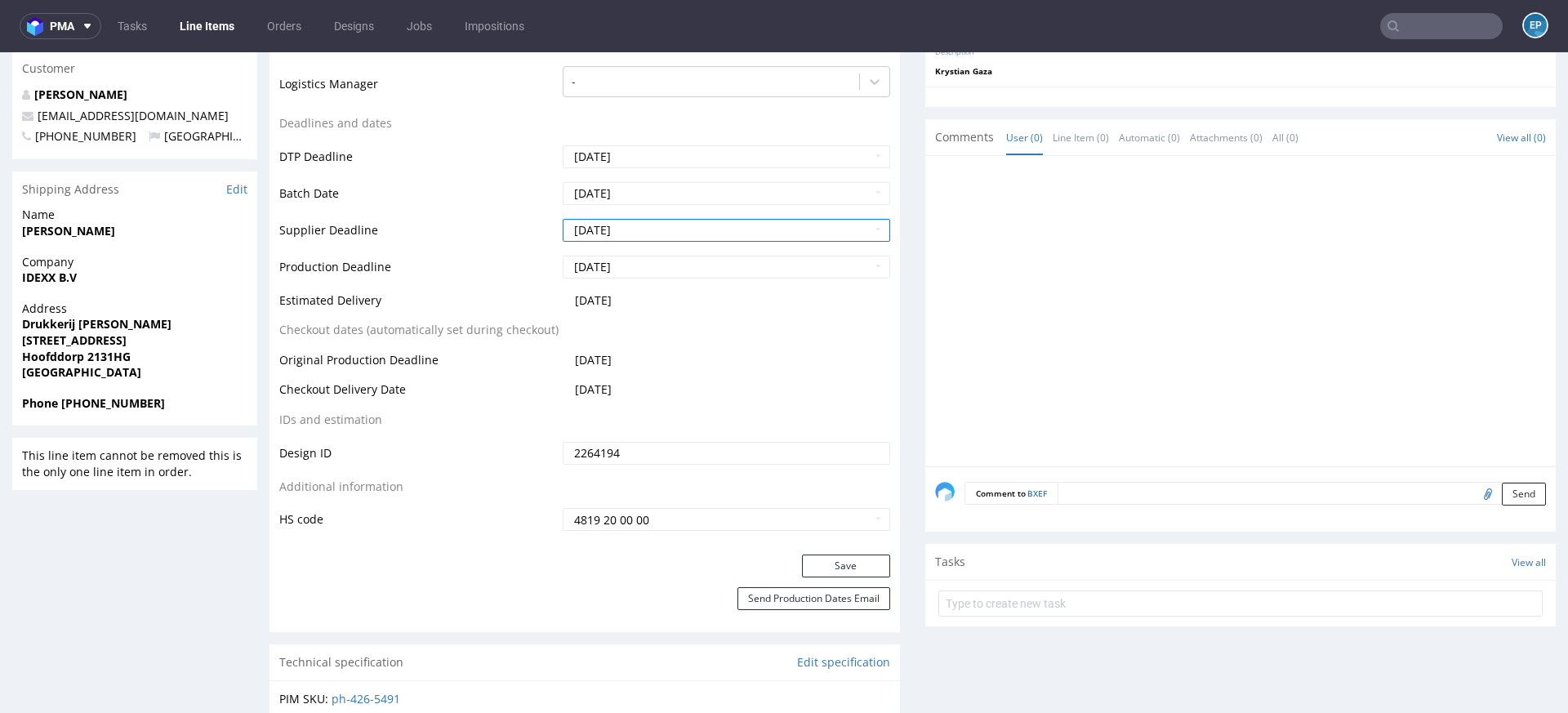
scroll to position [573, 0]
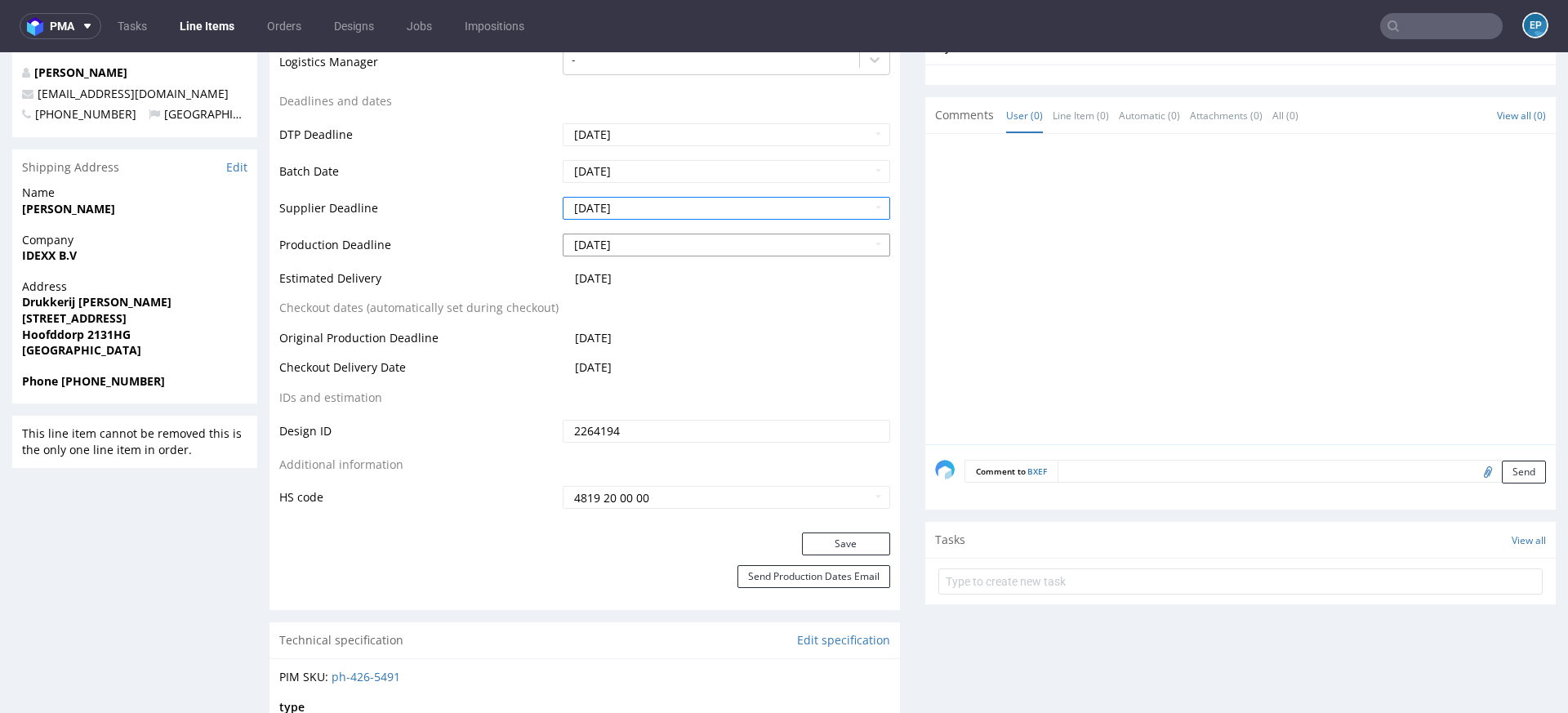
click at [675, 241] on input "2025-10-01" at bounding box center [726, 245] width 327 height 22
click at [687, 329] on td "3" at bounding box center [697, 329] width 24 height 24
type input "2025-10-03"
click at [816, 533] on button "Save" at bounding box center [846, 544] width 88 height 22
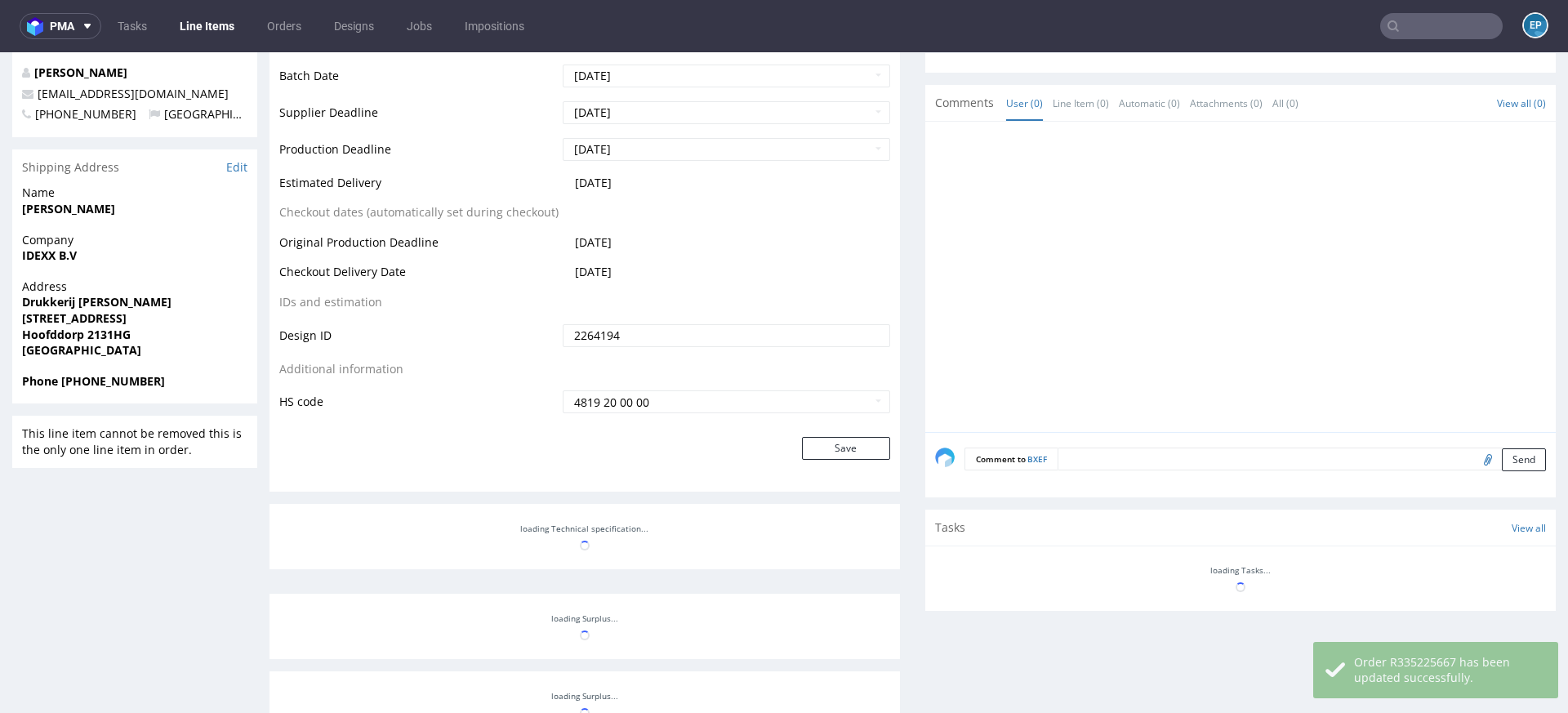
click at [215, 31] on link "Line Items" at bounding box center [207, 25] width 74 height 26
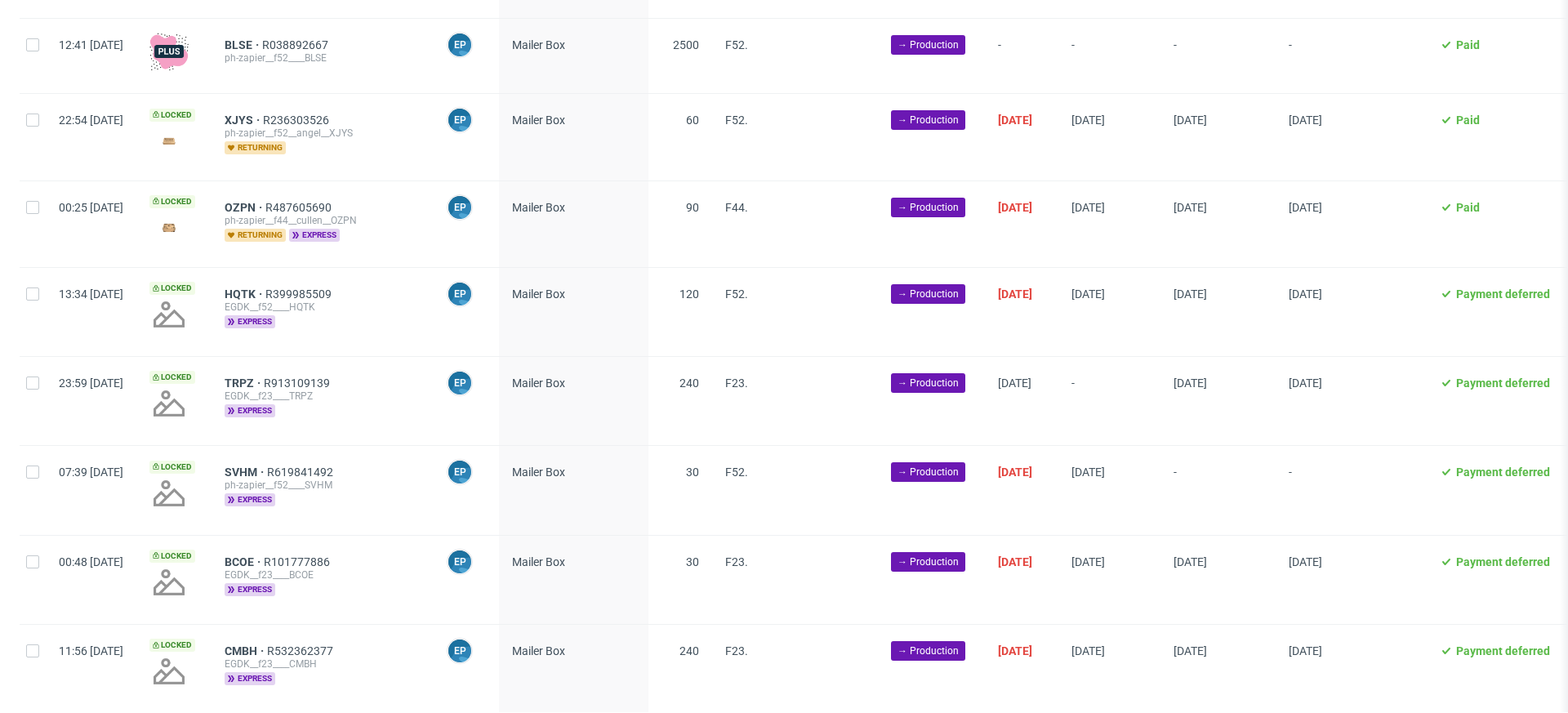
scroll to position [2973, 0]
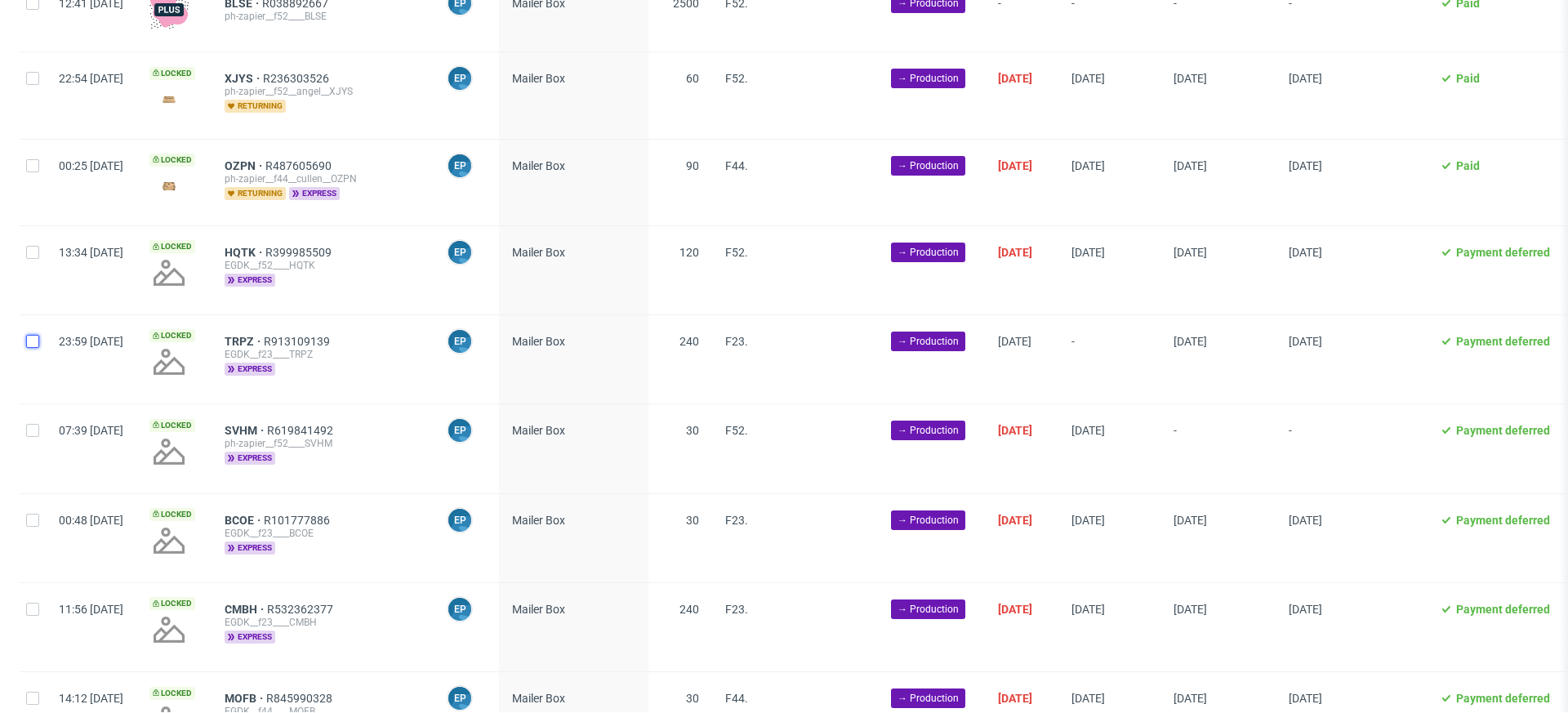
click at [28, 324] on div at bounding box center [32, 359] width 26 height 88
checkbox input "true"
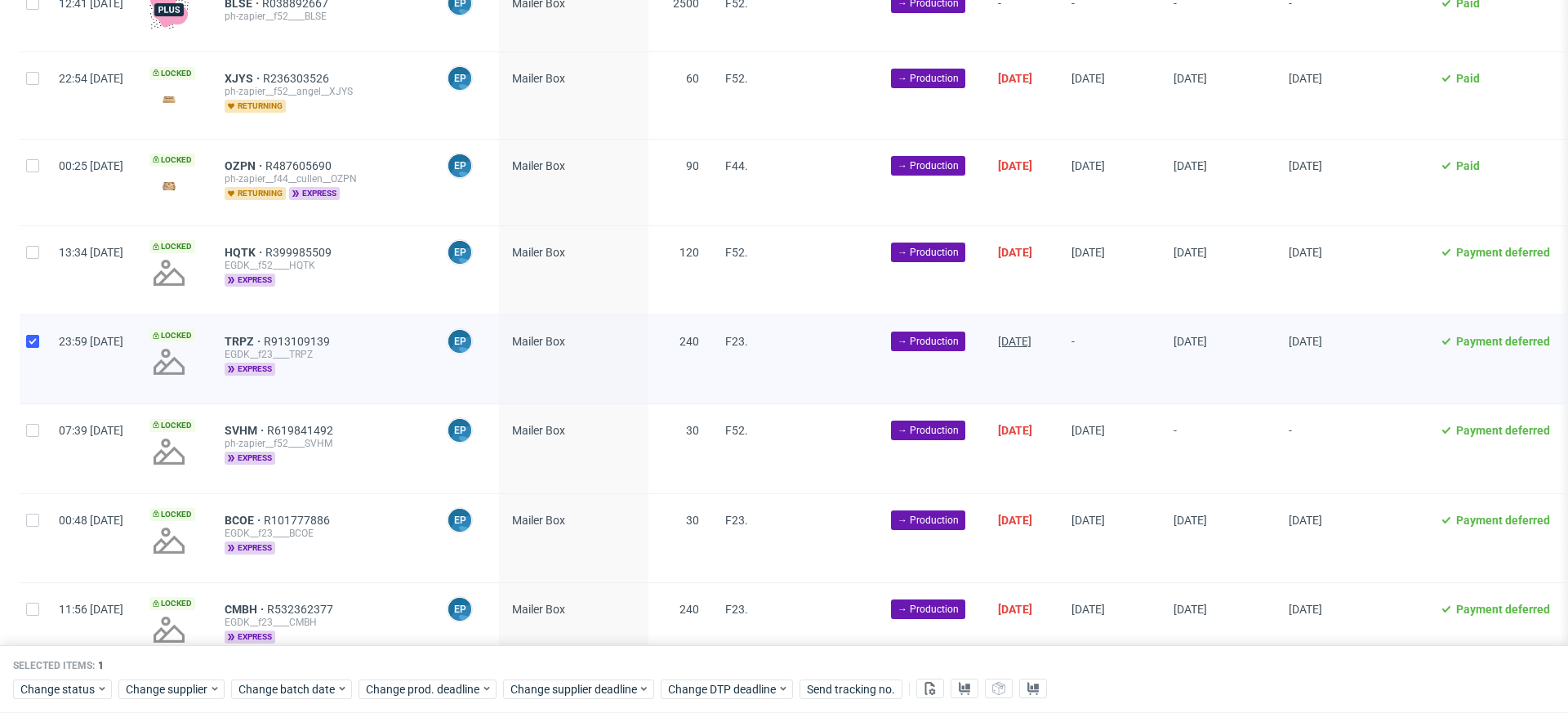
click at [1031, 334] on span "30/09/2025" at bounding box center [1015, 340] width 33 height 13
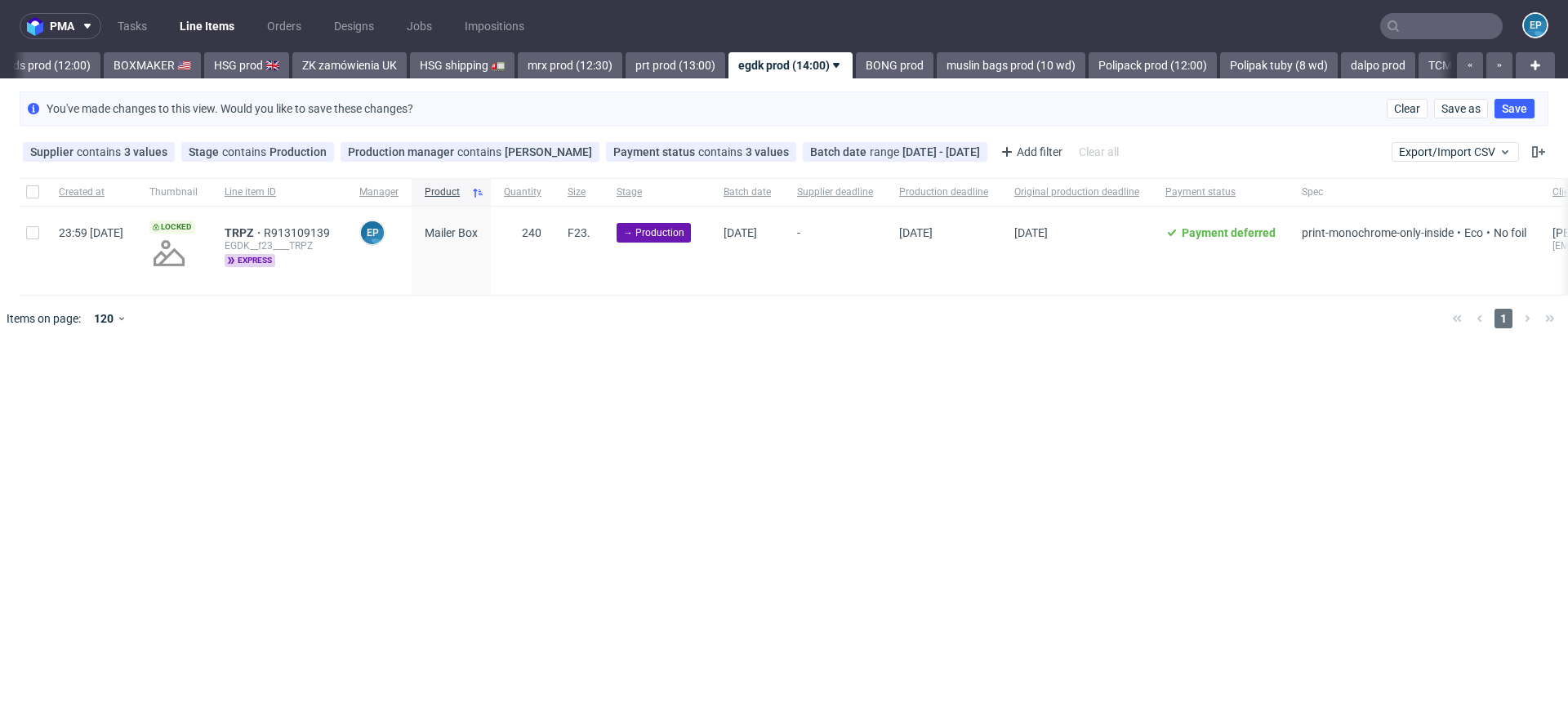
click at [24, 230] on div at bounding box center [32, 250] width 26 height 88
checkbox input "true"
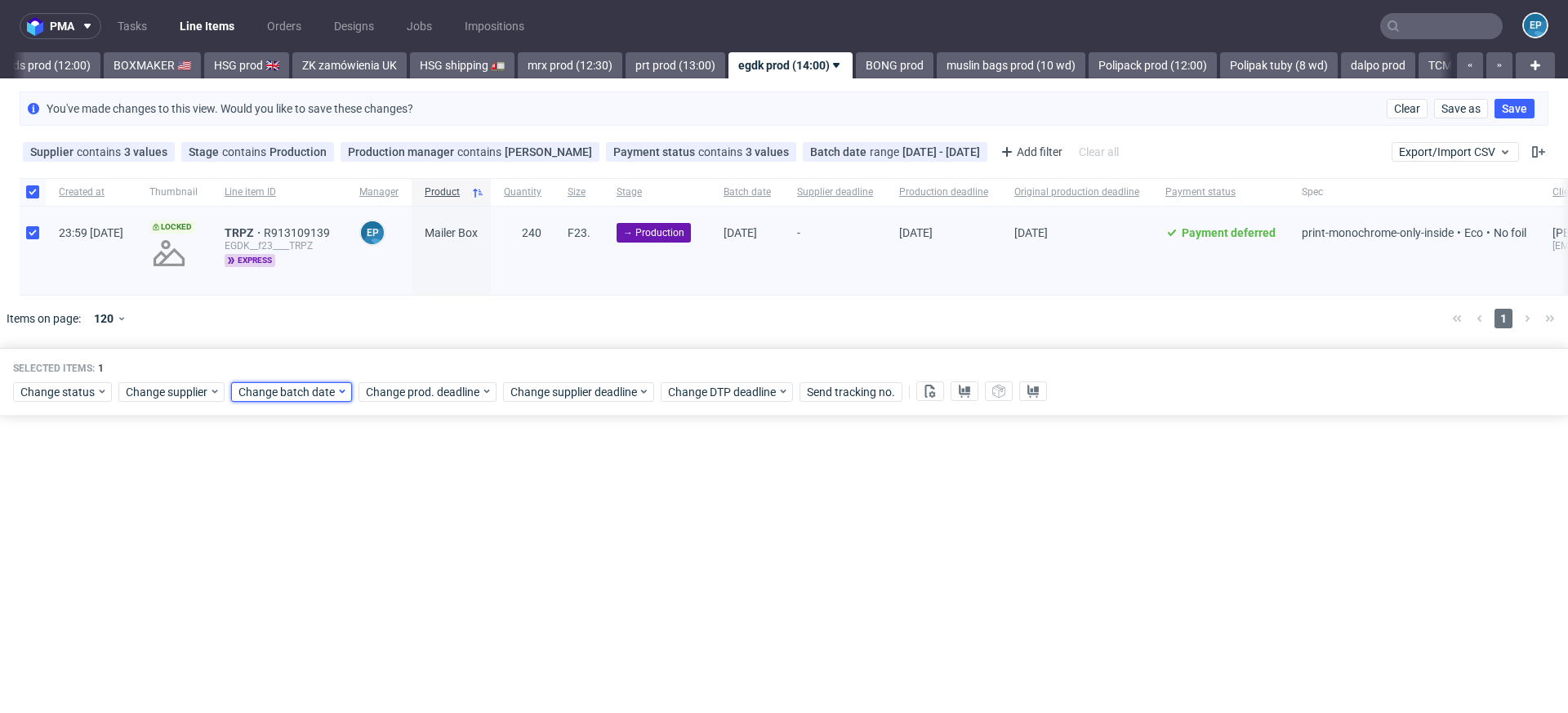
click at [243, 388] on span "Change batch date" at bounding box center [287, 392] width 98 height 17
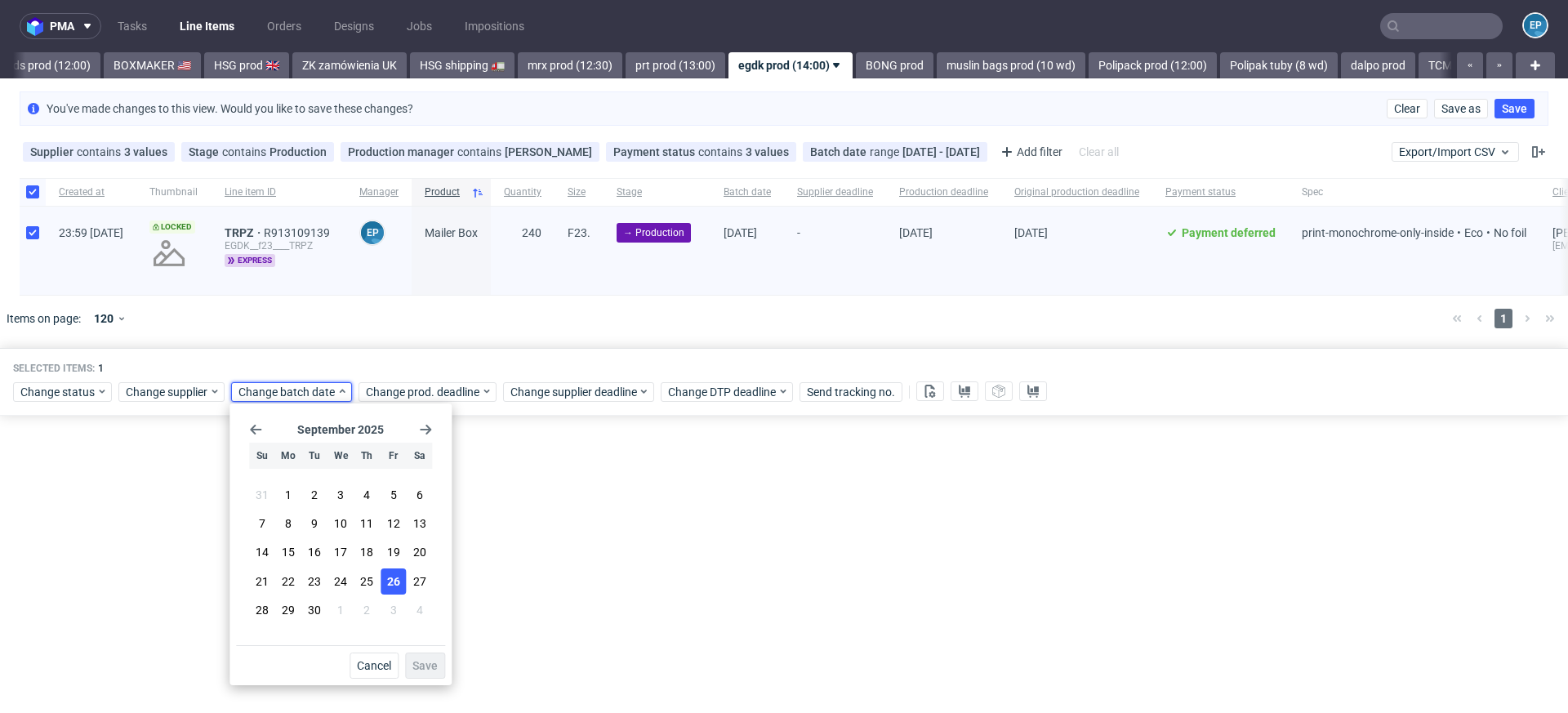
click at [394, 589] on span "26" at bounding box center [393, 581] width 13 height 17
click at [419, 657] on button "Save" at bounding box center [424, 665] width 40 height 26
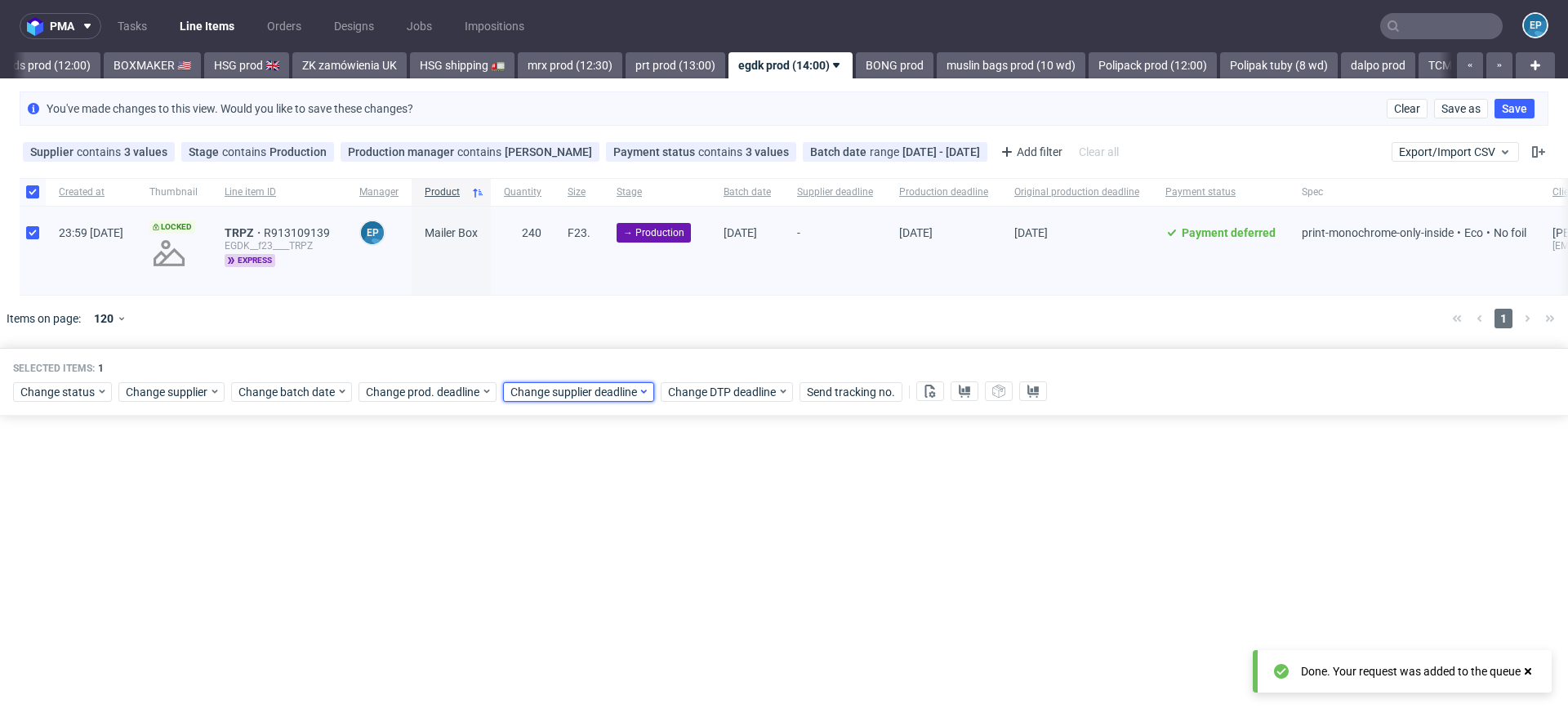
click at [573, 387] on span "Change supplier deadline" at bounding box center [574, 392] width 127 height 17
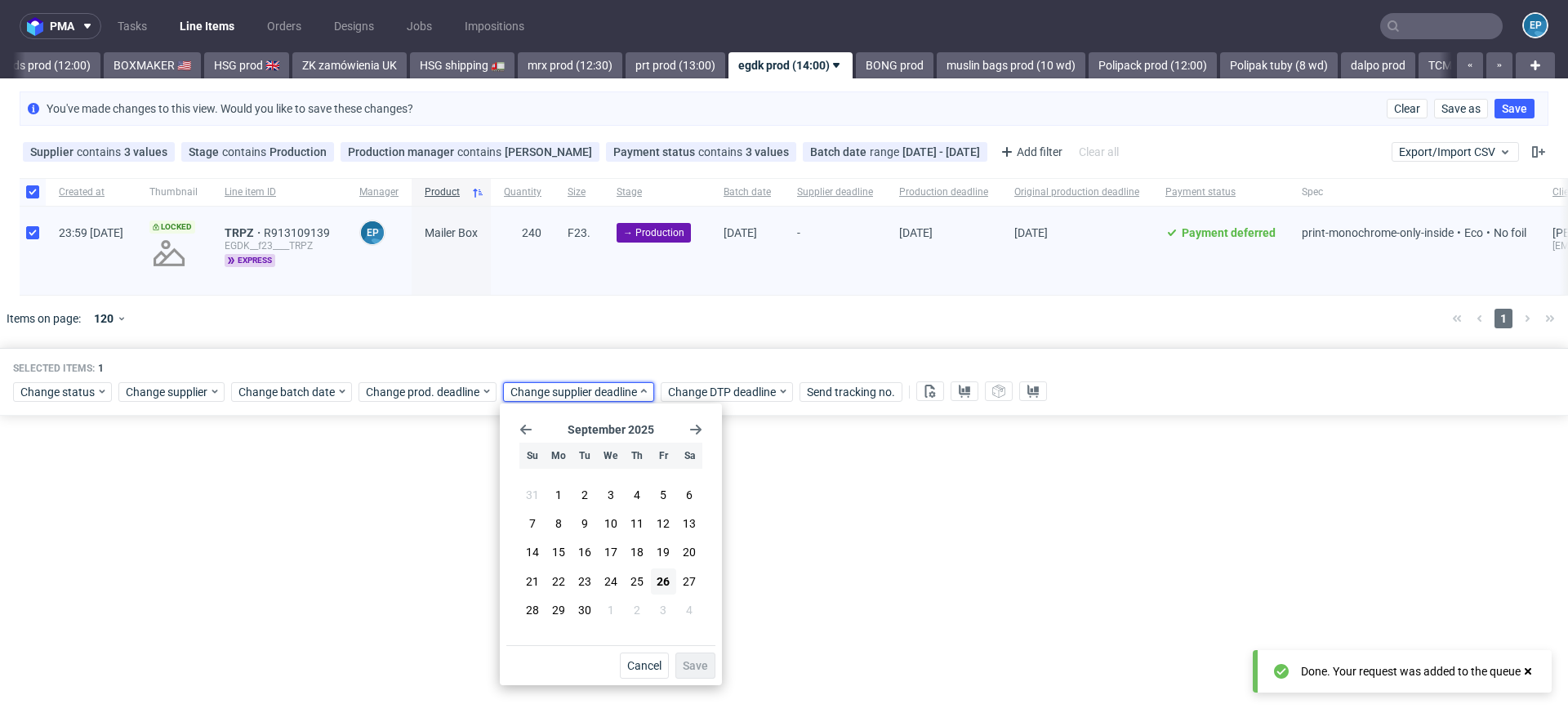
click at [700, 424] on icon "Go forward 1 month" at bounding box center [695, 429] width 13 height 13
click at [578, 514] on button "7" at bounding box center [585, 523] width 25 height 26
click at [704, 654] on button "Save" at bounding box center [695, 665] width 40 height 26
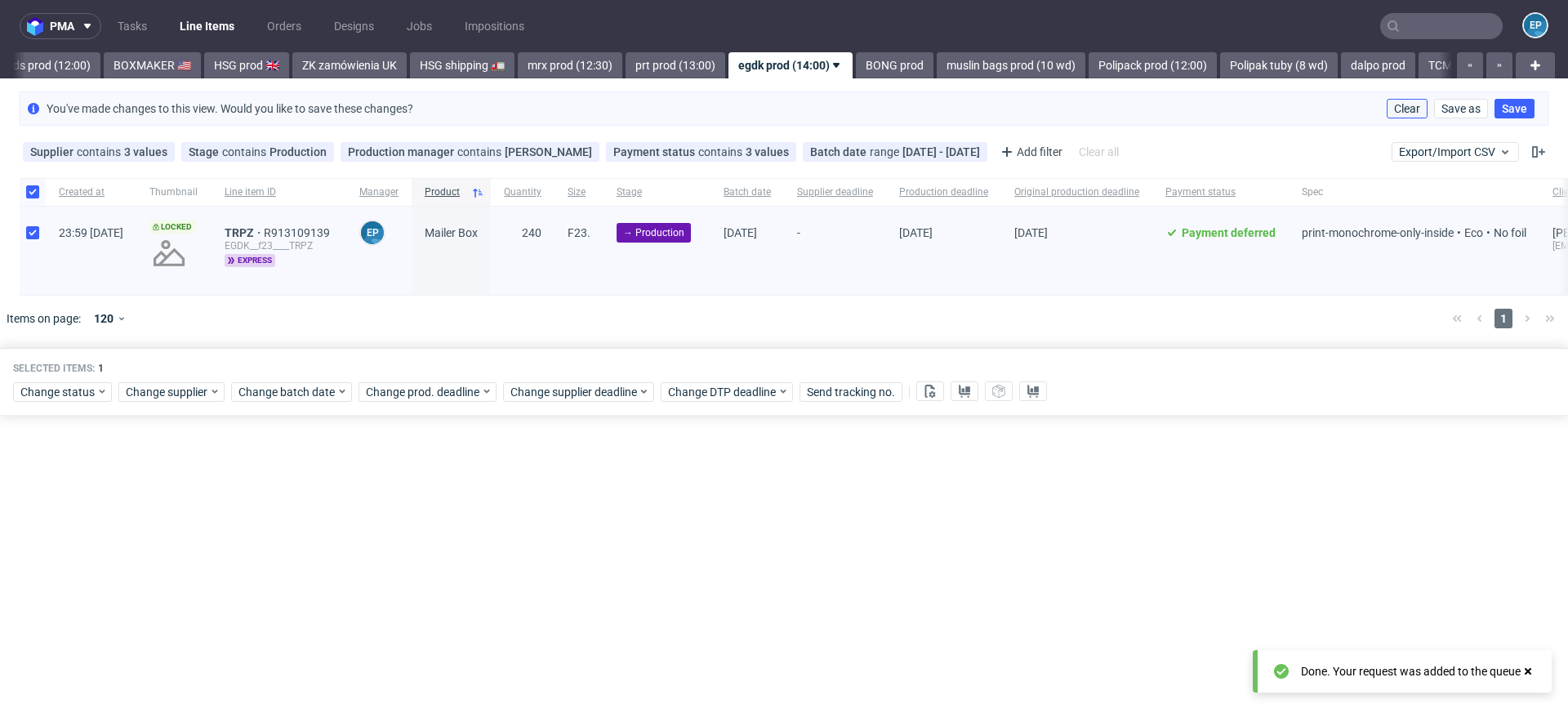
click at [1404, 100] on button "Clear" at bounding box center [1407, 109] width 41 height 20
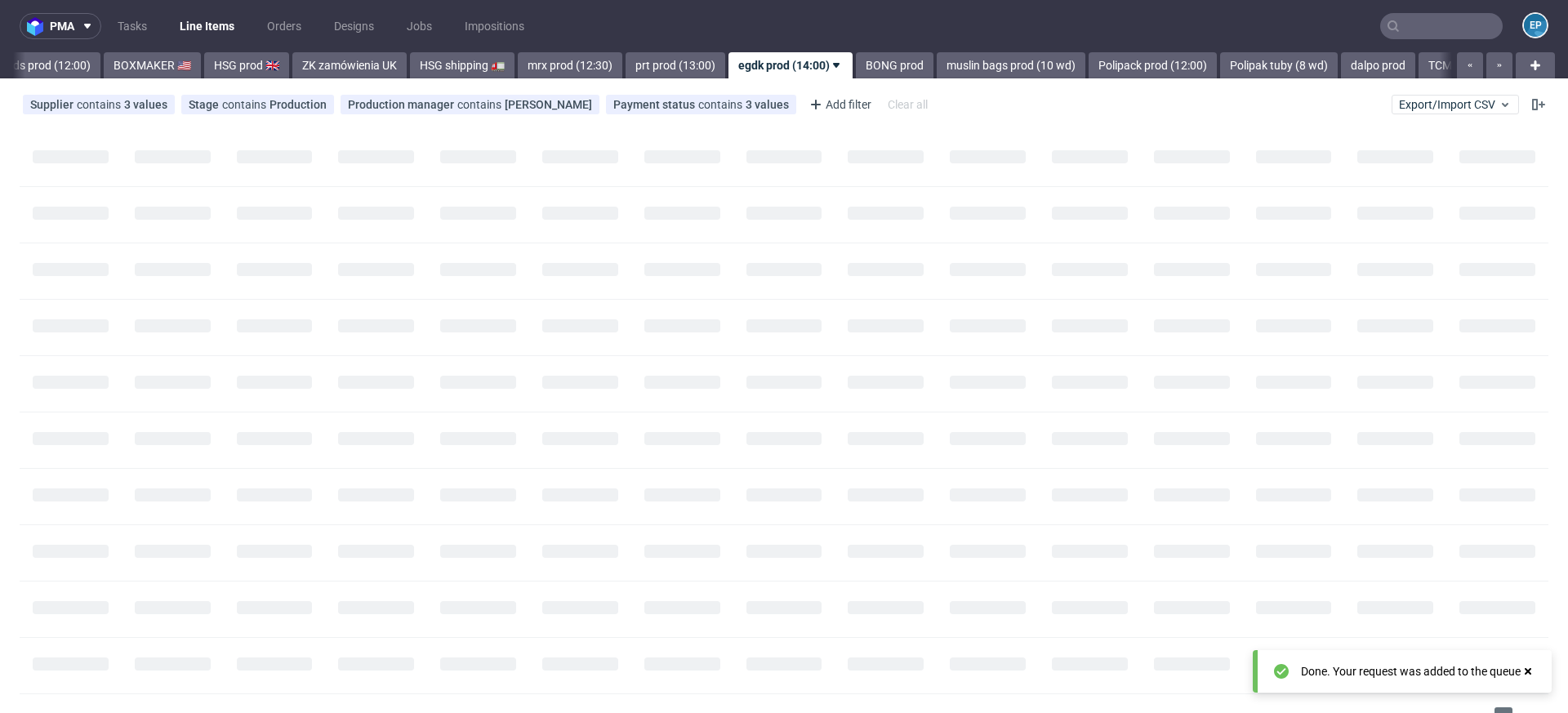
scroll to position [0, 1632]
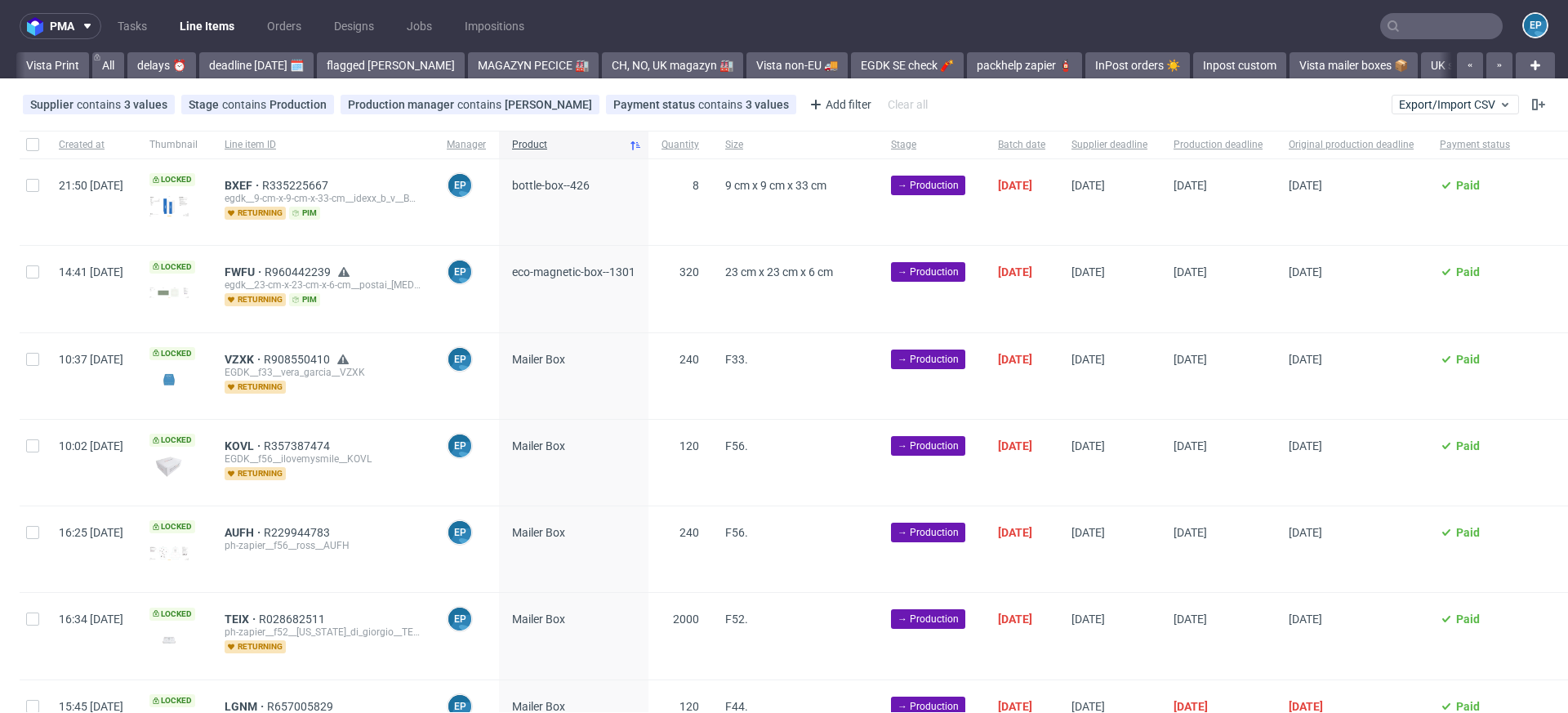
scroll to position [0, 1632]
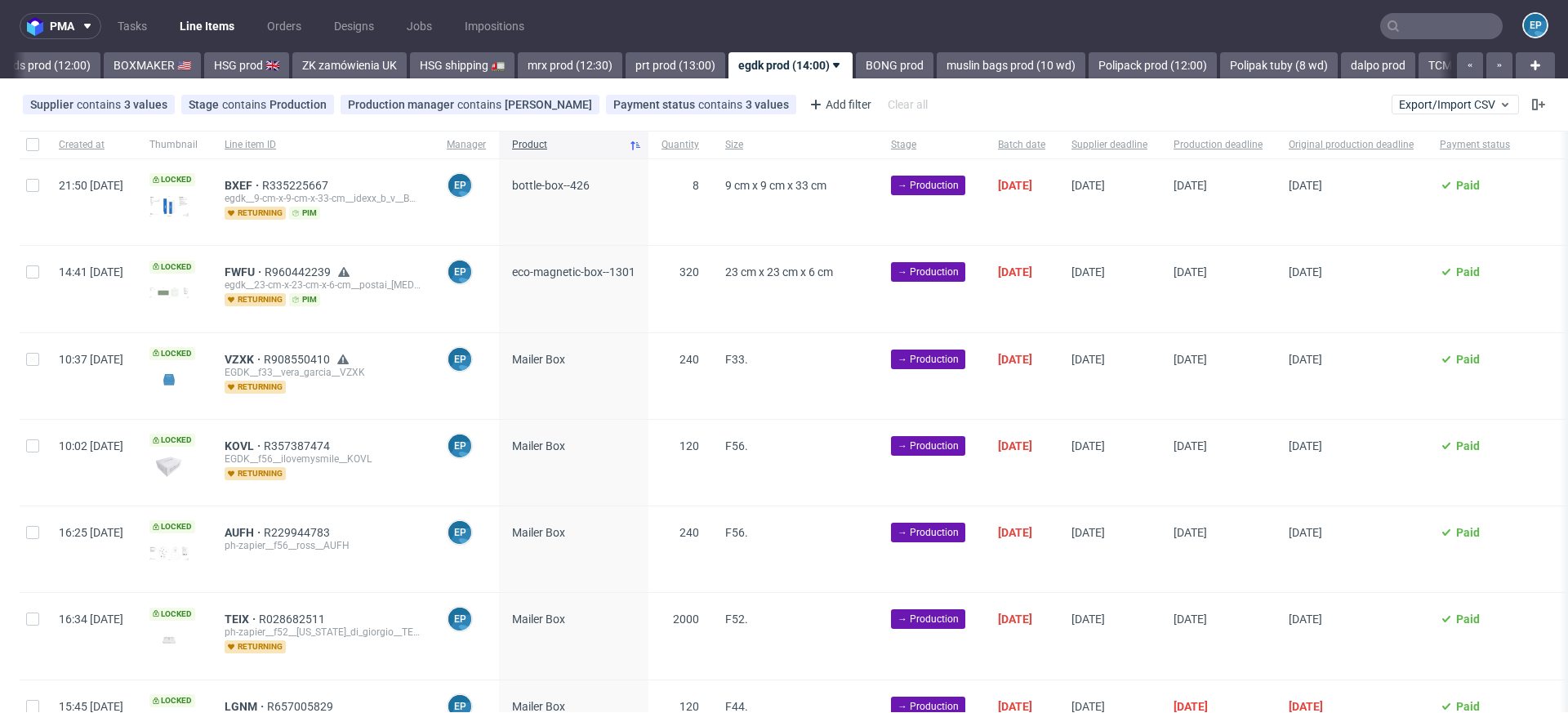
click at [38, 136] on div at bounding box center [32, 145] width 26 height 27
checkbox input "true"
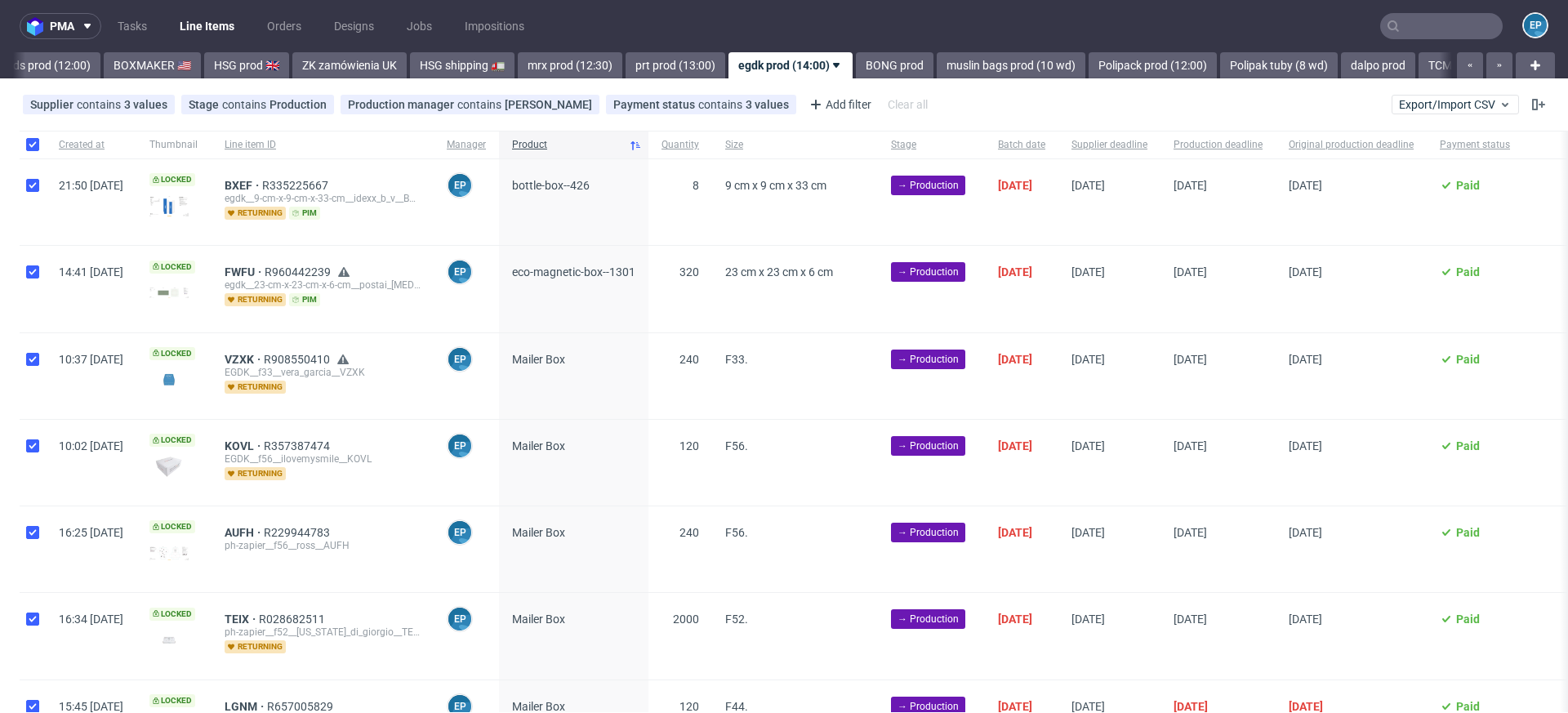
checkbox input "true"
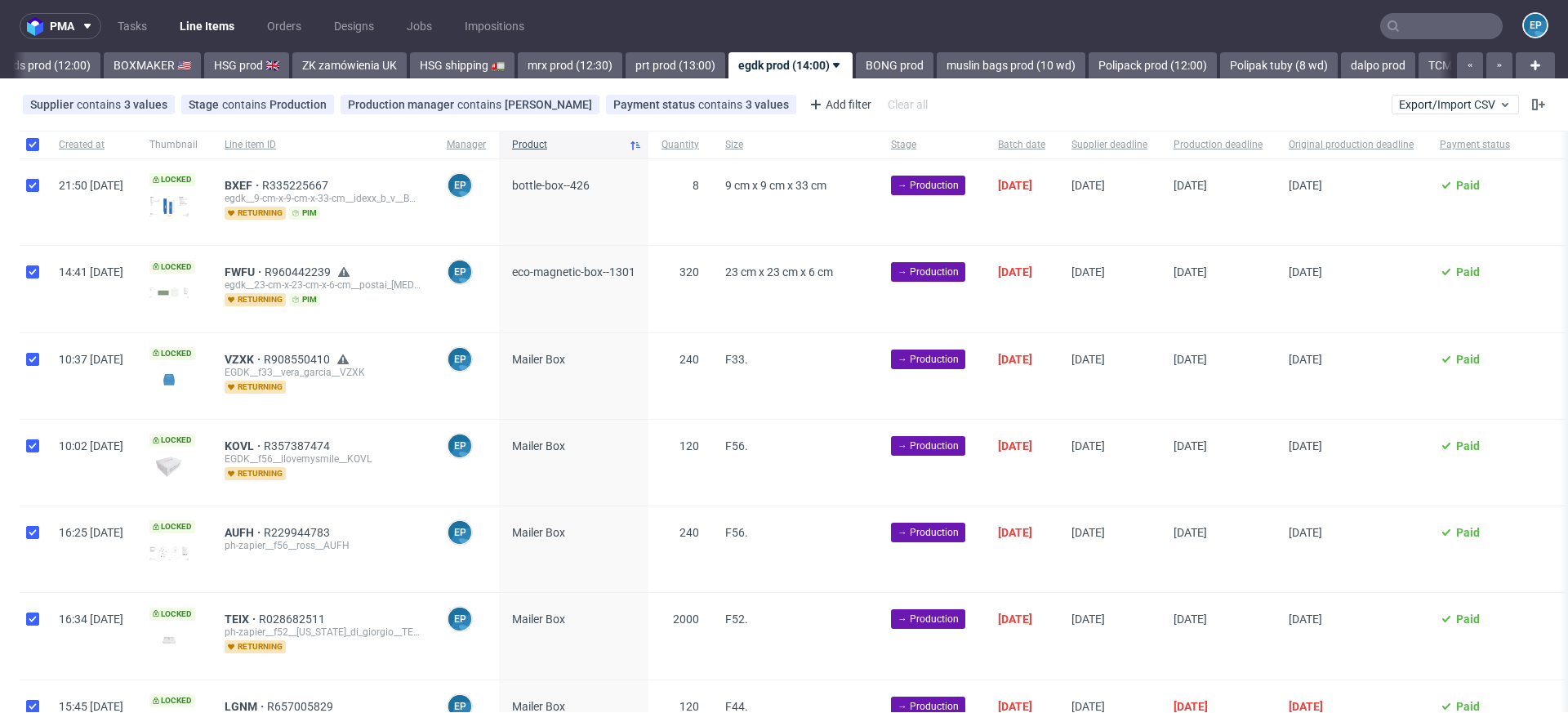
checkbox input "true"
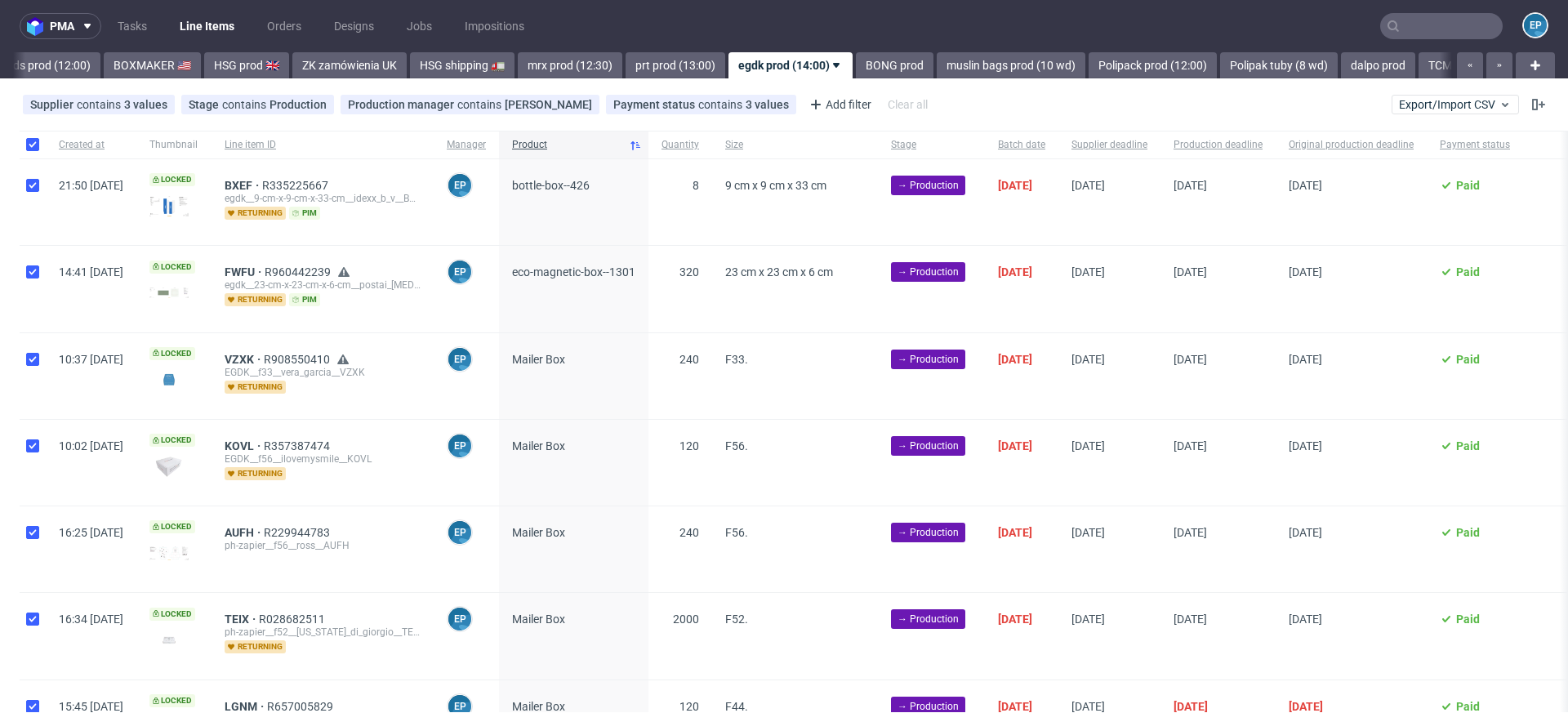
checkbox input "true"
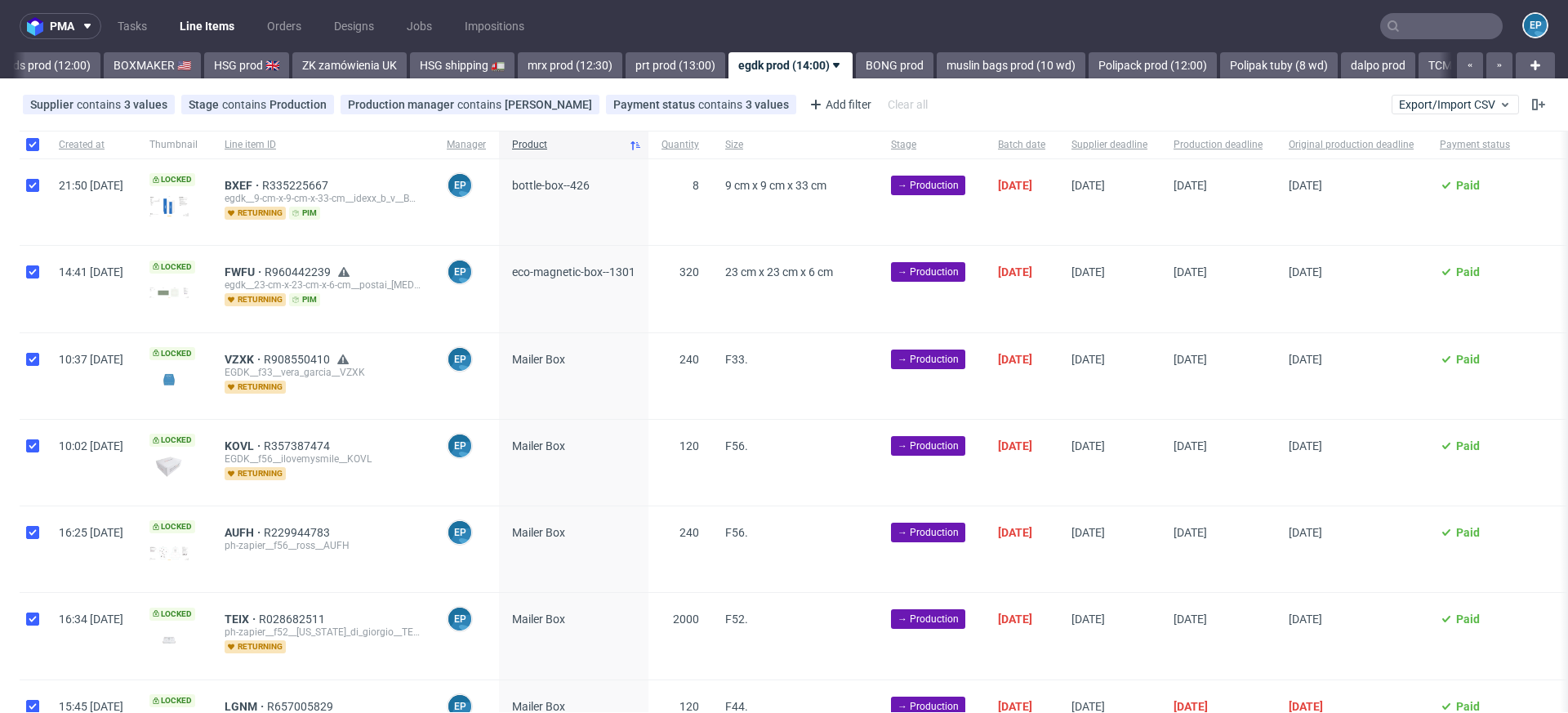
checkbox input "true"
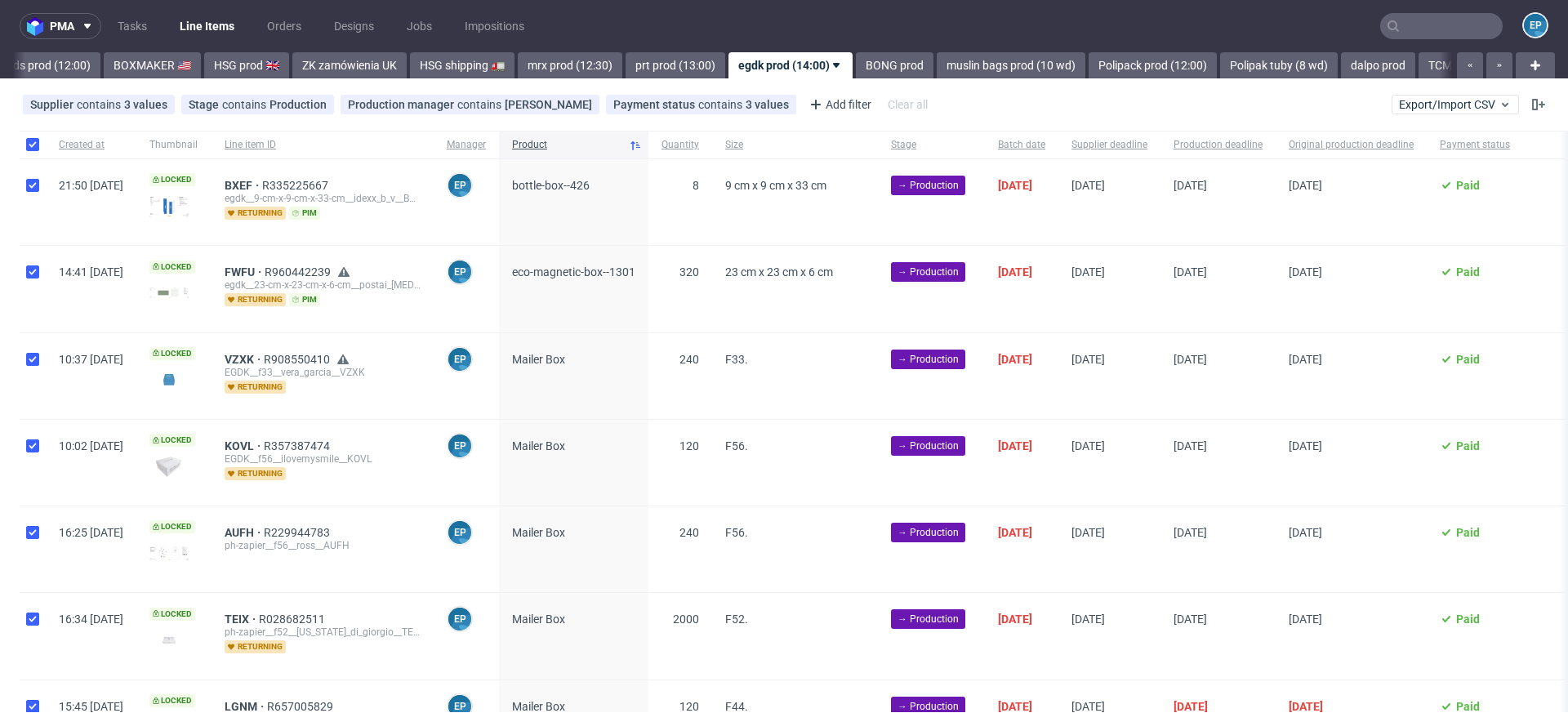
checkbox input "true"
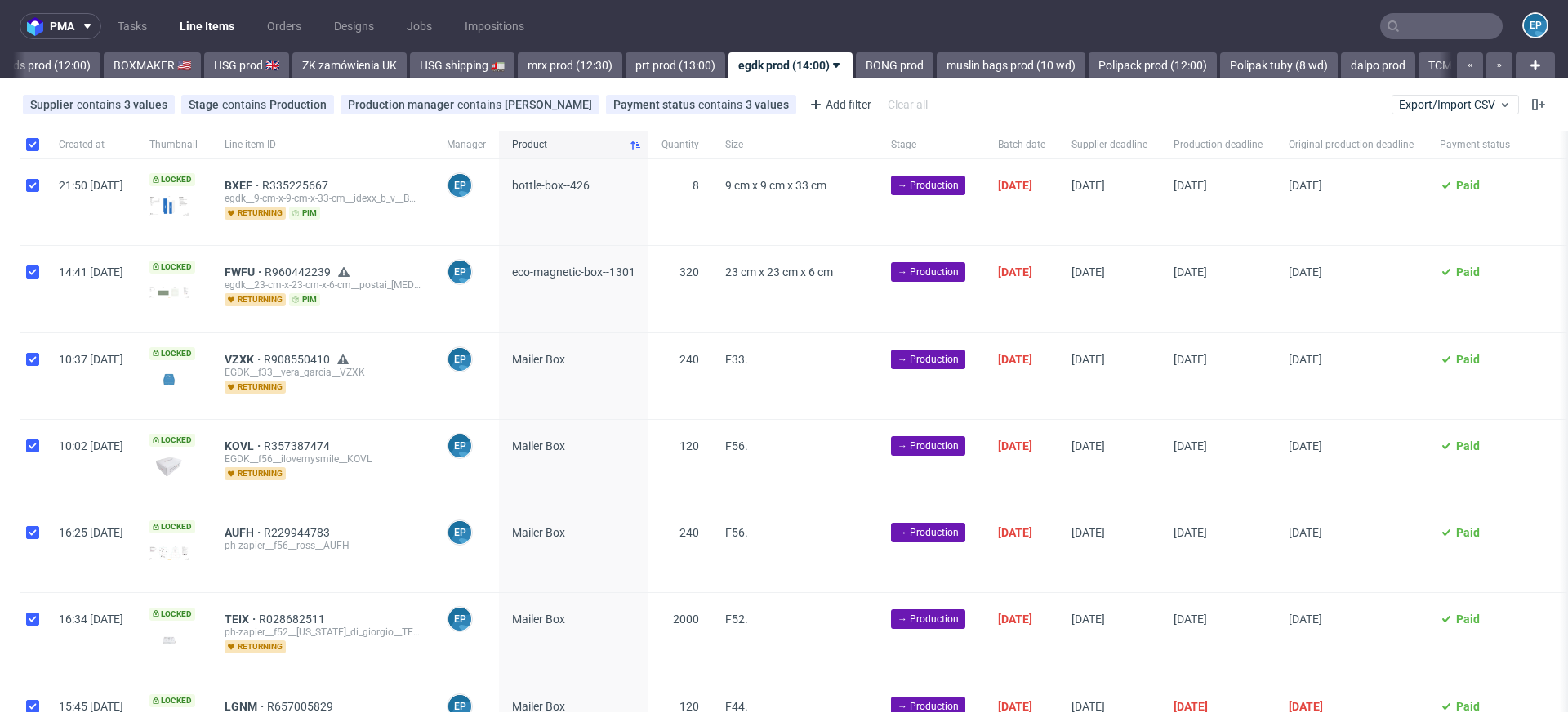
checkbox input "true"
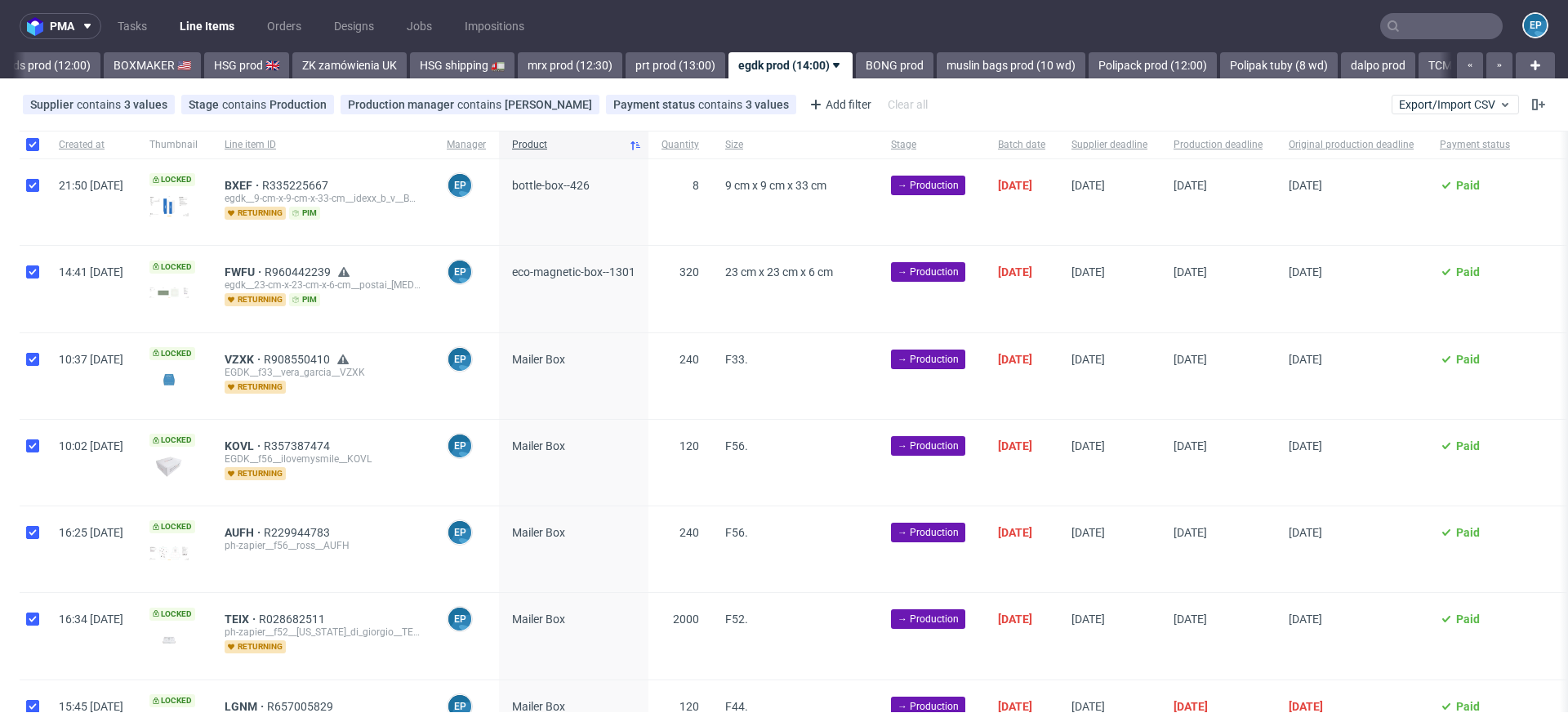
checkbox input "true"
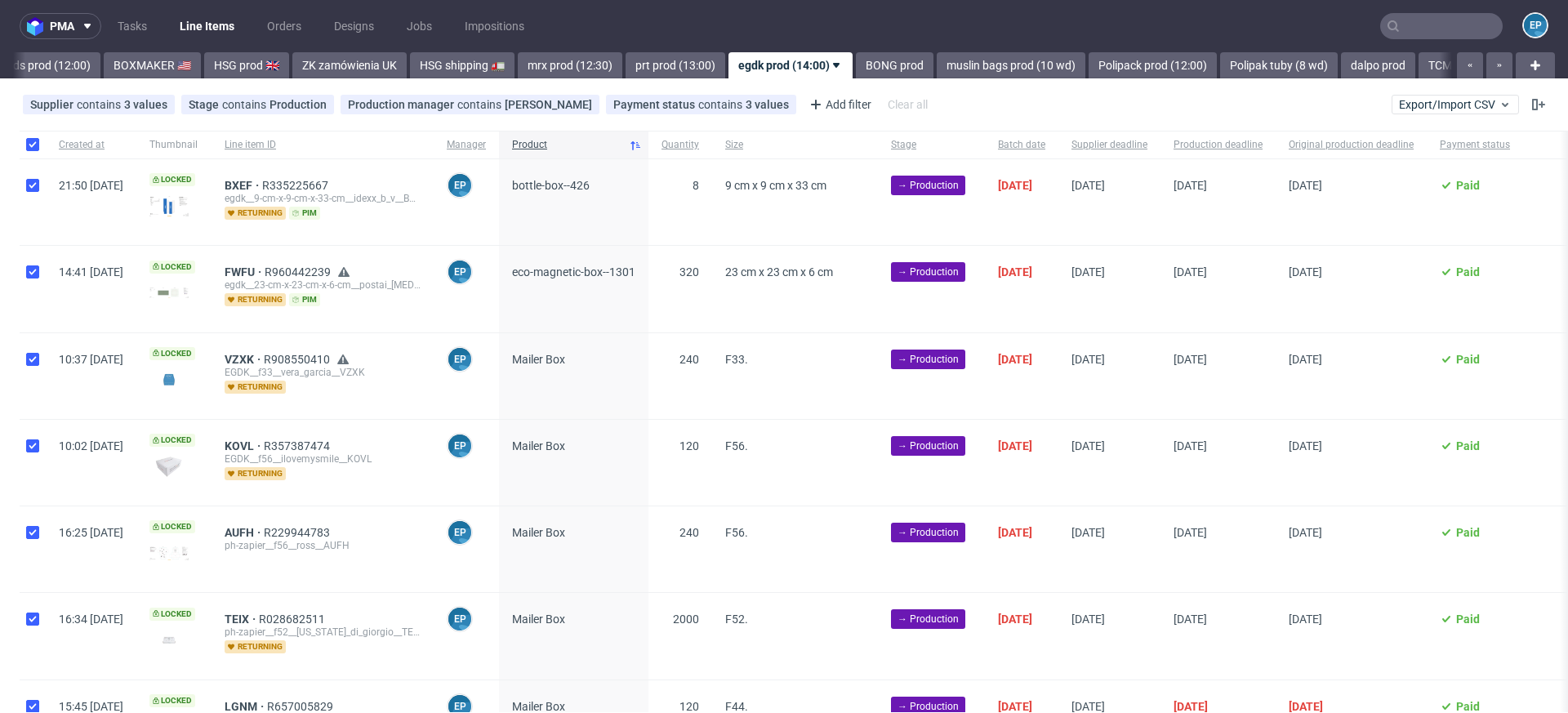
checkbox input "true"
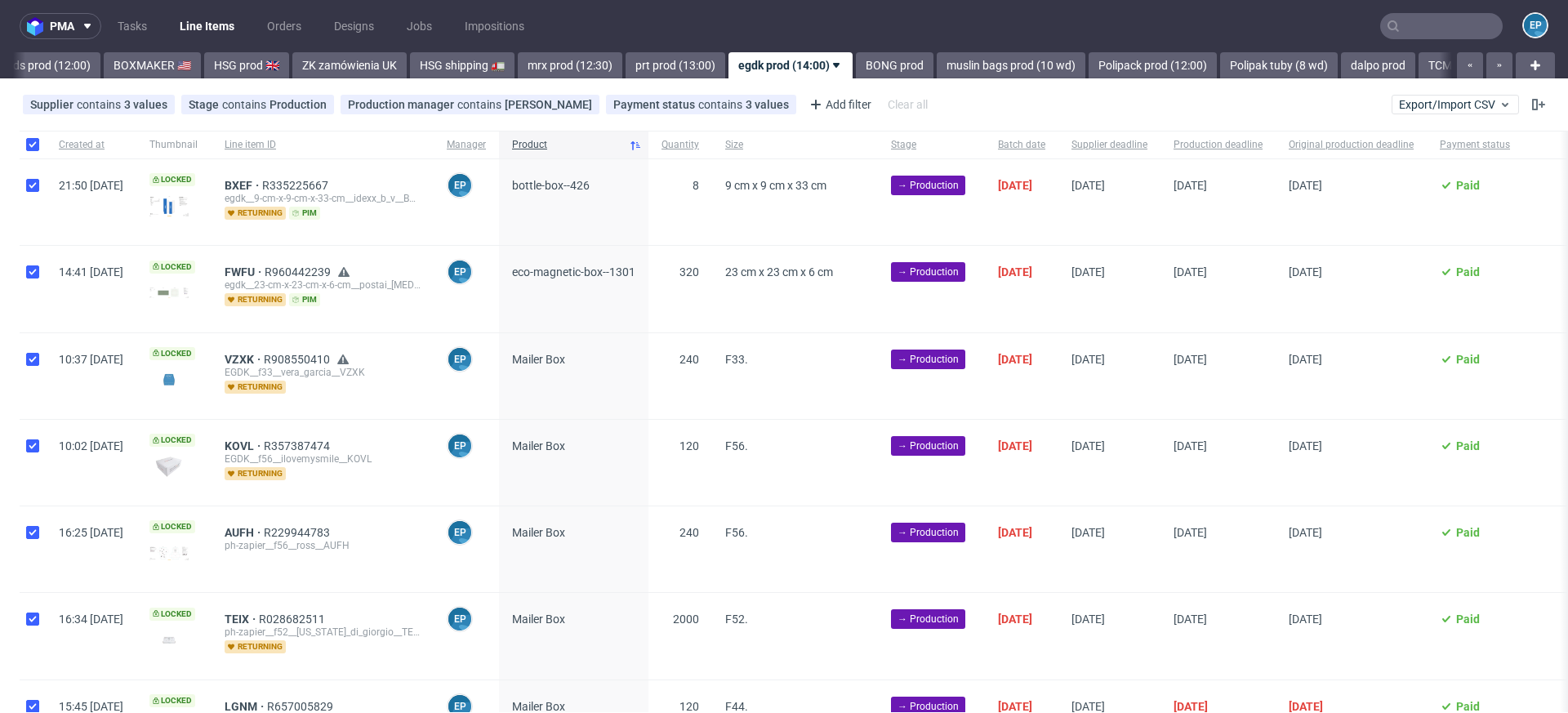
checkbox input "true"
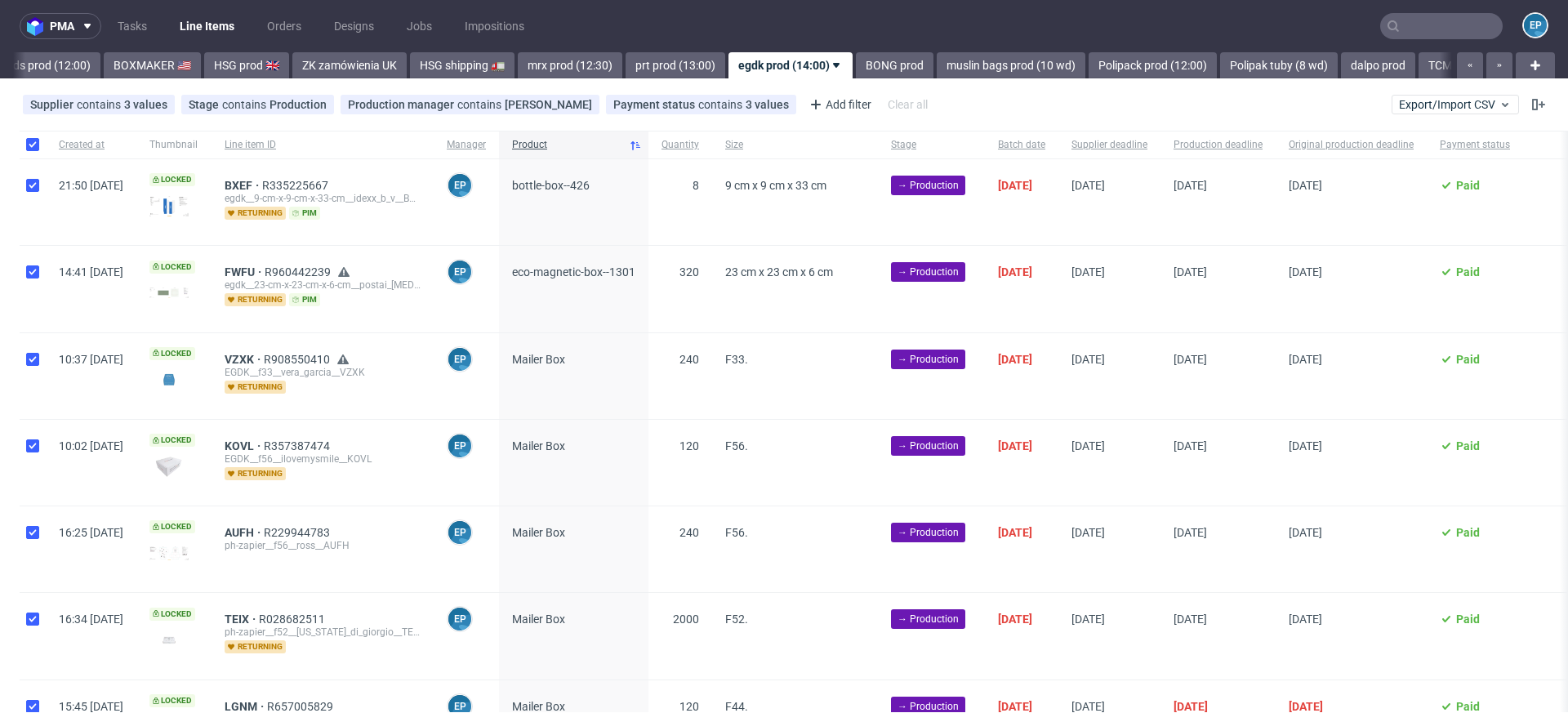
checkbox input "true"
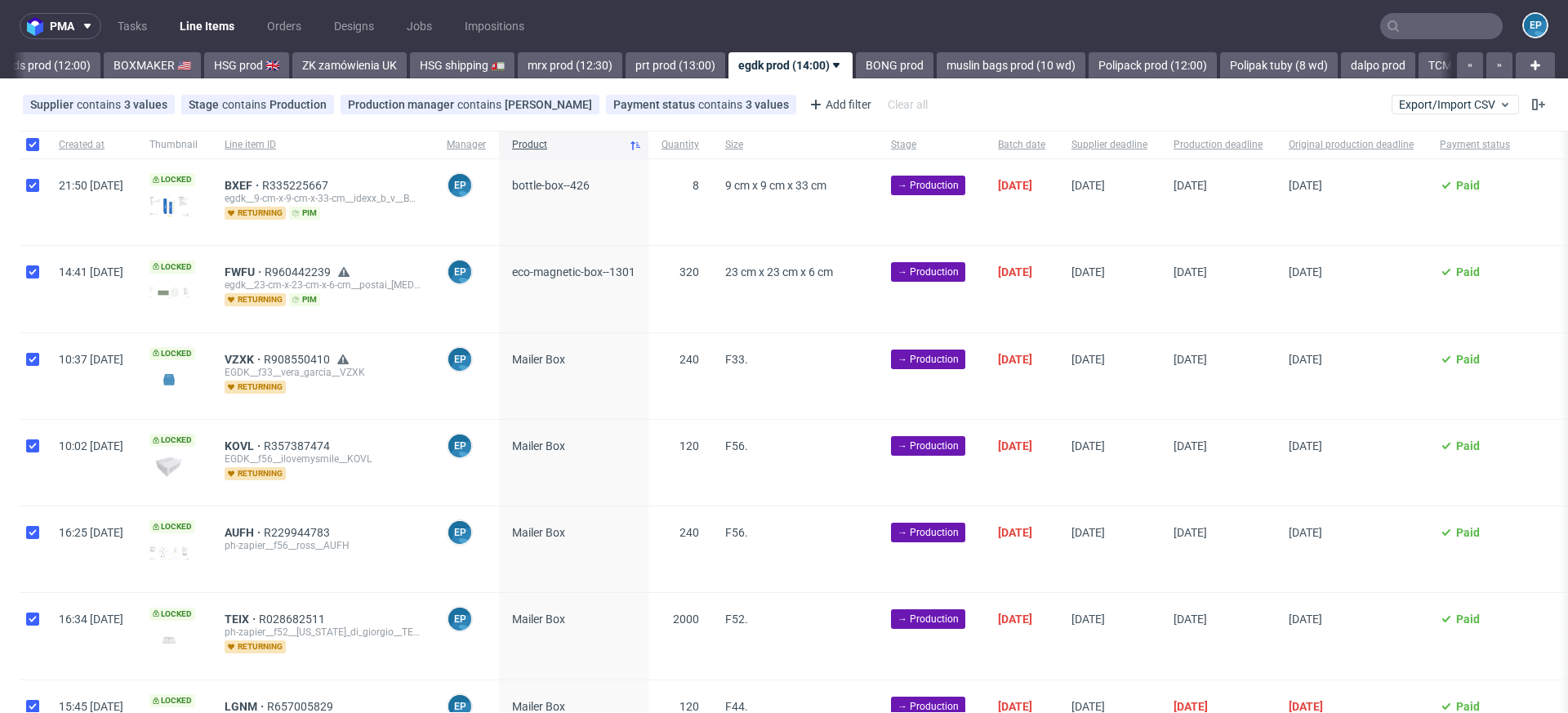
checkbox input "true"
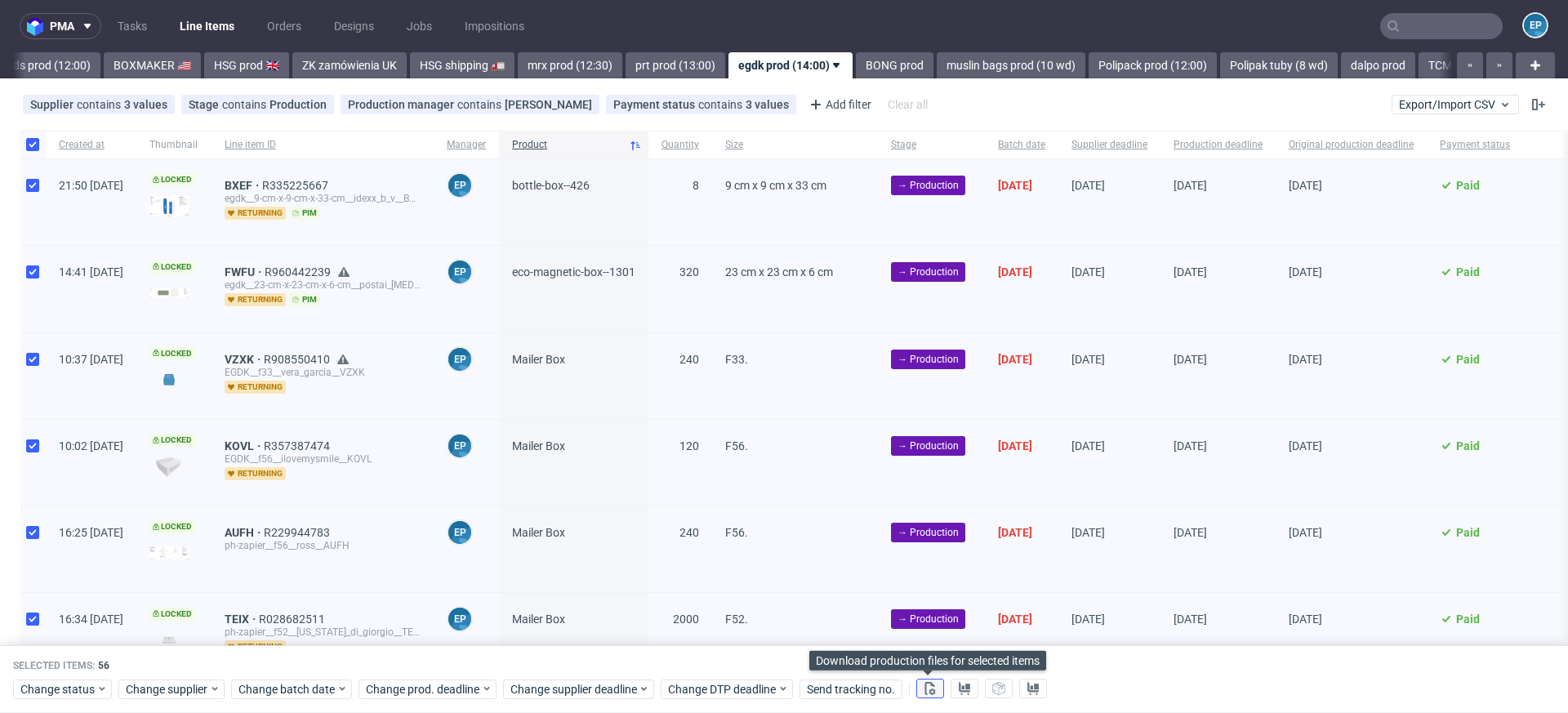
click at [930, 690] on use at bounding box center [930, 688] width 11 height 13
click at [971, 689] on button at bounding box center [964, 690] width 27 height 20
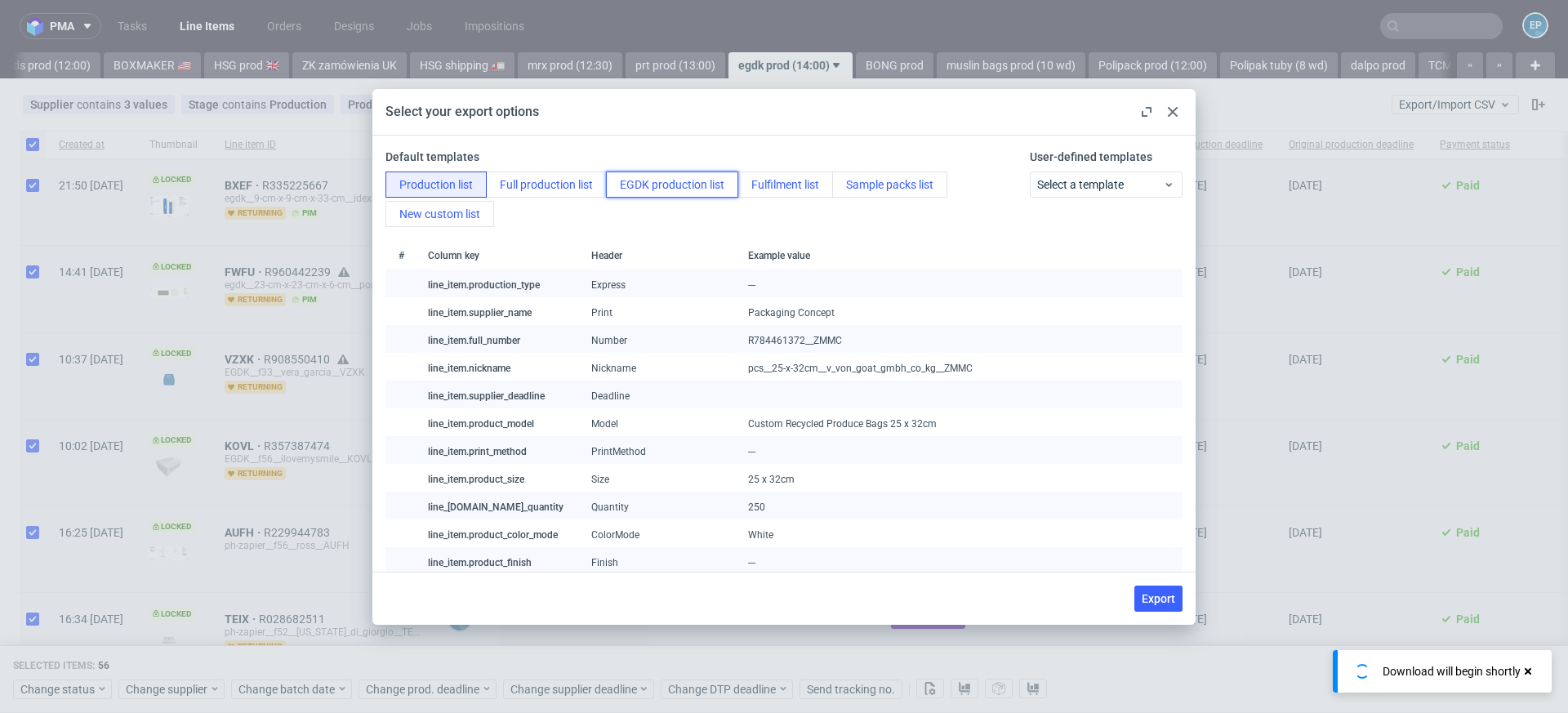
click at [676, 179] on button "EGDK production list" at bounding box center [672, 184] width 132 height 26
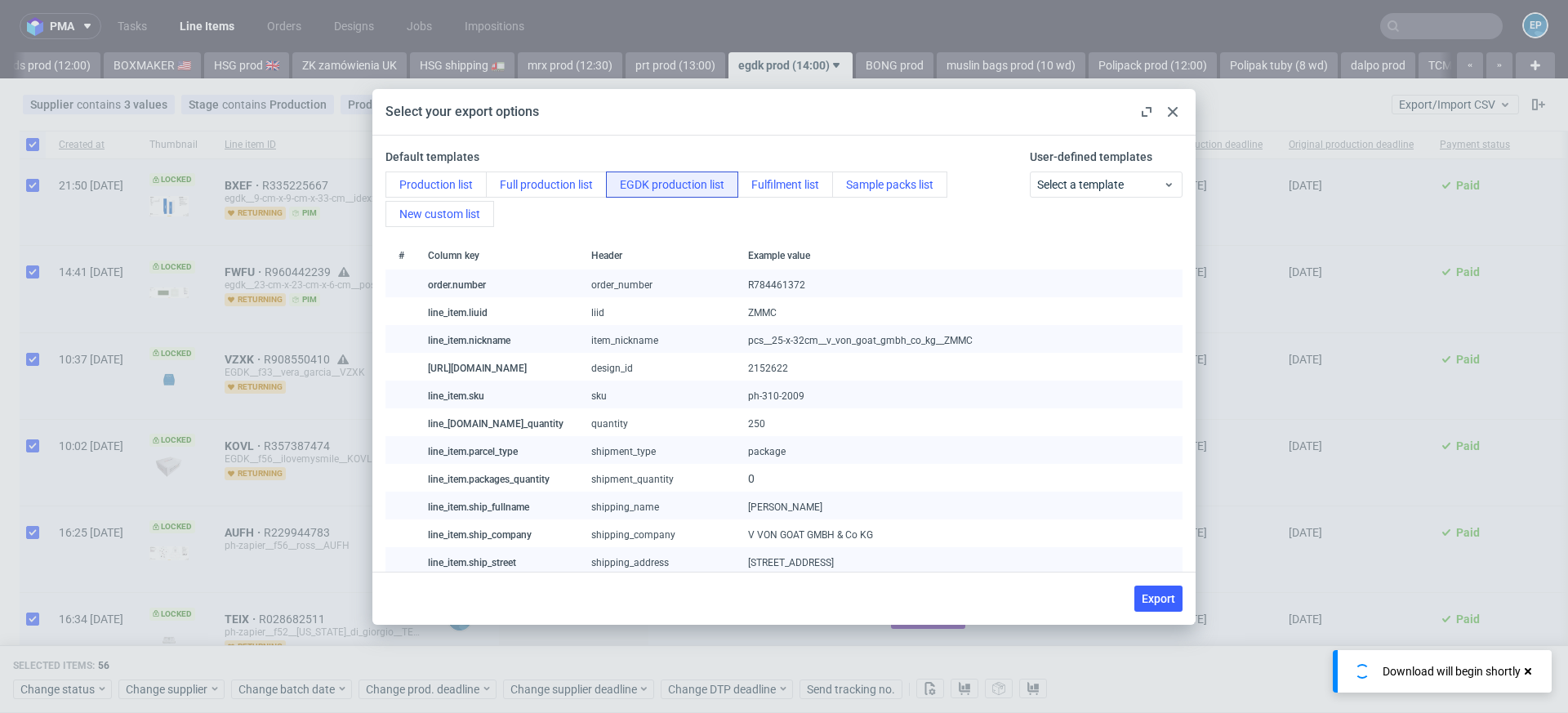
click at [1163, 615] on div "Export" at bounding box center [784, 599] width 823 height 53
click at [1156, 596] on span "Export" at bounding box center [1158, 599] width 33 height 12
checkbox input "false"
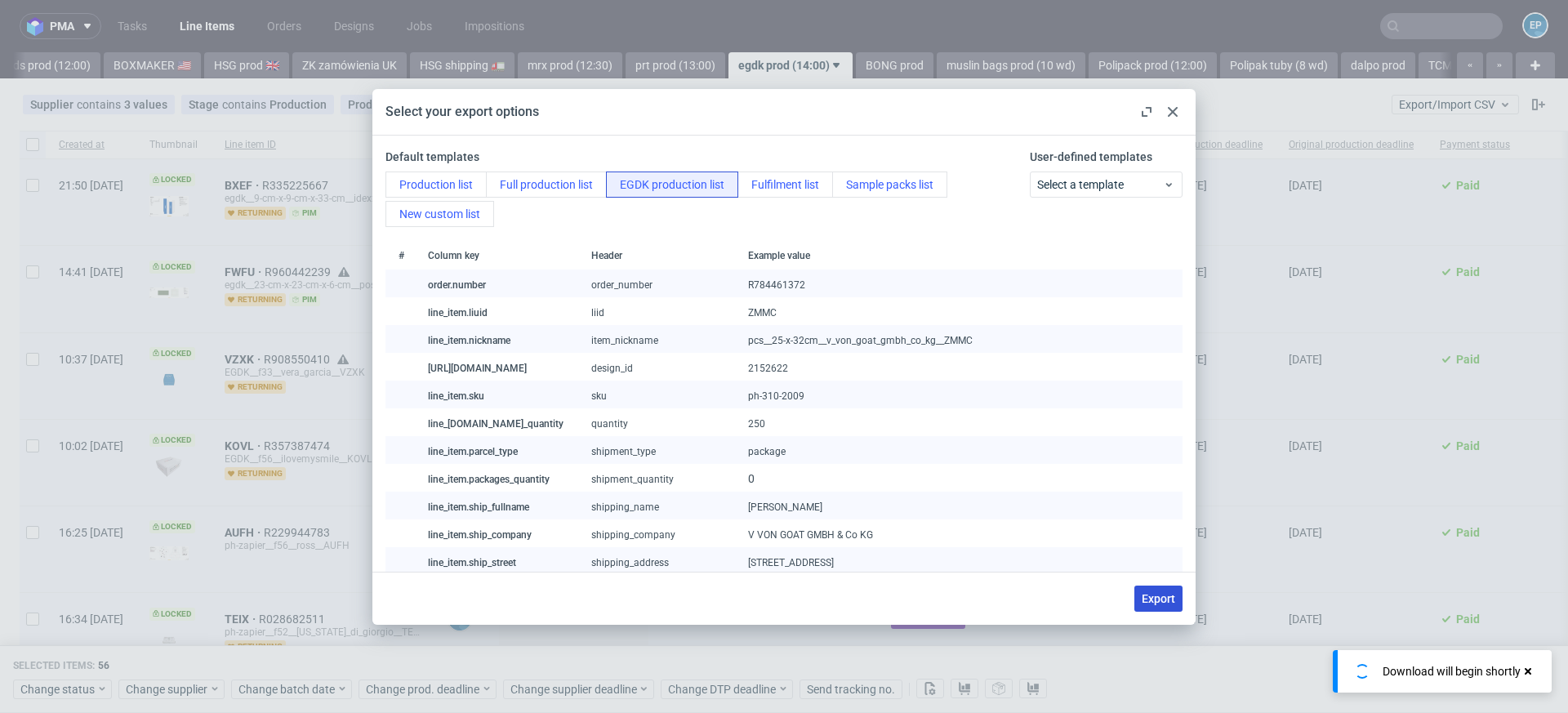
checkbox input "false"
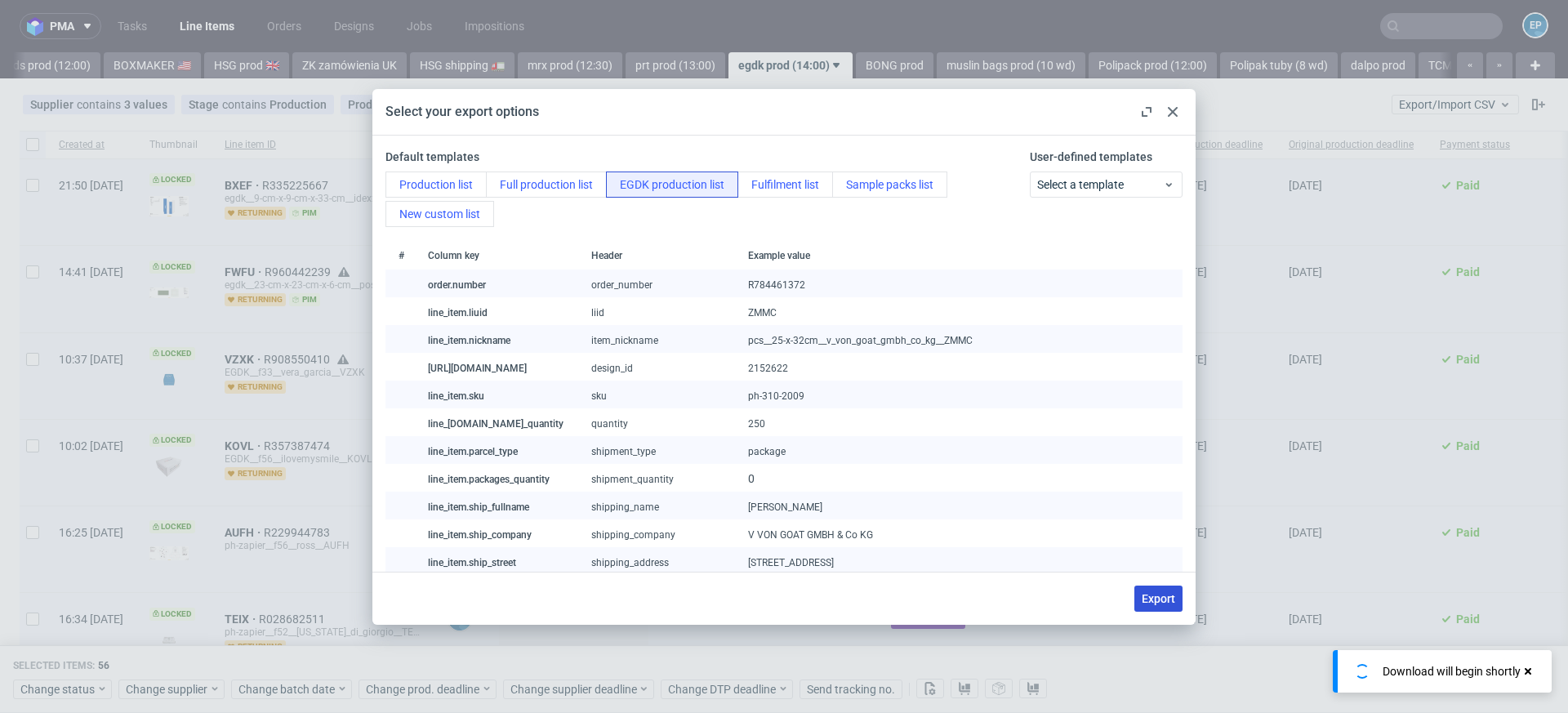
checkbox input "false"
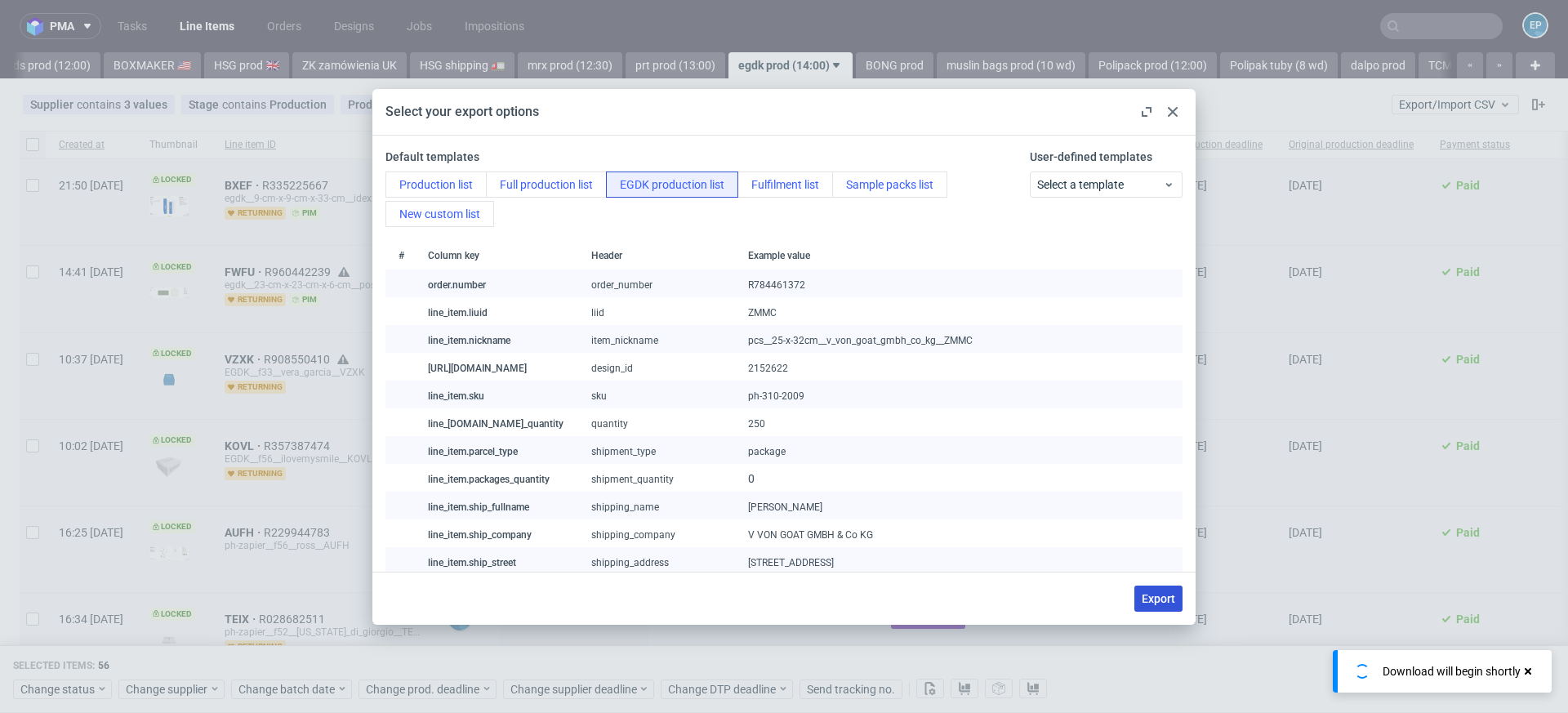
checkbox input "false"
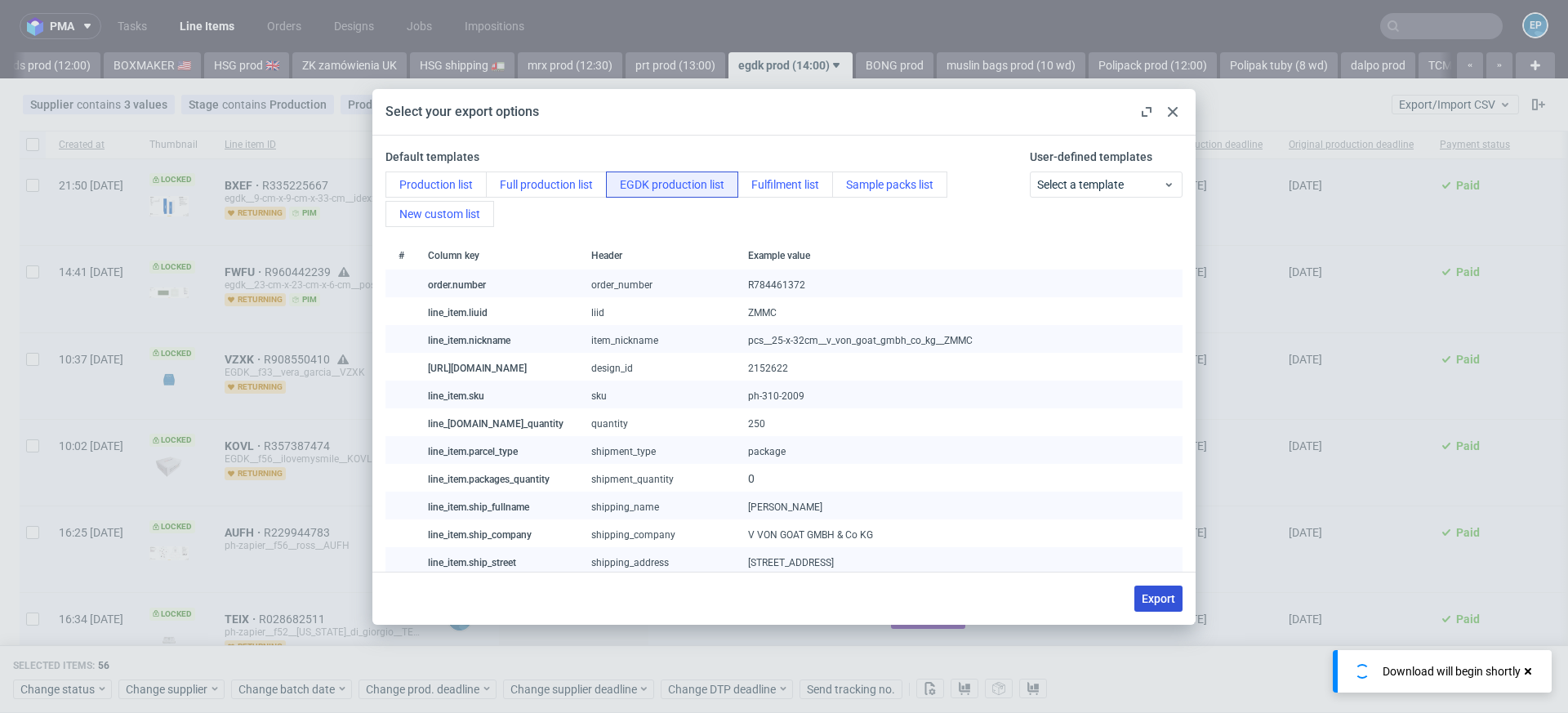
checkbox input "false"
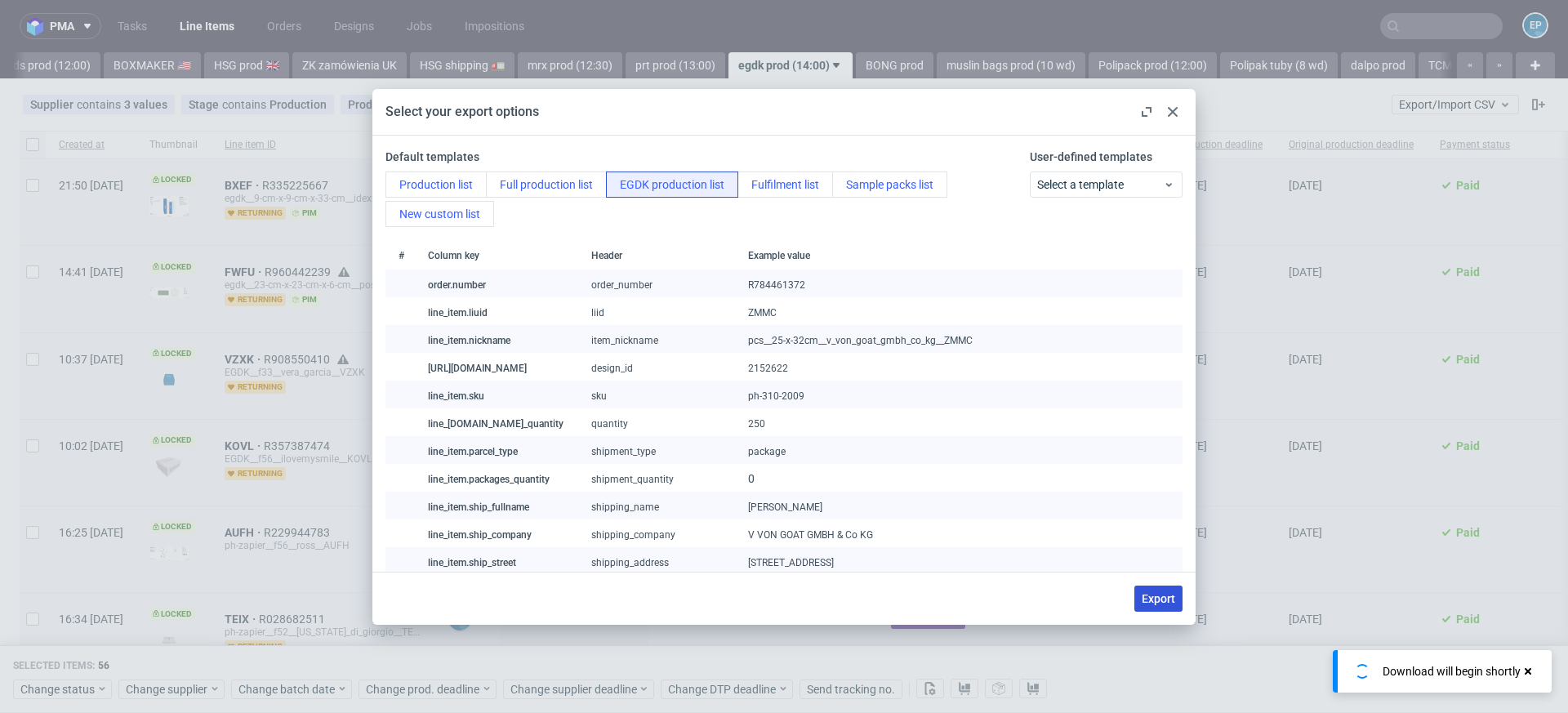
checkbox input "false"
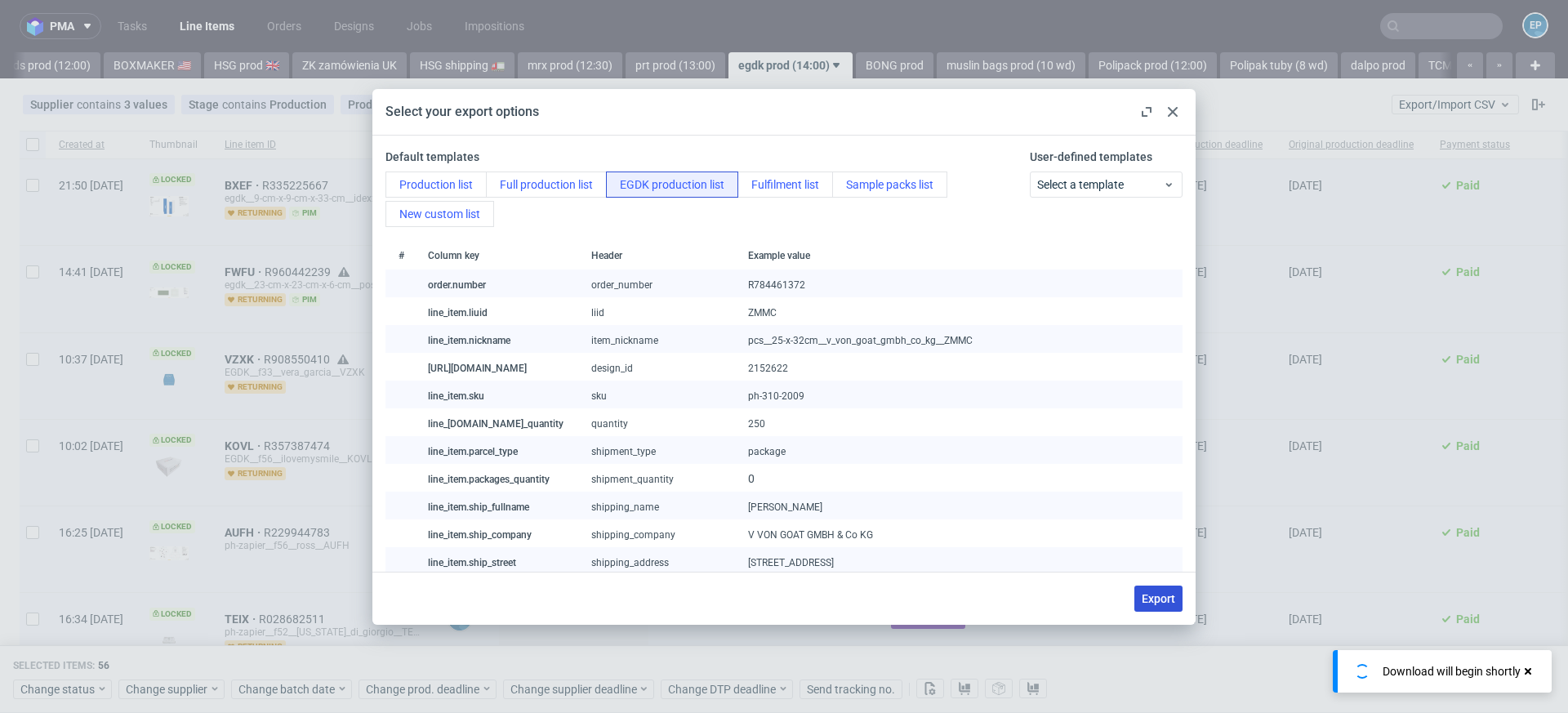
checkbox input "false"
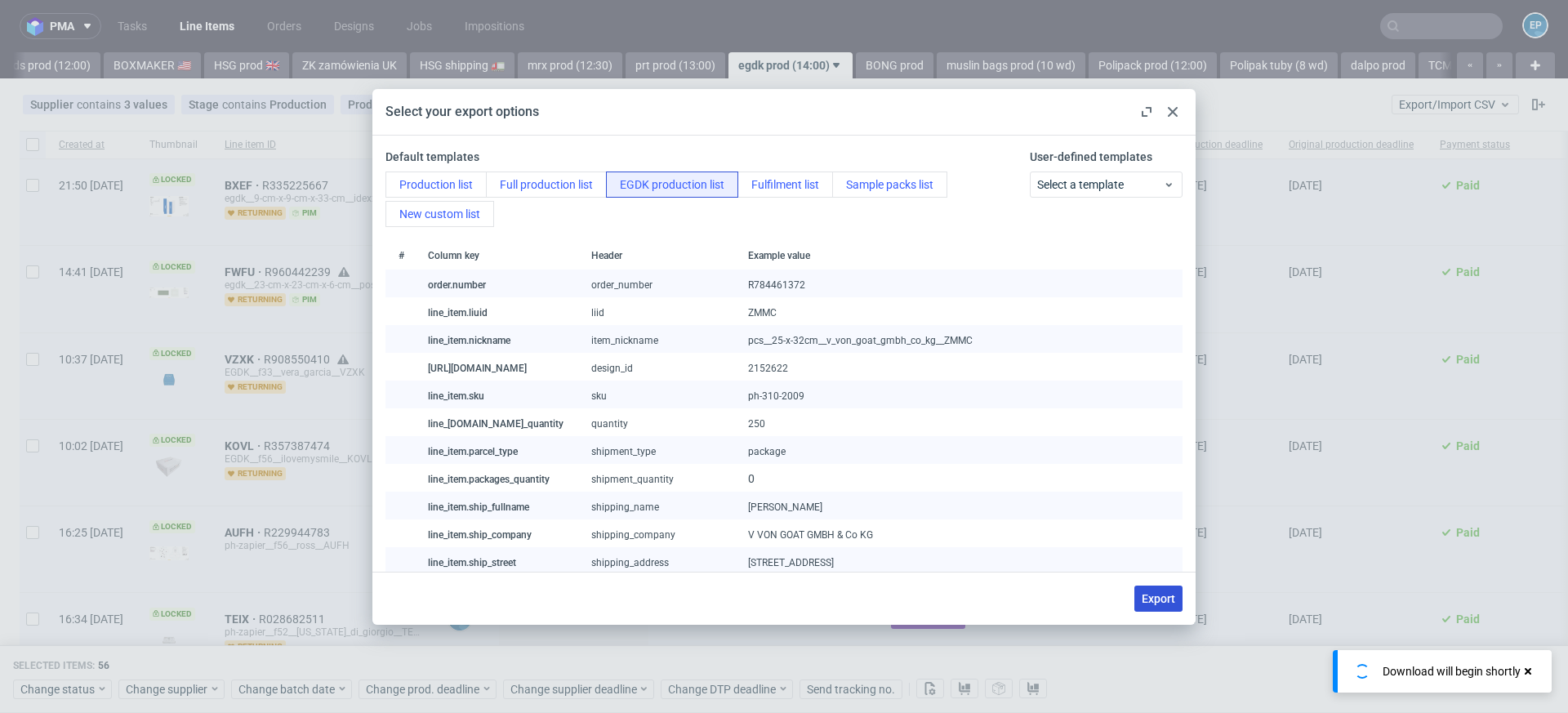
checkbox input "false"
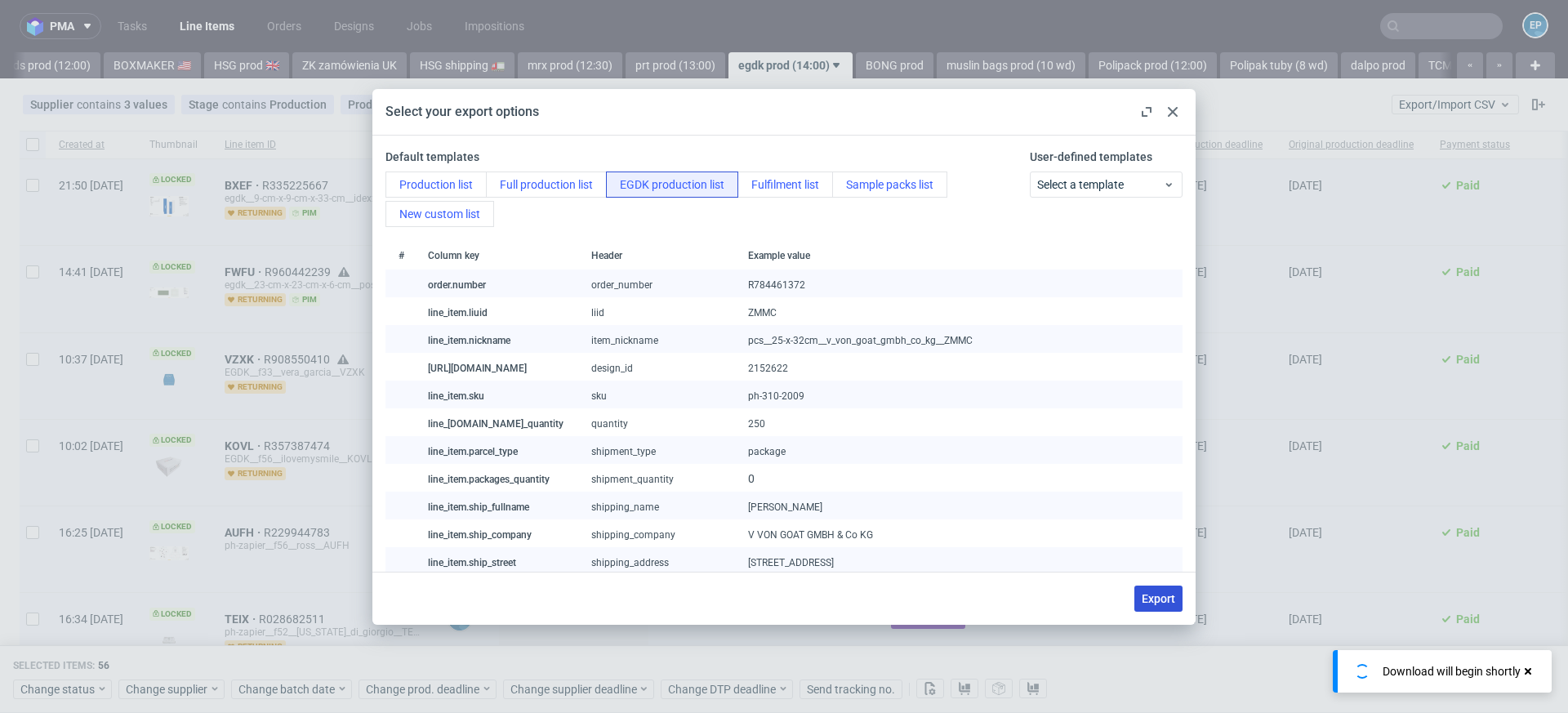
checkbox input "false"
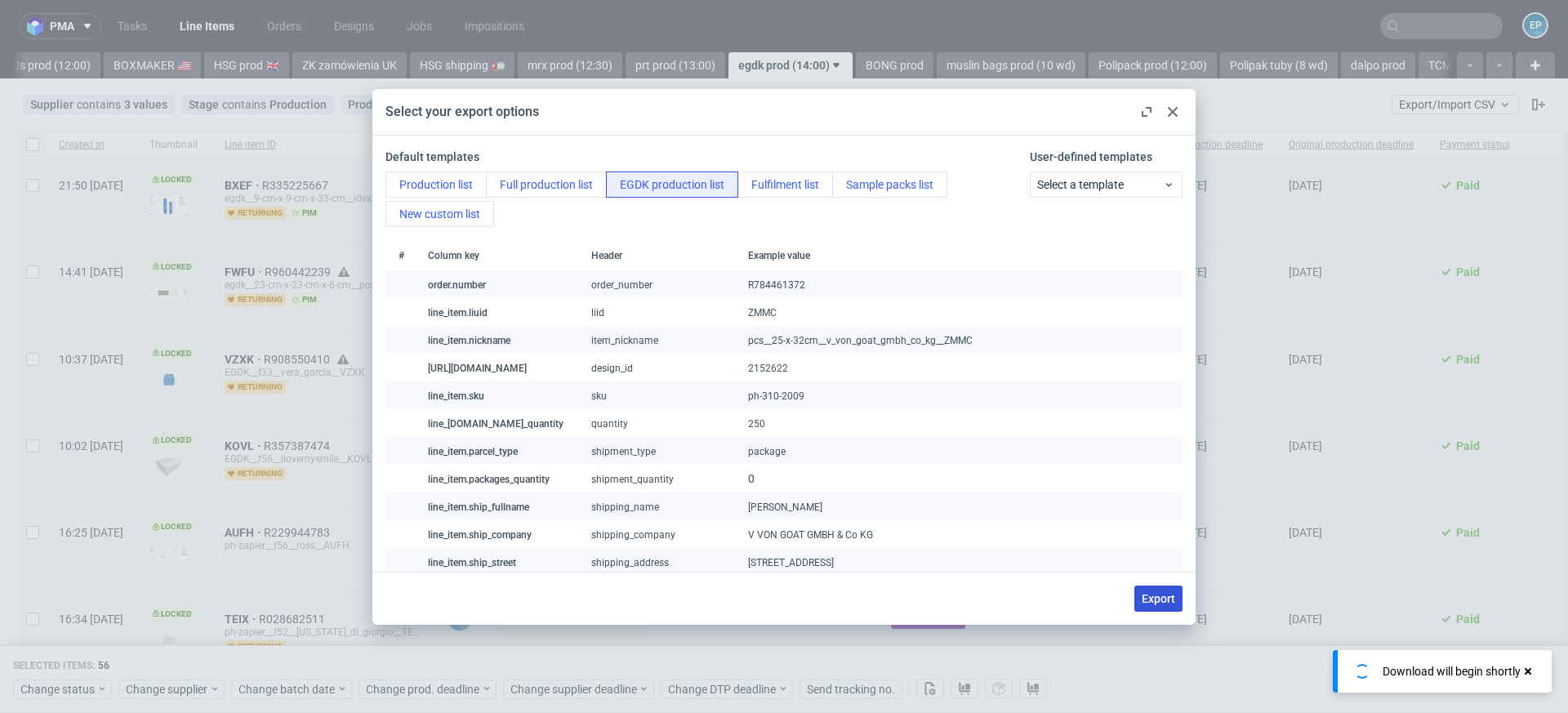
checkbox input "false"
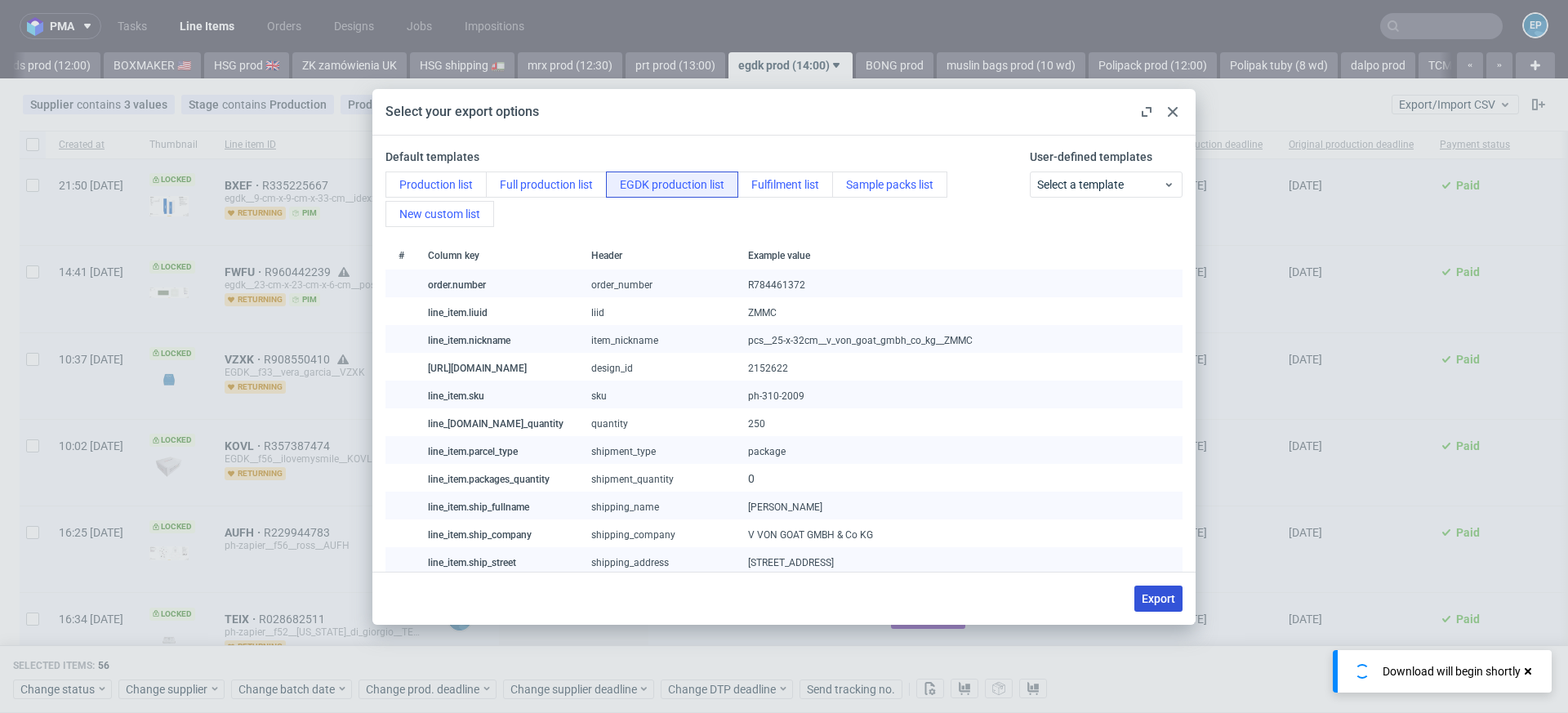
checkbox input "false"
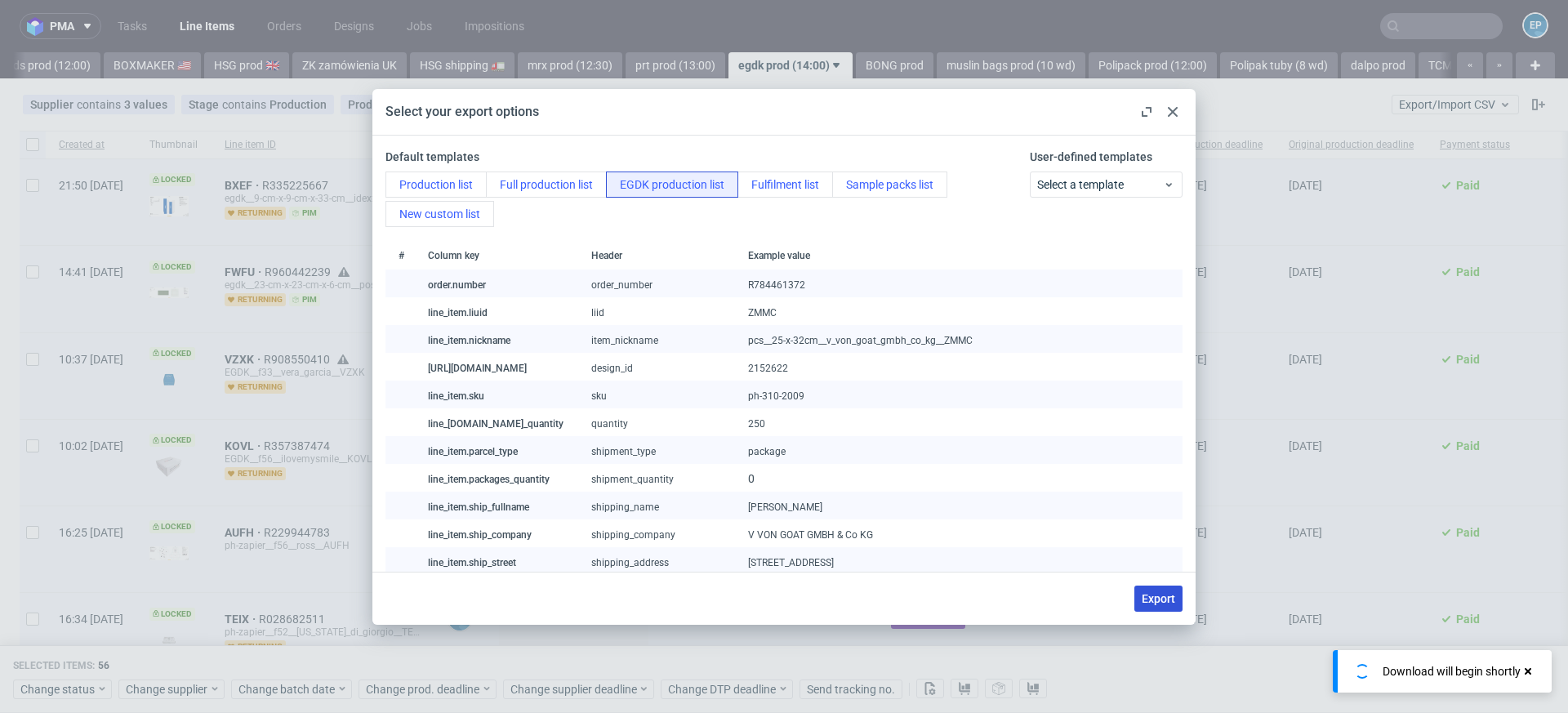
checkbox input "false"
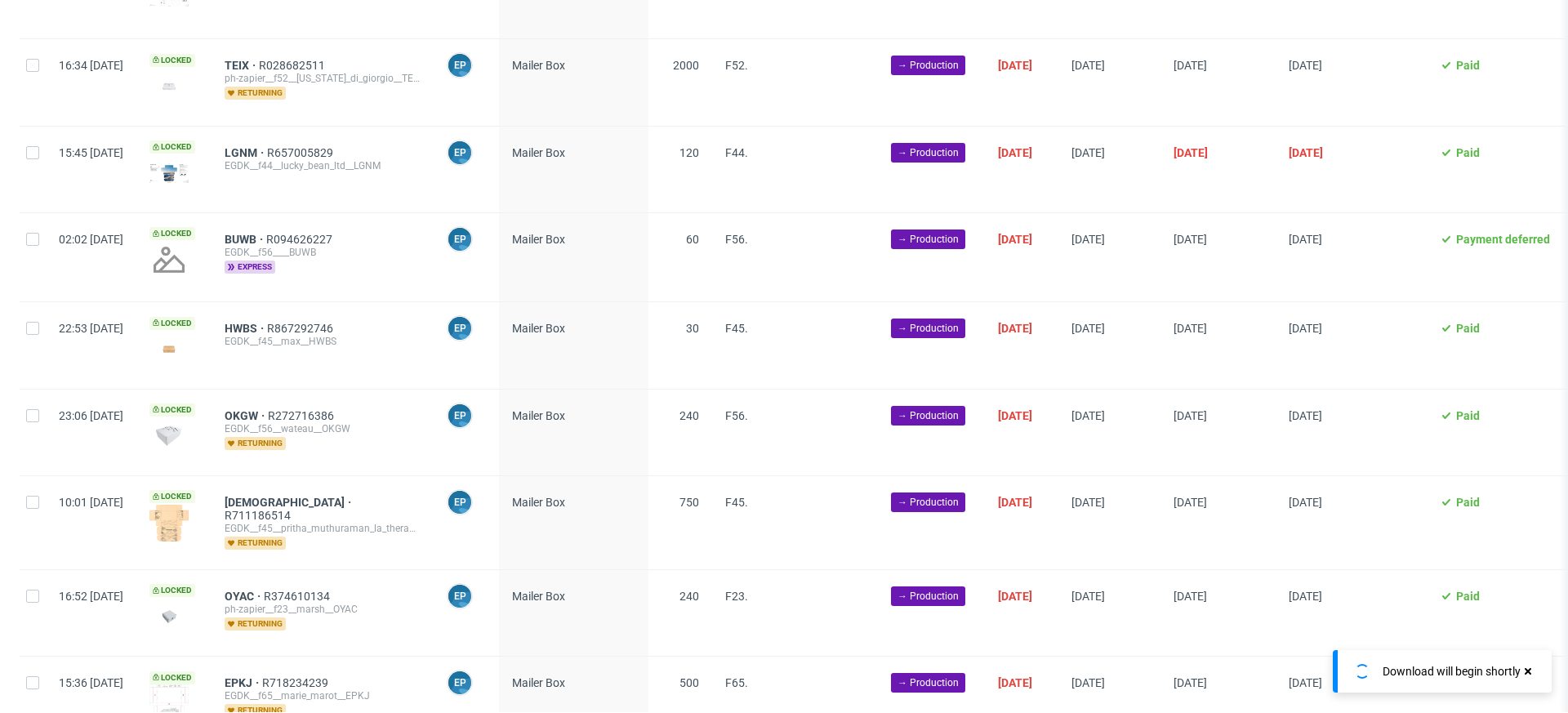
scroll to position [3996, 0]
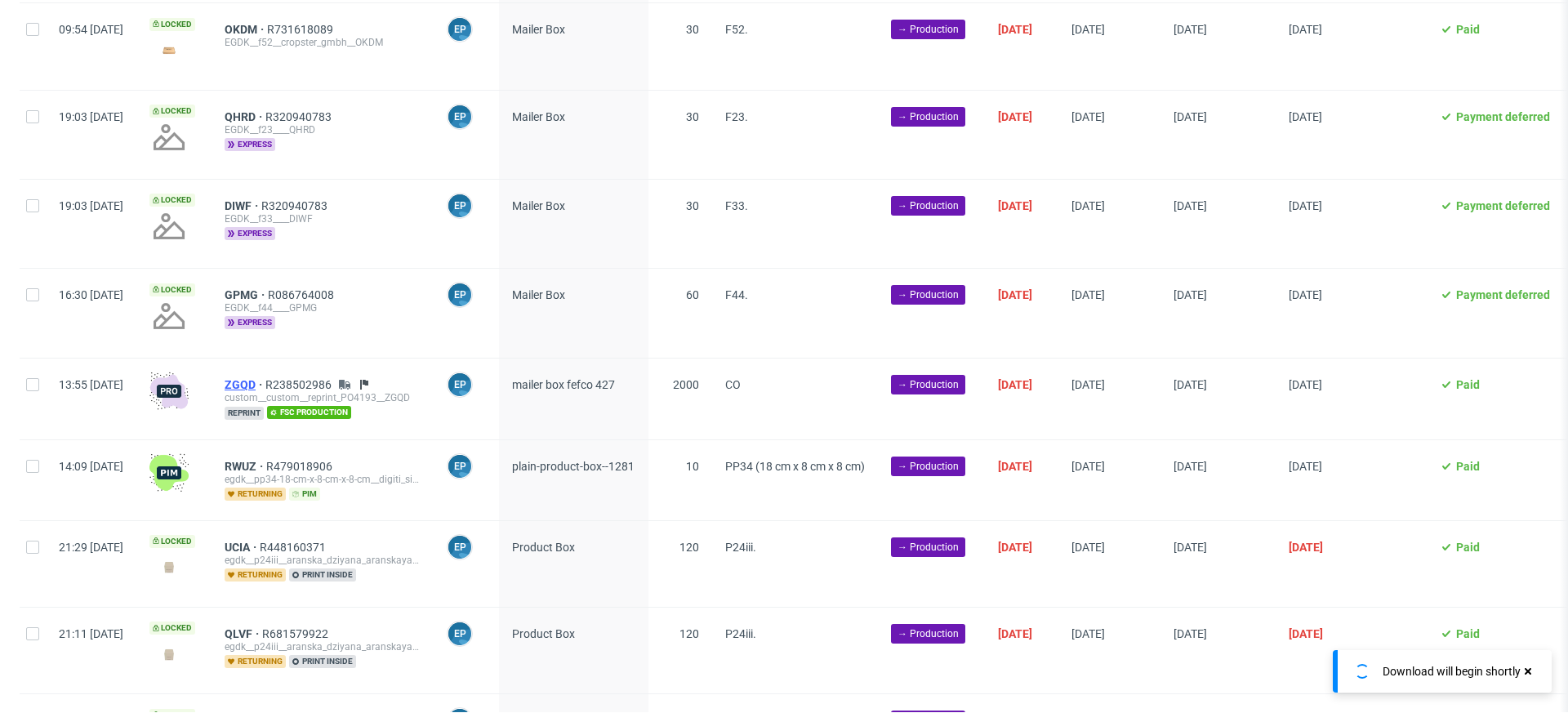
click at [265, 379] on span "ZGQD" at bounding box center [245, 384] width 41 height 13
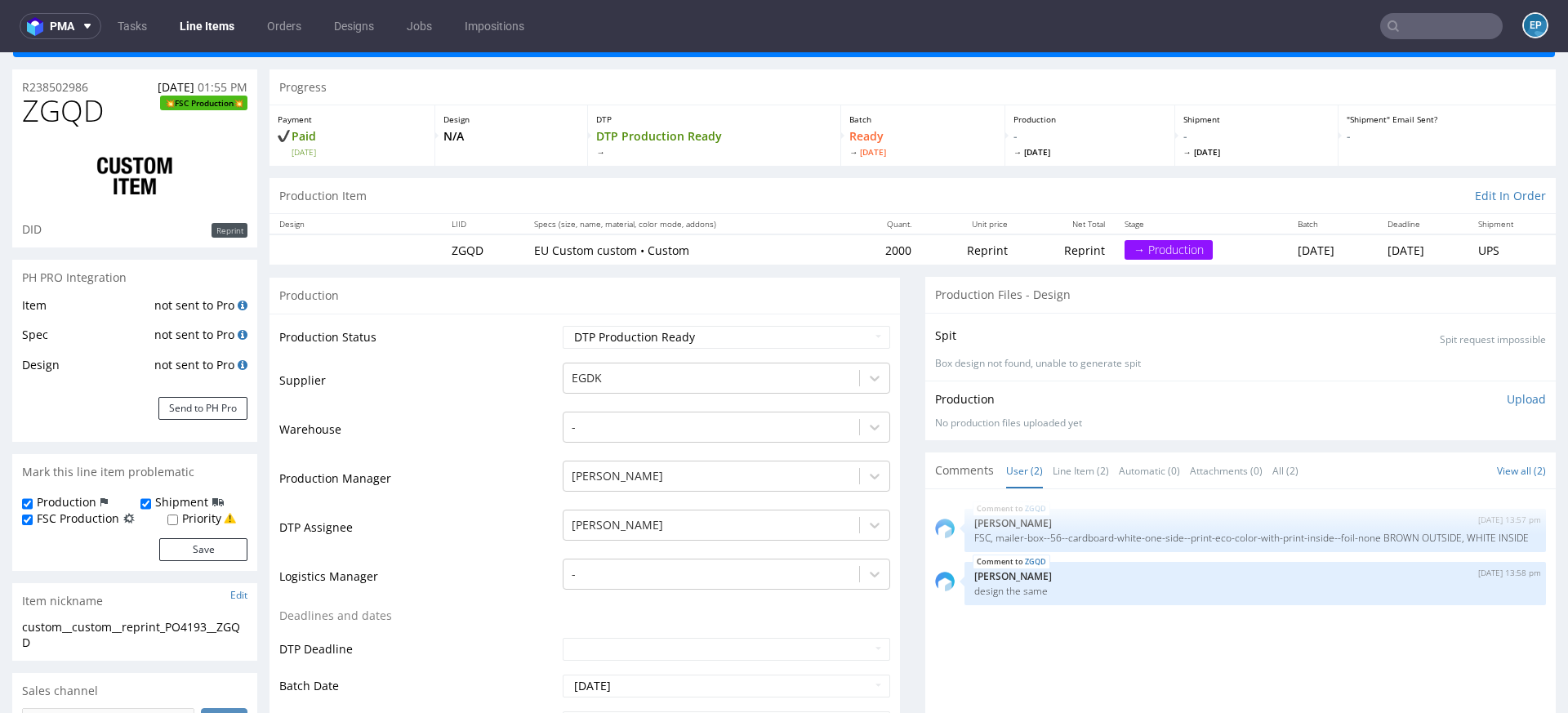
scroll to position [121, 0]
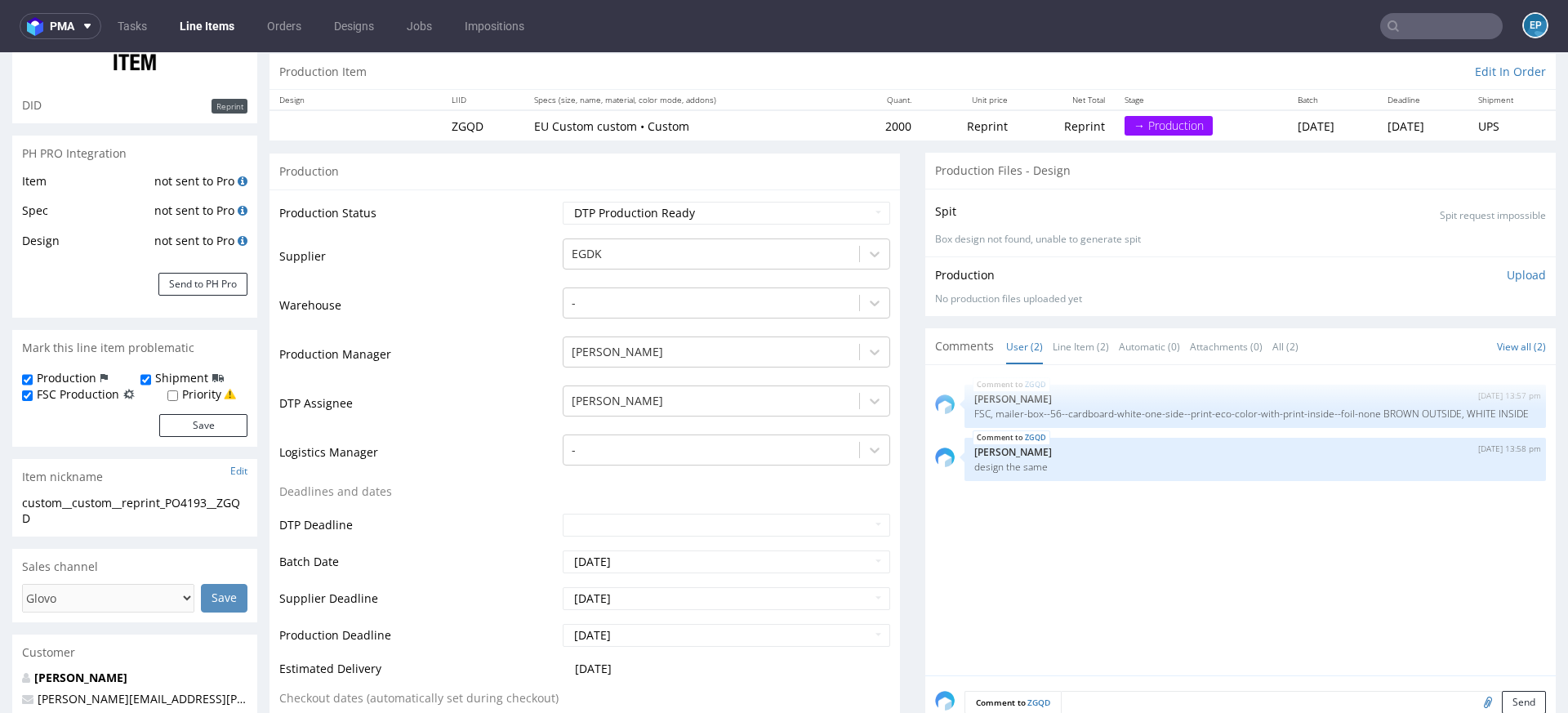
scroll to position [212, 0]
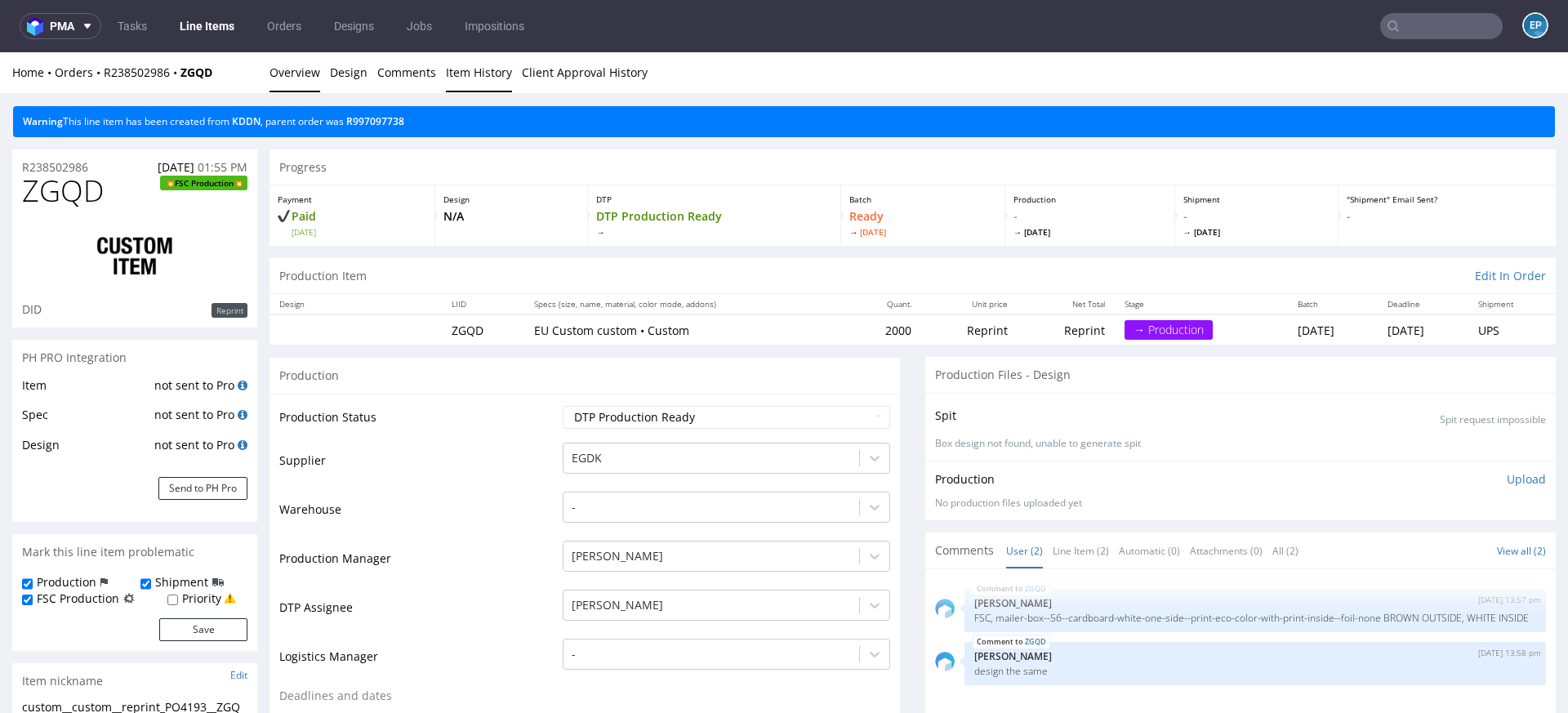
click at [469, 67] on link "Item History" at bounding box center [479, 71] width 66 height 40
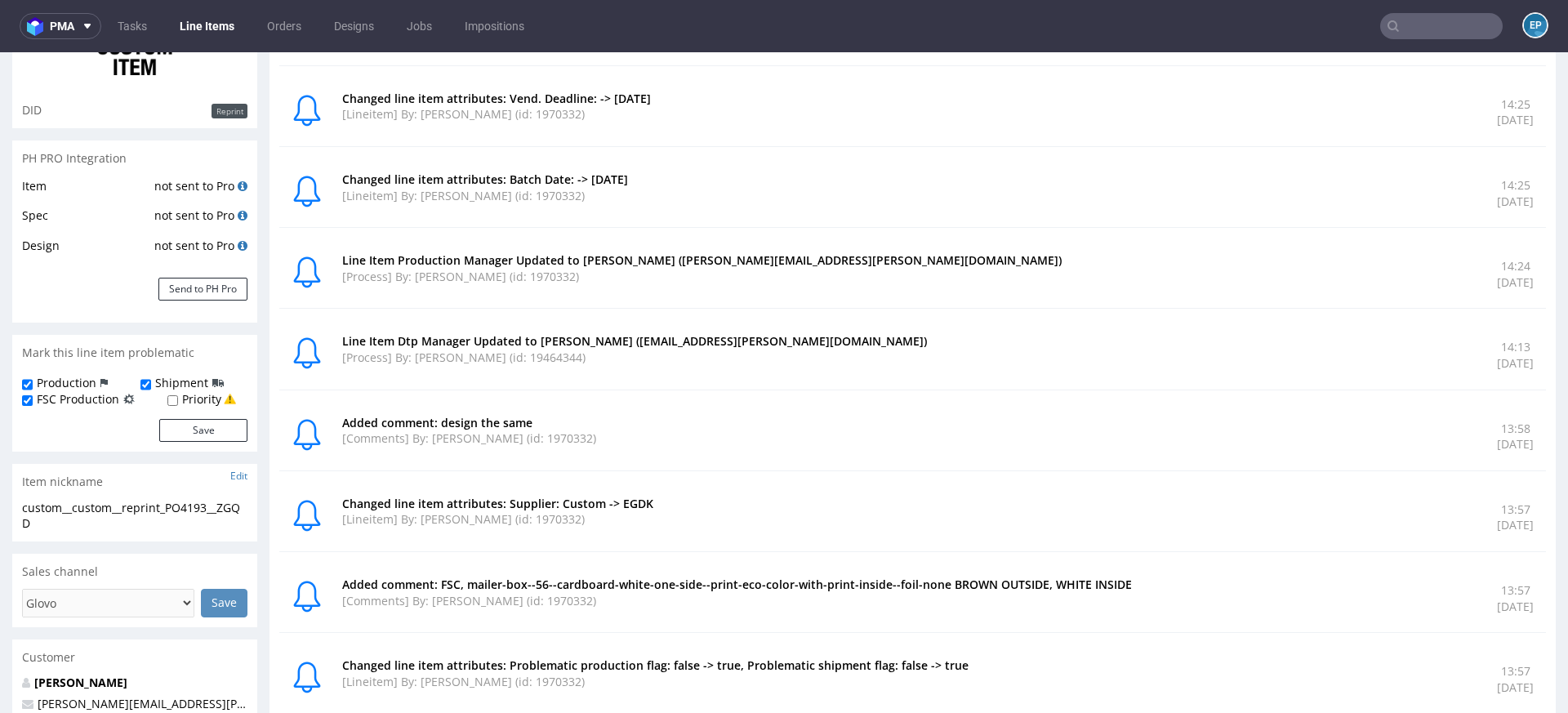
scroll to position [204, 0]
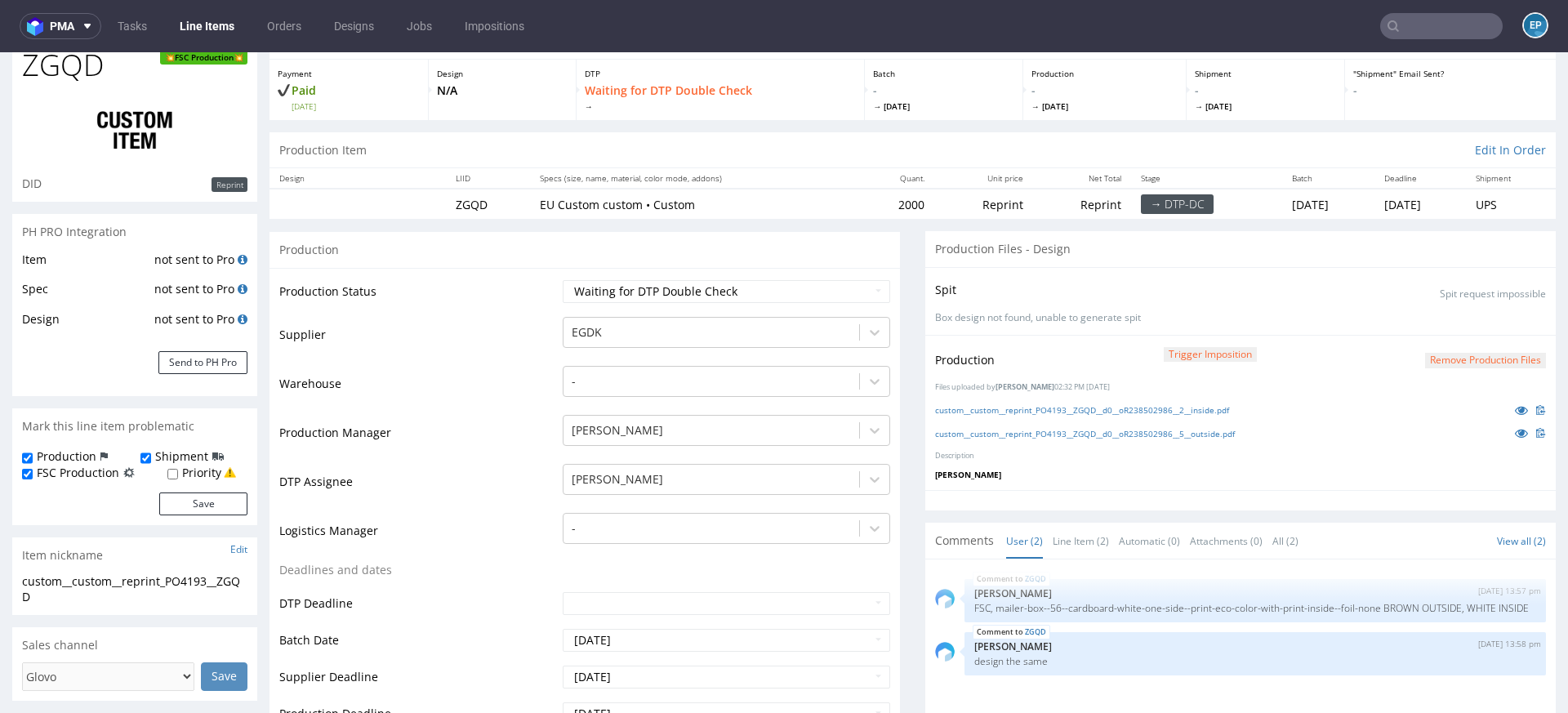
scroll to position [138, 0]
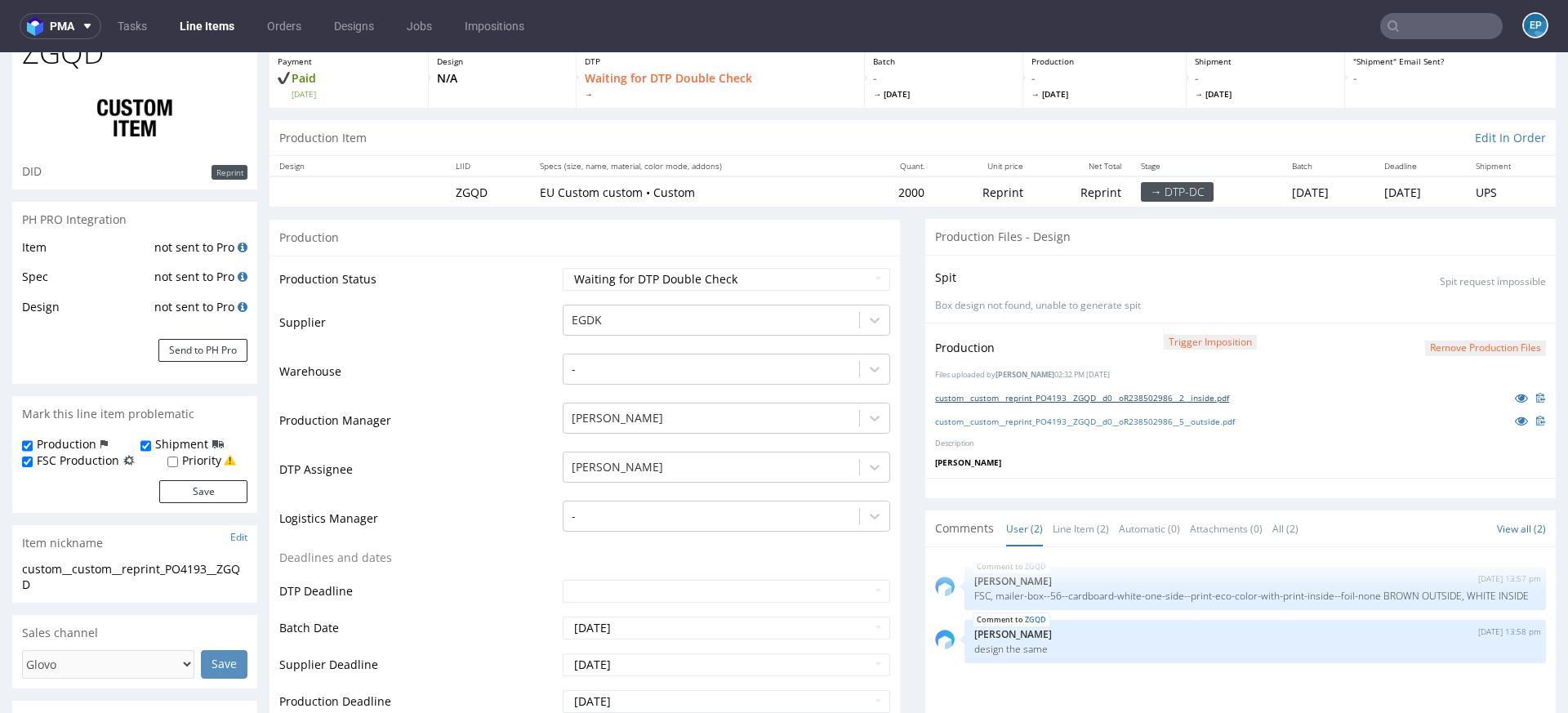
click at [1074, 396] on link "custom__custom__reprint_PO4193__ZGQD__d0__oR238502986__2__inside.pdf" at bounding box center [1081, 398] width 294 height 12
click at [1061, 421] on link "custom__custom__reprint_PO4193__ZGQD__d0__oR238502986__5__outside.pdf" at bounding box center [1084, 422] width 300 height 12
click at [194, 2] on nav "pma Tasks Line Items Orders Designs Jobs Impositions EP" at bounding box center [784, 25] width 1568 height 52
click at [196, 28] on link "Line Items" at bounding box center [207, 25] width 74 height 26
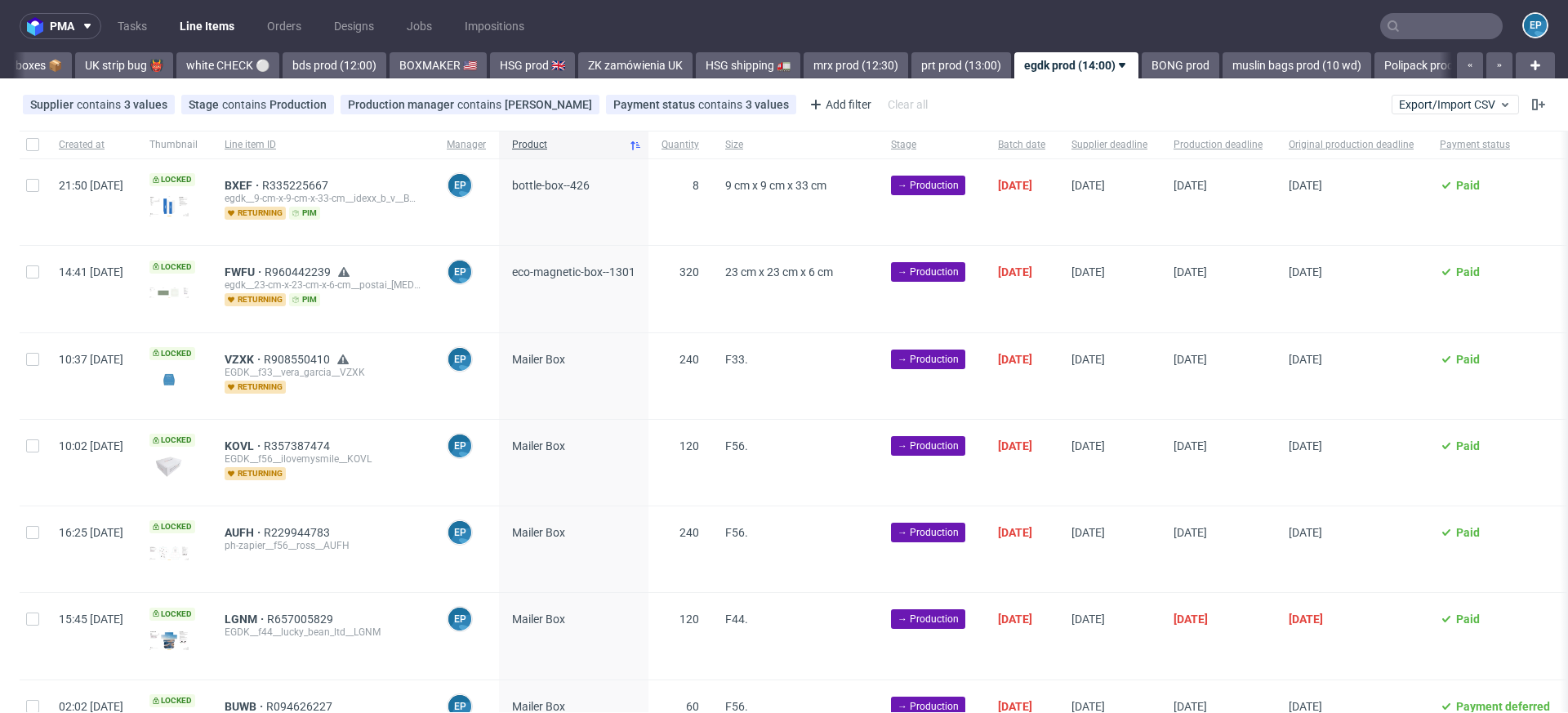
scroll to position [0, 1632]
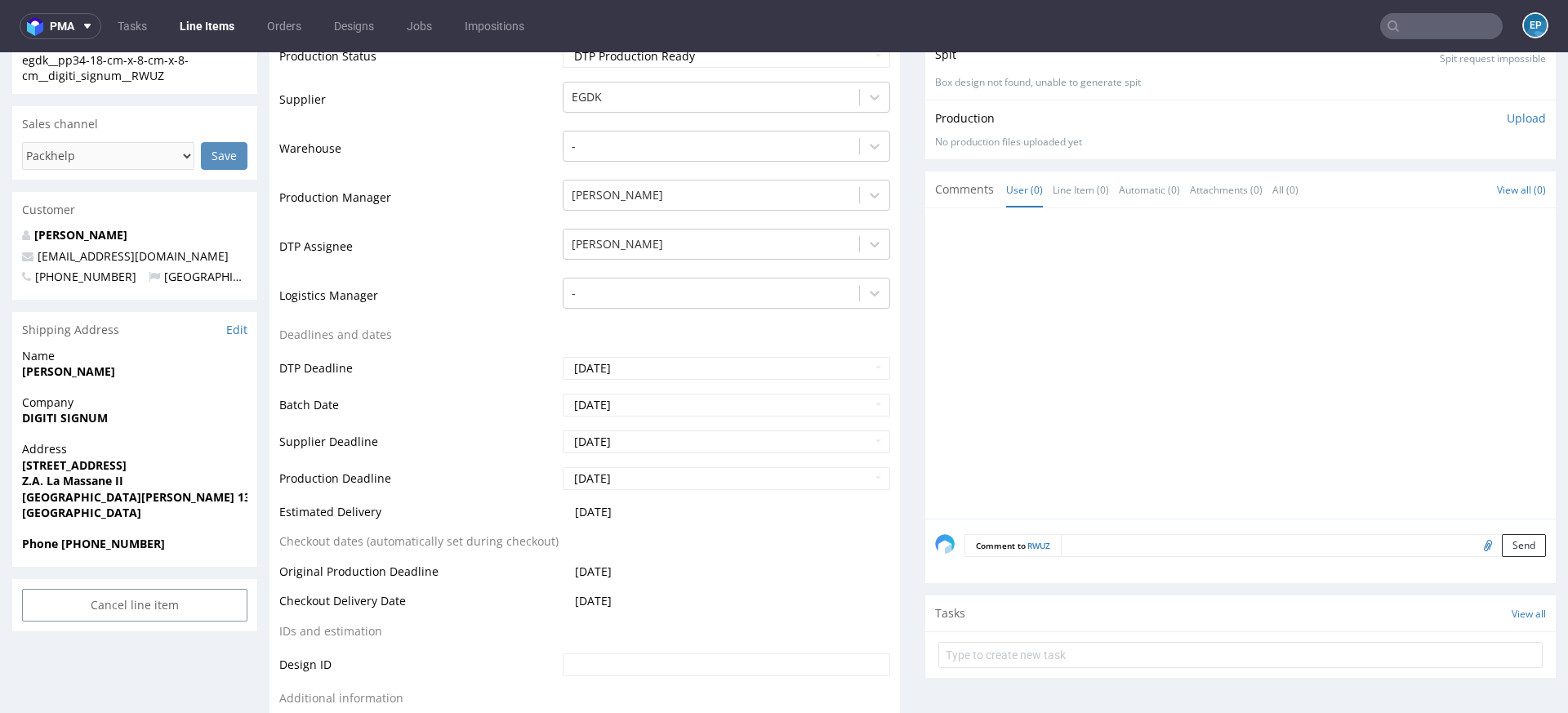
scroll to position [246, 0]
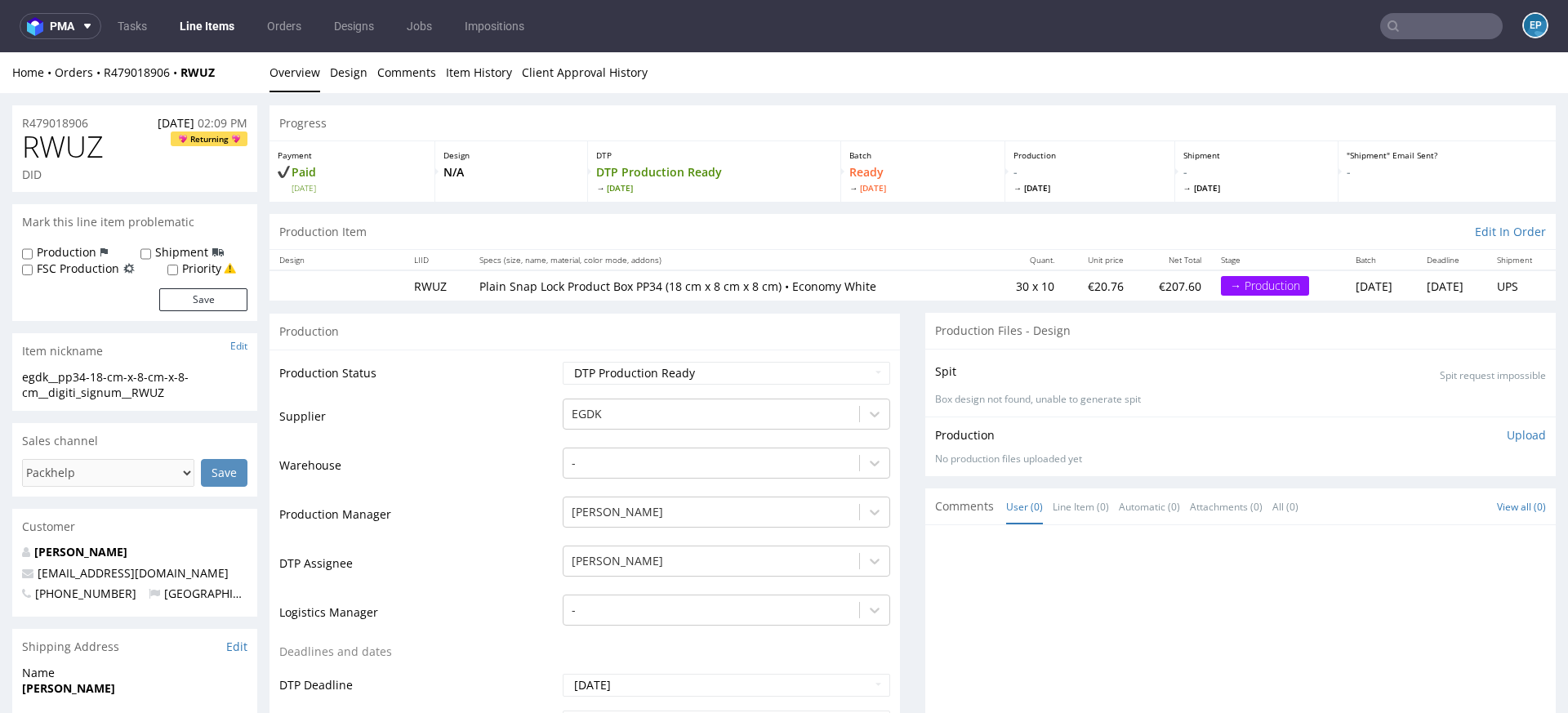
scroll to position [79, 0]
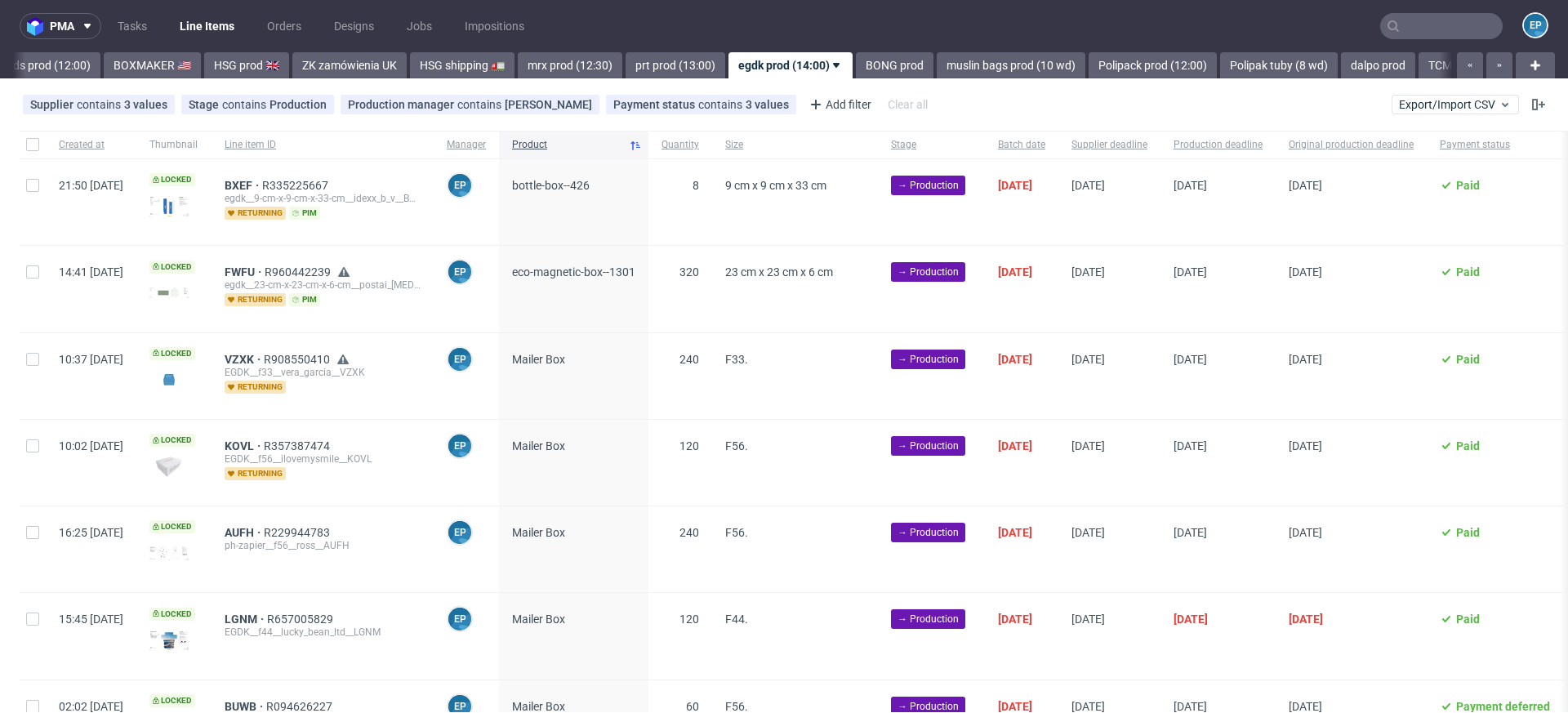
click at [25, 136] on div at bounding box center [32, 145] width 26 height 27
checkbox input "true"
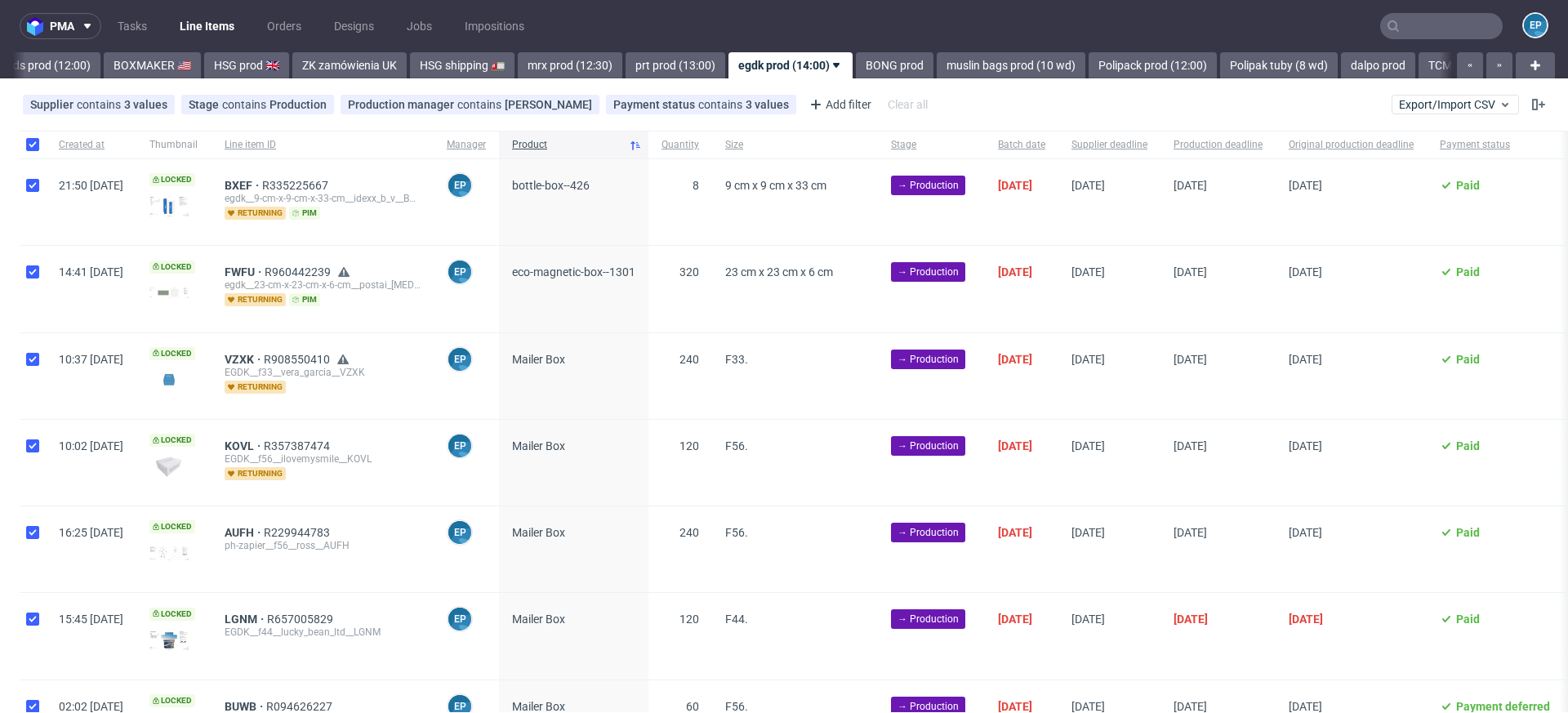
checkbox input "true"
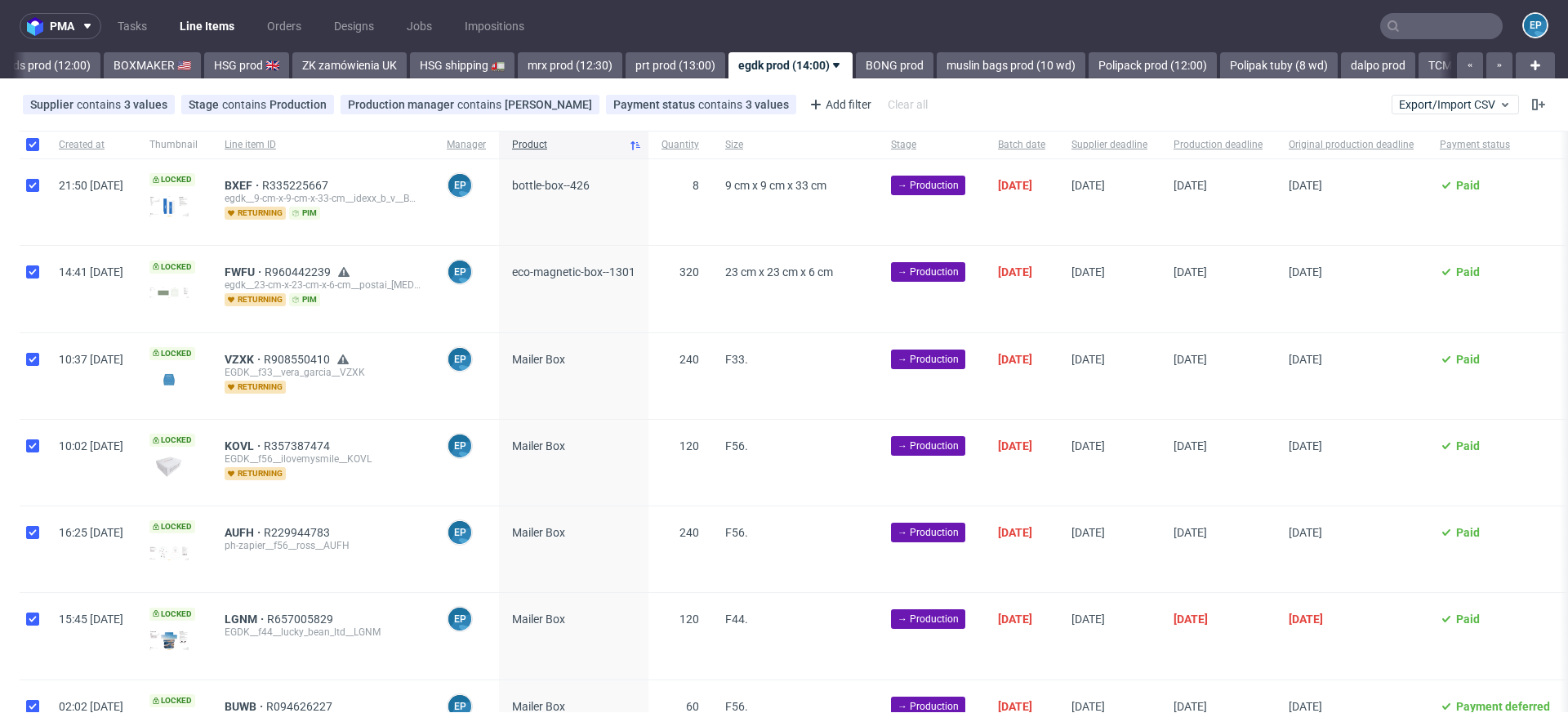
checkbox input "true"
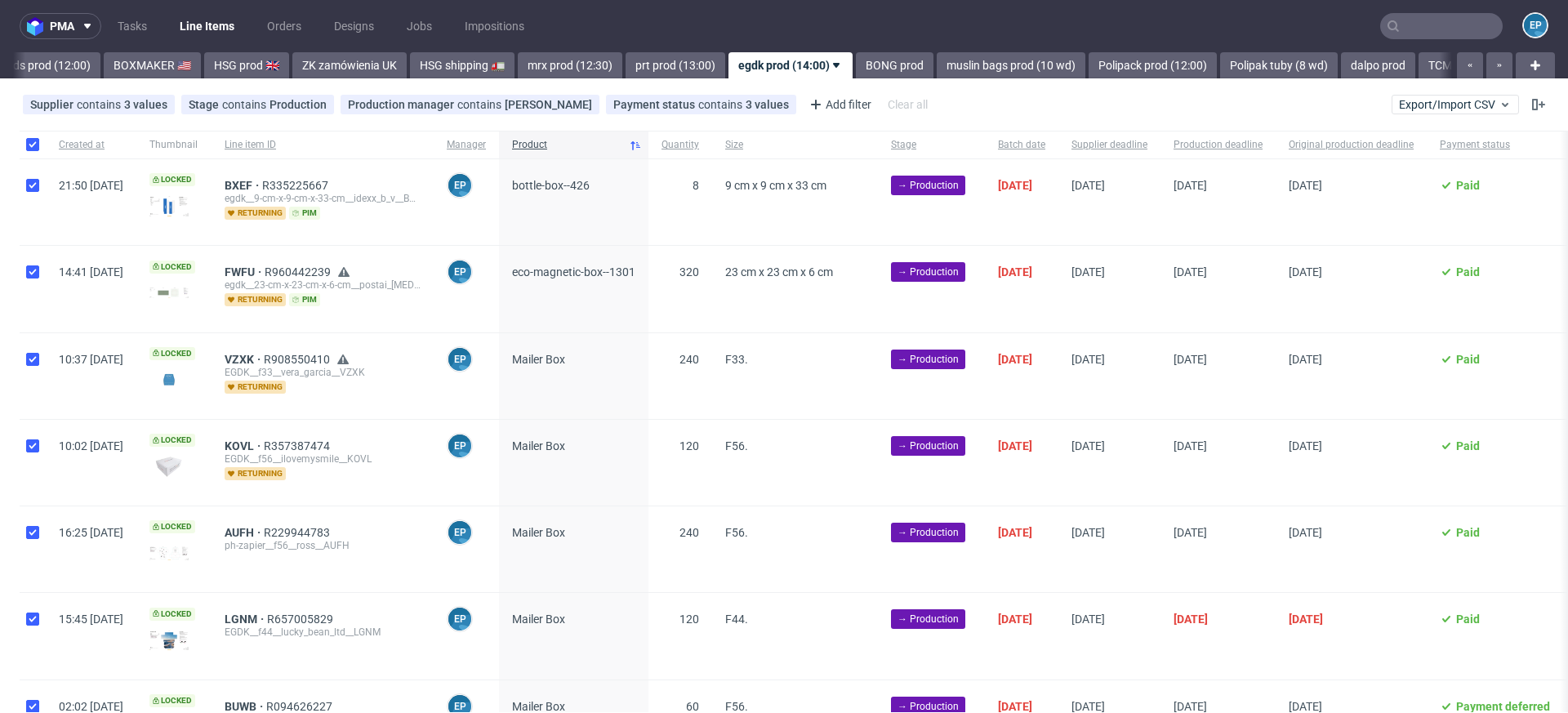
checkbox input "true"
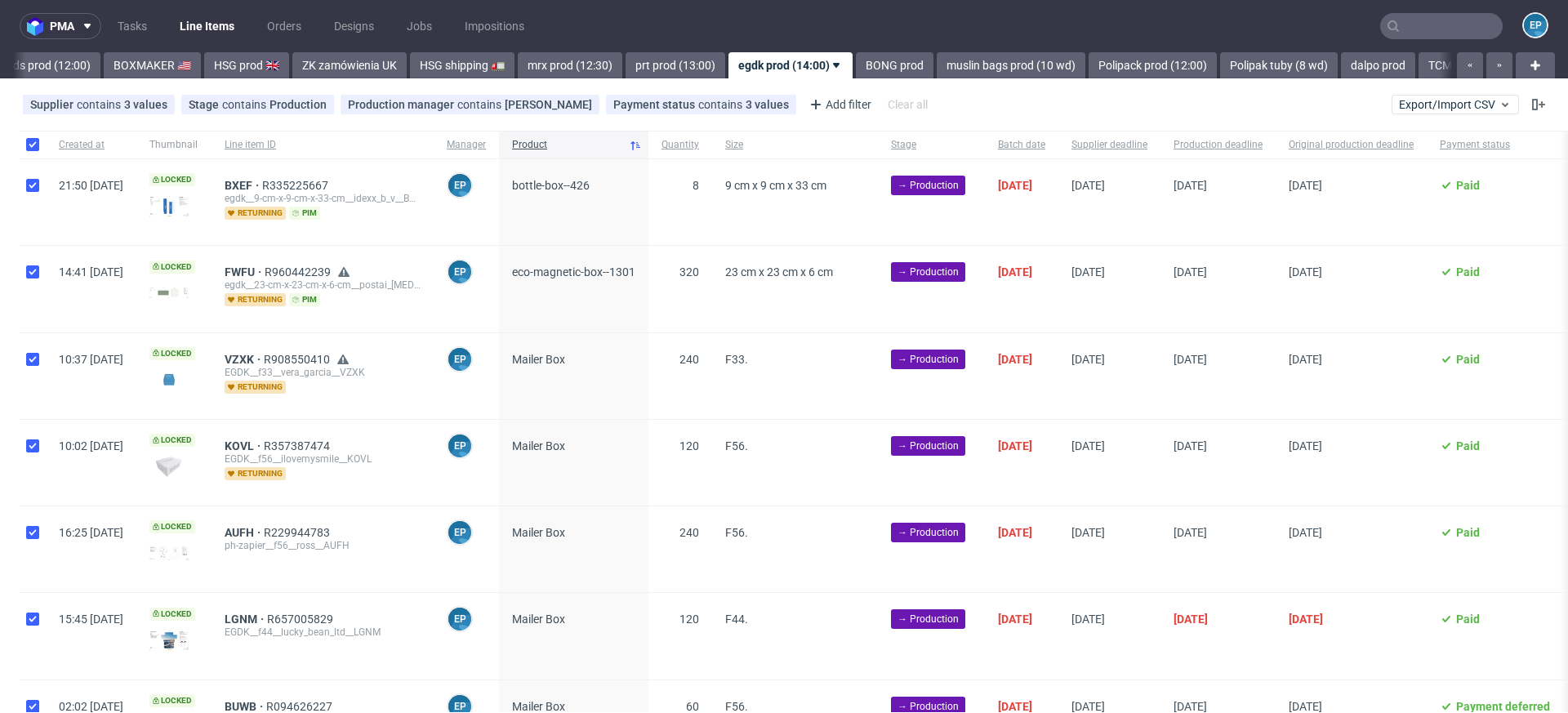
checkbox input "true"
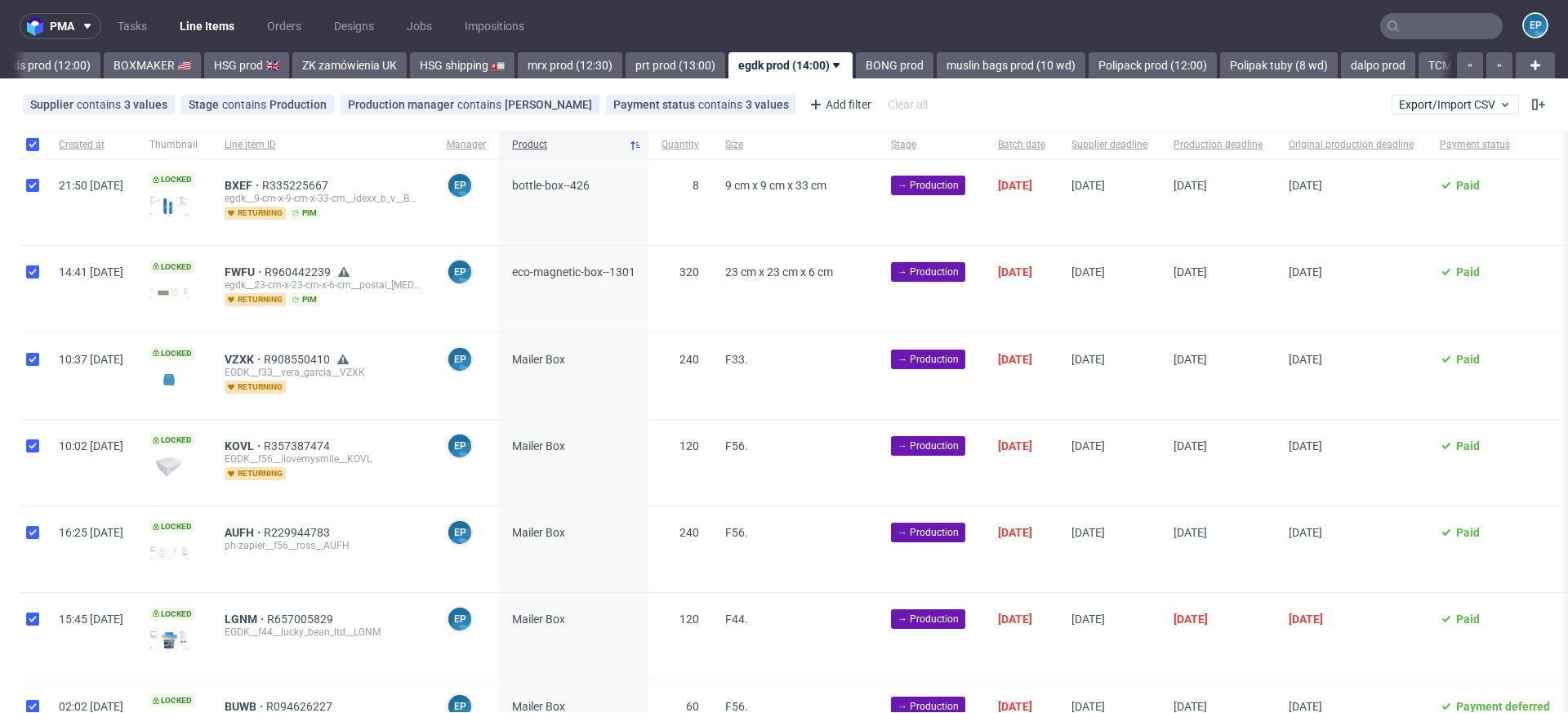
checkbox input "true"
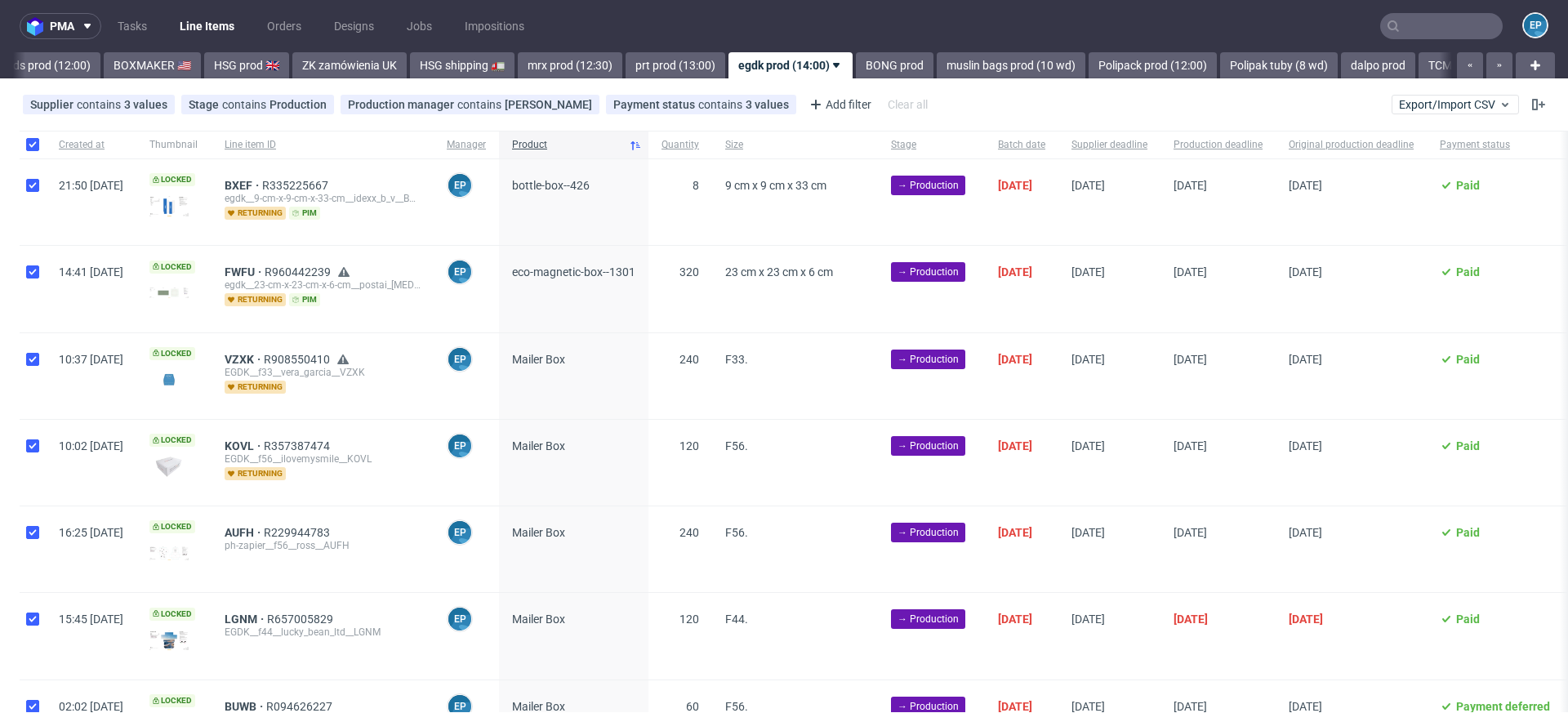
checkbox input "true"
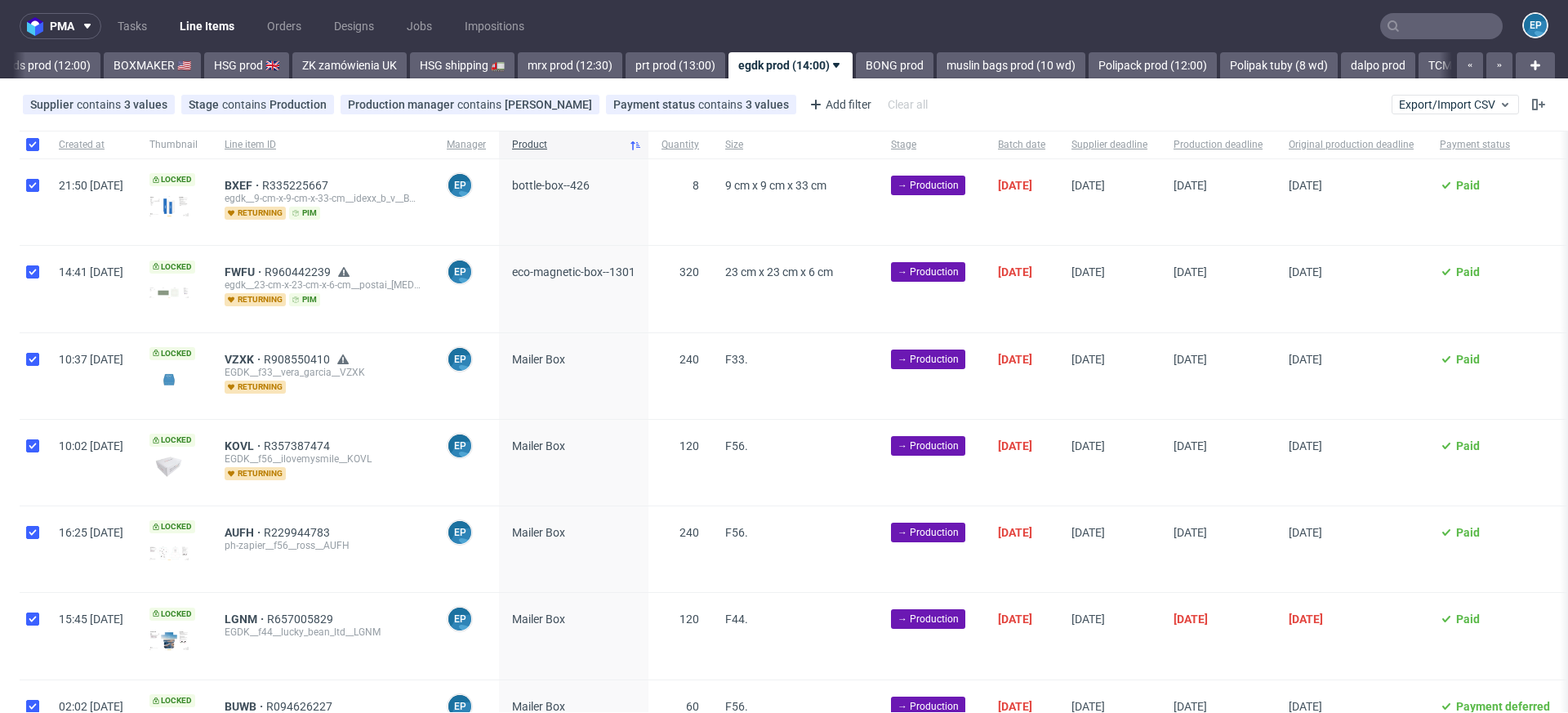
checkbox input "true"
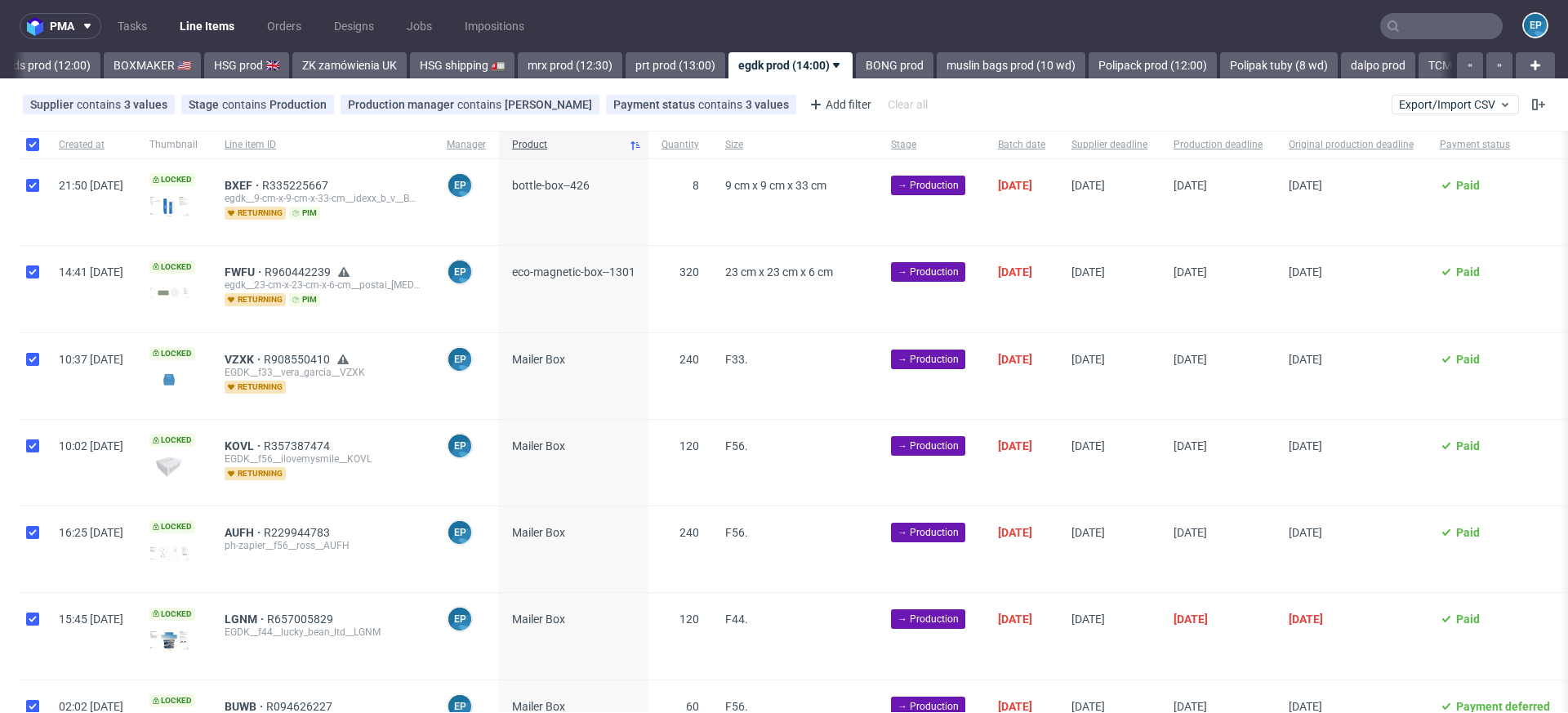
checkbox input "true"
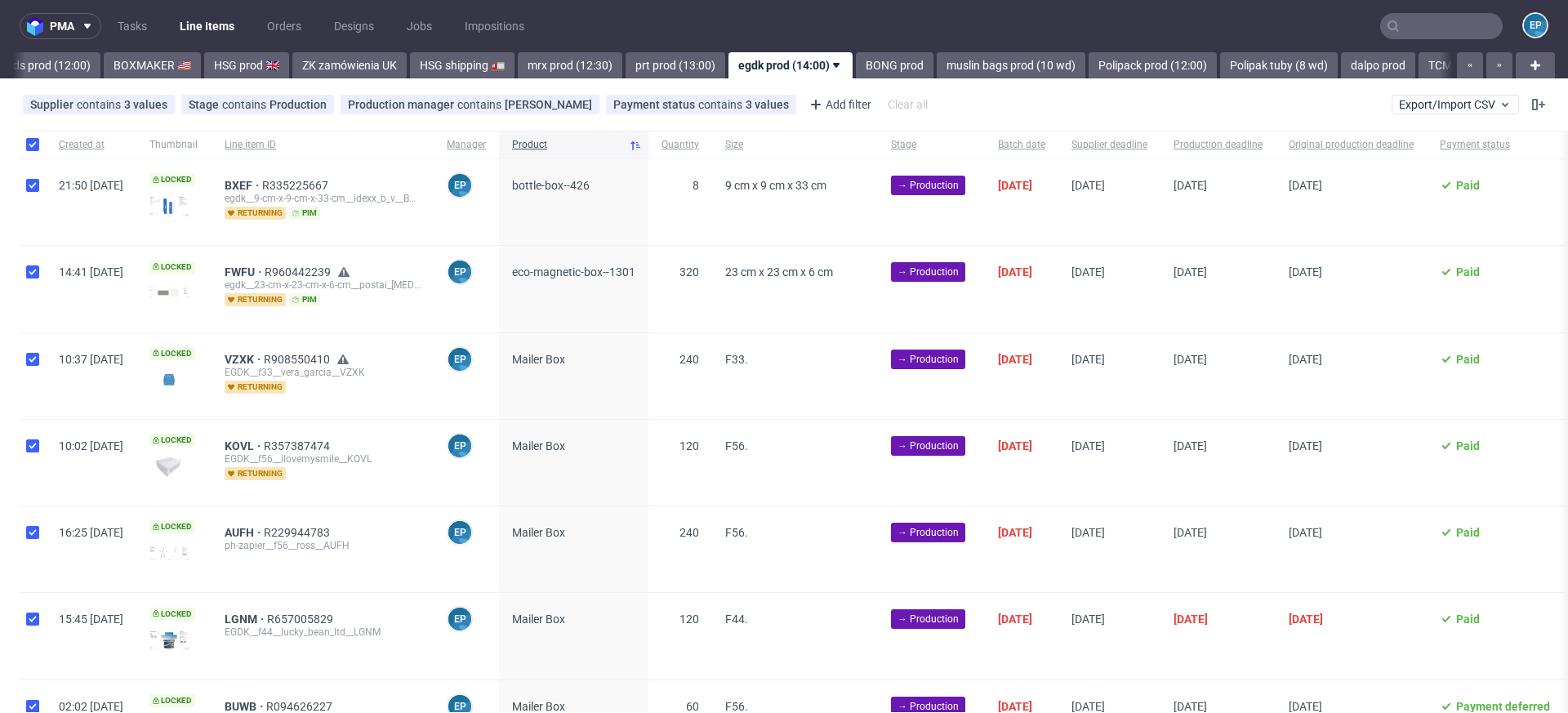
checkbox input "true"
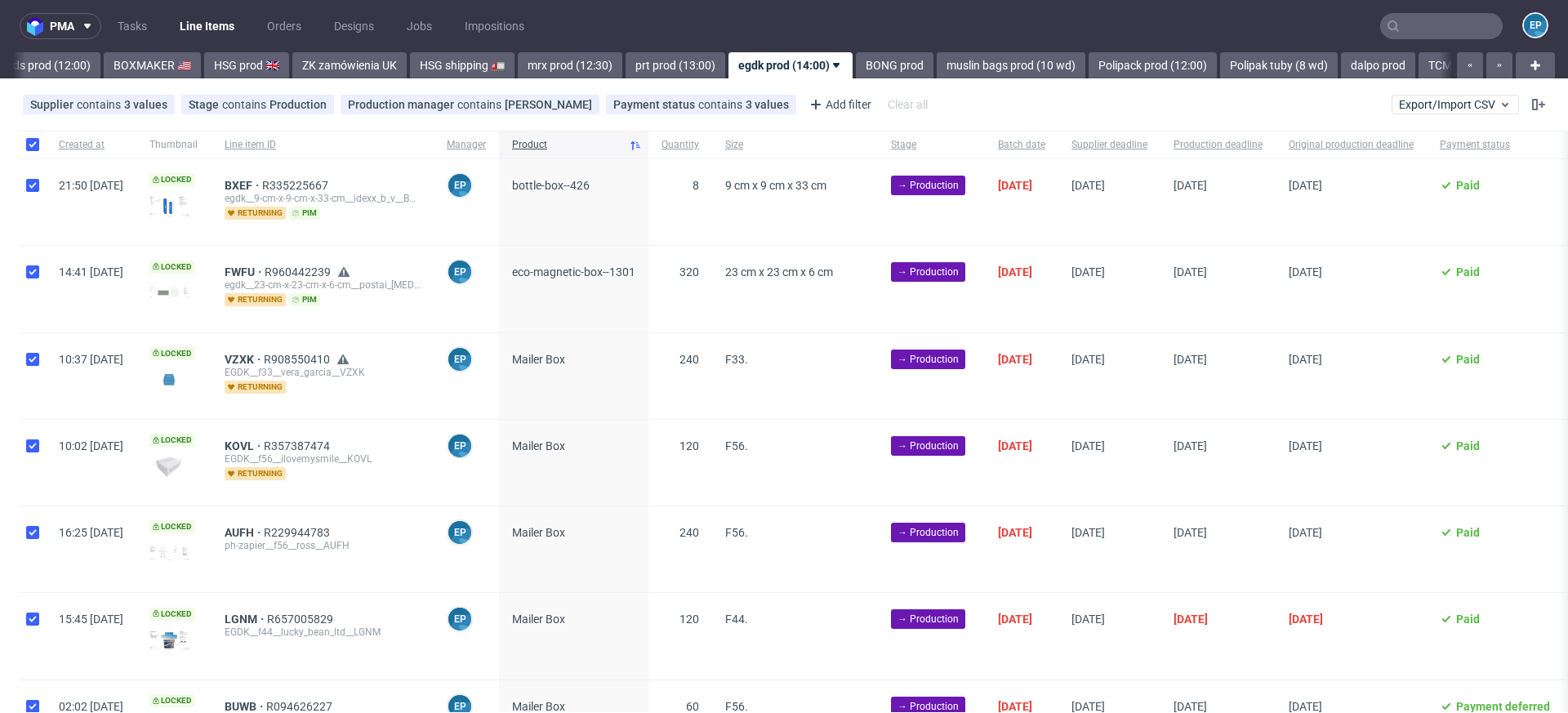
checkbox input "true"
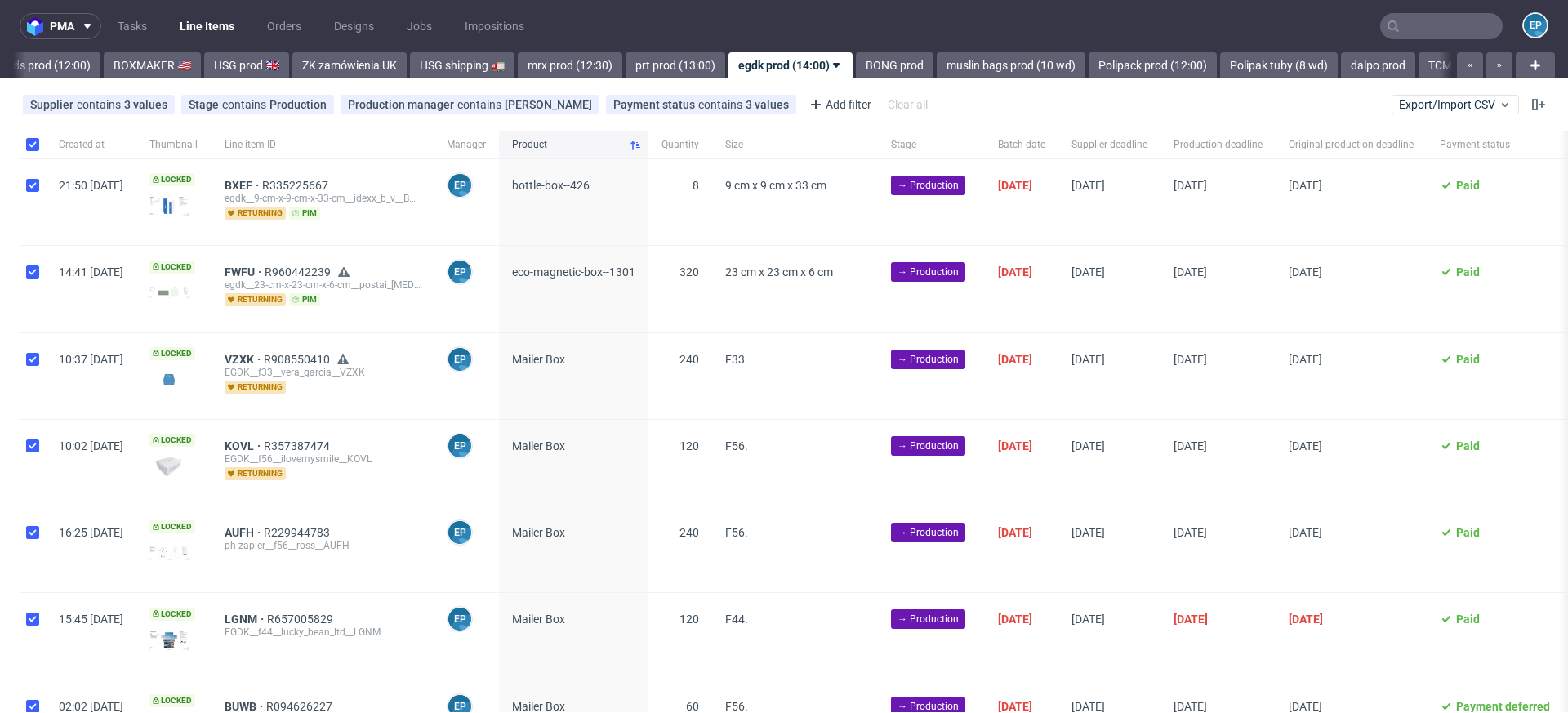
checkbox input "true"
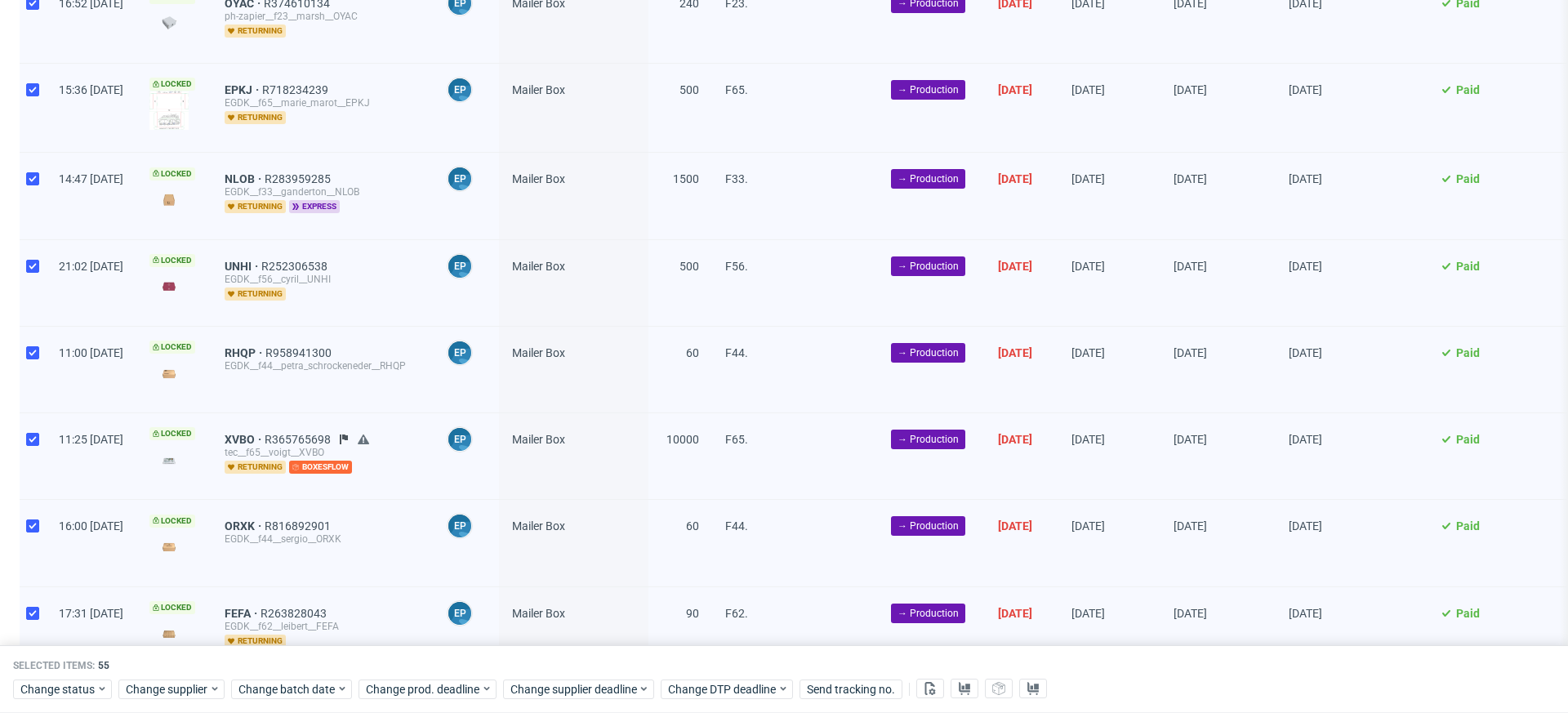
scroll to position [1070, 0]
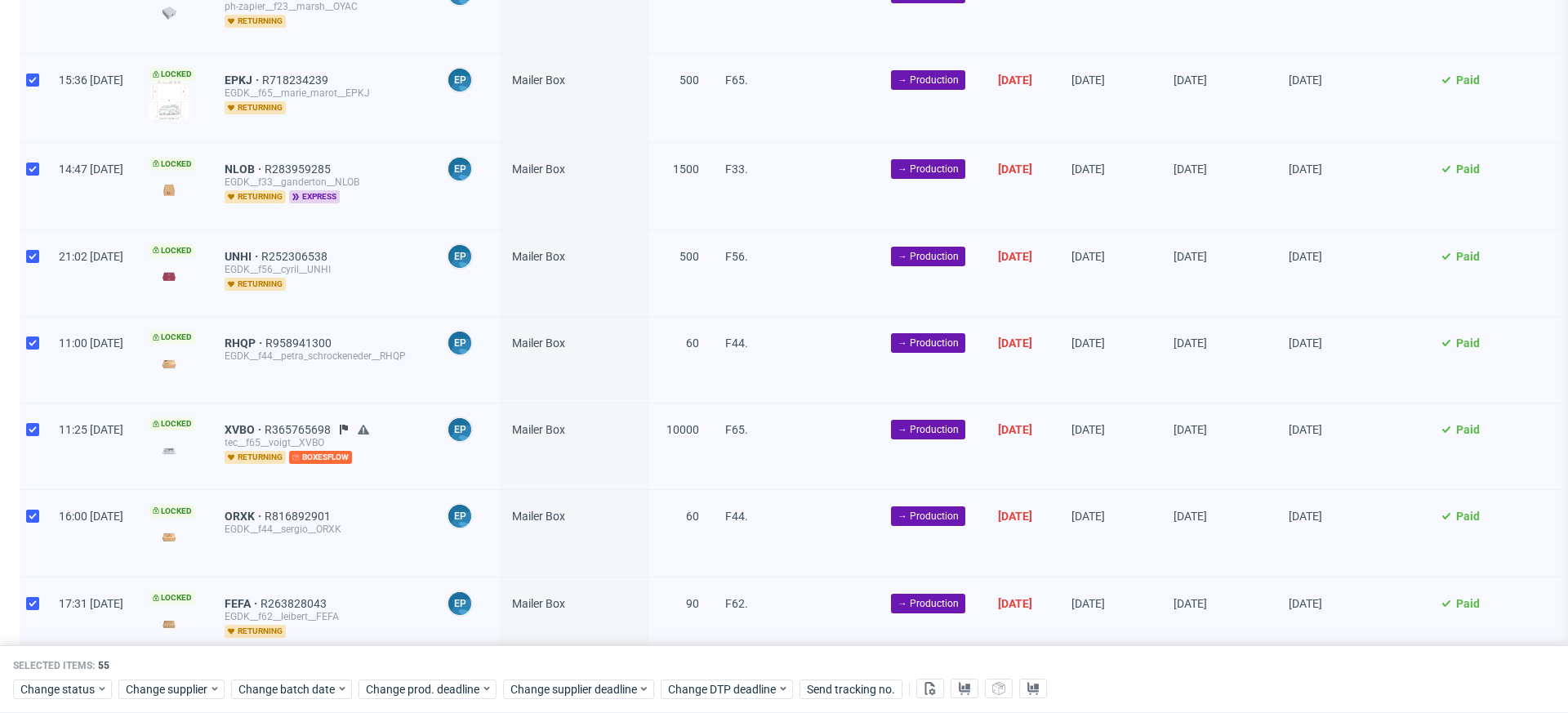
click at [350, 423] on icon at bounding box center [343, 429] width 13 height 13
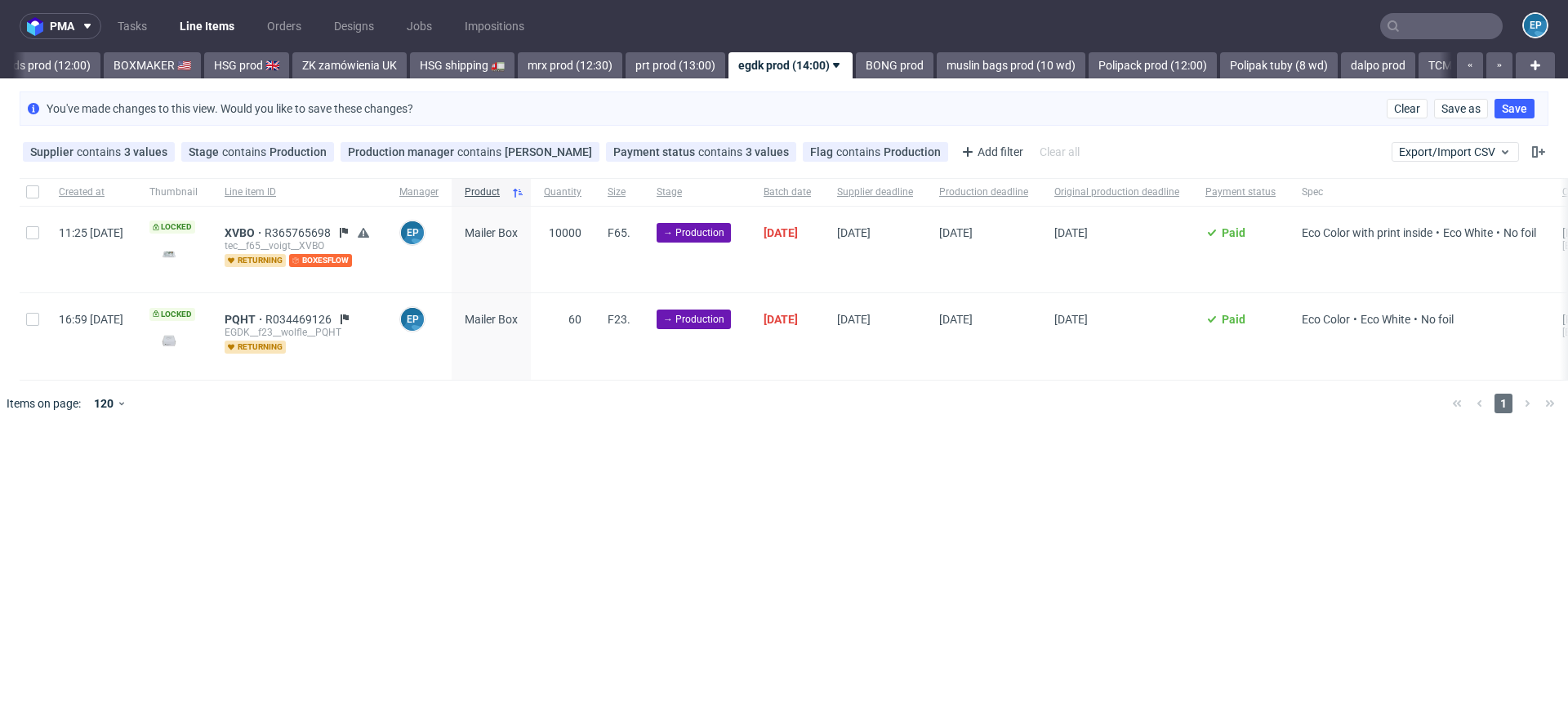
click at [25, 191] on div at bounding box center [32, 192] width 26 height 27
checkbox input "true"
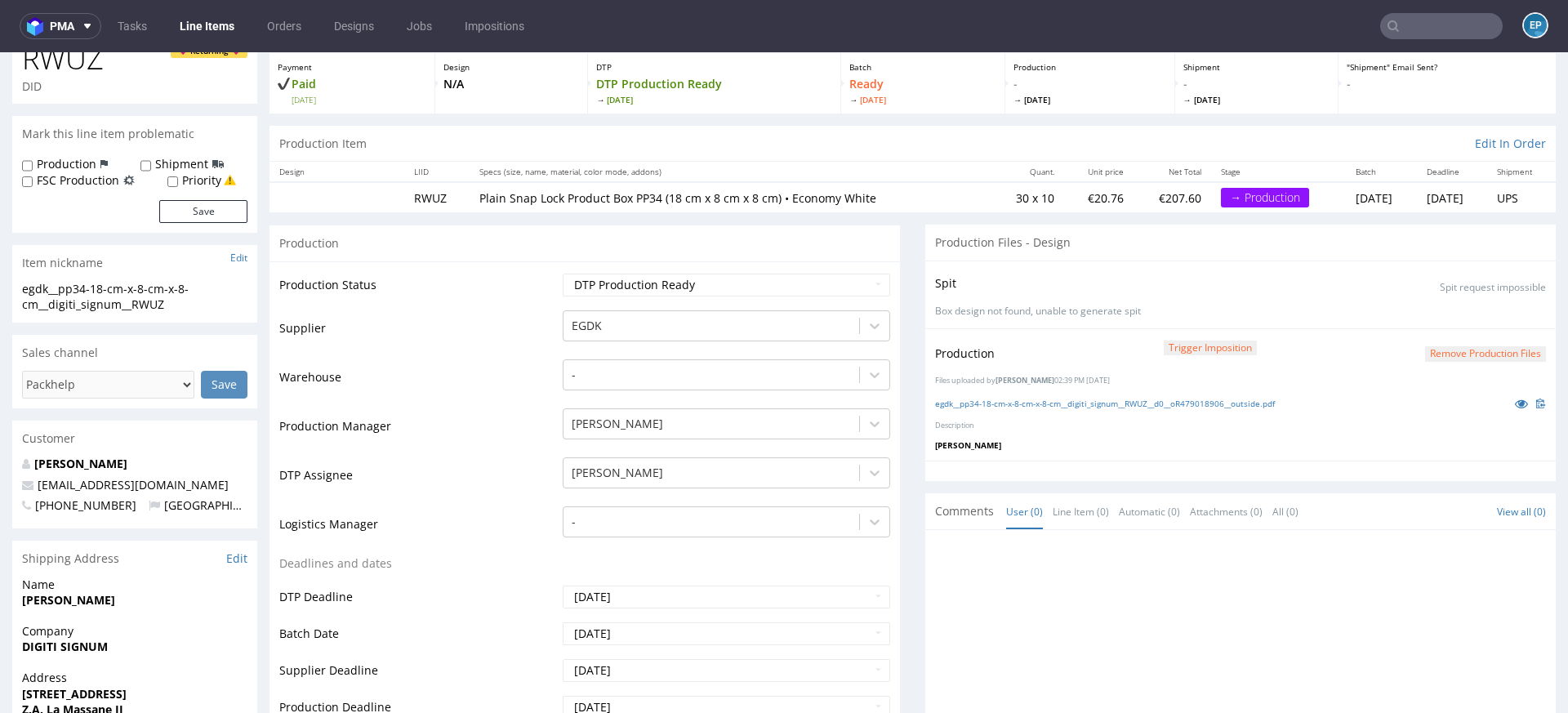
scroll to position [116, 0]
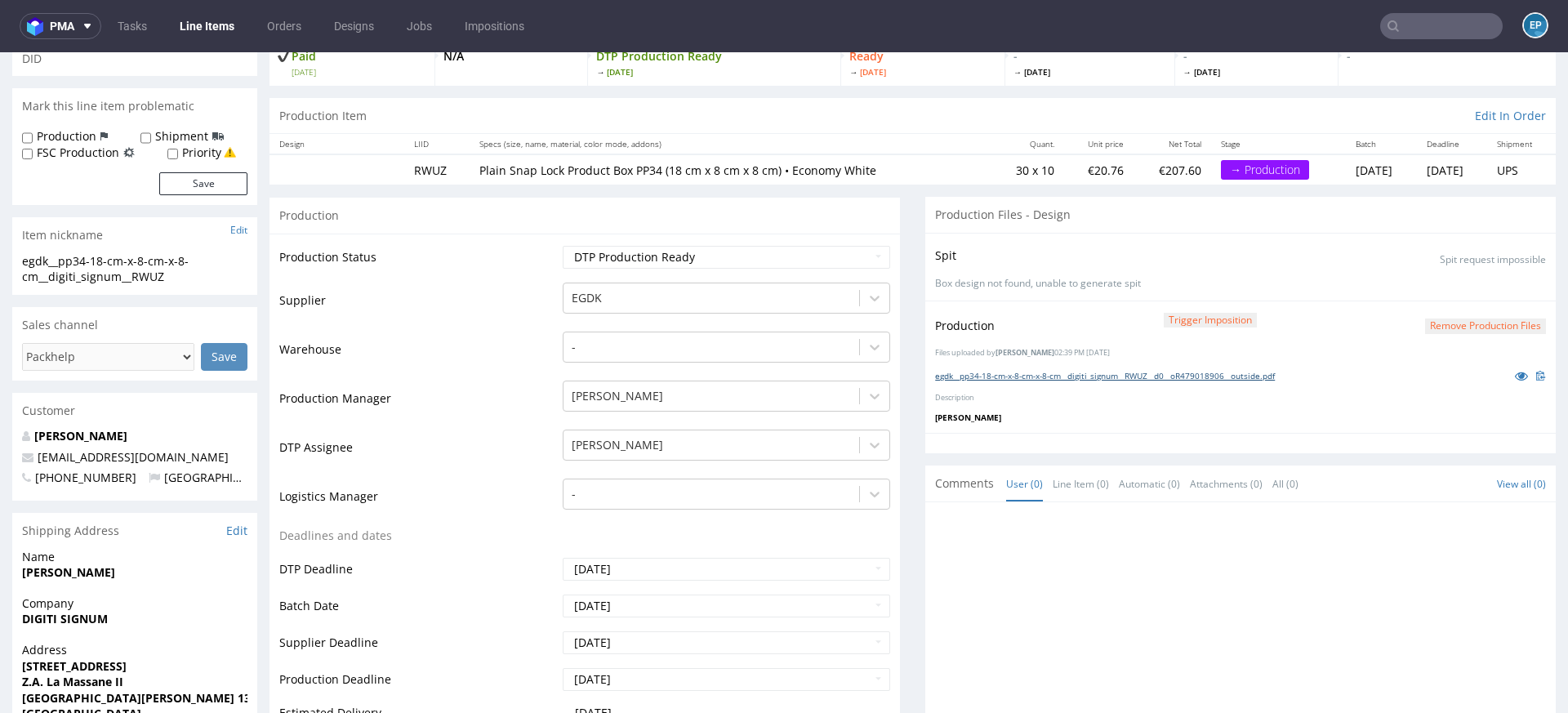
click at [954, 375] on link "egdk__pp34-18-cm-x-8-cm-x-8-cm__digiti_signum__RWUZ__d0__oR479018906__outside.p…" at bounding box center [1104, 376] width 339 height 12
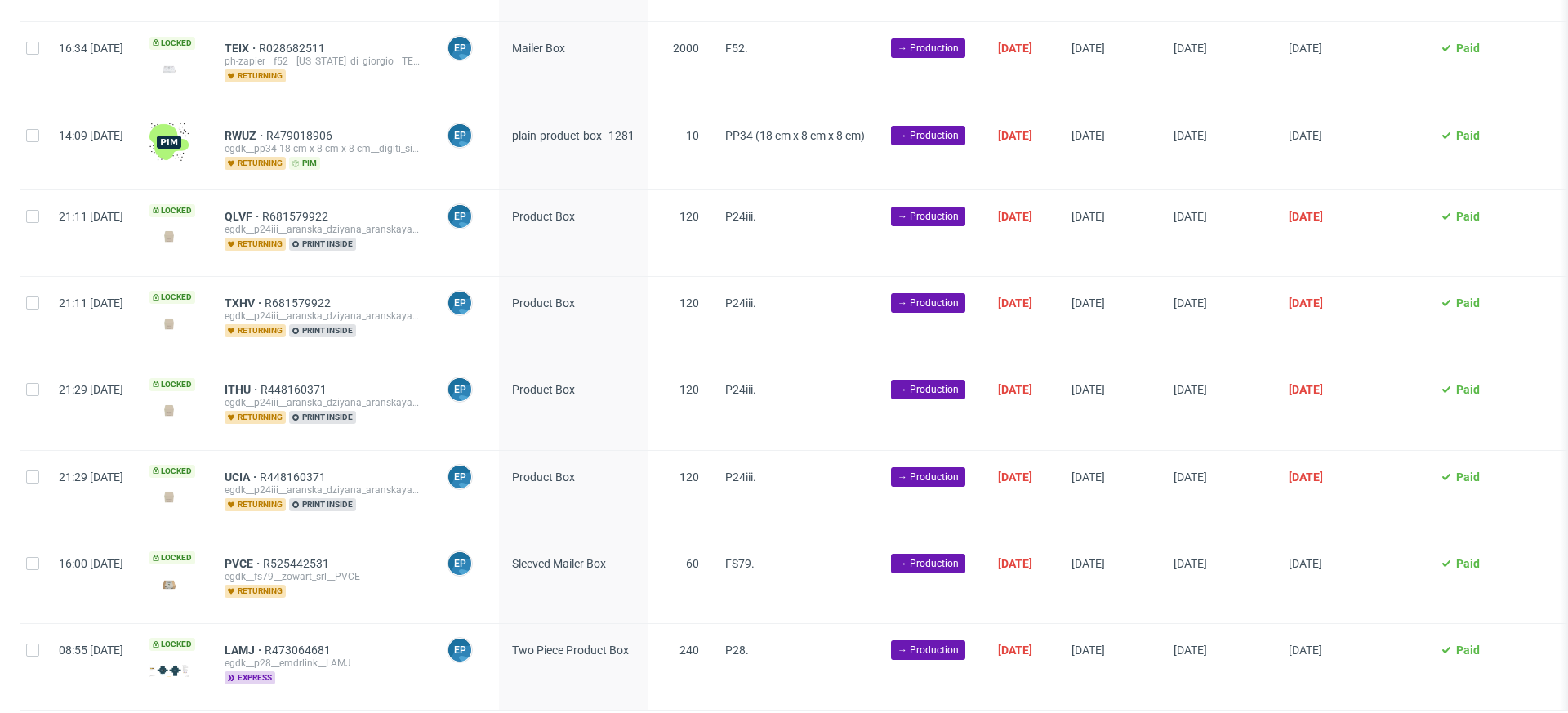
scroll to position [4264, 0]
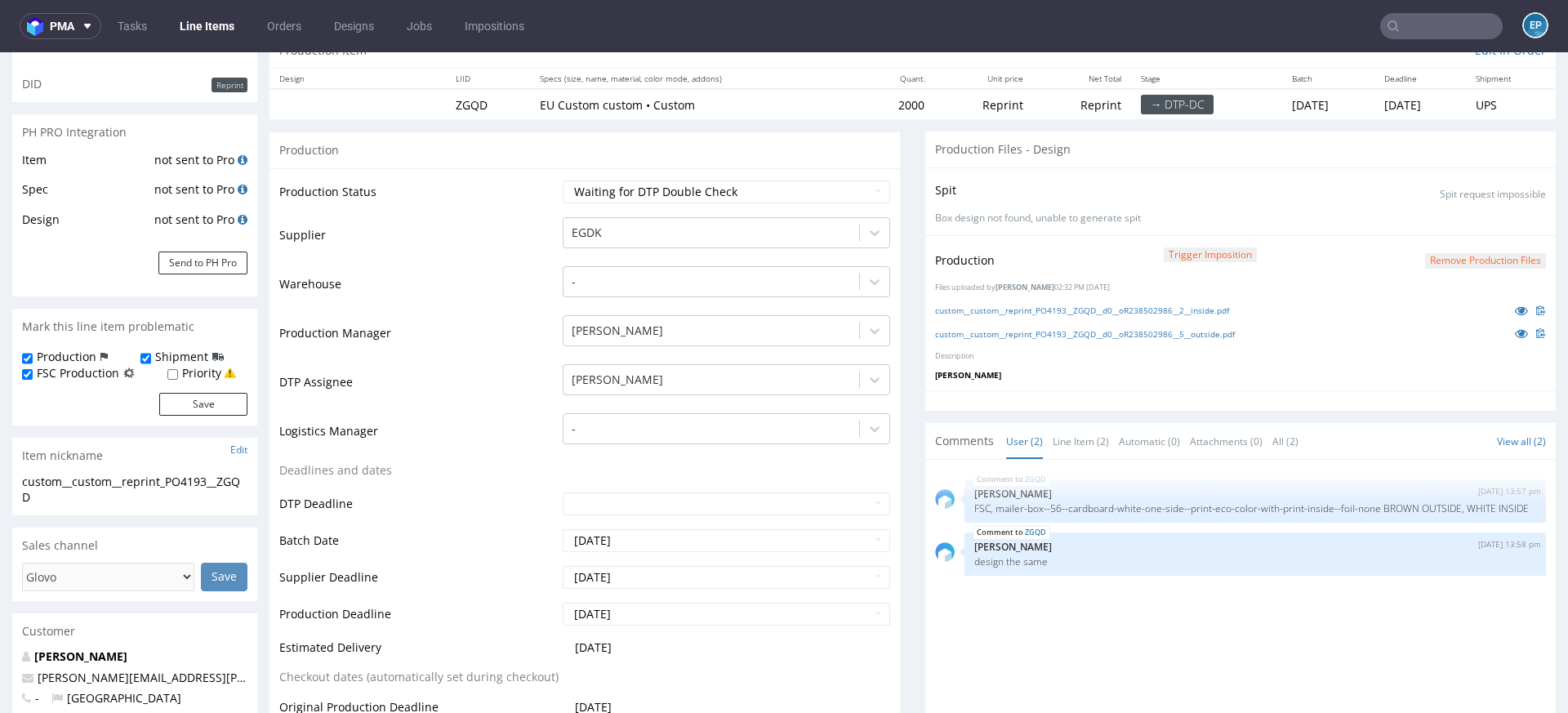
scroll to position [232, 0]
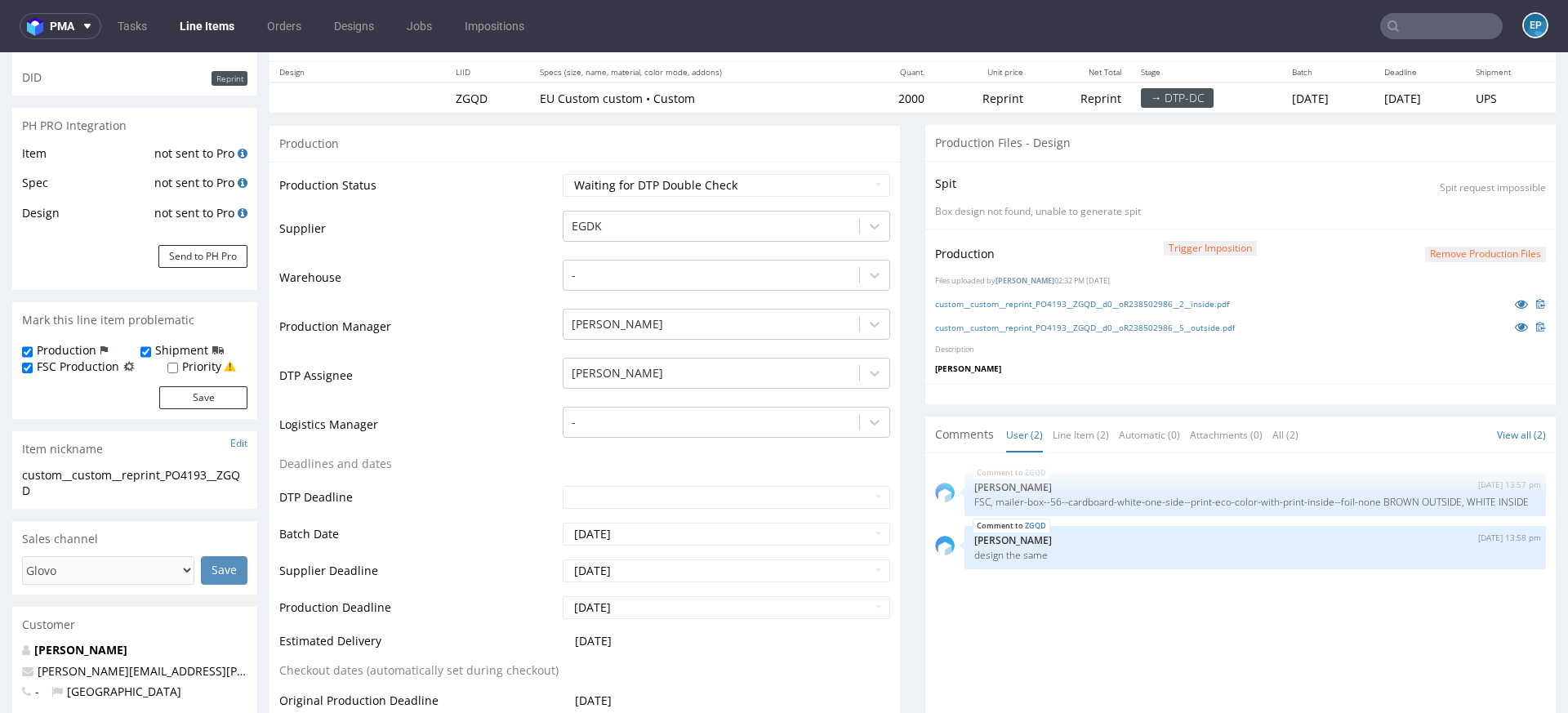
click at [464, 426] on td "Logistics Manager" at bounding box center [419, 429] width 280 height 49
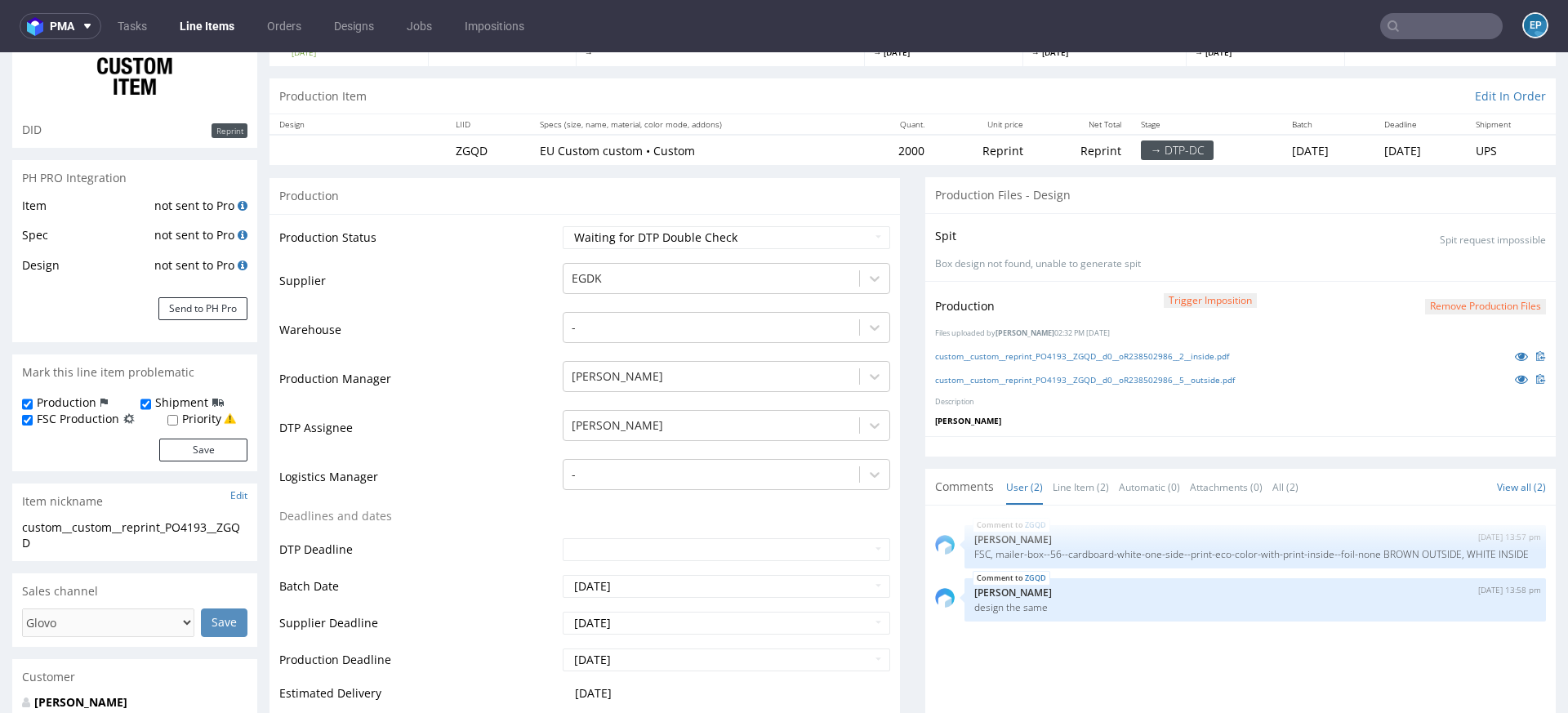
scroll to position [106, 0]
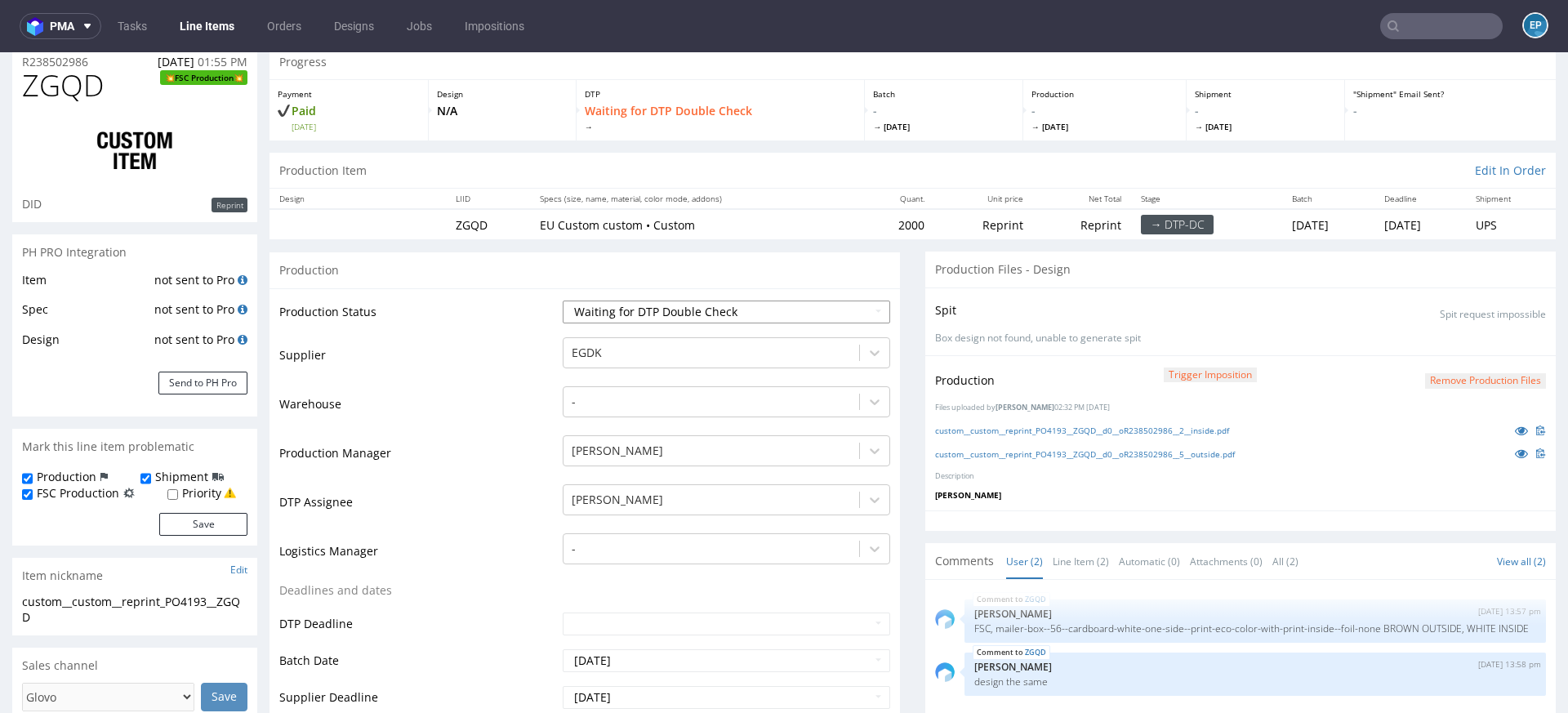
click at [617, 313] on select "Waiting for Artwork Waiting for Diecut Waiting for Mockup Waiting for DTP Waiti…" at bounding box center [726, 311] width 327 height 22
select select "production_in_process"
click at [563, 300] on select "Waiting for Artwork Waiting for Diecut Waiting for Mockup Waiting for DTP Waiti…" at bounding box center [726, 311] width 327 height 22
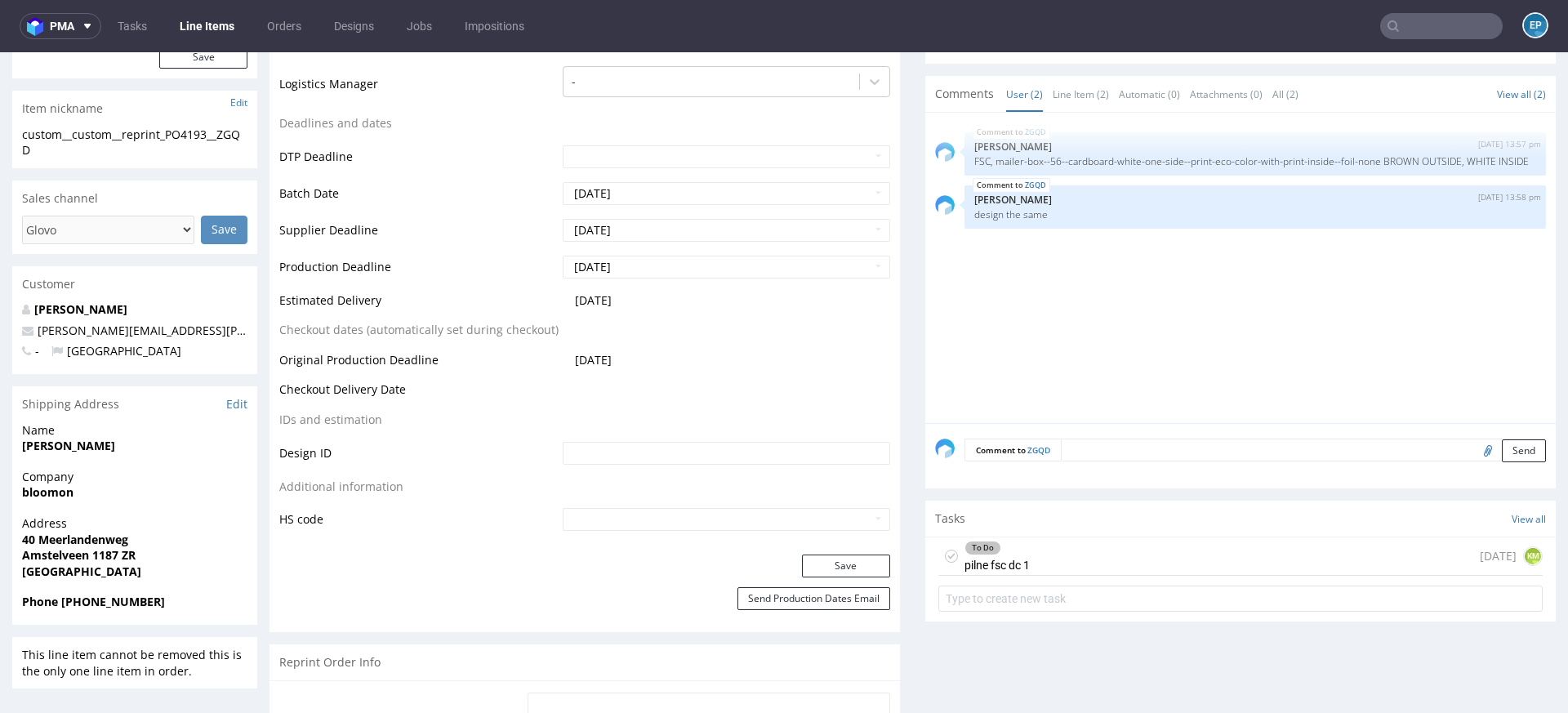
scroll to position [586, 0]
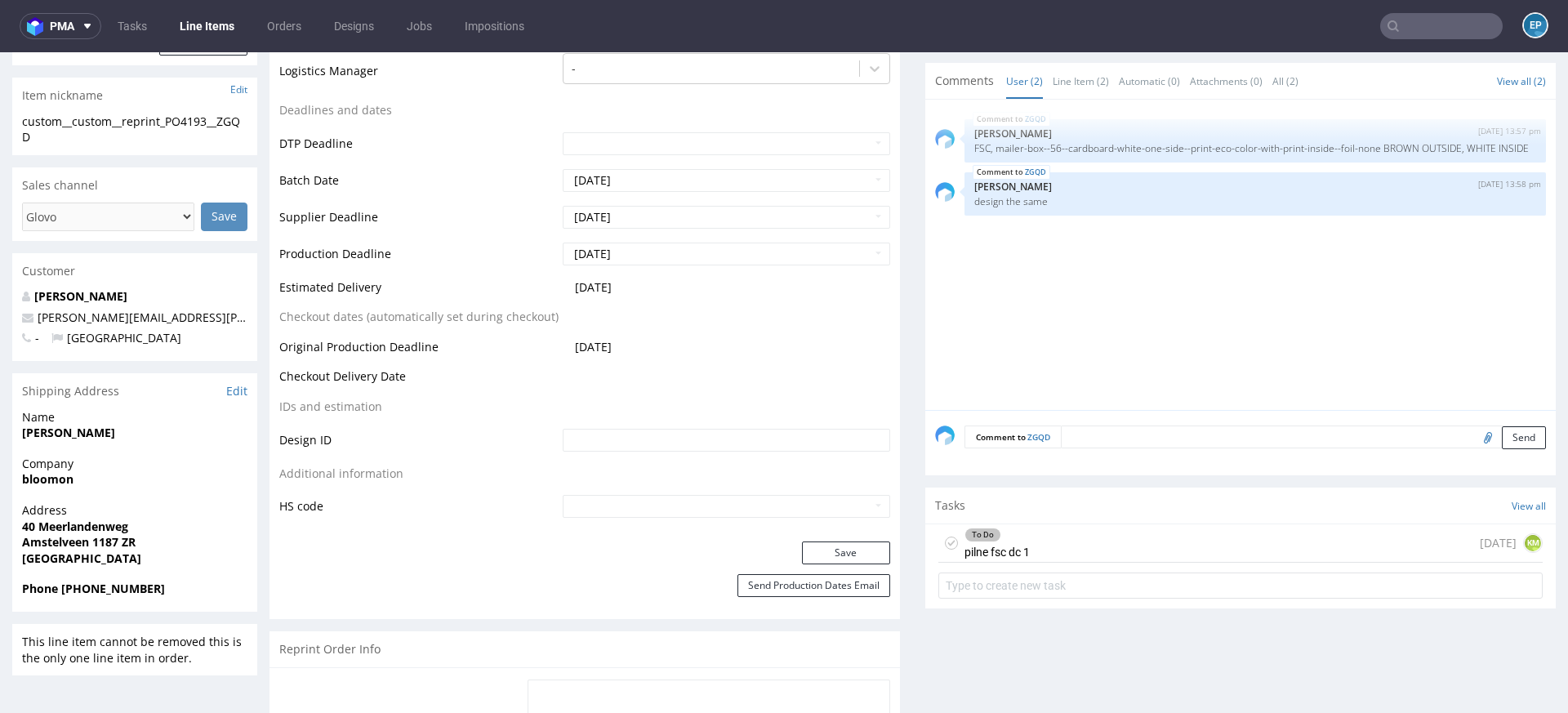
click at [1168, 538] on div "To Do pilne fsc dc 1 [DATE] KM" at bounding box center [1241, 543] width 604 height 38
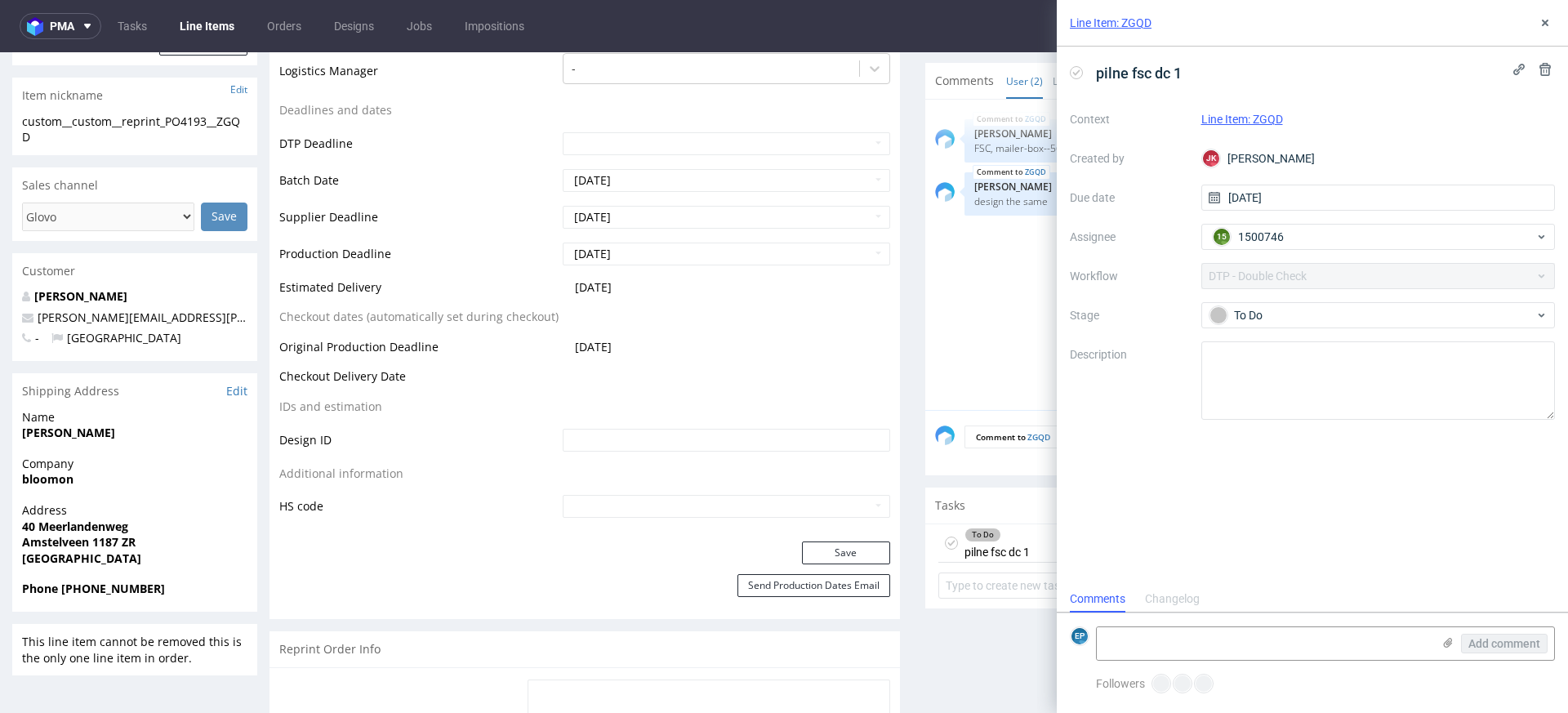
scroll to position [13, 0]
click at [1551, 23] on button at bounding box center [1545, 22] width 20 height 20
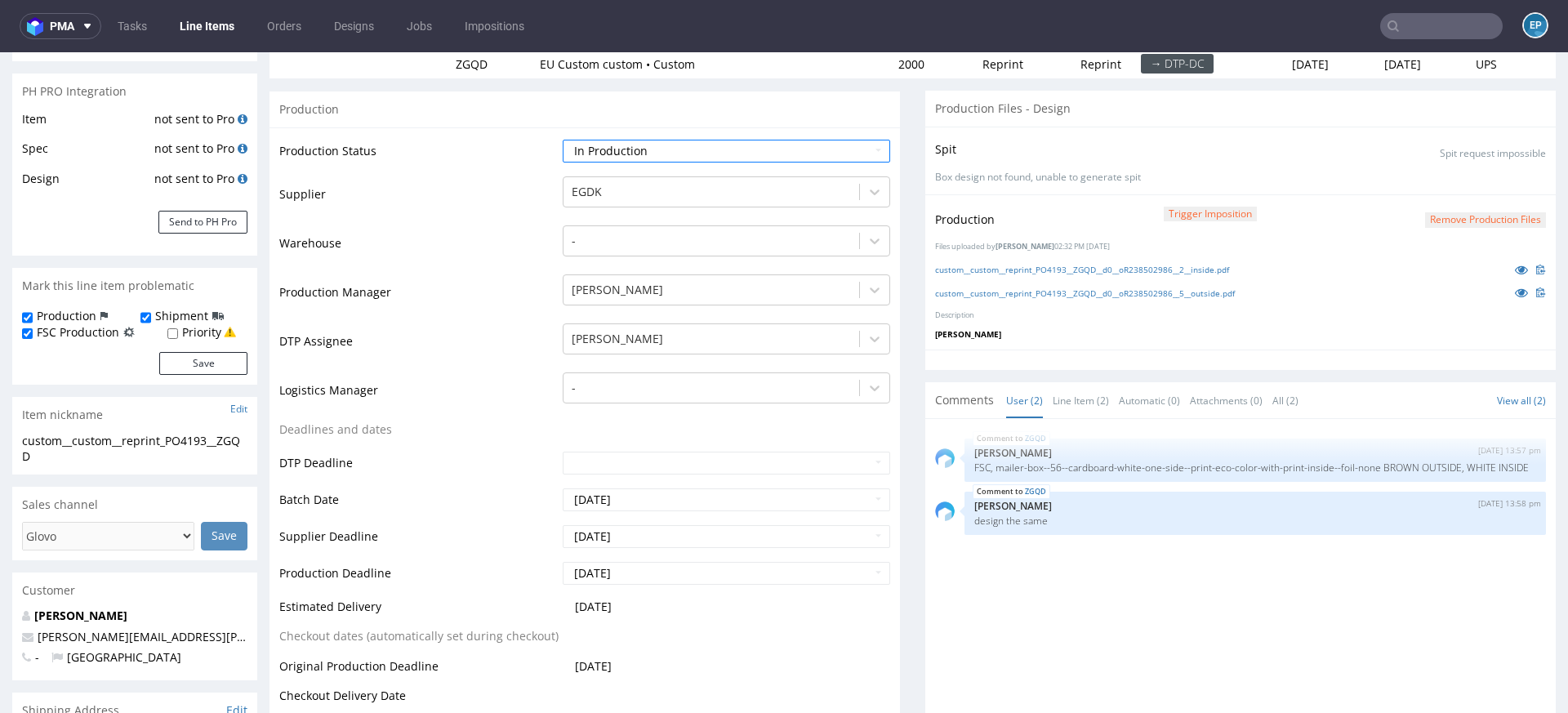
scroll to position [291, 0]
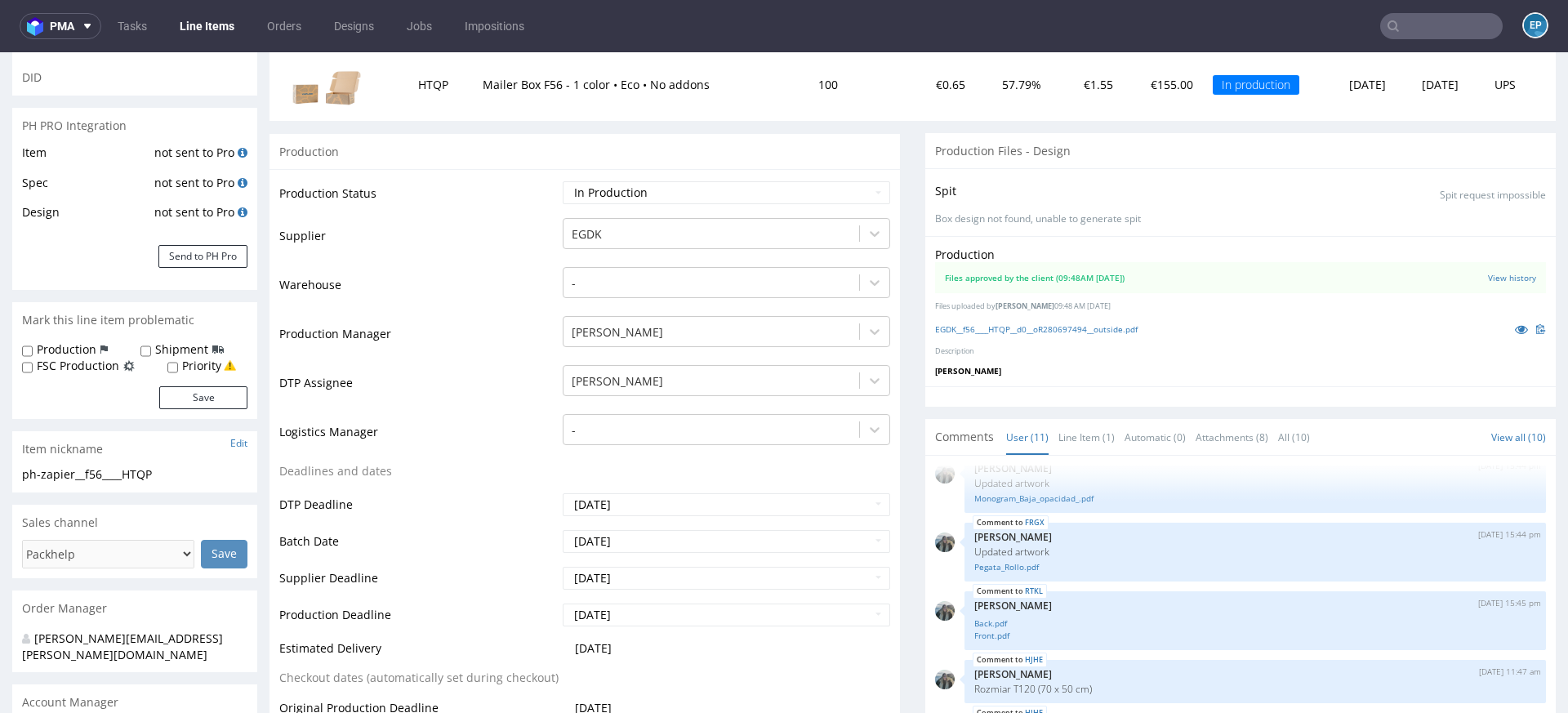
scroll to position [244, 0]
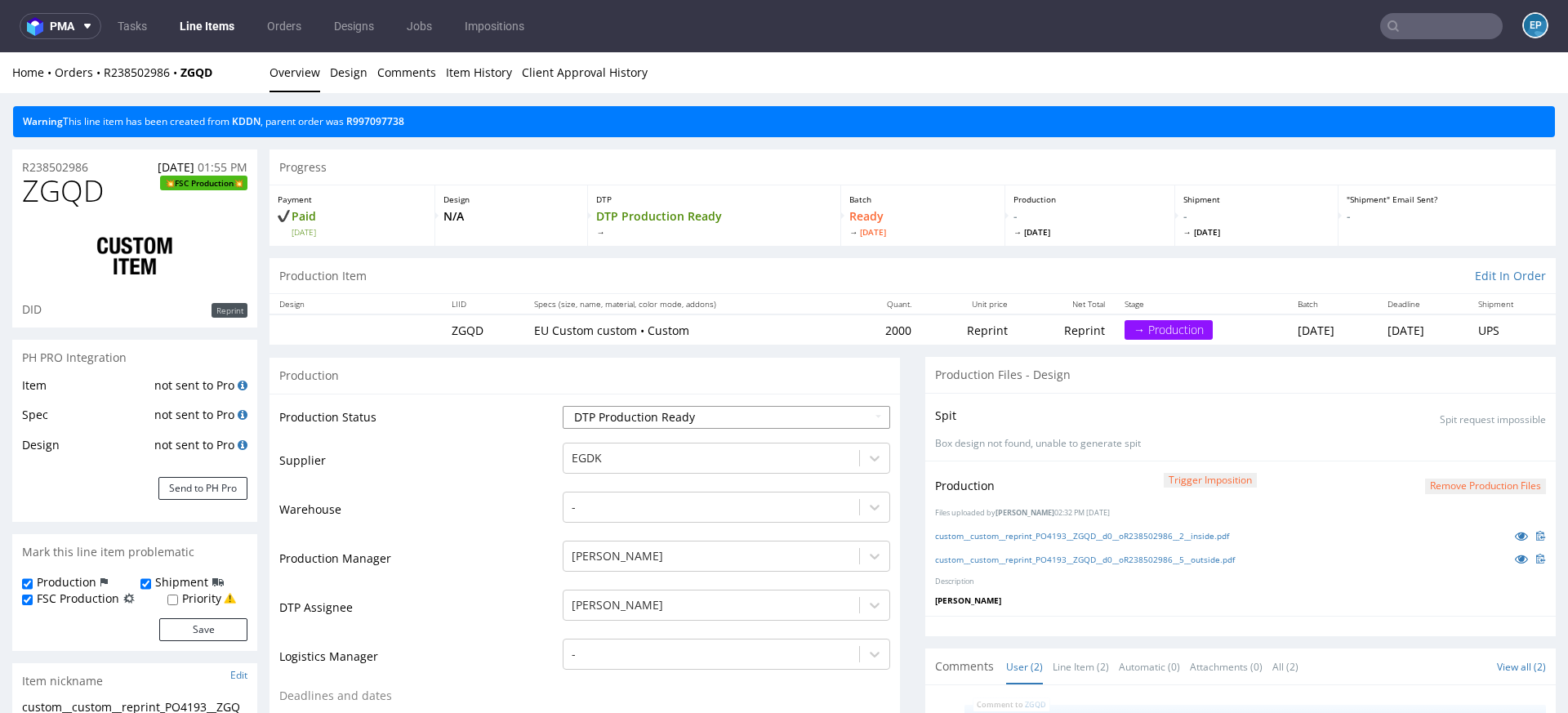
click at [646, 421] on select "Waiting for Artwork Waiting for Diecut Waiting for Mockup Waiting for DTP Waiti…" at bounding box center [726, 417] width 327 height 22
select select "production_in_process"
click at [563, 406] on select "Waiting for Artwork Waiting for Diecut Waiting for Mockup Waiting for DTP Waiti…" at bounding box center [726, 417] width 327 height 22
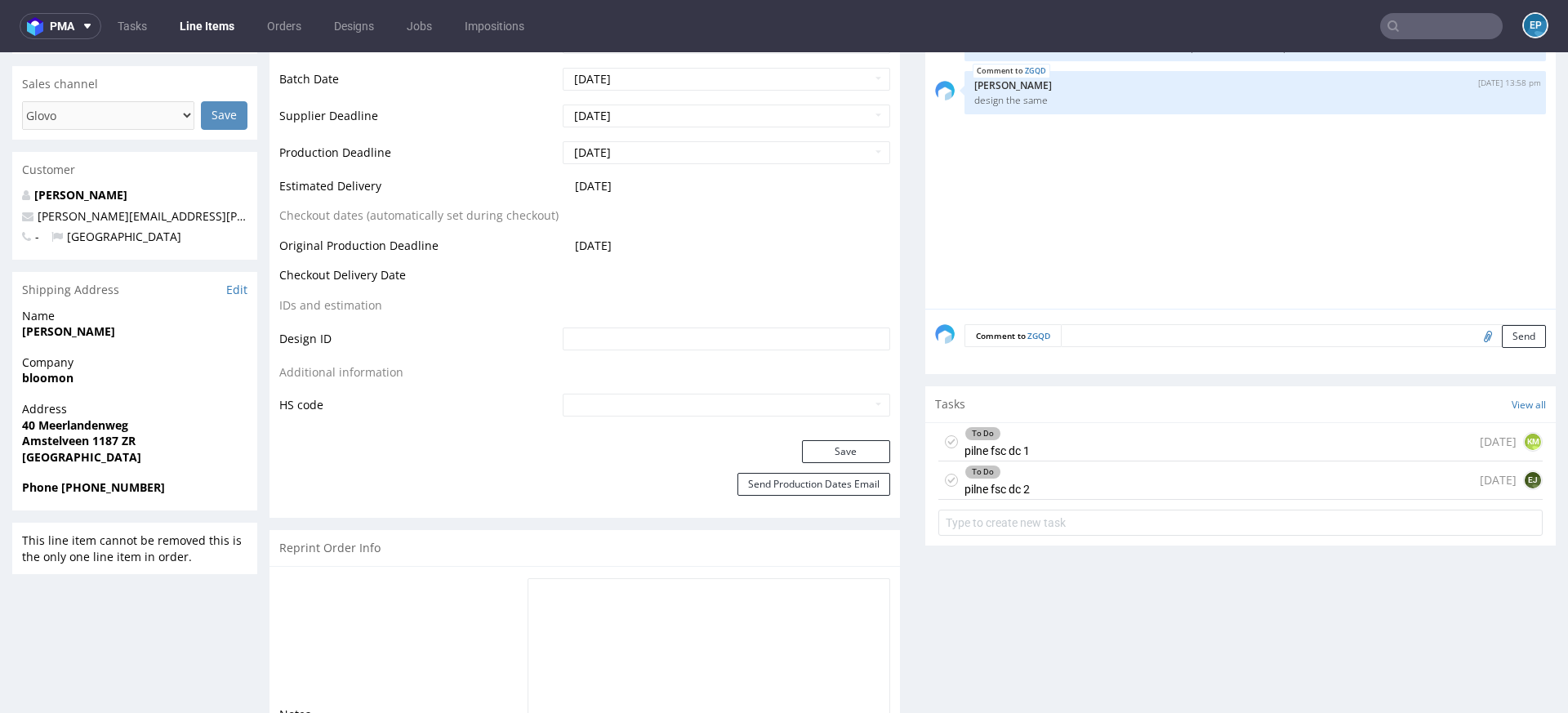
scroll to position [684, 0]
click at [821, 454] on button "Save" at bounding box center [846, 455] width 88 height 22
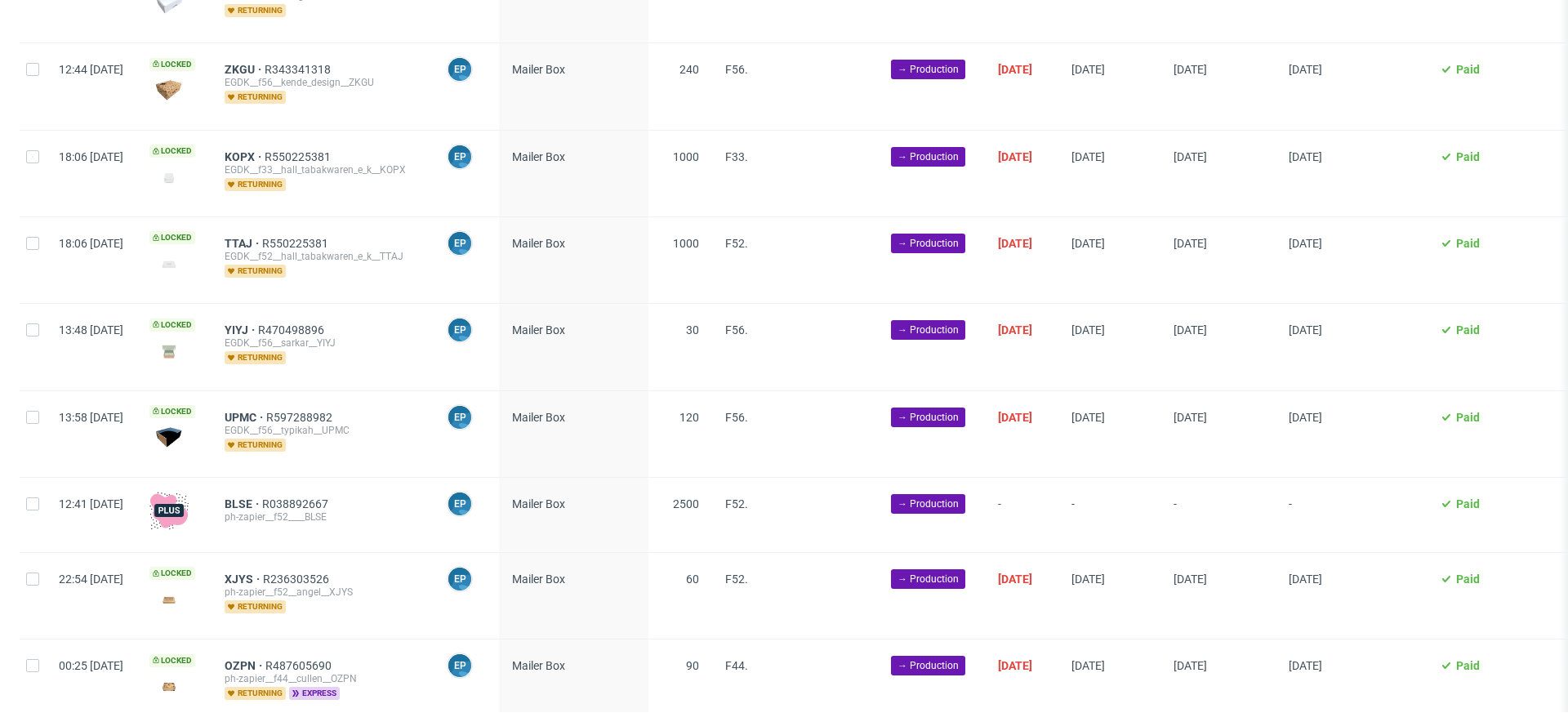
scroll to position [2390, 0]
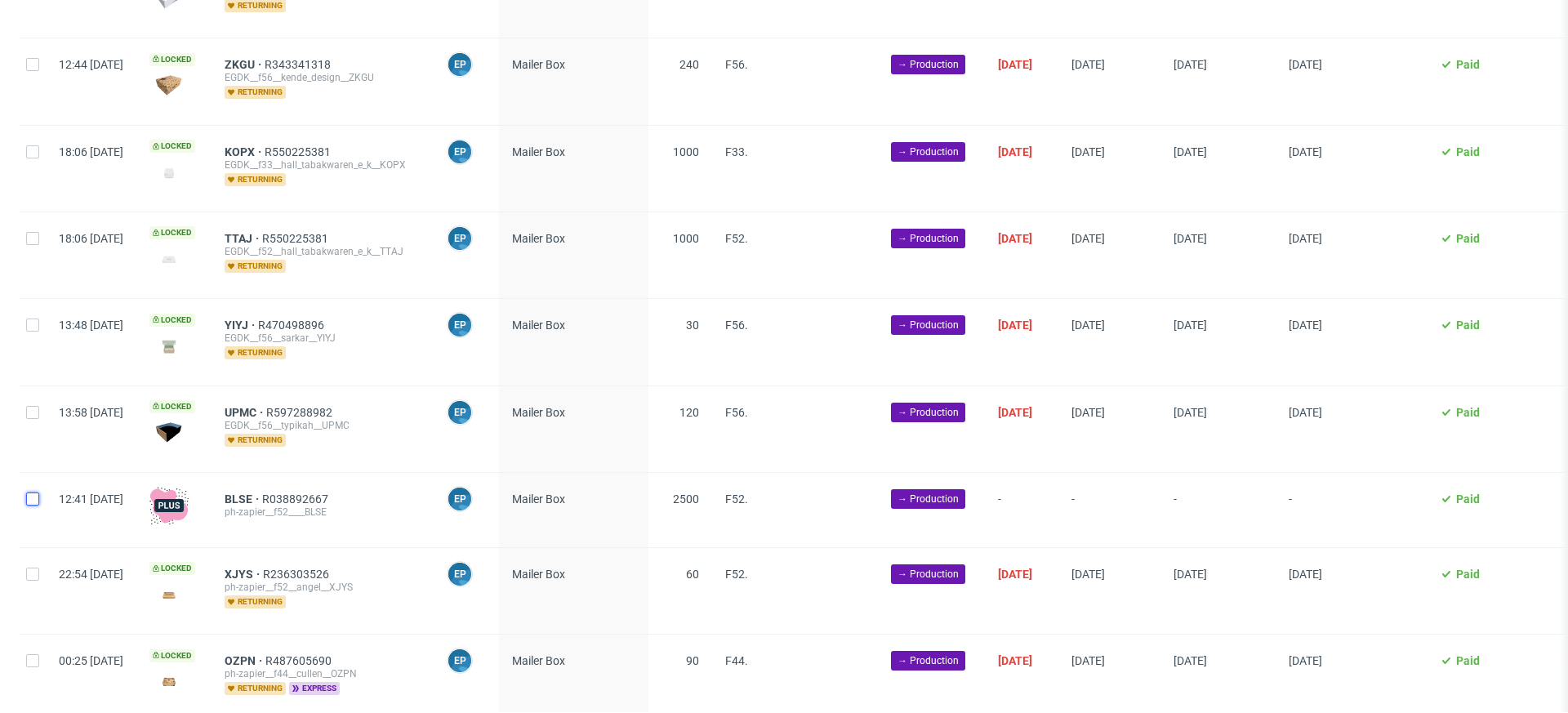
click at [29, 493] on input "checkbox" at bounding box center [32, 499] width 13 height 13
checkbox input "true"
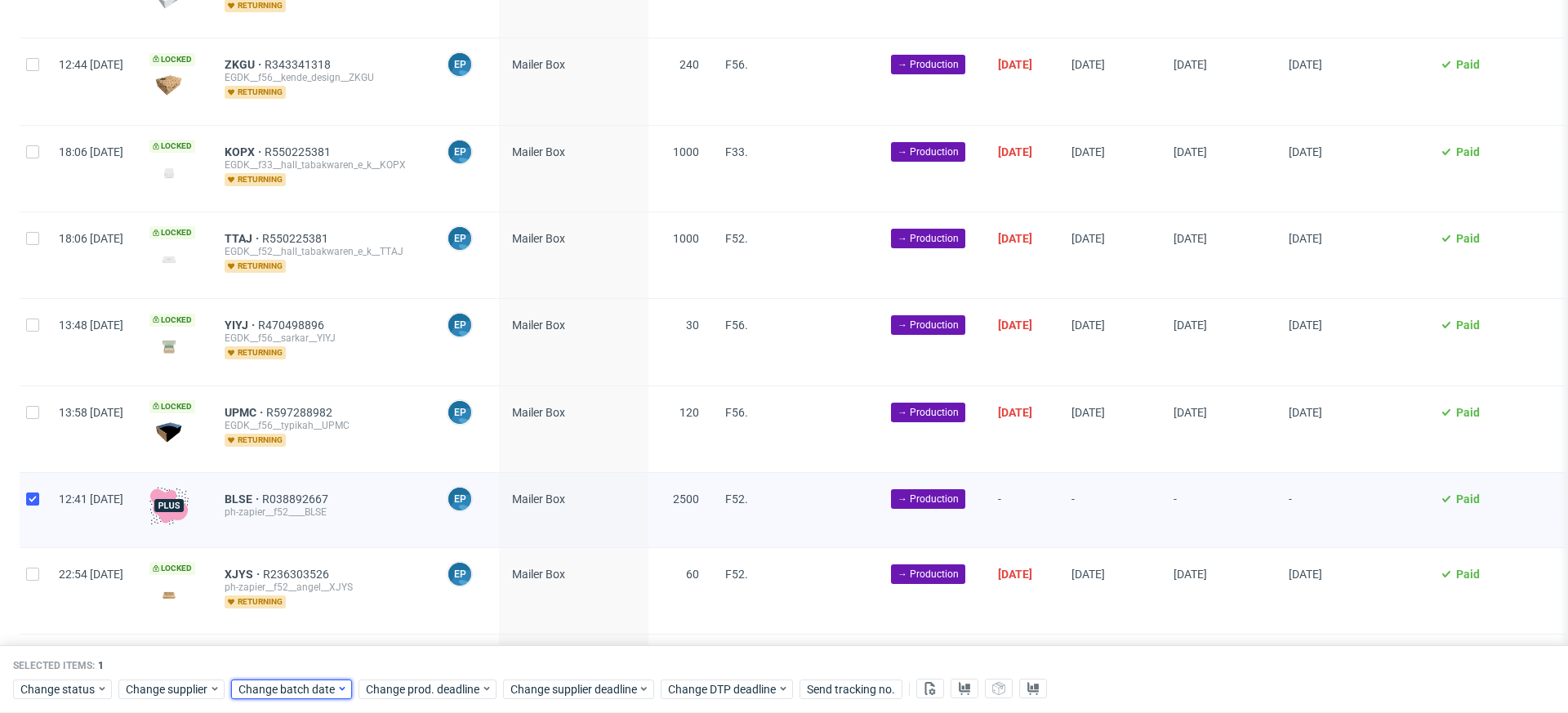
click at [302, 687] on span "Change batch date" at bounding box center [287, 690] width 98 height 17
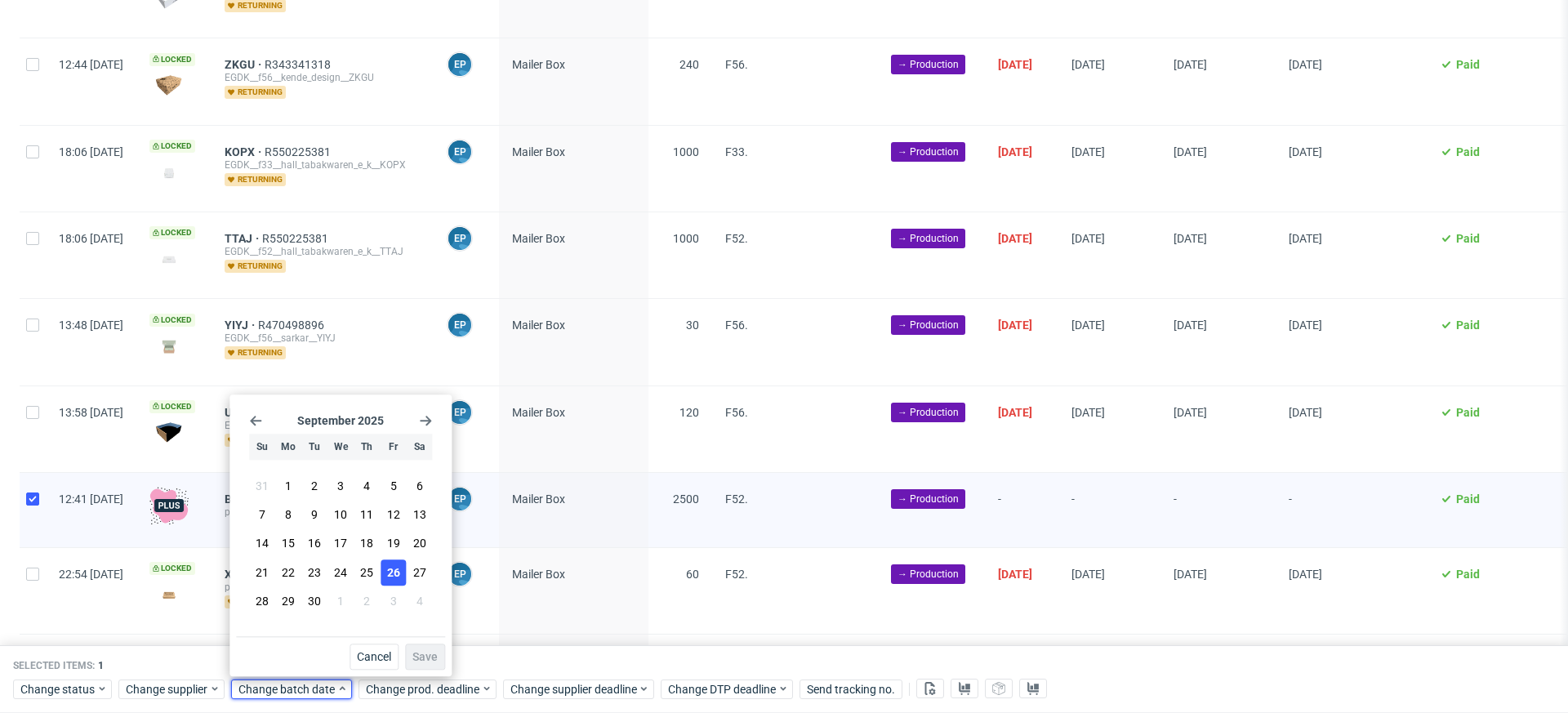
click at [391, 575] on span "26" at bounding box center [393, 572] width 13 height 17
click at [424, 666] on button "Save" at bounding box center [424, 656] width 40 height 26
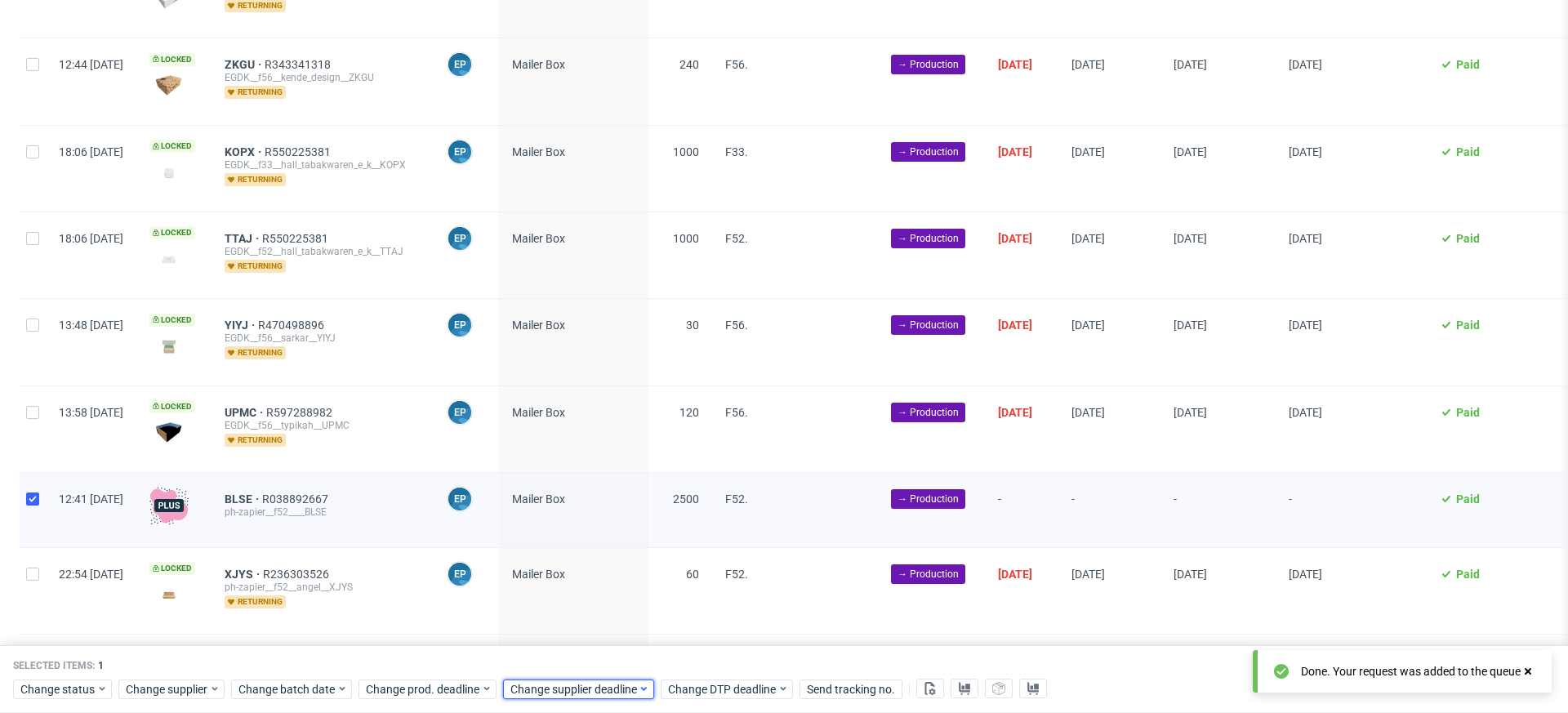
click at [554, 683] on span "Change supplier deadline" at bounding box center [574, 690] width 127 height 17
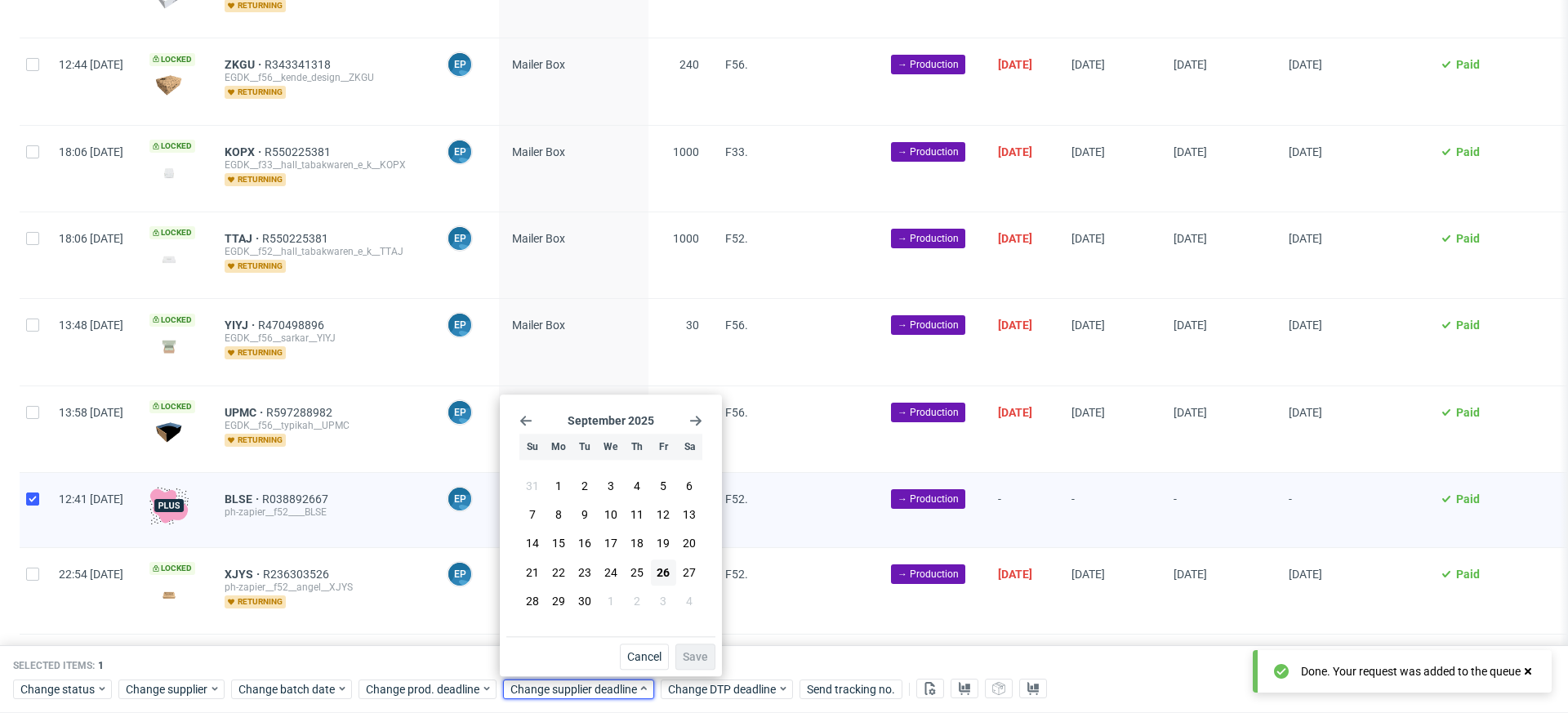
click at [694, 419] on icon "Go forward 1 month" at bounding box center [695, 421] width 13 height 13
click at [582, 515] on span "7" at bounding box center [585, 515] width 7 height 17
click at [691, 659] on span "Save" at bounding box center [695, 657] width 25 height 12
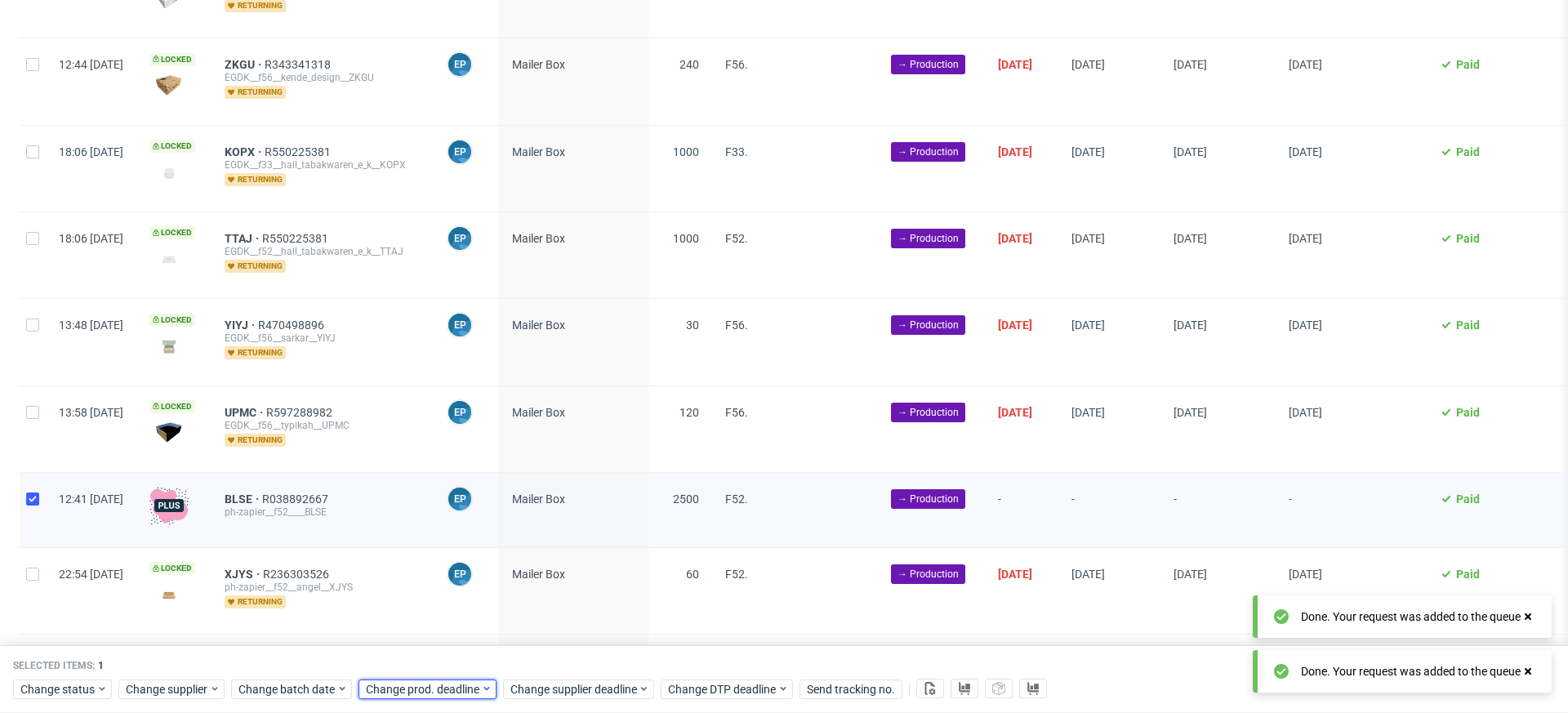
click at [443, 698] on div "Change prod. deadline" at bounding box center [427, 690] width 138 height 20
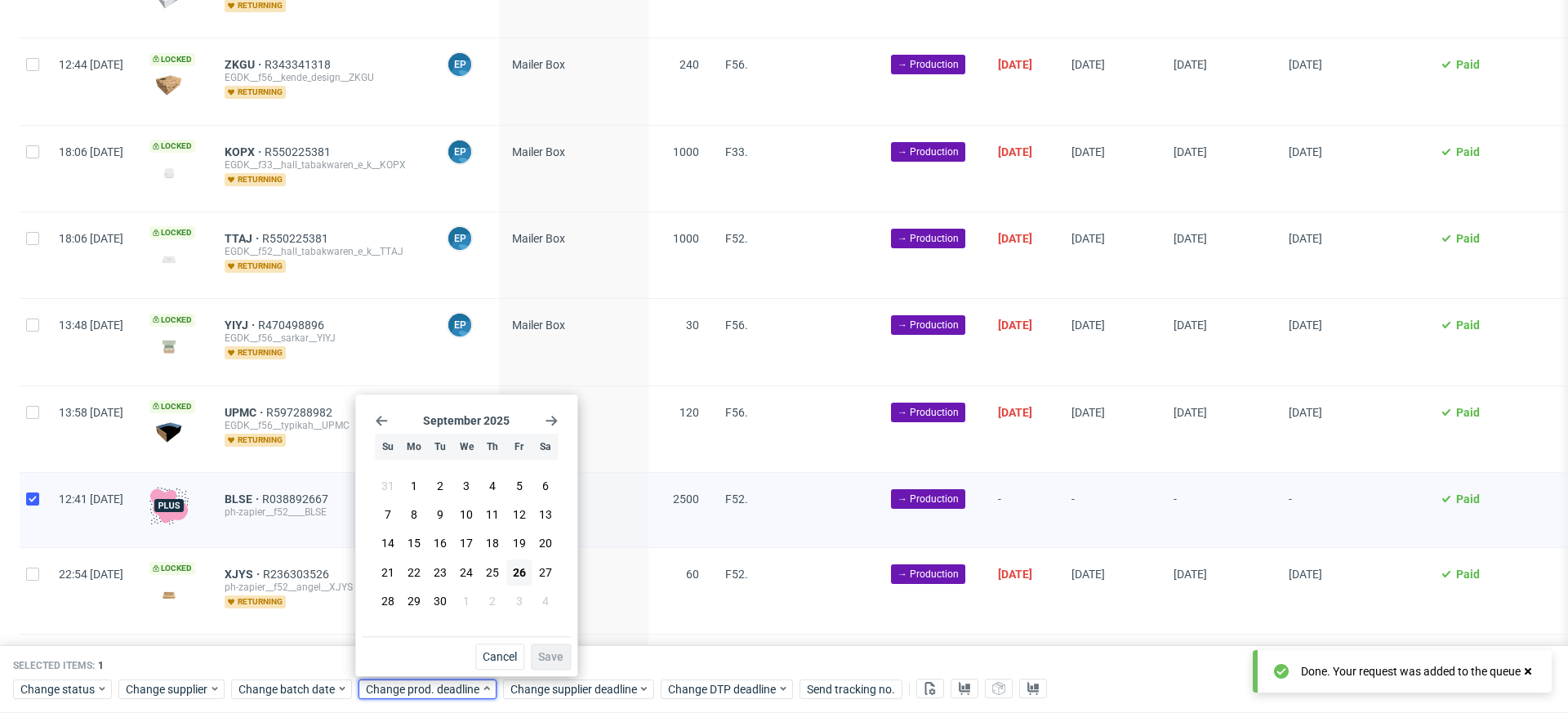
click at [551, 422] on use "Go forward 1 month" at bounding box center [551, 421] width 12 height 10
click at [439, 517] on span "7" at bounding box center [440, 515] width 7 height 17
click at [534, 657] on button "Save" at bounding box center [550, 656] width 40 height 26
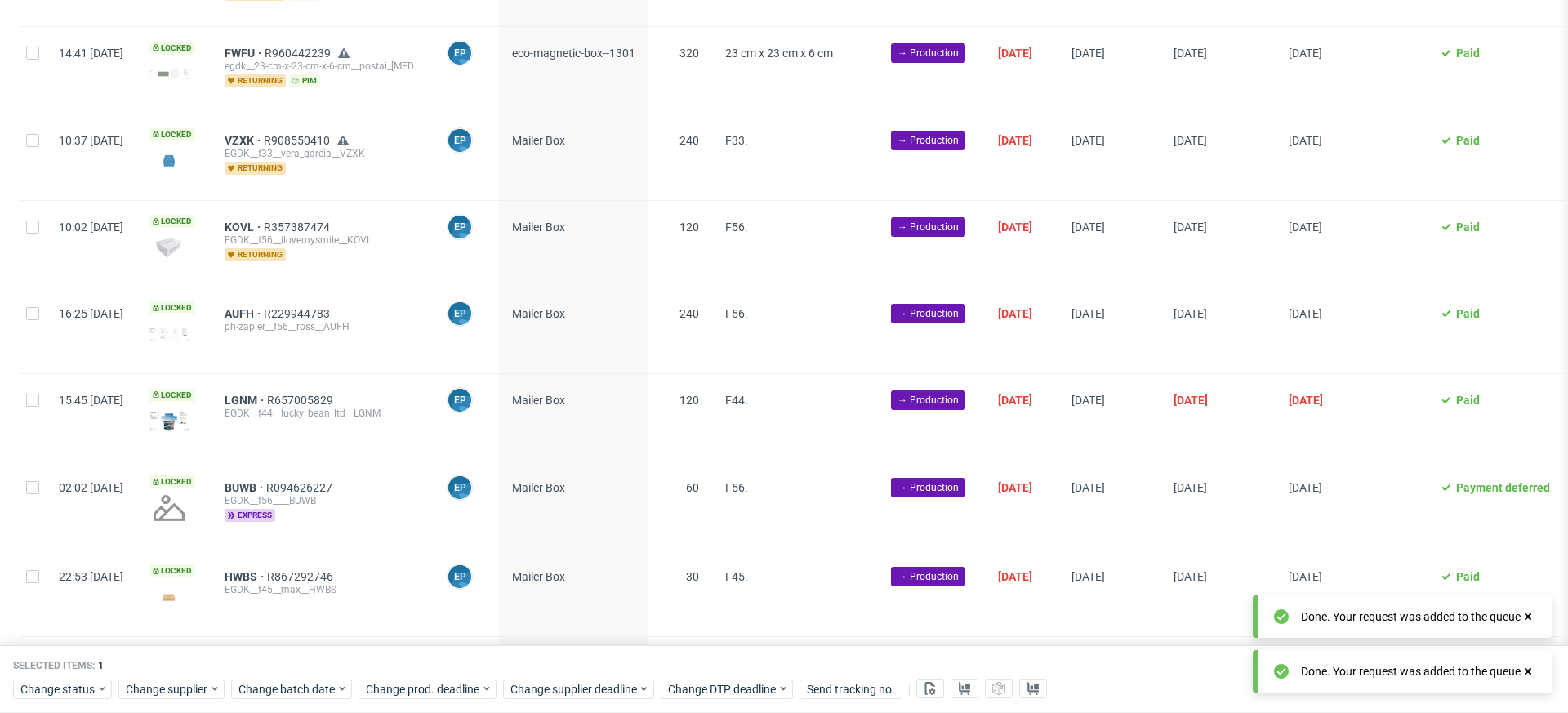
scroll to position [0, 0]
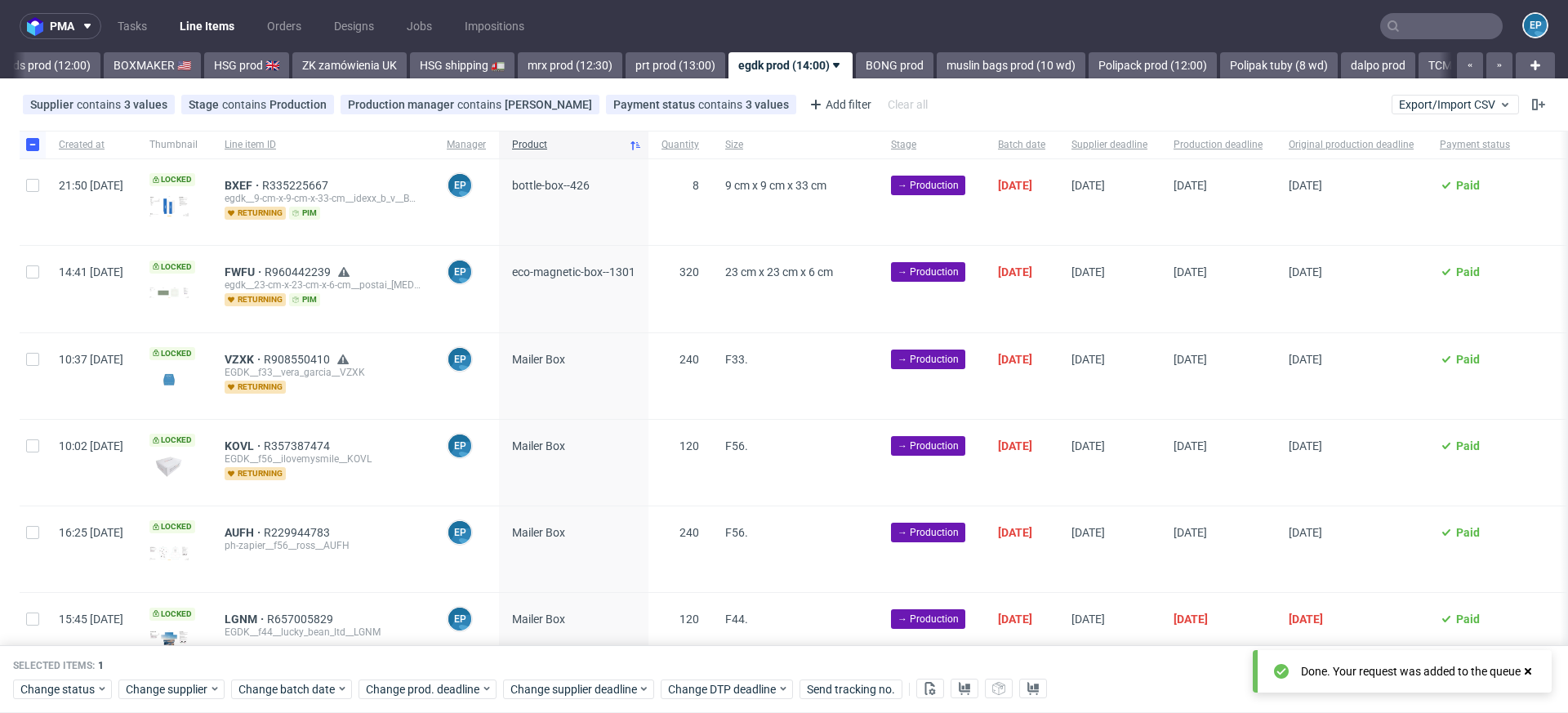
click at [23, 147] on div at bounding box center [32, 145] width 26 height 27
checkbox input "false"
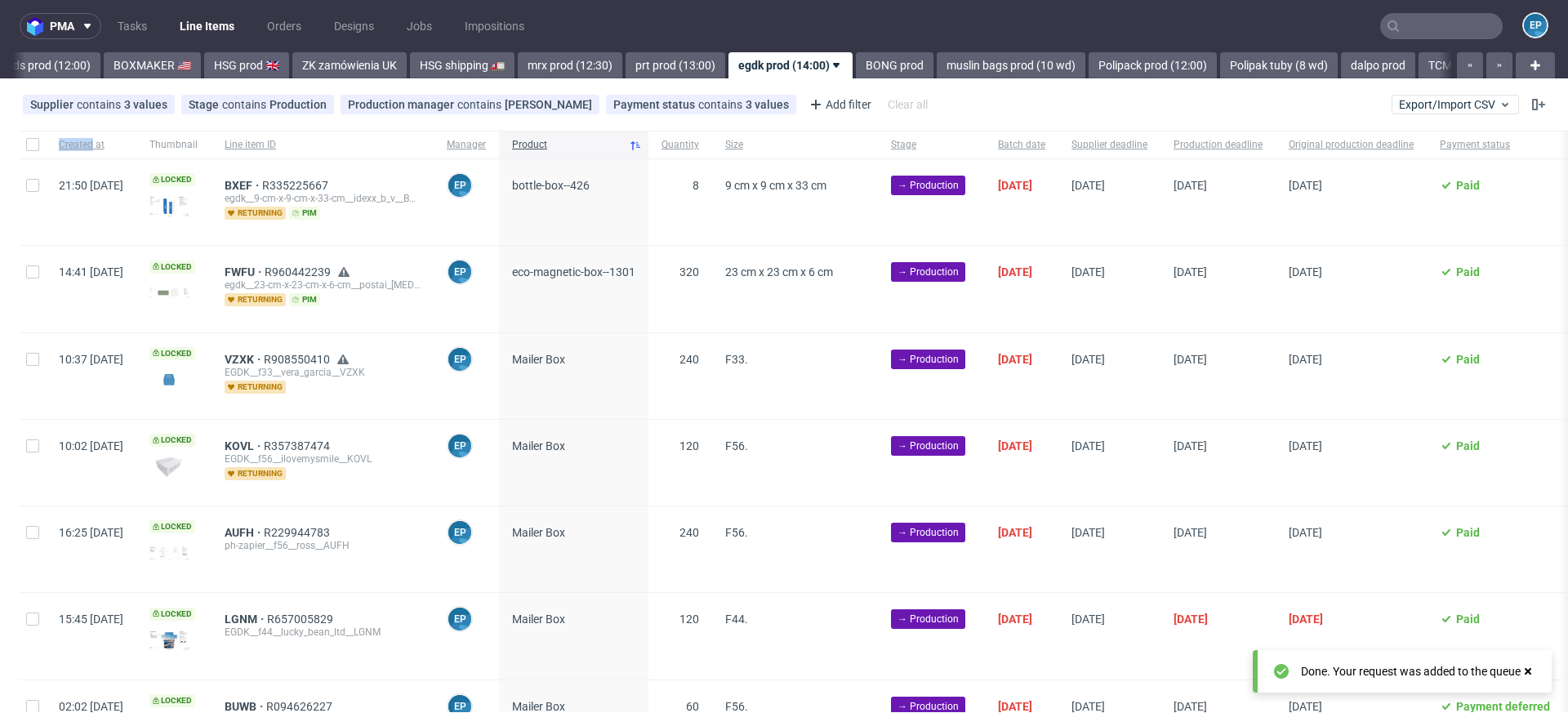
click at [23, 147] on div at bounding box center [32, 145] width 26 height 27
checkbox input "true"
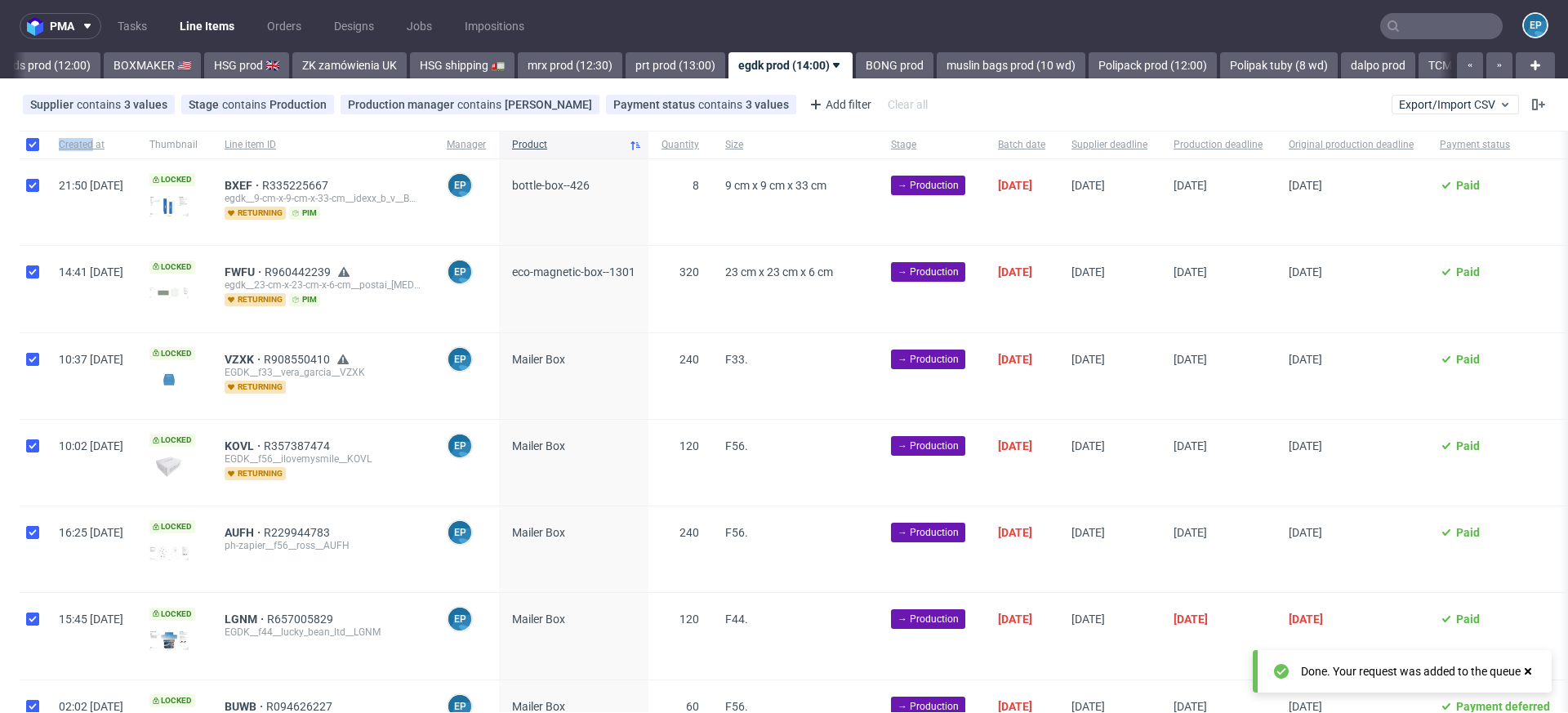
checkbox input "true"
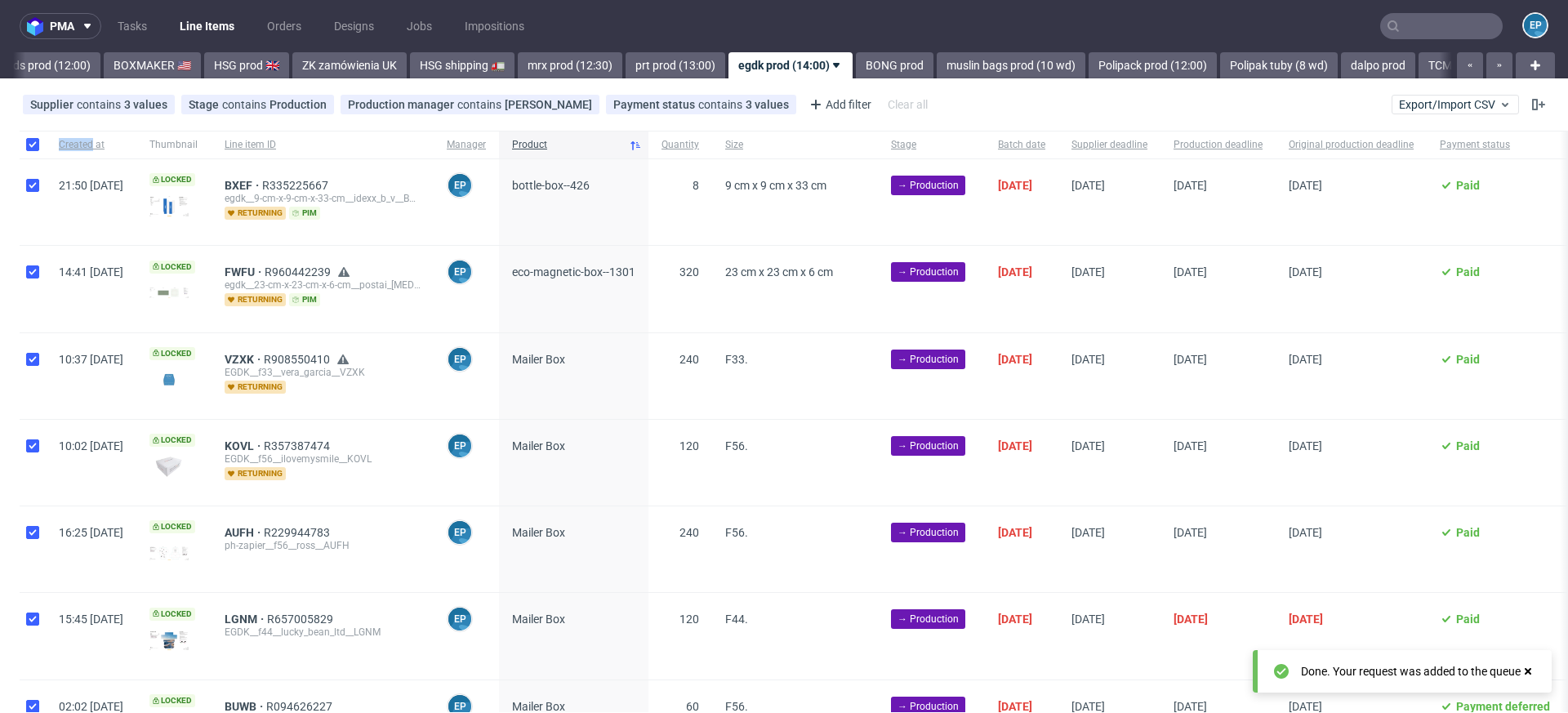
checkbox input "true"
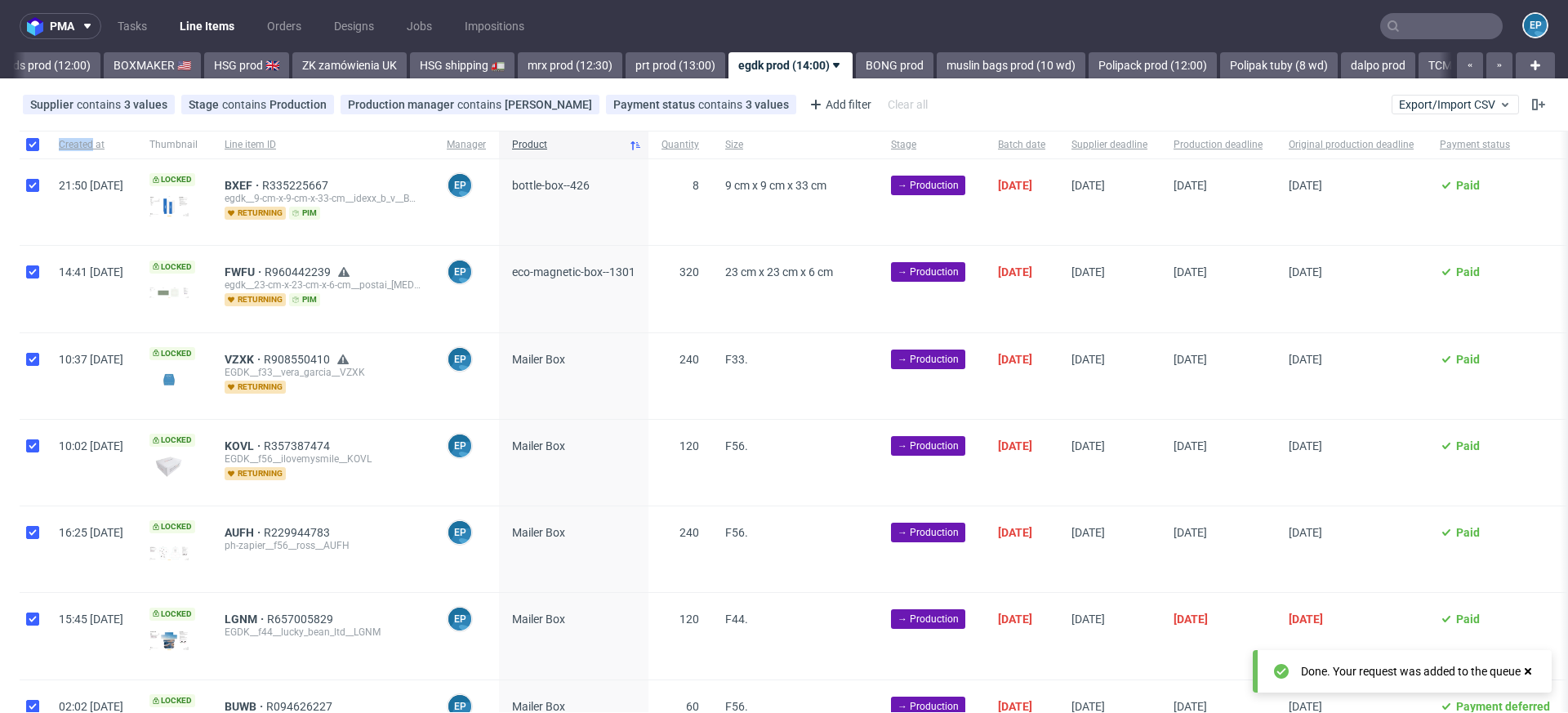
checkbox input "true"
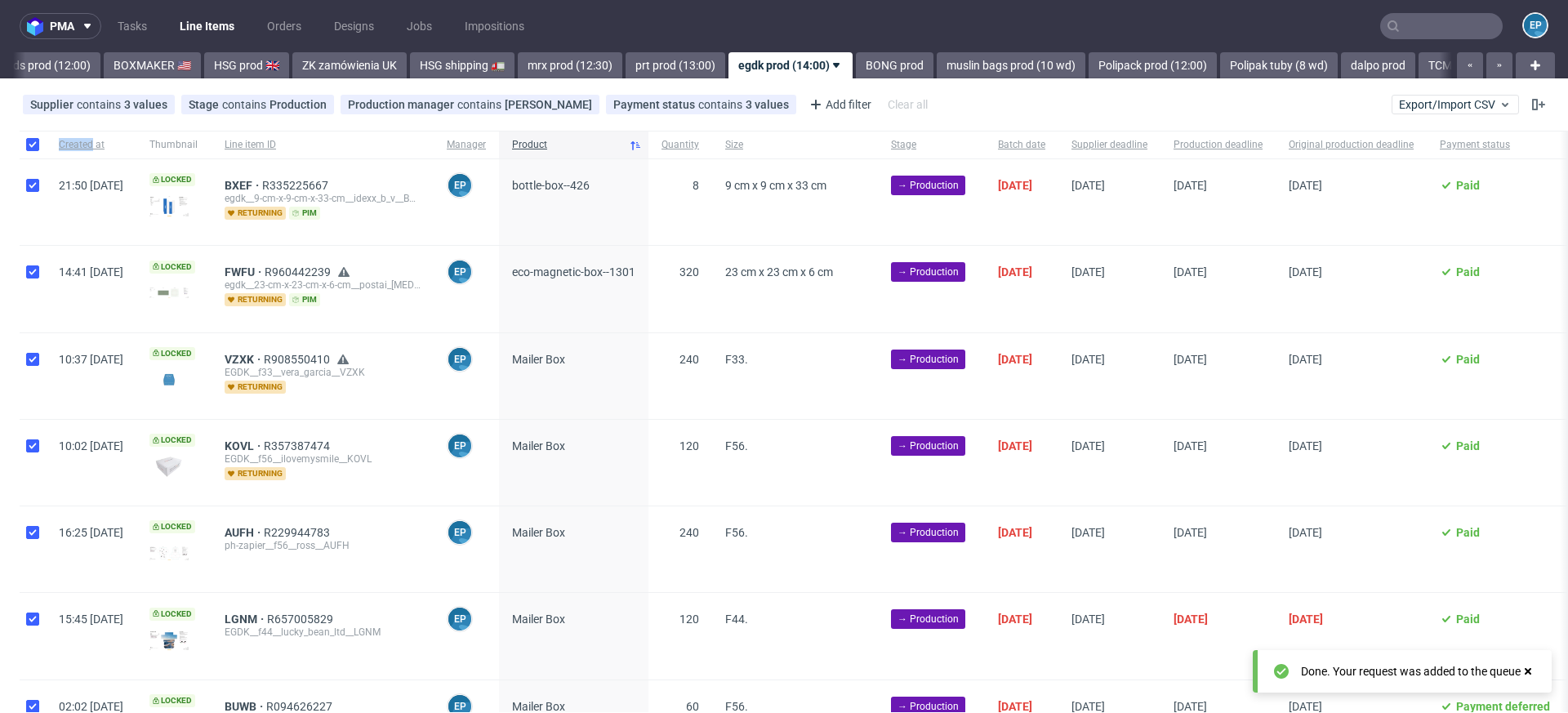
checkbox input "true"
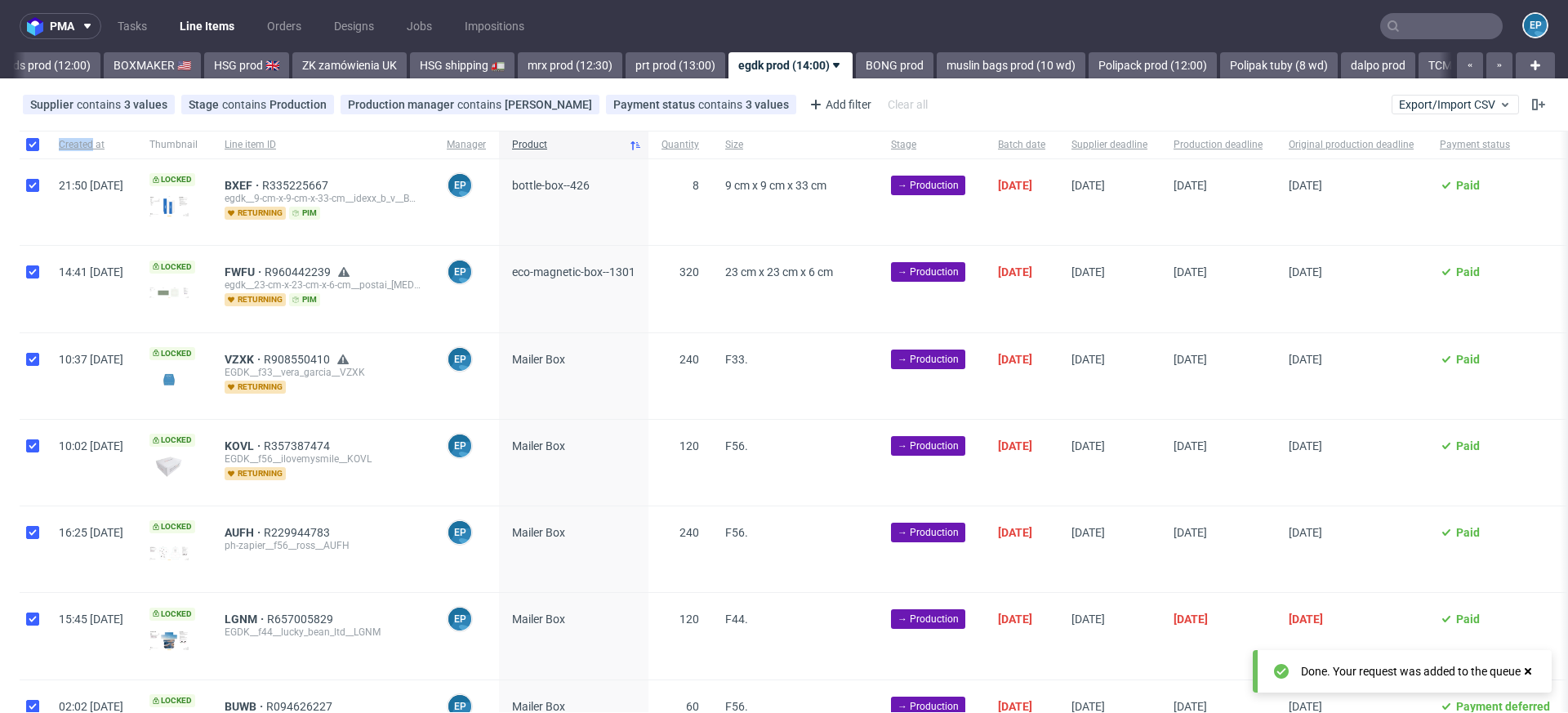
checkbox input "true"
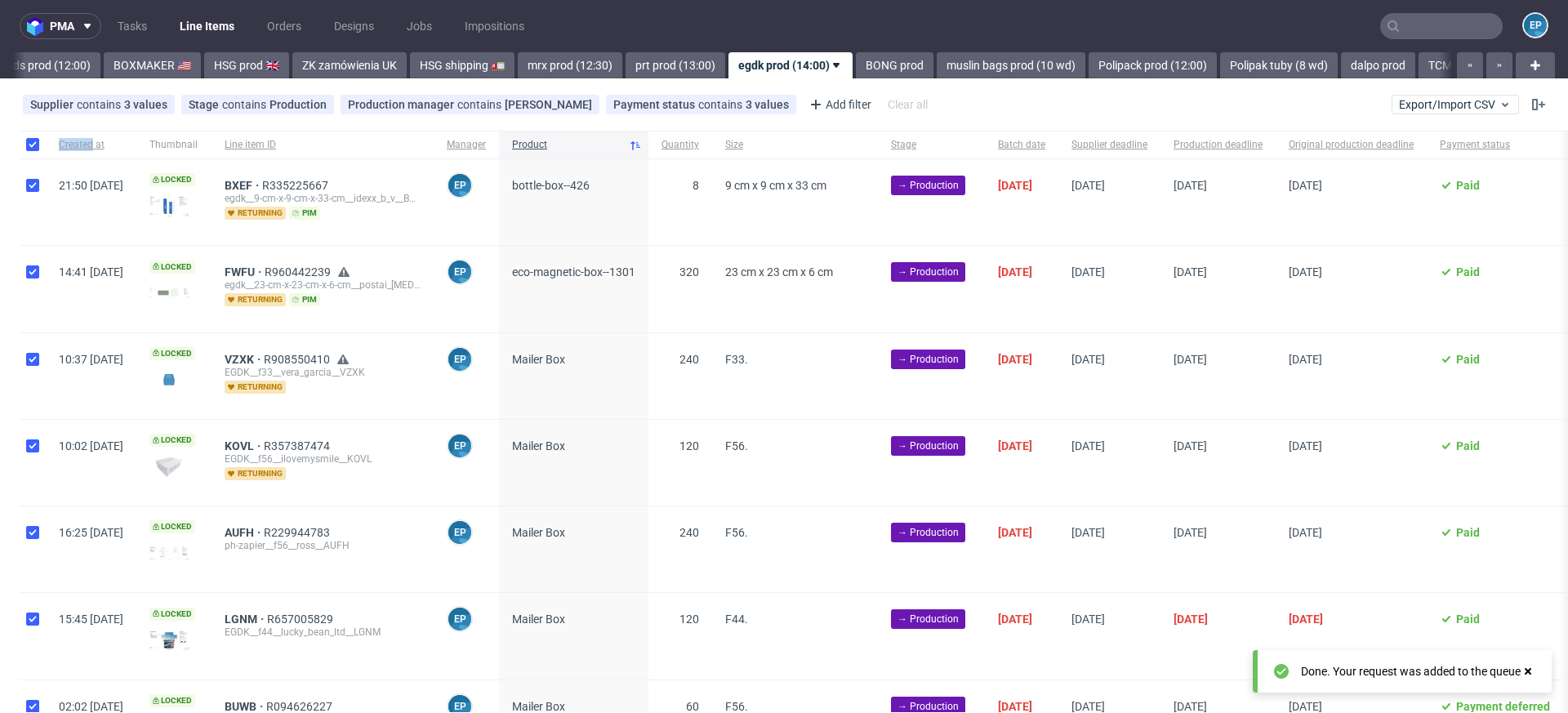
checkbox input "true"
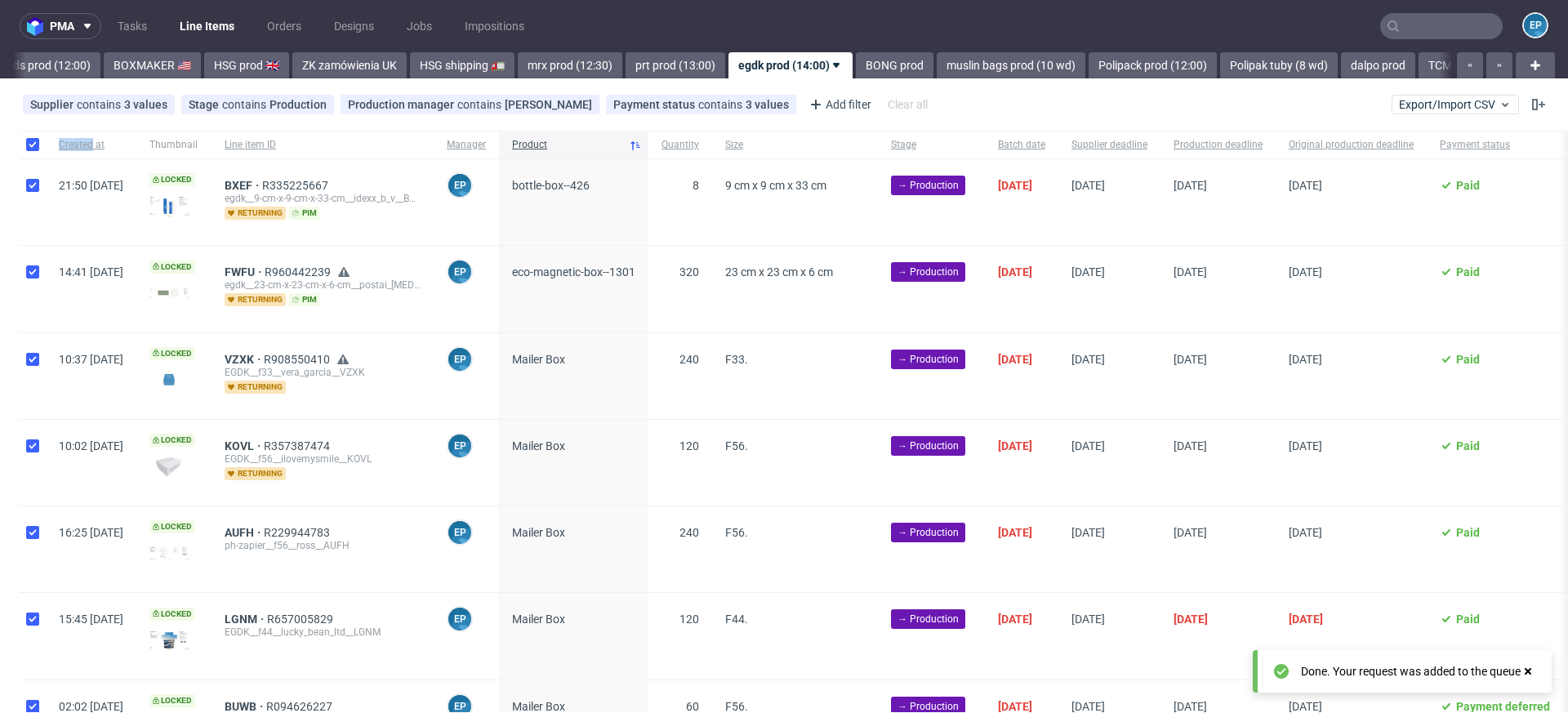
checkbox input "true"
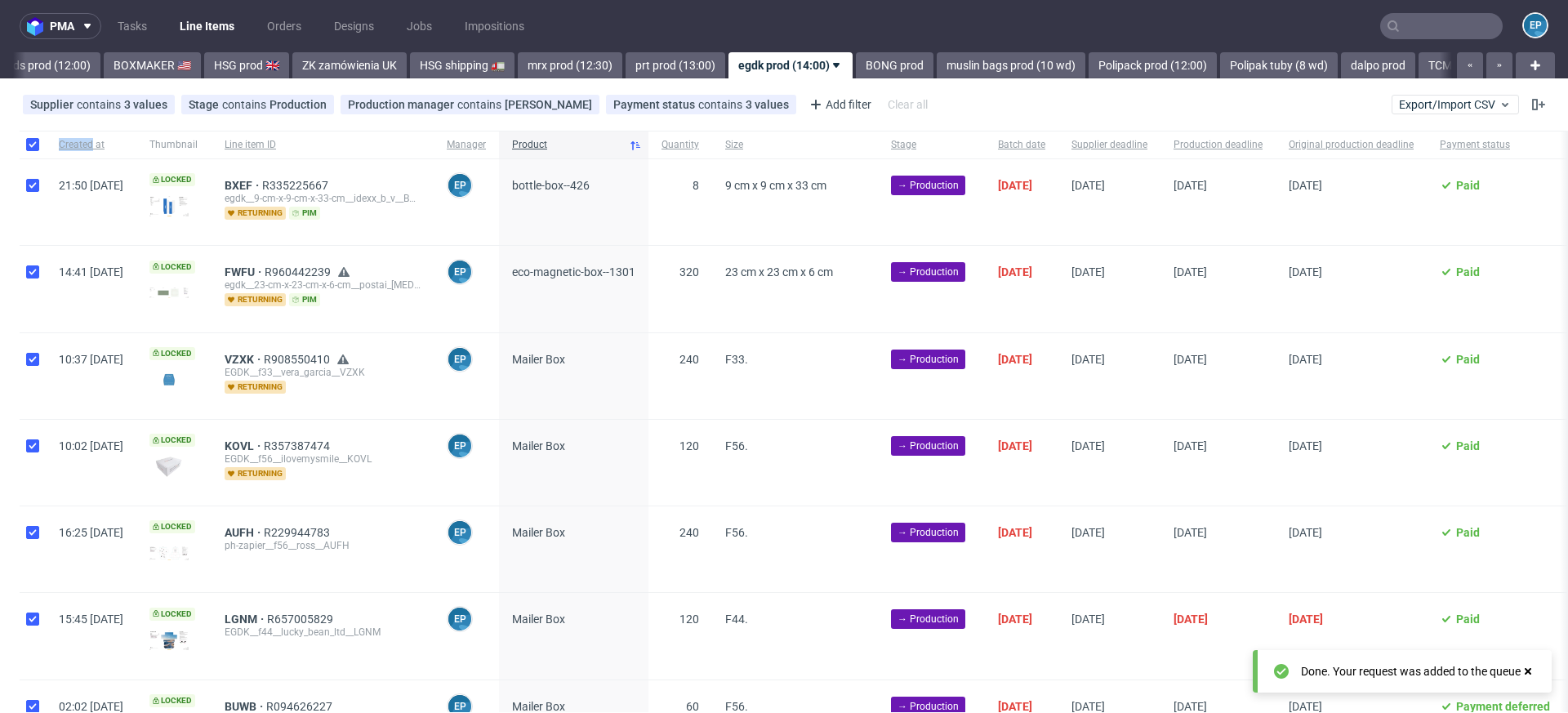
checkbox input "true"
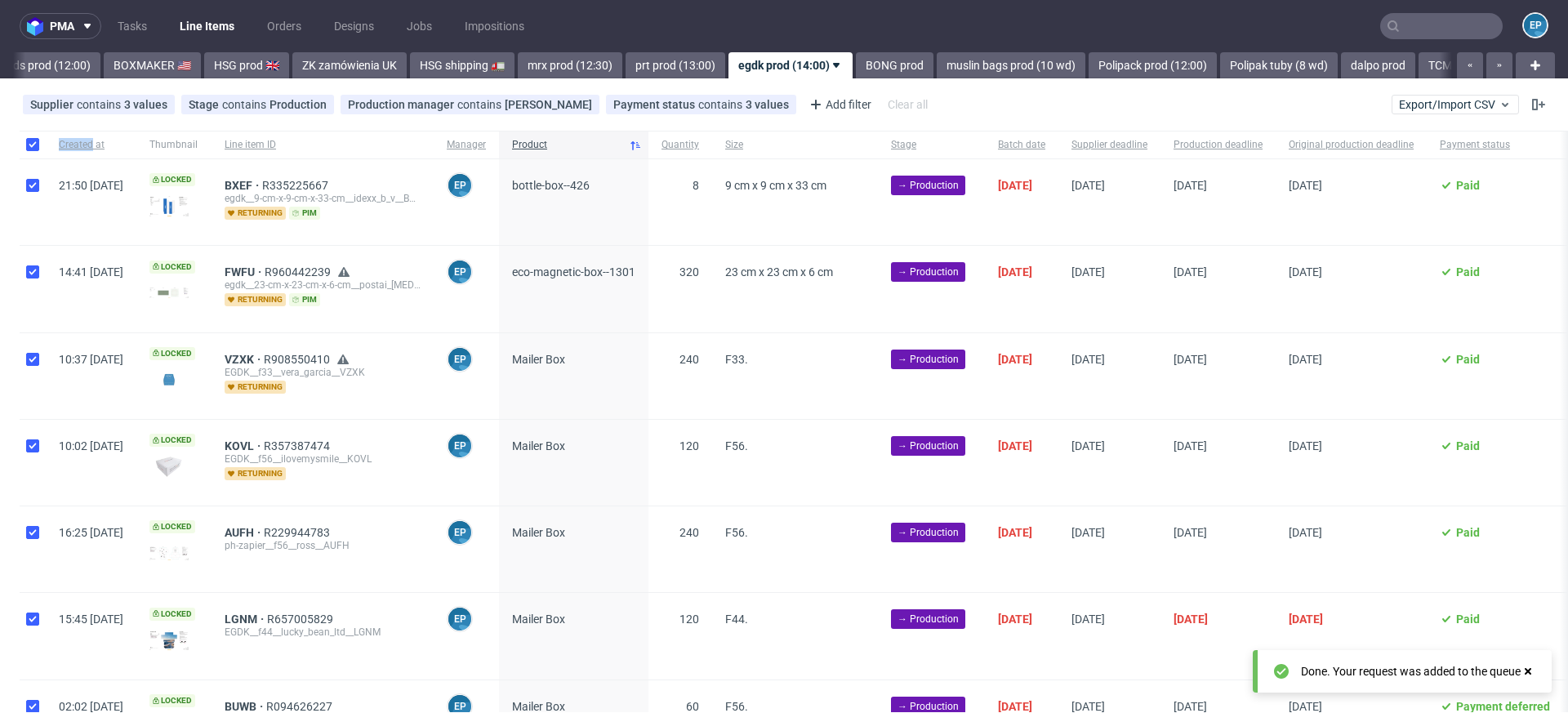
checkbox input "true"
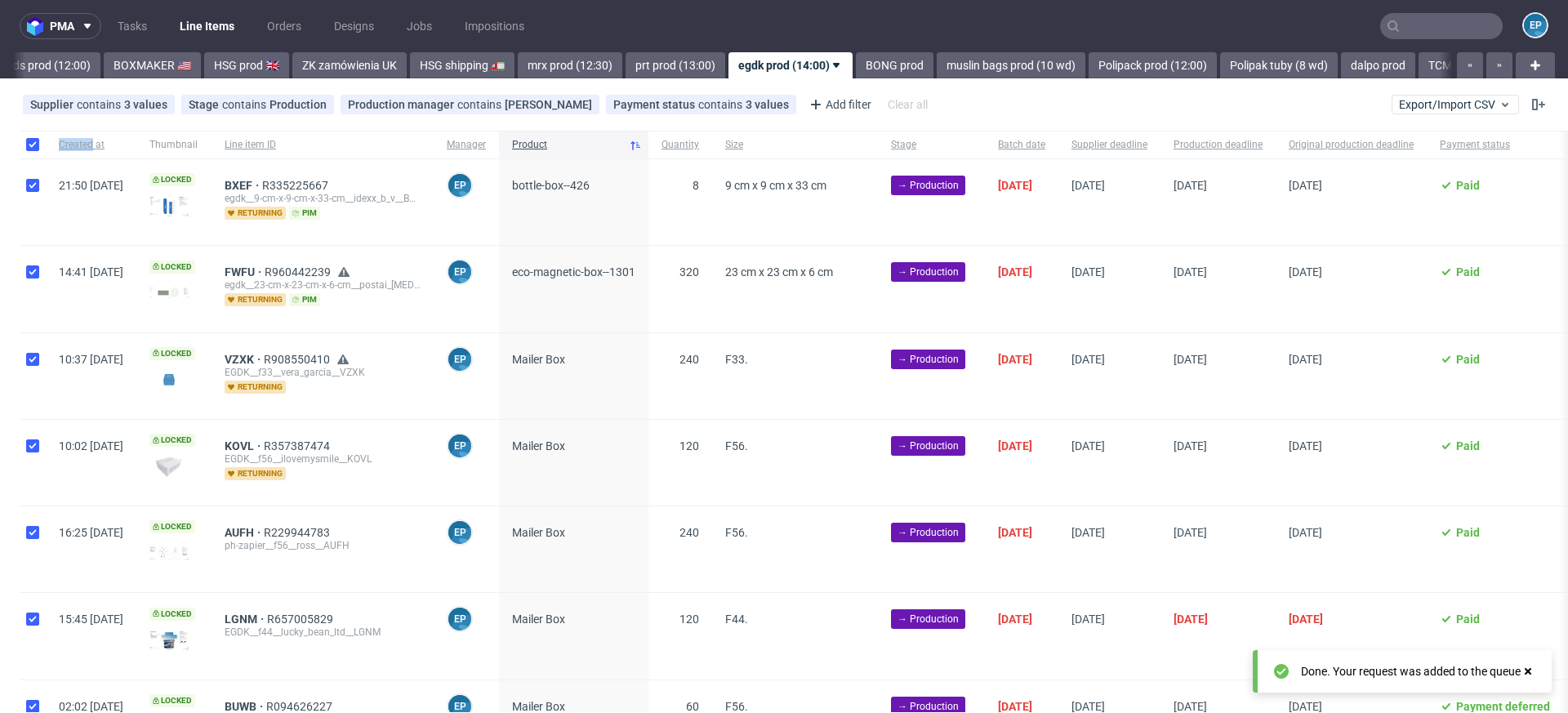
checkbox input "true"
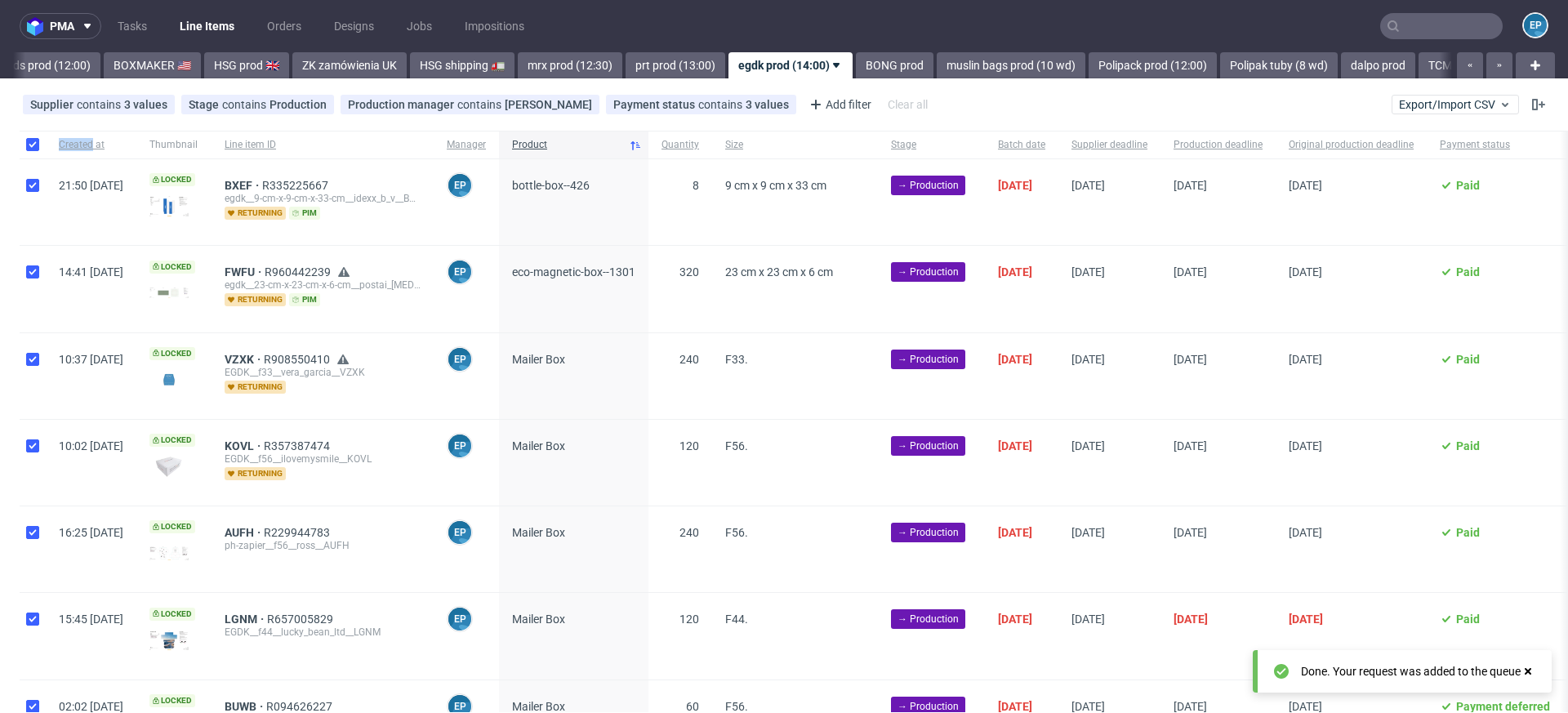
checkbox input "true"
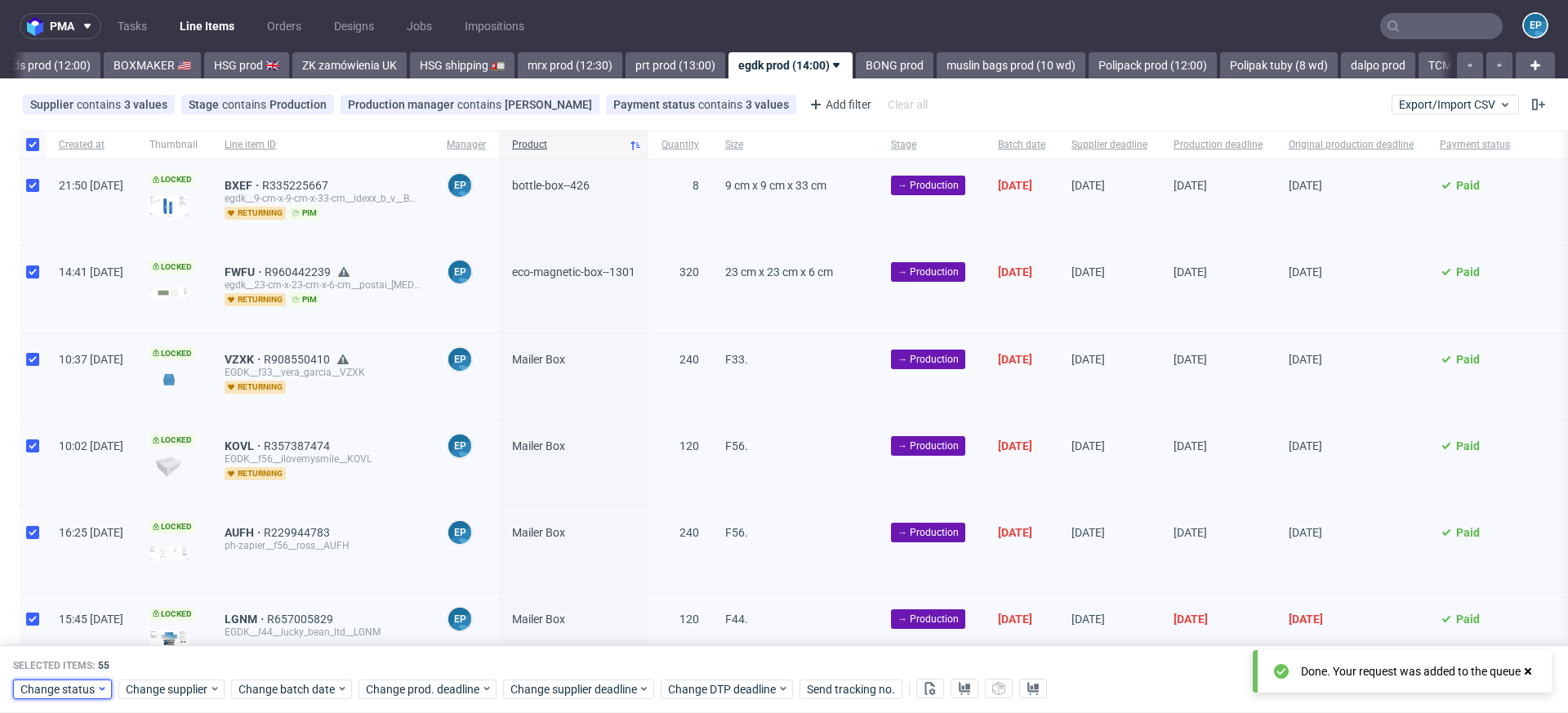
click at [65, 684] on span "Change status" at bounding box center [59, 690] width 76 height 17
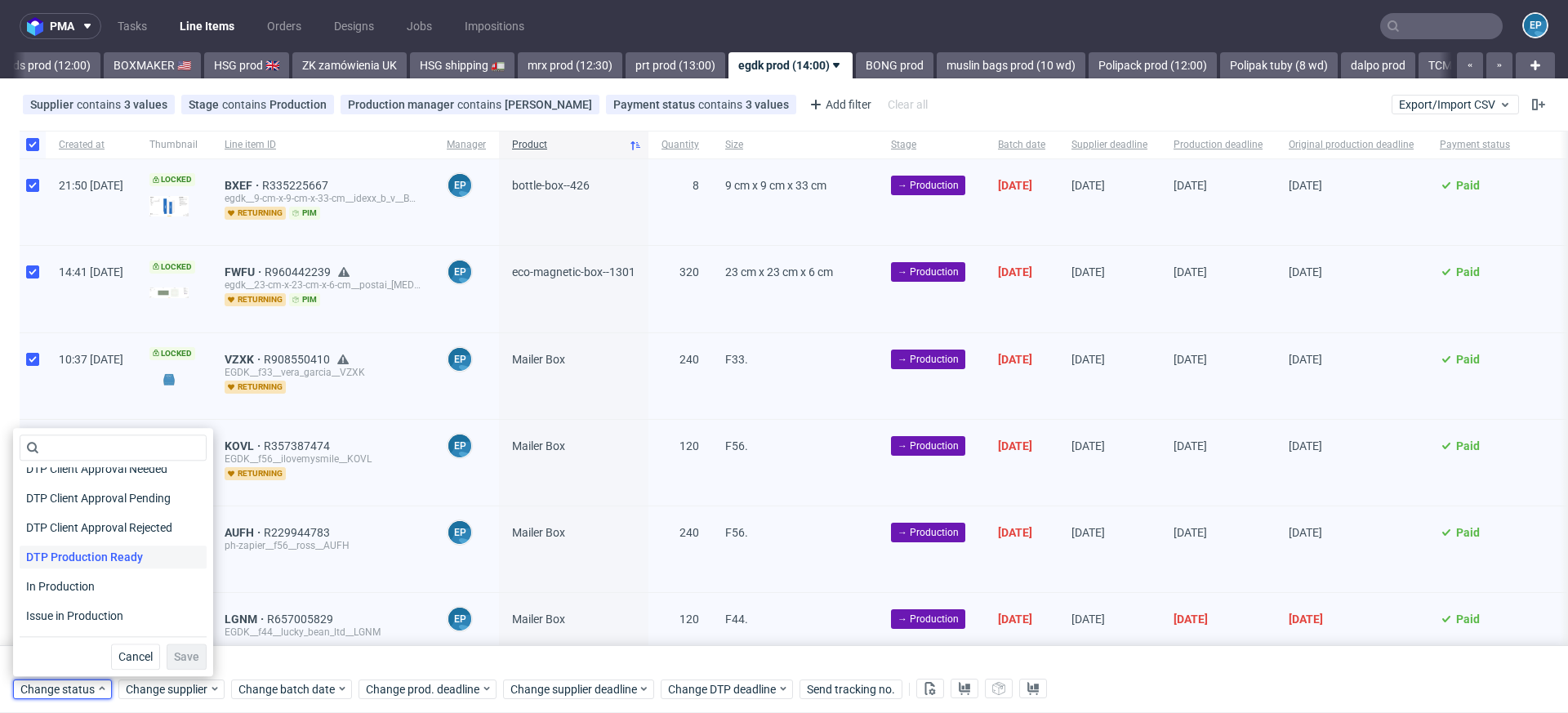
scroll to position [139, 0]
click at [75, 584] on span "In Production" at bounding box center [61, 578] width 82 height 22
click at [174, 662] on span "Save" at bounding box center [187, 657] width 25 height 12
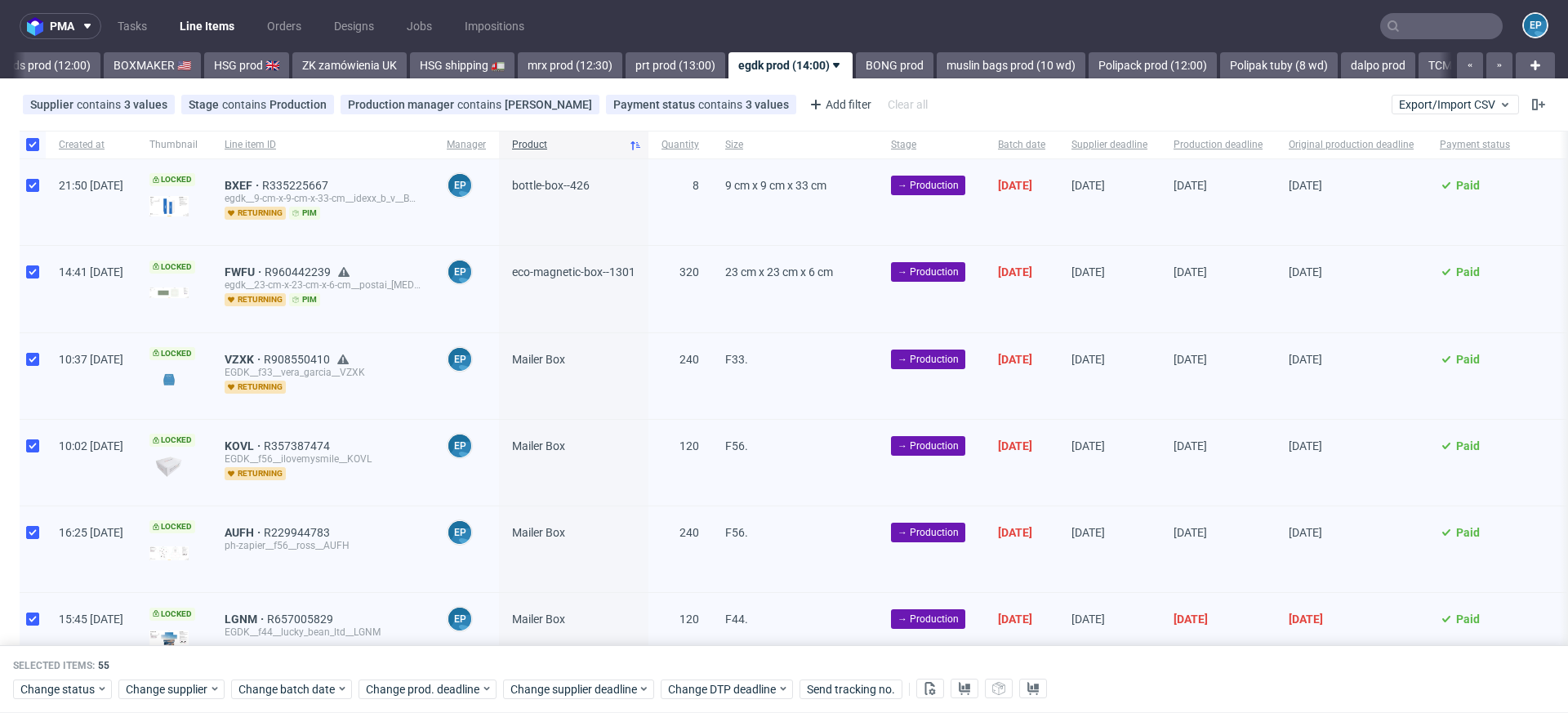
click at [1436, 10] on nav "pma Tasks Line Items Orders Designs Jobs Impositions EP" at bounding box center [784, 25] width 1568 height 52
click at [1436, 17] on input "text" at bounding box center [1441, 25] width 122 height 26
paste input "HTQP"
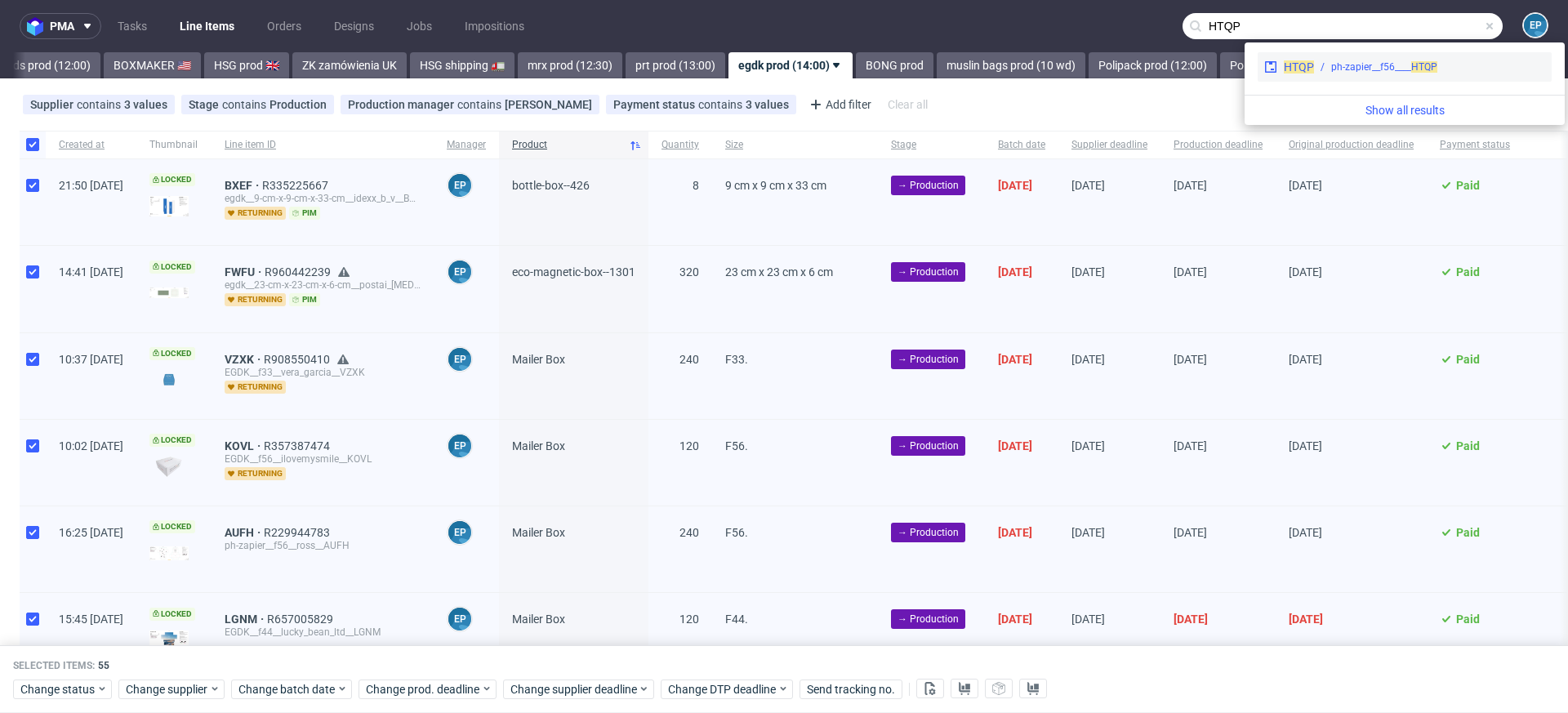
type input "HTQP"
click at [1336, 67] on div "ph-zapier__f56____ HTQP" at bounding box center [1384, 67] width 107 height 15
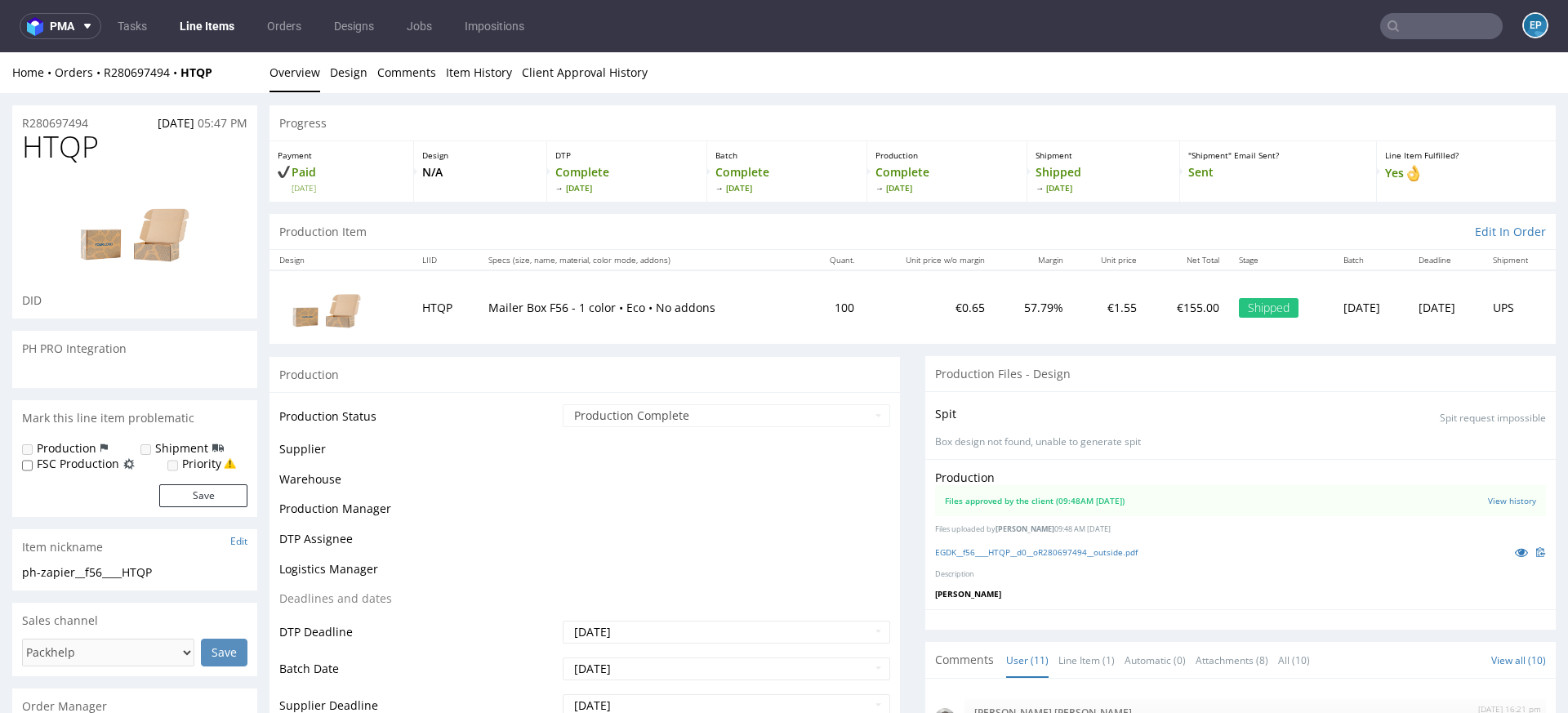
scroll to position [767, 0]
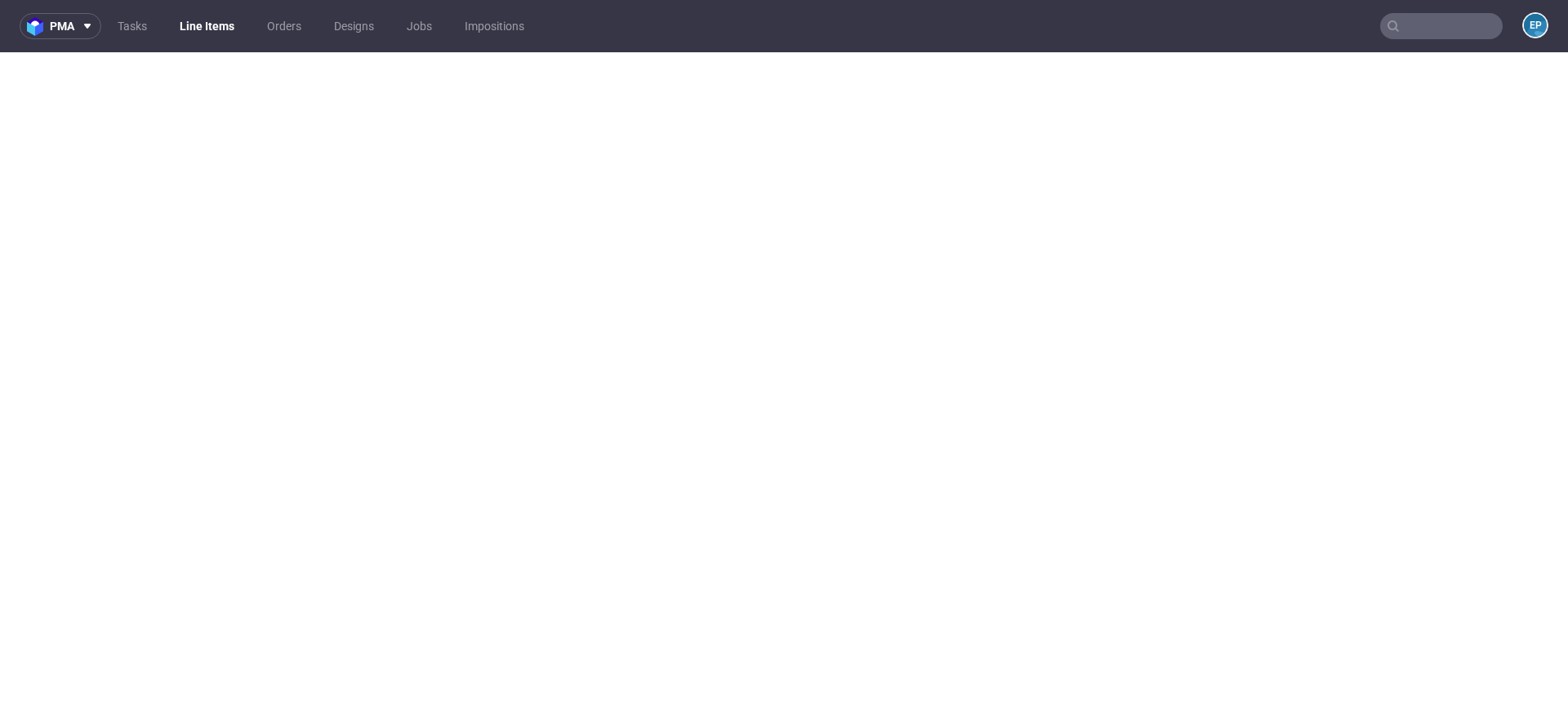
select select "production_in_process"
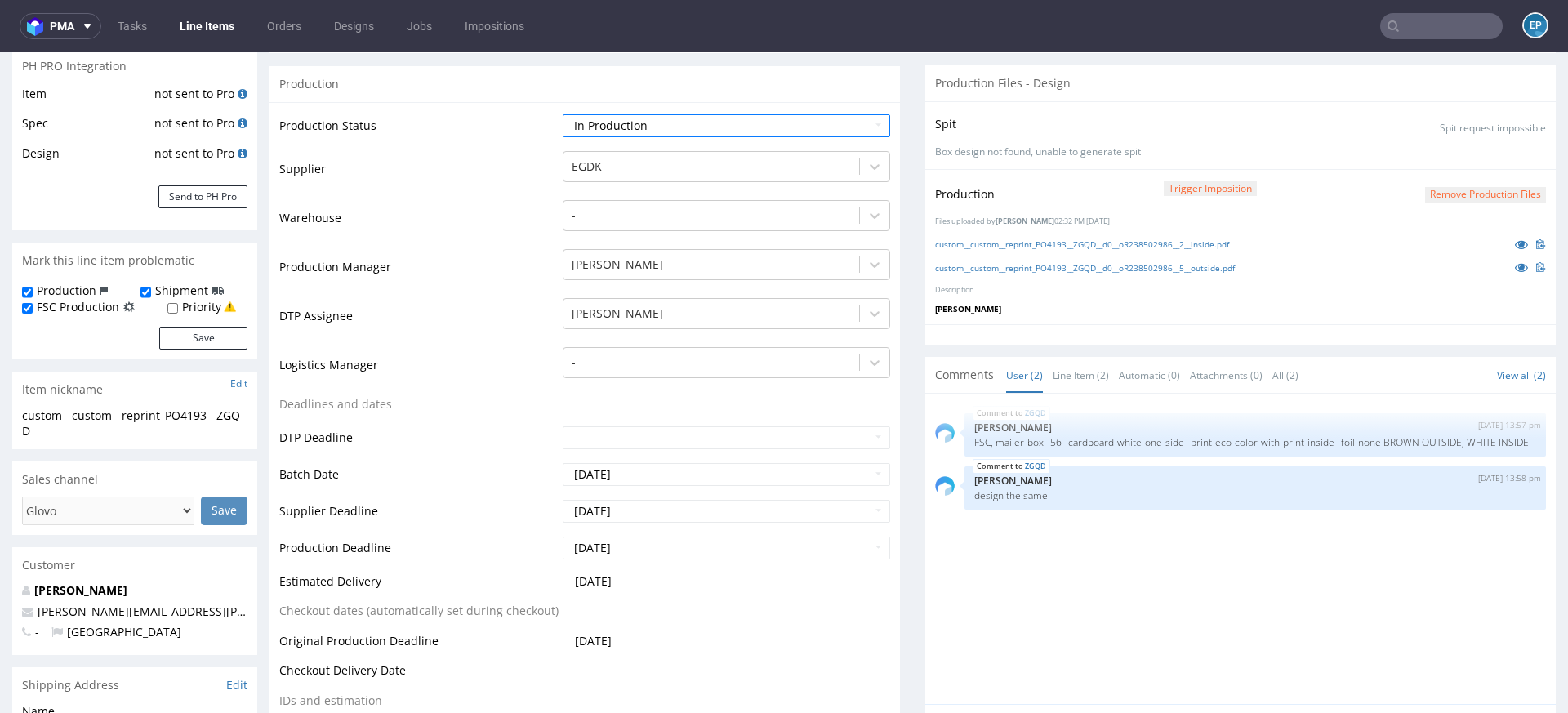
scroll to position [13, 0]
click at [222, 22] on link "Line Items" at bounding box center [207, 25] width 74 height 26
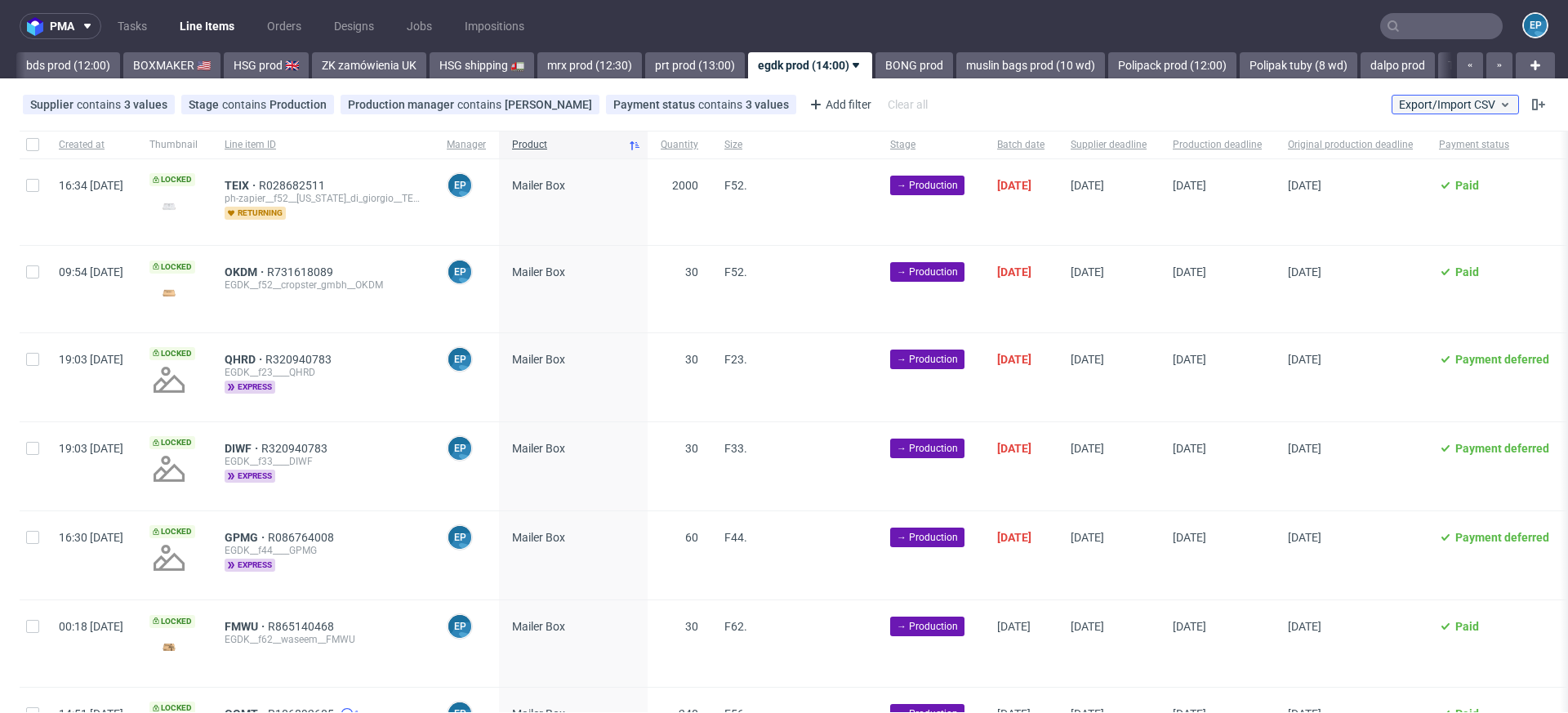
click at [1451, 105] on span "Export/Import CSV" at bounding box center [1455, 104] width 112 height 13
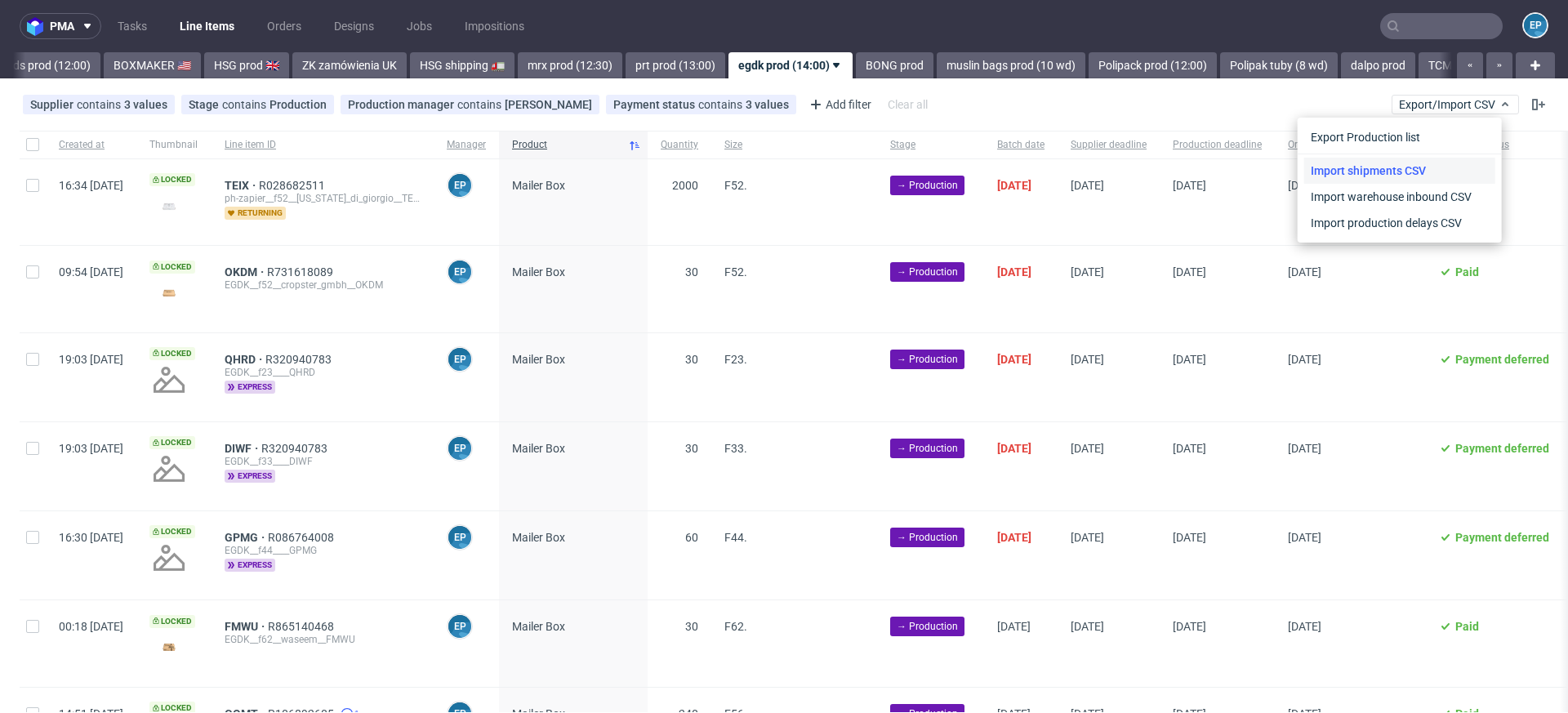
click at [1414, 166] on link "Import shipments CSV" at bounding box center [1399, 170] width 191 height 26
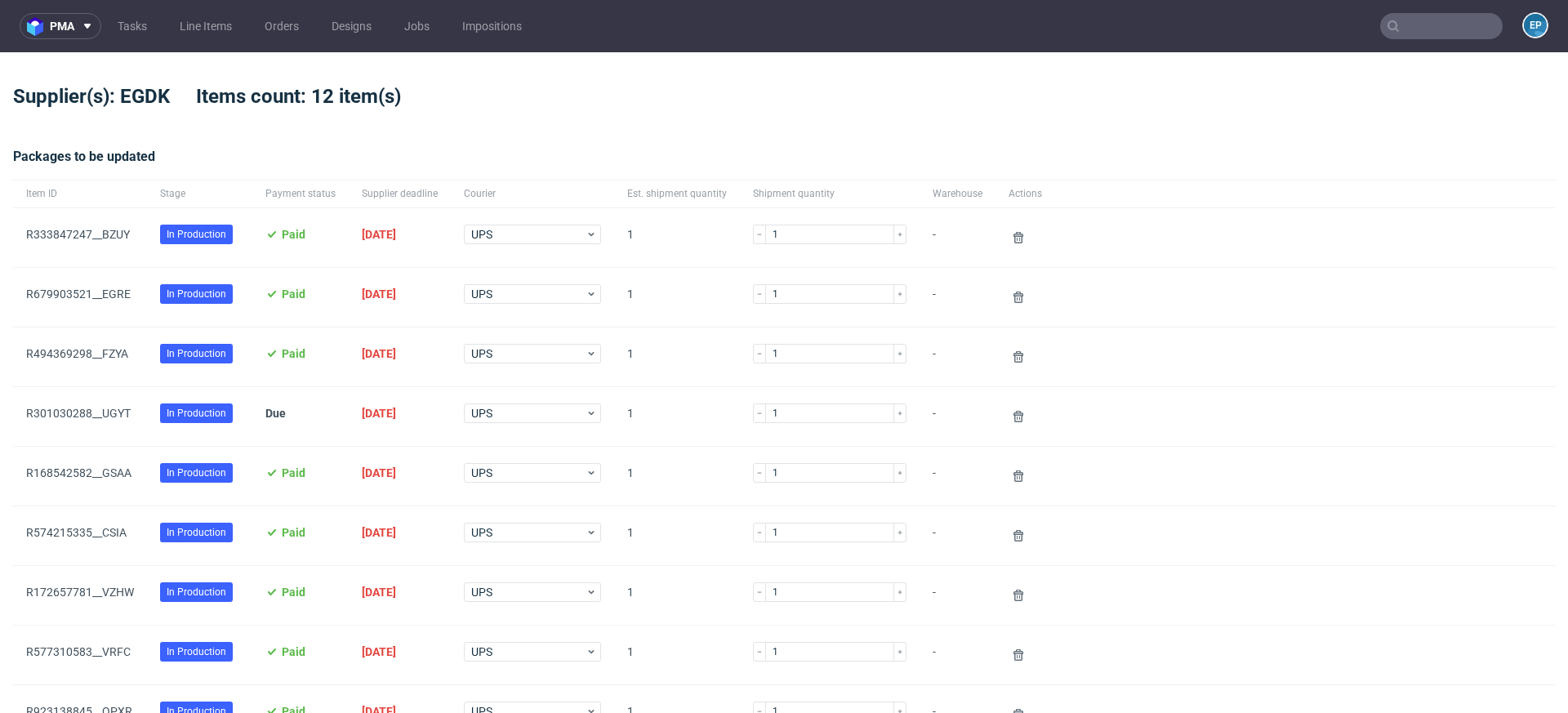
scroll to position [566, 0]
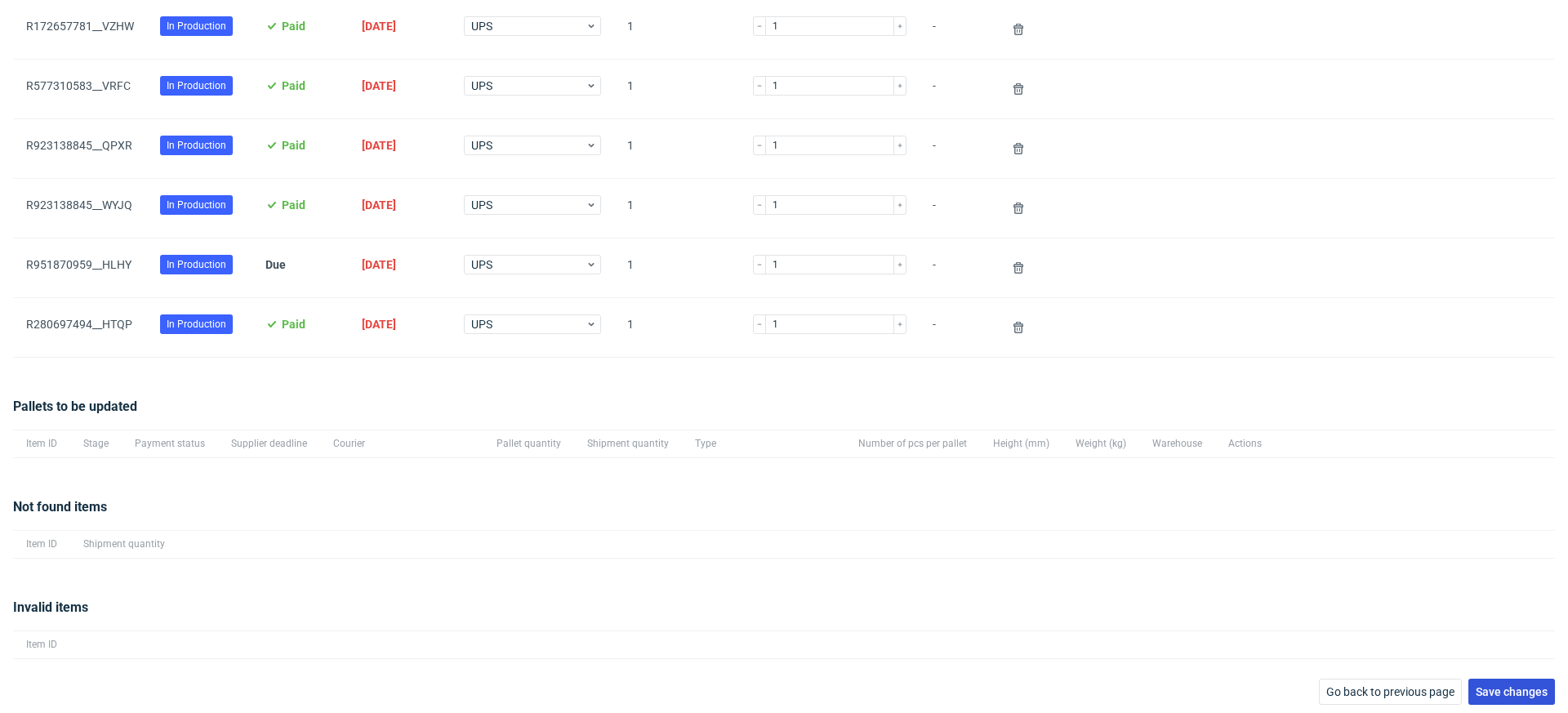
click at [1493, 689] on span "Save changes" at bounding box center [1511, 692] width 72 height 12
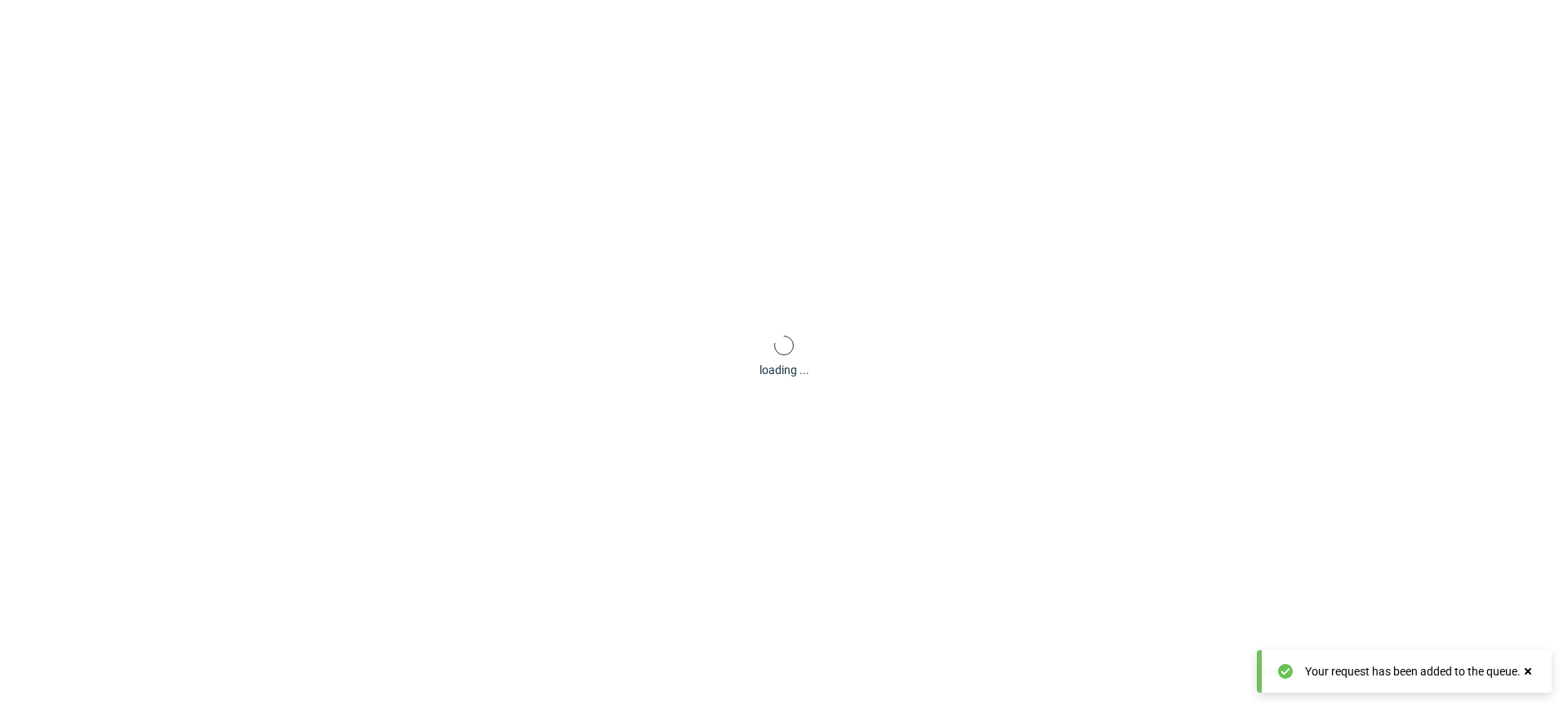
scroll to position [78, 0]
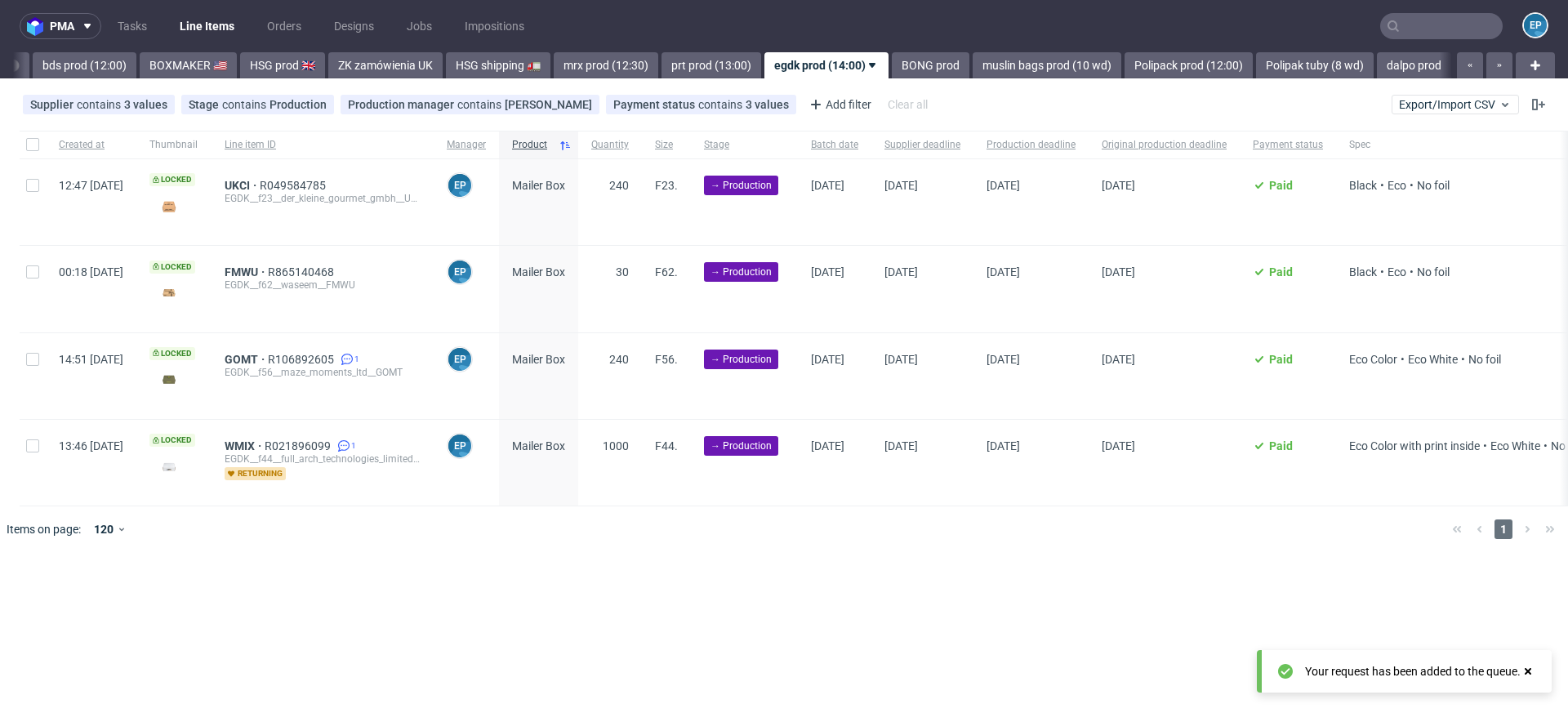
scroll to position [0, 1624]
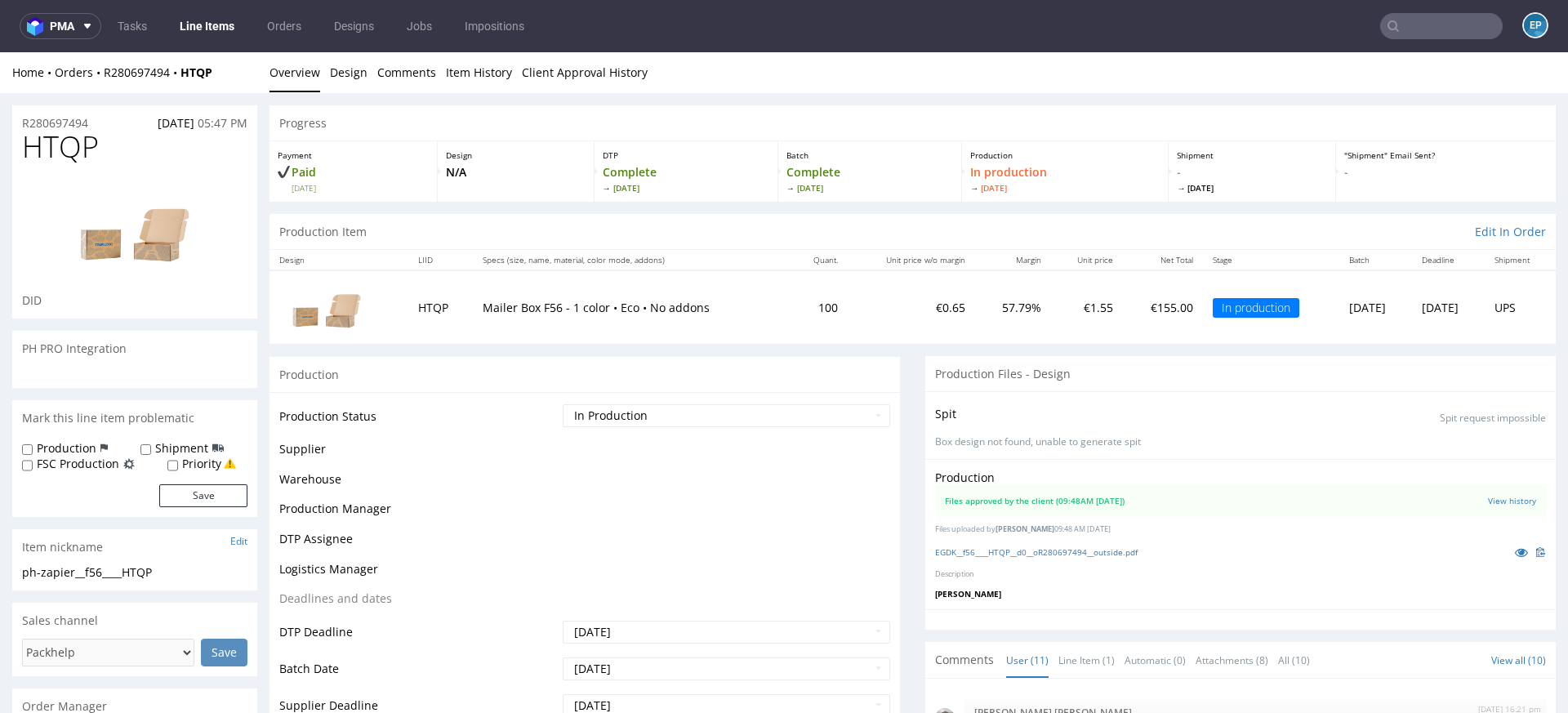
scroll to position [767, 0]
